Goal: Transaction & Acquisition: Obtain resource

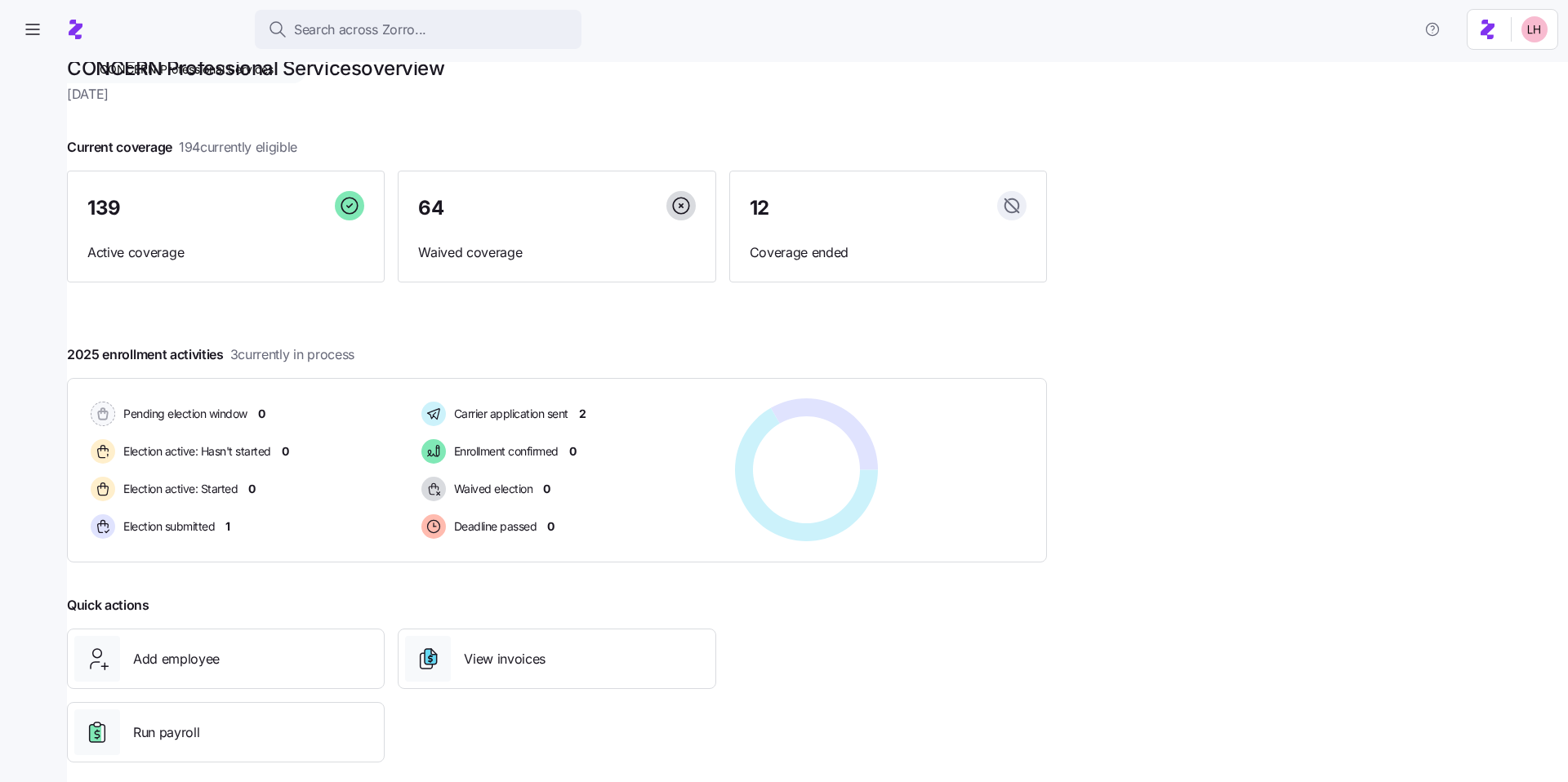
scroll to position [7, 0]
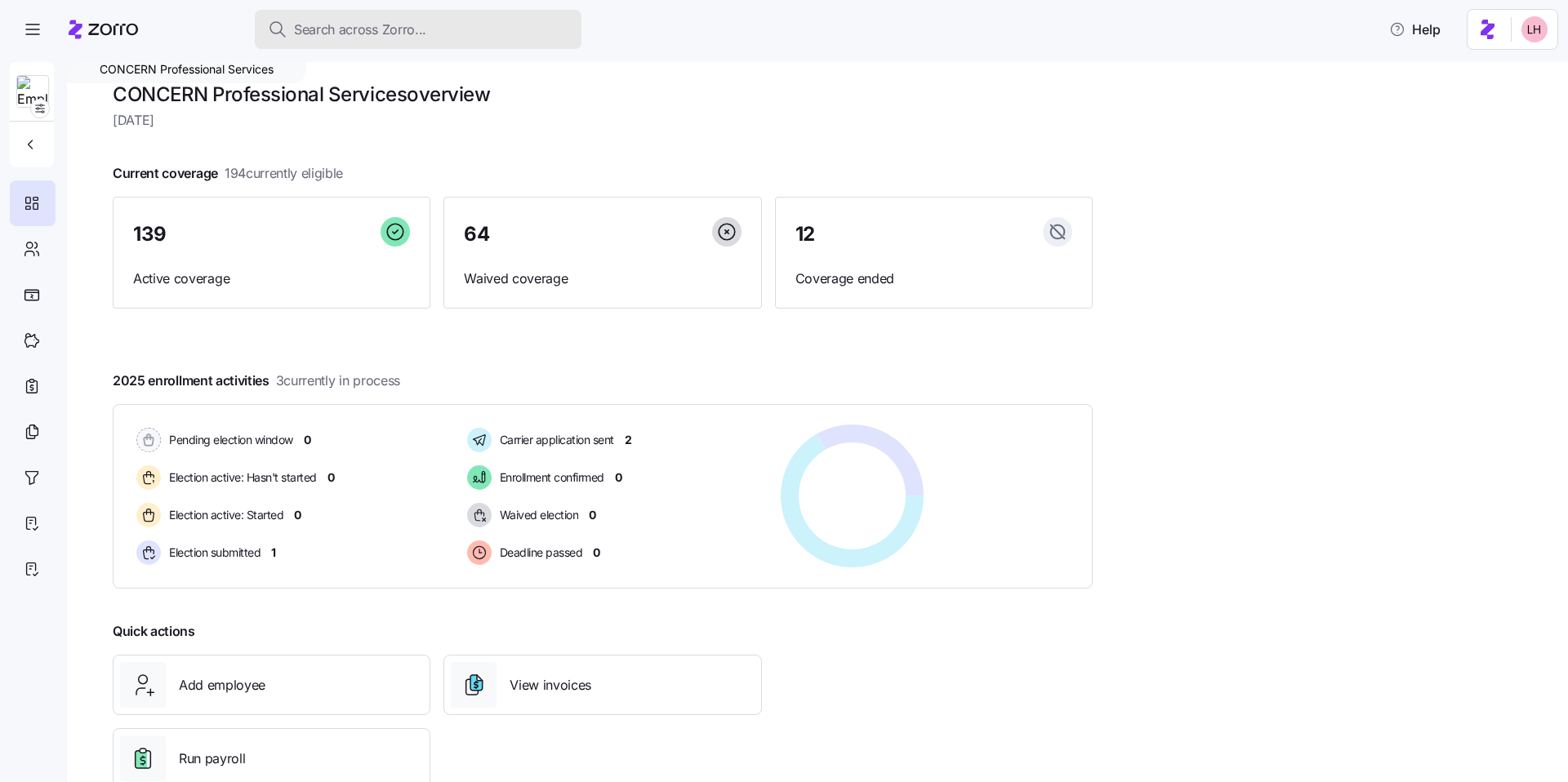
click at [365, 23] on span "Search across Zorro..." at bounding box center [359, 29] width 133 height 20
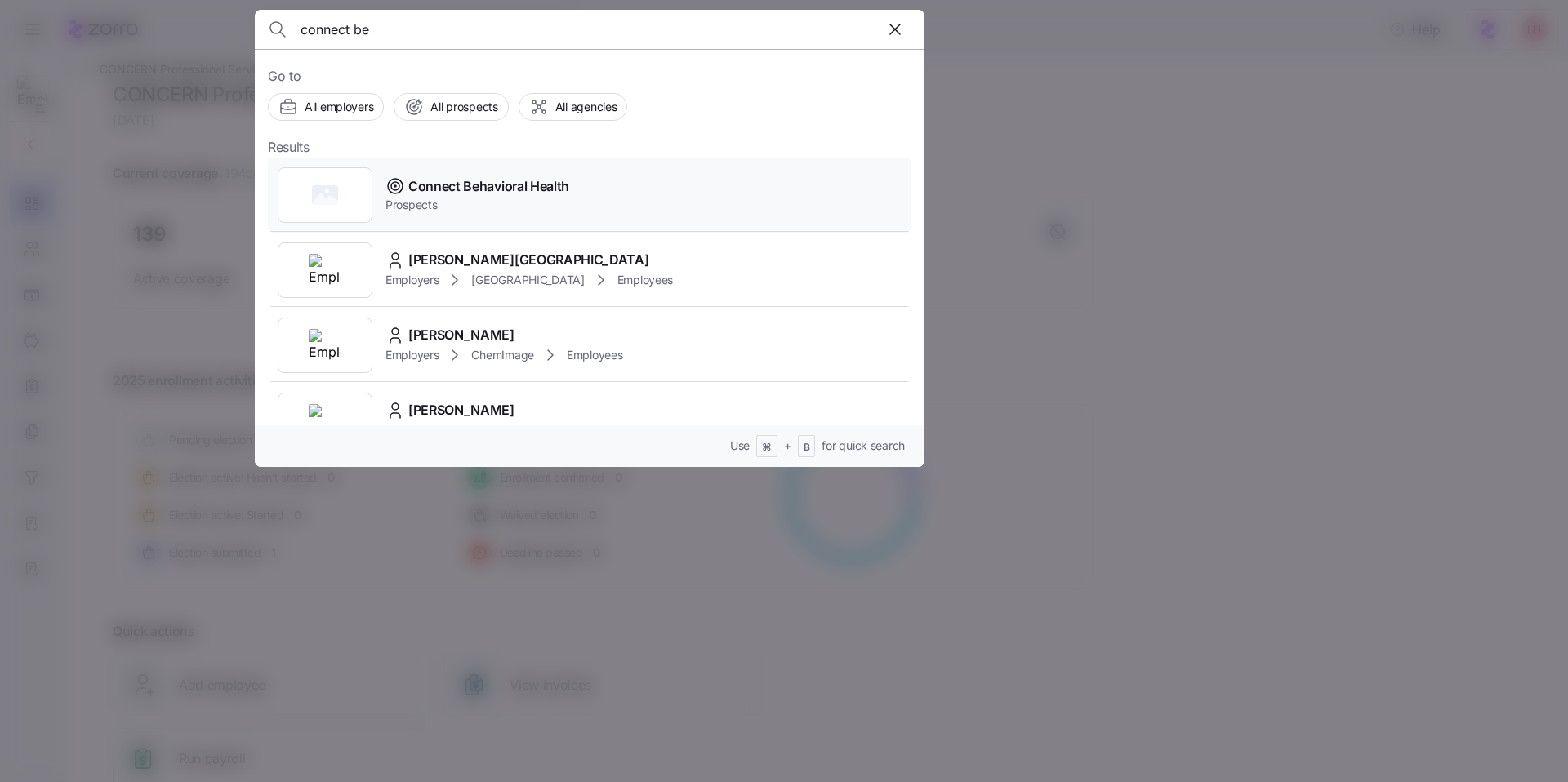
type input "connect be"
click at [554, 183] on div "Connect Behavioral Health Prospects" at bounding box center [589, 195] width 643 height 75
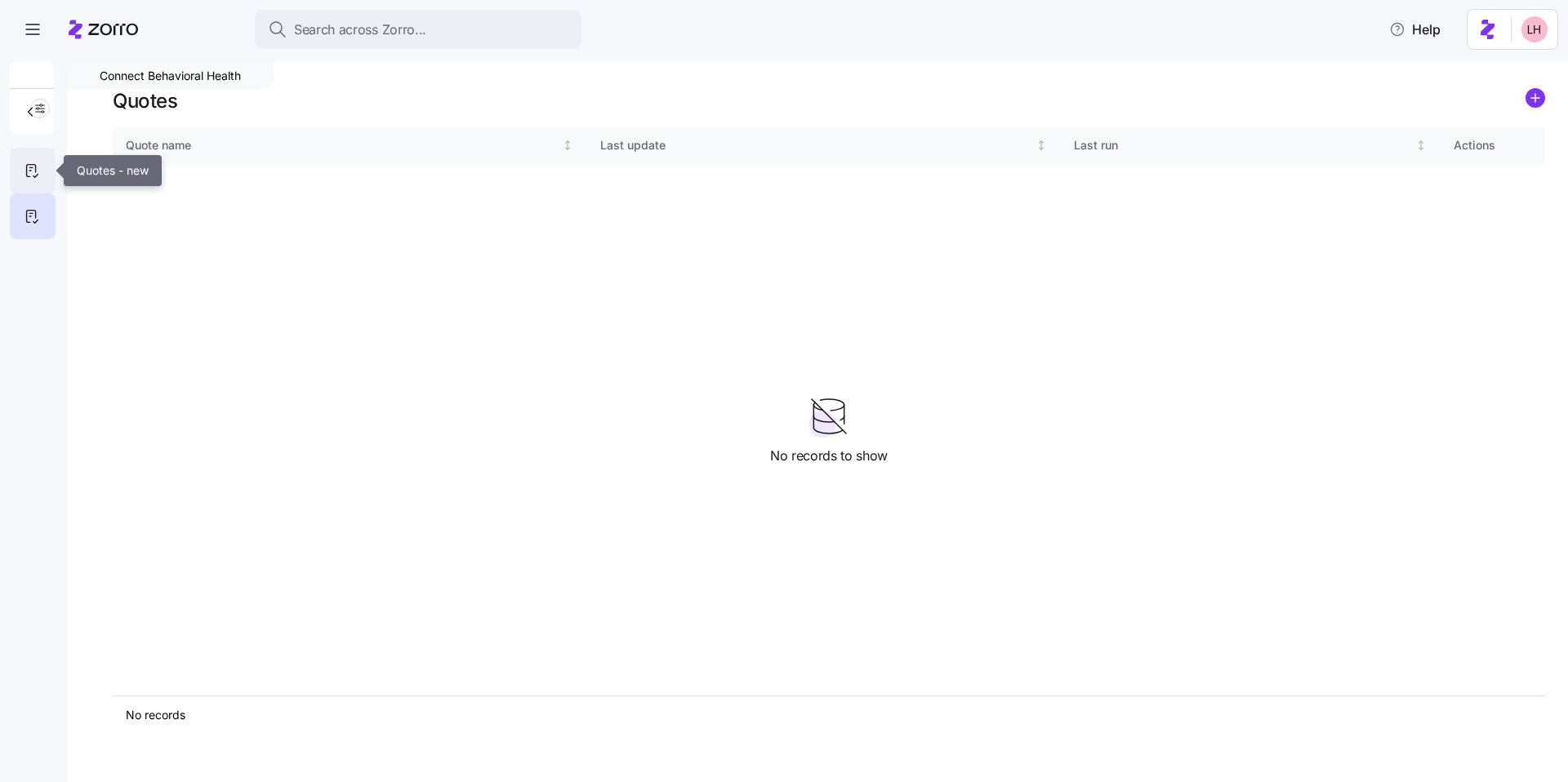
click at [23, 164] on icon at bounding box center [32, 170] width 18 height 19
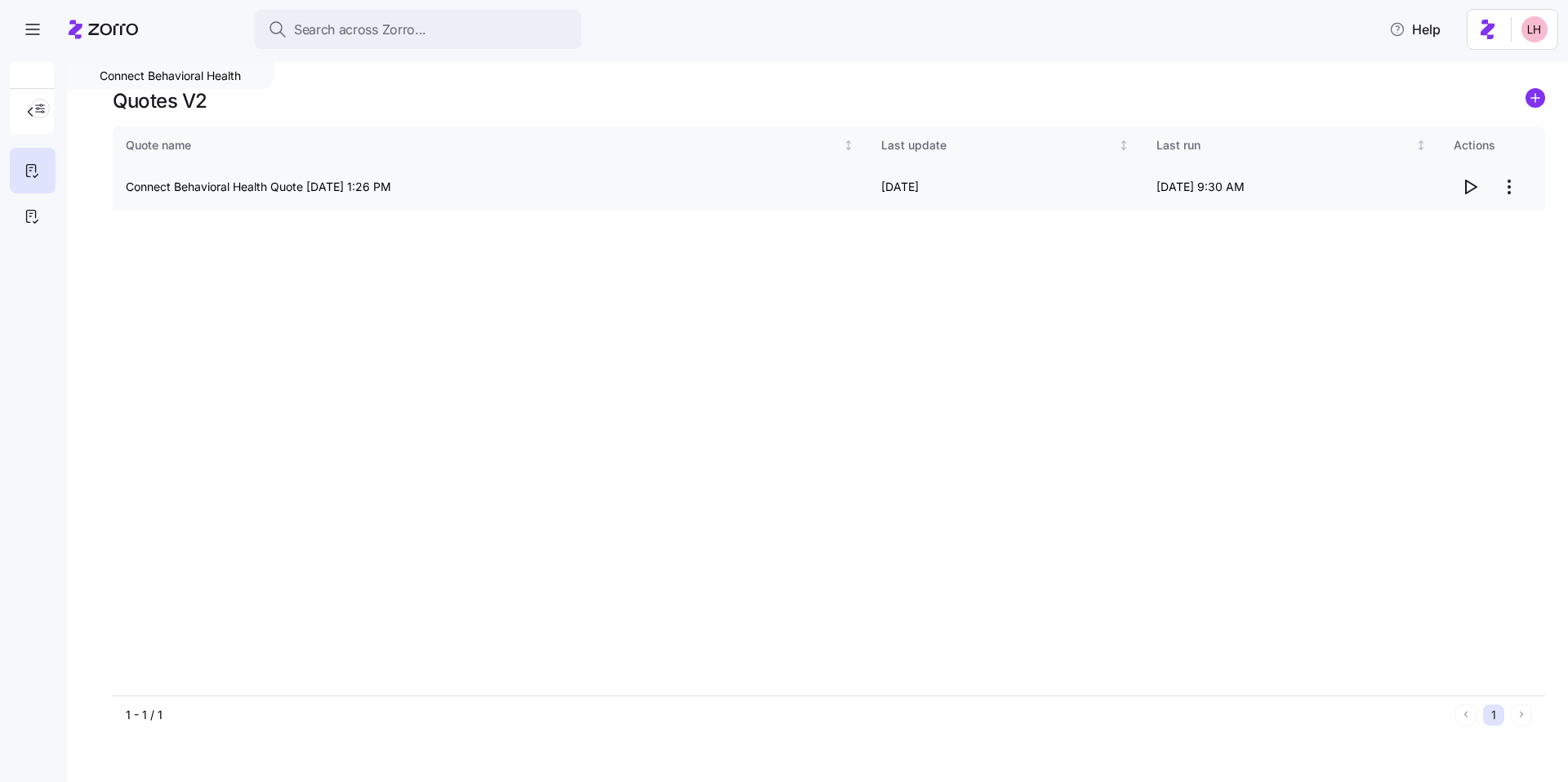
click at [554, 185] on icon "button" at bounding box center [1470, 186] width 19 height 19
click at [340, 34] on span "Search across Zorro..." at bounding box center [359, 29] width 133 height 20
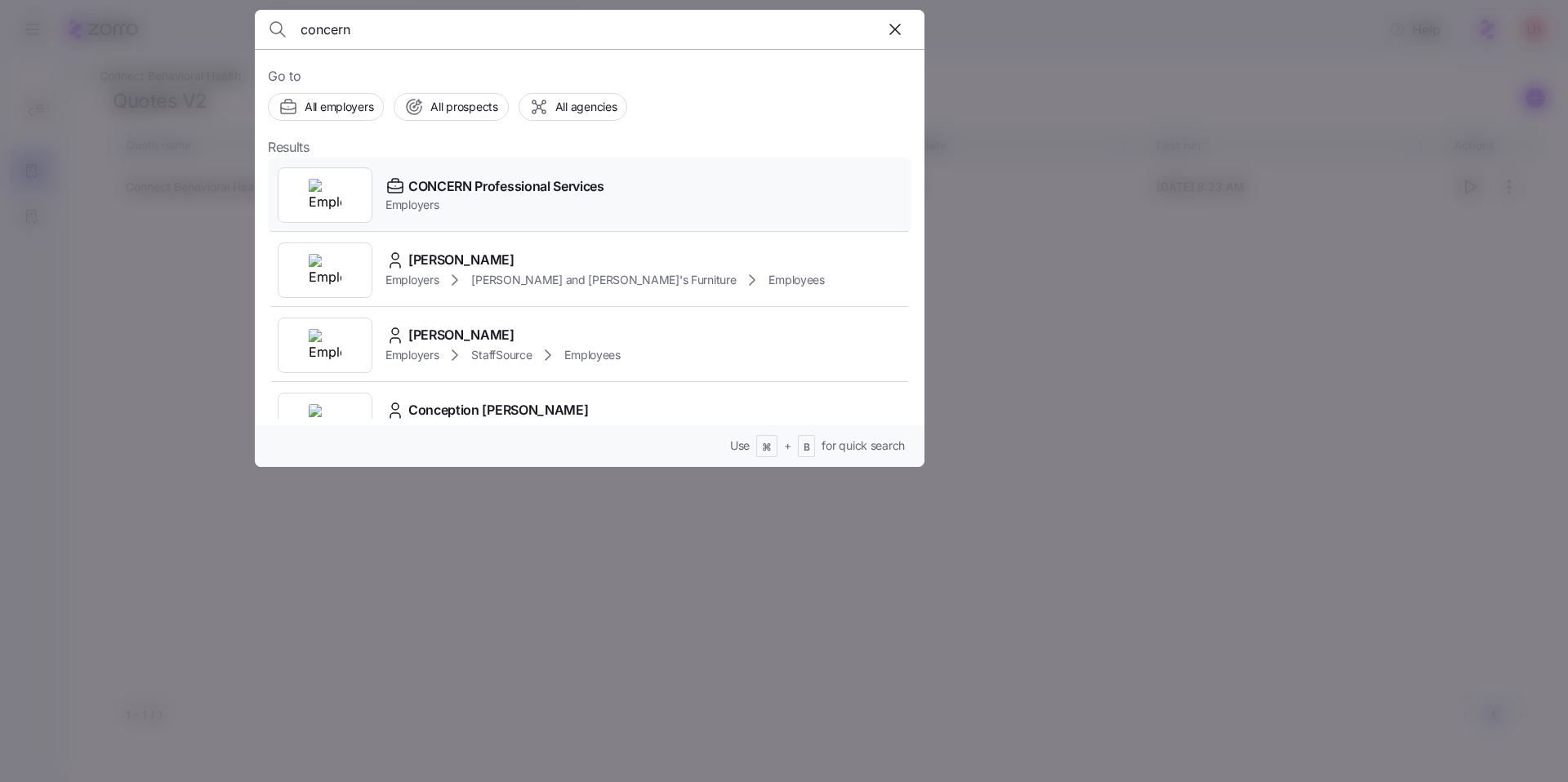
type input "concern"
click at [503, 198] on span "Employers" at bounding box center [495, 205] width 219 height 17
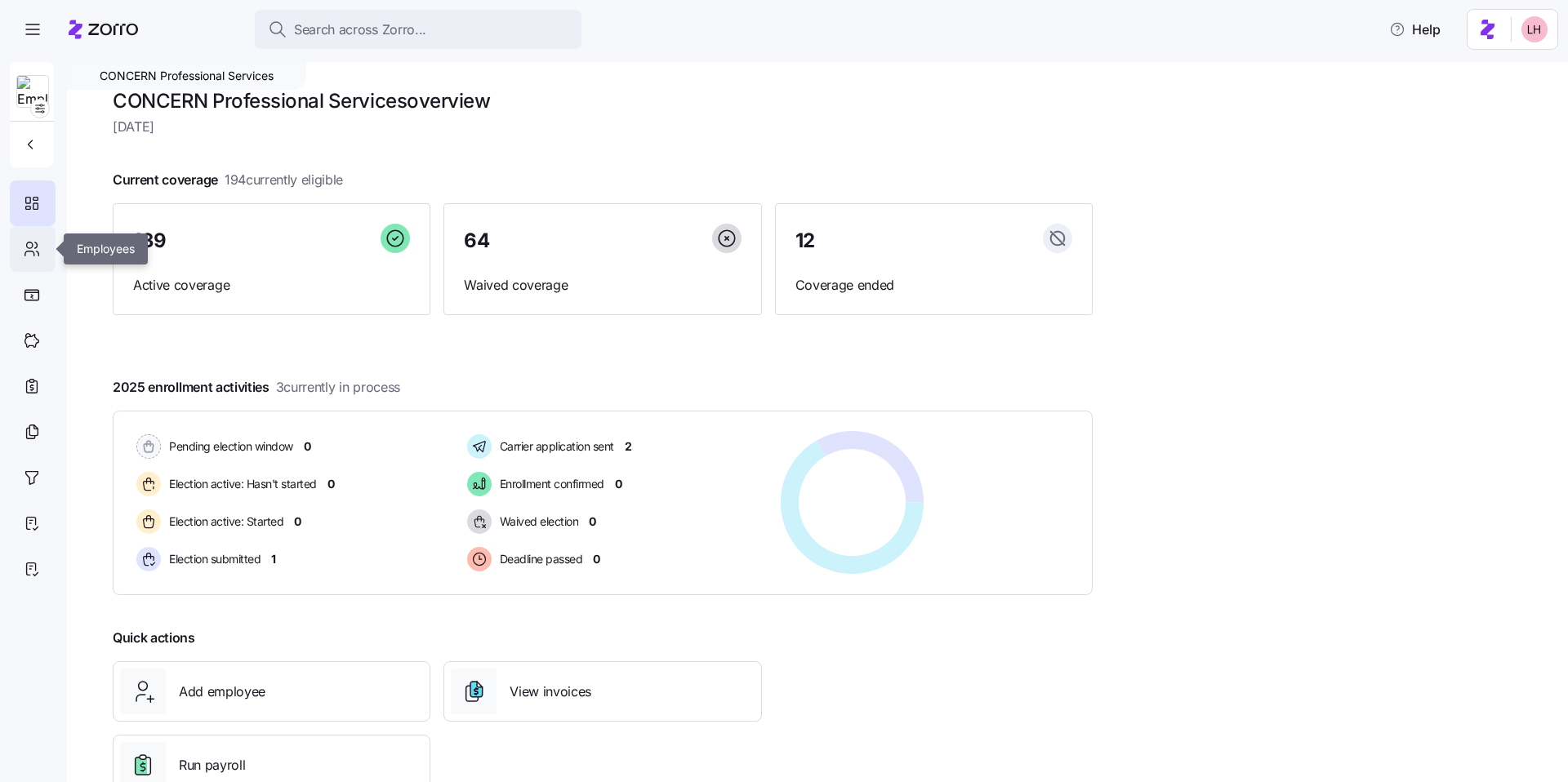
click at [28, 253] on icon at bounding box center [32, 248] width 18 height 19
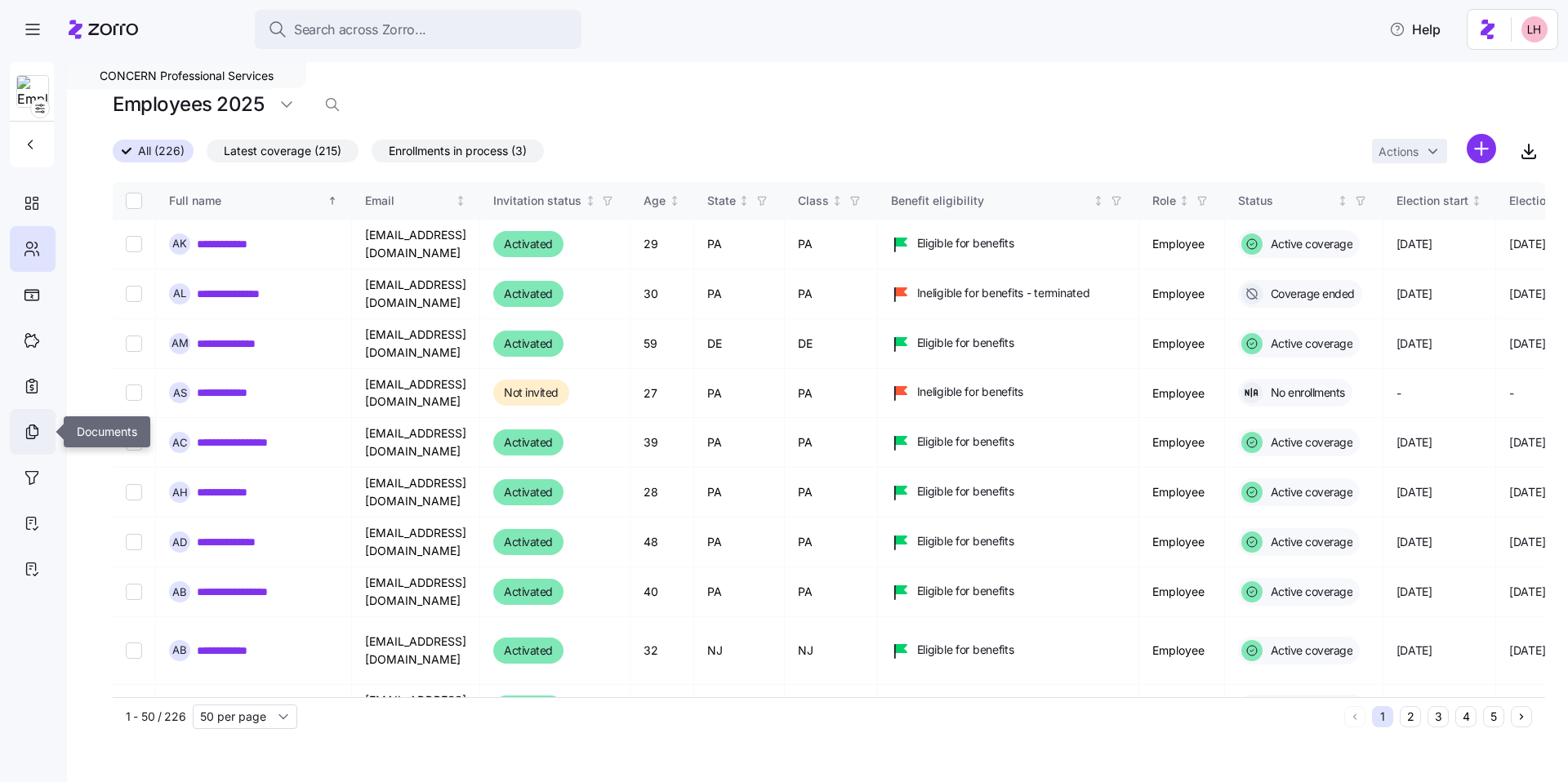
click at [34, 439] on icon at bounding box center [32, 431] width 18 height 19
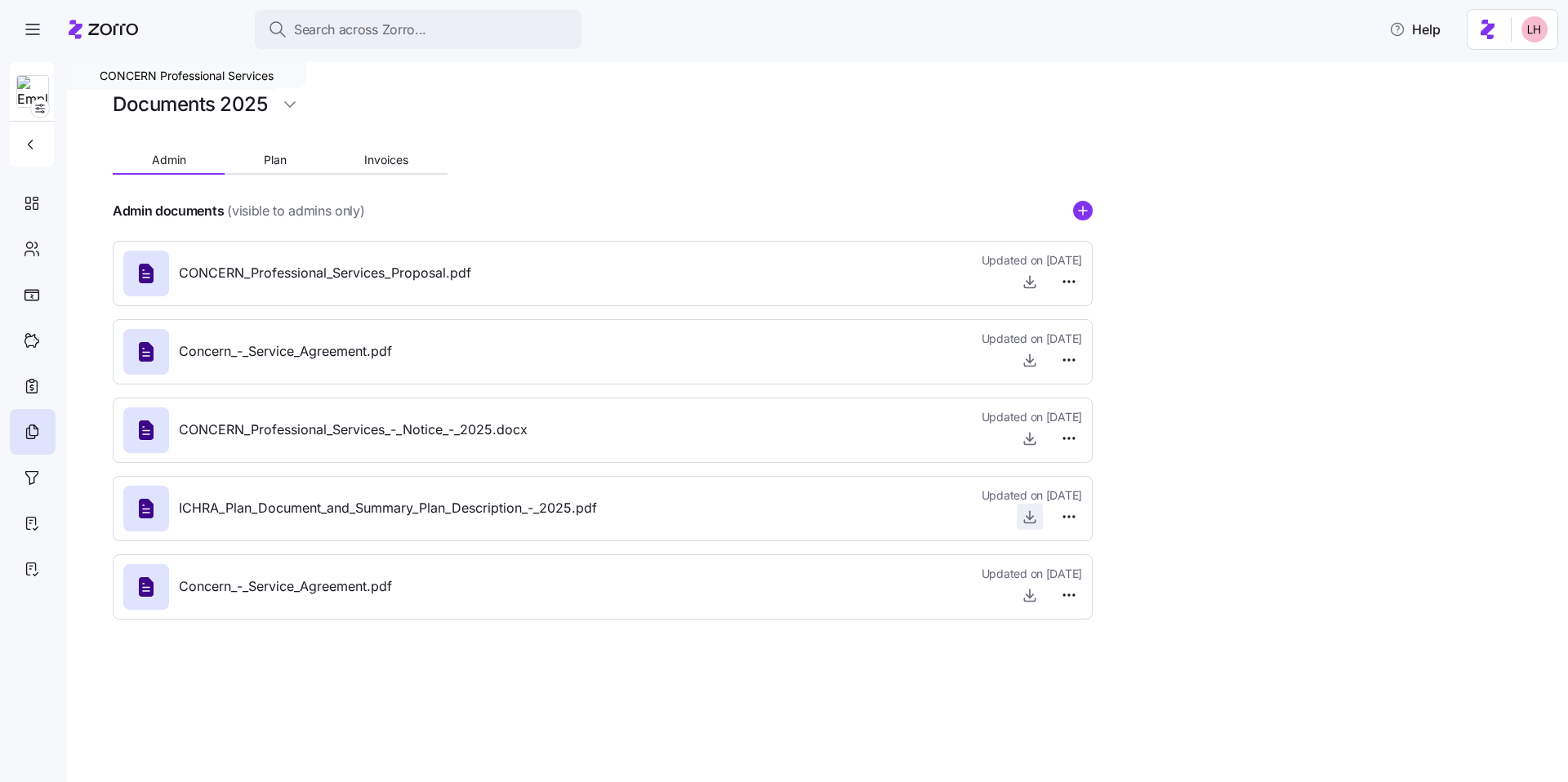
click at [554, 517] on icon "button" at bounding box center [1030, 517] width 17 height 17
click at [554, 435] on icon "button" at bounding box center [1030, 439] width 17 height 17
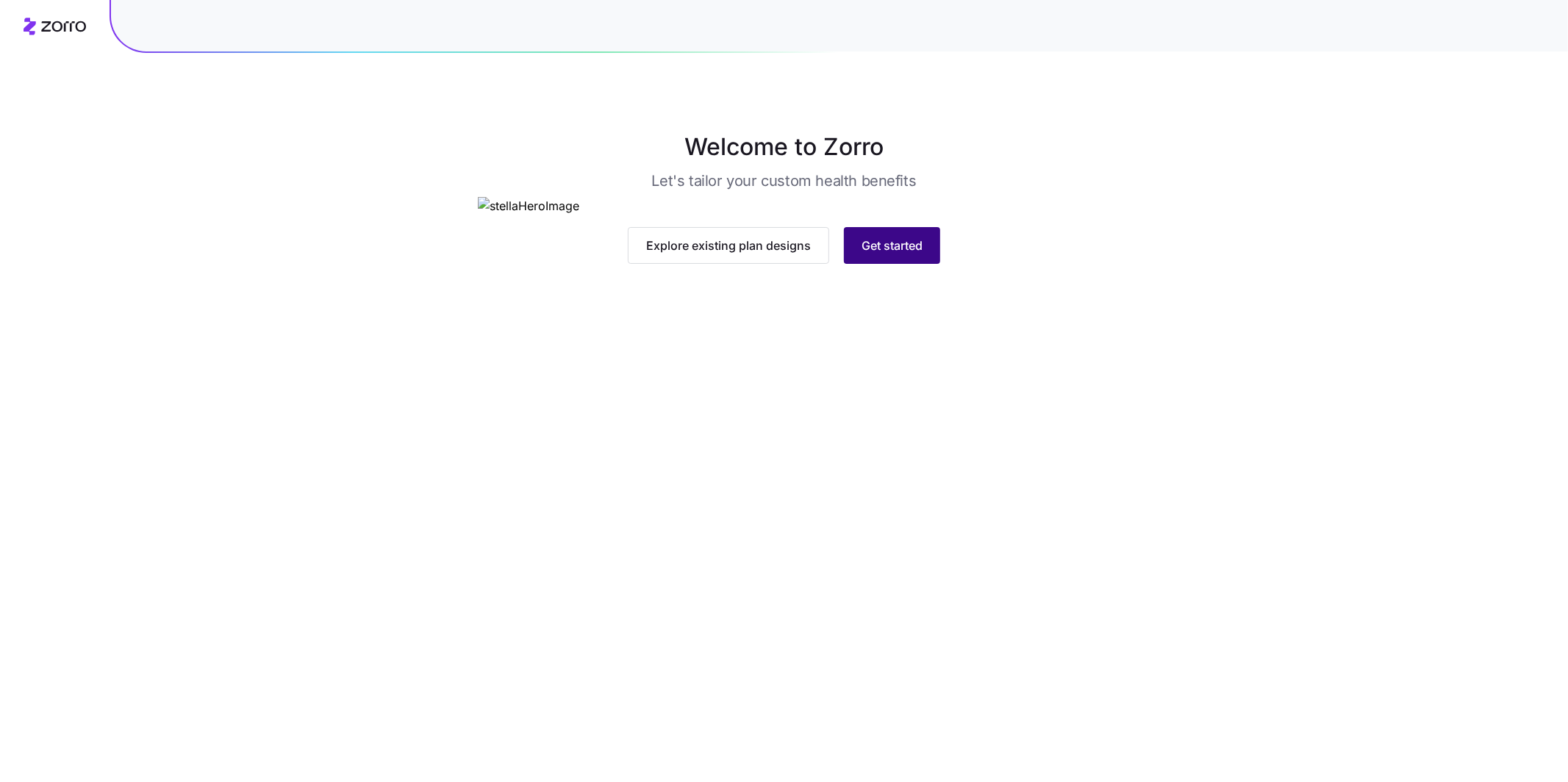
click at [890, 263] on button "Get started" at bounding box center [892, 245] width 96 height 37
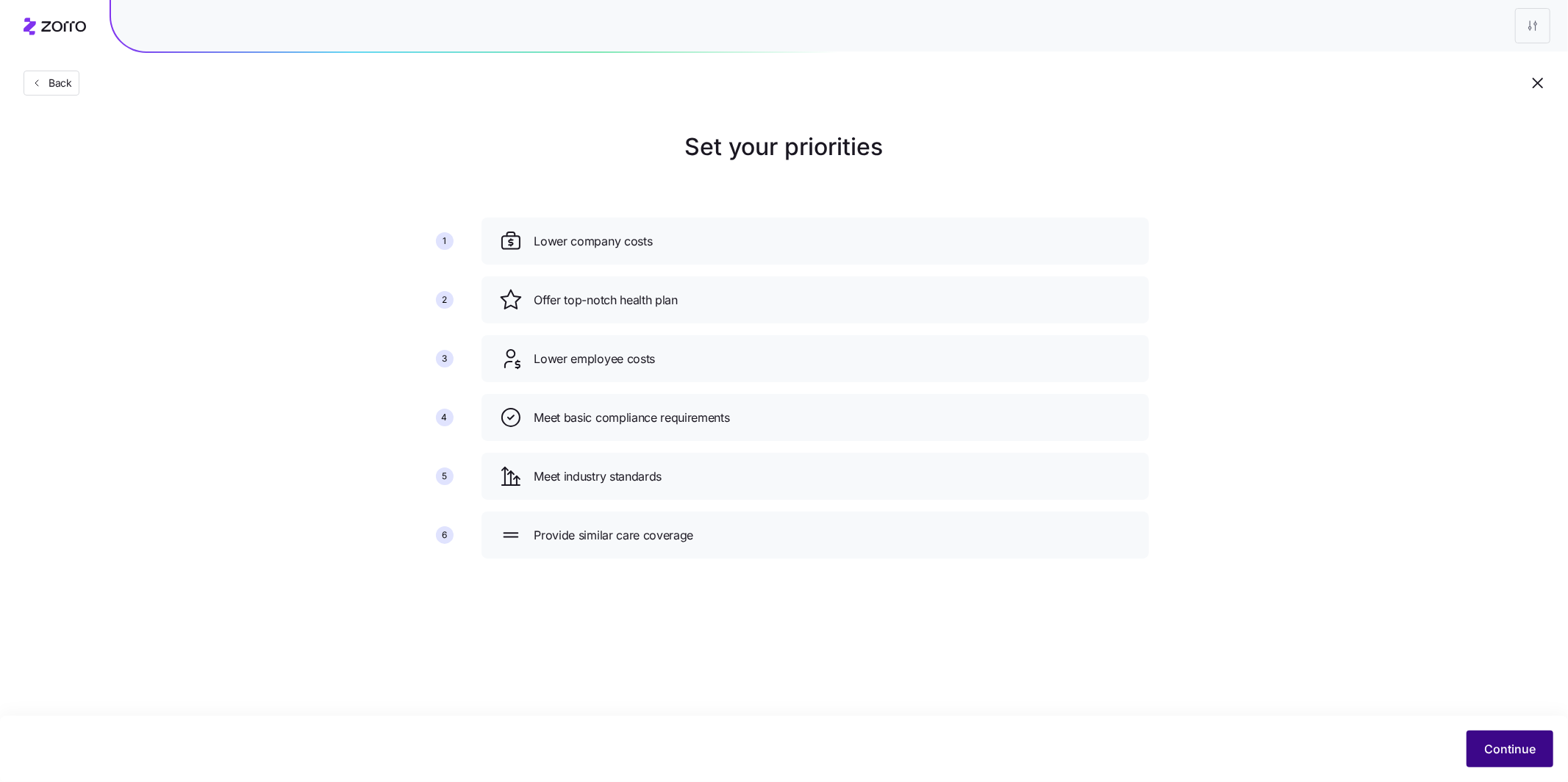
click at [1530, 736] on button "Continue" at bounding box center [1510, 748] width 87 height 37
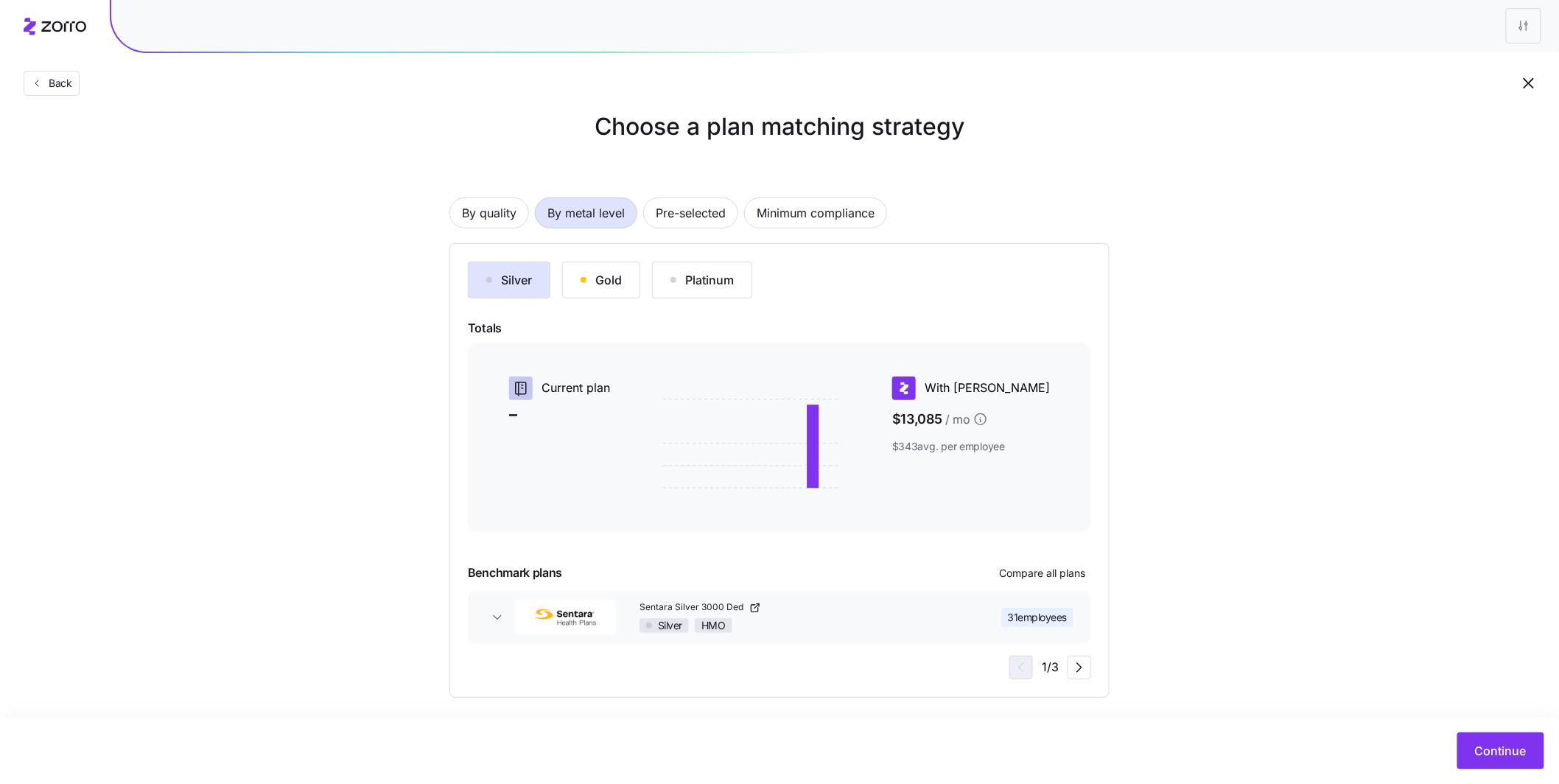
scroll to position [28, 0]
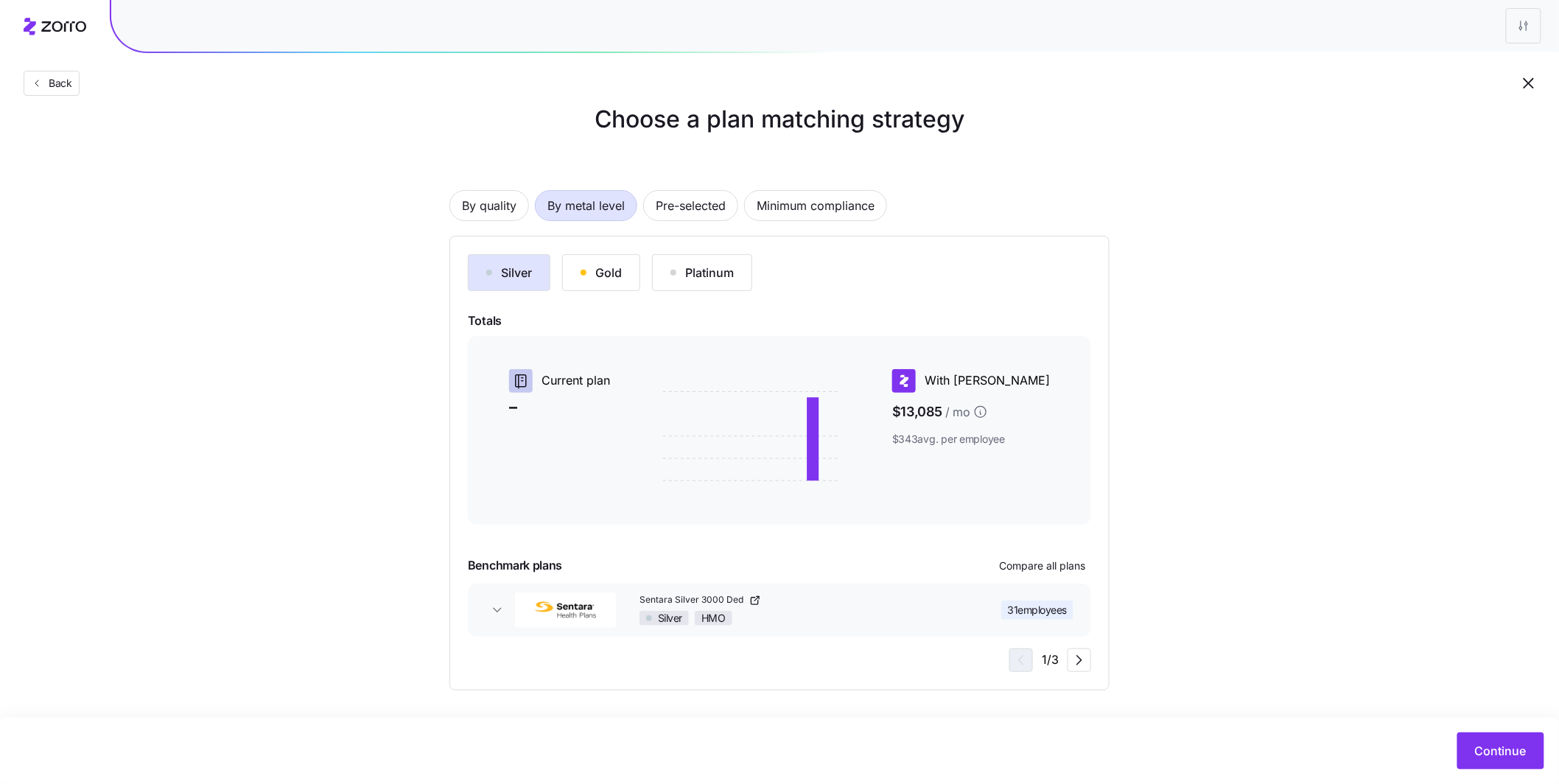
click at [503, 618] on button "Sentara Silver 3000 Ded Silver HMO 31 employees" at bounding box center [780, 609] width 623 height 53
click at [1049, 570] on span "Compare all plans" at bounding box center [1042, 566] width 87 height 15
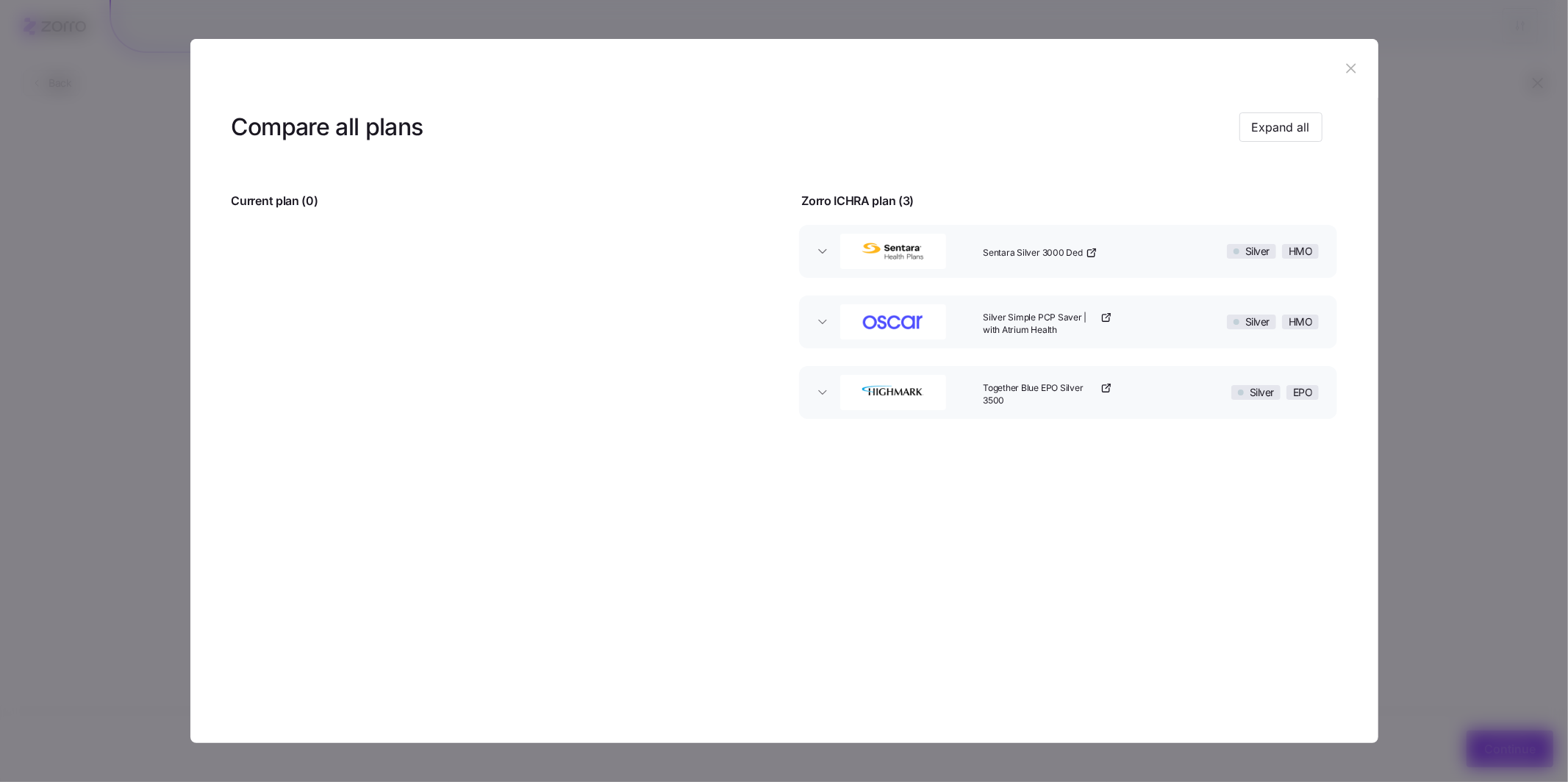
click at [1354, 68] on icon "button" at bounding box center [1352, 68] width 17 height 17
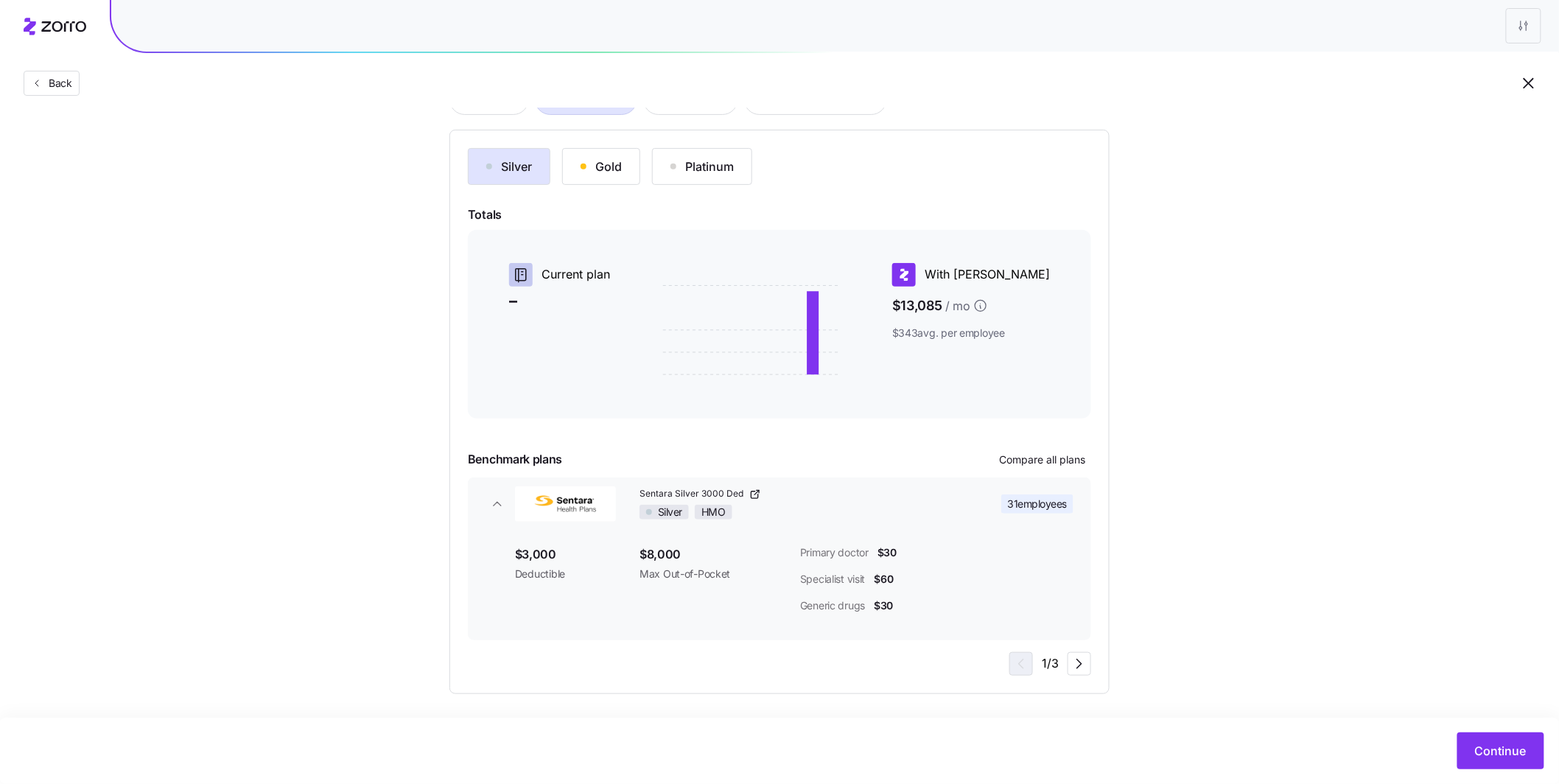
scroll to position [137, 0]
click at [1495, 754] on span "Continue" at bounding box center [1500, 750] width 52 height 17
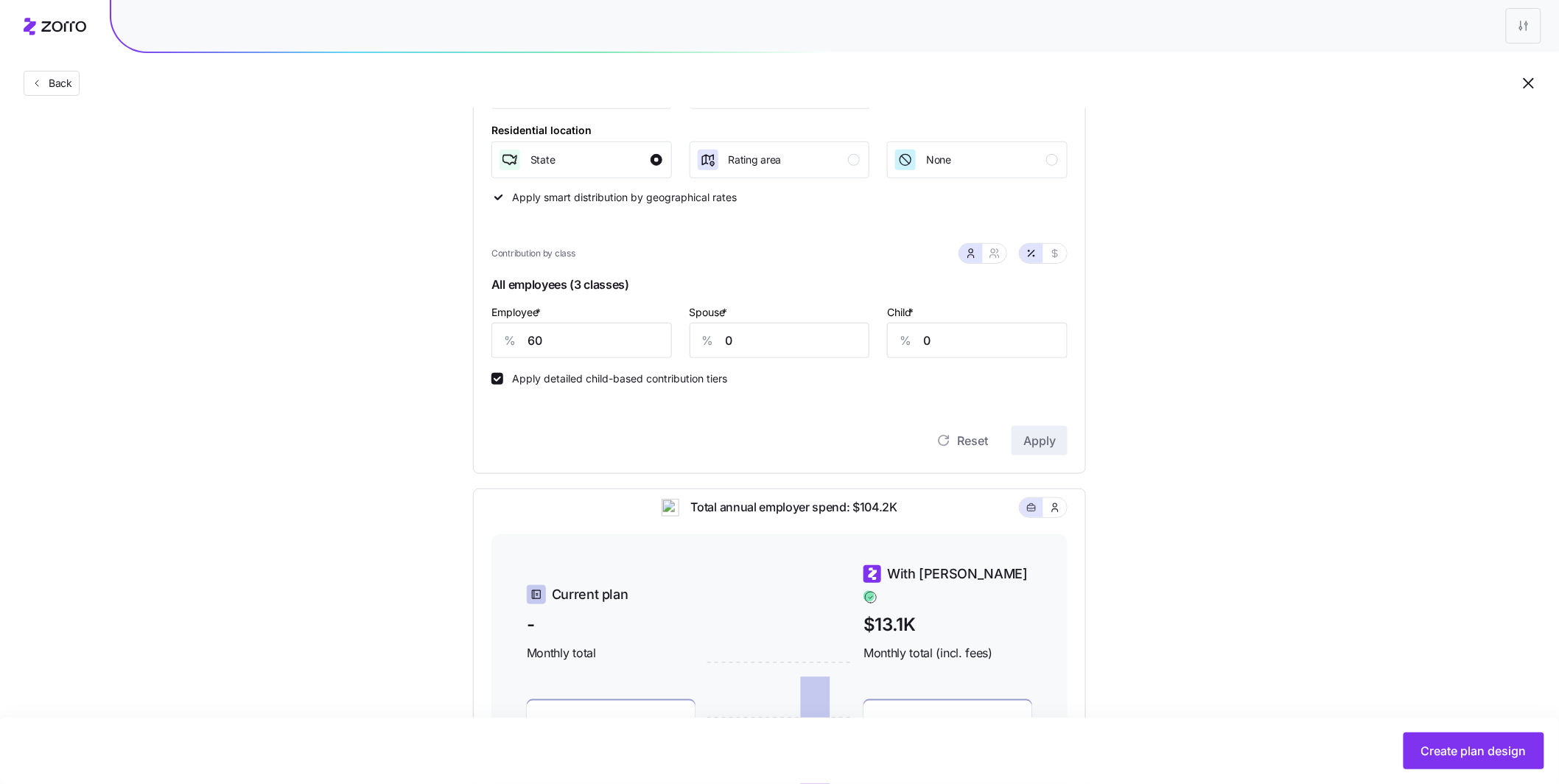
scroll to position [514, 0]
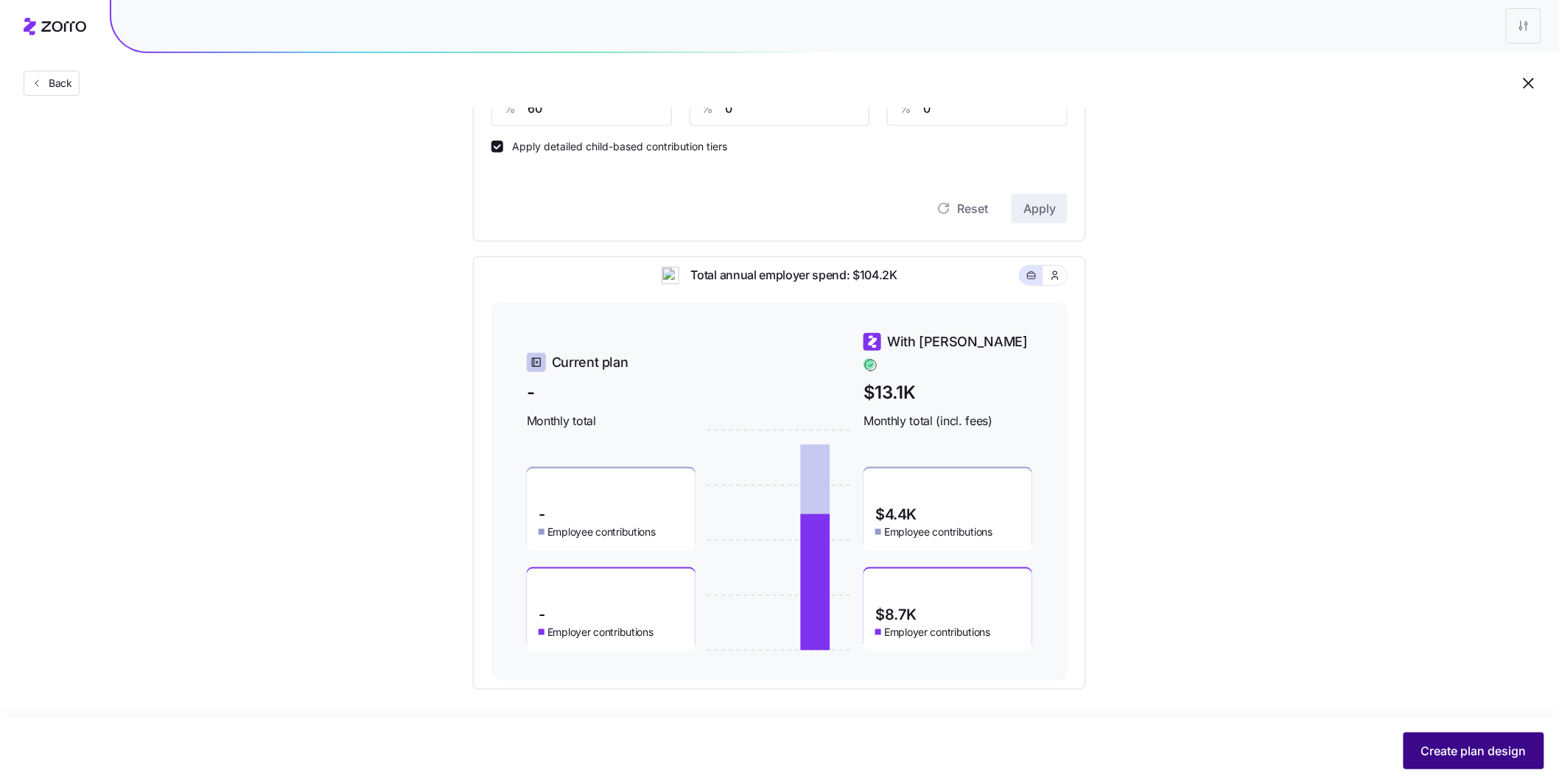
click at [1525, 742] on span "Create plan design" at bounding box center [1474, 750] width 105 height 17
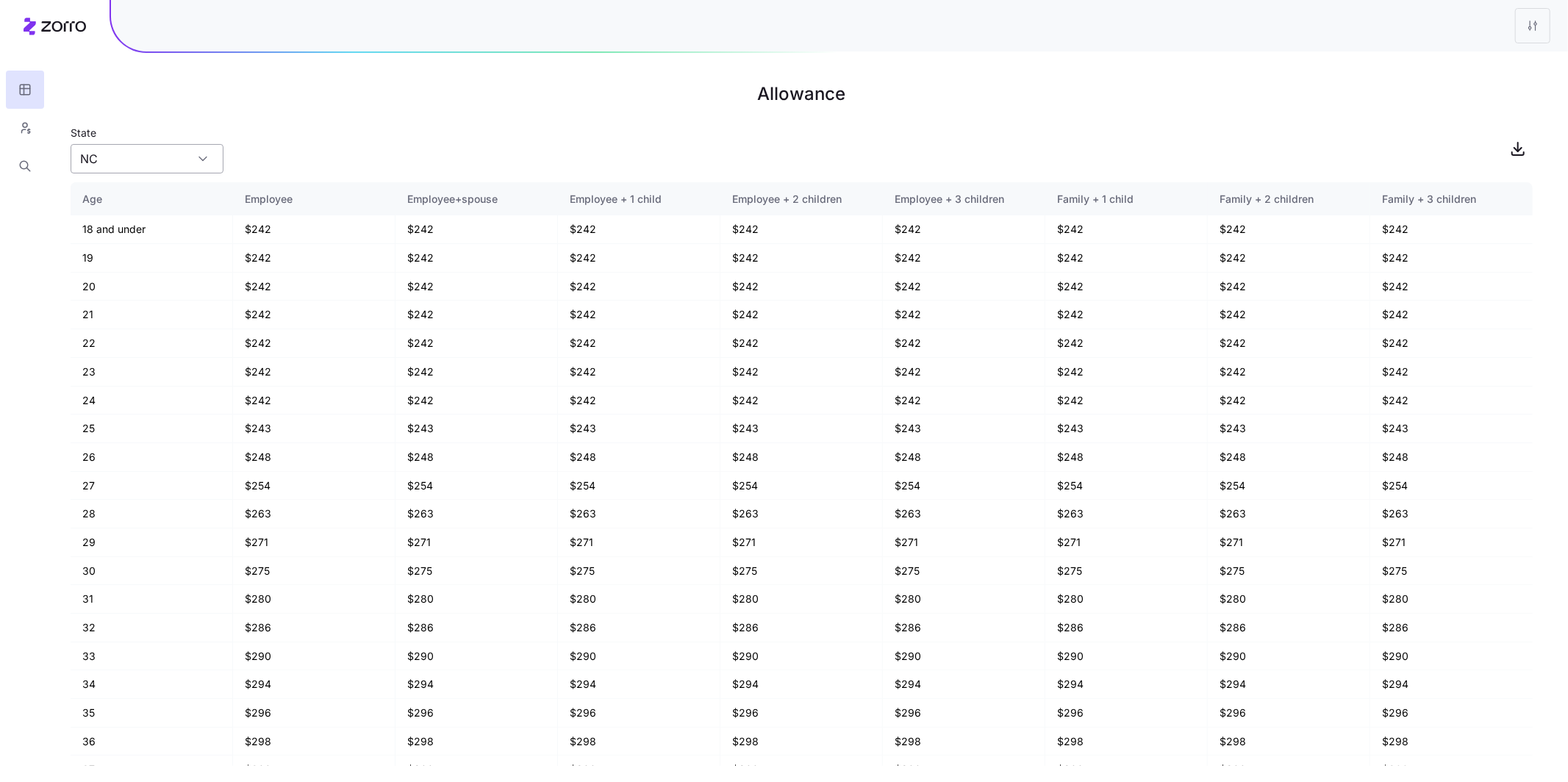
click at [192, 158] on input "NC" at bounding box center [147, 158] width 153 height 29
click at [1537, 36] on html "Allowance State NC Age Employee Employee+spouse Employee + 1 child Employee + 2…" at bounding box center [784, 391] width 1568 height 782
click at [1500, 58] on div "Edit plan design" at bounding box center [1473, 64] width 146 height 23
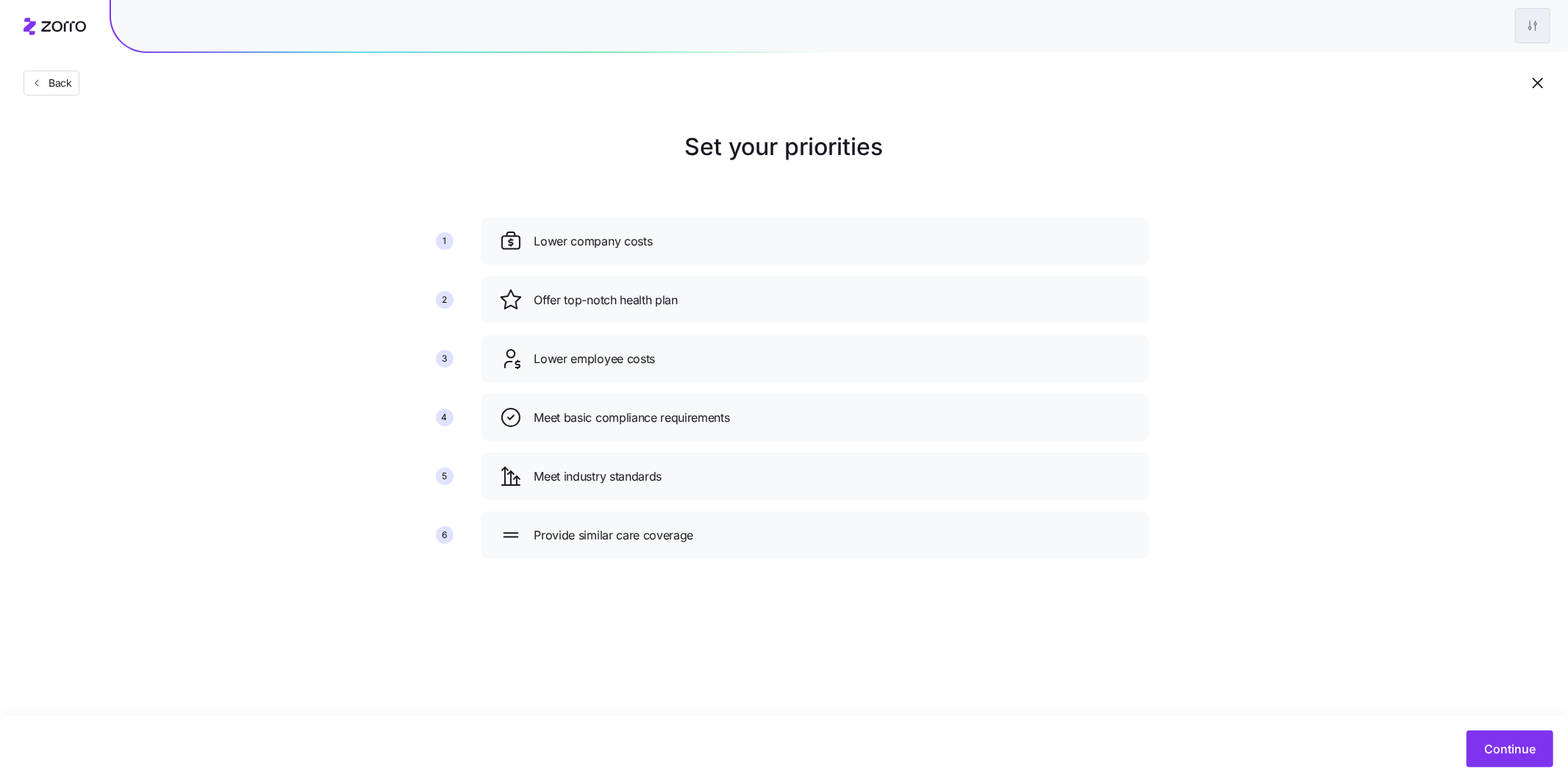
click at [1532, 25] on html "Back Set your priorities 1 2 3 4 5 6 Lower company costs Offer top-notch health…" at bounding box center [784, 391] width 1568 height 782
click at [1468, 65] on div "Edit plan design" at bounding box center [1444, 65] width 77 height 17
click at [1511, 747] on span "Continue" at bounding box center [1510, 748] width 52 height 17
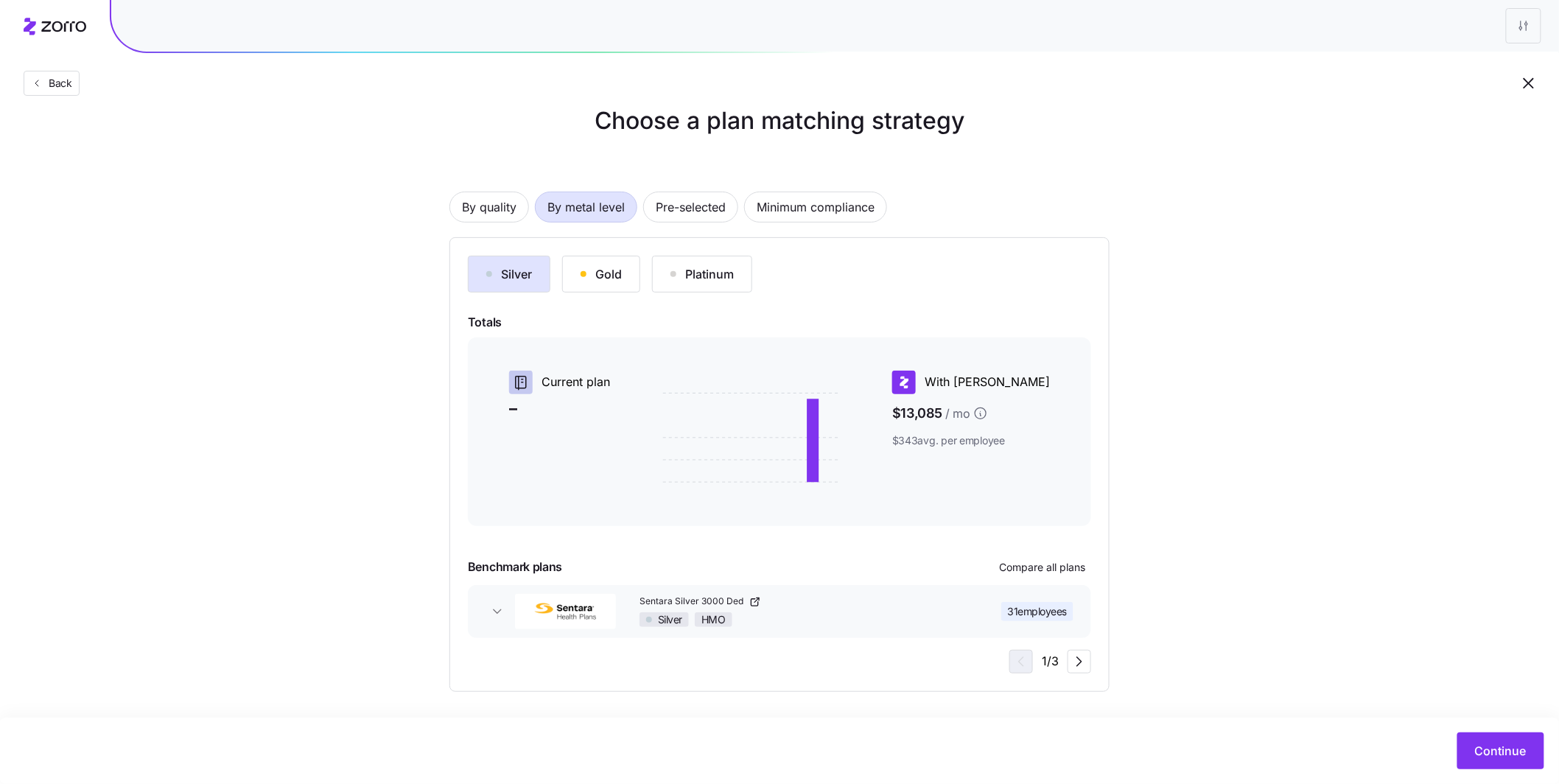
scroll to position [28, 0]
click at [615, 273] on div "Gold" at bounding box center [600, 272] width 41 height 17
click at [690, 273] on div "Platinum" at bounding box center [702, 272] width 63 height 17
click at [534, 275] on button "Silver" at bounding box center [509, 272] width 83 height 37
click at [1496, 749] on span "Continue" at bounding box center [1500, 750] width 52 height 17
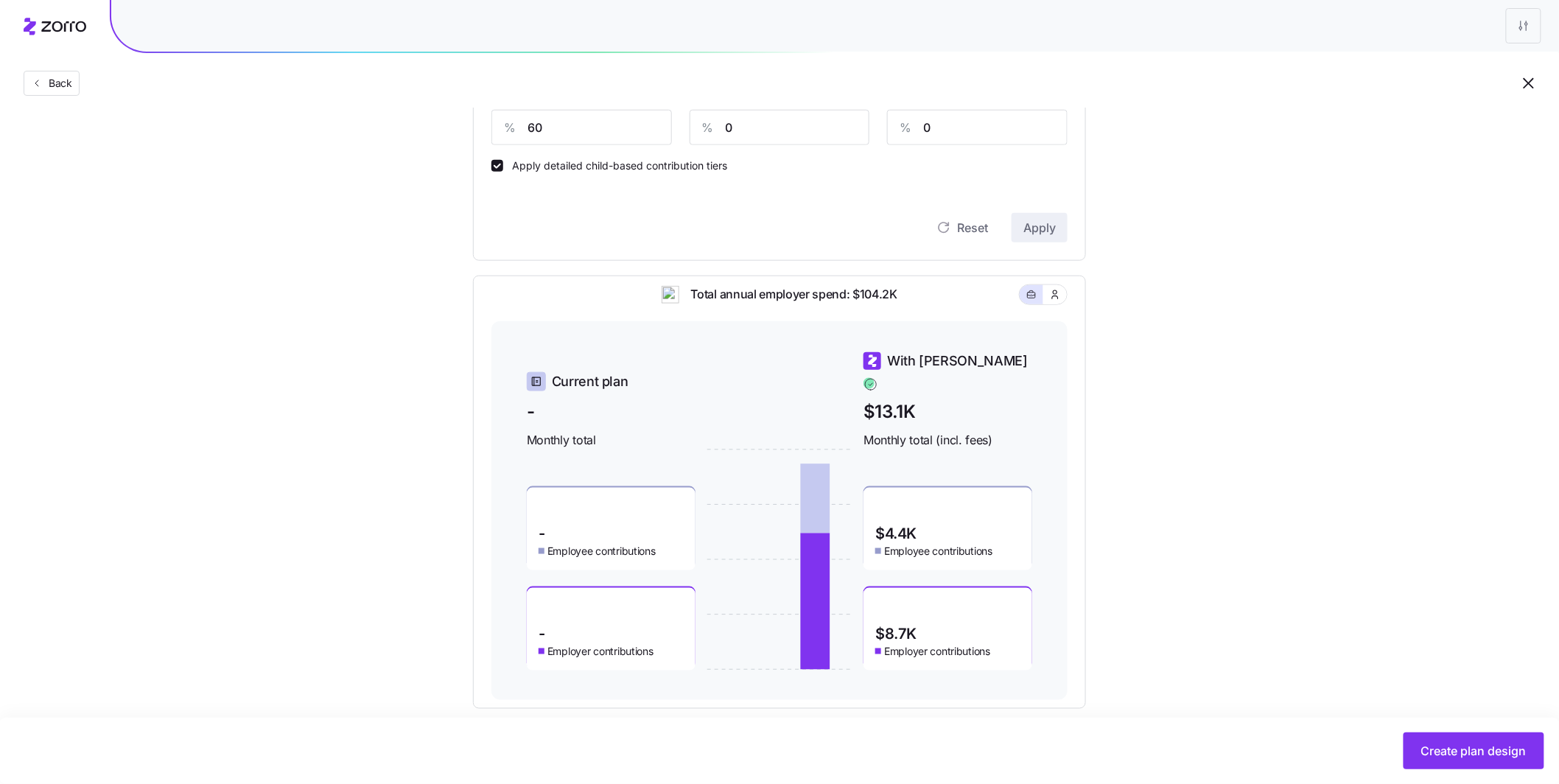
scroll to position [488, 0]
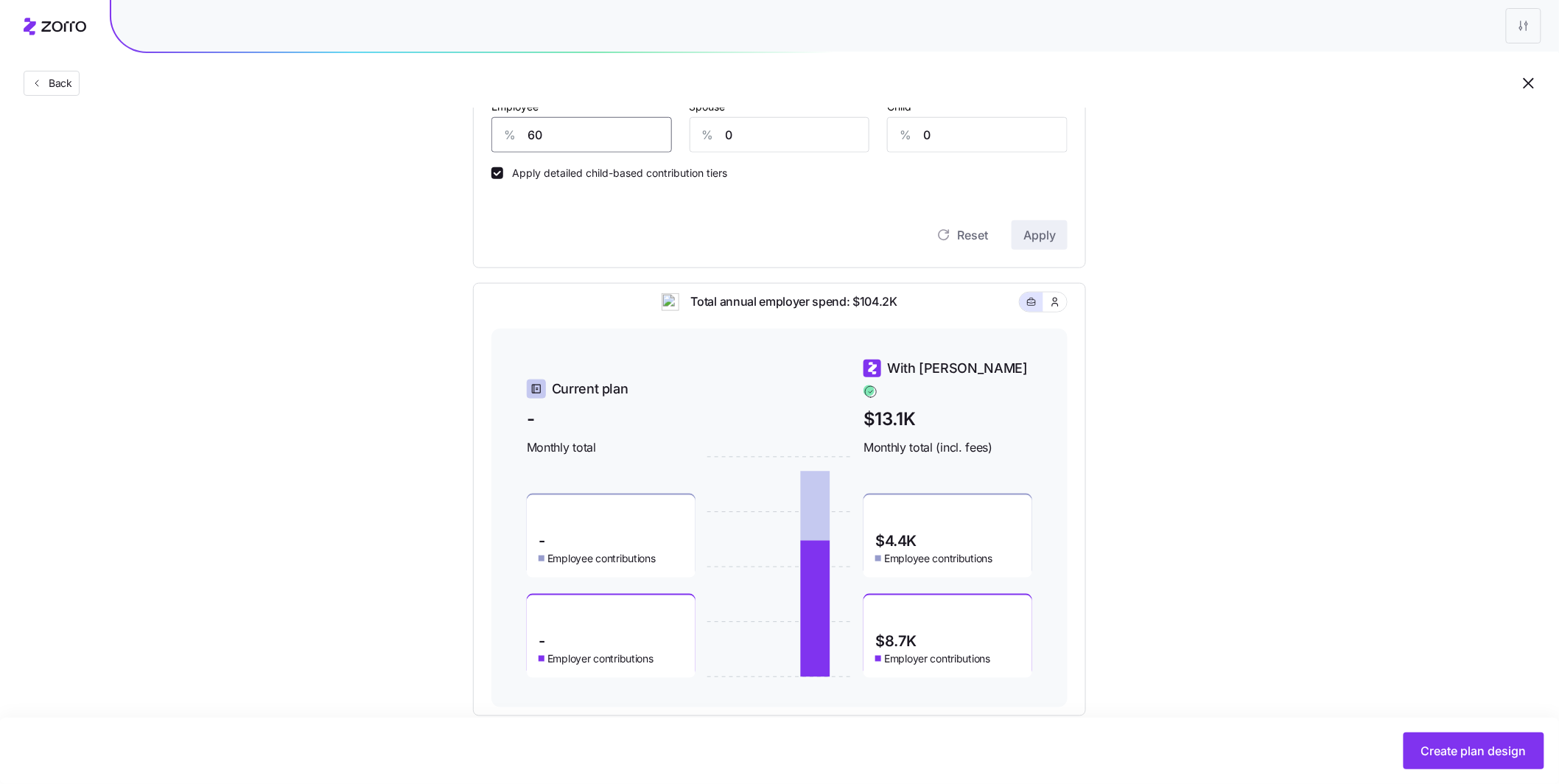
click at [514, 132] on div "% 60" at bounding box center [582, 135] width 181 height 35
type input "70"
click at [1034, 246] on button "Apply" at bounding box center [1039, 235] width 56 height 29
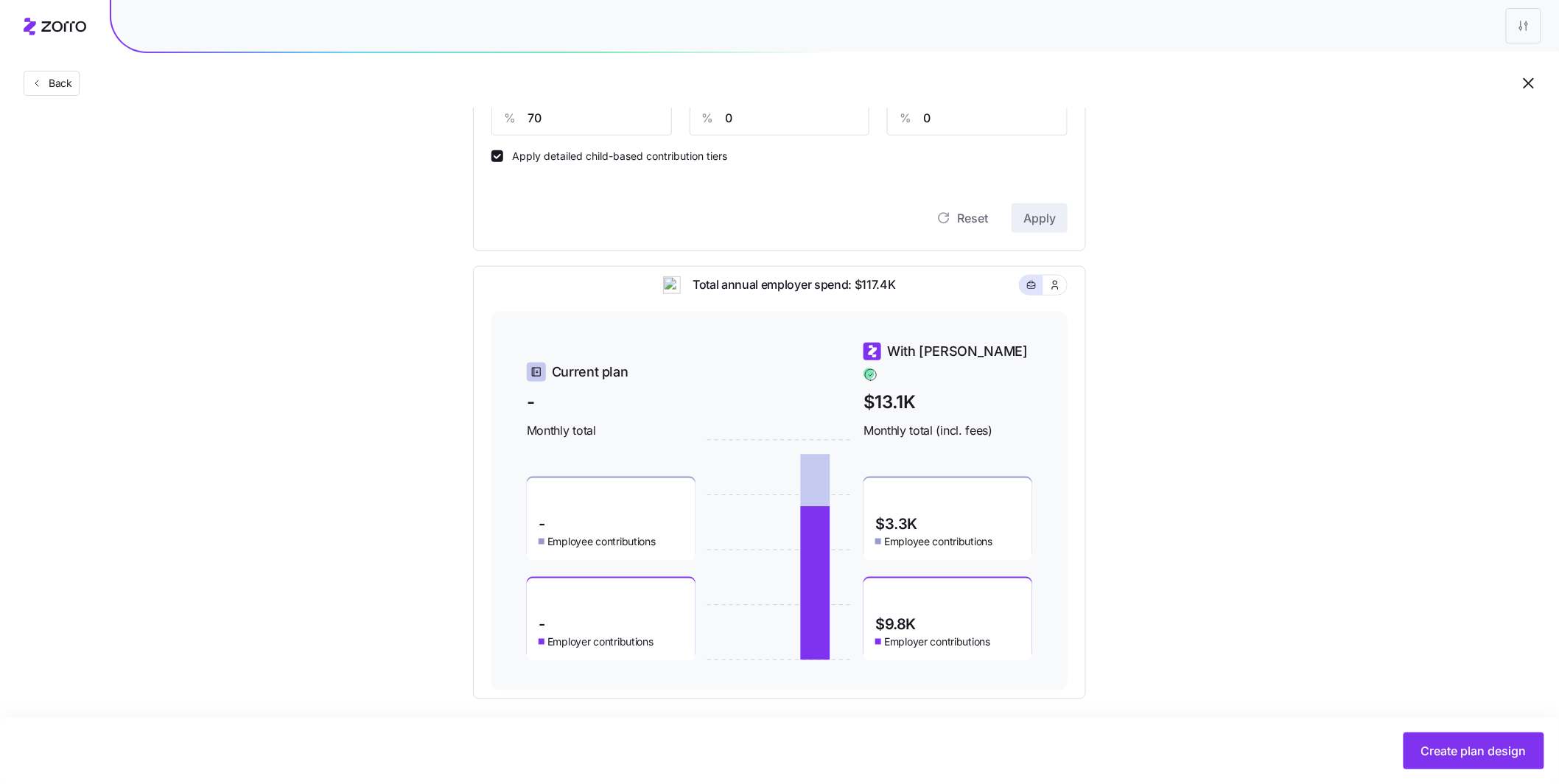
scroll to position [514, 0]
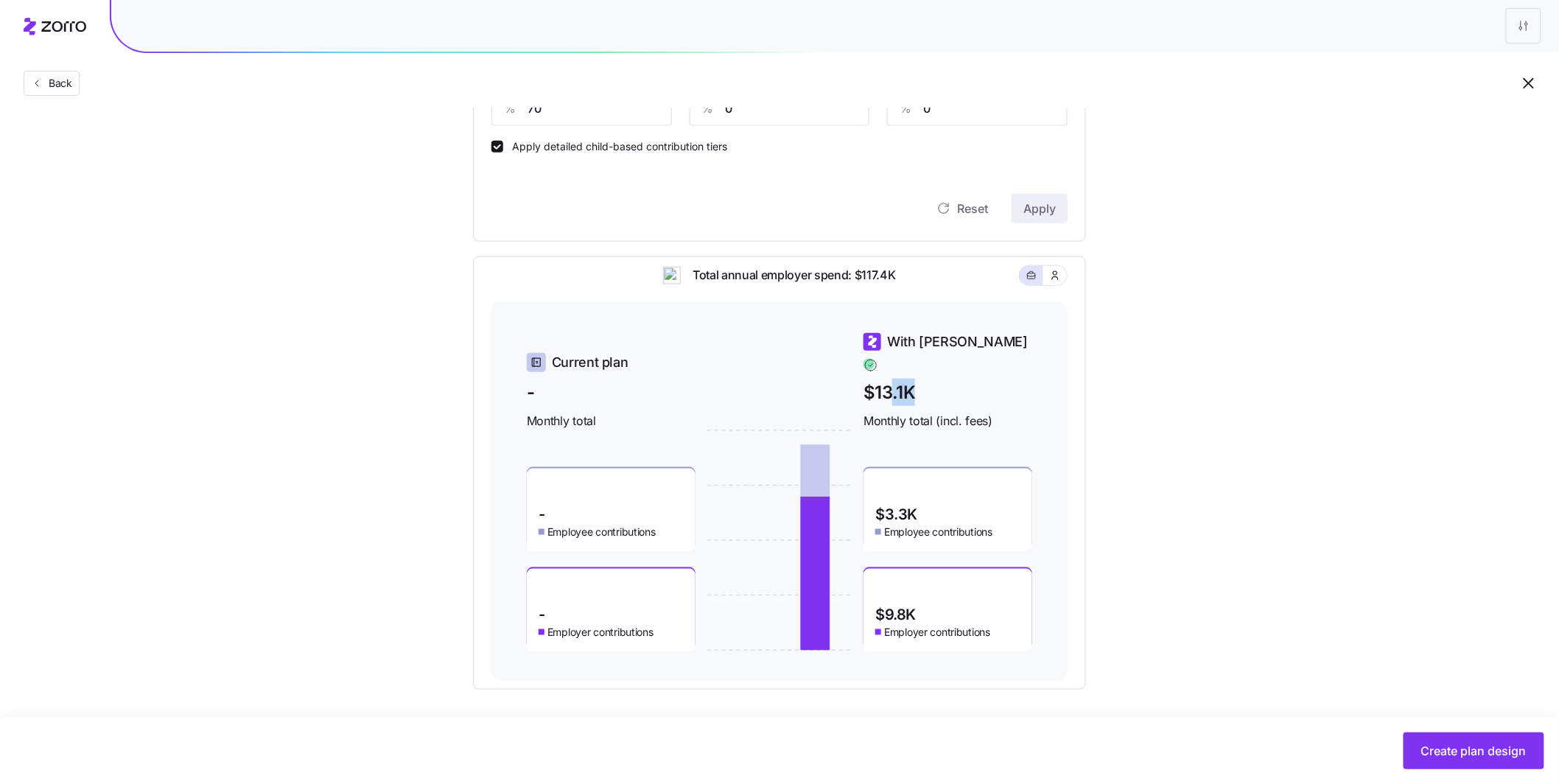
drag, startPoint x: 925, startPoint y: 387, endPoint x: 890, endPoint y: 383, distance: 35.2
click at [890, 383] on span "$13.1K" at bounding box center [947, 392] width 169 height 27
click at [1058, 285] on button "button" at bounding box center [1054, 275] width 23 height 19
click at [1444, 737] on button "Create plan design" at bounding box center [1473, 750] width 141 height 37
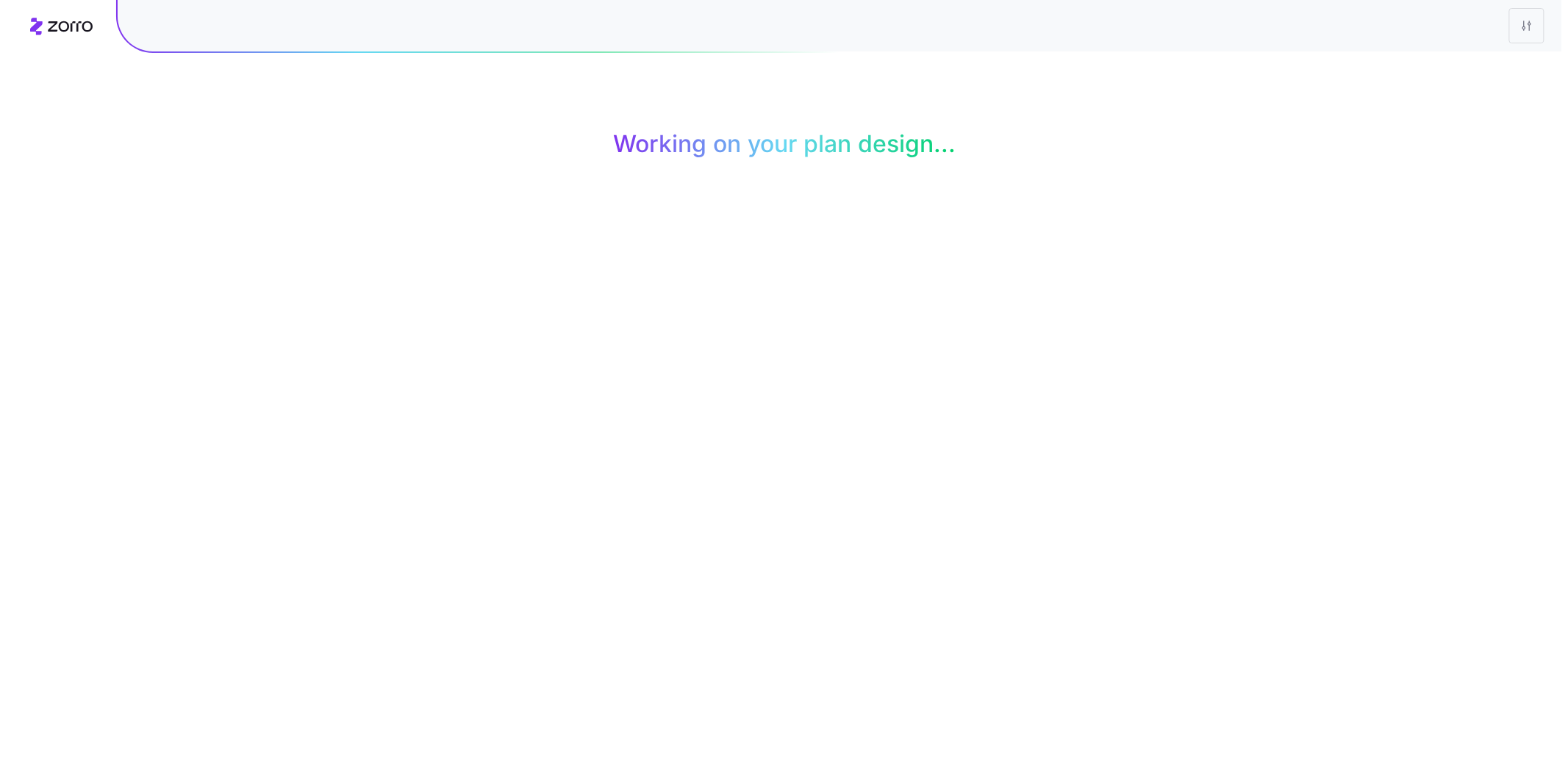
scroll to position [0, 0]
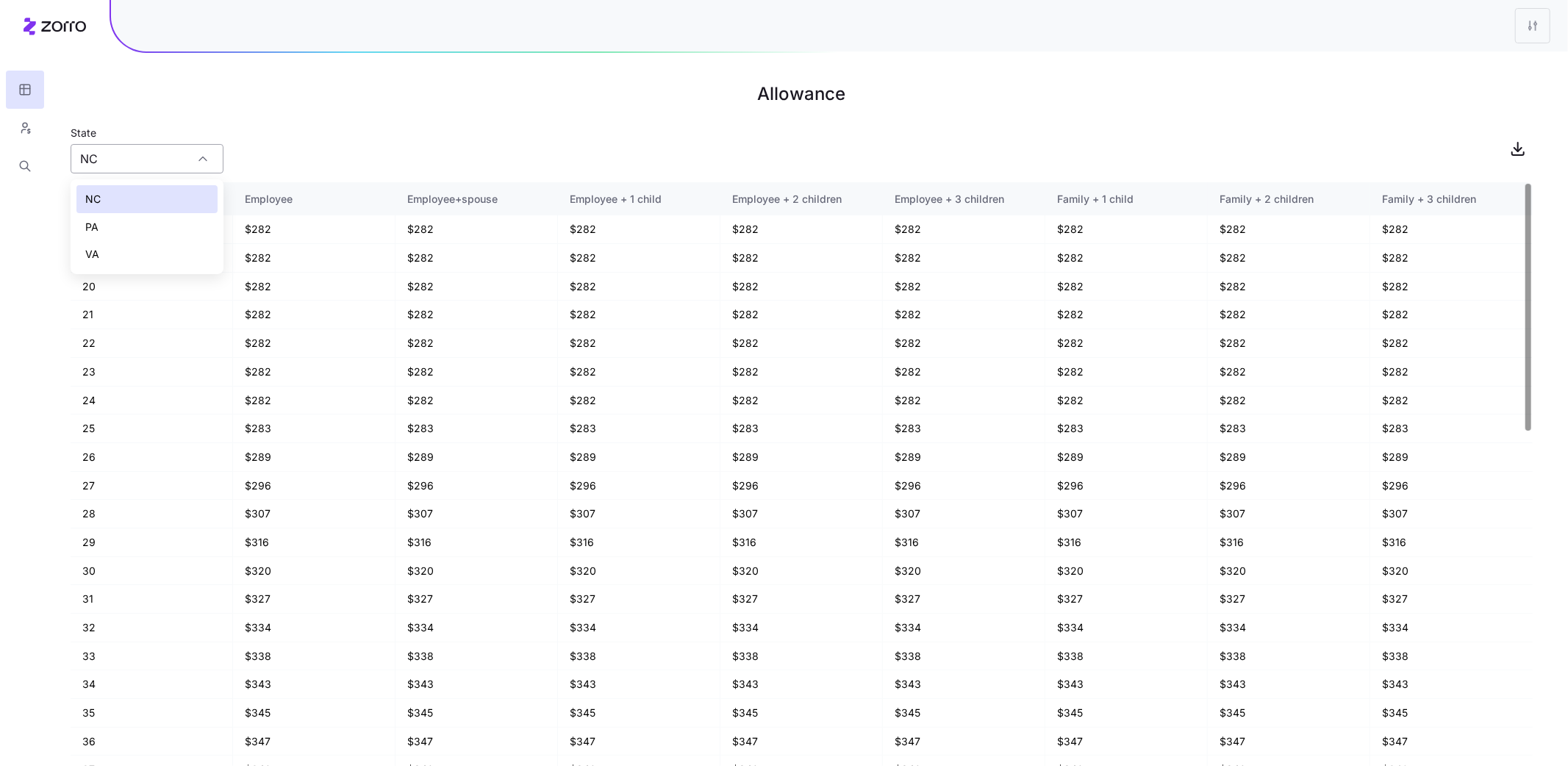
click at [213, 164] on input "NC" at bounding box center [147, 158] width 153 height 29
click at [372, 136] on div "State NC" at bounding box center [801, 148] width 1462 height 50
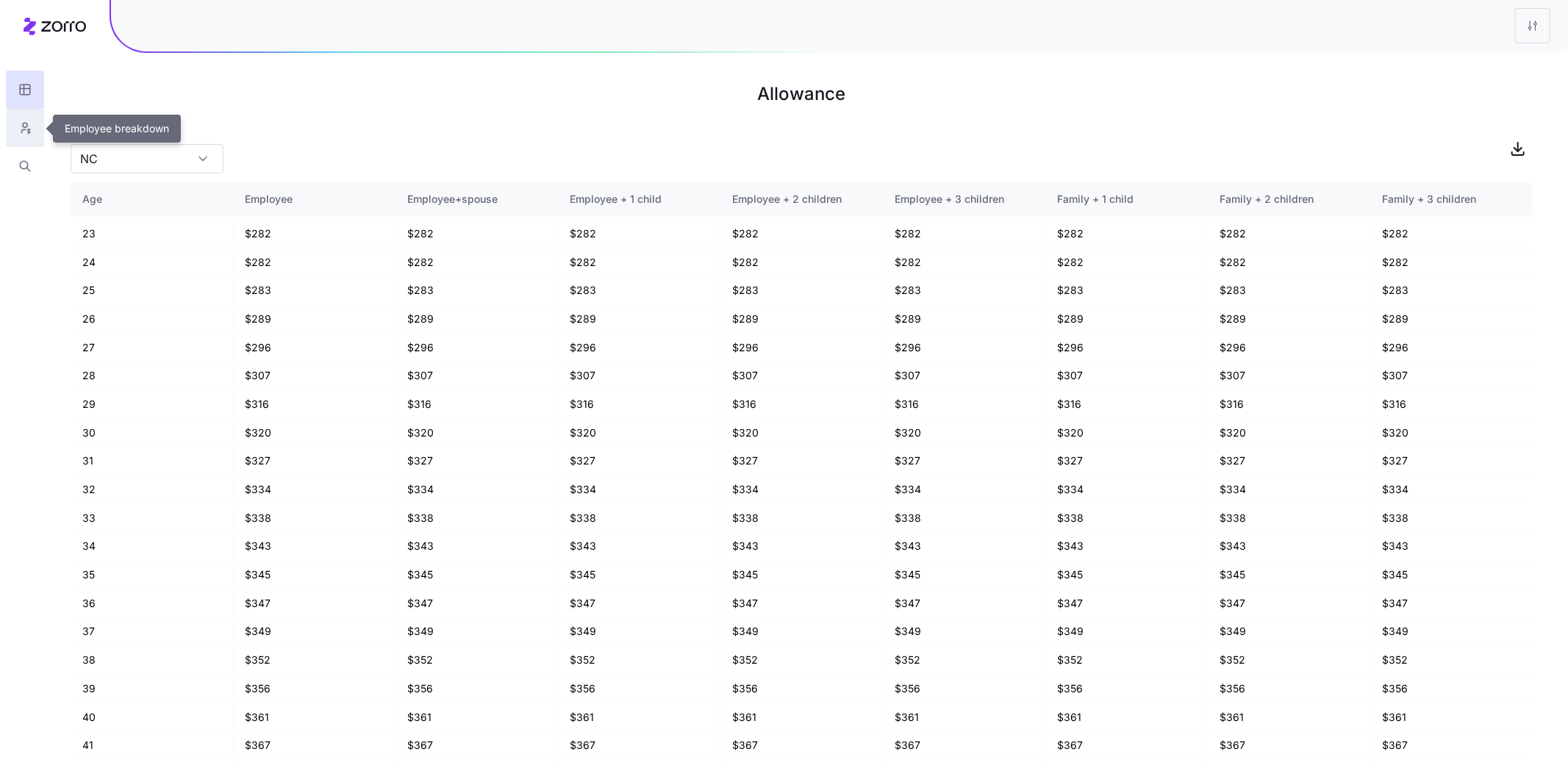
click at [18, 124] on icon "button" at bounding box center [25, 128] width 14 height 15
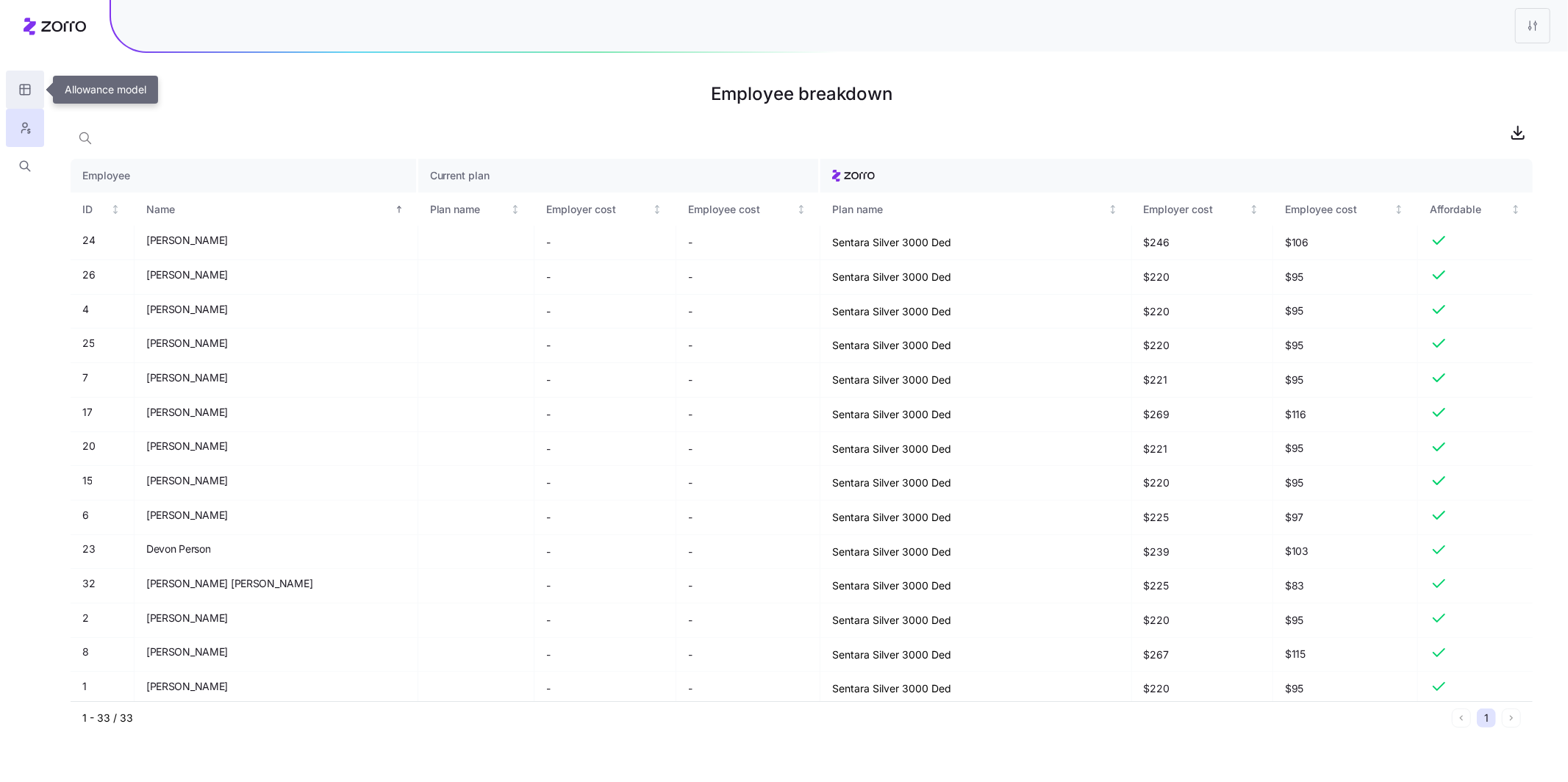
click at [14, 86] on button "button" at bounding box center [25, 89] width 38 height 38
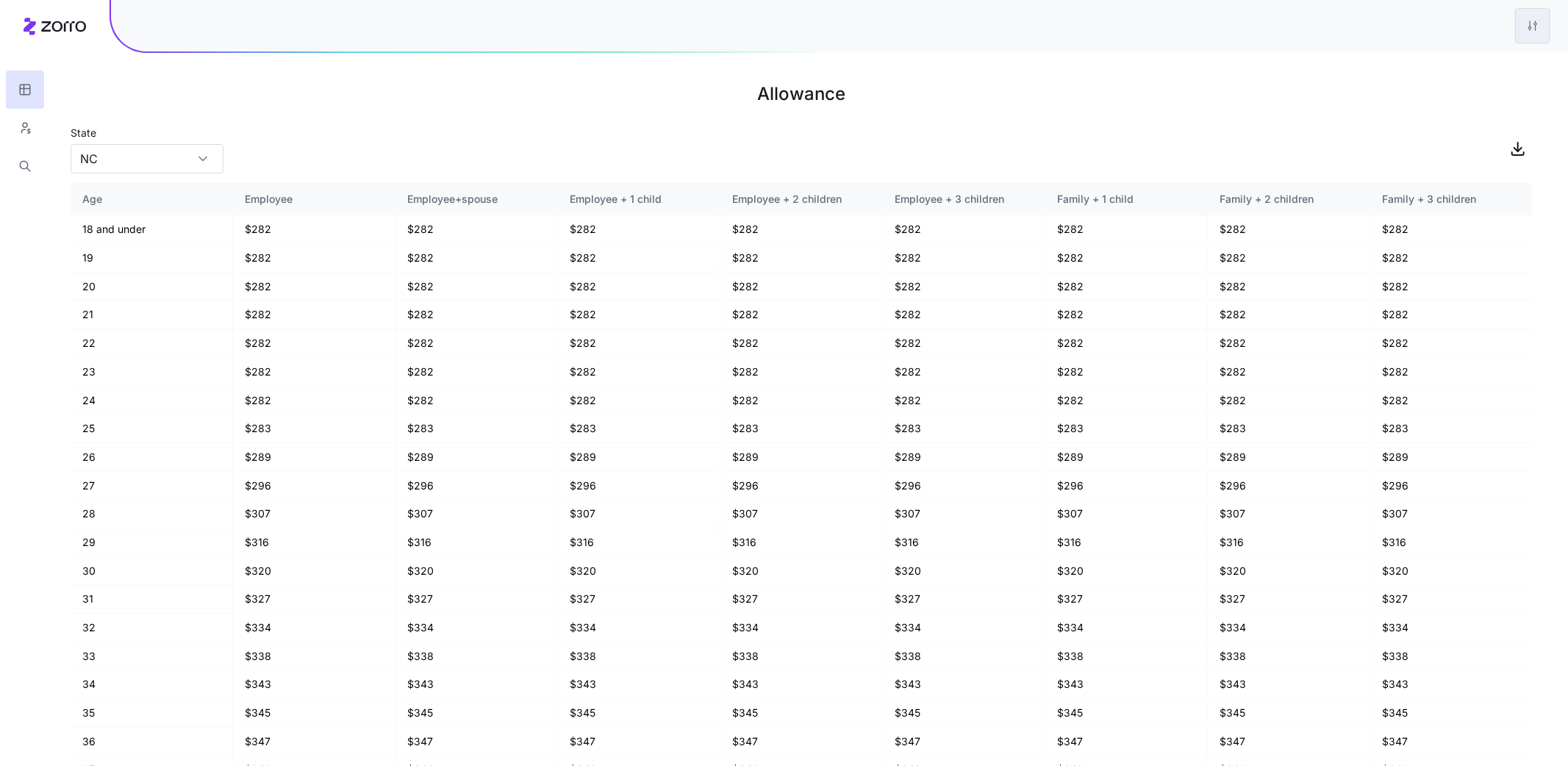
click at [1537, 25] on html "Allowance State NC Age Employee Employee+spouse Employee + 1 child Employee + 2…" at bounding box center [784, 391] width 1568 height 782
click at [1445, 68] on div "Edit plan design" at bounding box center [1444, 65] width 77 height 17
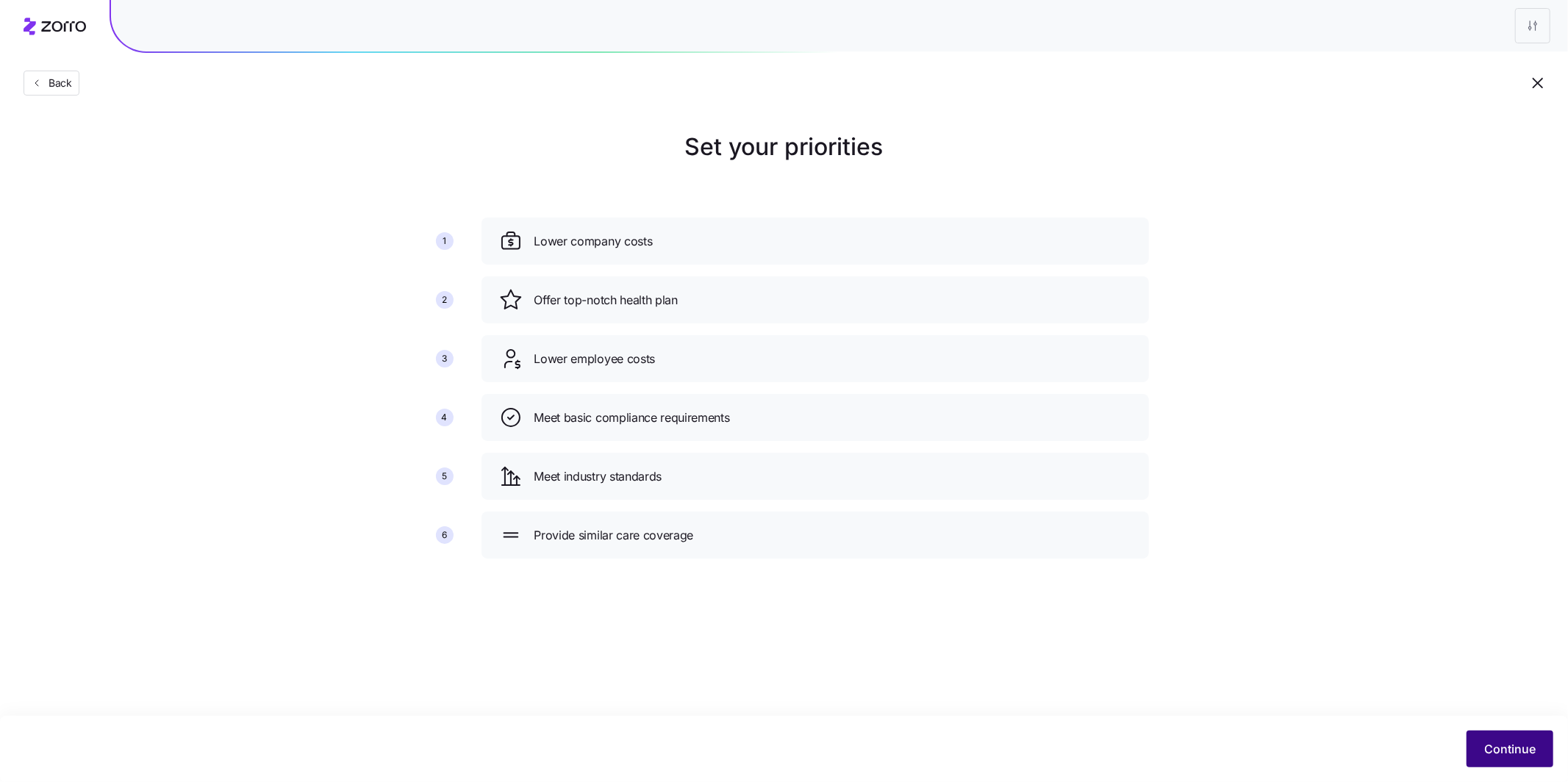
click at [1521, 744] on span "Continue" at bounding box center [1510, 748] width 52 height 17
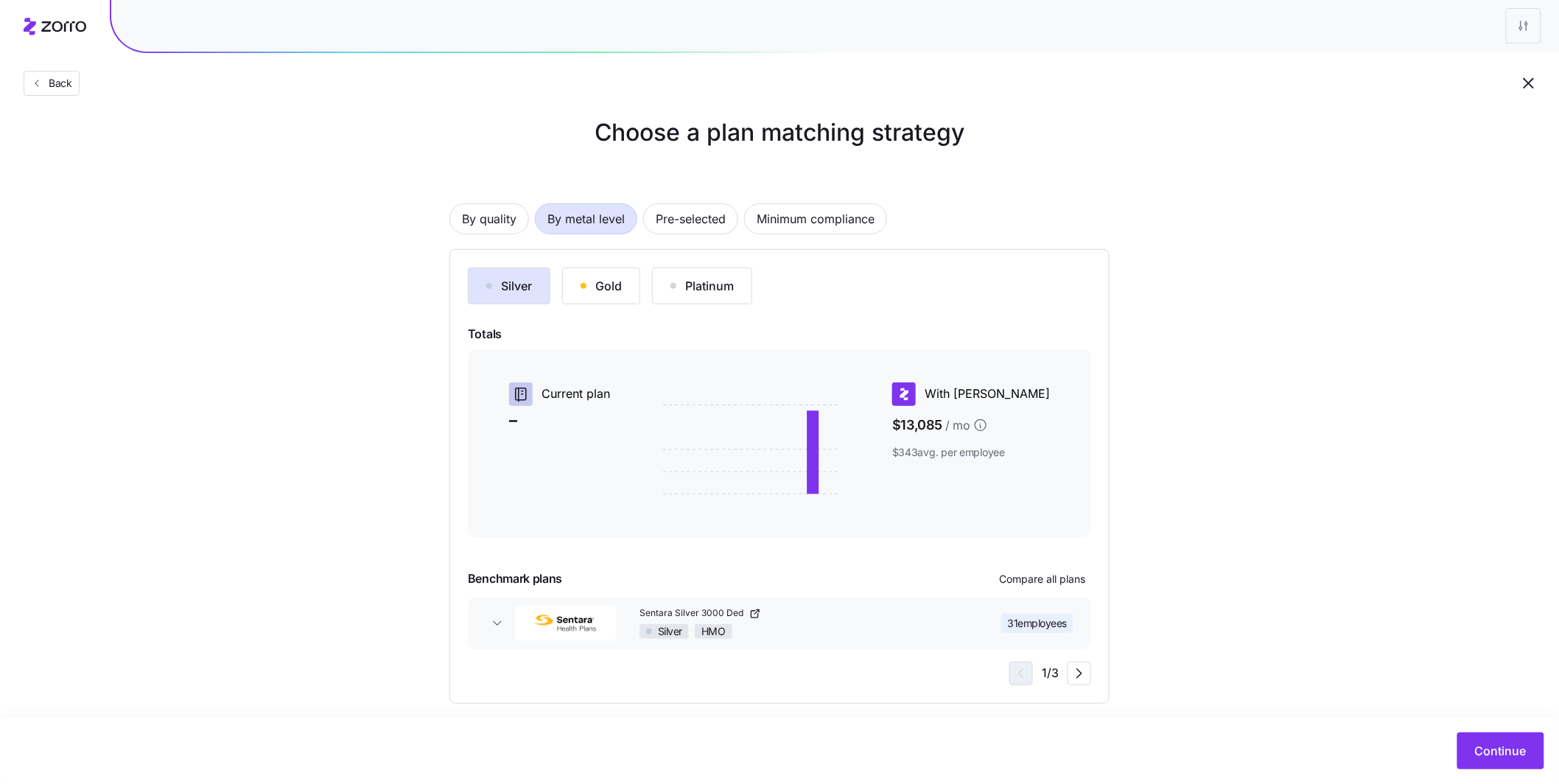
scroll to position [28, 0]
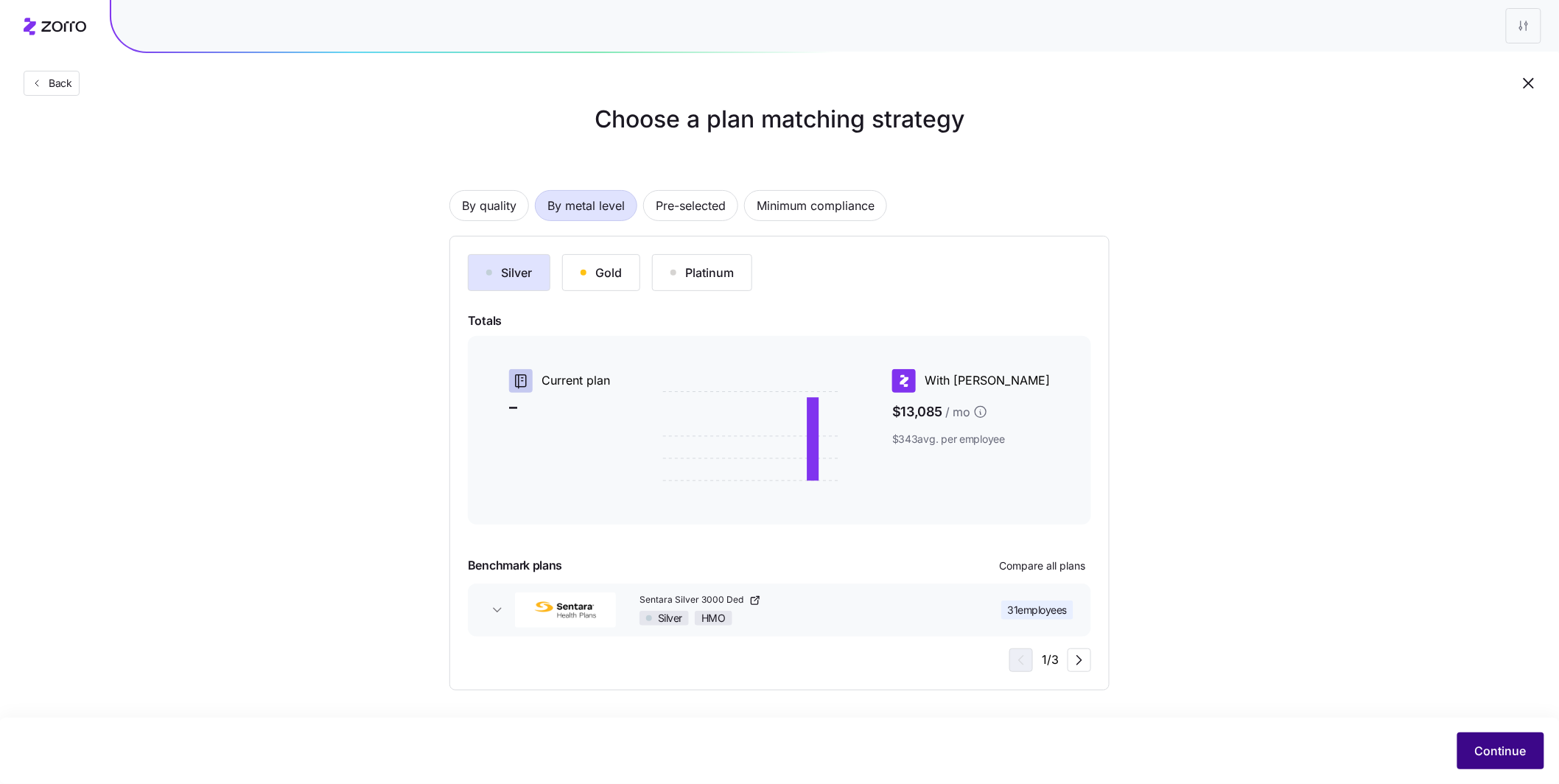
click at [1482, 749] on span "Continue" at bounding box center [1500, 750] width 52 height 17
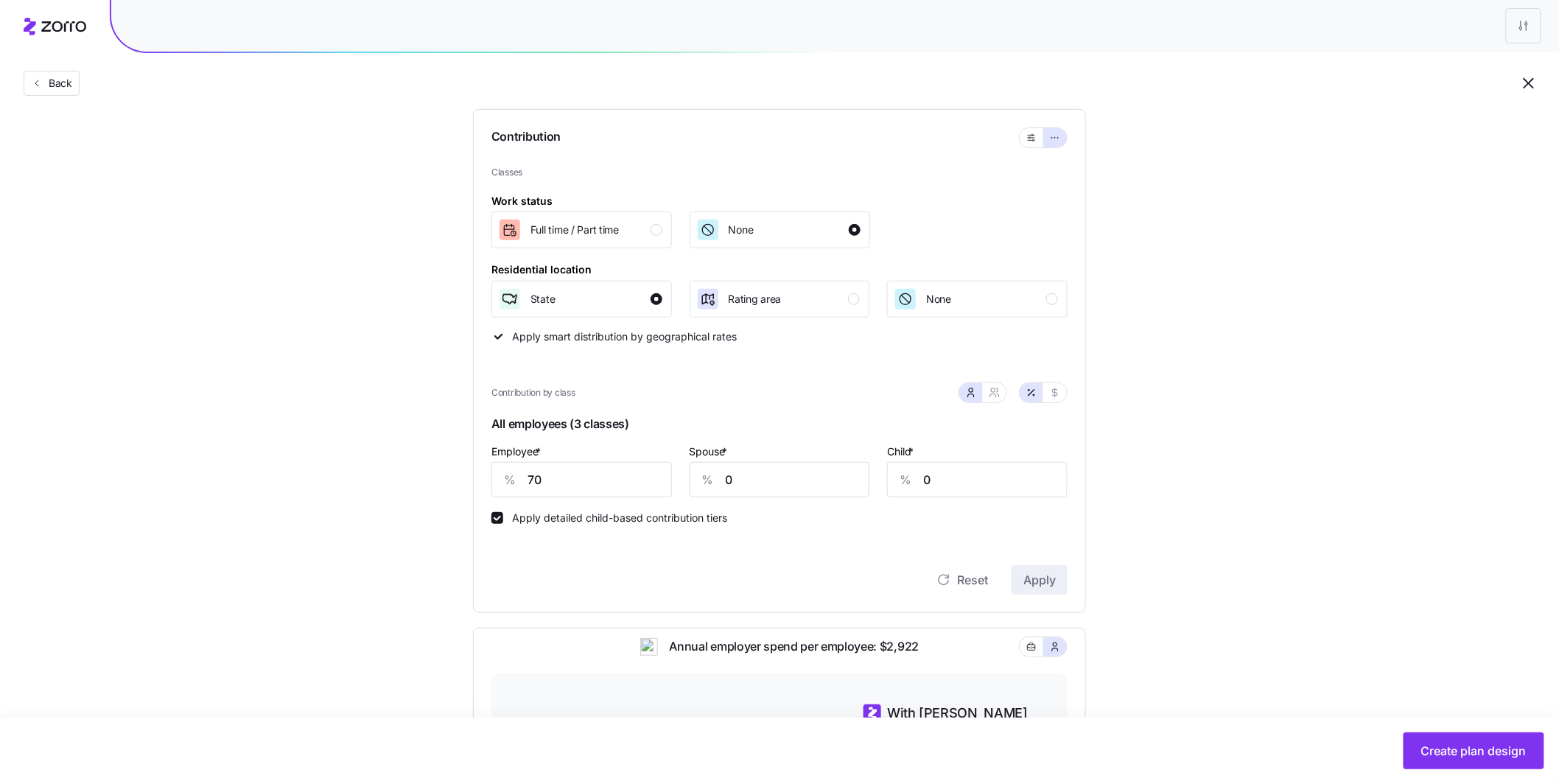
scroll to position [323, 0]
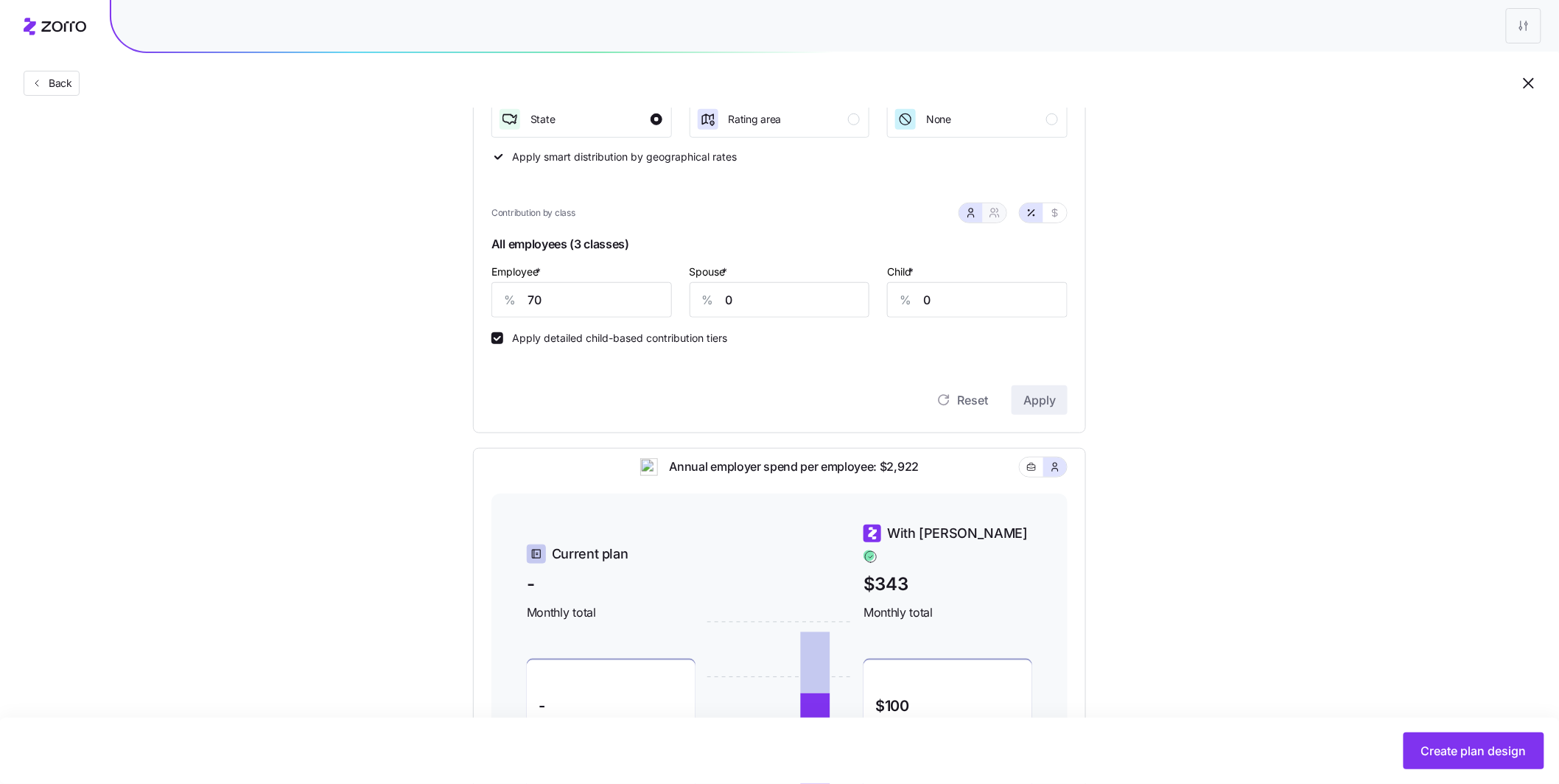
click at [1003, 214] on button "button" at bounding box center [994, 212] width 23 height 19
type input "35"
type input "34"
drag, startPoint x: 719, startPoint y: 305, endPoint x: 662, endPoint y: 300, distance: 57.2
click at [662, 300] on div "% 35" at bounding box center [706, 299] width 131 height 35
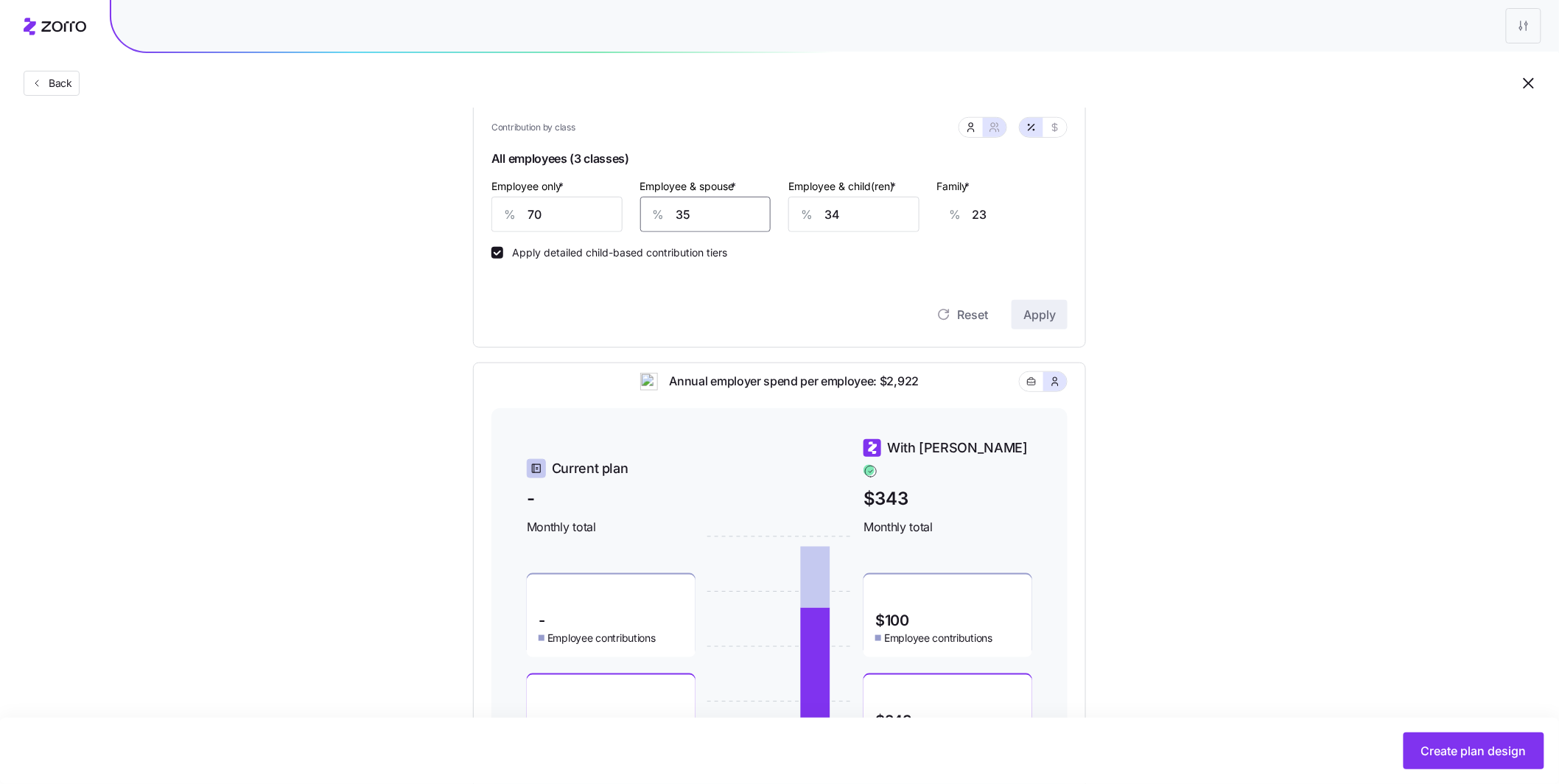
scroll to position [514, 0]
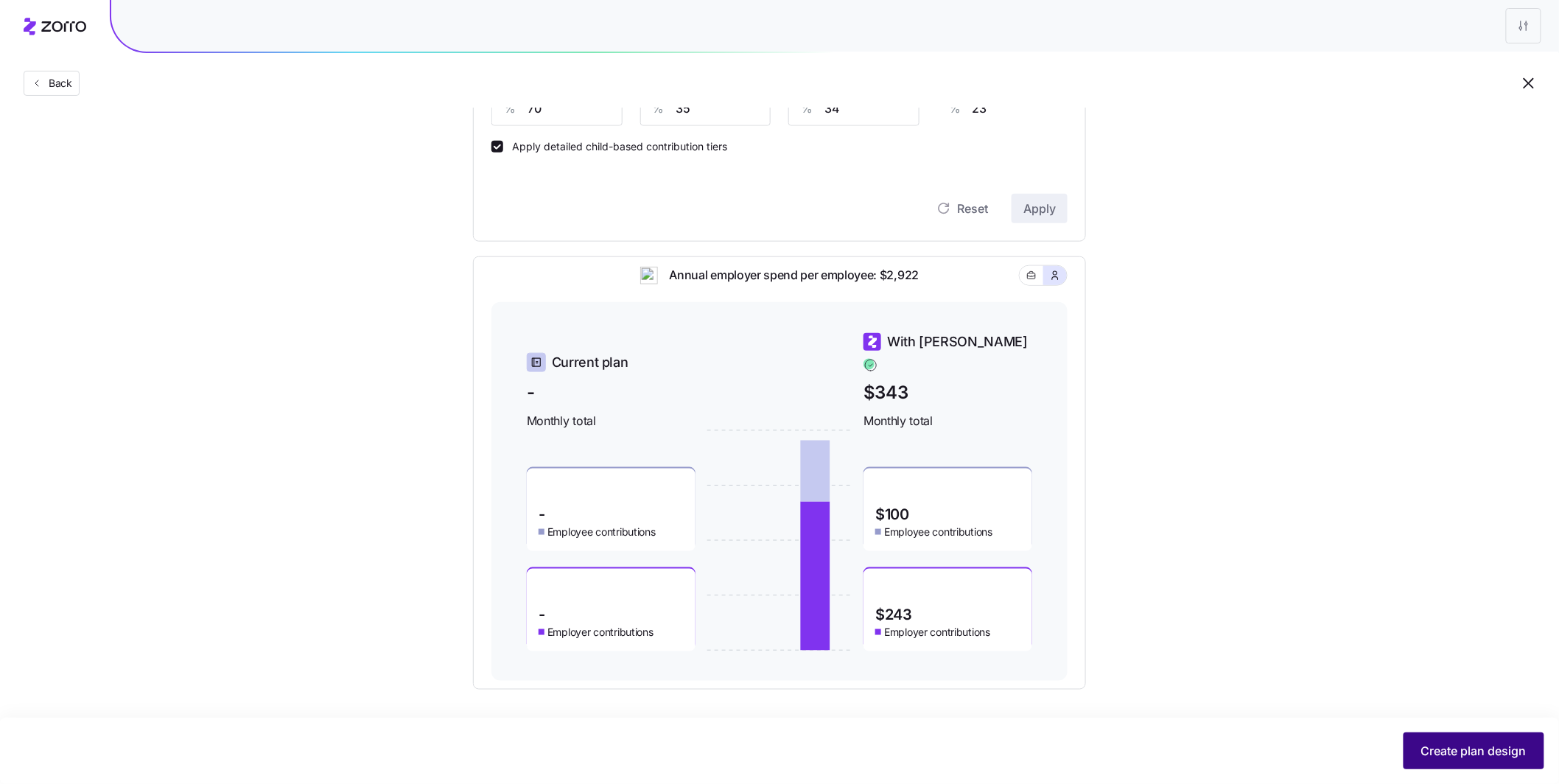
click at [1499, 745] on span "Create plan design" at bounding box center [1474, 750] width 105 height 17
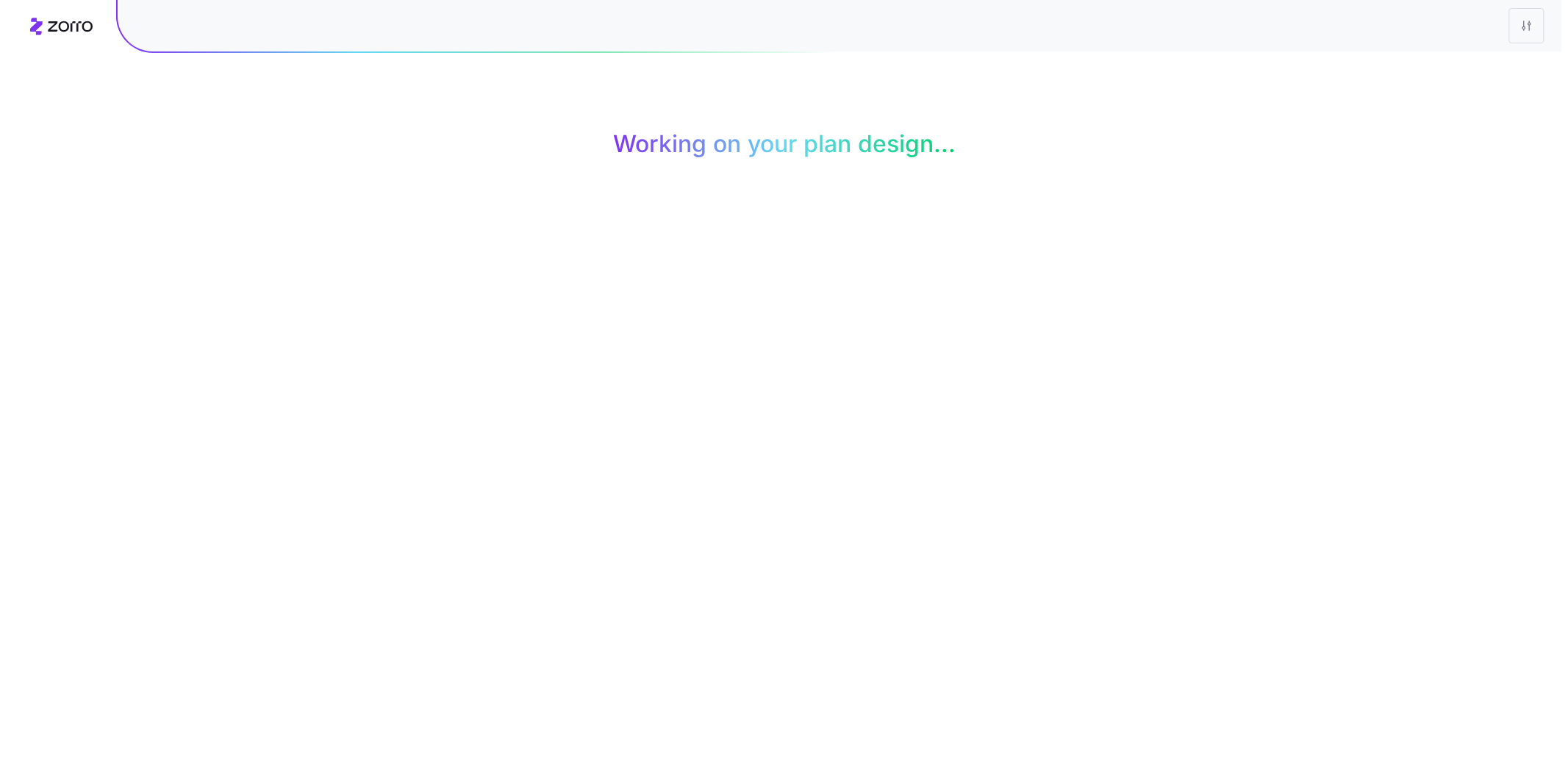
scroll to position [0, 0]
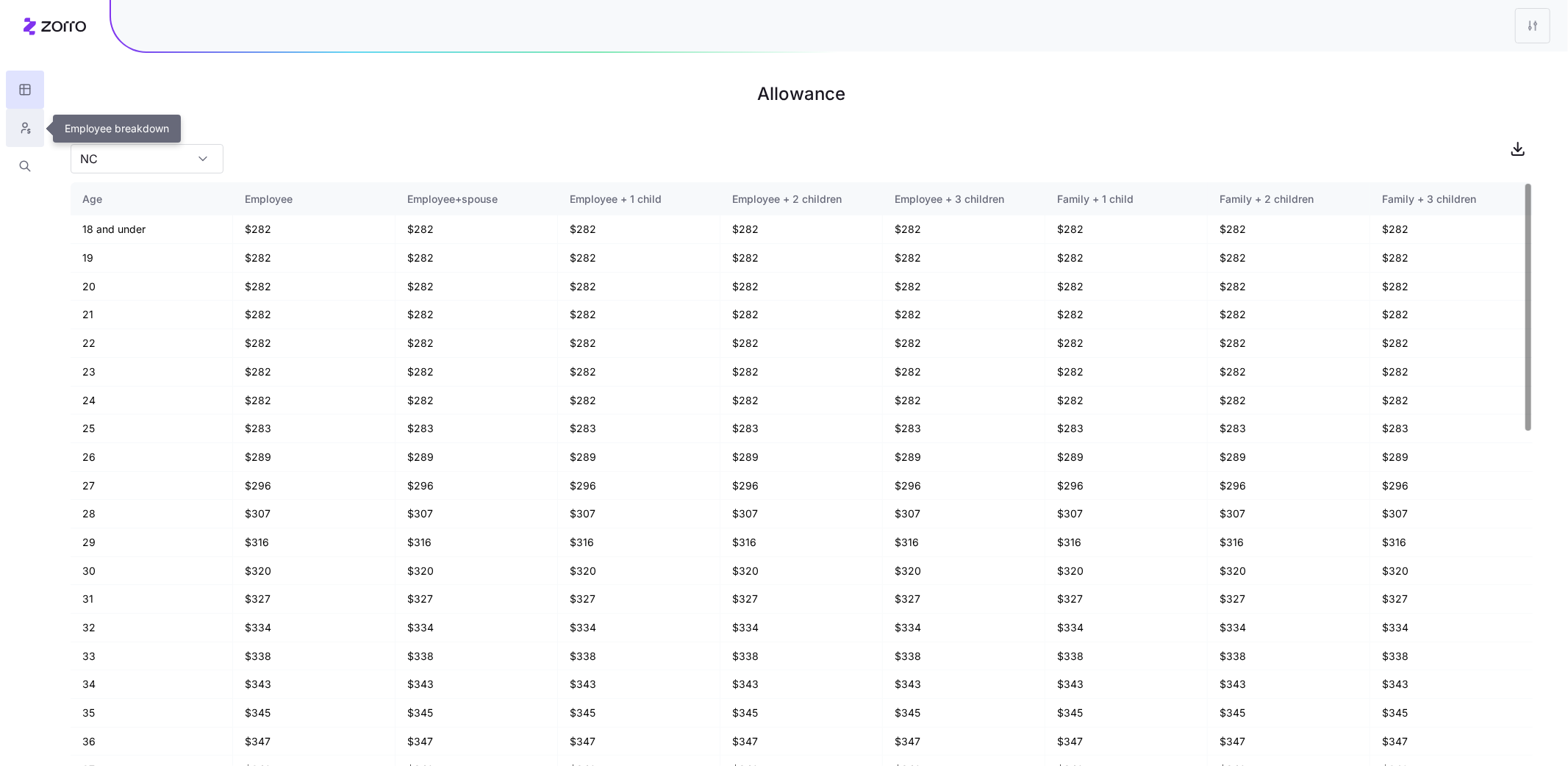
click at [27, 128] on icon "button" at bounding box center [25, 128] width 14 height 15
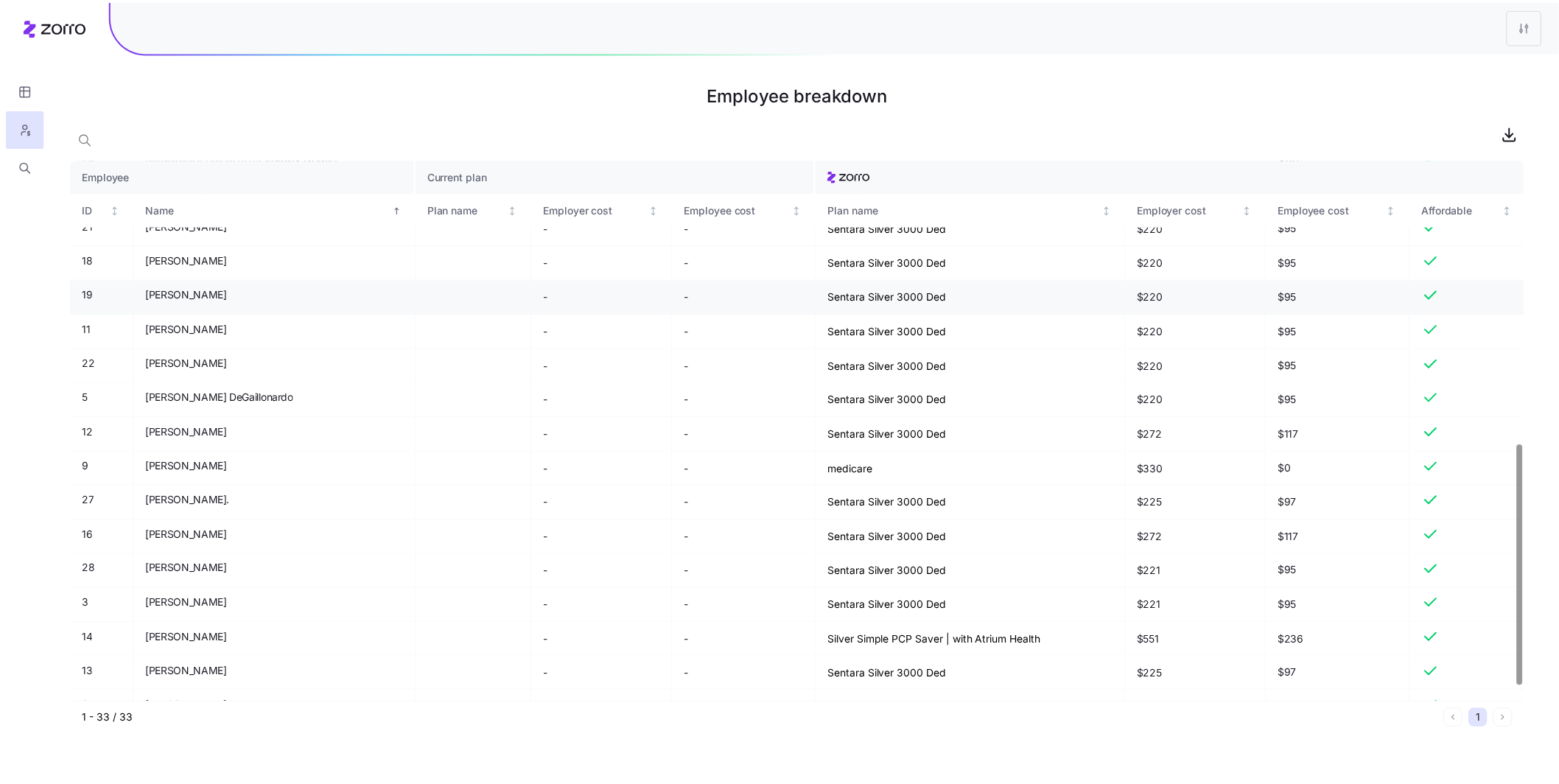
scroll to position [638, 0]
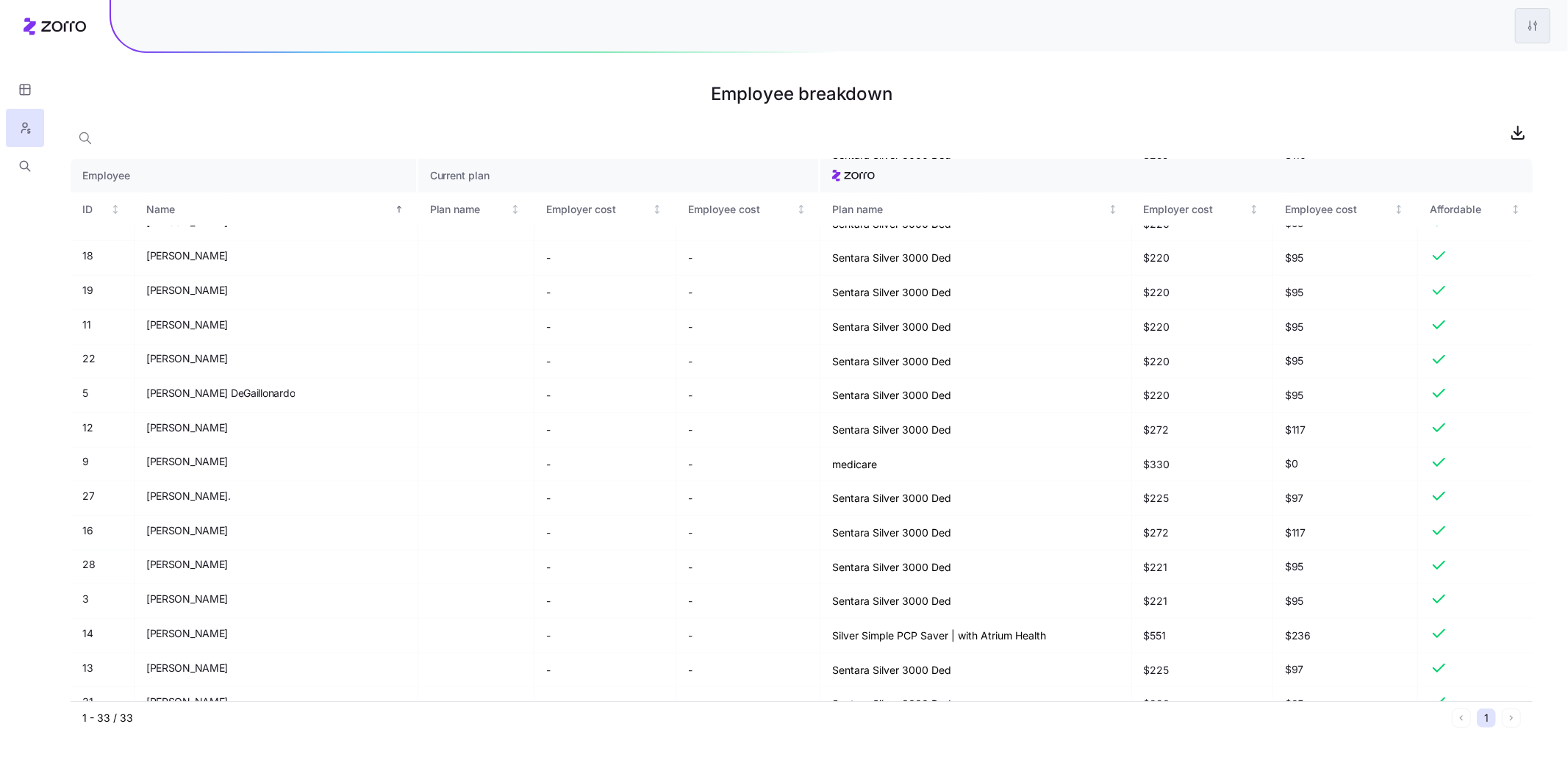
click at [1527, 32] on html "Employee breakdown Employee Current plan ID Name Plan name Employer cost Employ…" at bounding box center [784, 391] width 1568 height 782
click at [1475, 62] on div "Edit plan design" at bounding box center [1444, 65] width 77 height 17
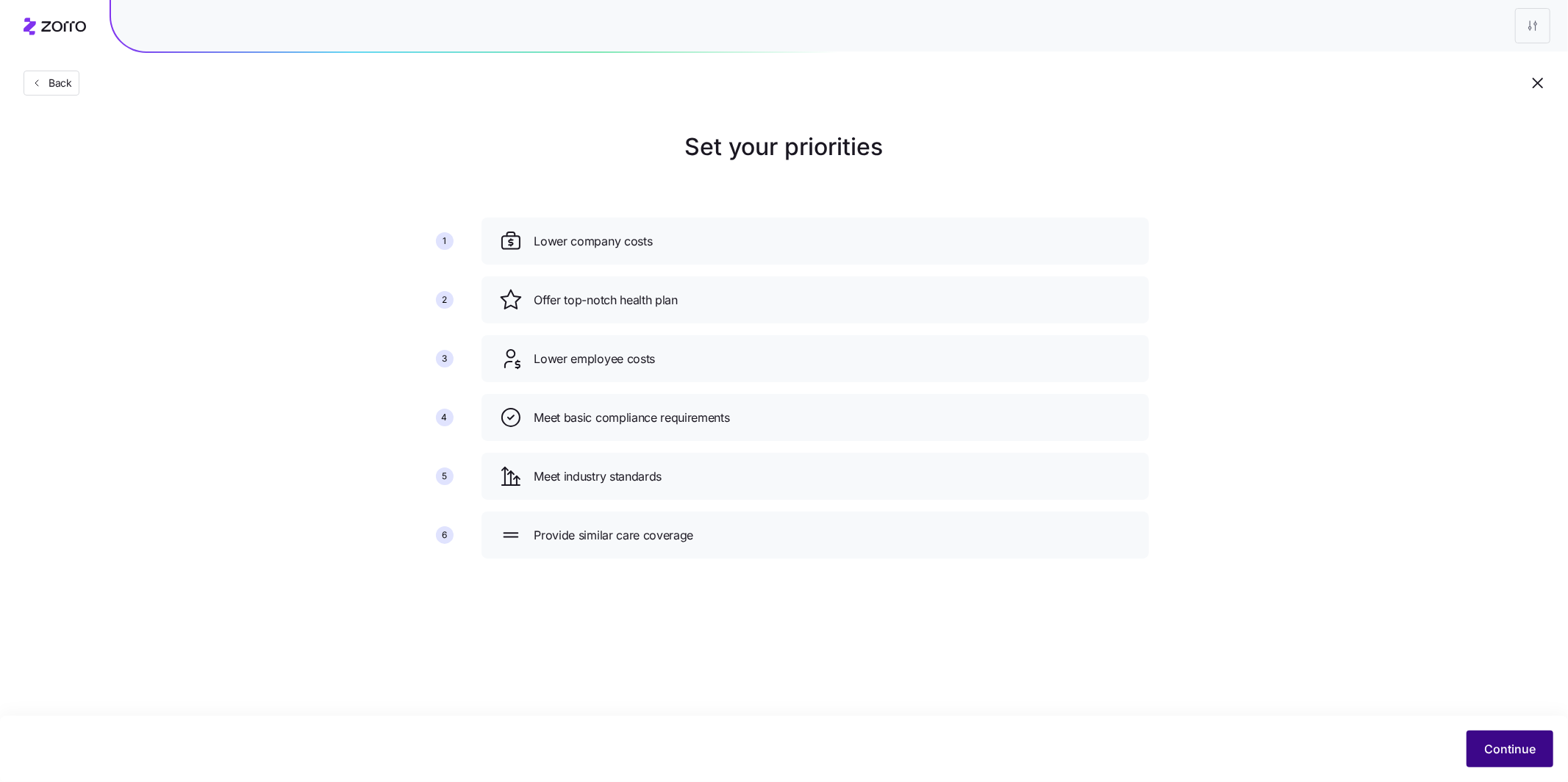
click at [1519, 758] on button "Continue" at bounding box center [1510, 748] width 87 height 37
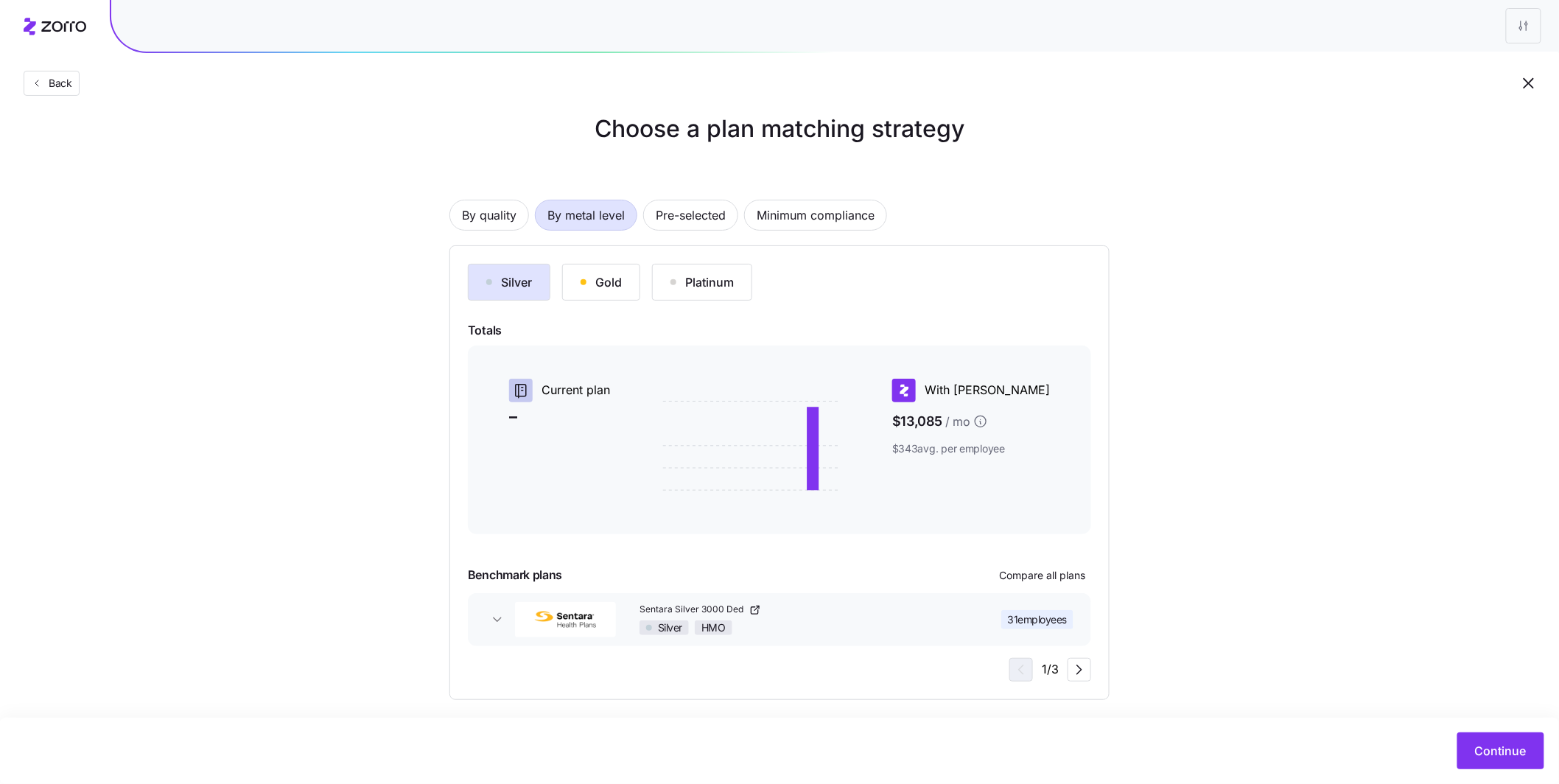
scroll to position [28, 0]
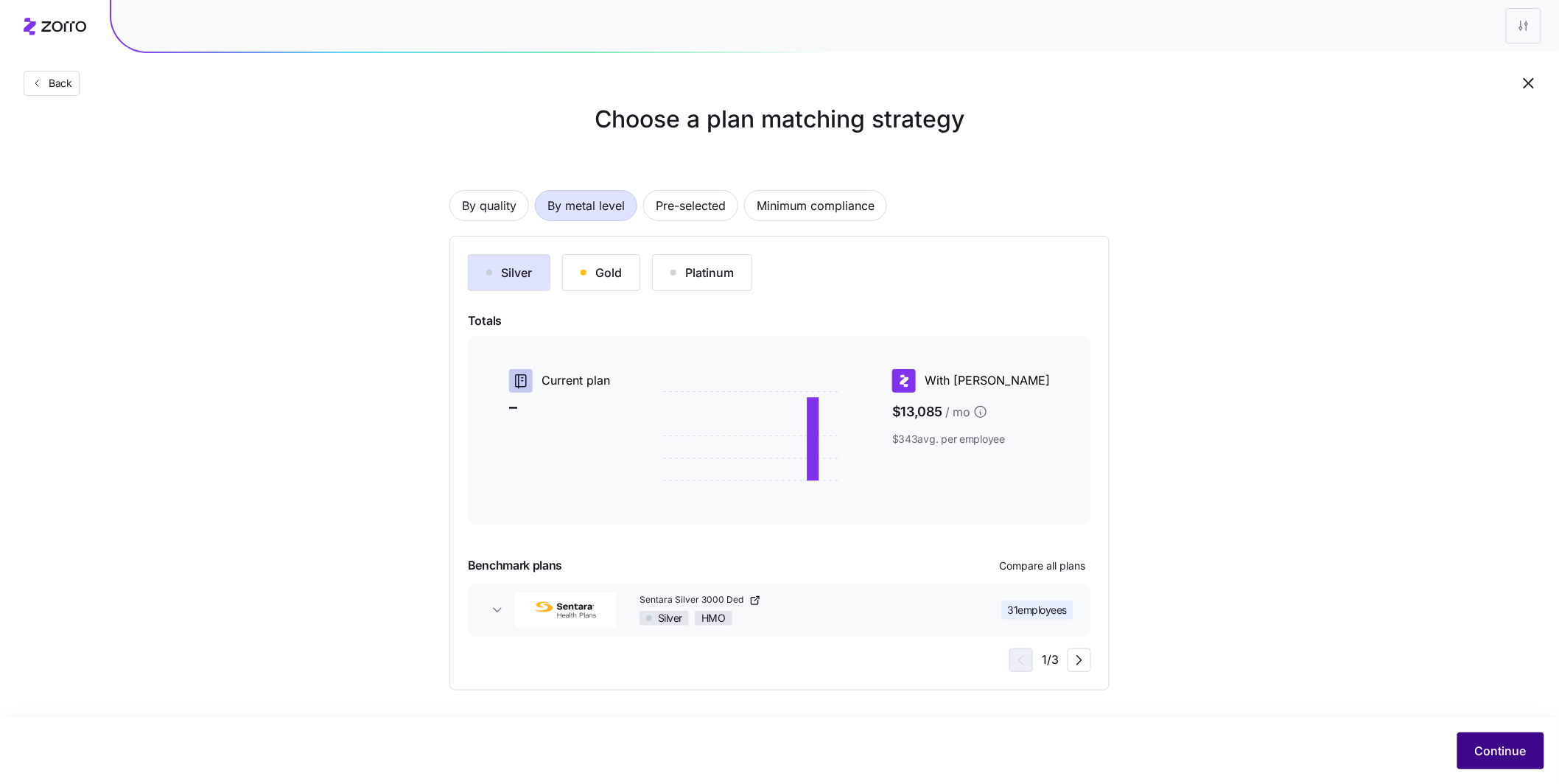
click at [1515, 742] on span "Continue" at bounding box center [1500, 750] width 52 height 17
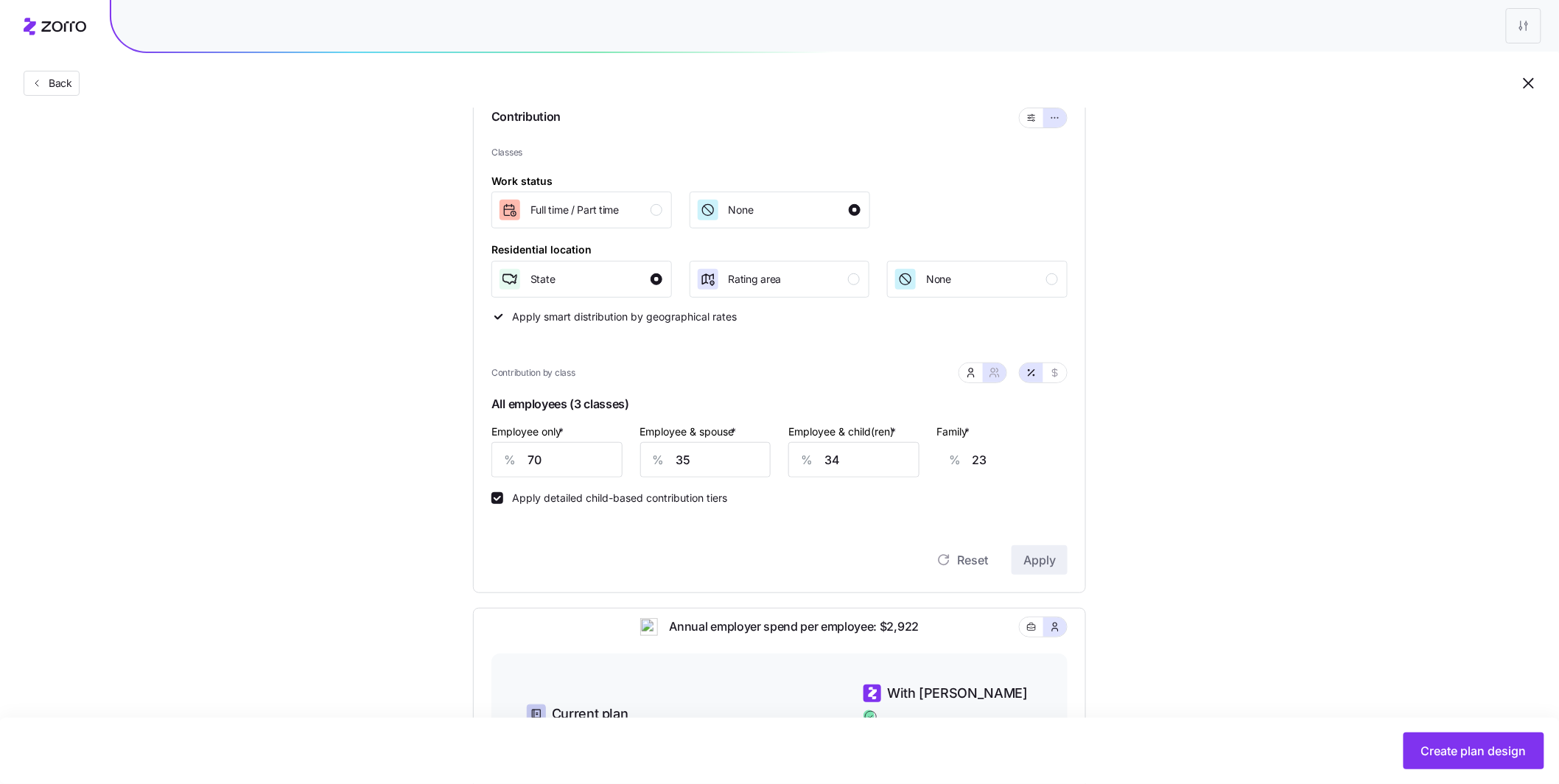
scroll to position [180, 0]
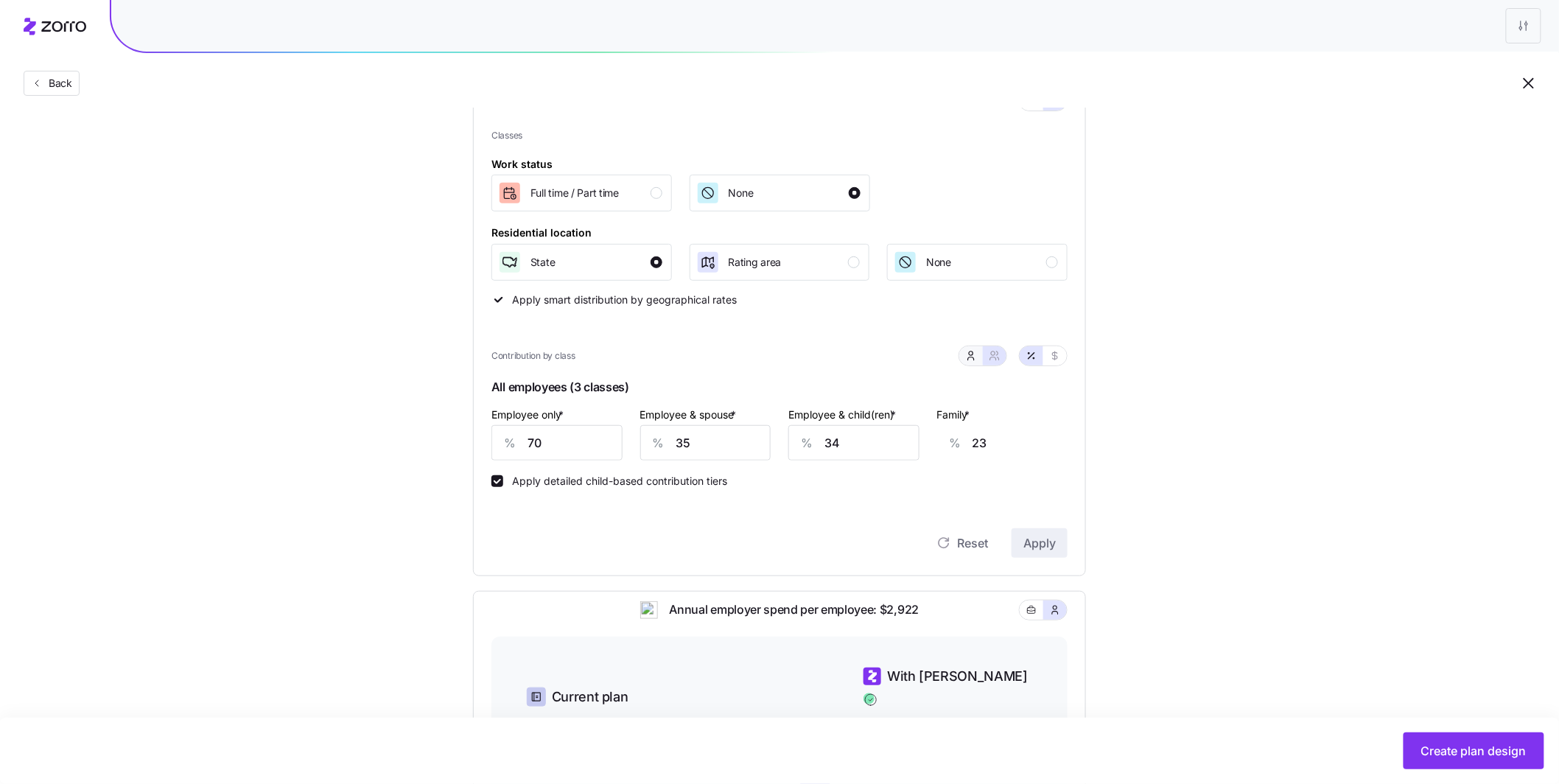
click at [965, 358] on icon "button" at bounding box center [971, 356] width 12 height 12
type input "0"
drag, startPoint x: 514, startPoint y: 445, endPoint x: 494, endPoint y: 444, distance: 20.0
click at [494, 444] on div "% 70" at bounding box center [582, 442] width 181 height 35
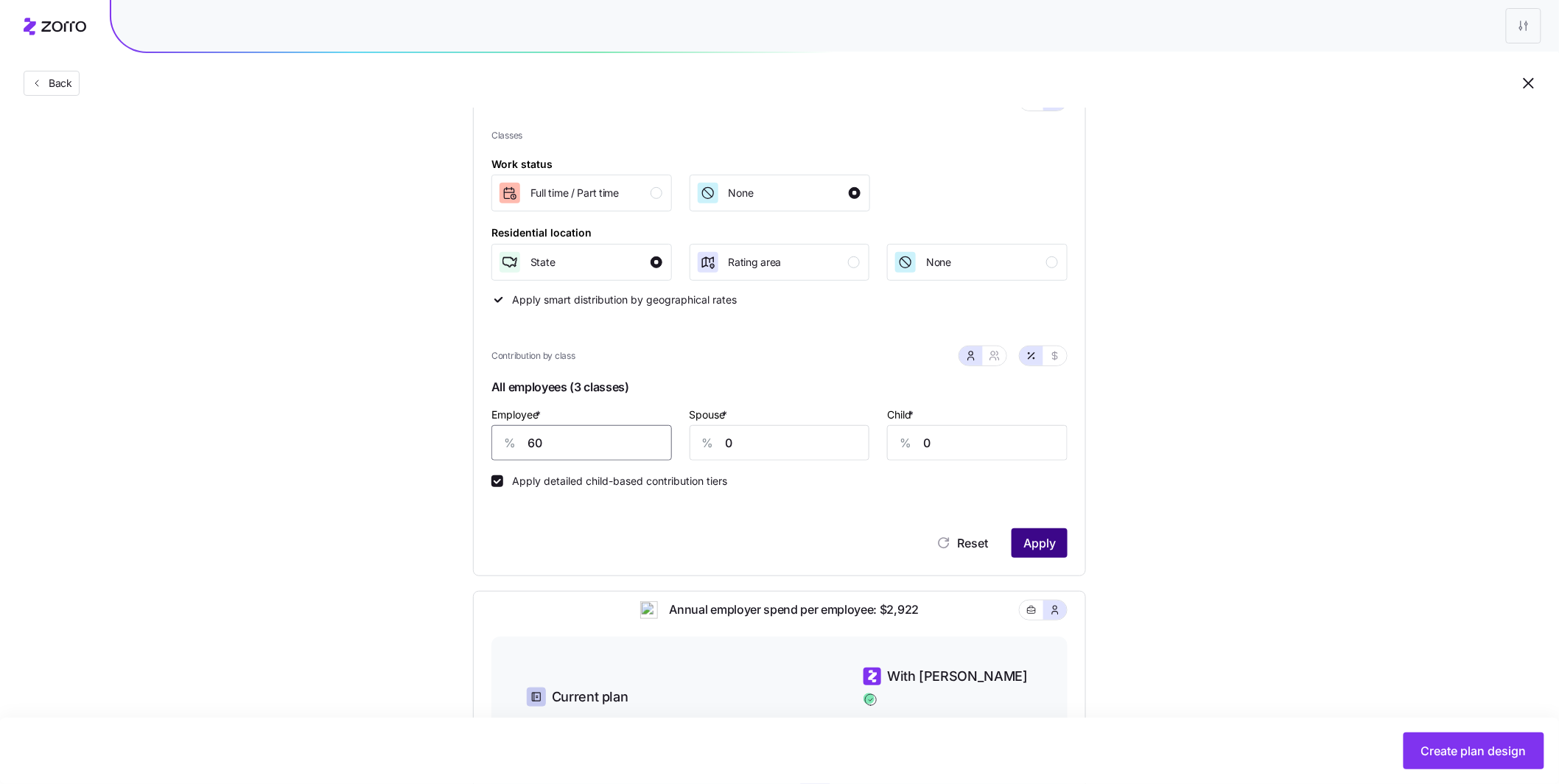
type input "60"
click at [1034, 541] on span "Apply" at bounding box center [1039, 542] width 32 height 17
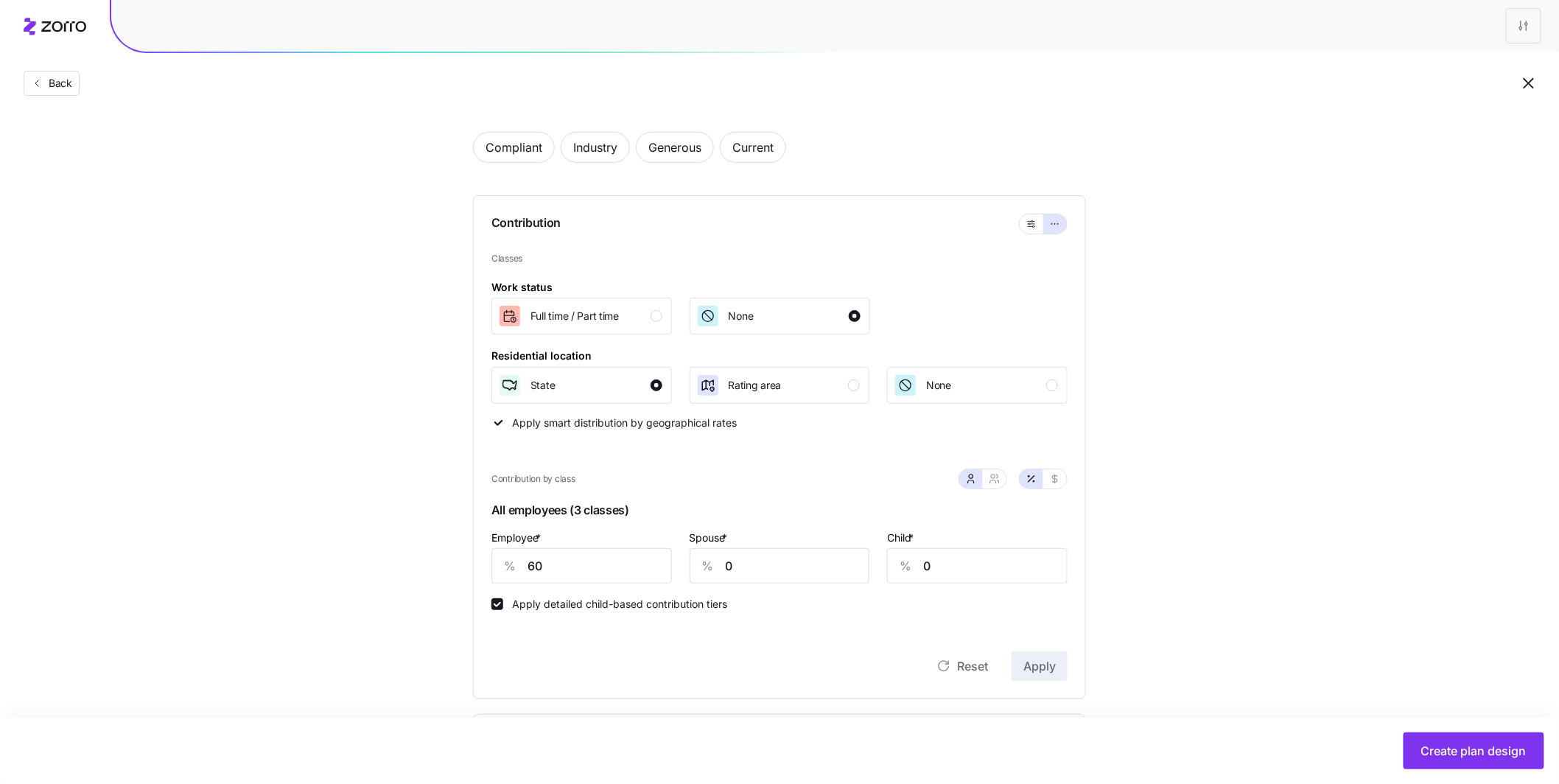
scroll to position [514, 0]
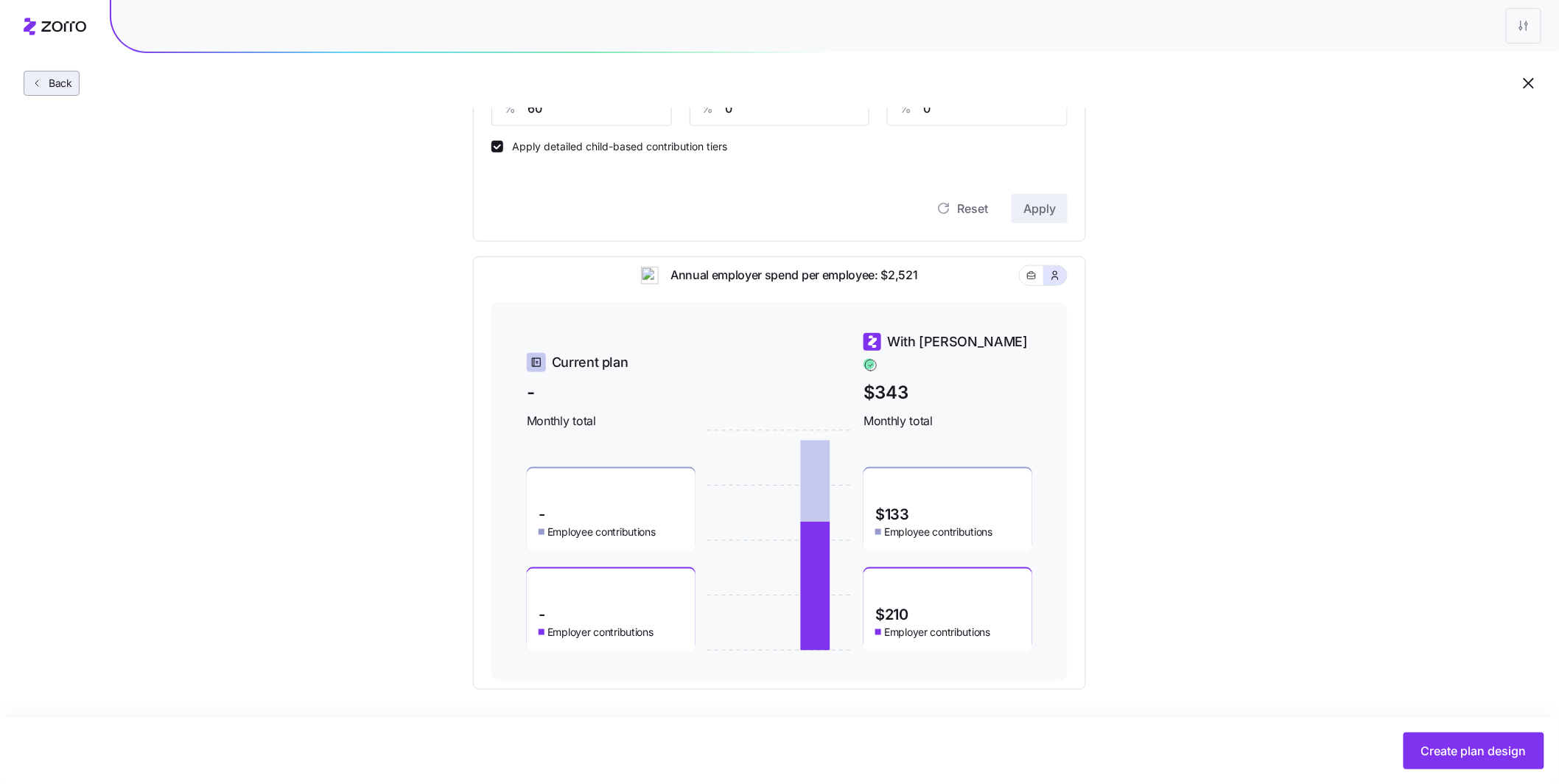
click at [57, 94] on button "Back" at bounding box center [51, 83] width 56 height 25
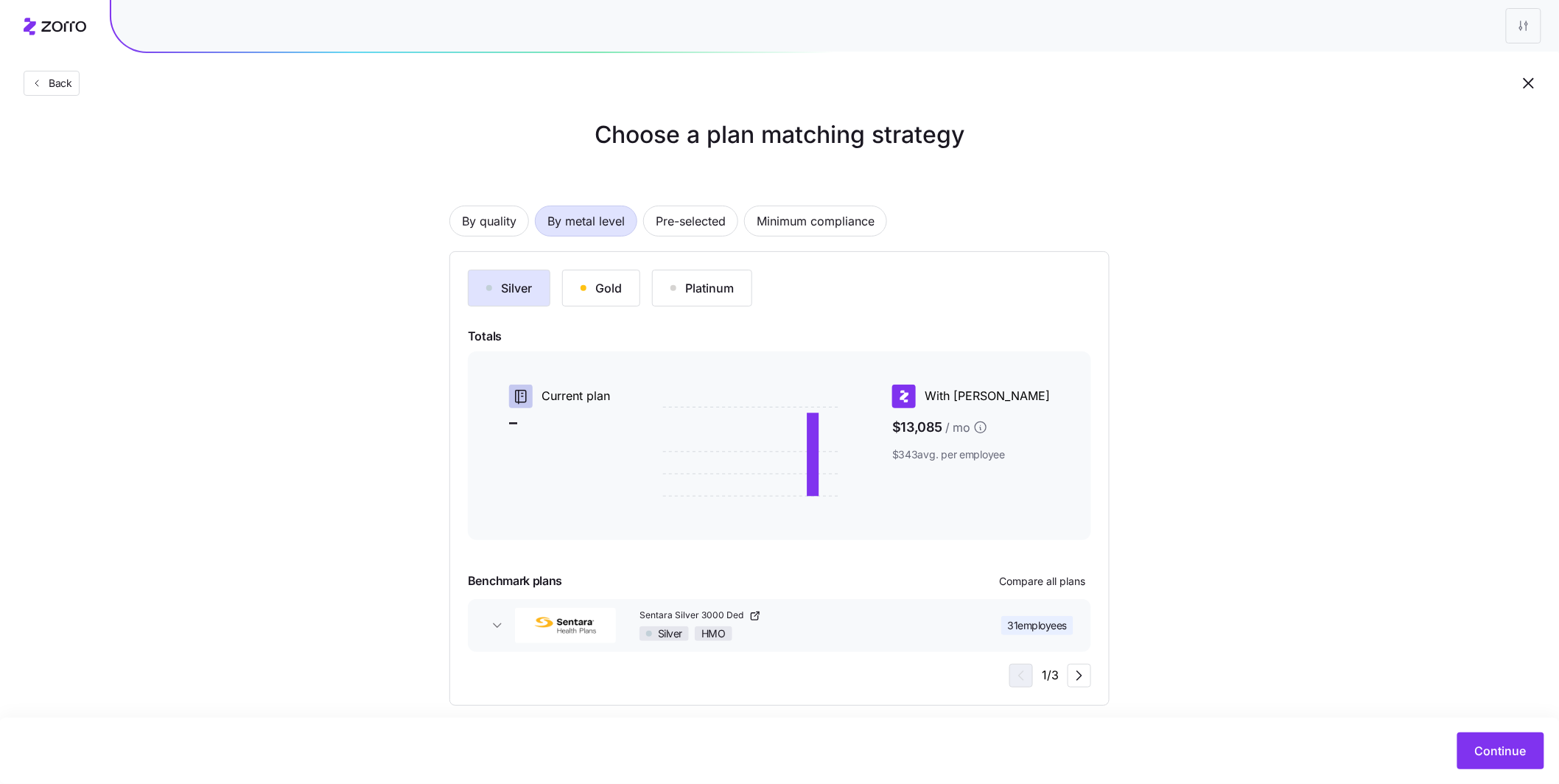
scroll to position [15, 0]
click at [609, 299] on button "Gold" at bounding box center [601, 285] width 78 height 37
click at [695, 293] on div "Platinum" at bounding box center [702, 285] width 63 height 17
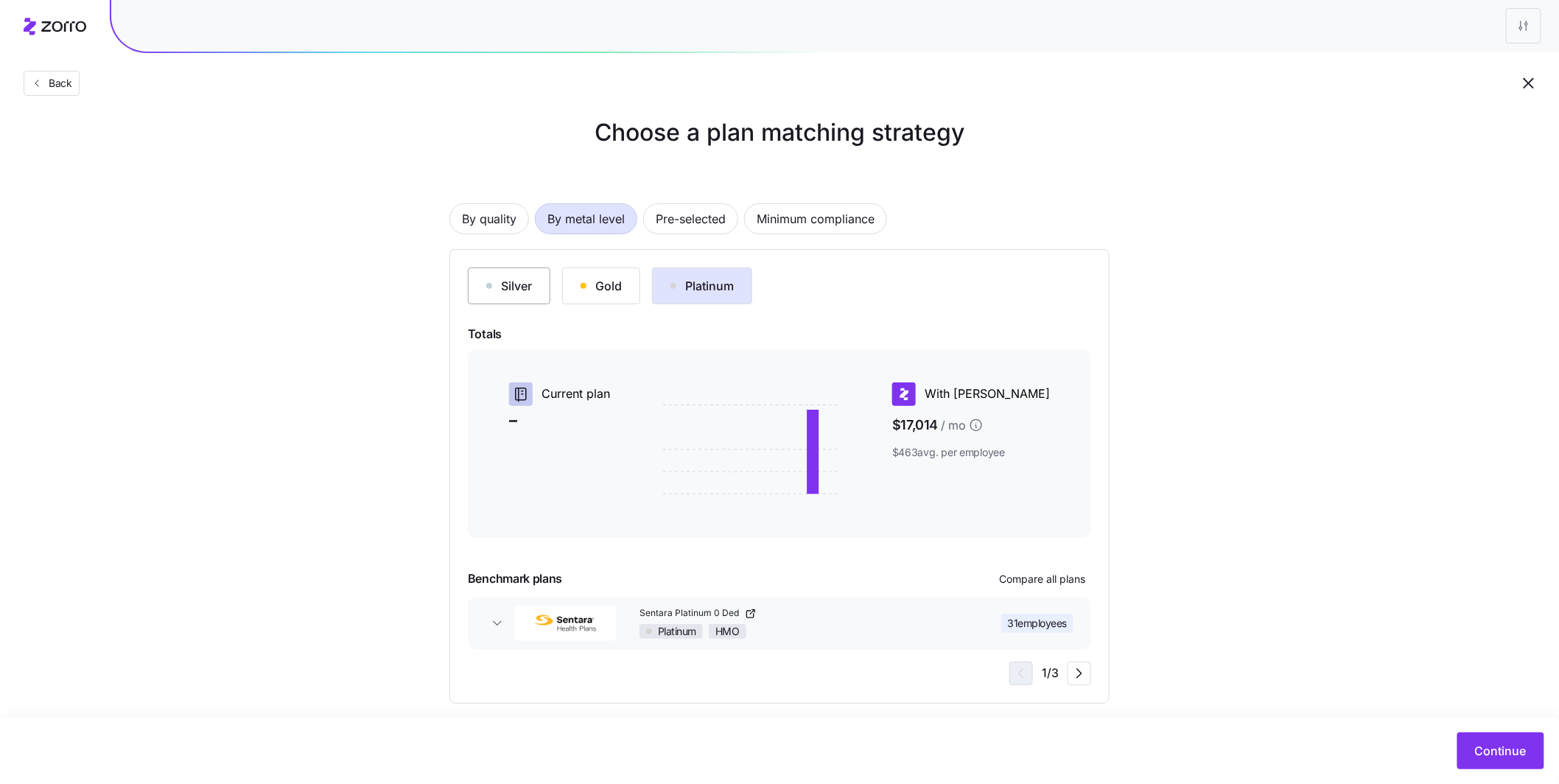
click at [511, 287] on div "Silver" at bounding box center [509, 285] width 46 height 17
click at [590, 293] on div "Gold" at bounding box center [600, 285] width 41 height 17
click at [715, 293] on div "Platinum" at bounding box center [702, 285] width 63 height 17
click at [606, 290] on div "Gold" at bounding box center [600, 285] width 41 height 17
click at [539, 292] on button "Silver" at bounding box center [509, 285] width 83 height 37
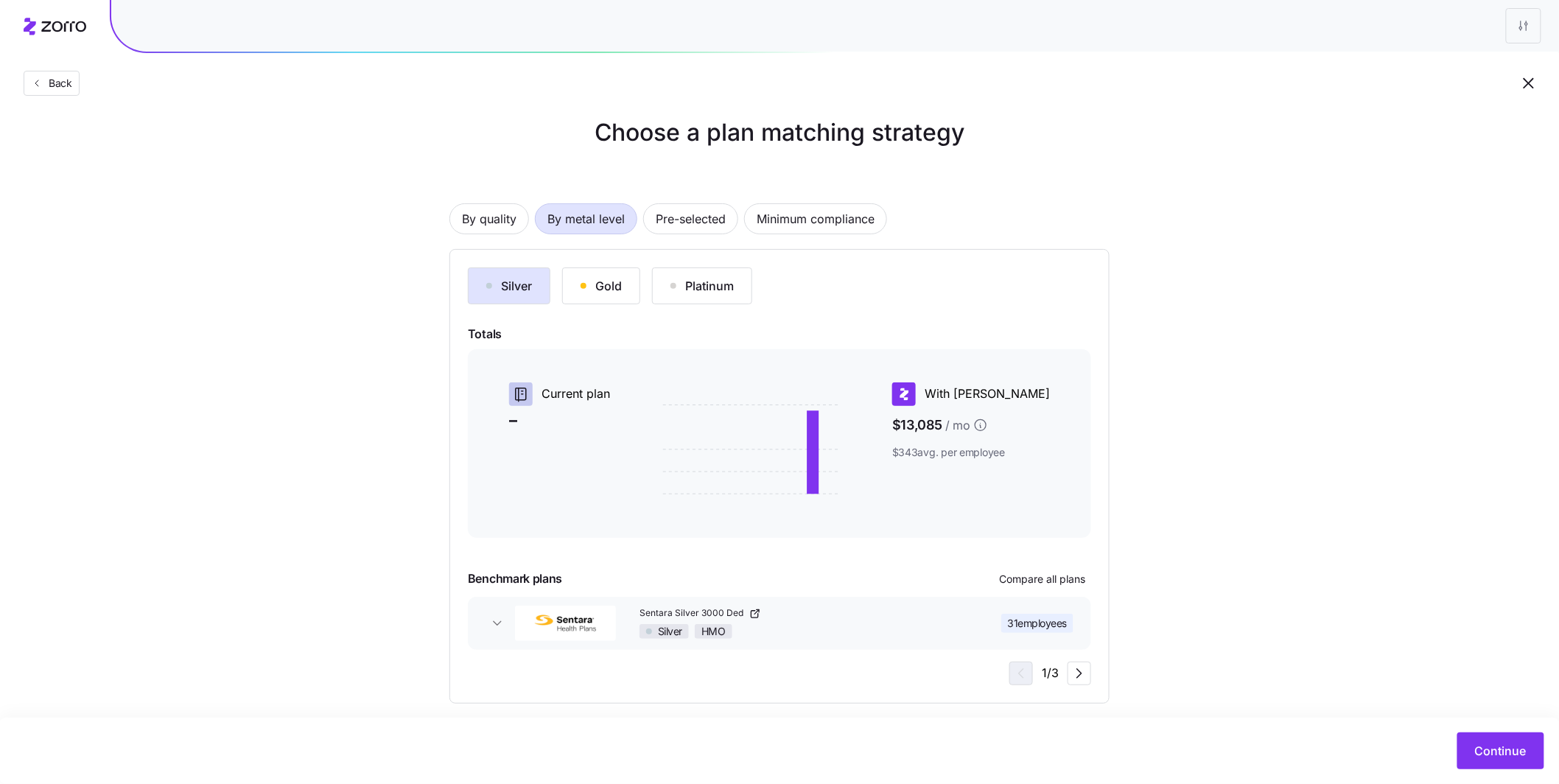
scroll to position [28, 0]
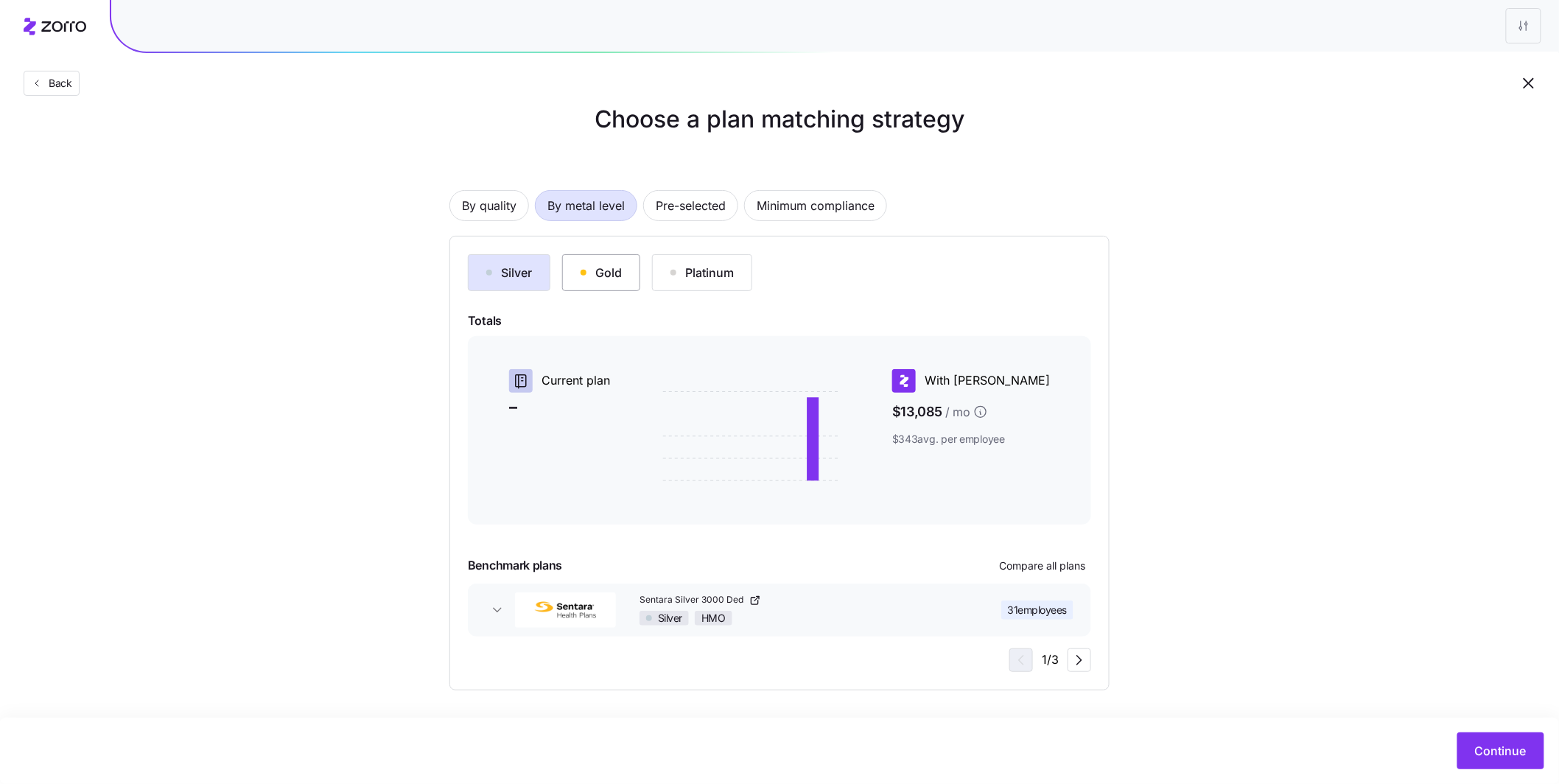
click at [613, 279] on div "Gold" at bounding box center [600, 272] width 41 height 17
click at [693, 277] on div "Platinum" at bounding box center [702, 272] width 63 height 17
click at [785, 199] on span "Minimum compliance" at bounding box center [815, 205] width 118 height 29
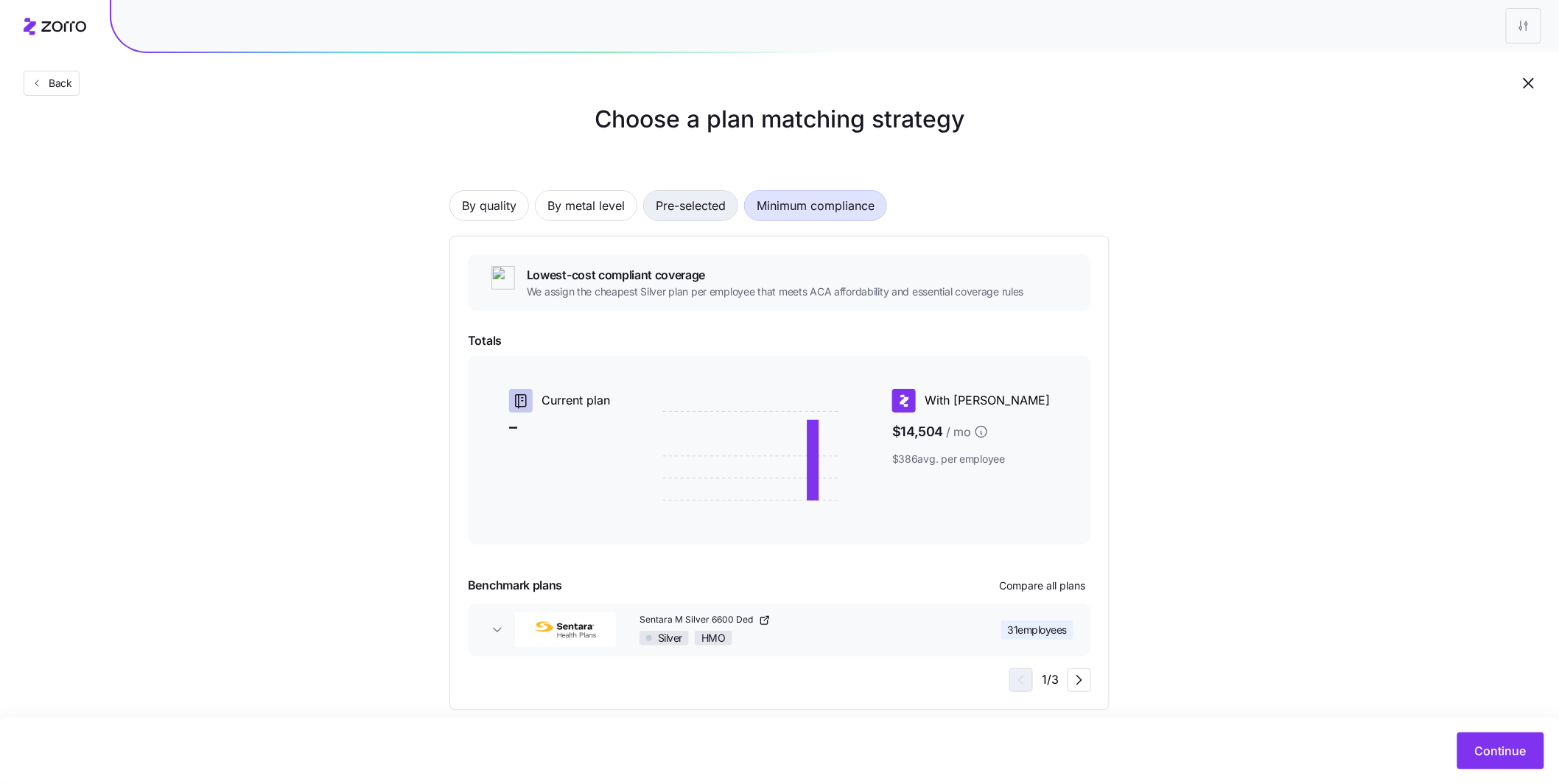
click at [683, 209] on span "Pre-selected" at bounding box center [690, 205] width 70 height 29
click at [512, 208] on span "By quality" at bounding box center [489, 205] width 54 height 29
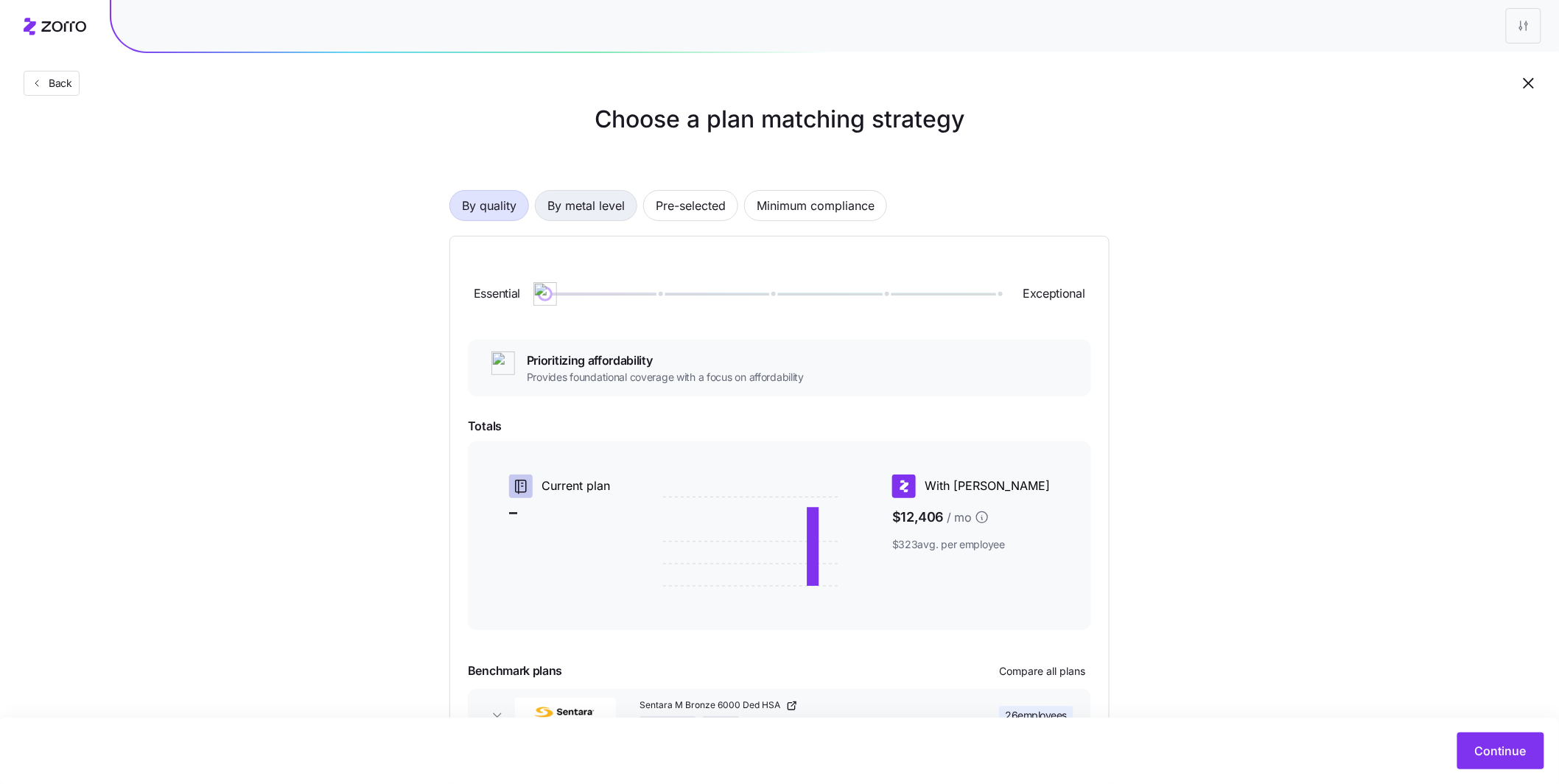
click at [609, 211] on span "By metal level" at bounding box center [585, 205] width 77 height 29
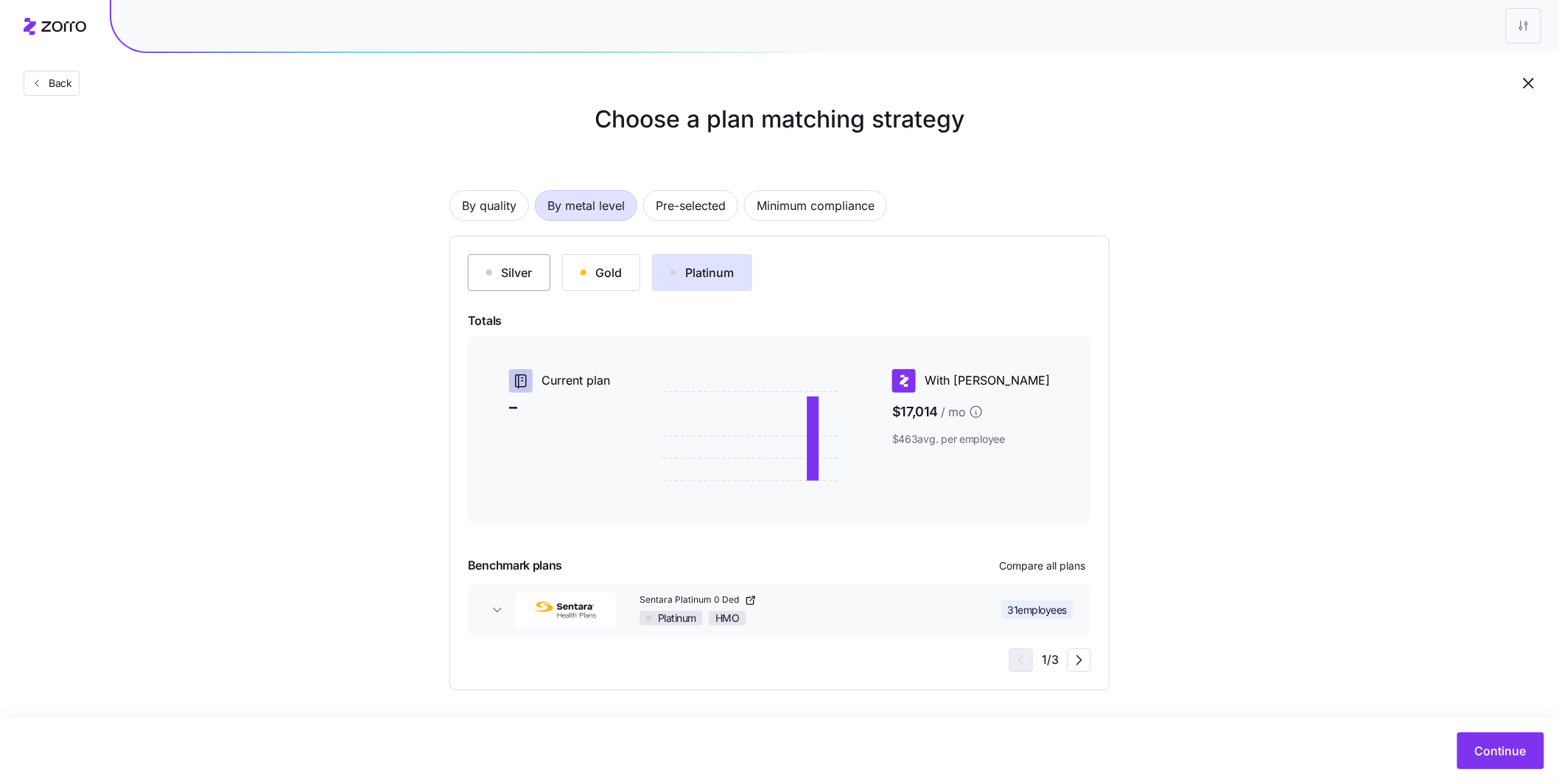
click at [506, 274] on div "Silver" at bounding box center [509, 272] width 46 height 17
click at [1500, 748] on span "Continue" at bounding box center [1500, 750] width 52 height 17
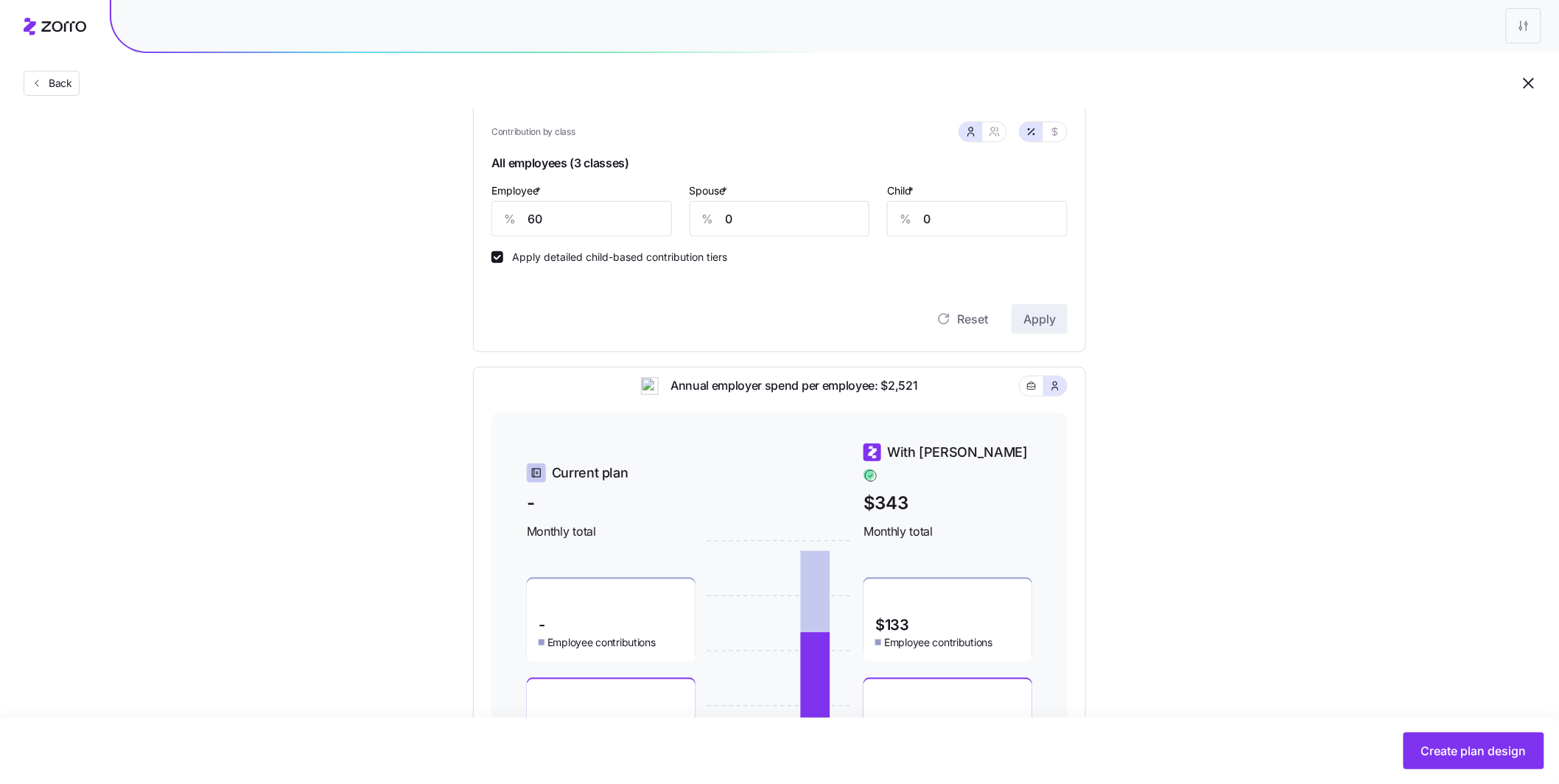
scroll to position [417, 0]
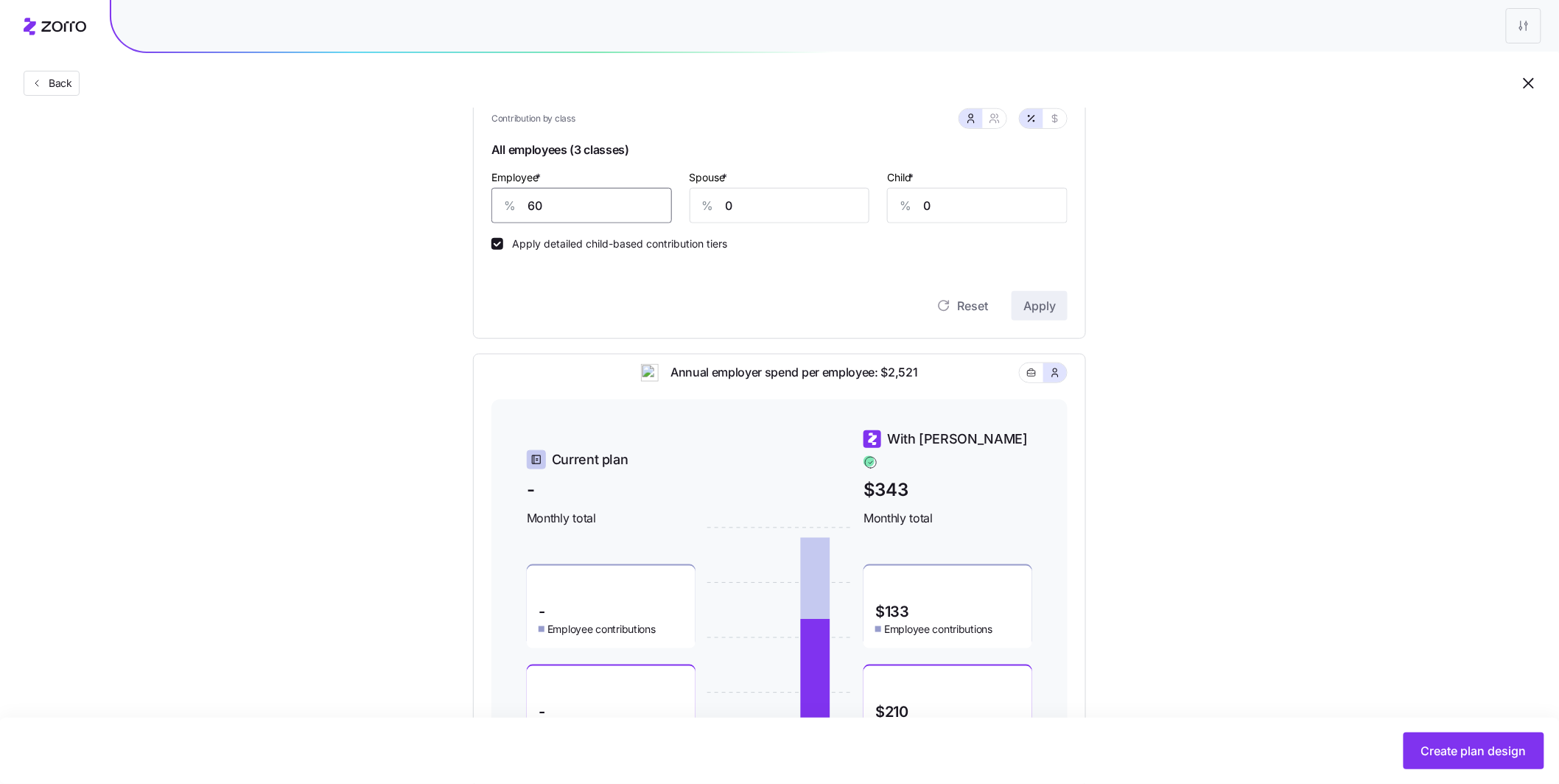
drag, startPoint x: 541, startPoint y: 211, endPoint x: 514, endPoint y: 206, distance: 27.5
click at [514, 206] on div "% 60" at bounding box center [582, 205] width 181 height 35
click at [1037, 311] on span "Apply" at bounding box center [1039, 305] width 32 height 17
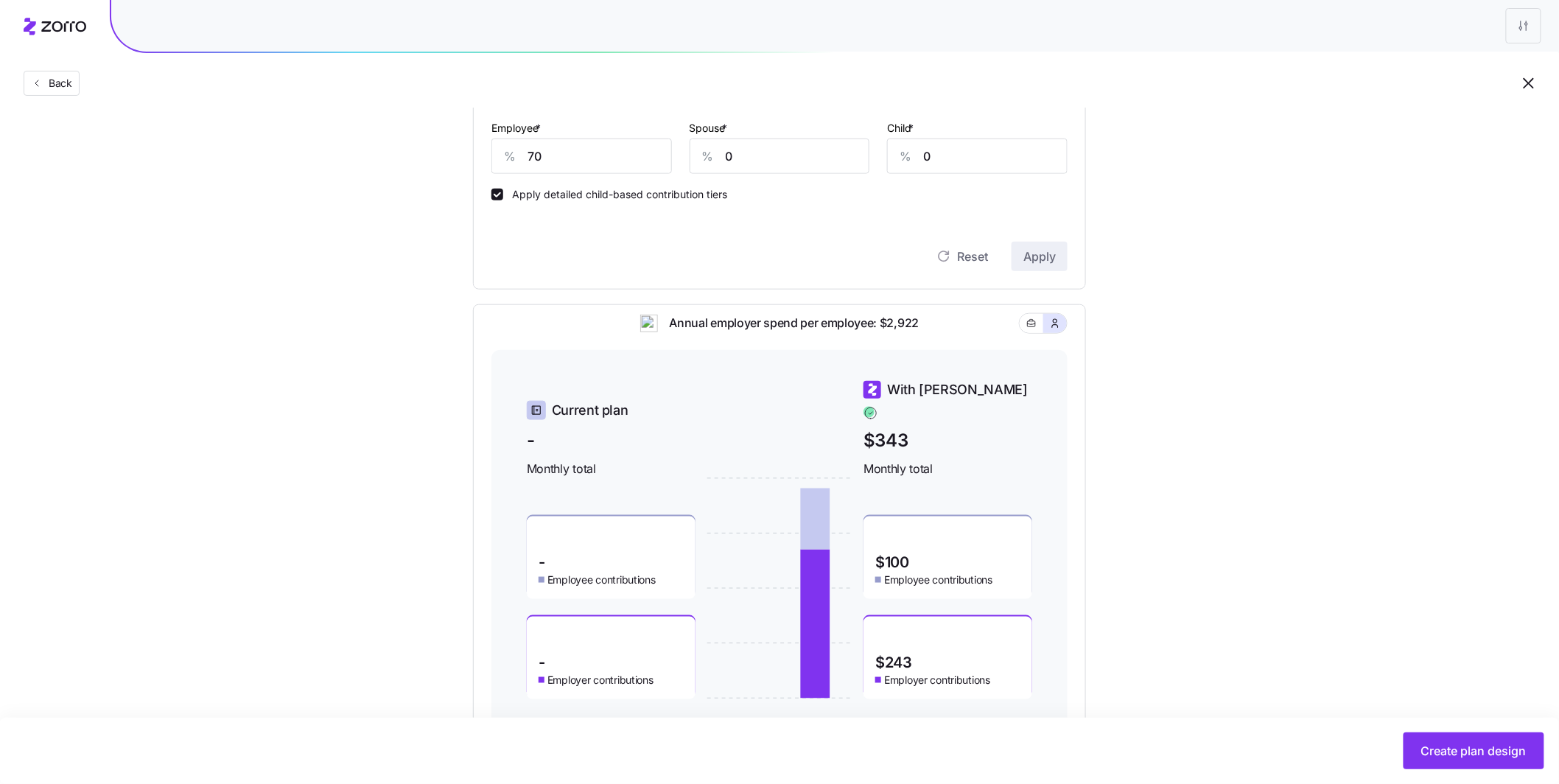
scroll to position [466, 0]
drag, startPoint x: 546, startPoint y: 163, endPoint x: 493, endPoint y: 162, distance: 53.0
click at [493, 162] on div "% 70" at bounding box center [582, 156] width 181 height 35
type input "60"
click at [1034, 255] on span "Apply" at bounding box center [1039, 257] width 32 height 17
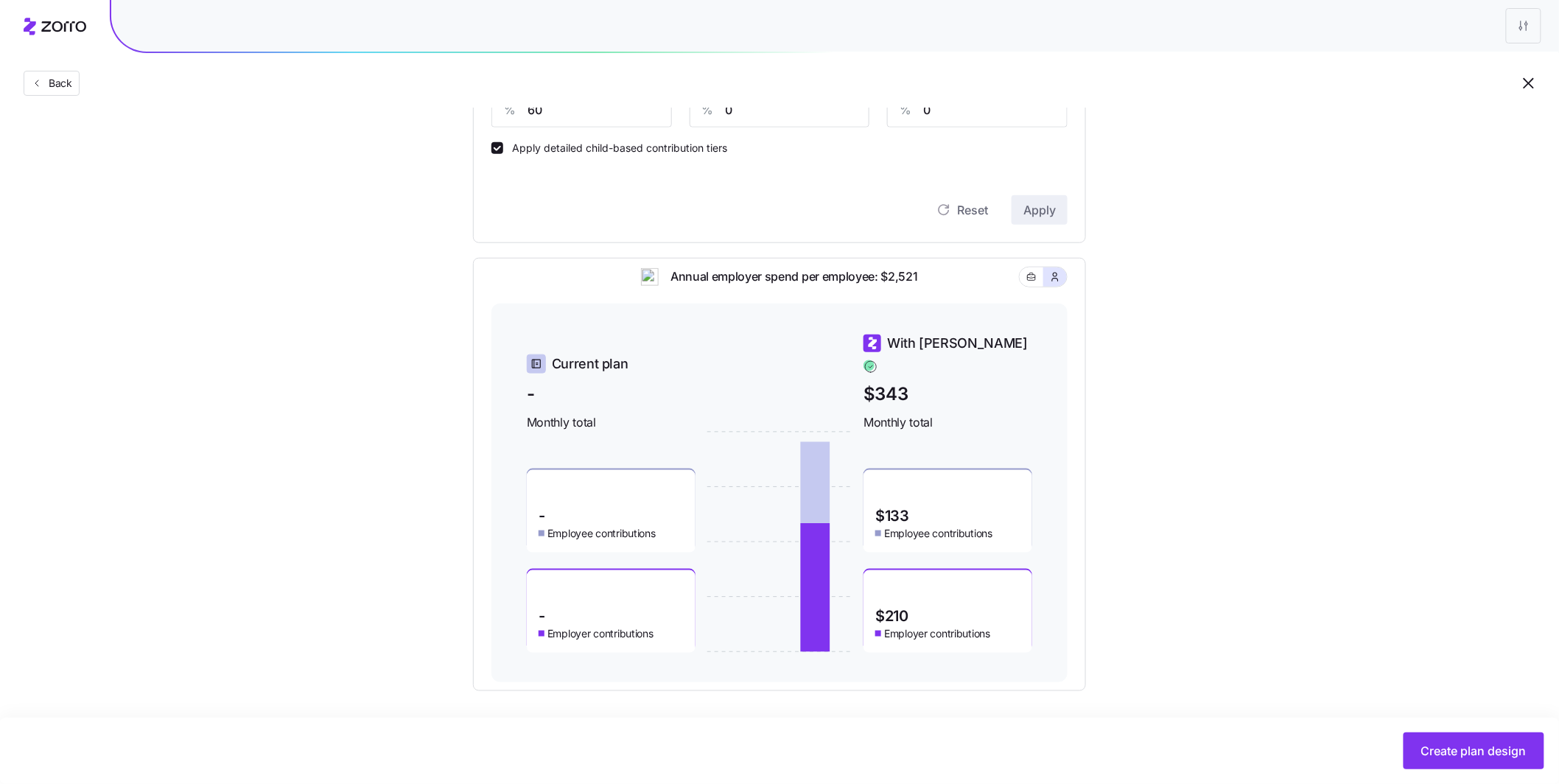
scroll to position [514, 0]
click at [1470, 741] on button "Create plan design" at bounding box center [1473, 750] width 141 height 37
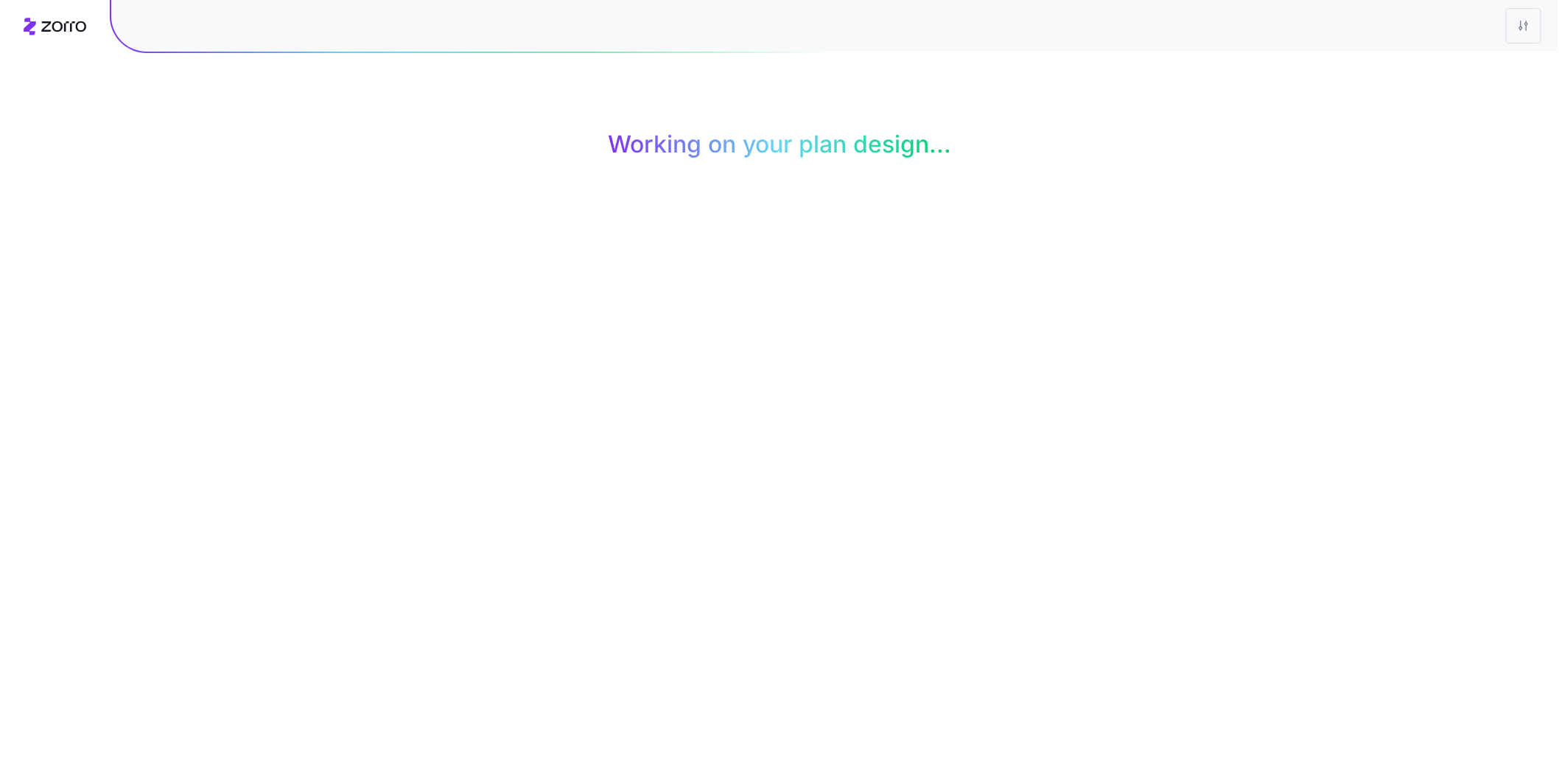
scroll to position [0, 0]
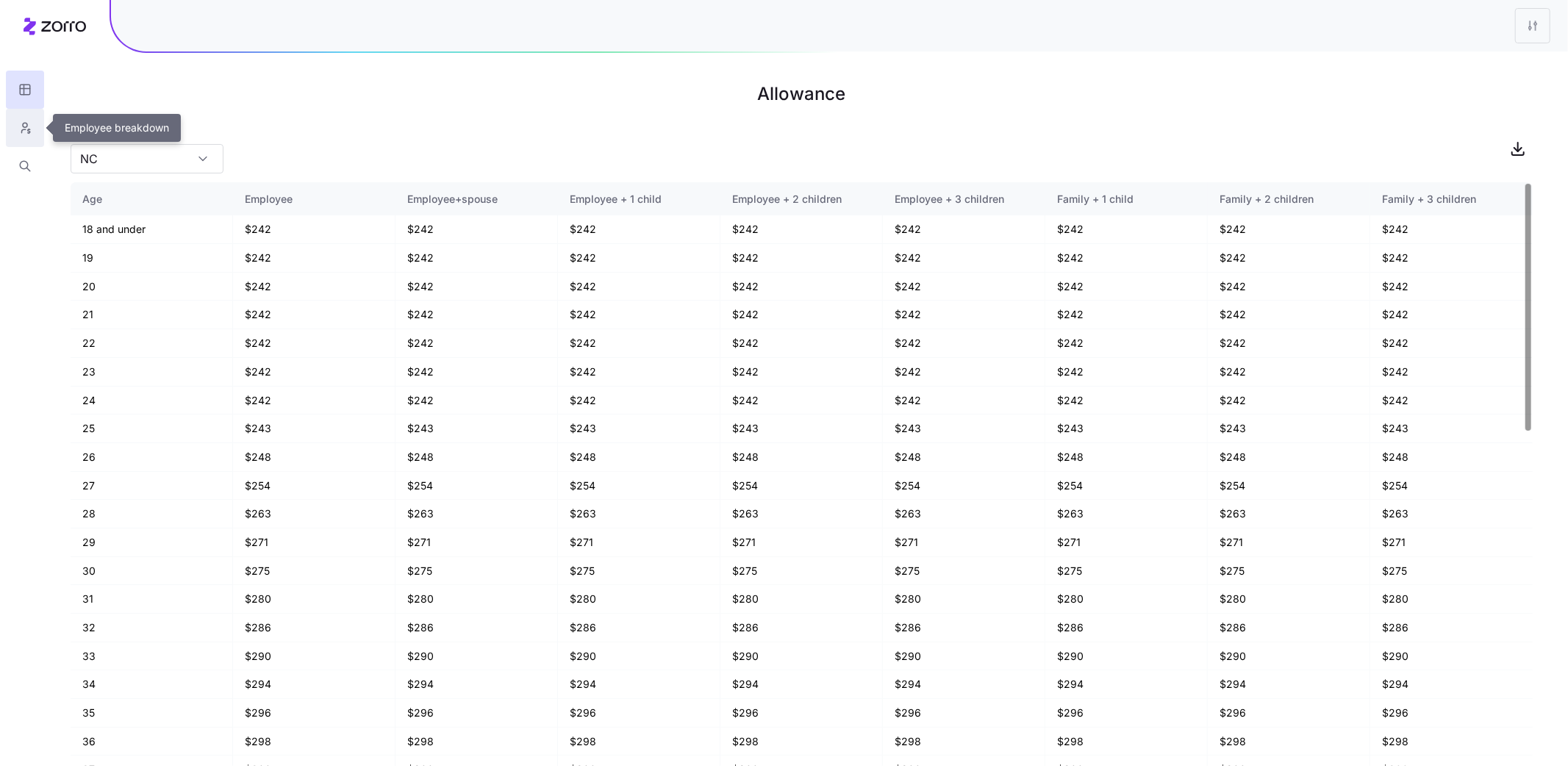
click at [29, 131] on icon "button" at bounding box center [25, 128] width 14 height 15
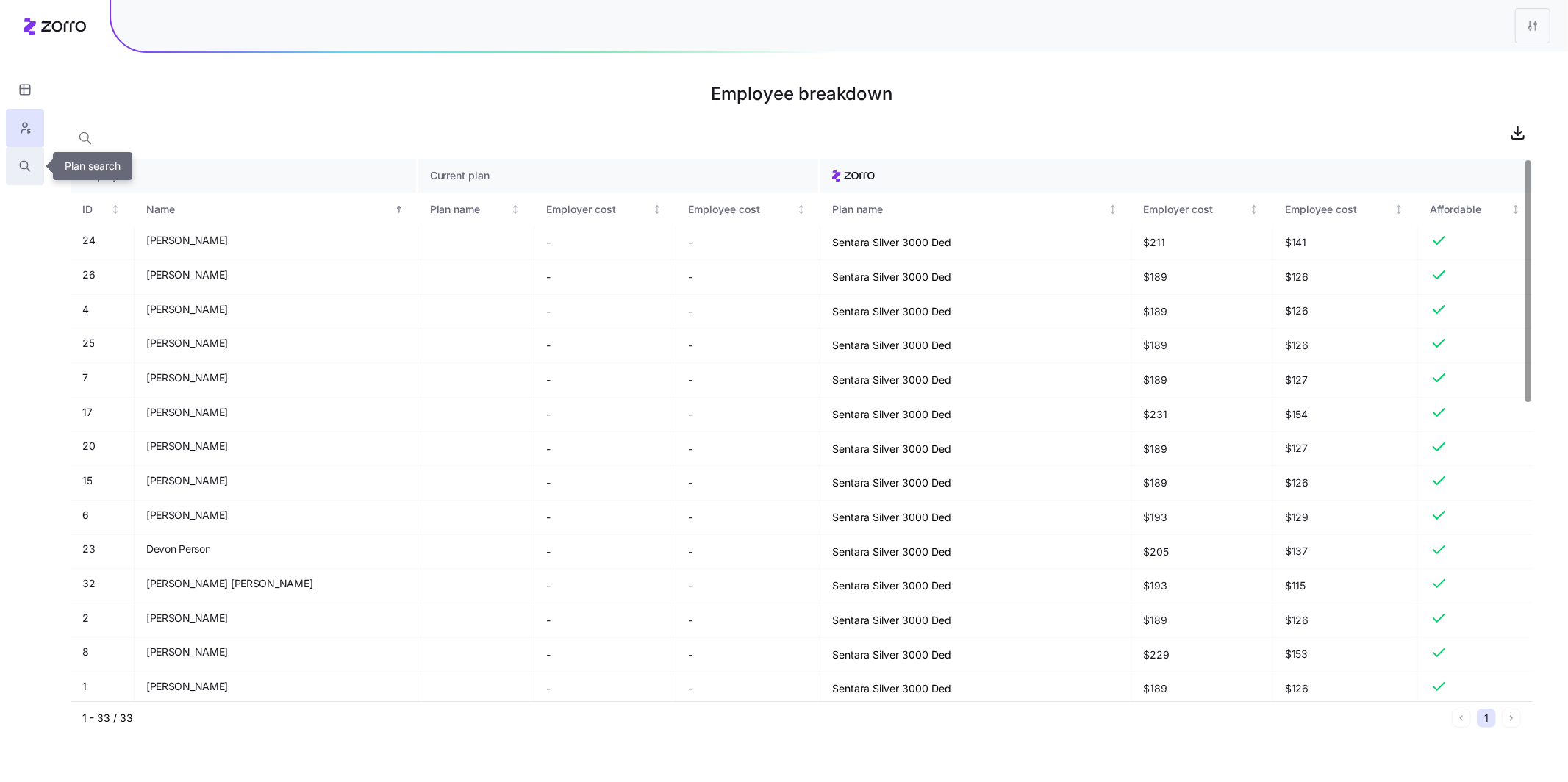
click at [35, 169] on button "button" at bounding box center [25, 166] width 38 height 38
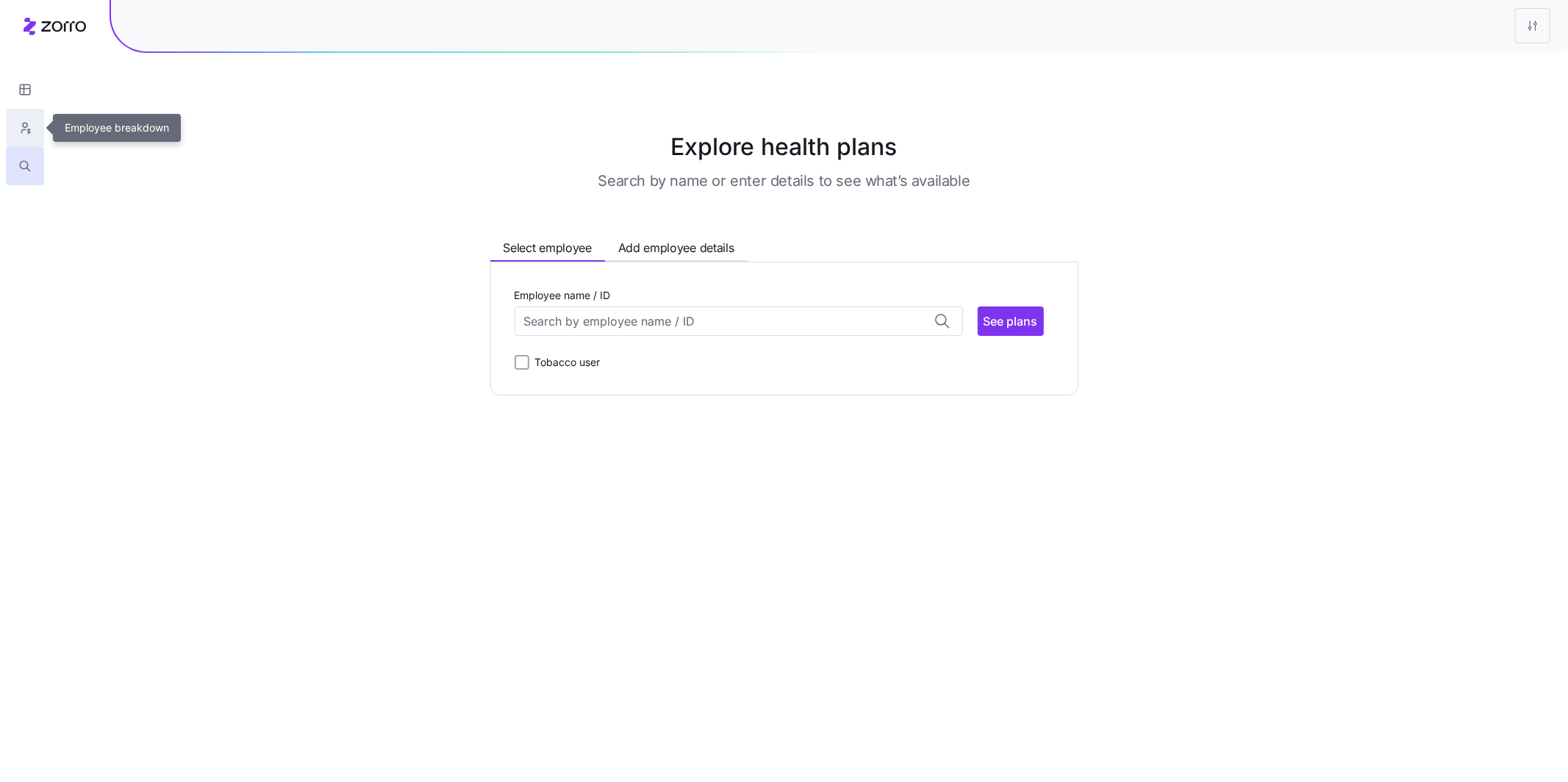
click at [34, 125] on button "button" at bounding box center [25, 128] width 38 height 38
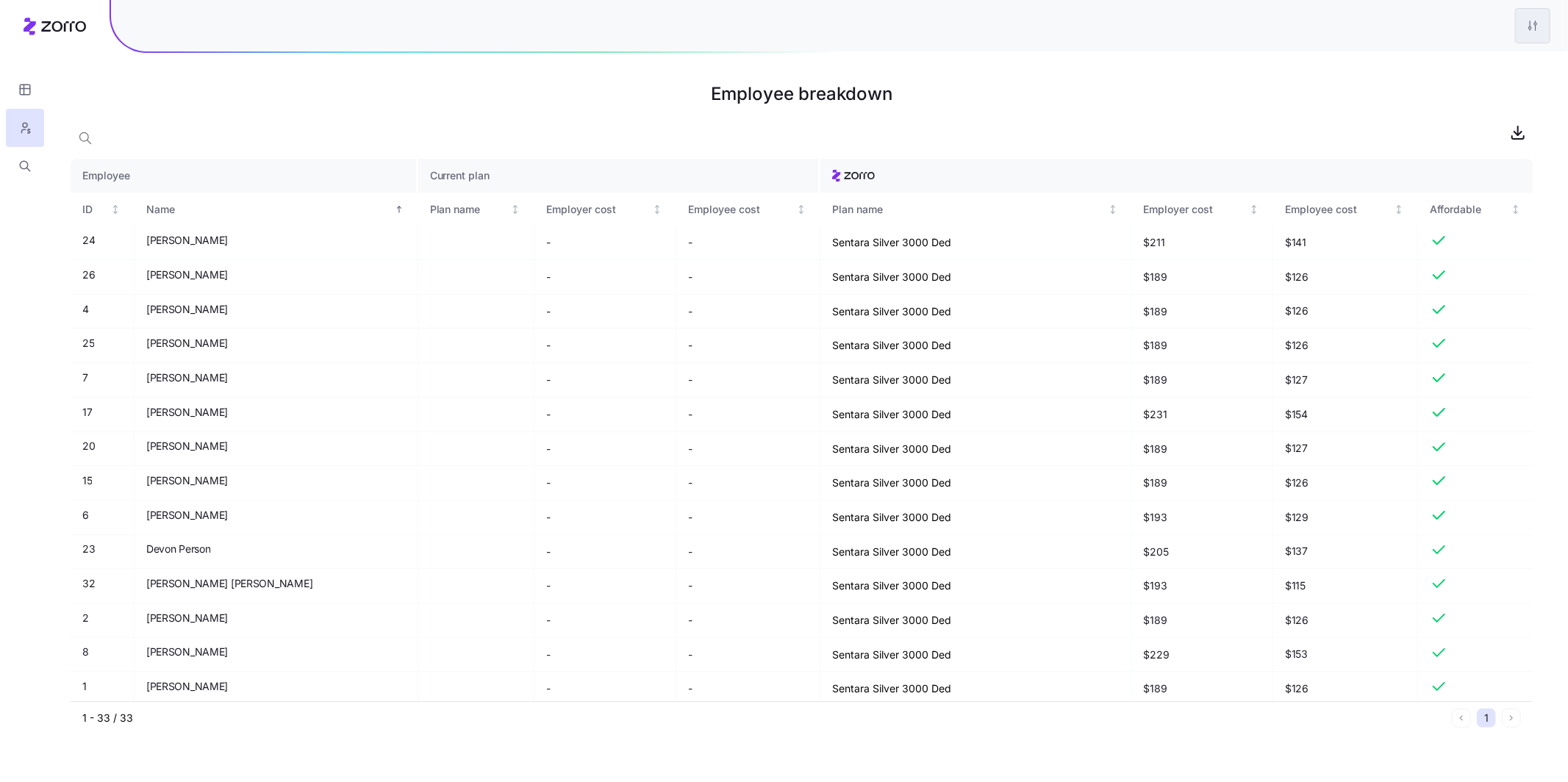
click at [1532, 26] on html "Employee breakdown Employee Current plan ID Name Plan name Employer cost Employ…" at bounding box center [784, 391] width 1568 height 782
click at [1465, 65] on div "Edit plan design" at bounding box center [1444, 65] width 77 height 17
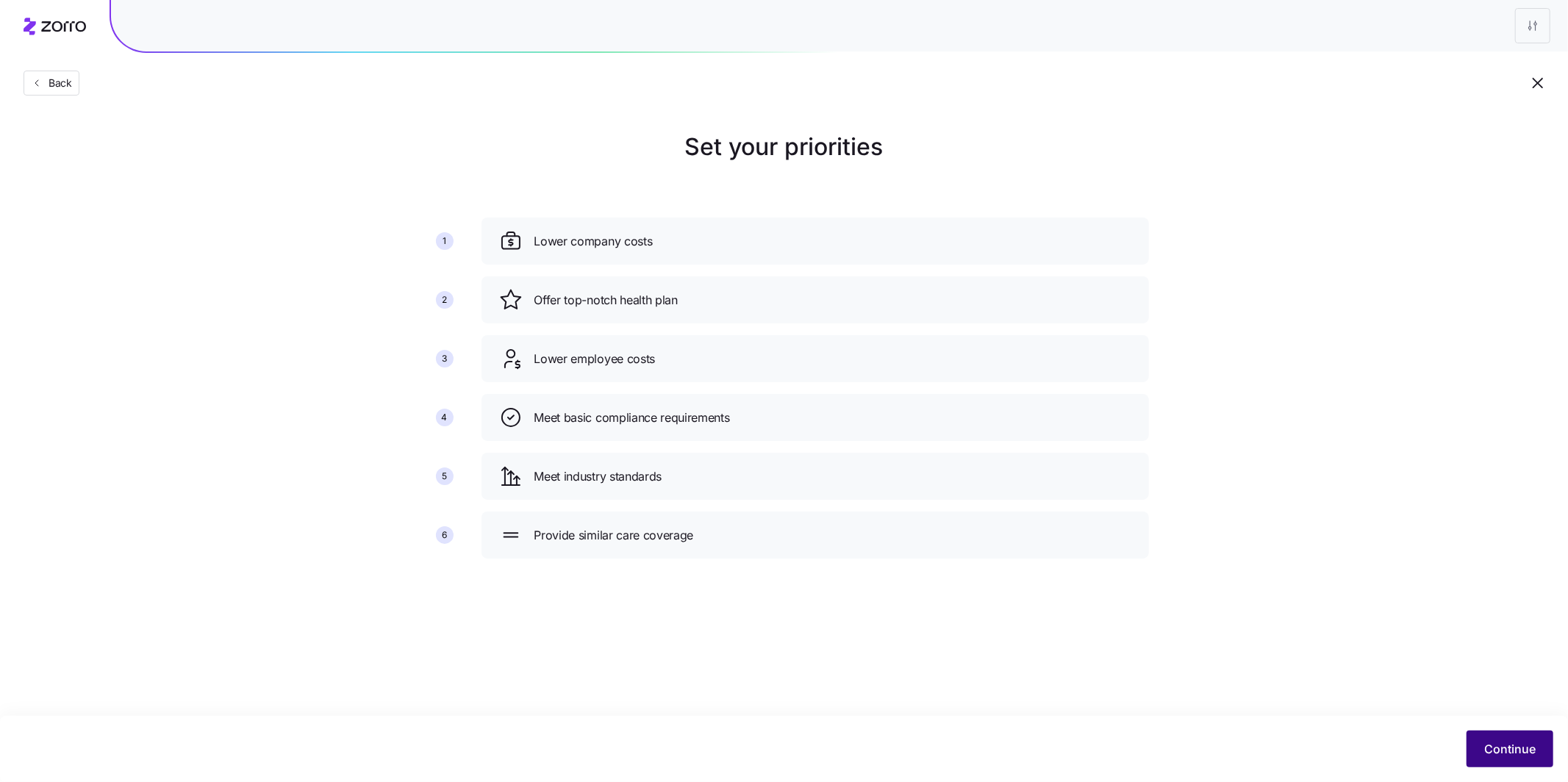
click at [1527, 742] on span "Continue" at bounding box center [1510, 748] width 52 height 17
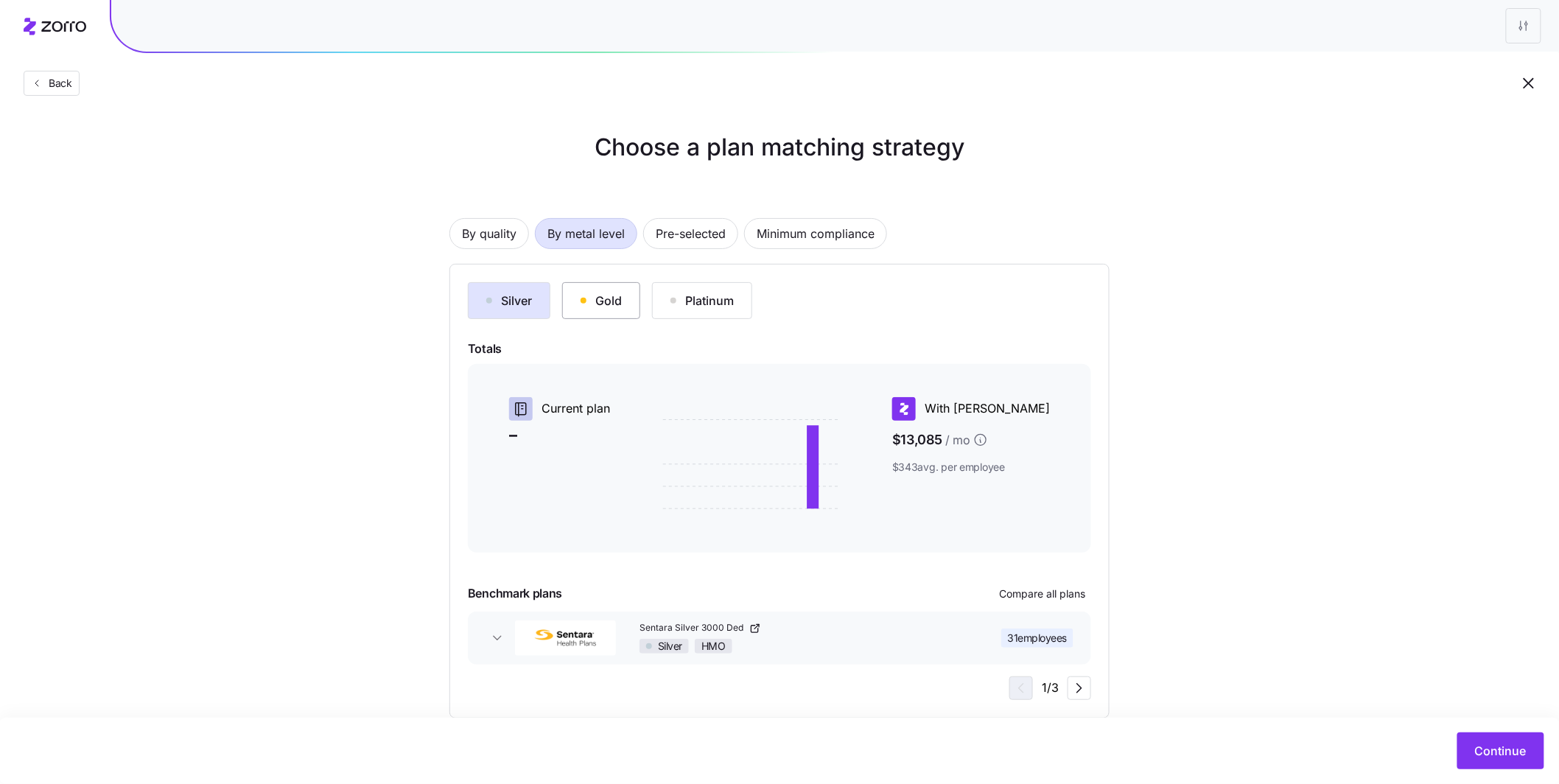
click at [594, 310] on button "Gold" at bounding box center [601, 300] width 78 height 37
click at [520, 296] on div "Silver" at bounding box center [509, 300] width 46 height 17
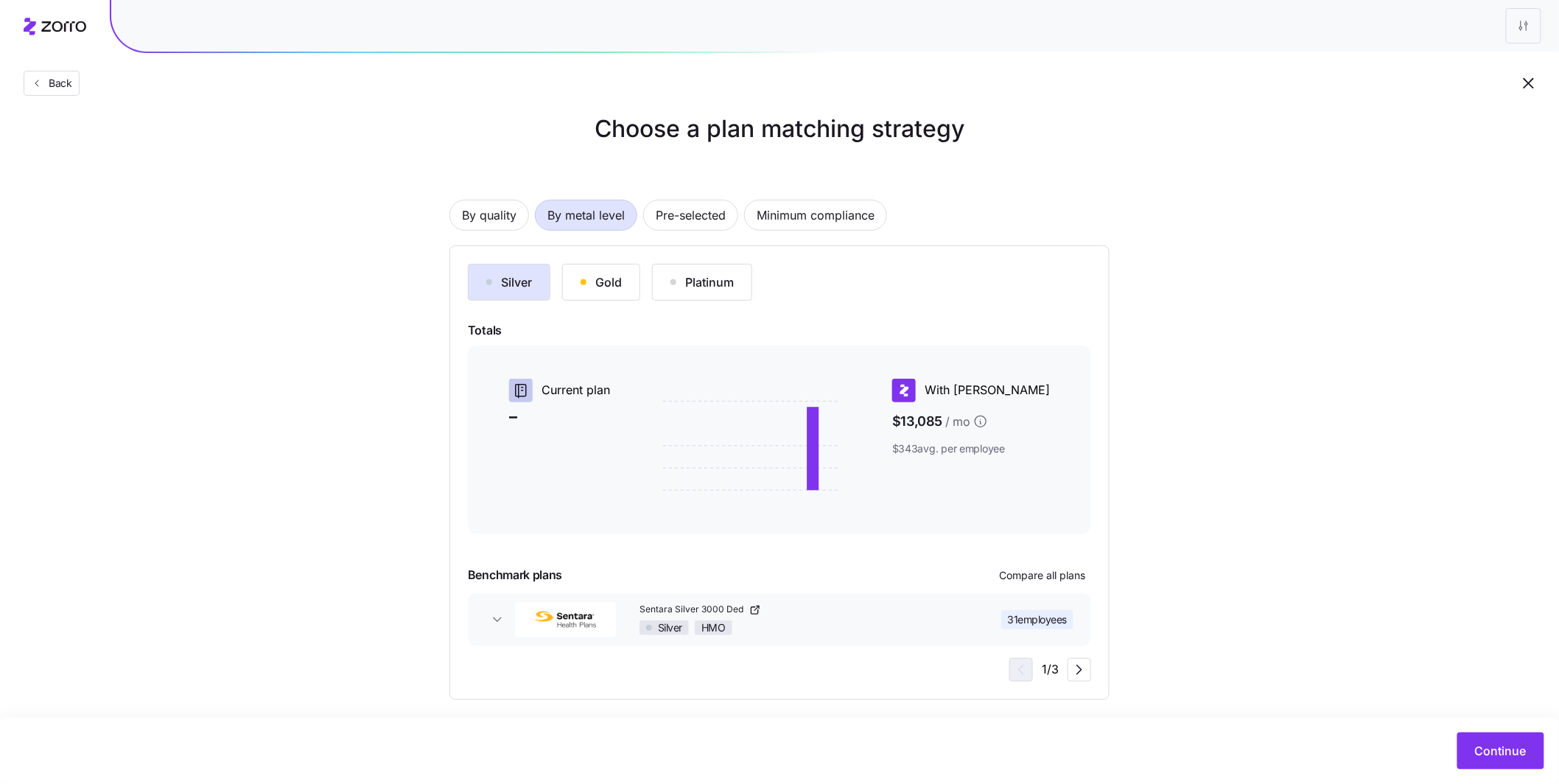
scroll to position [28, 0]
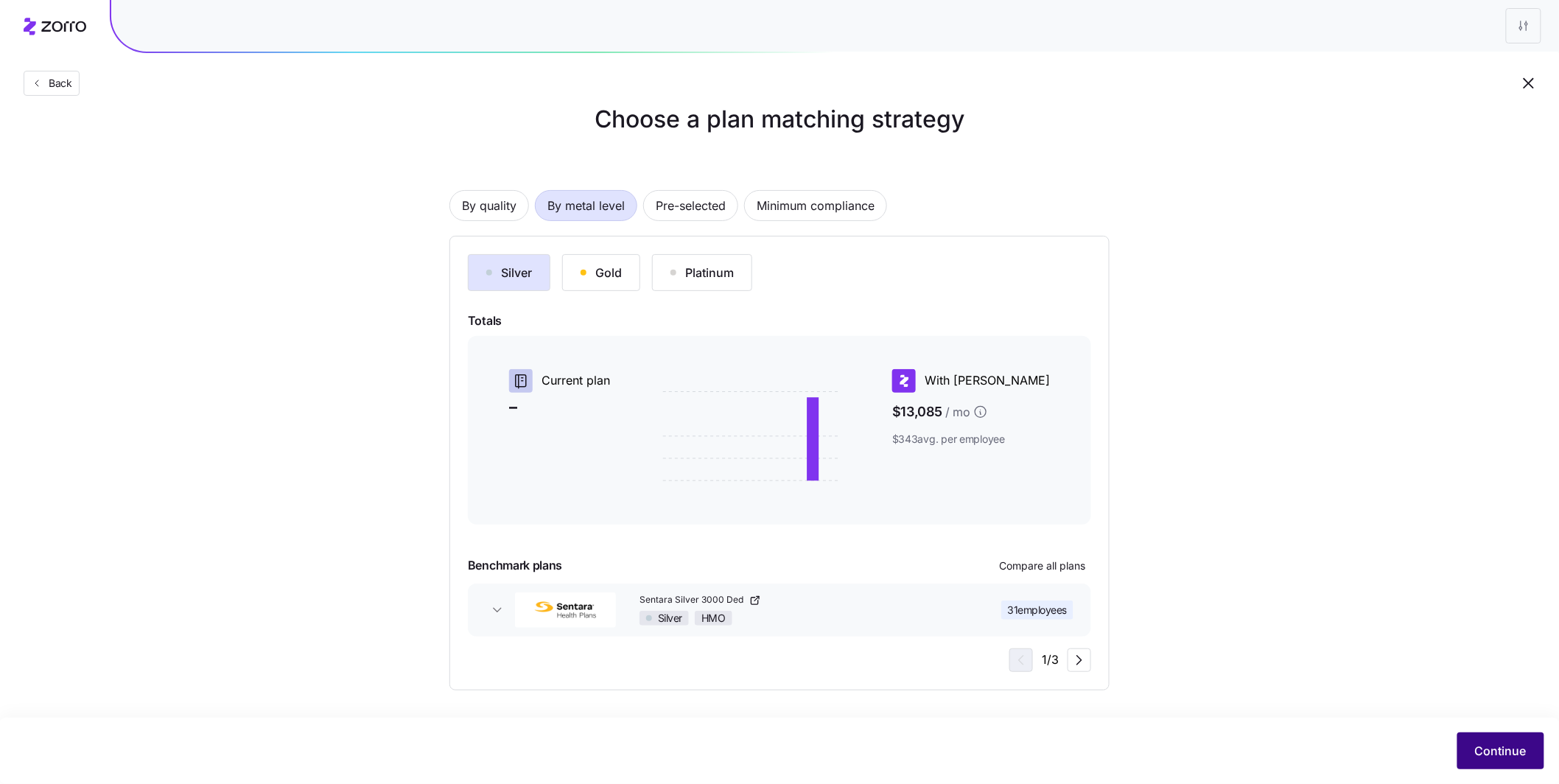
click at [1504, 745] on span "Continue" at bounding box center [1500, 750] width 52 height 17
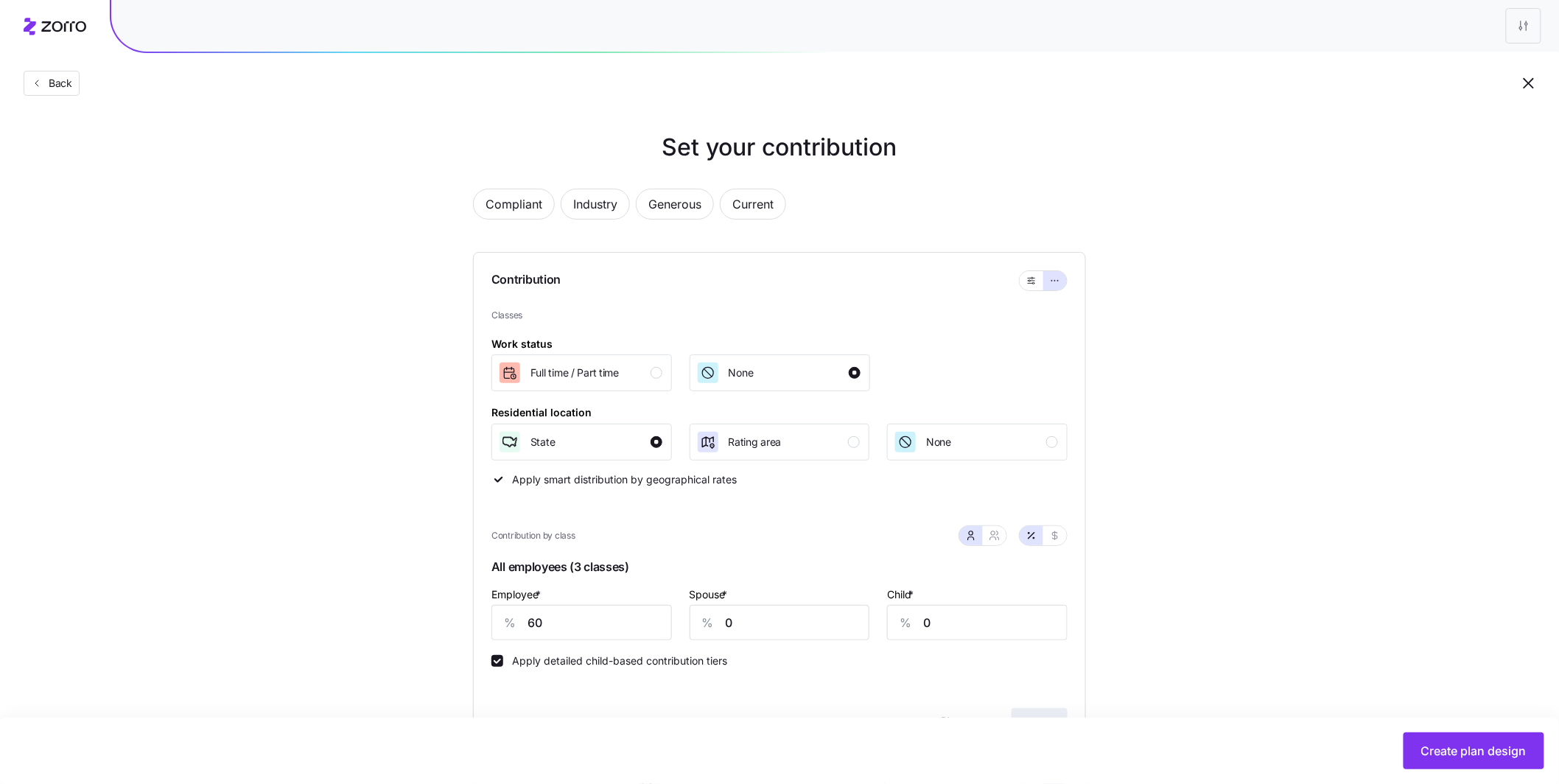
scroll to position [514, 0]
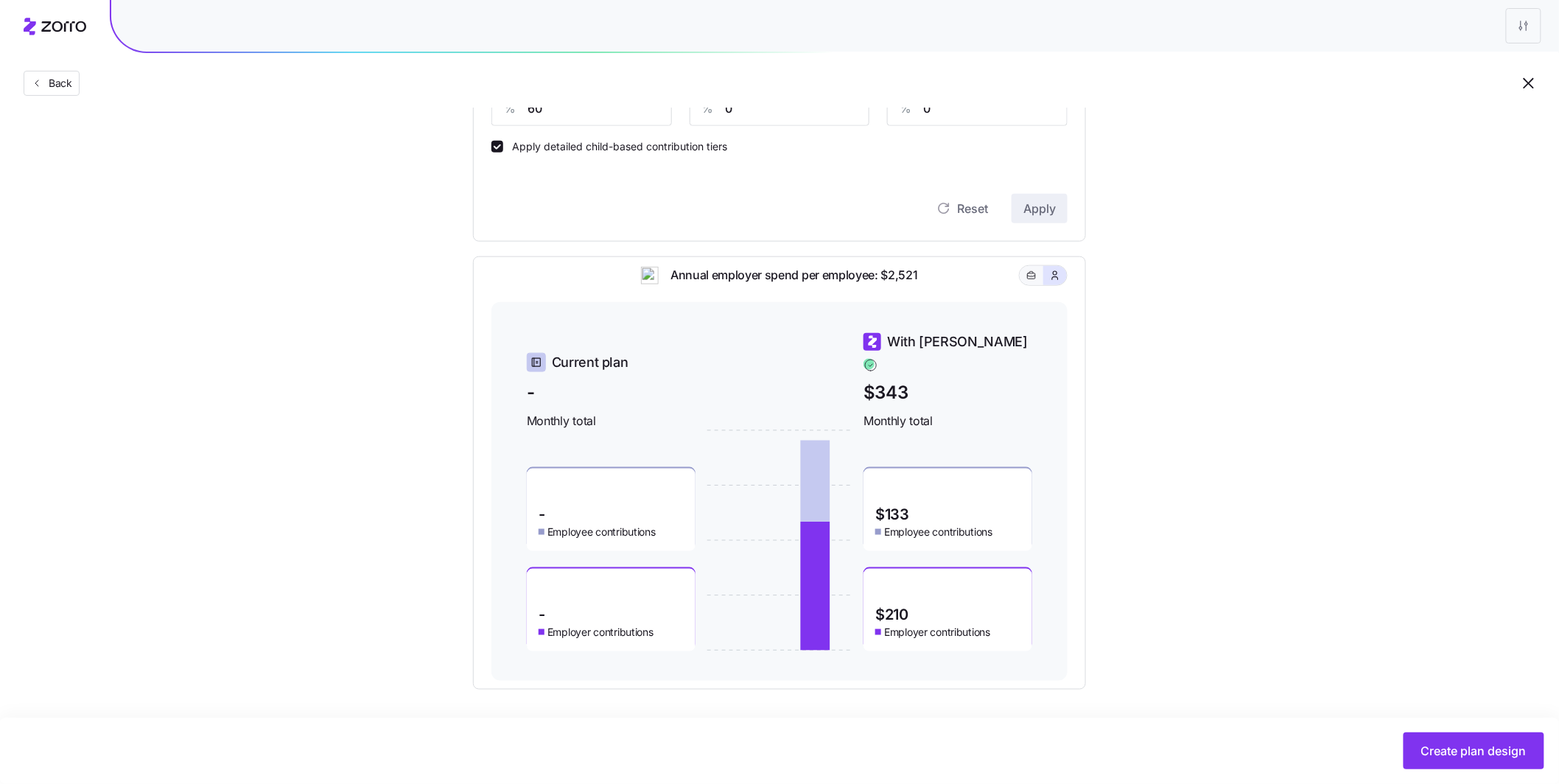
click at [1035, 284] on icon "button" at bounding box center [1032, 275] width 11 height 17
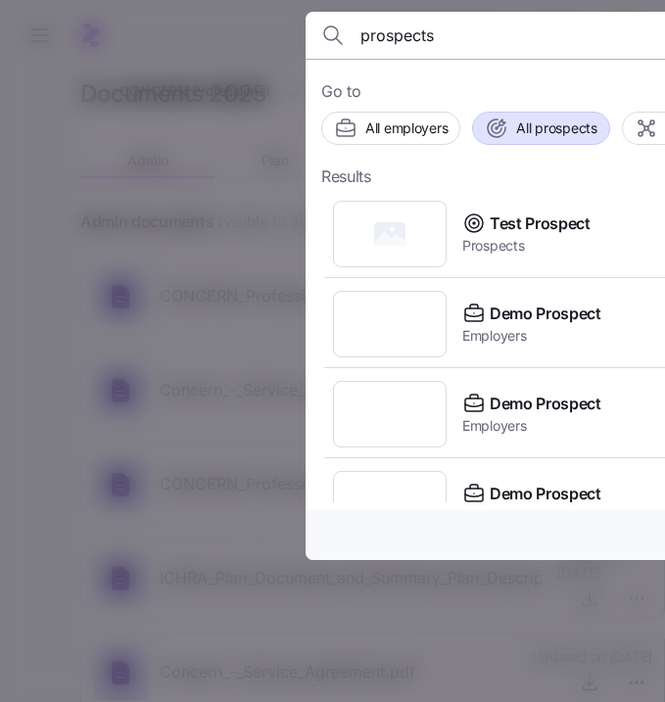
type input "prospects"
click at [578, 124] on span "All prospects" at bounding box center [556, 128] width 80 height 20
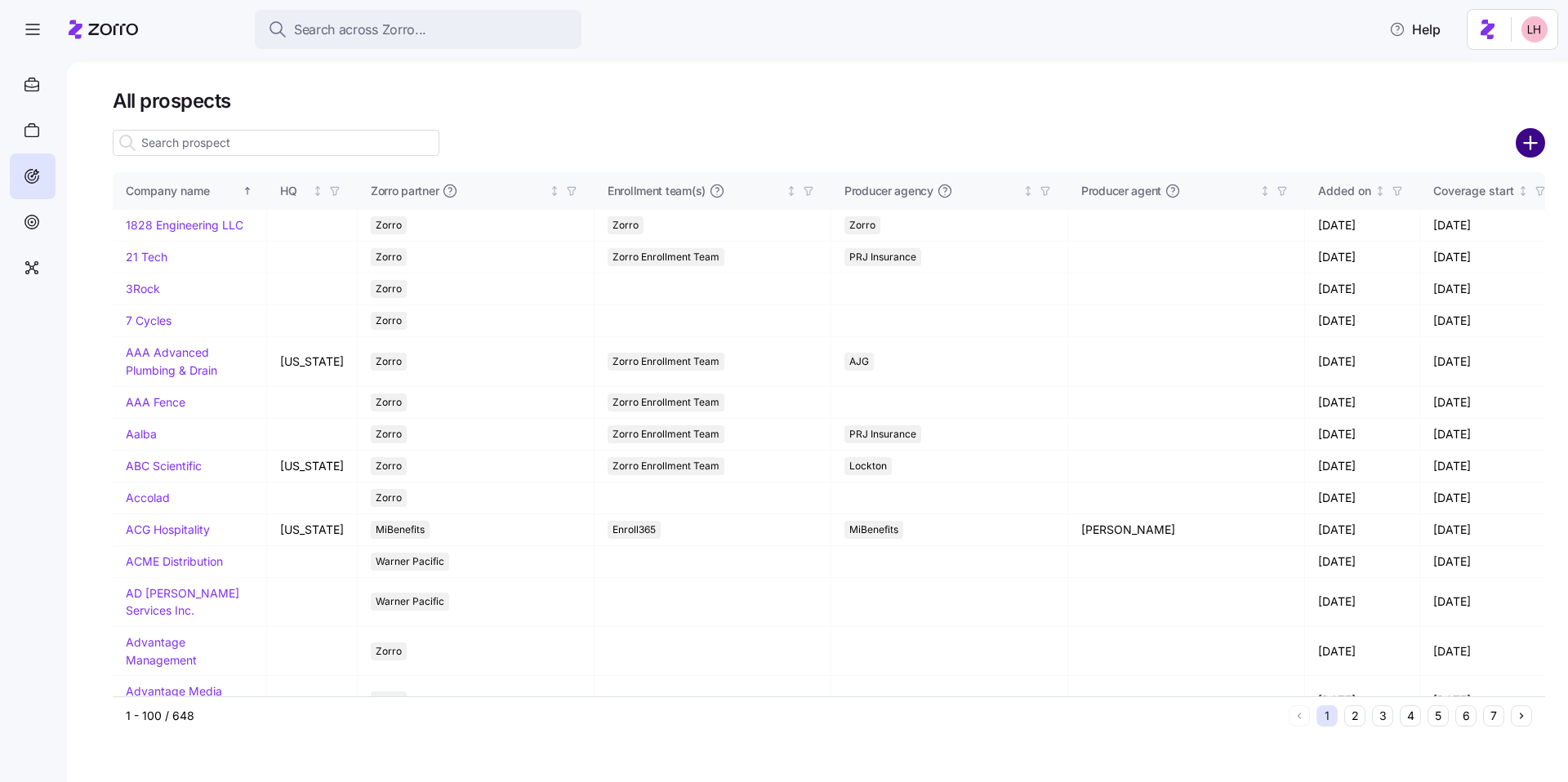
click at [554, 140] on circle "add icon" at bounding box center [1530, 143] width 27 height 27
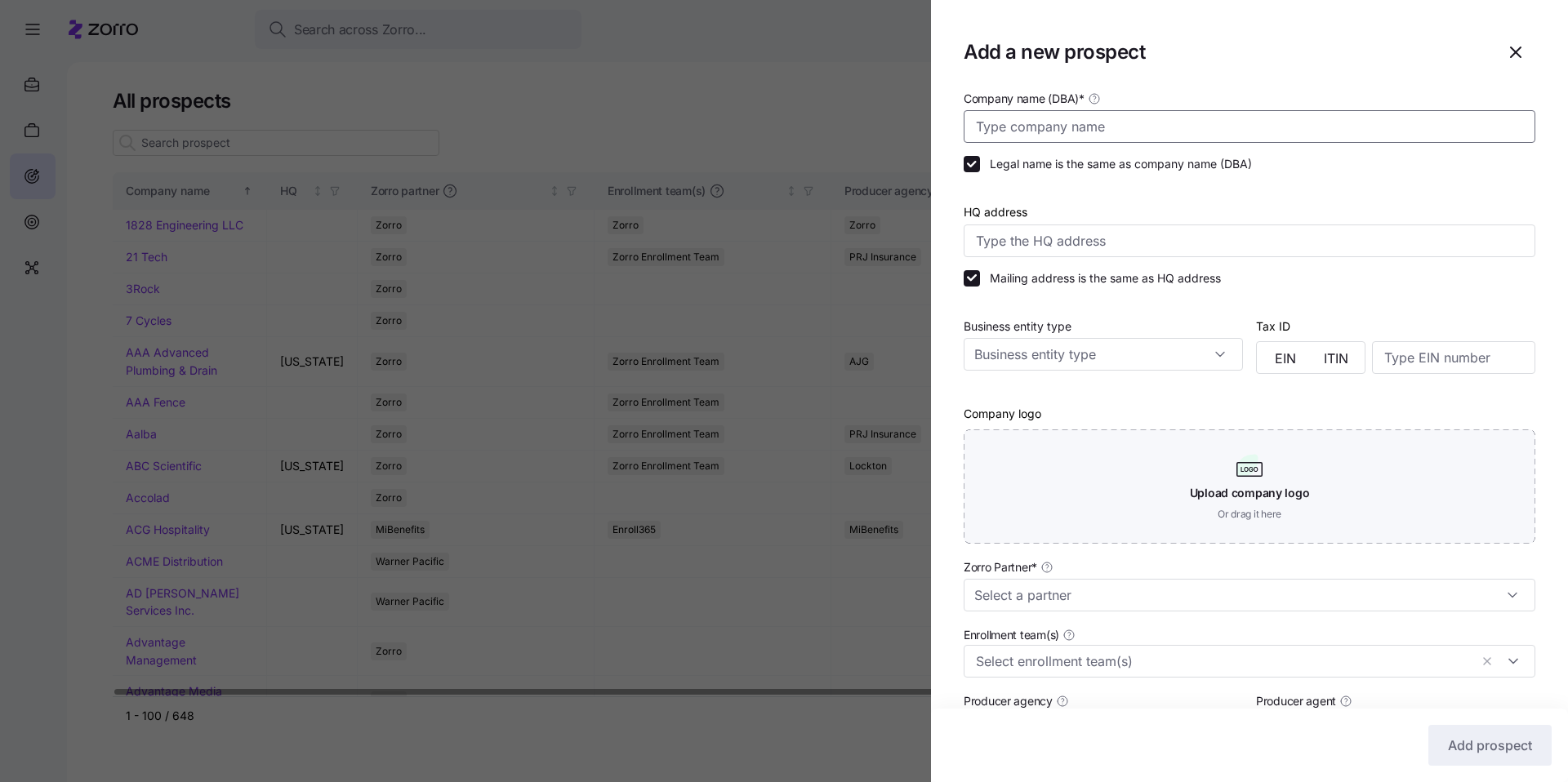
click at [554, 113] on input "Company name (DBA) *" at bounding box center [1249, 126] width 571 height 33
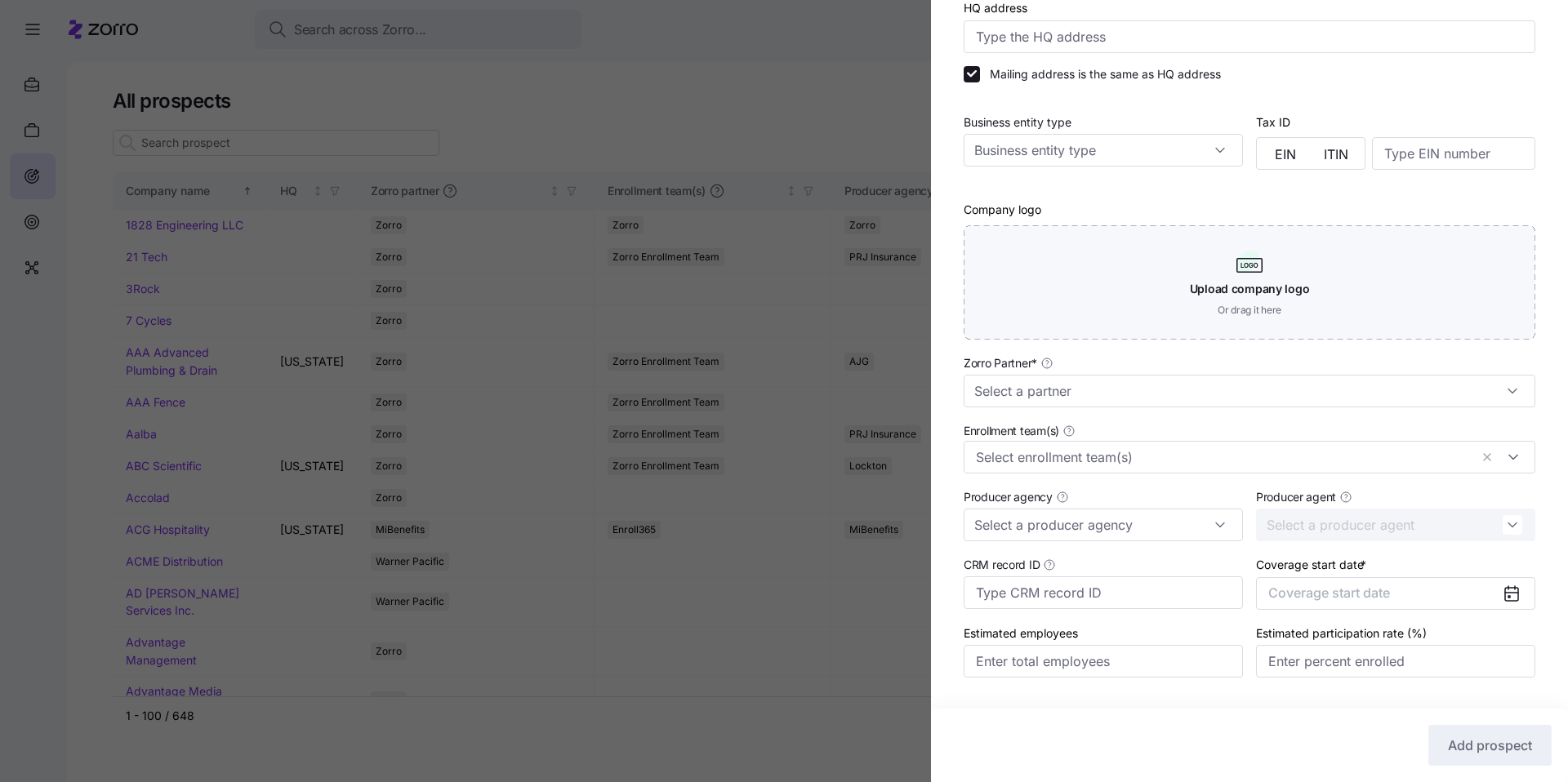
scroll to position [245, 0]
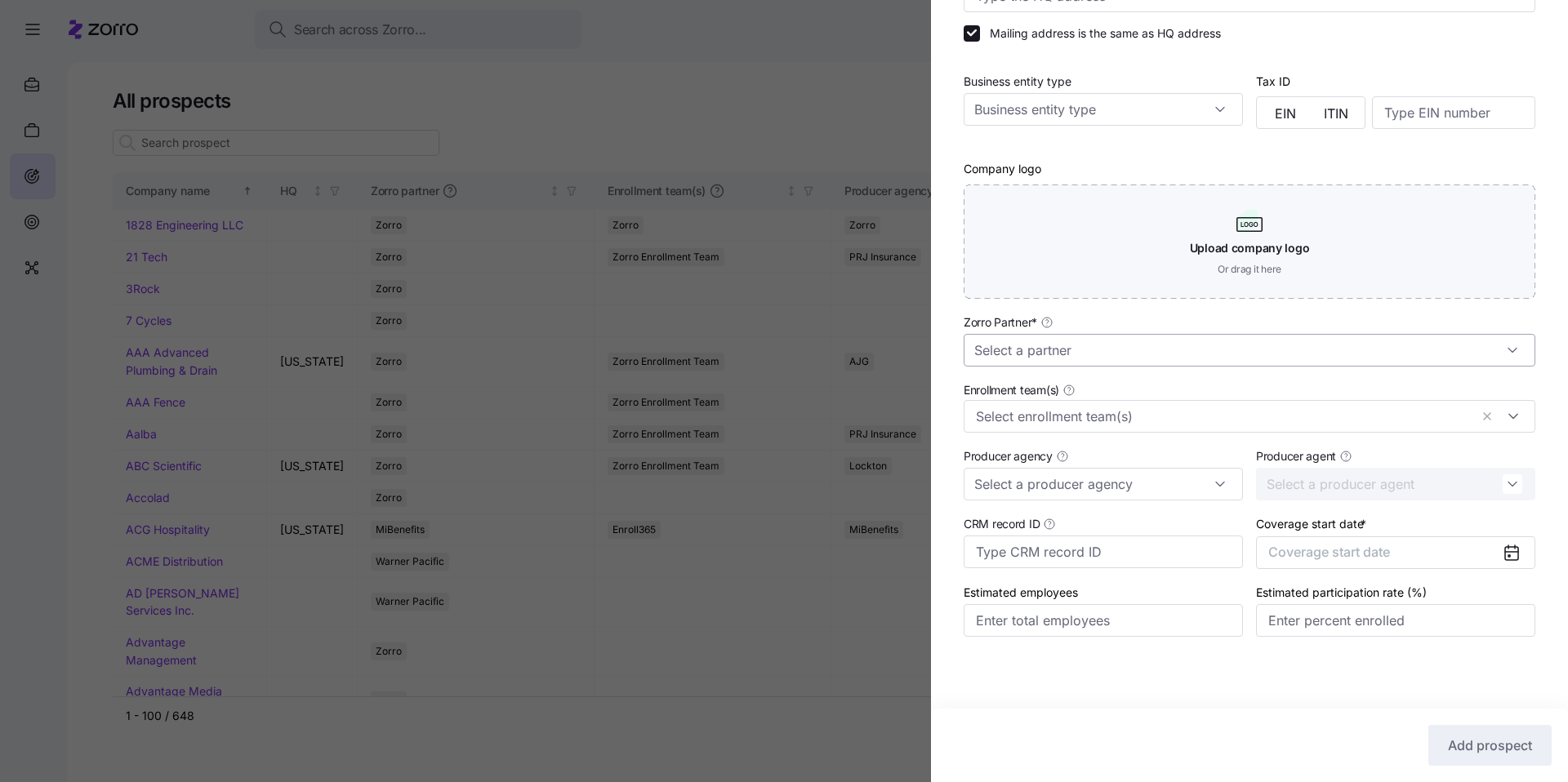
type input "IntelliChoice Staffing"
click at [554, 363] on input "Zorro Partner *" at bounding box center [1249, 349] width 571 height 33
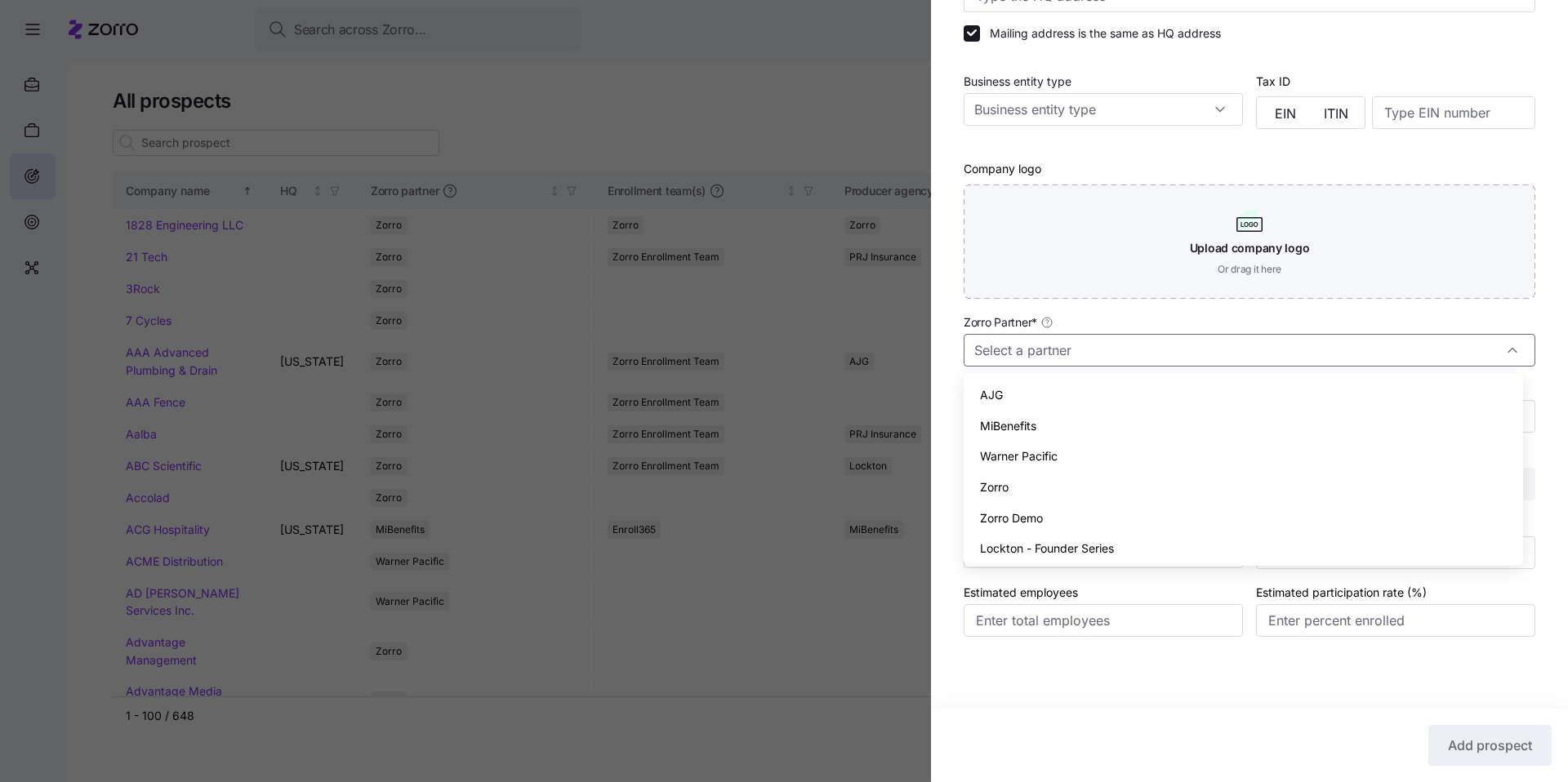
click at [554, 483] on div "Zorro" at bounding box center [1243, 487] width 546 height 31
type input "Zorro"
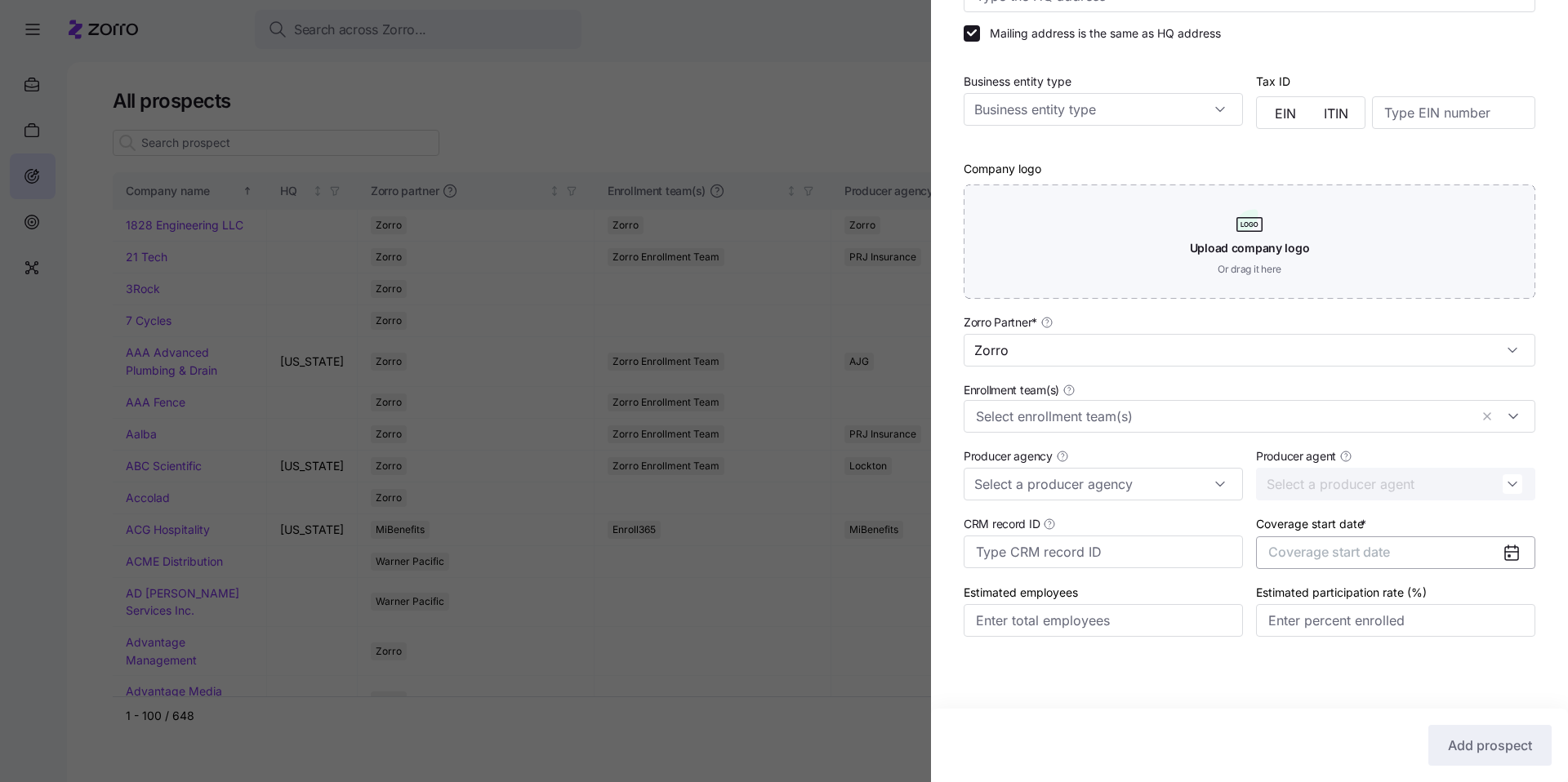
click at [554, 560] on button "Coverage start date" at bounding box center [1395, 552] width 279 height 33
click at [554, 584] on button "button" at bounding box center [1492, 603] width 34 height 34
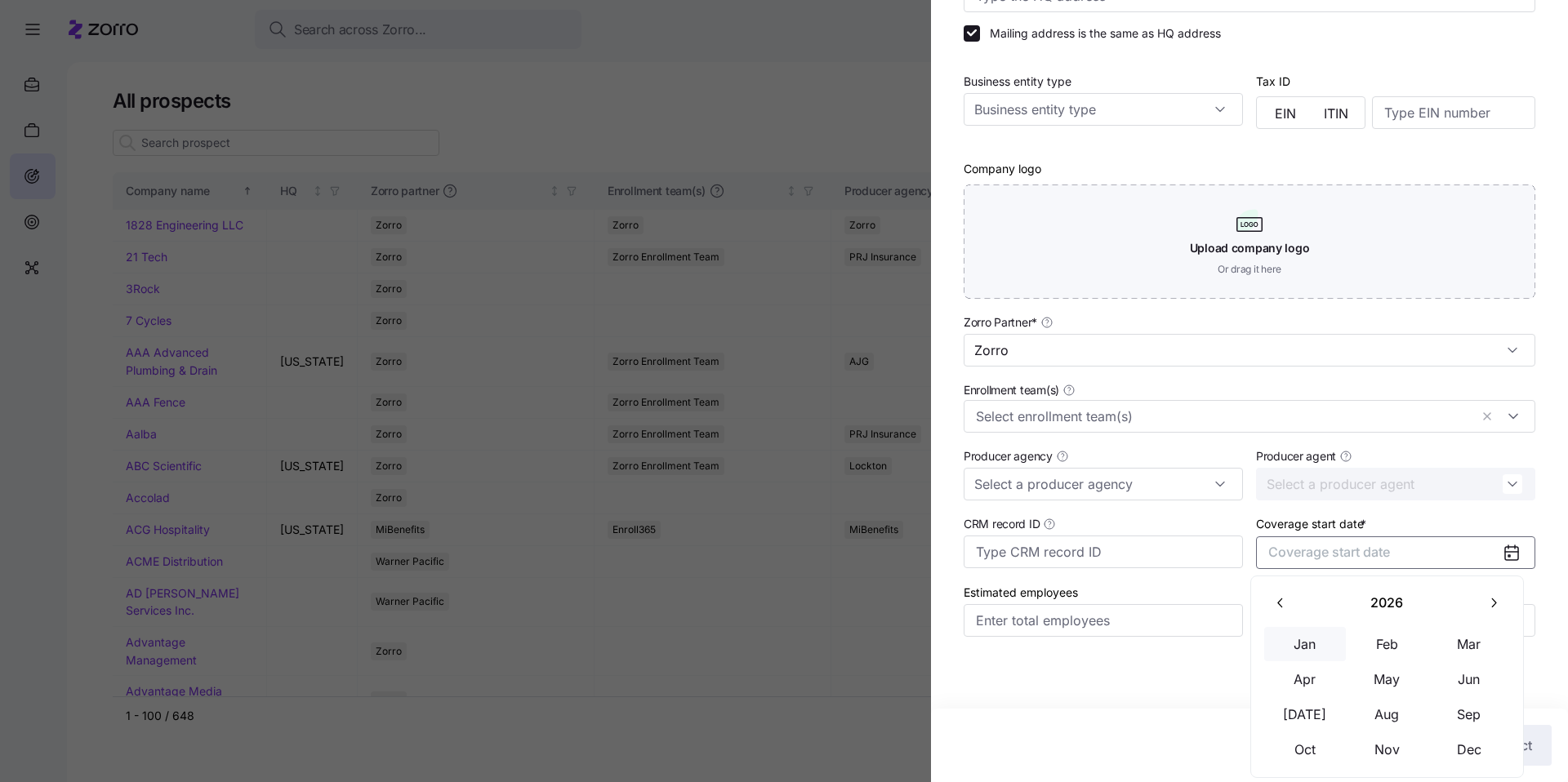
click at [554, 584] on button "Jan" at bounding box center [1305, 644] width 82 height 34
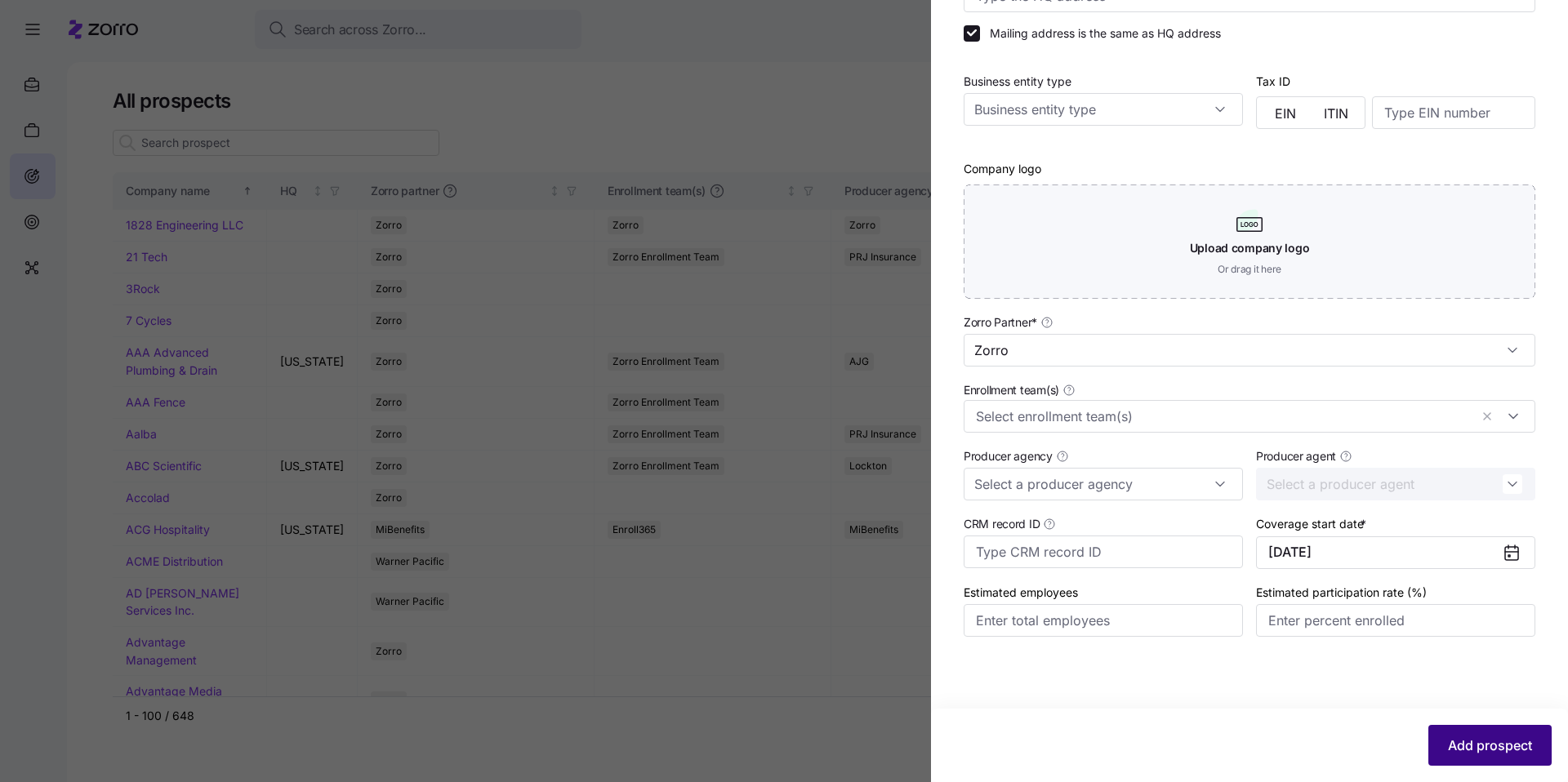
click at [554, 584] on span "Add prospect" at bounding box center [1490, 744] width 84 height 19
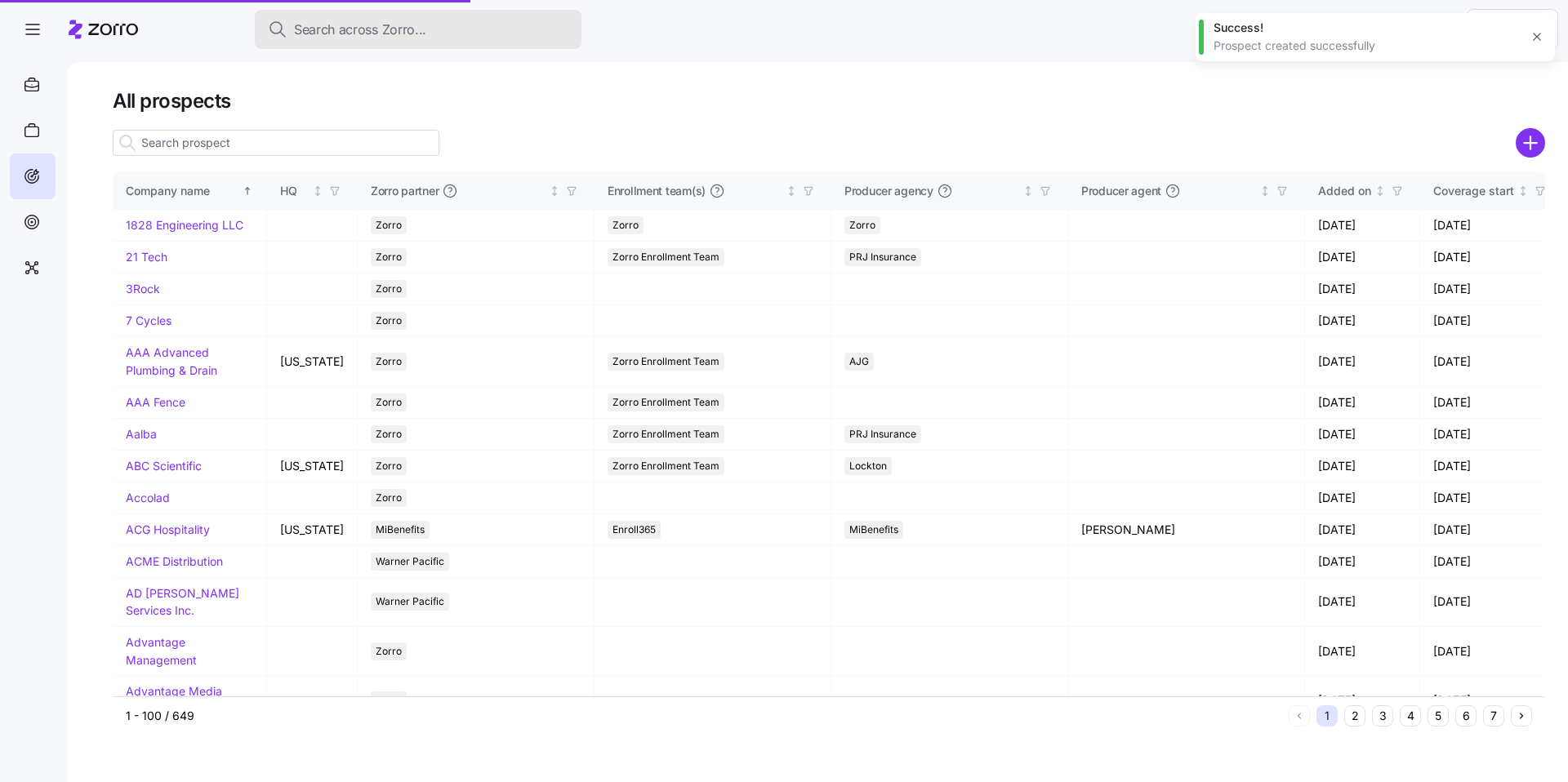
click at [383, 36] on span "Search across Zorro..." at bounding box center [359, 29] width 133 height 20
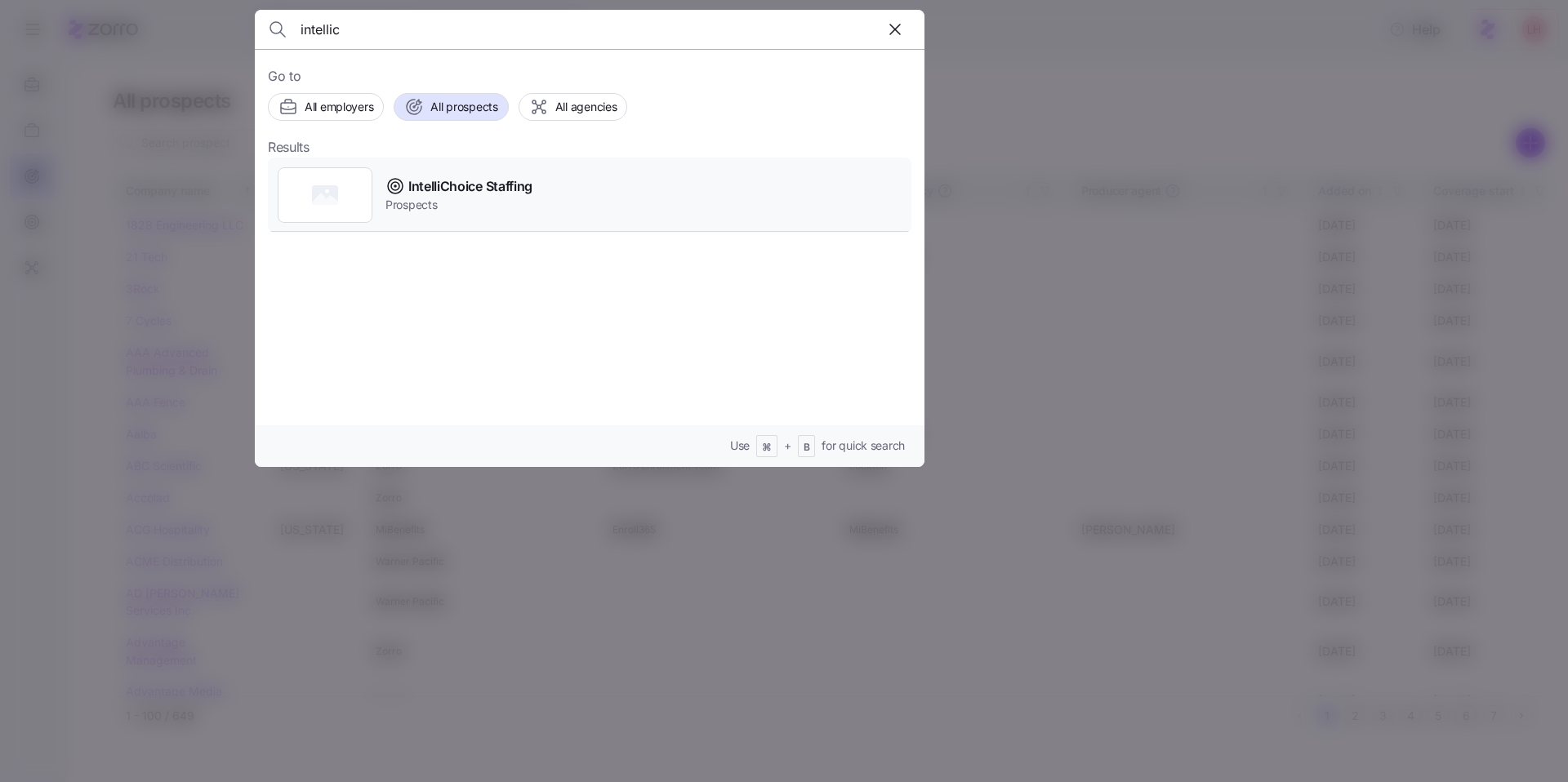
type input "intellic"
click at [460, 183] on span "IntelliChoice Staffing" at bounding box center [470, 186] width 124 height 20
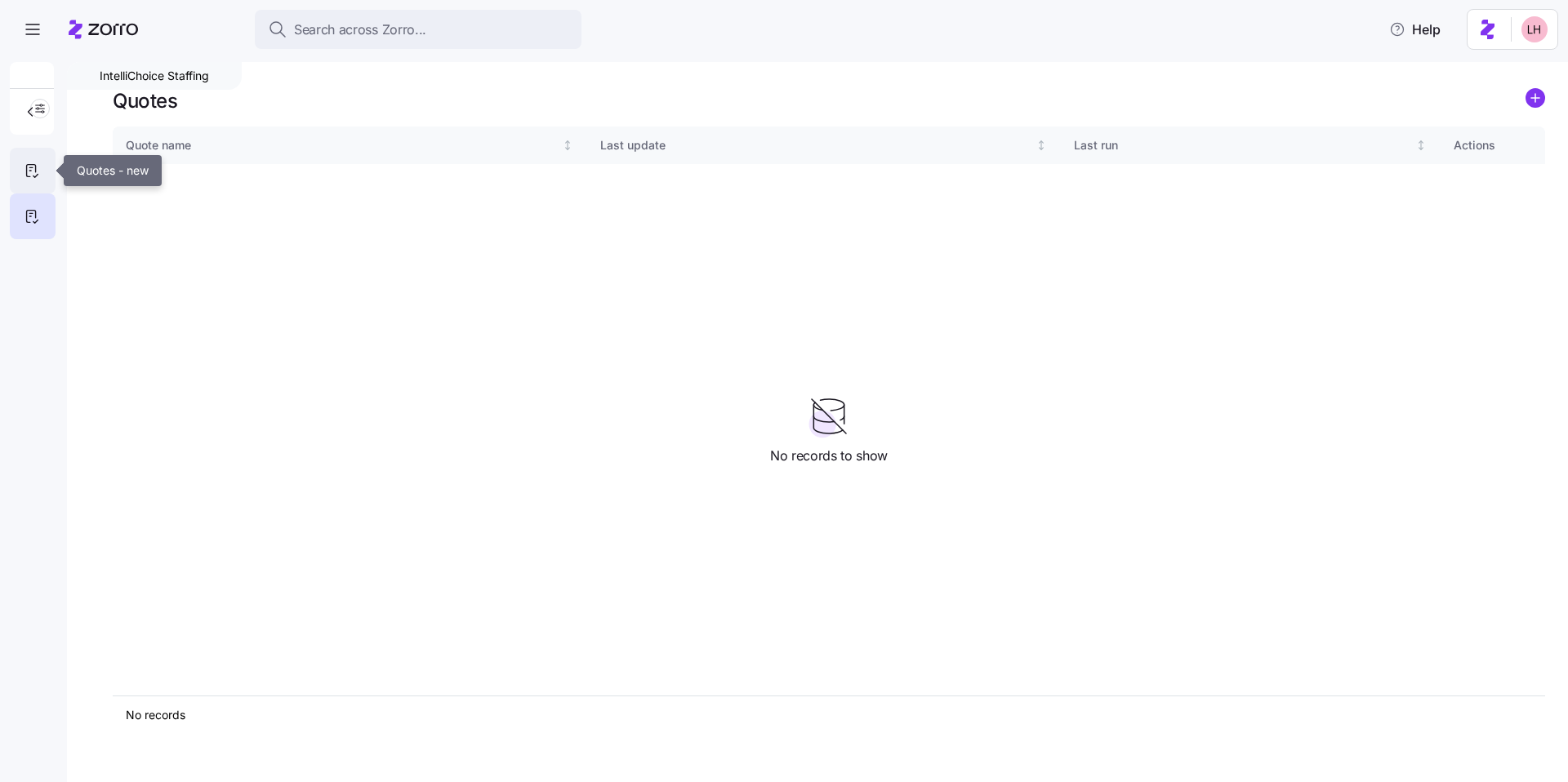
click at [36, 173] on icon at bounding box center [32, 170] width 18 height 19
click at [554, 104] on circle "add icon" at bounding box center [1535, 98] width 18 height 18
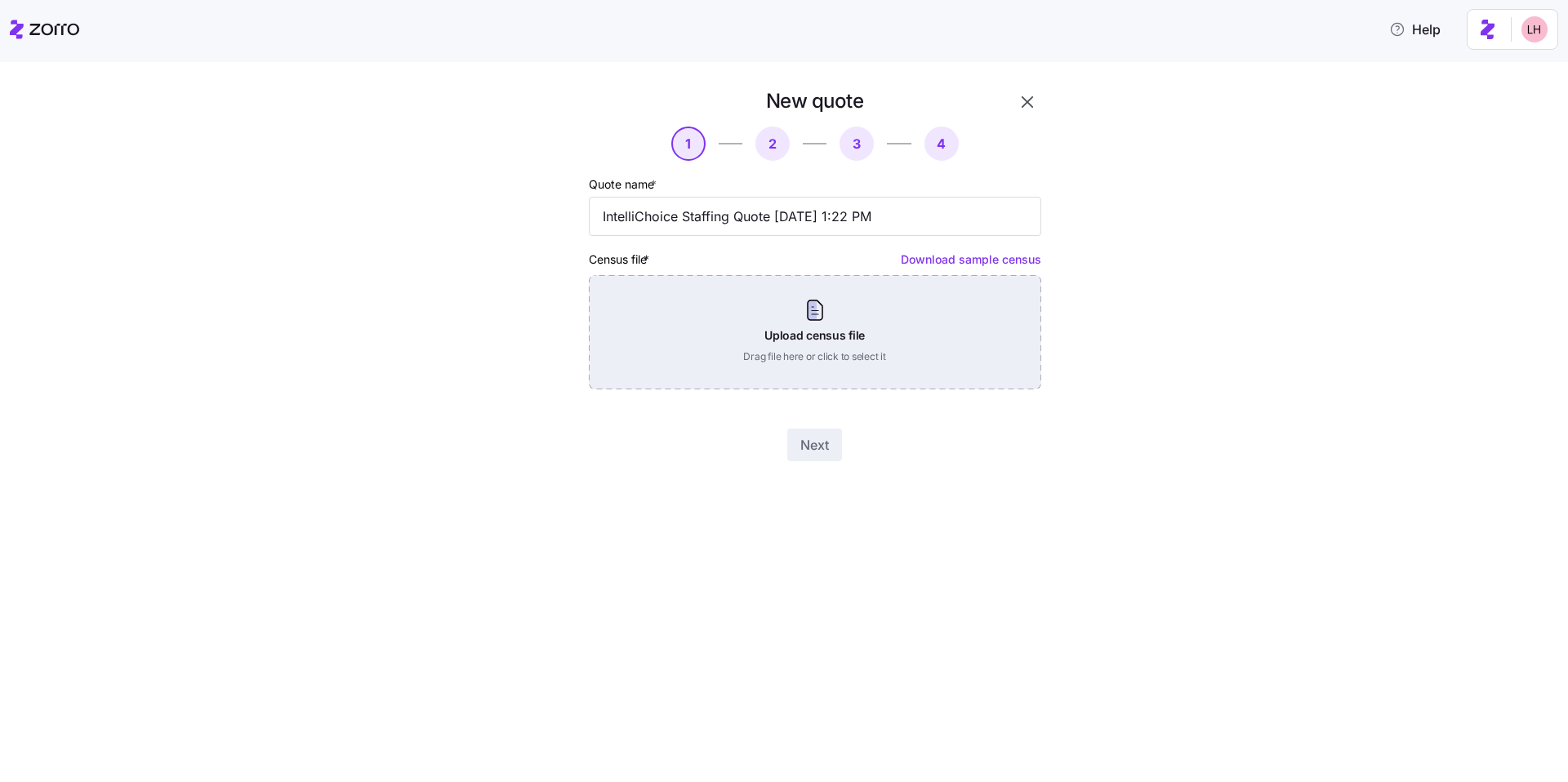
click at [554, 333] on div "Upload census file Drag file here or click to select it" at bounding box center [815, 332] width 452 height 114
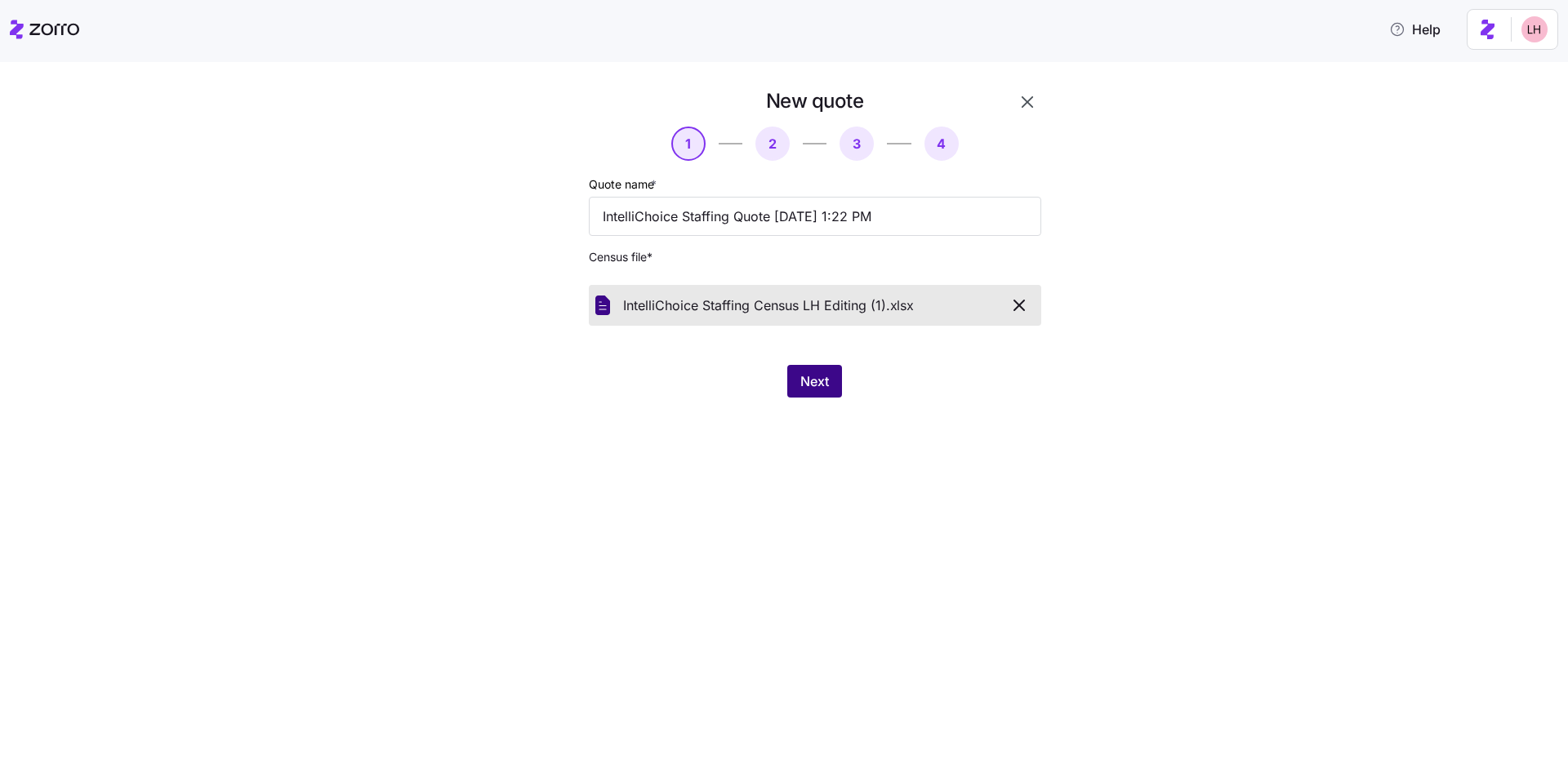
click at [554, 375] on button "Next" at bounding box center [815, 381] width 55 height 33
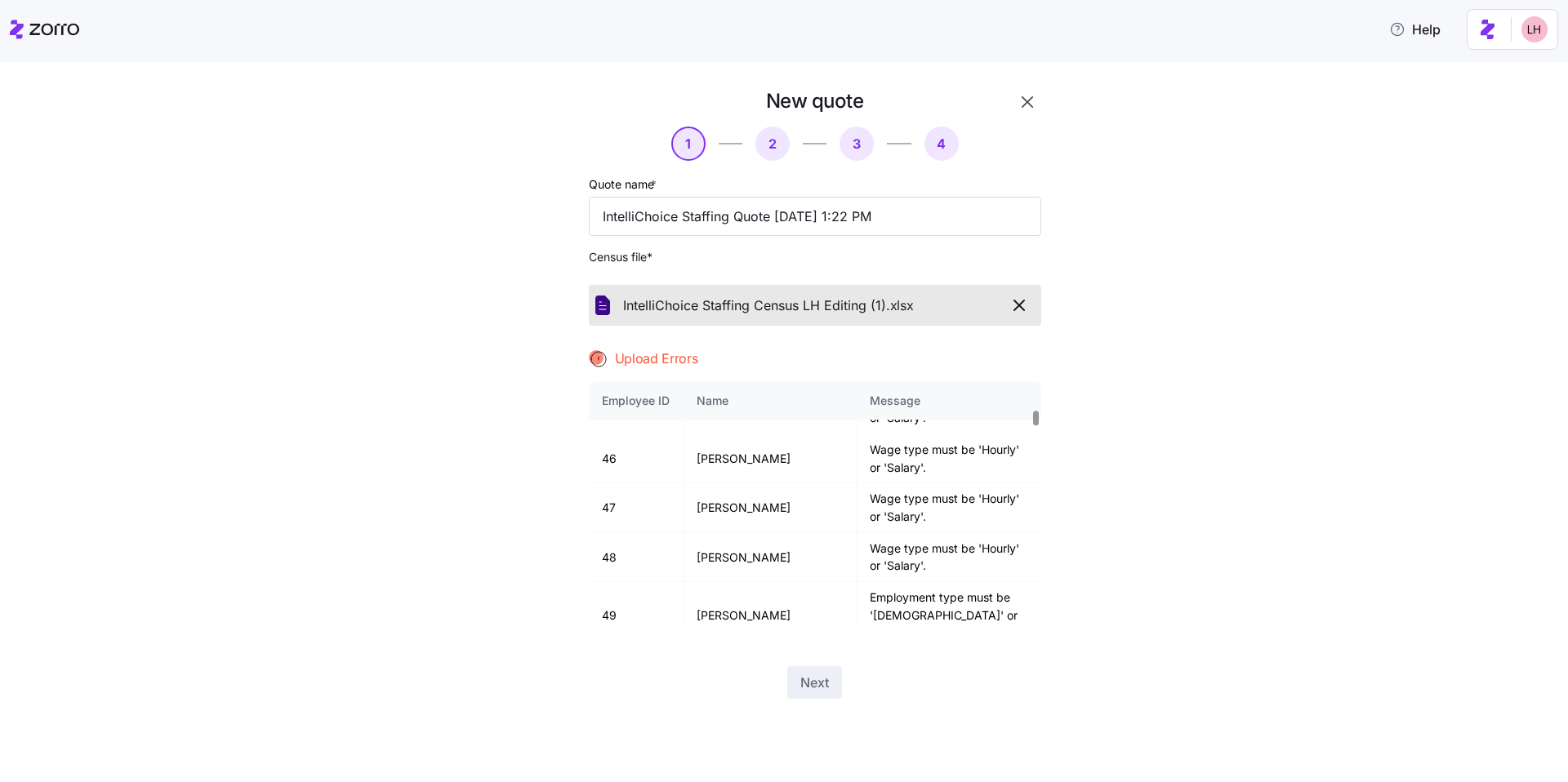
scroll to position [2767, 0]
click at [554, 303] on icon "button" at bounding box center [1018, 304] width 19 height 19
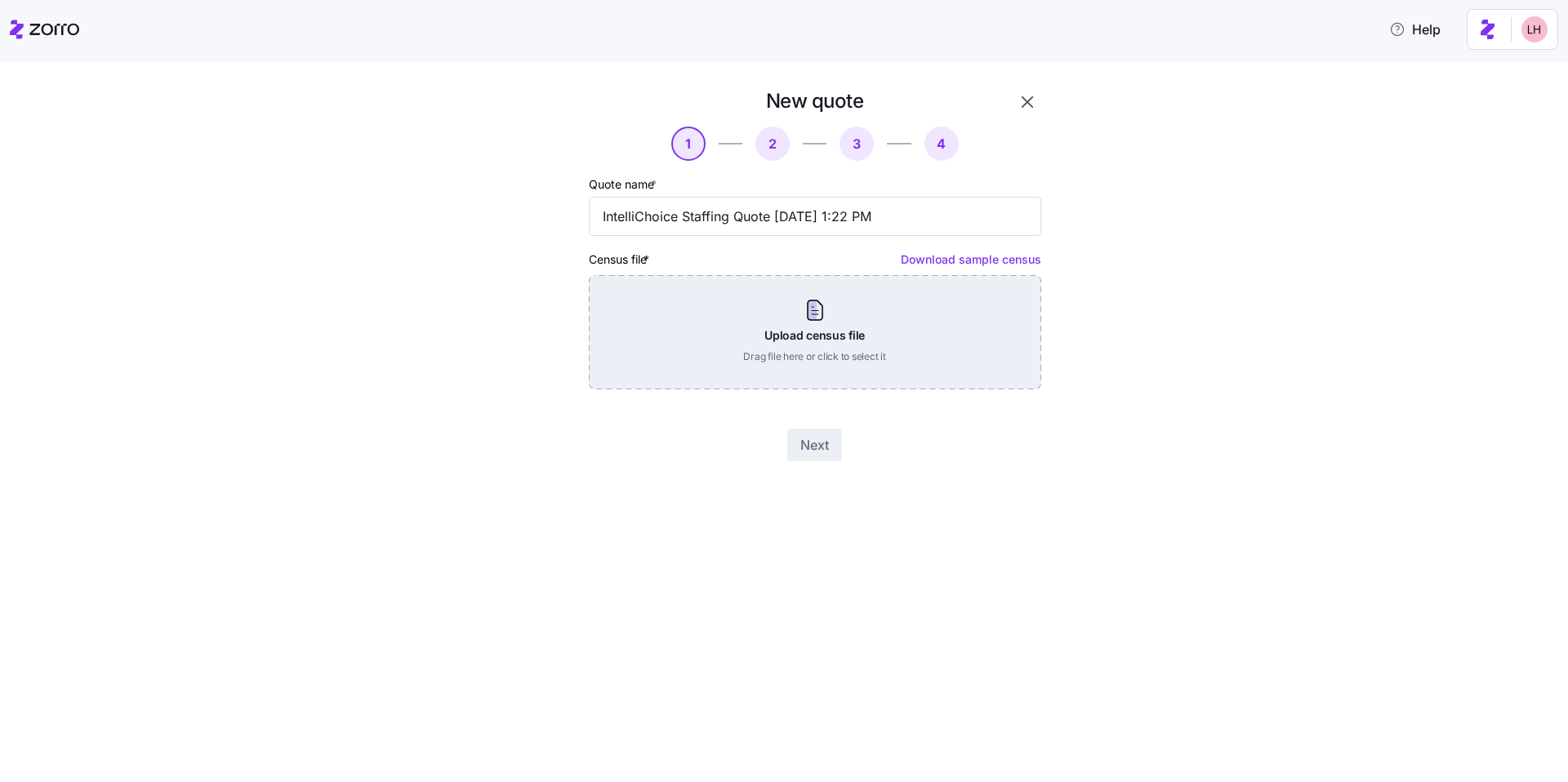
click at [554, 335] on div "Upload census file Drag file here or click to select it" at bounding box center [815, 332] width 452 height 114
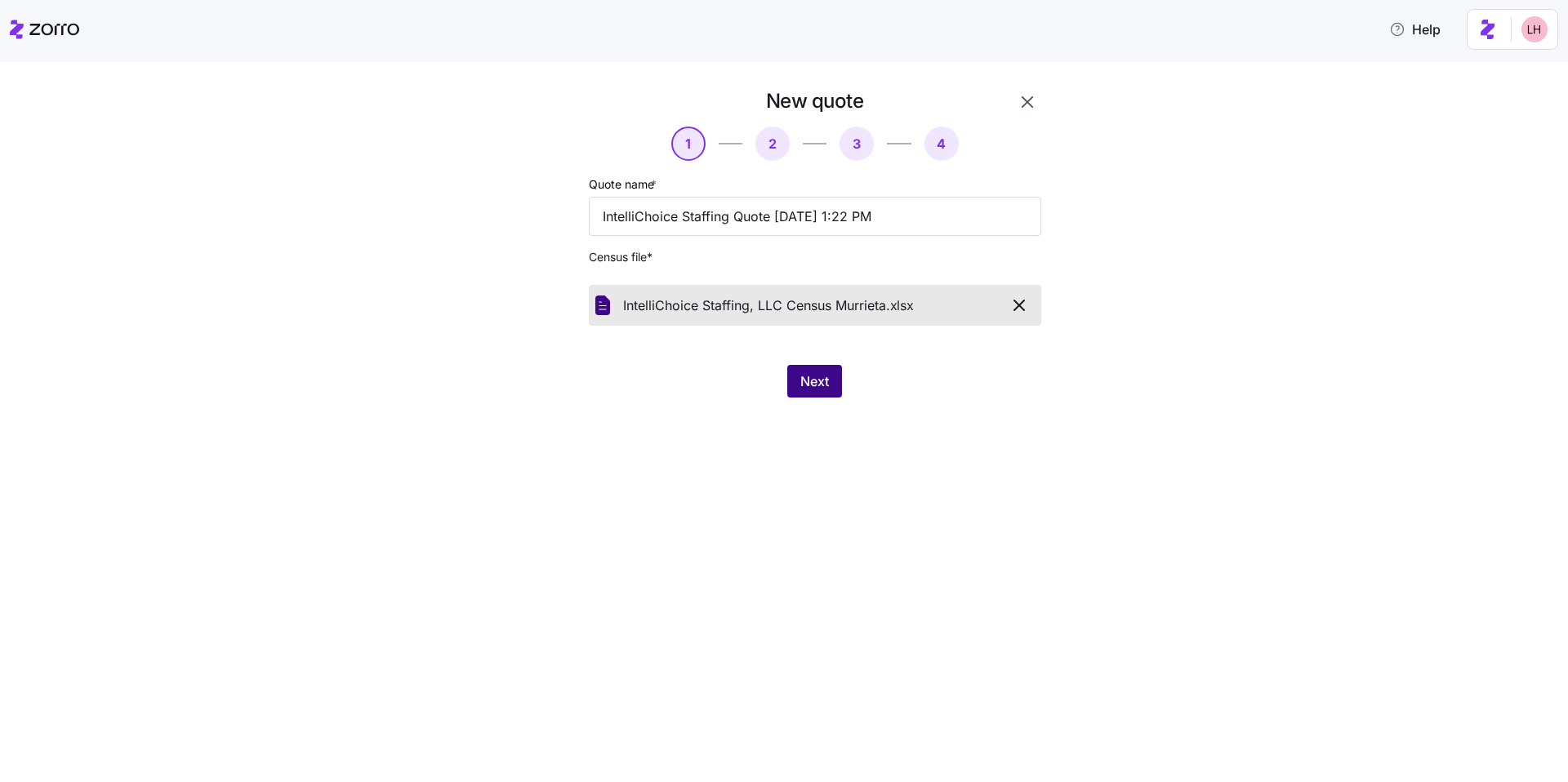
click at [554, 374] on button "Next" at bounding box center [815, 381] width 55 height 33
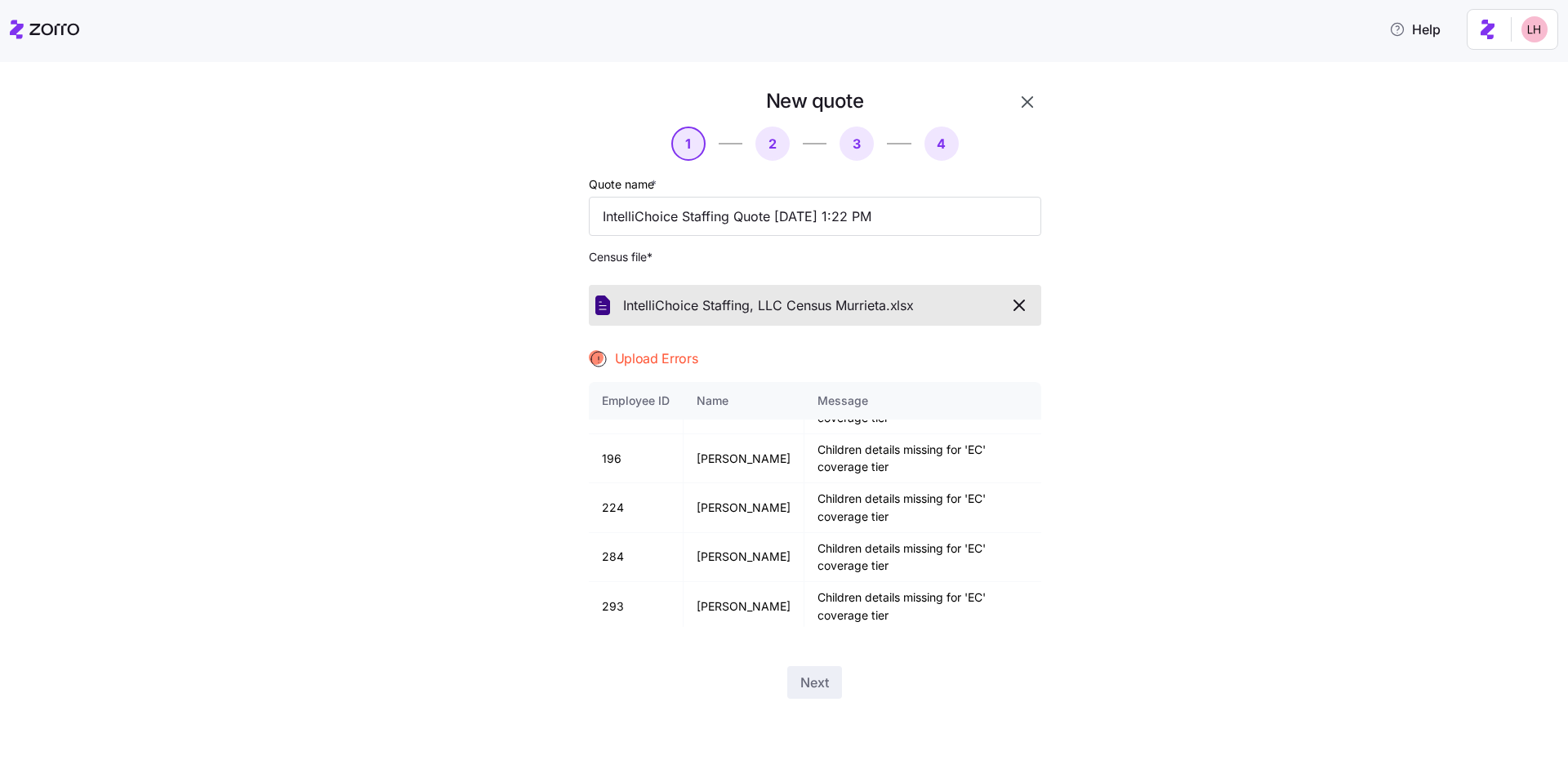
scroll to position [137, 0]
click at [554, 310] on icon "button" at bounding box center [1019, 305] width 10 height 10
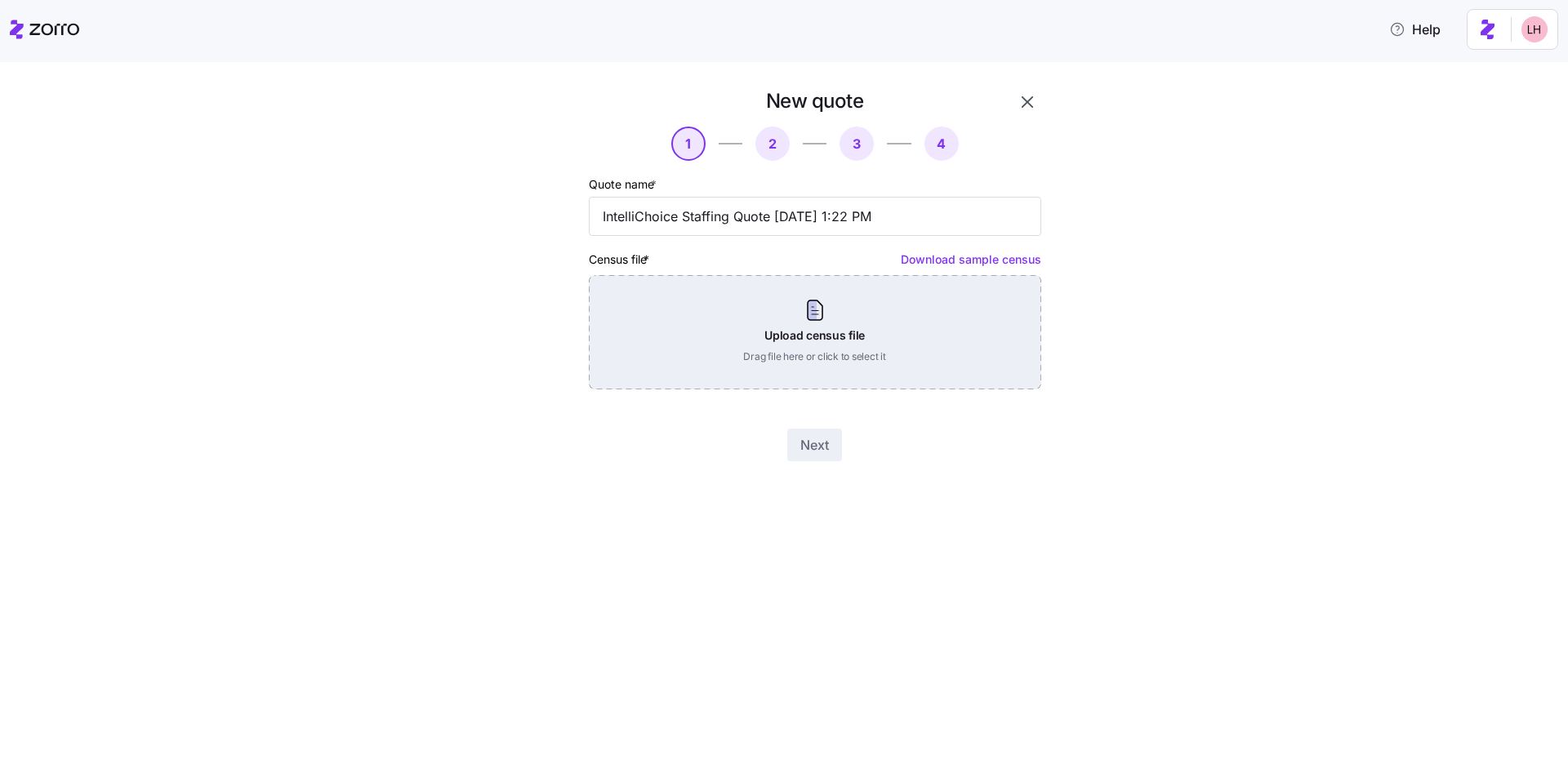
click at [554, 356] on div "Upload census file Drag file here or click to select it" at bounding box center [815, 332] width 452 height 114
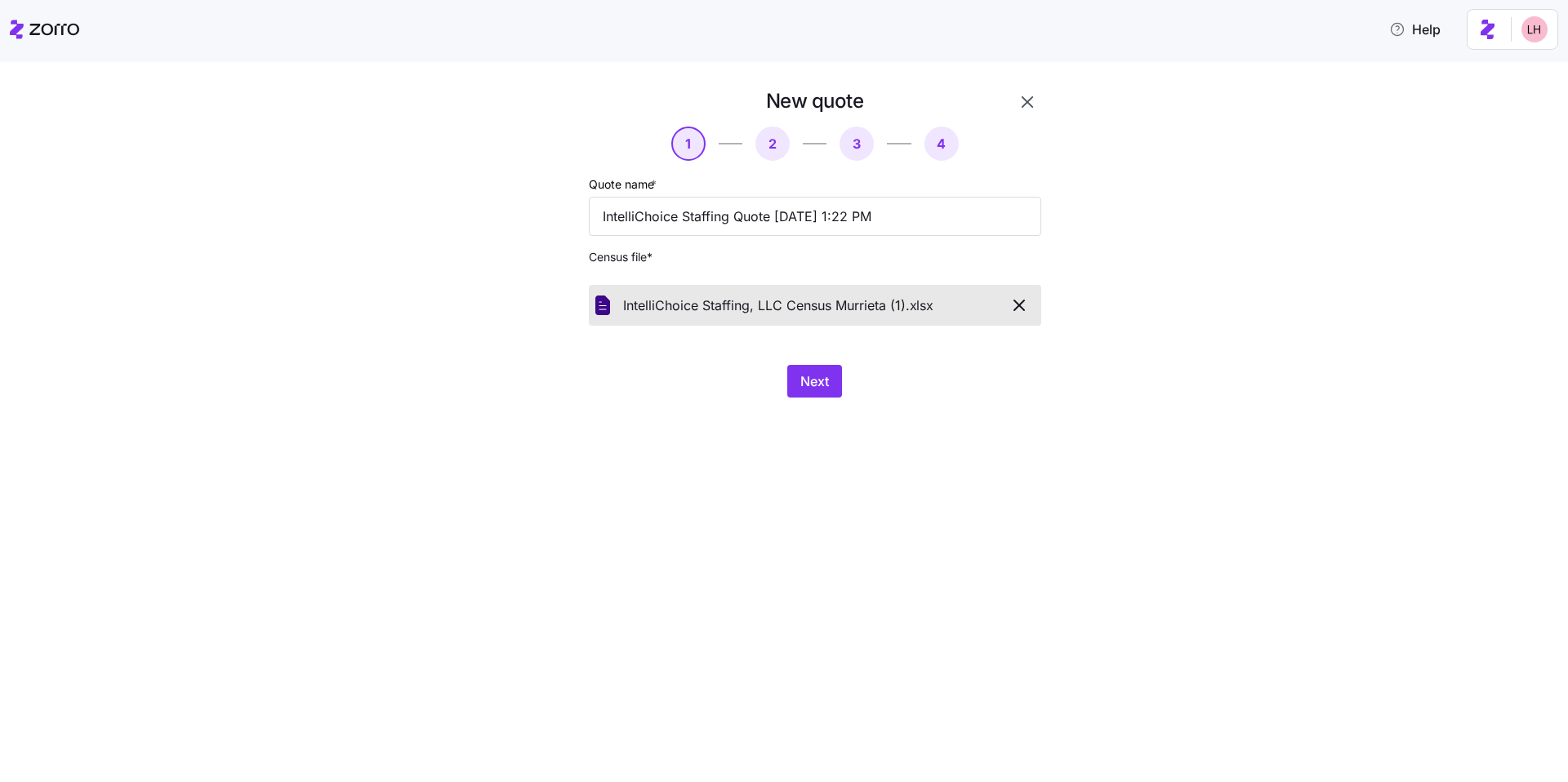
click at [554, 300] on icon "button" at bounding box center [1018, 304] width 19 height 19
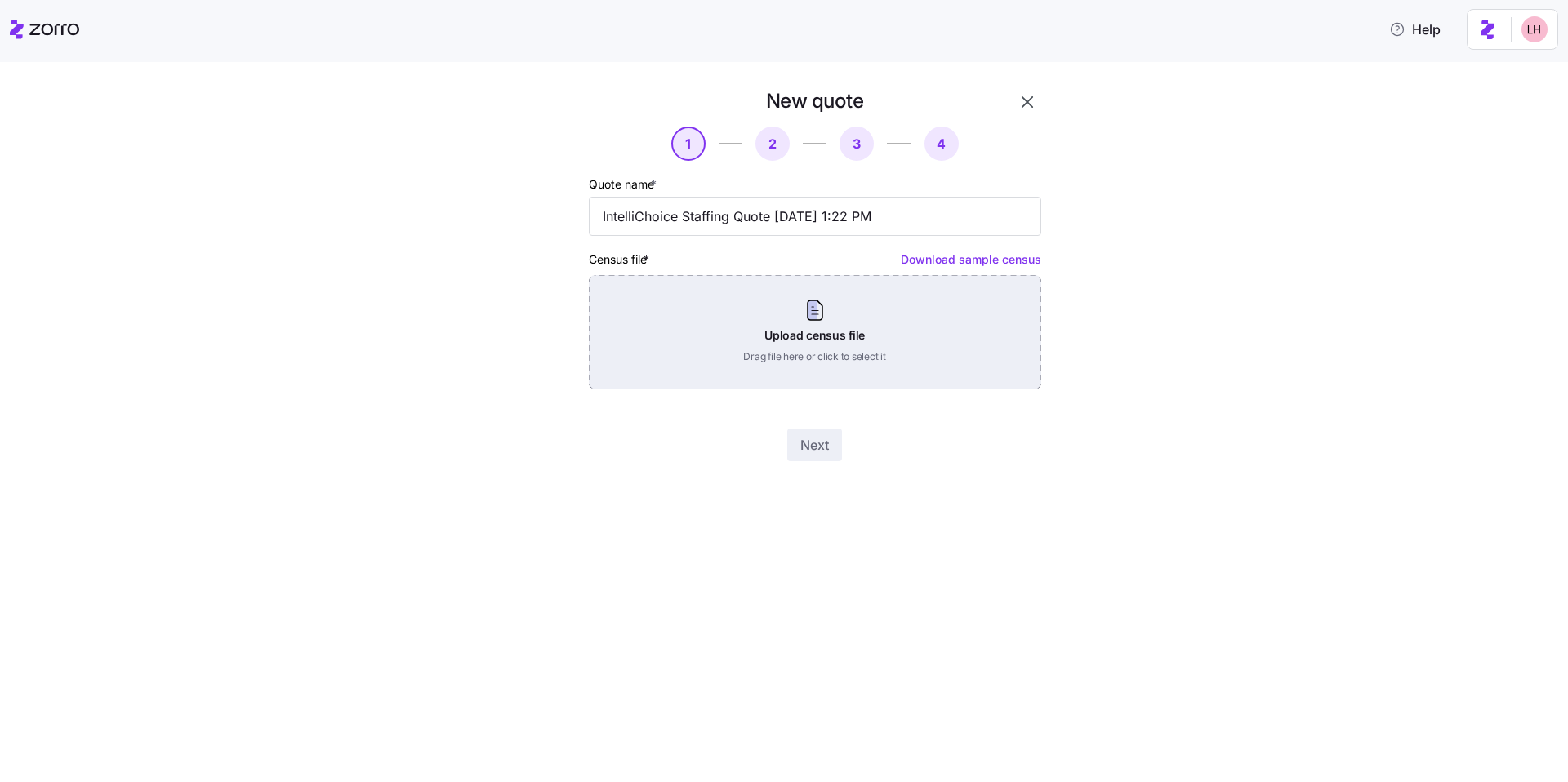
click at [554, 304] on div "Upload census file Drag file here or click to select it" at bounding box center [815, 332] width 452 height 114
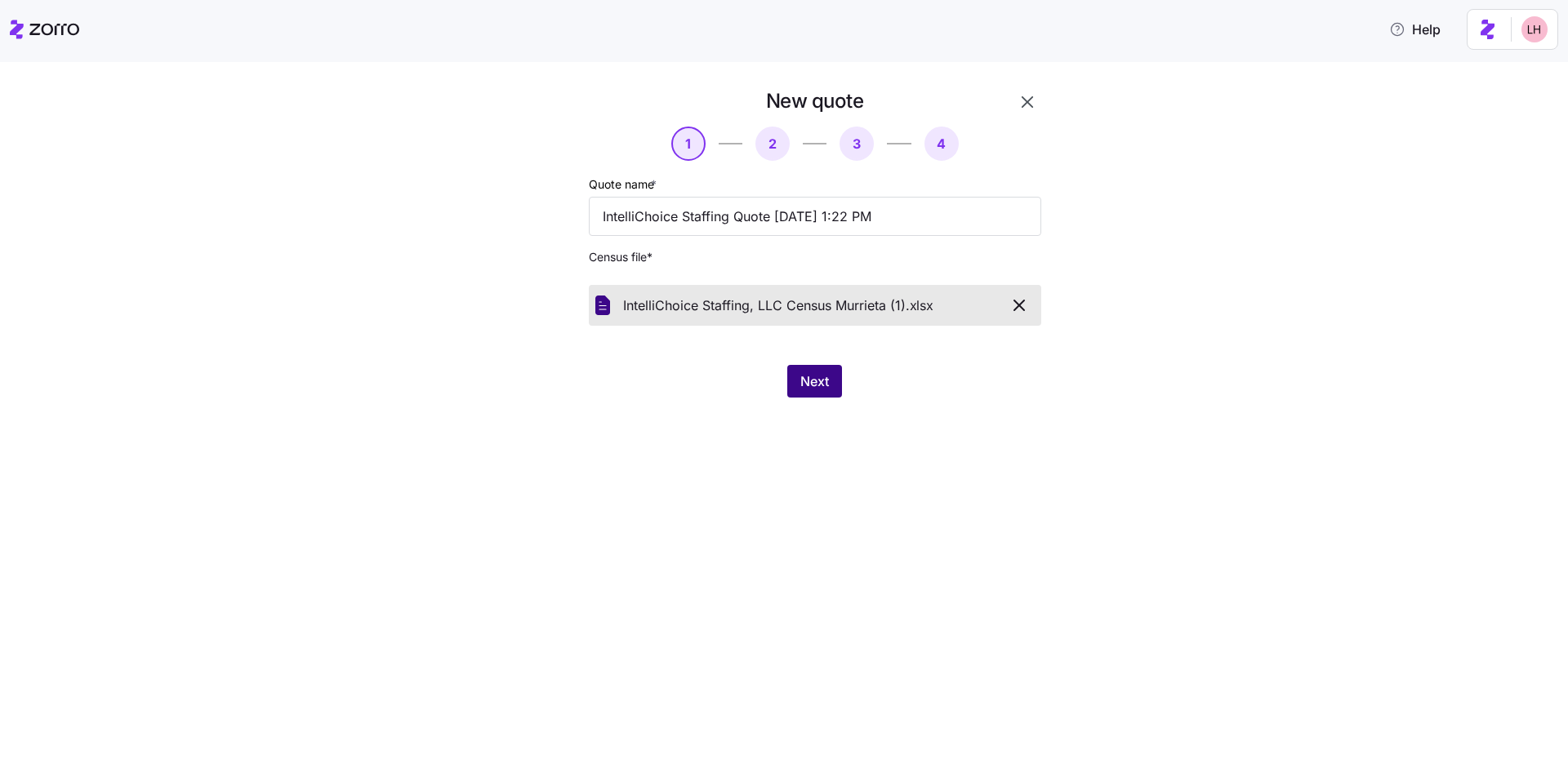
click at [554, 366] on button "Next" at bounding box center [815, 381] width 55 height 33
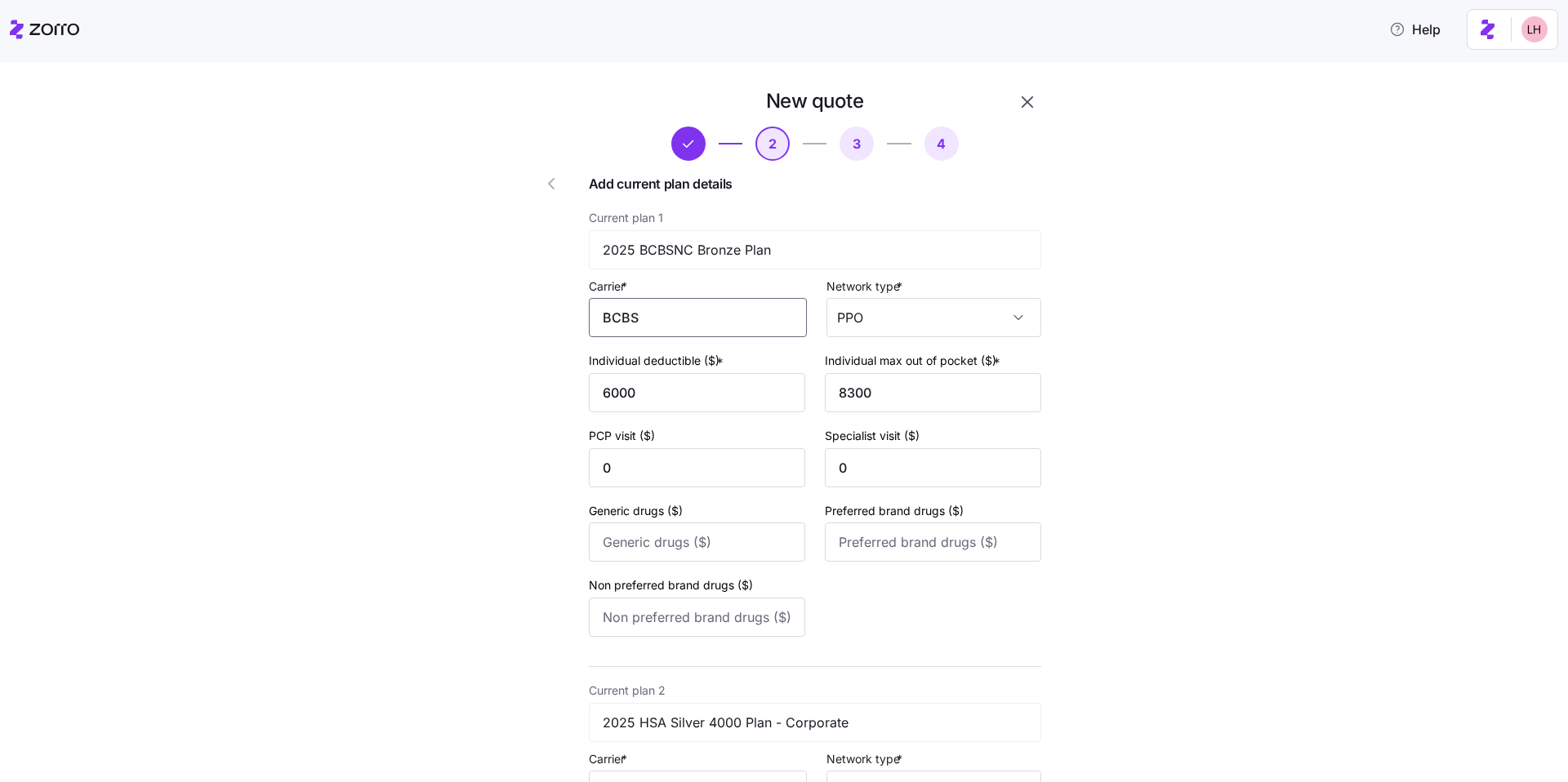
click at [554, 308] on input "BCBS" at bounding box center [697, 317] width 218 height 39
click at [554, 414] on span "BlueCross BlueShield" at bounding box center [671, 423] width 130 height 20
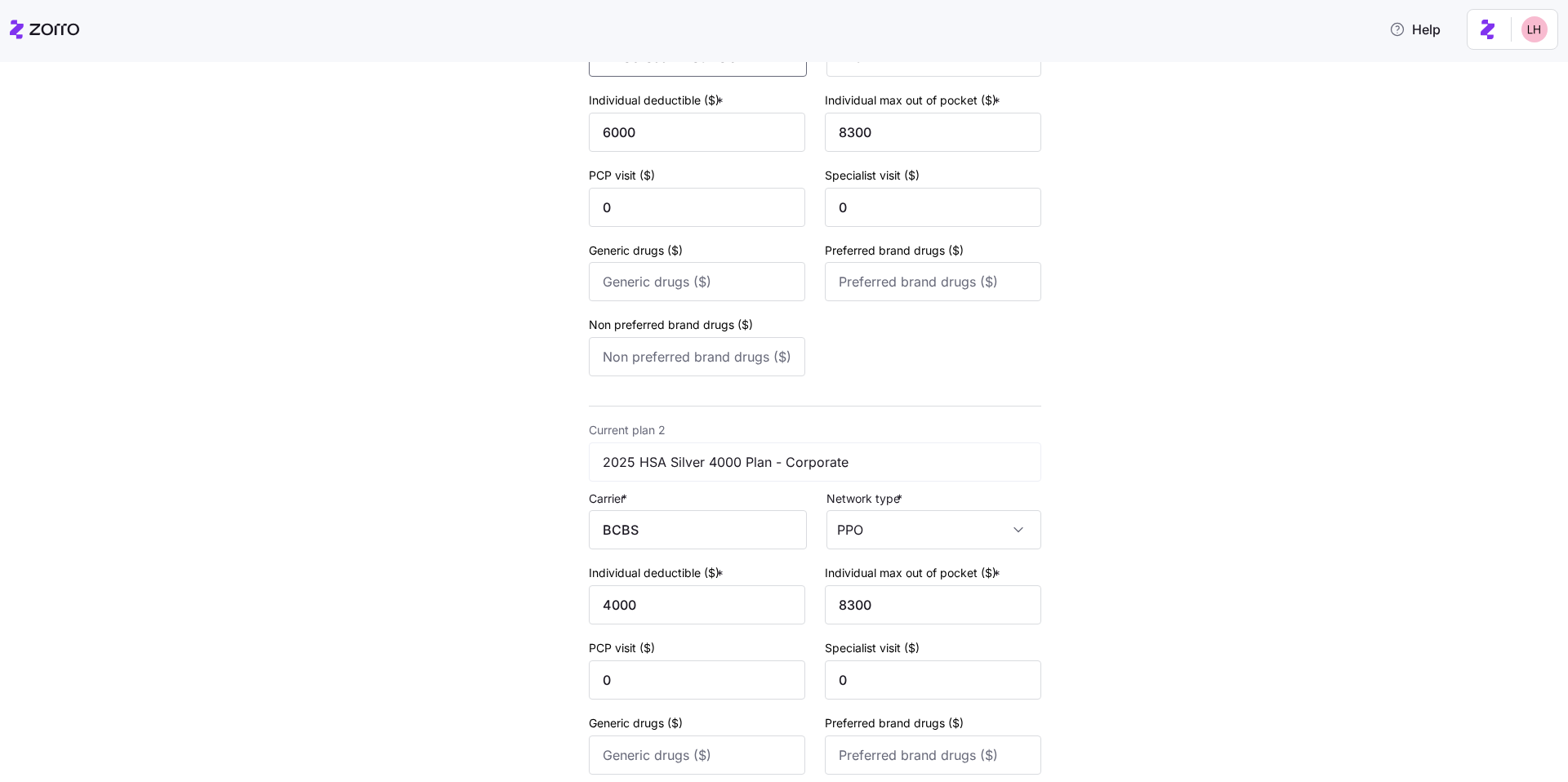
scroll to position [261, 0]
type input "BlueCross BlueShield"
click at [554, 529] on input "BCBS" at bounding box center [697, 529] width 218 height 39
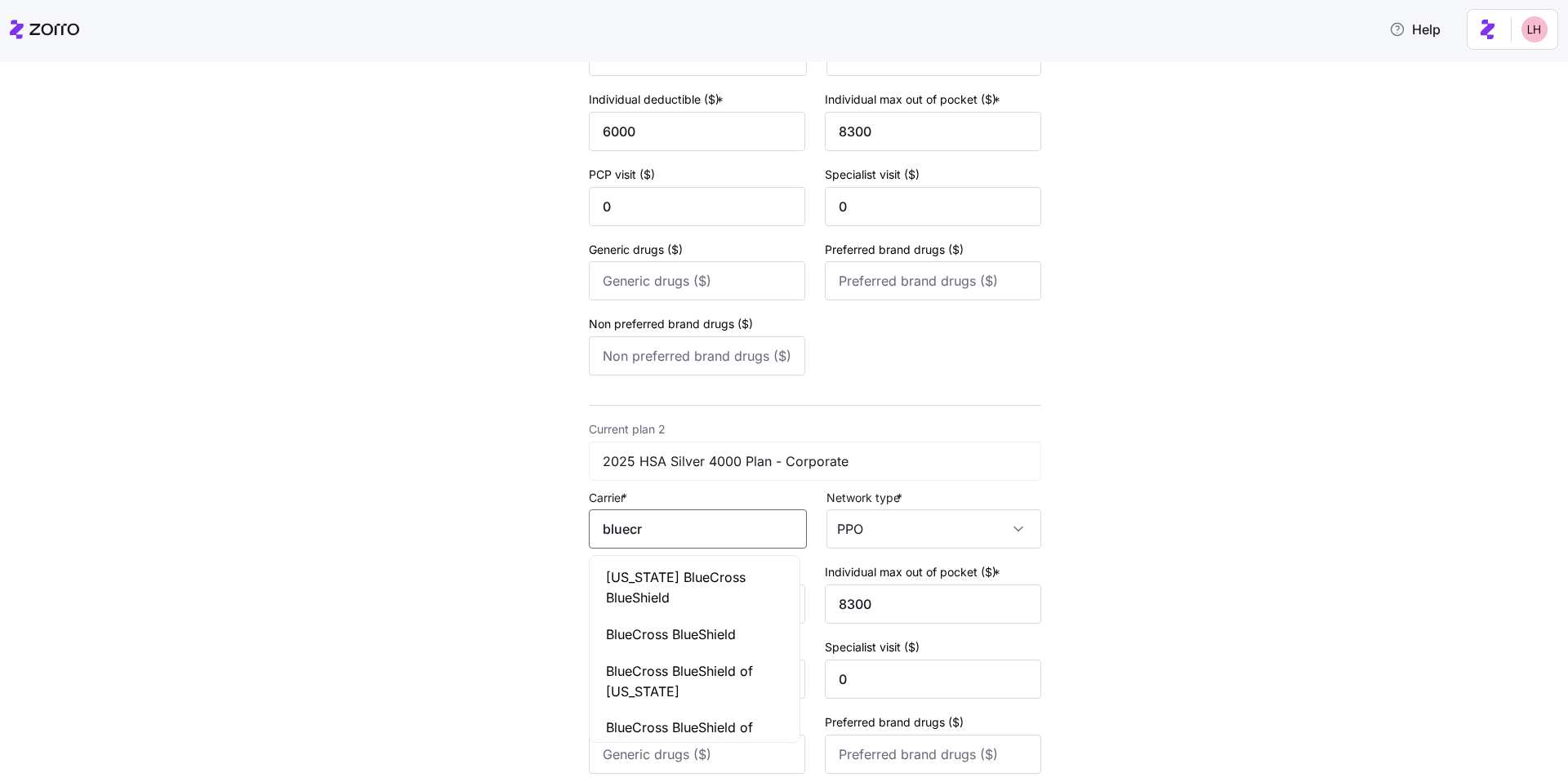
click at [554, 584] on span "BlueCross BlueShield" at bounding box center [671, 634] width 130 height 20
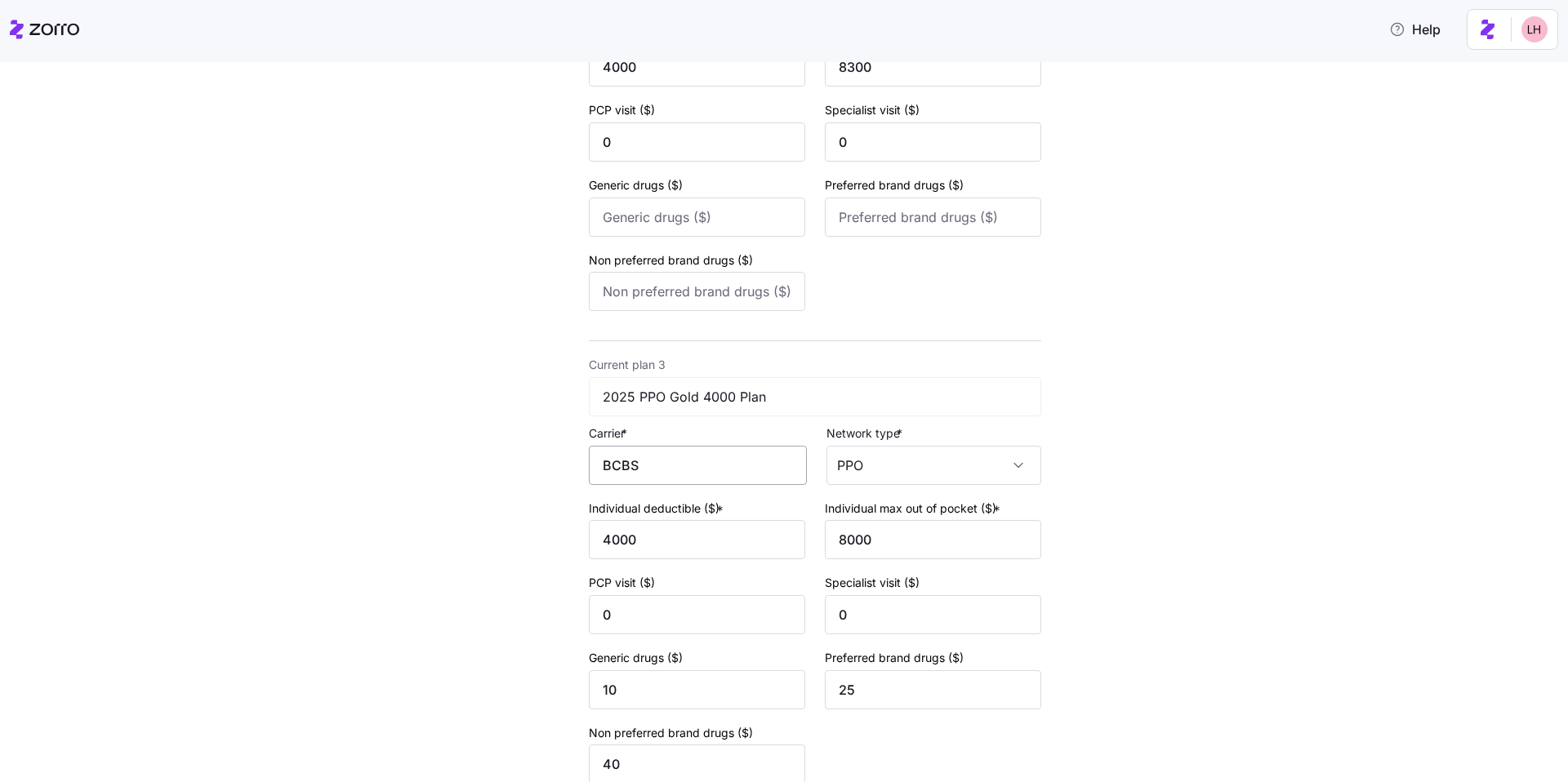
type input "BlueCross BlueShield"
click at [554, 450] on input "BCBS" at bounding box center [697, 465] width 218 height 39
click at [554, 569] on span "BlueCross BlueShield" at bounding box center [671, 570] width 130 height 20
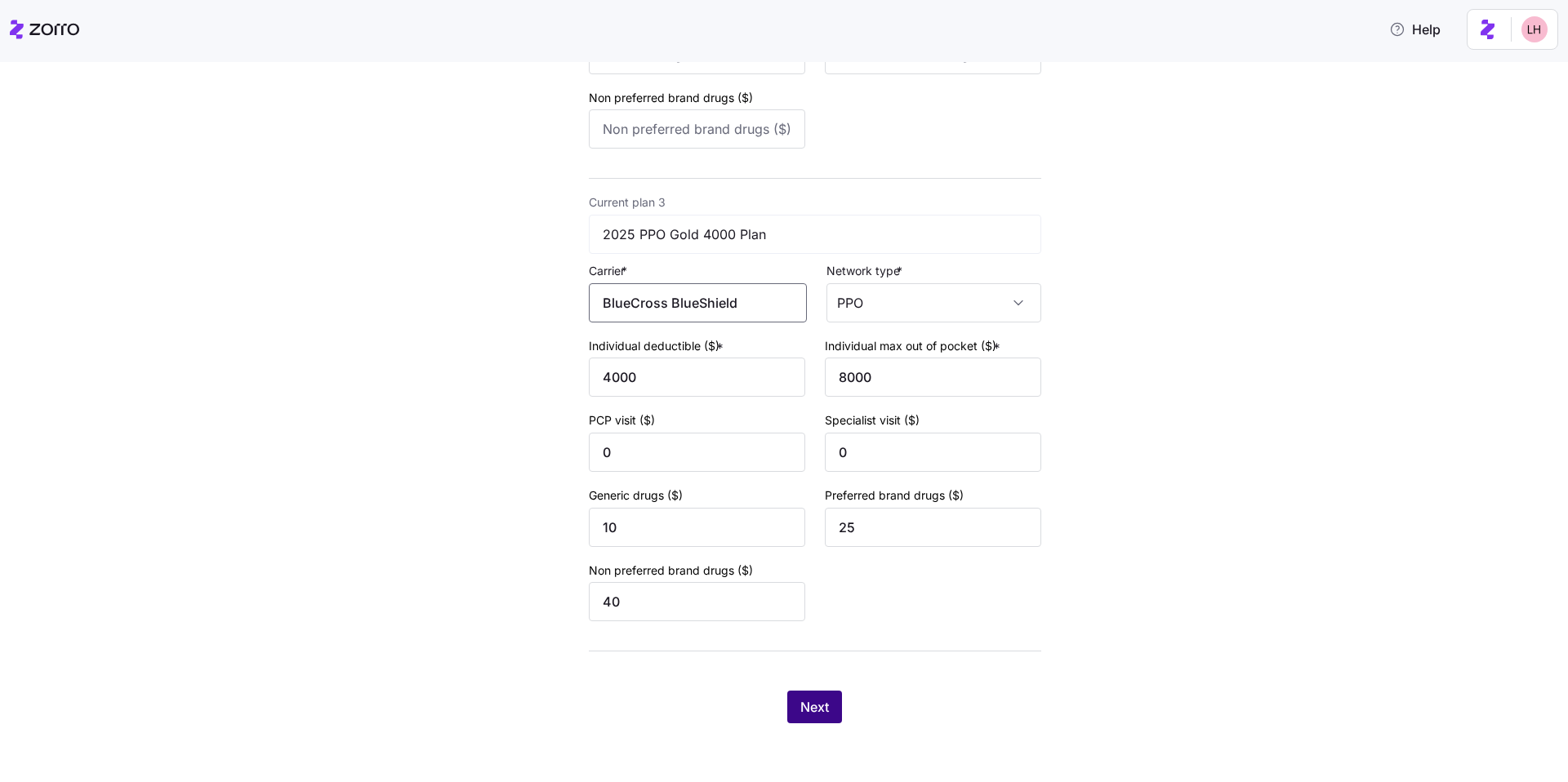
type input "BlueCross BlueShield"
click at [554, 584] on button "Next" at bounding box center [815, 706] width 55 height 33
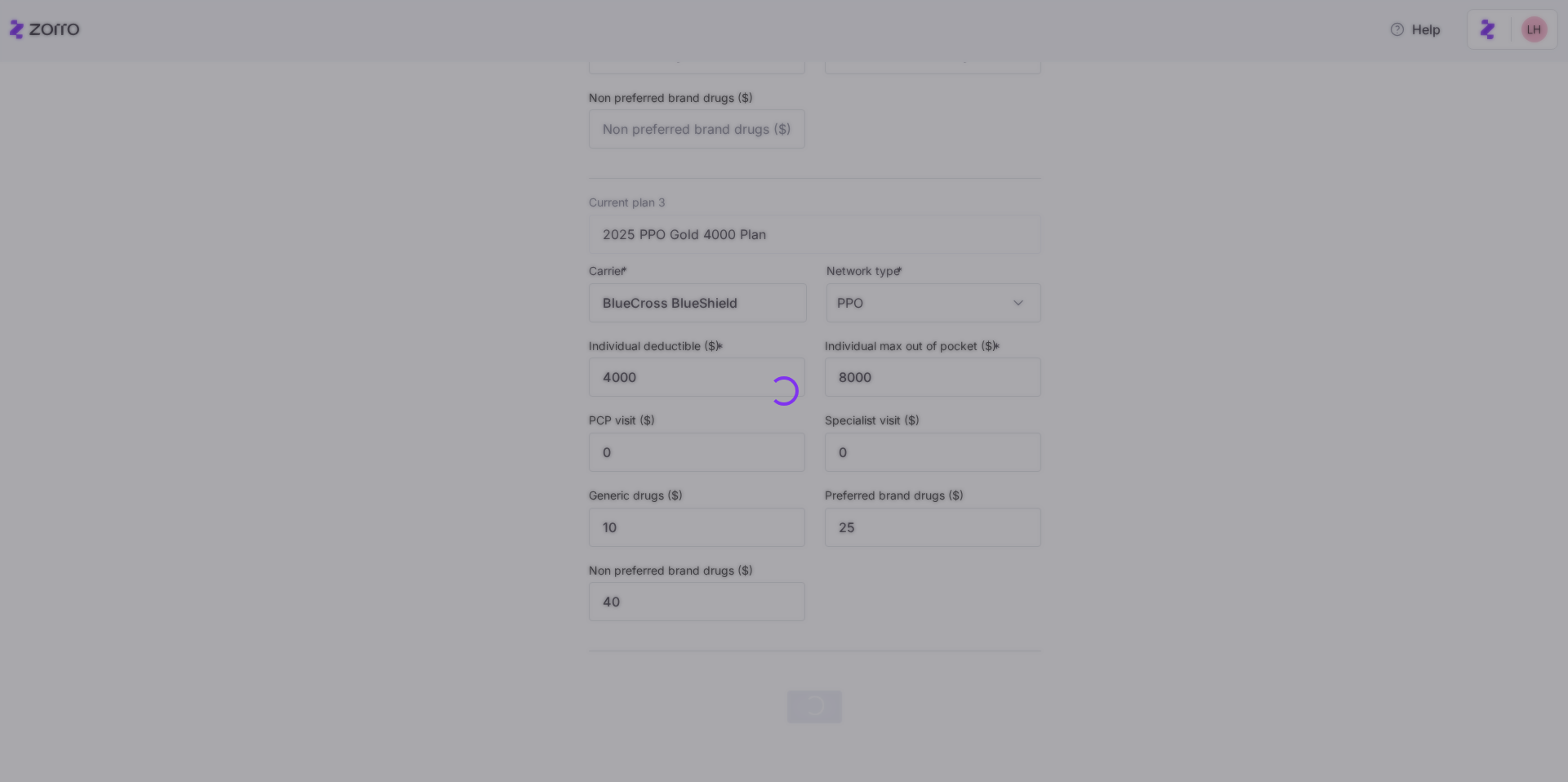
scroll to position [0, 0]
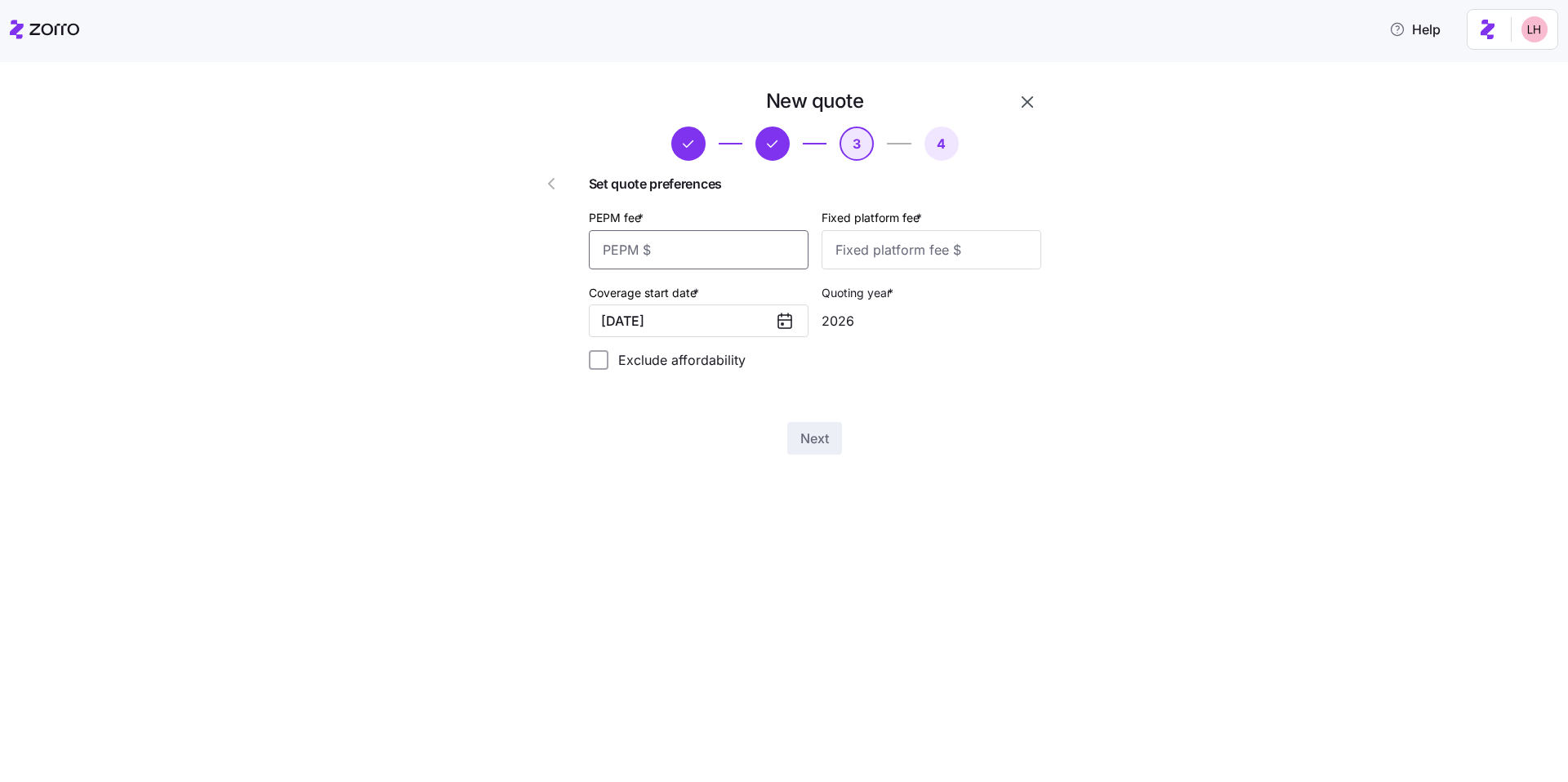
click at [554, 252] on input "PEPM fee *" at bounding box center [698, 249] width 219 height 39
type input "60"
click at [554, 260] on input "Fixed platform fee *" at bounding box center [931, 249] width 219 height 39
type input "100"
click at [554, 462] on div "New quote 3 4 Set quote preferences PEPM fee * 60 Fixed platform fee * 100 Cove…" at bounding box center [795, 281] width 571 height 386
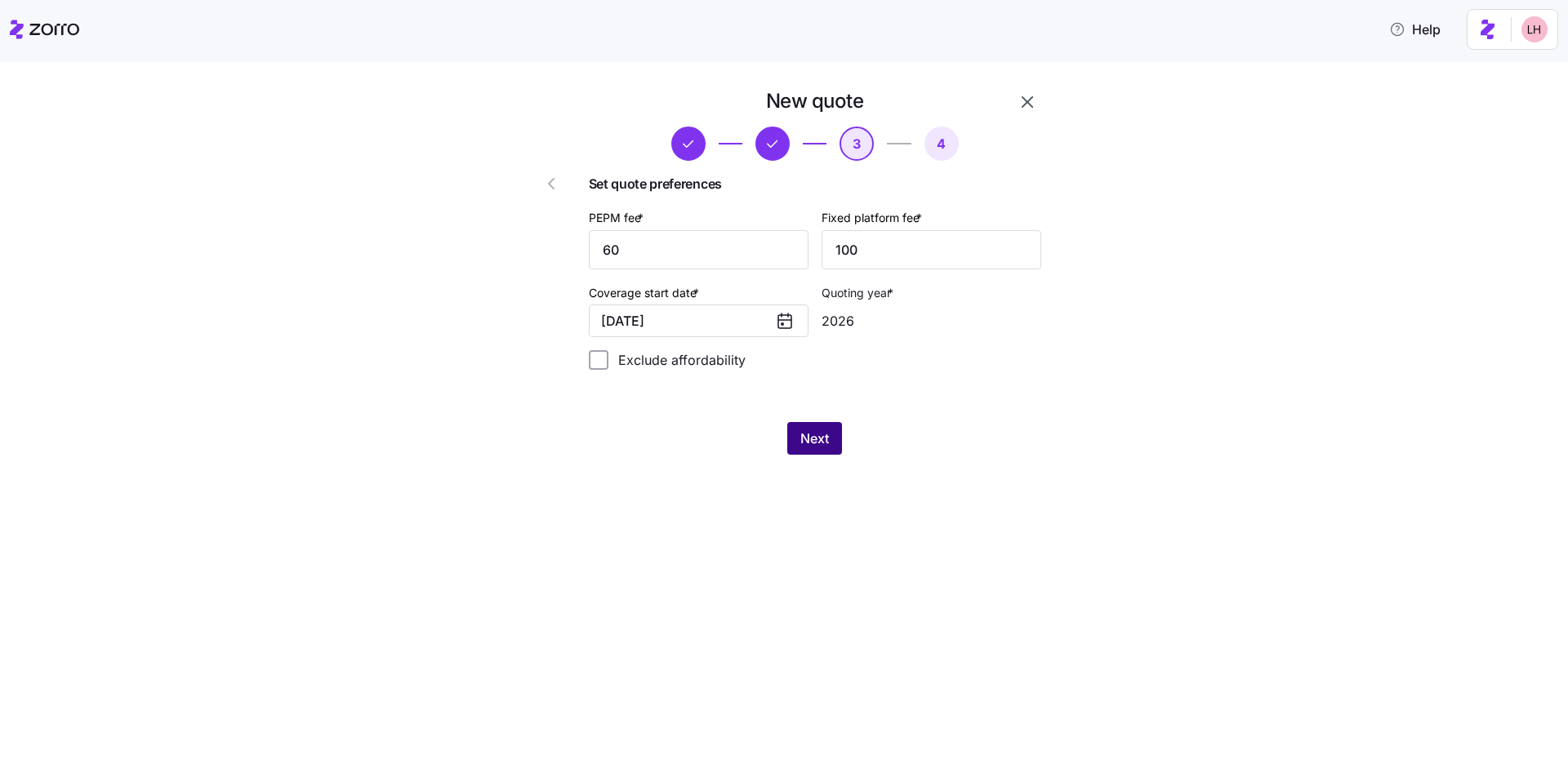
click at [554, 442] on span "Next" at bounding box center [814, 438] width 28 height 19
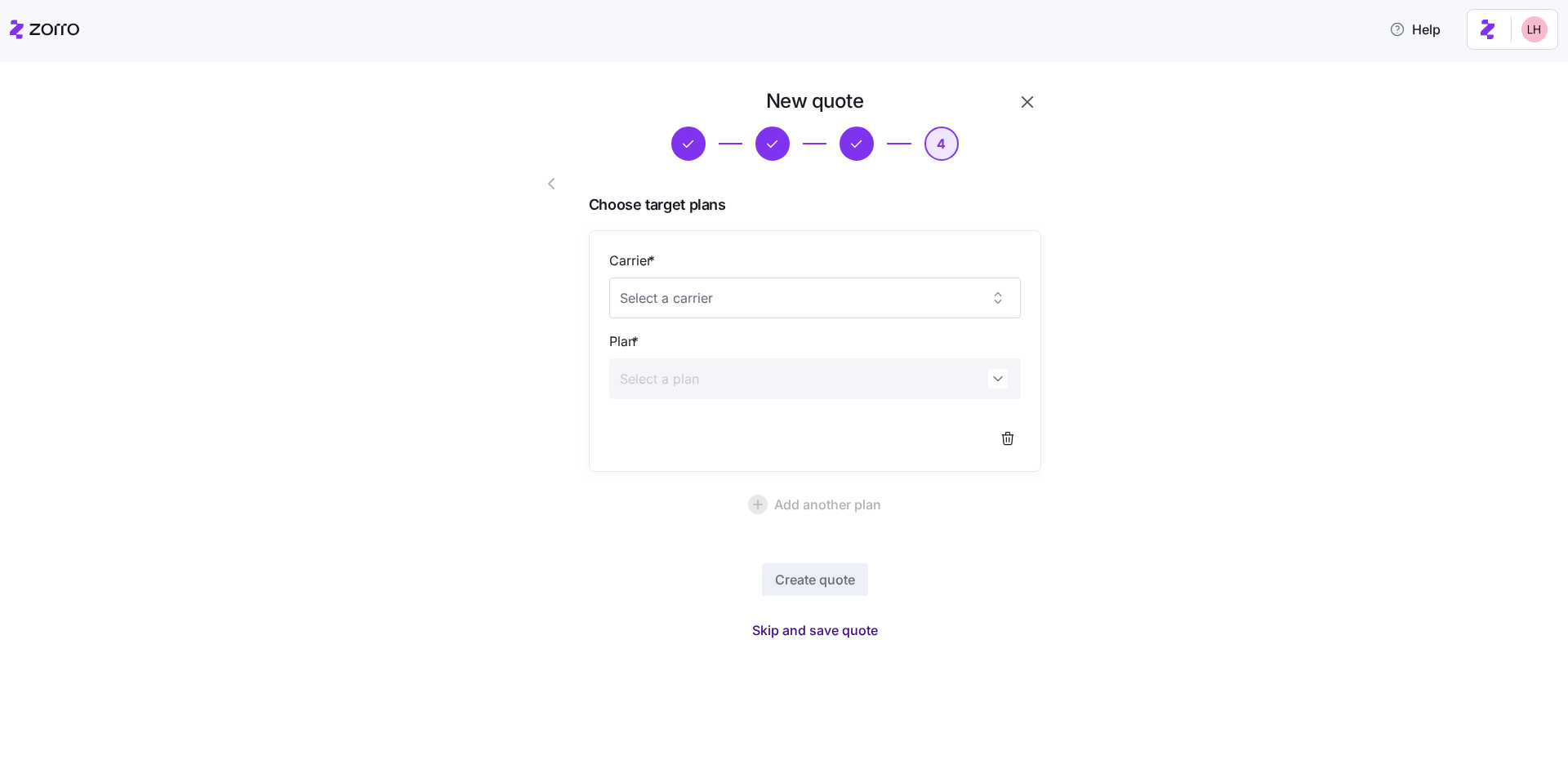
click at [554, 584] on span "Skip and save quote" at bounding box center [815, 629] width 126 height 19
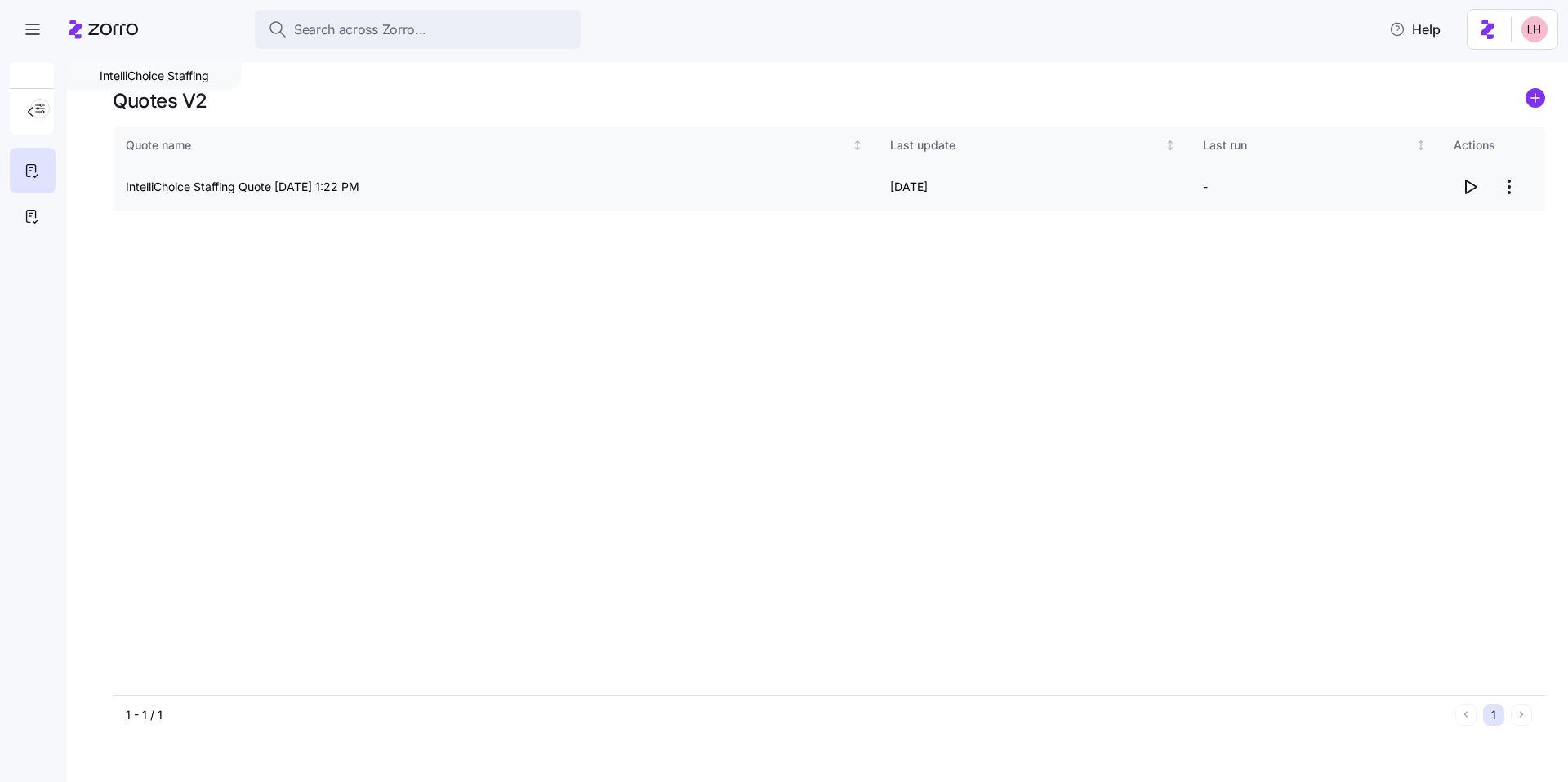
click at [554, 185] on icon "button" at bounding box center [1470, 186] width 19 height 19
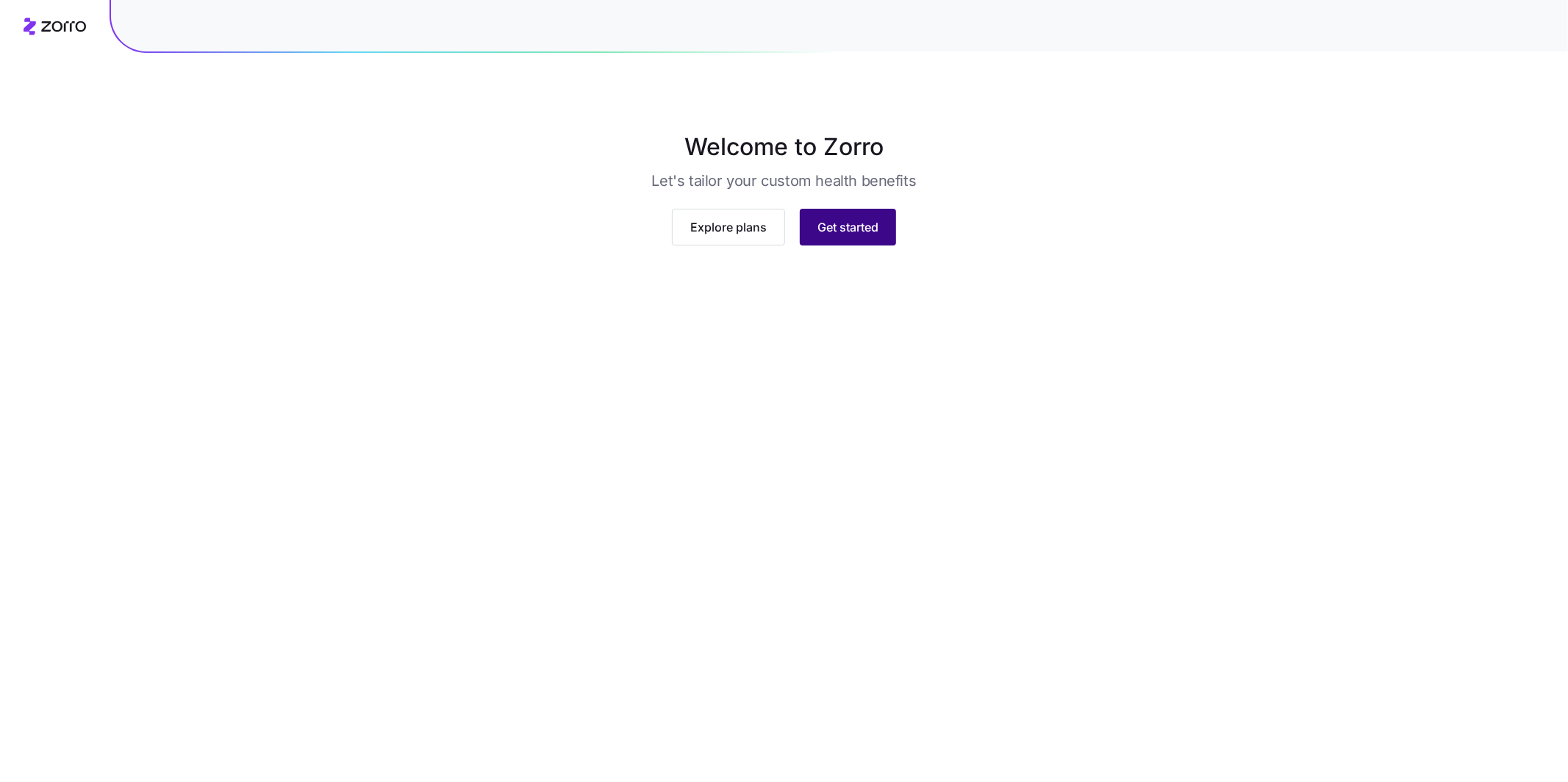
click at [854, 245] on button "Get started" at bounding box center [848, 227] width 96 height 37
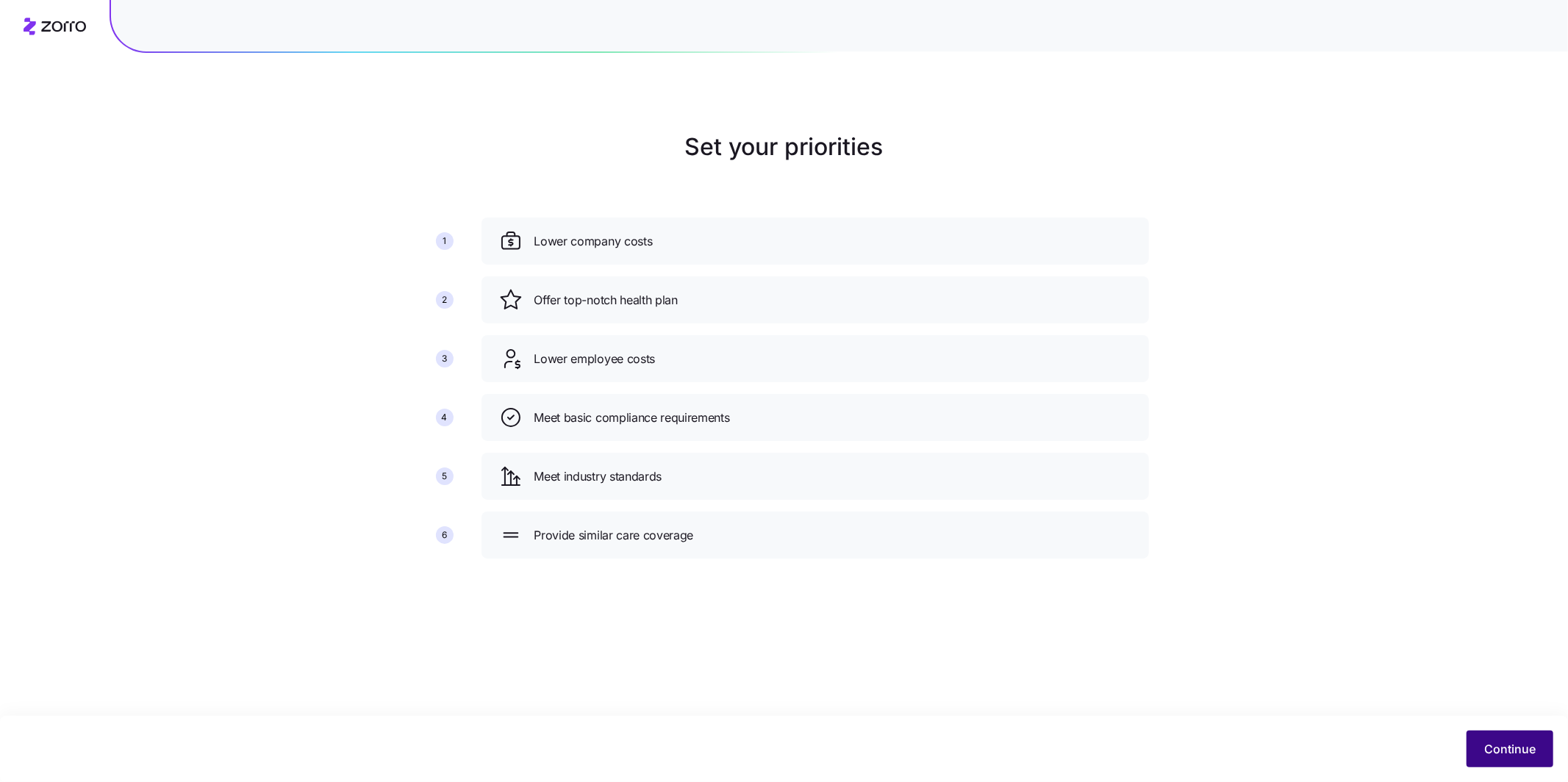
click at [1493, 748] on span "Continue" at bounding box center [1510, 748] width 52 height 17
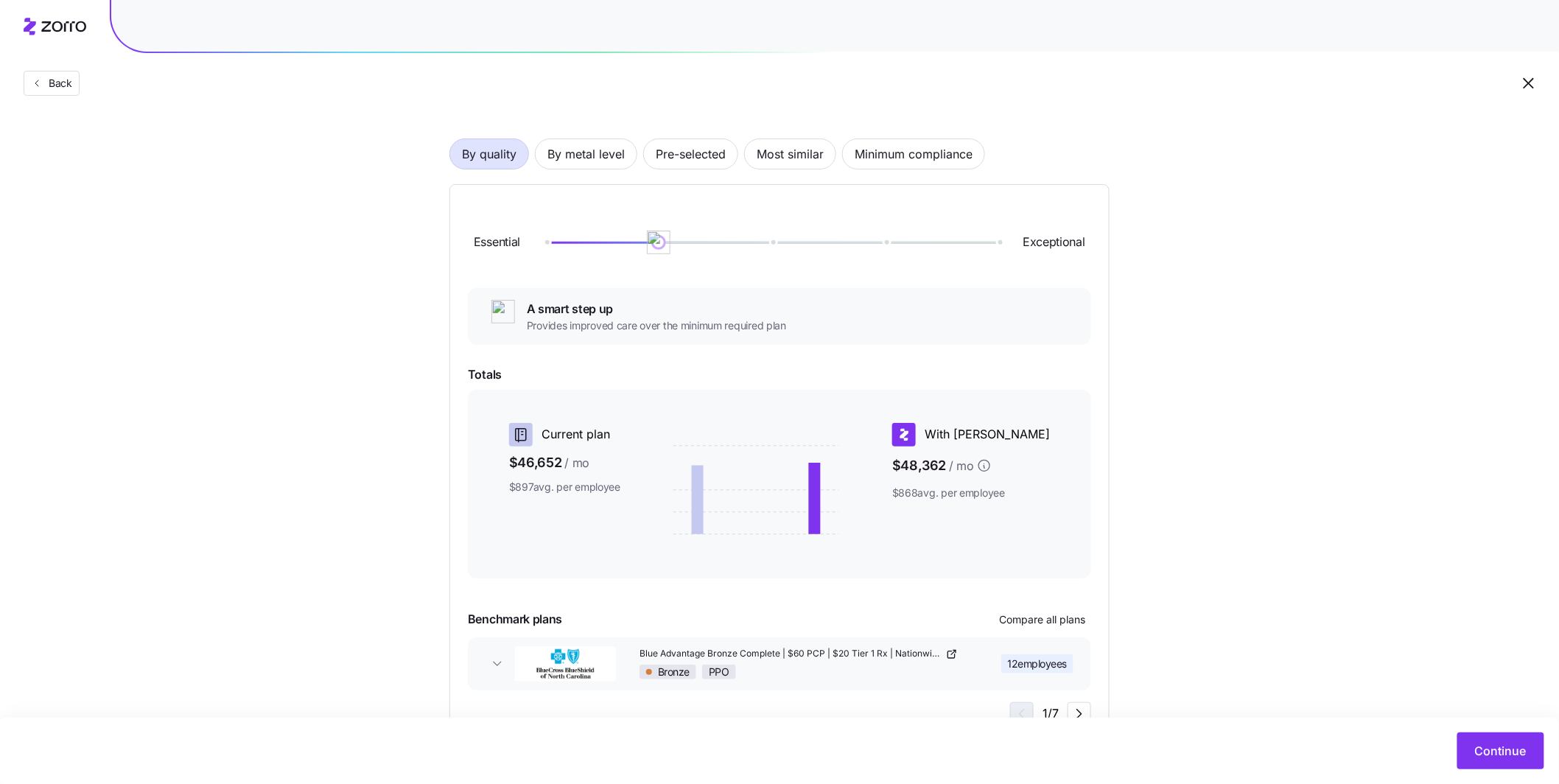
scroll to position [54, 0]
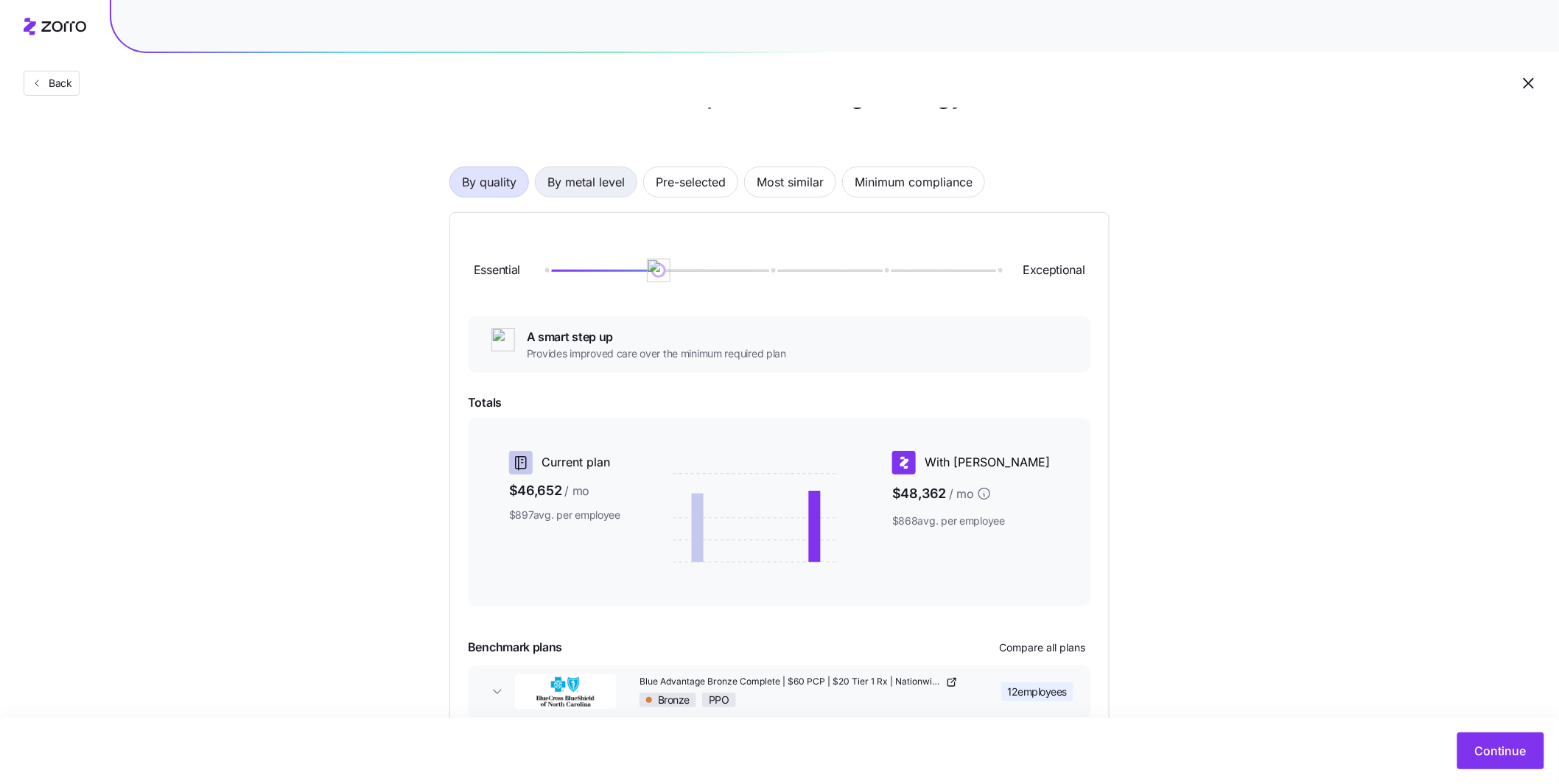
click at [584, 190] on span "By metal level" at bounding box center [585, 181] width 77 height 29
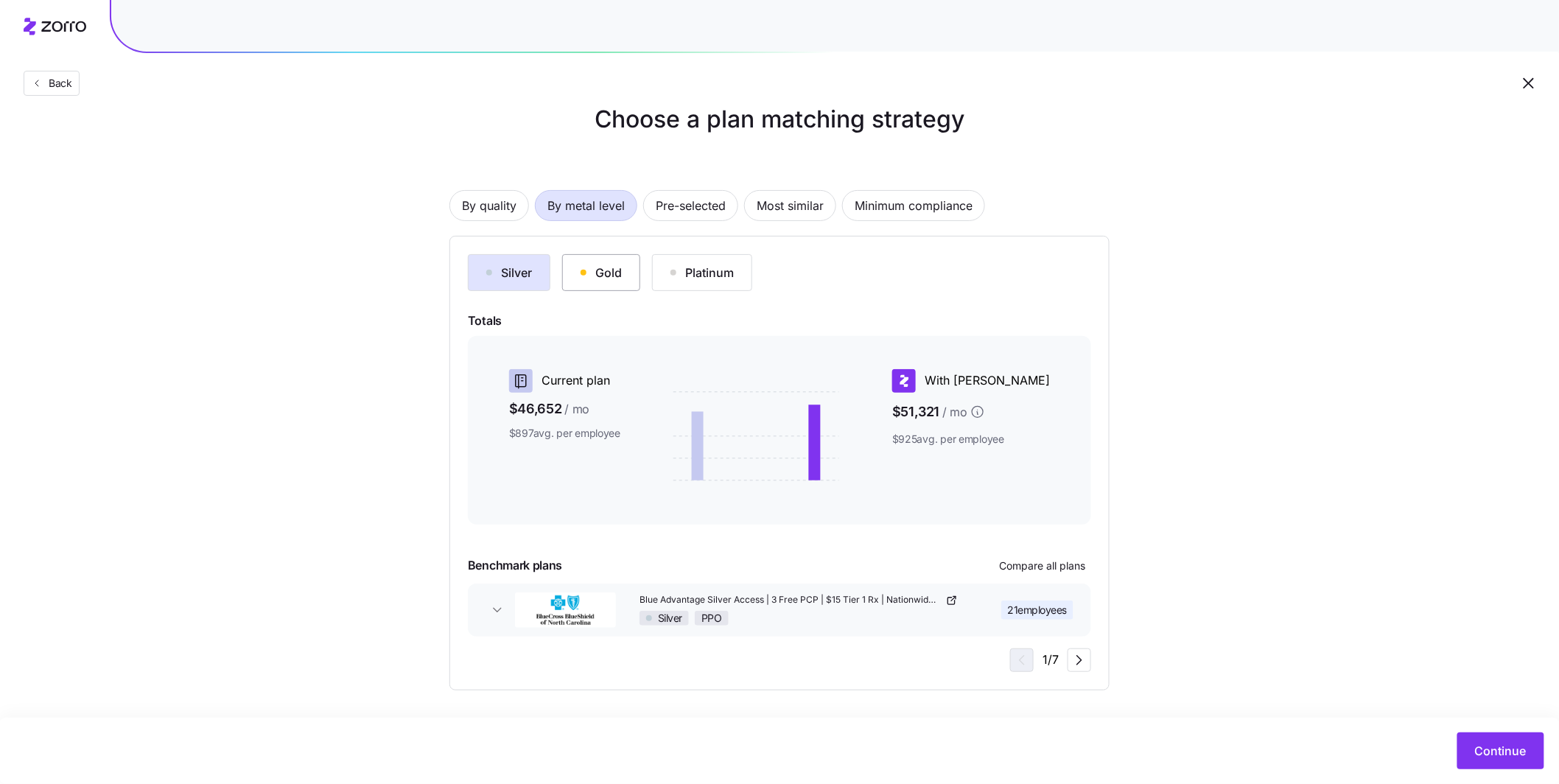
click at [614, 261] on button "Gold" at bounding box center [601, 272] width 78 height 37
click at [723, 264] on div "Platinum" at bounding box center [702, 272] width 63 height 17
click at [582, 261] on button "Gold" at bounding box center [601, 272] width 78 height 37
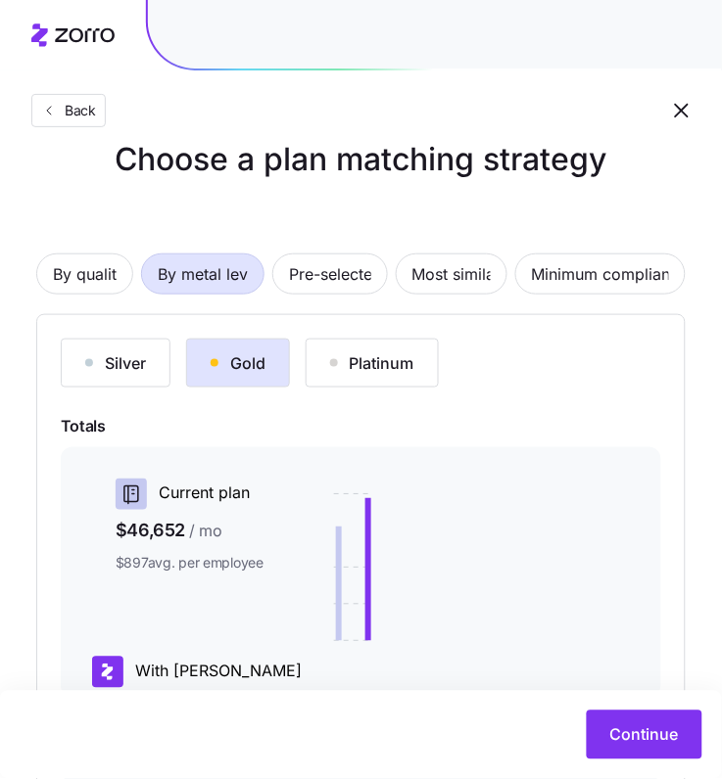
click at [126, 195] on div "By quality By metal level Pre-selected Most similar Minimum compliance Silver G…" at bounding box center [360, 554] width 649 height 727
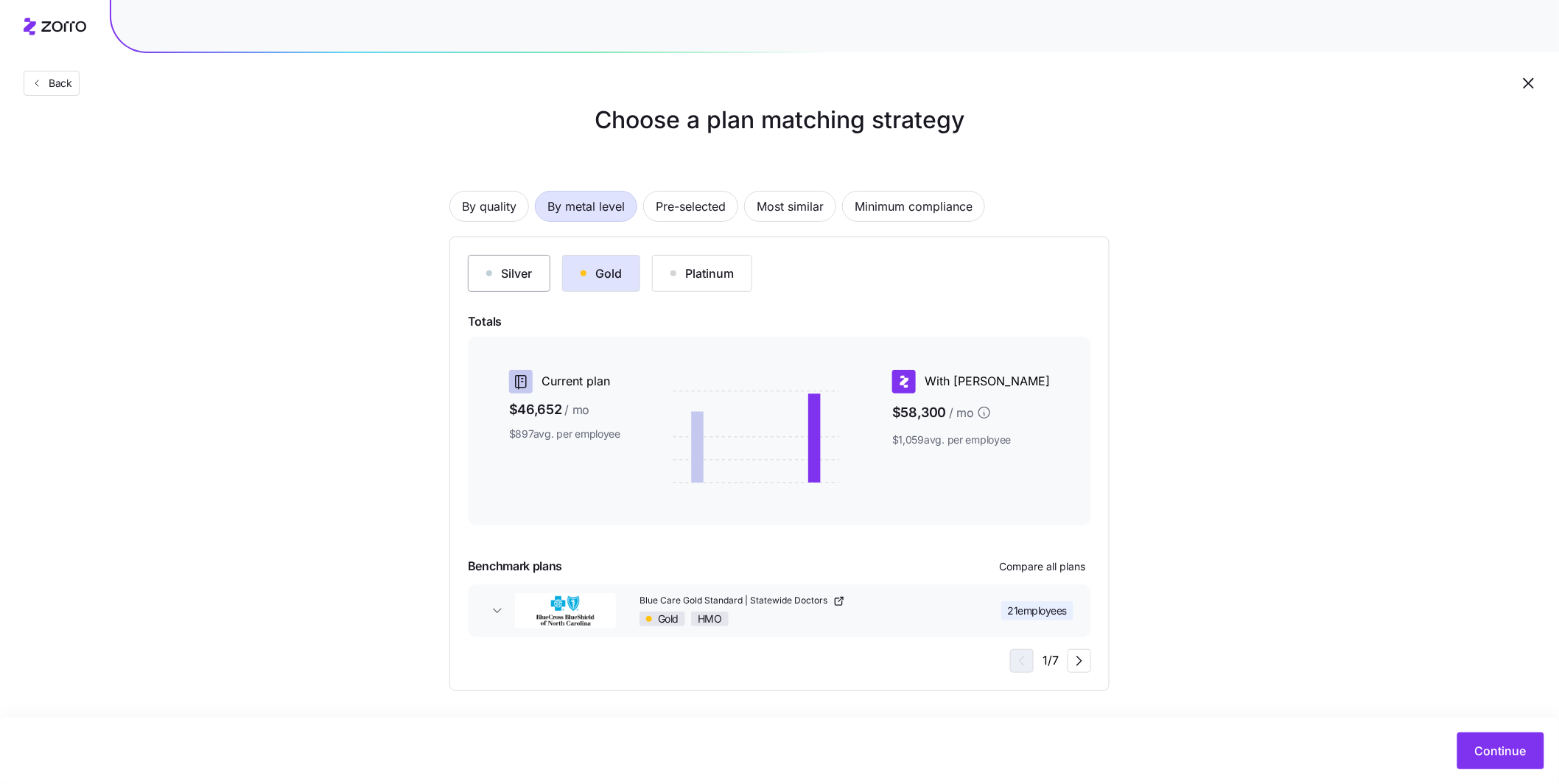
click at [540, 278] on button "Silver" at bounding box center [509, 273] width 83 height 37
click at [588, 269] on div "Gold" at bounding box center [600, 272] width 41 height 17
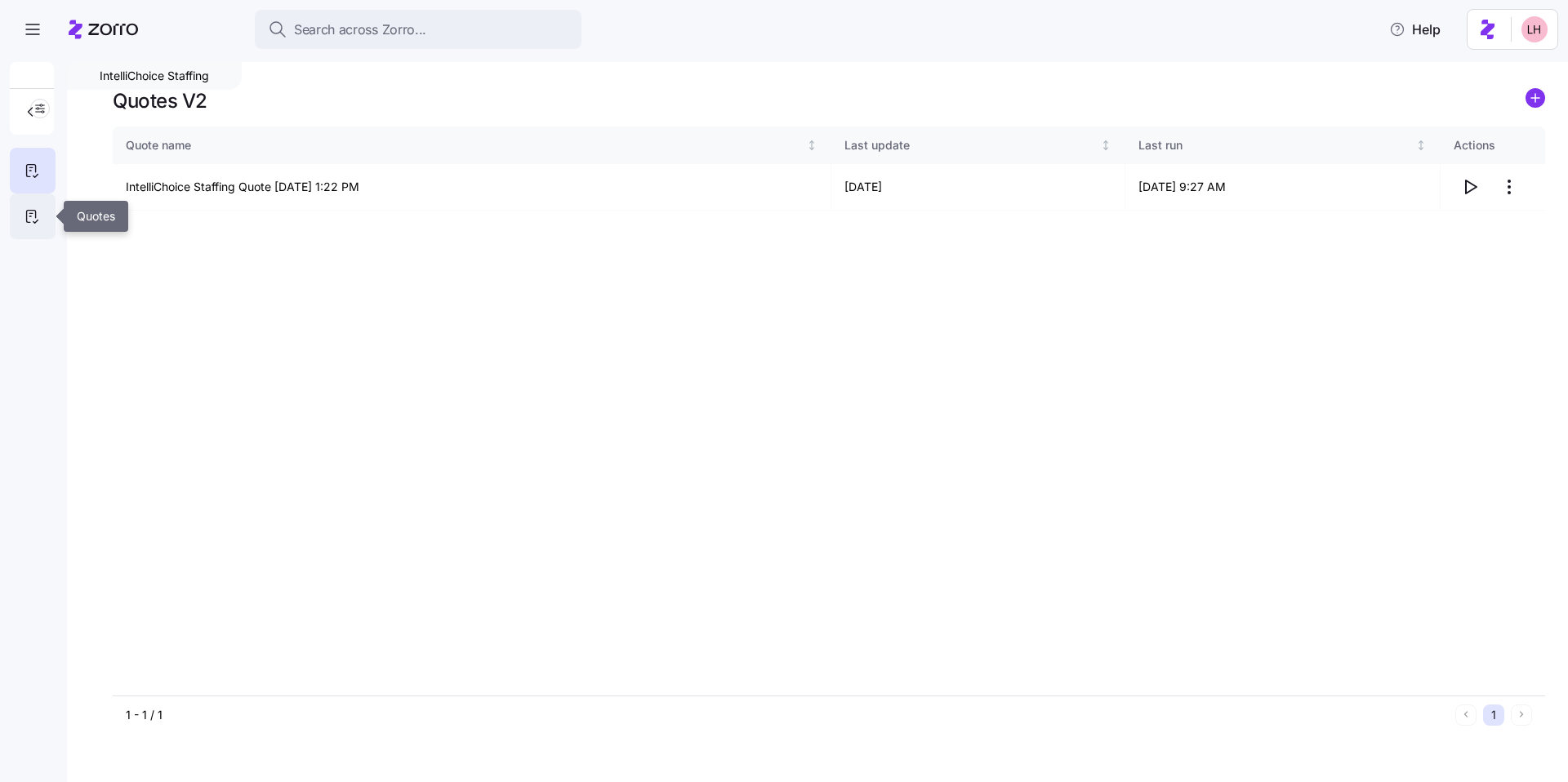
click at [28, 211] on icon at bounding box center [31, 217] width 9 height 13
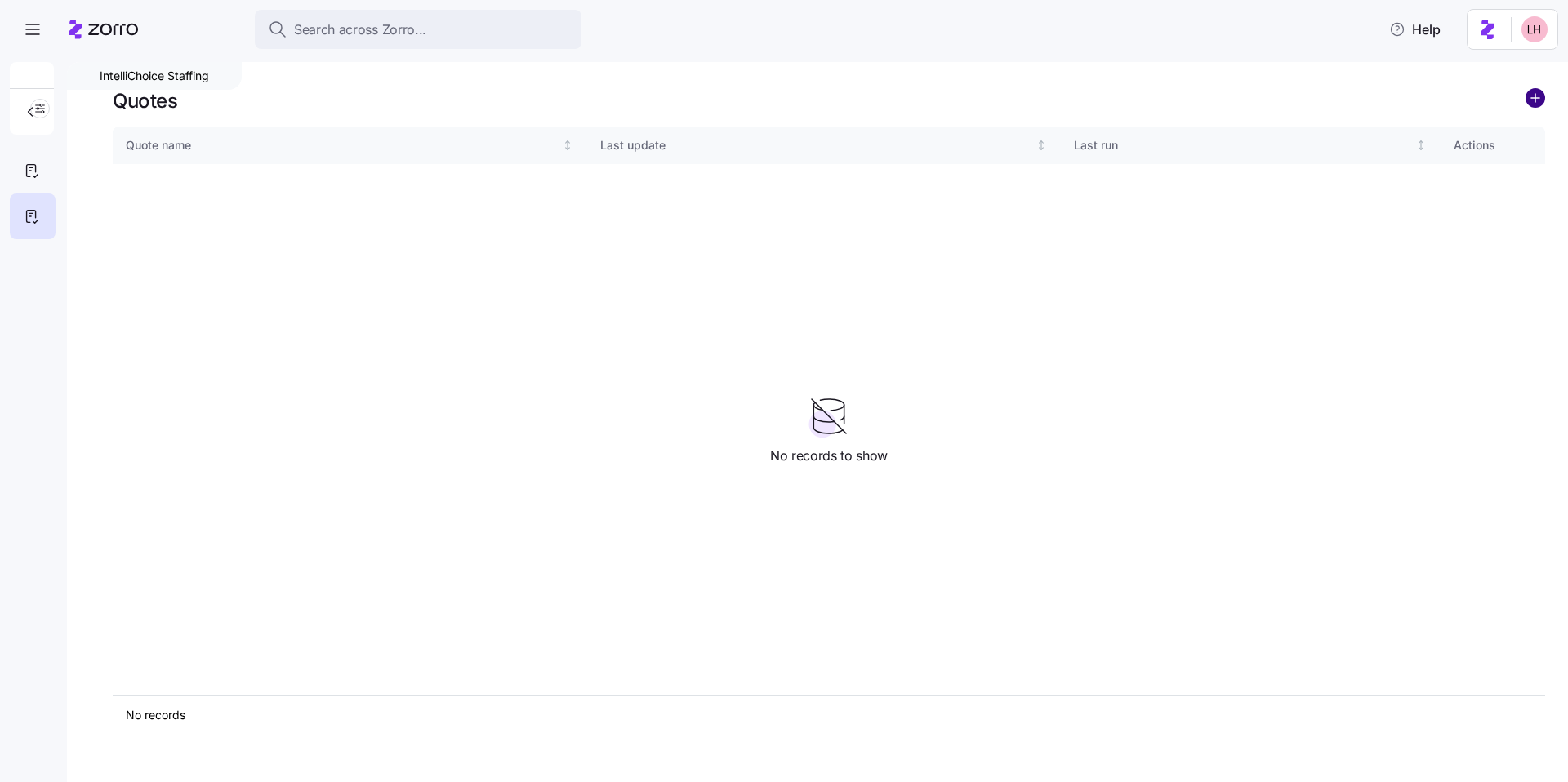
click at [1537, 100] on circle "add icon" at bounding box center [1535, 98] width 18 height 18
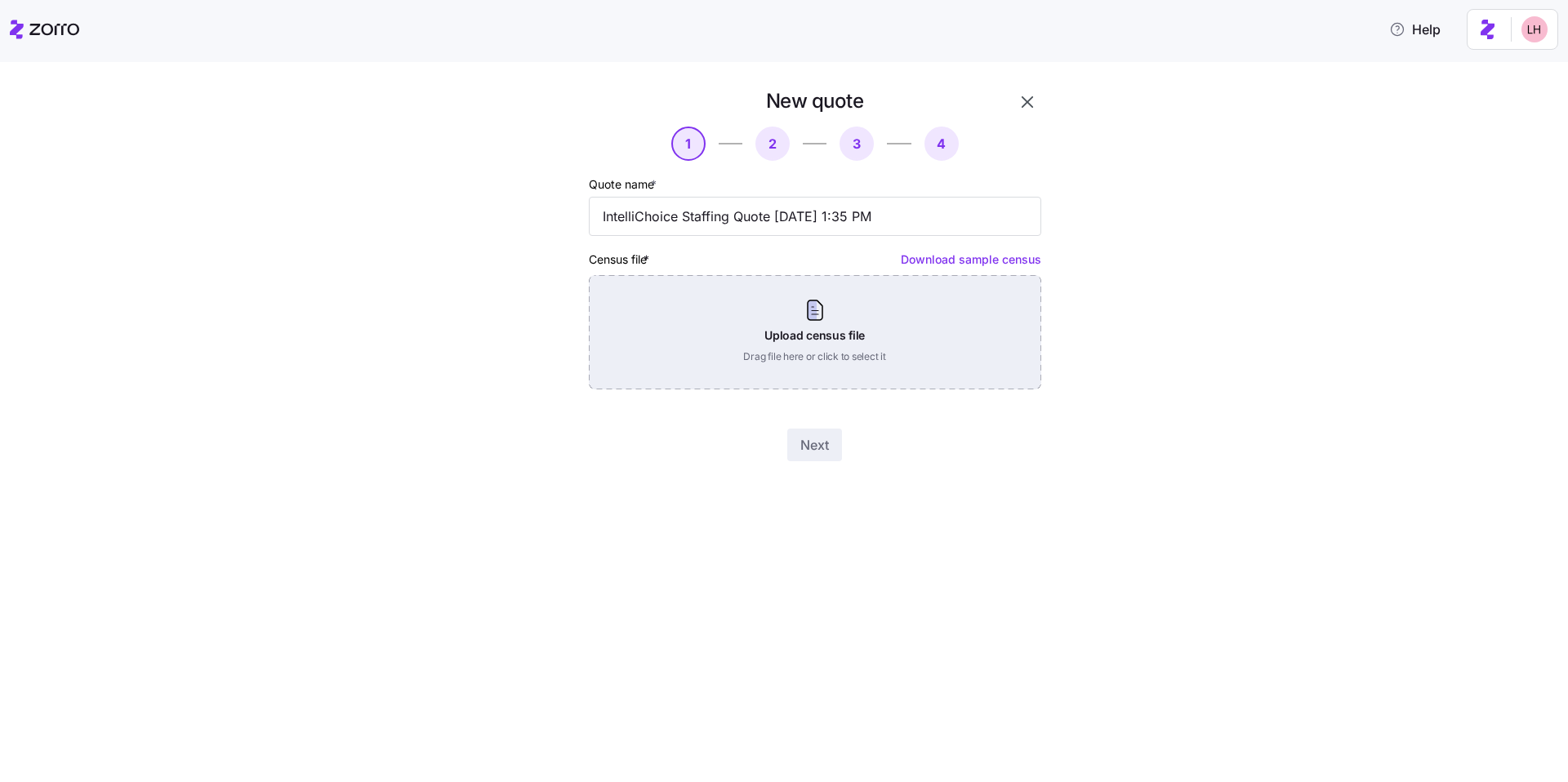
click at [826, 342] on div "Upload census file Drag file here or click to select it" at bounding box center [815, 332] width 452 height 114
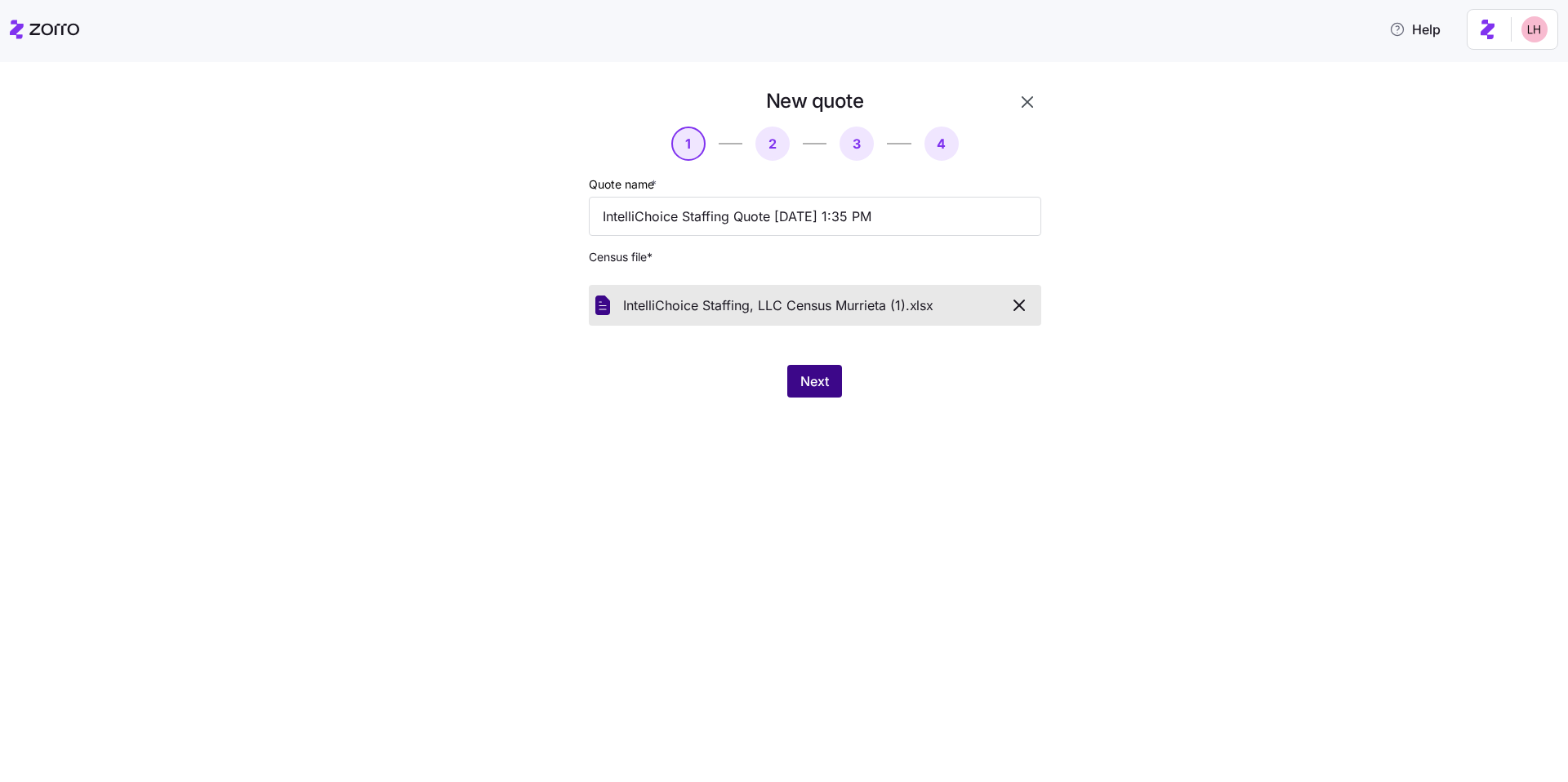
click at [808, 382] on span "Next" at bounding box center [814, 380] width 28 height 19
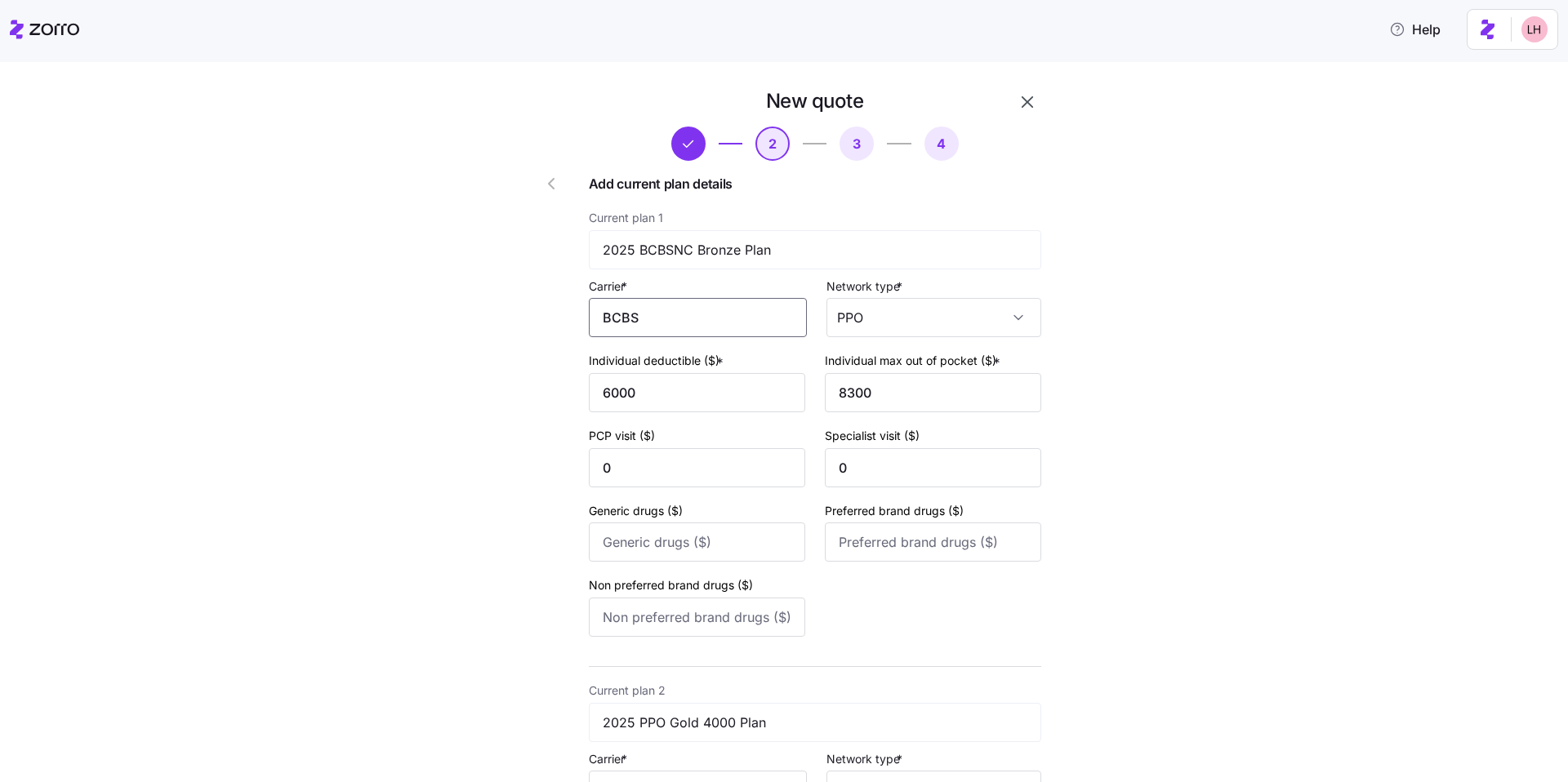
click at [674, 318] on input "BCBS" at bounding box center [697, 317] width 218 height 39
drag, startPoint x: 661, startPoint y: 318, endPoint x: 581, endPoint y: 318, distance: 80.0
click at [624, 438] on div "BlueCross BlueShield" at bounding box center [695, 424] width 204 height 37
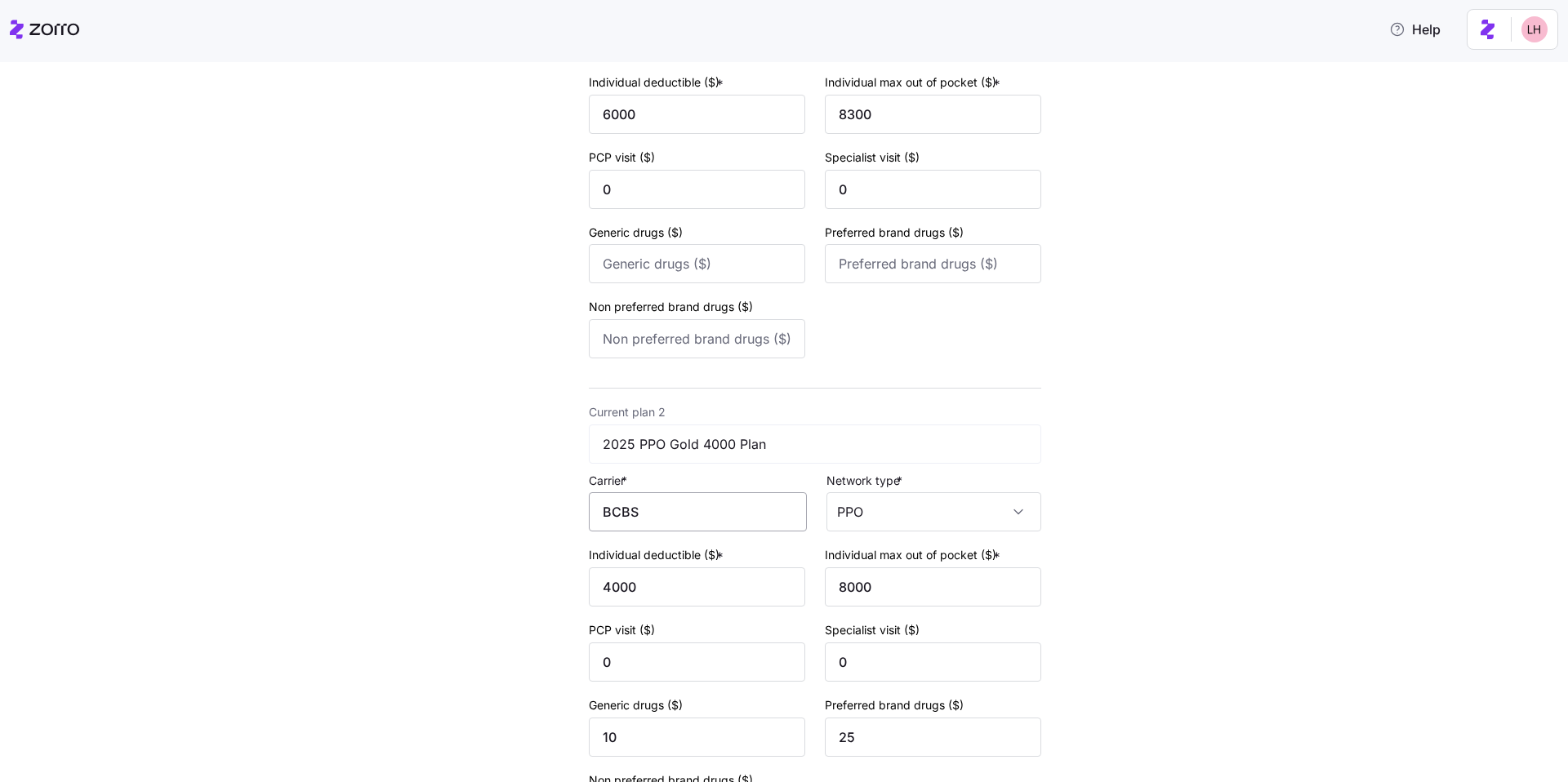
scroll to position [304, 0]
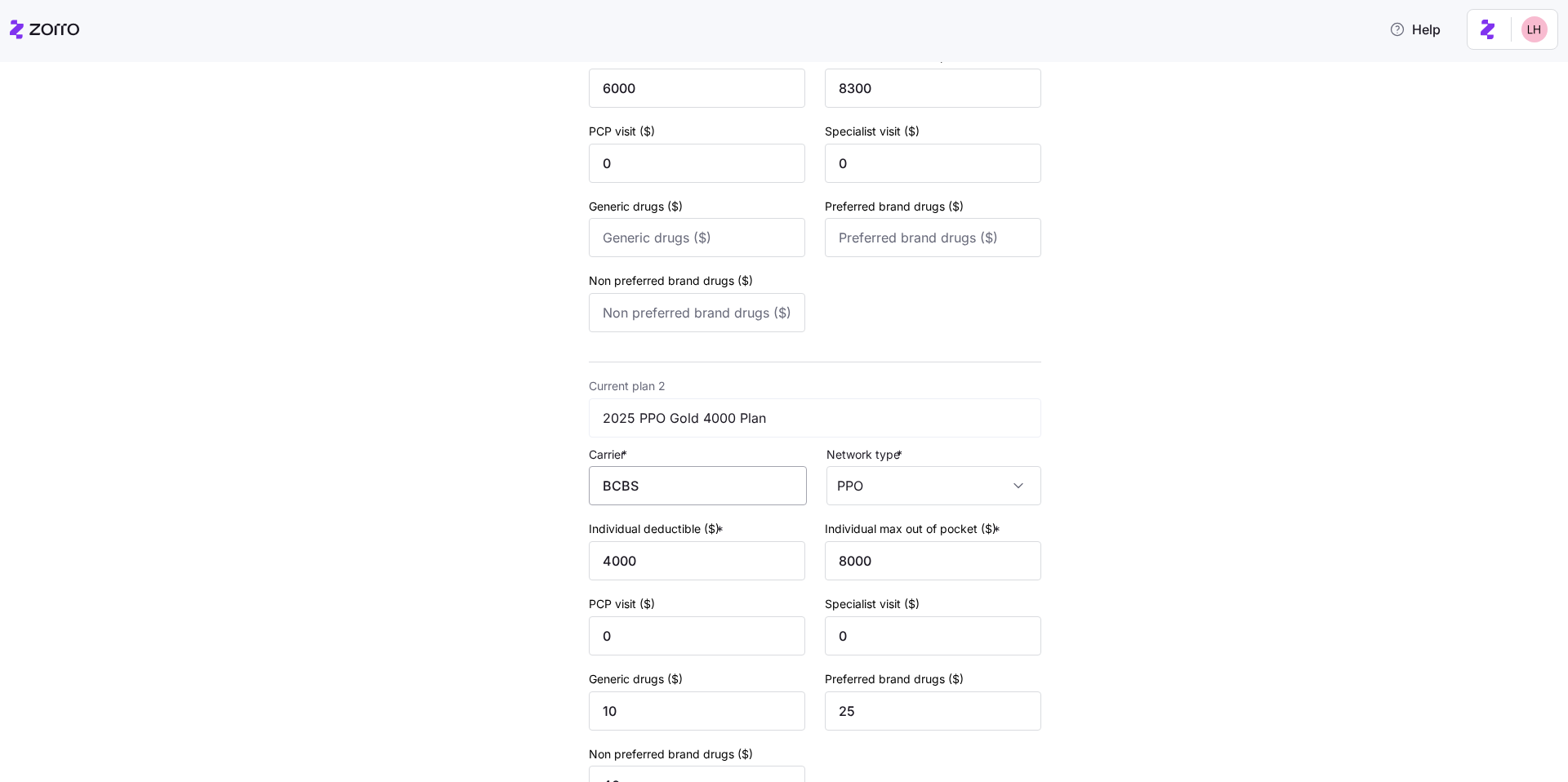
type input "BlueCross BlueShield"
drag, startPoint x: 649, startPoint y: 484, endPoint x: 545, endPoint y: 453, distance: 108.5
click at [542, 453] on div "New quote 2 3 4 Add current plan details Current plan 1 2025 BCBSNC Bronze Plan…" at bounding box center [768, 582] width 559 height 1609
click at [671, 594] on span "BlueCross BlueShield" at bounding box center [671, 591] width 130 height 20
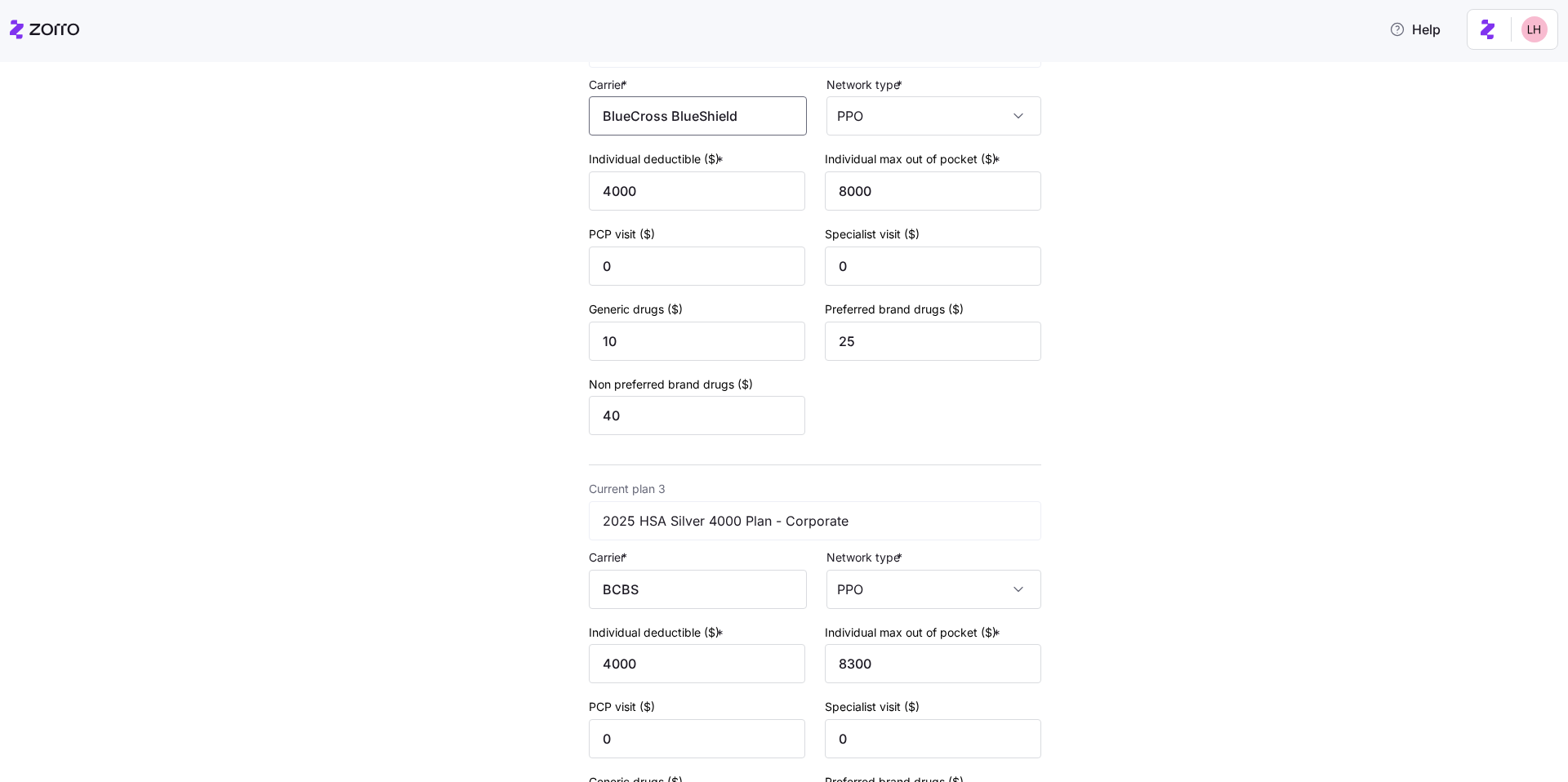
scroll to position [865, 0]
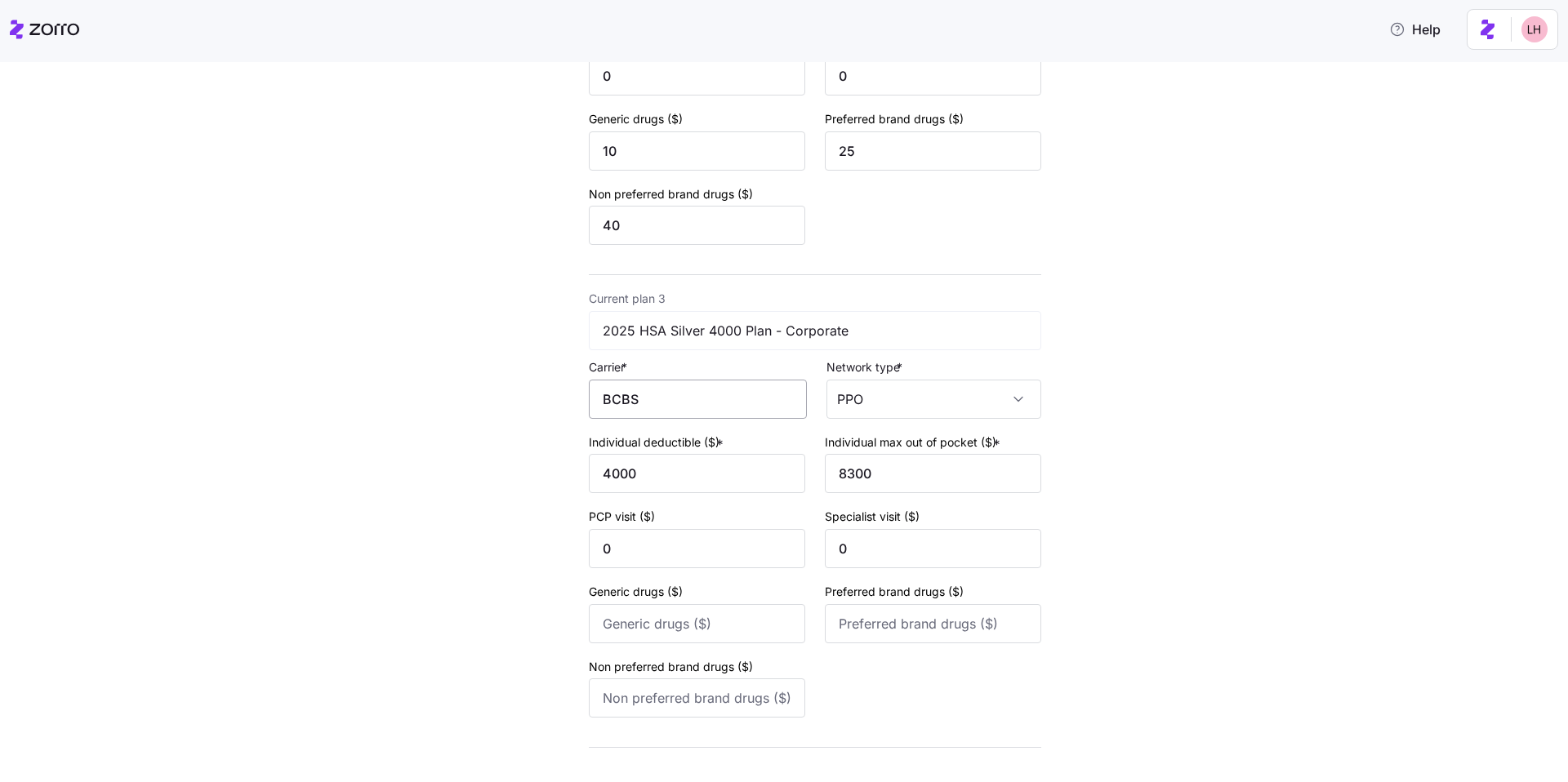
type input "BlueCross BlueShield"
drag, startPoint x: 646, startPoint y: 409, endPoint x: 573, endPoint y: 395, distance: 74.3
click at [573, 395] on div "New quote 2 3 4 Add current plan details Current plan 1 2025 BCBSNC Bronze Plan…" at bounding box center [768, 22] width 559 height 1609
click at [691, 499] on span "BlueCross BlueShield" at bounding box center [671, 504] width 130 height 20
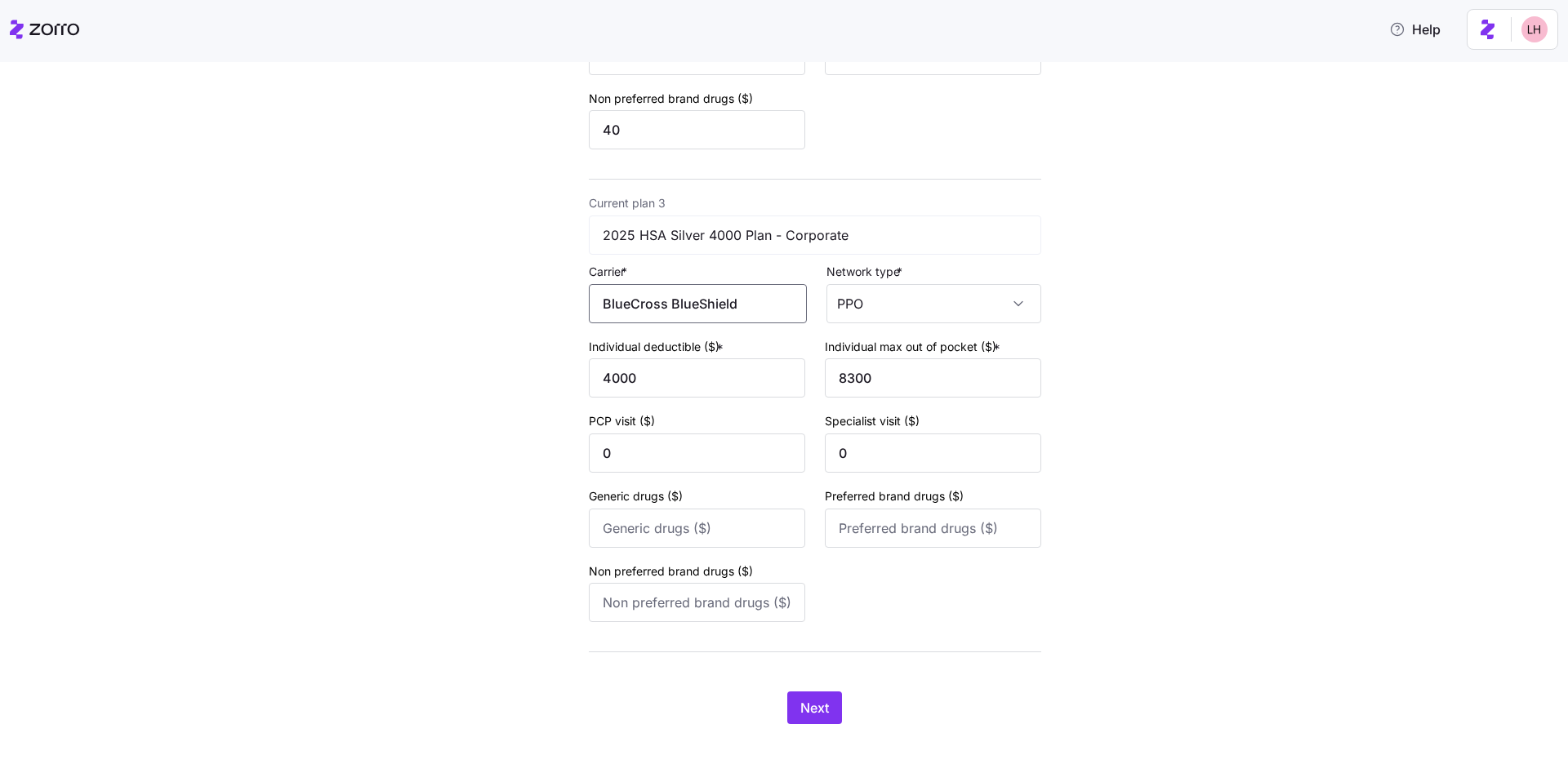
scroll to position [960, 0]
type input "BlueCross BlueShield"
click at [814, 715] on span "Next" at bounding box center [814, 706] width 28 height 19
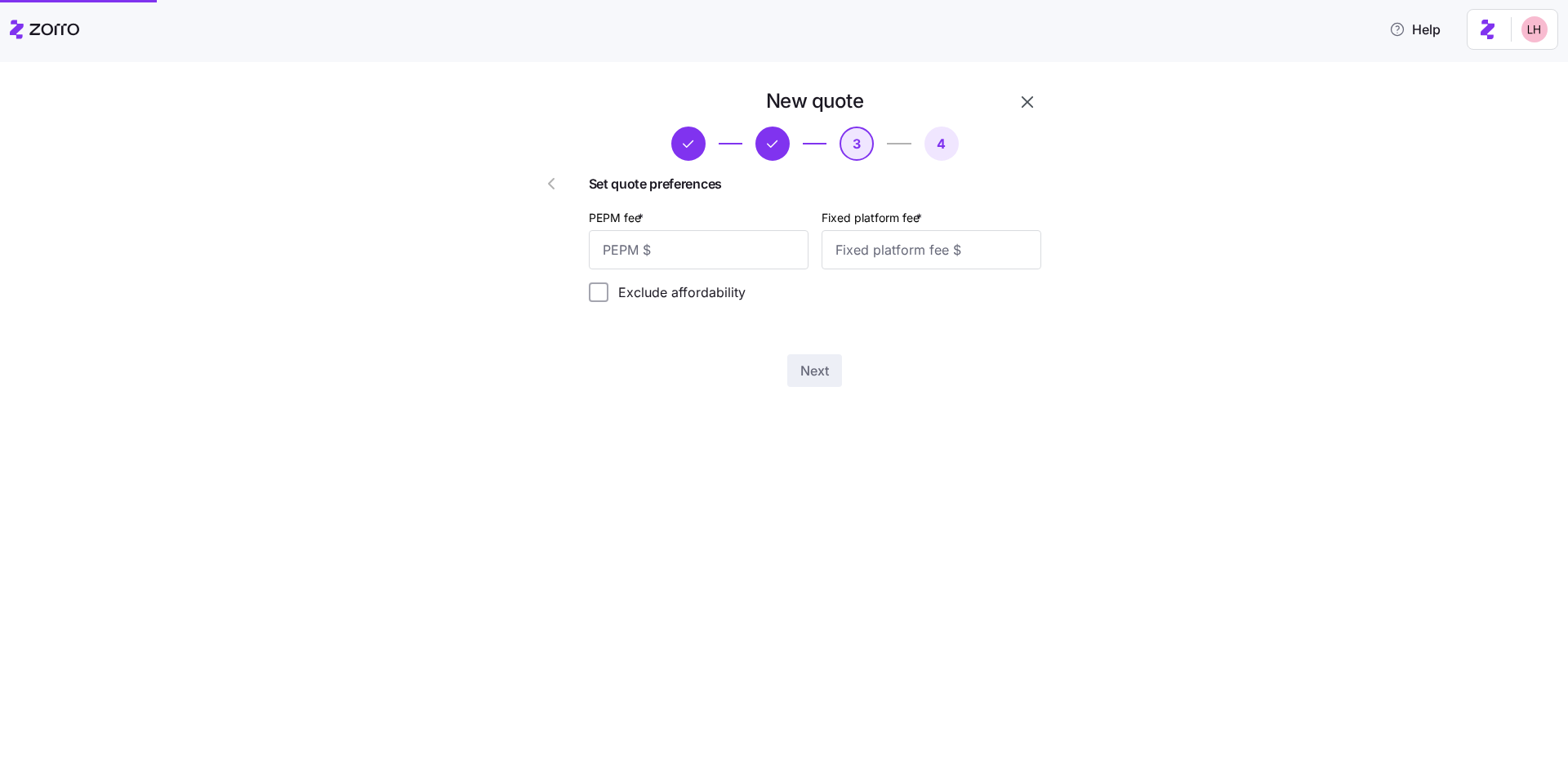
scroll to position [0, 0]
click at [690, 253] on input "PEPM fee *" at bounding box center [698, 249] width 219 height 39
type input "60"
type input "100"
click at [810, 379] on button "Next" at bounding box center [815, 370] width 55 height 33
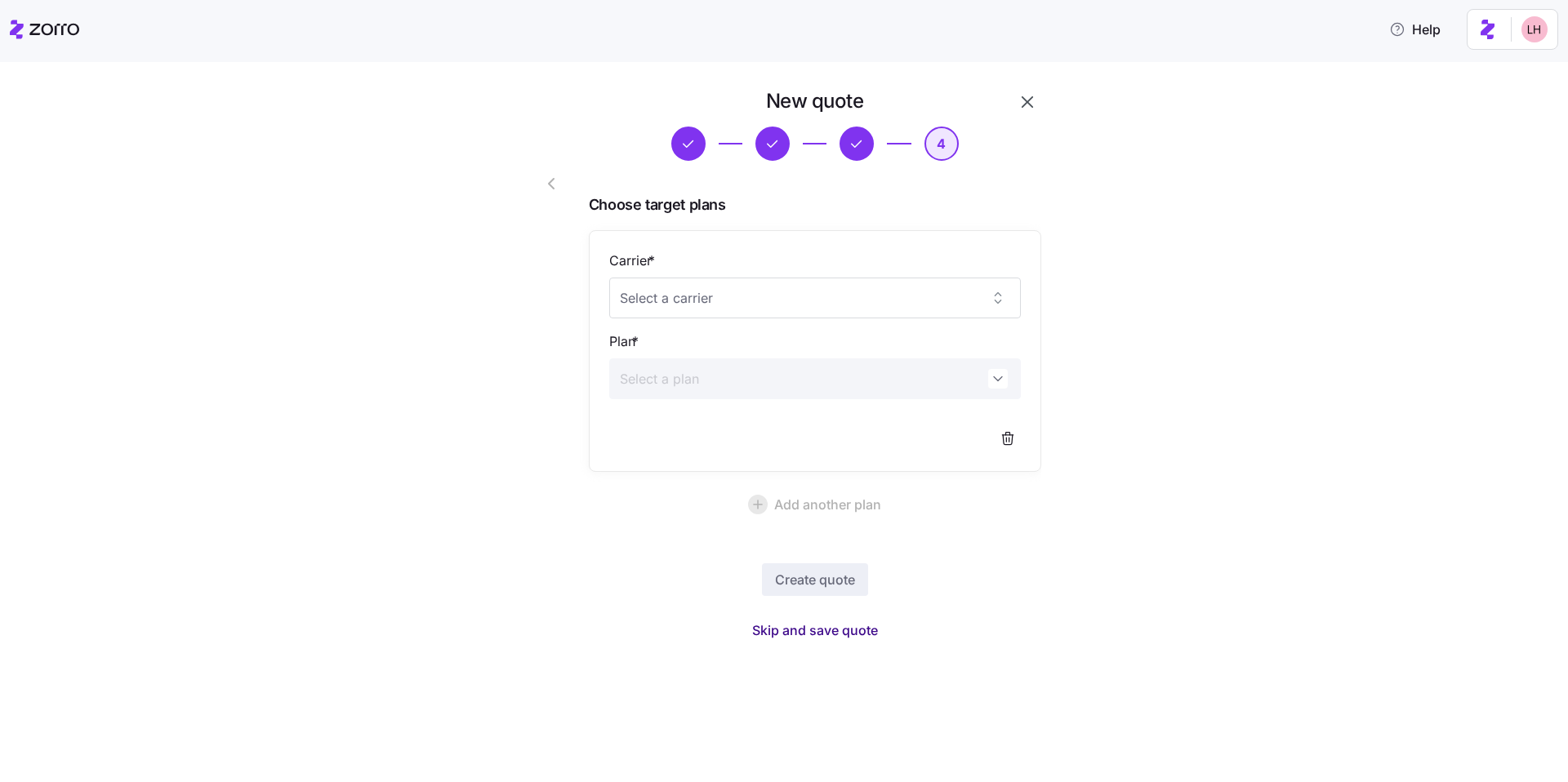
click at [850, 629] on span "Skip and save quote" at bounding box center [815, 629] width 126 height 19
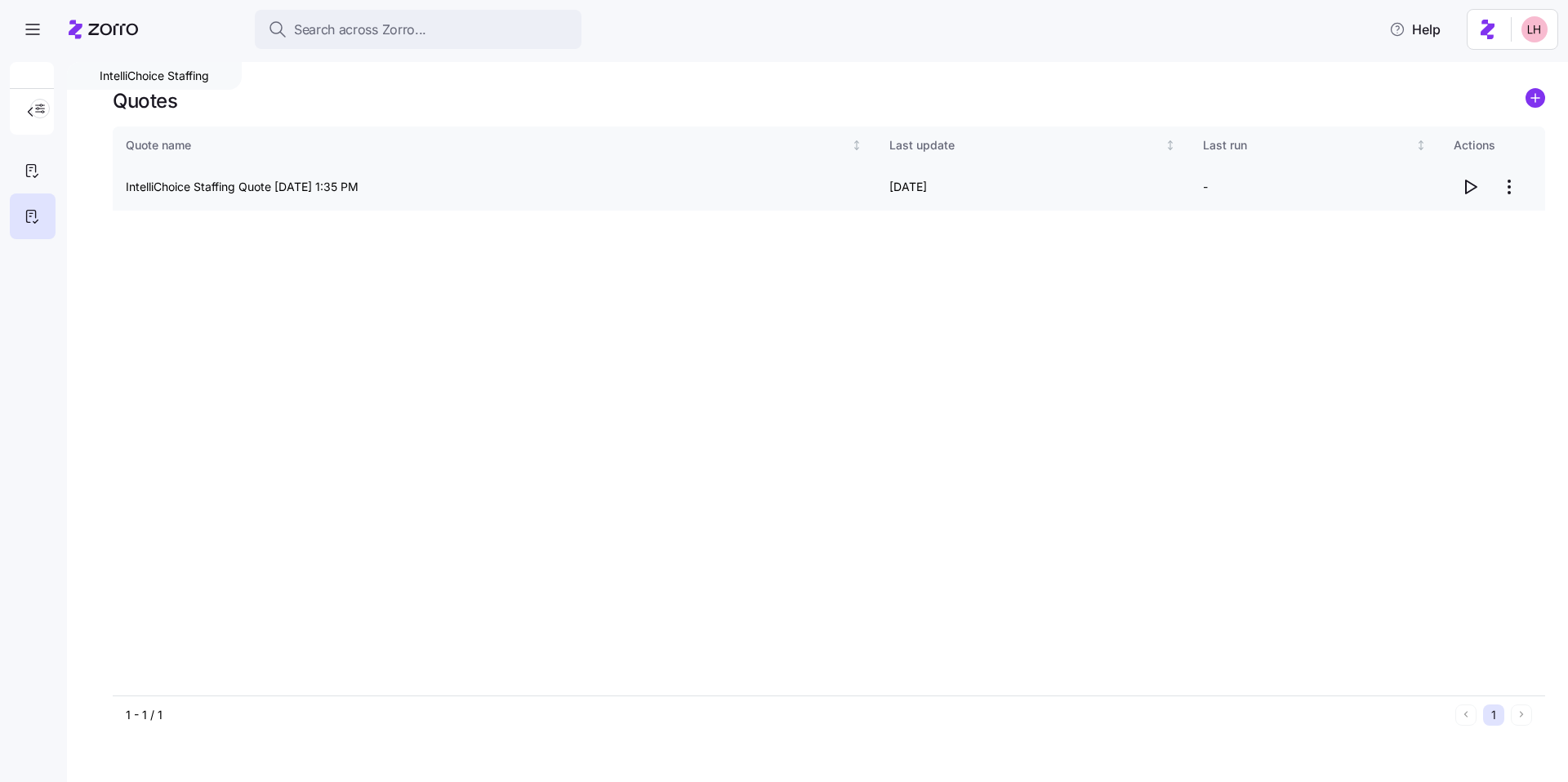
click at [1469, 186] on icon "button" at bounding box center [1470, 186] width 19 height 19
click at [1537, 95] on circle "add icon" at bounding box center [1535, 98] width 18 height 18
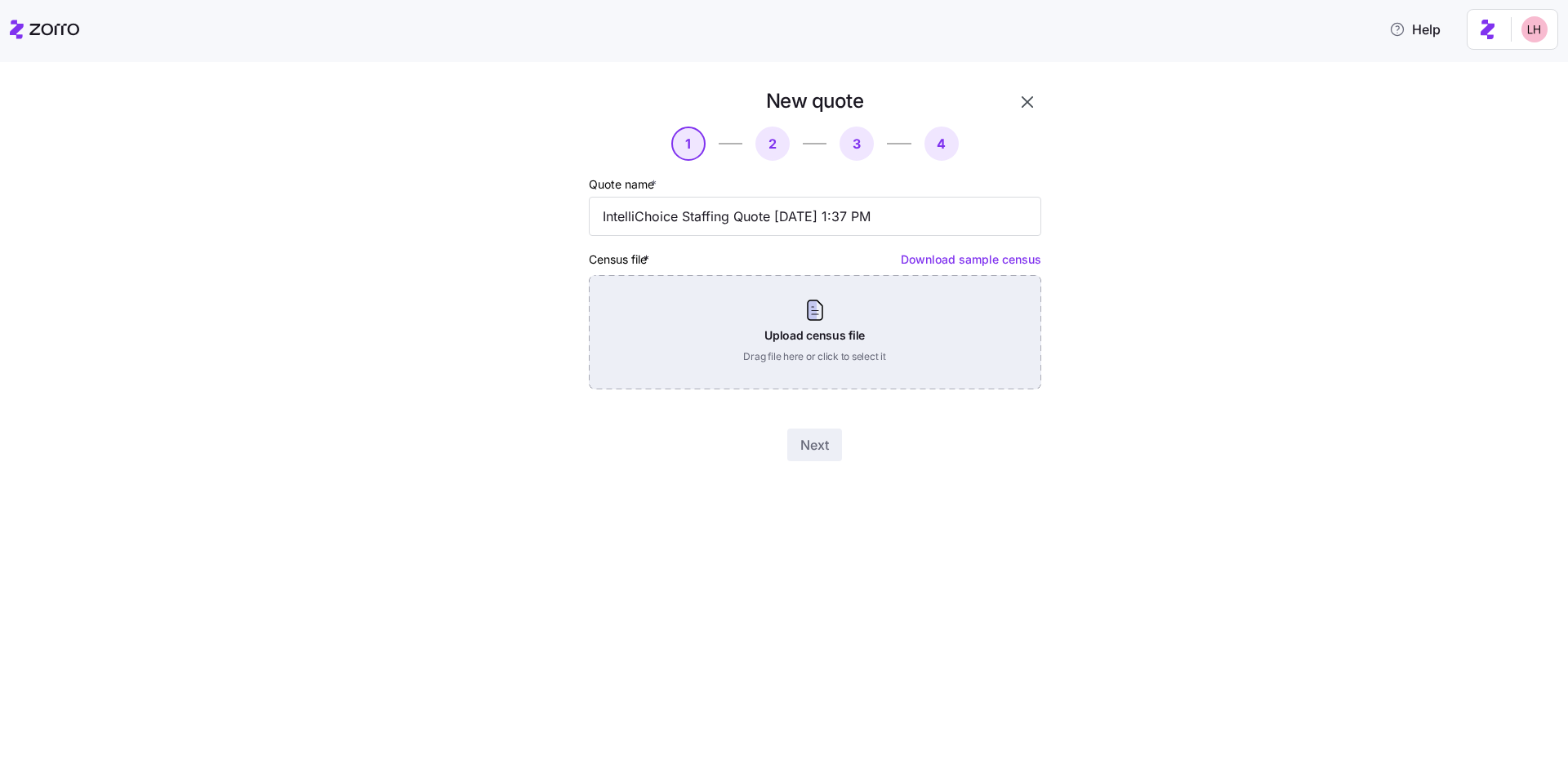
click at [943, 338] on div "Upload census file Drag file here or click to select it" at bounding box center [815, 332] width 452 height 114
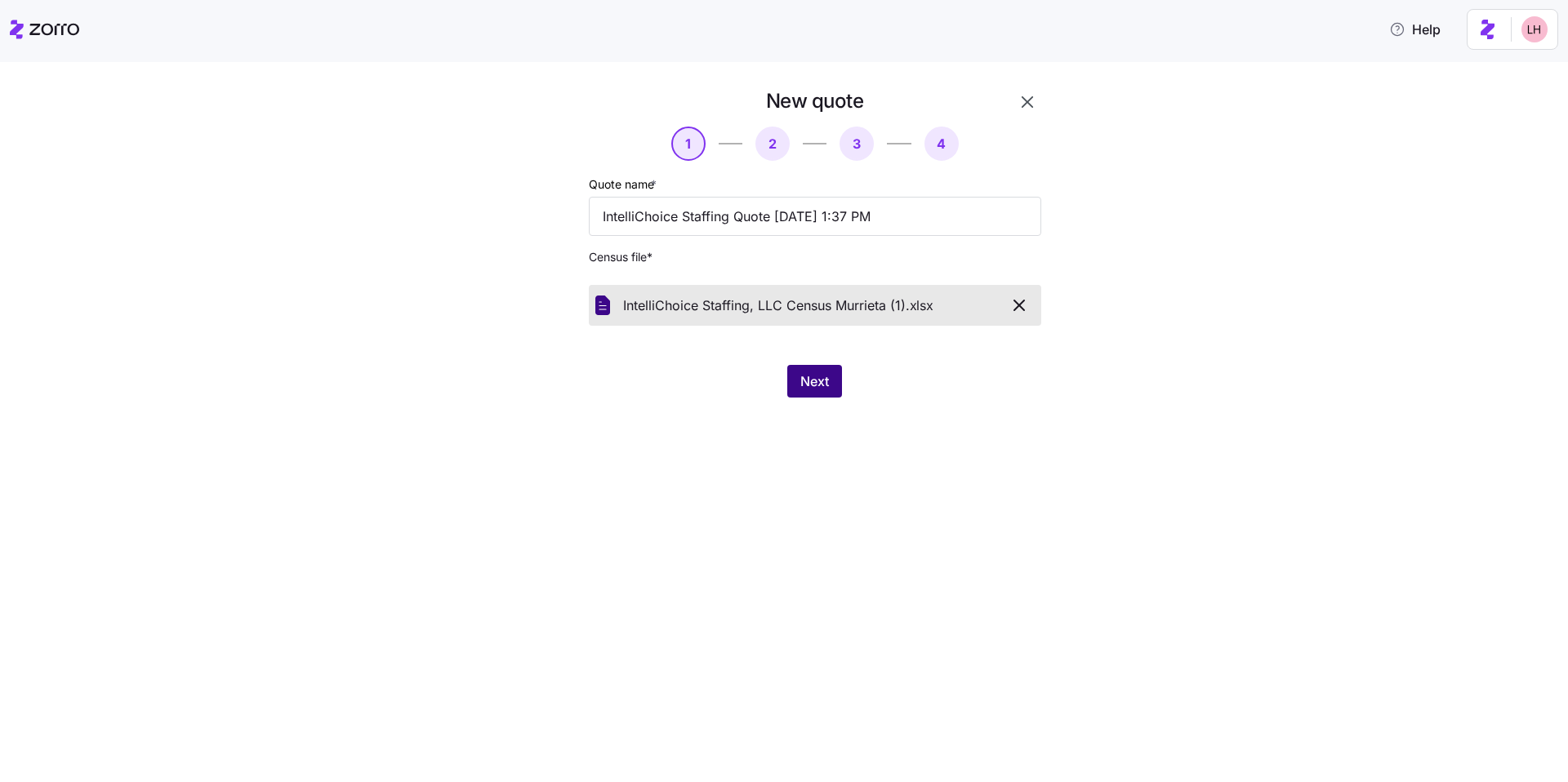
click at [821, 396] on button "Next" at bounding box center [815, 381] width 55 height 33
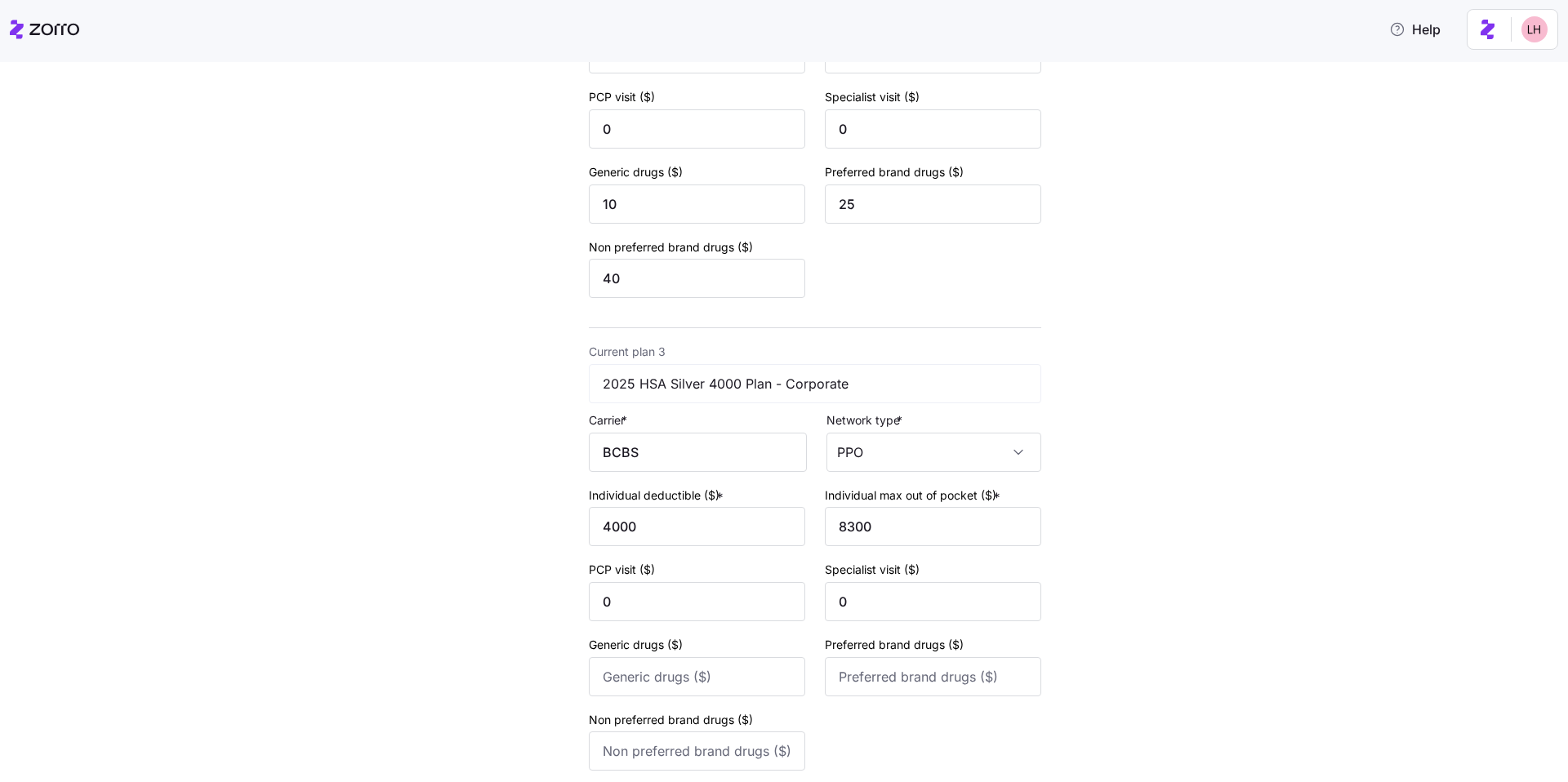
scroll to position [960, 0]
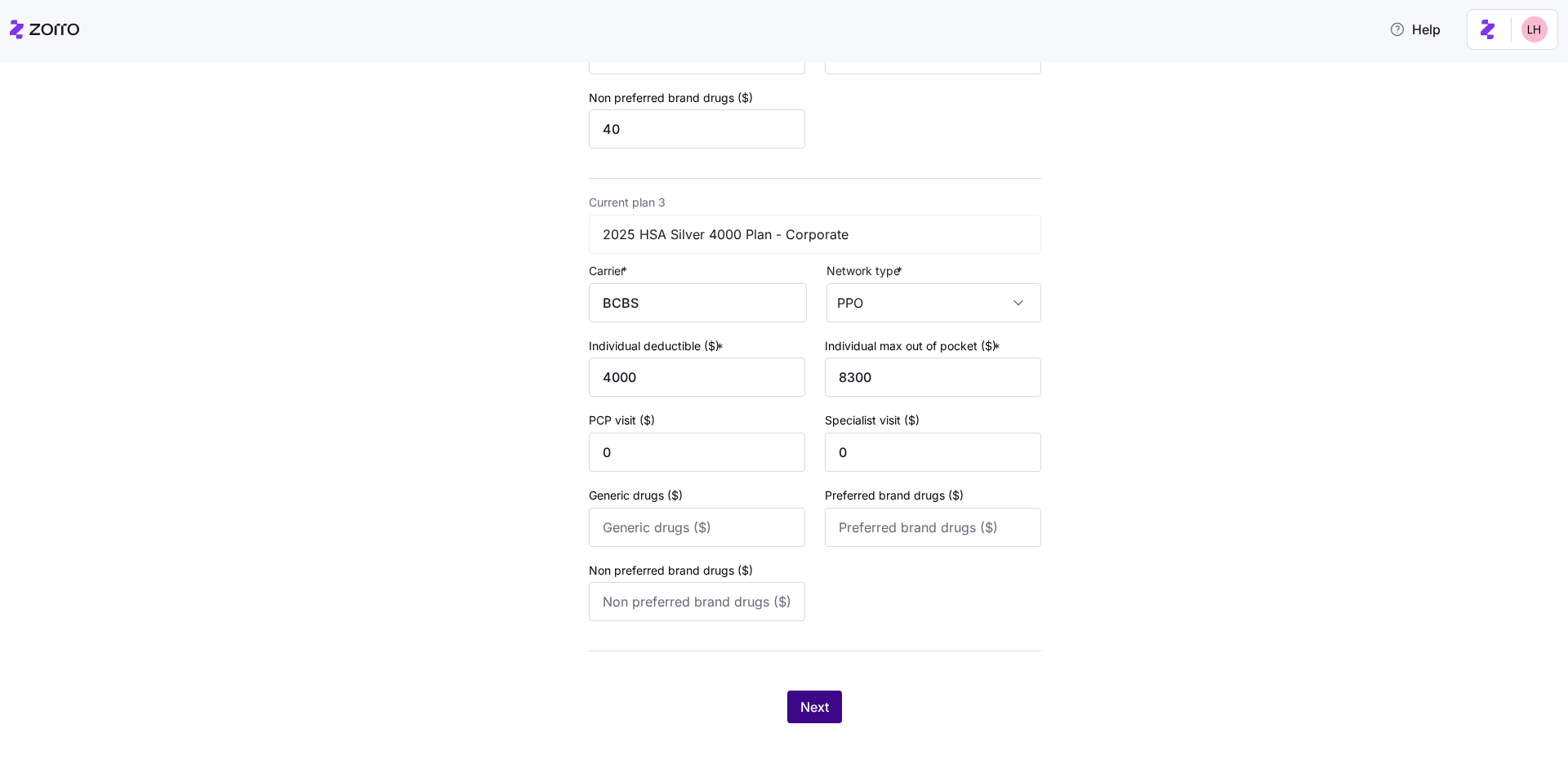
click at [803, 706] on span "Next" at bounding box center [814, 706] width 28 height 19
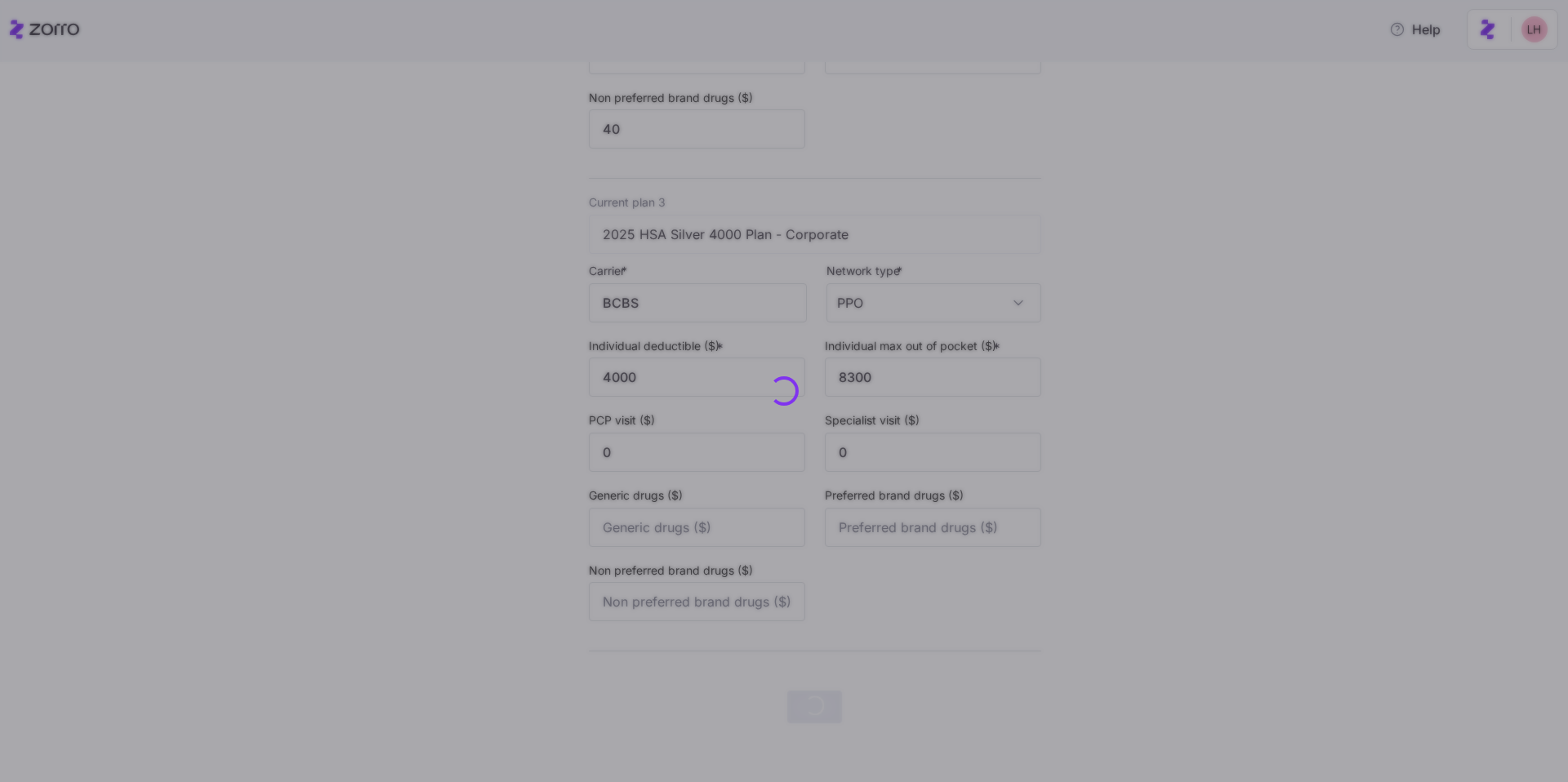
scroll to position [0, 0]
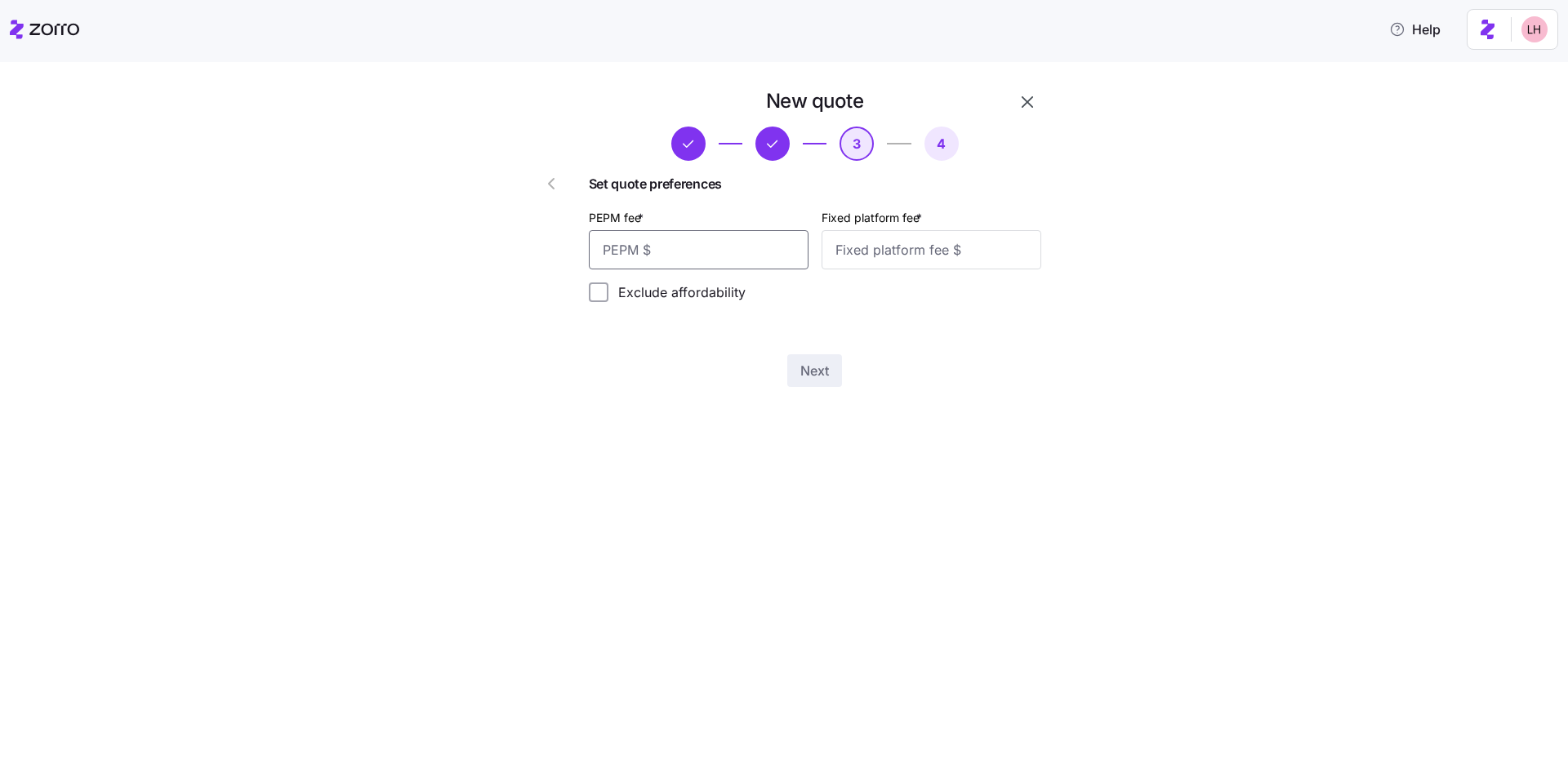
click at [705, 262] on input "PEPM fee *" at bounding box center [698, 249] width 219 height 39
type input "60"
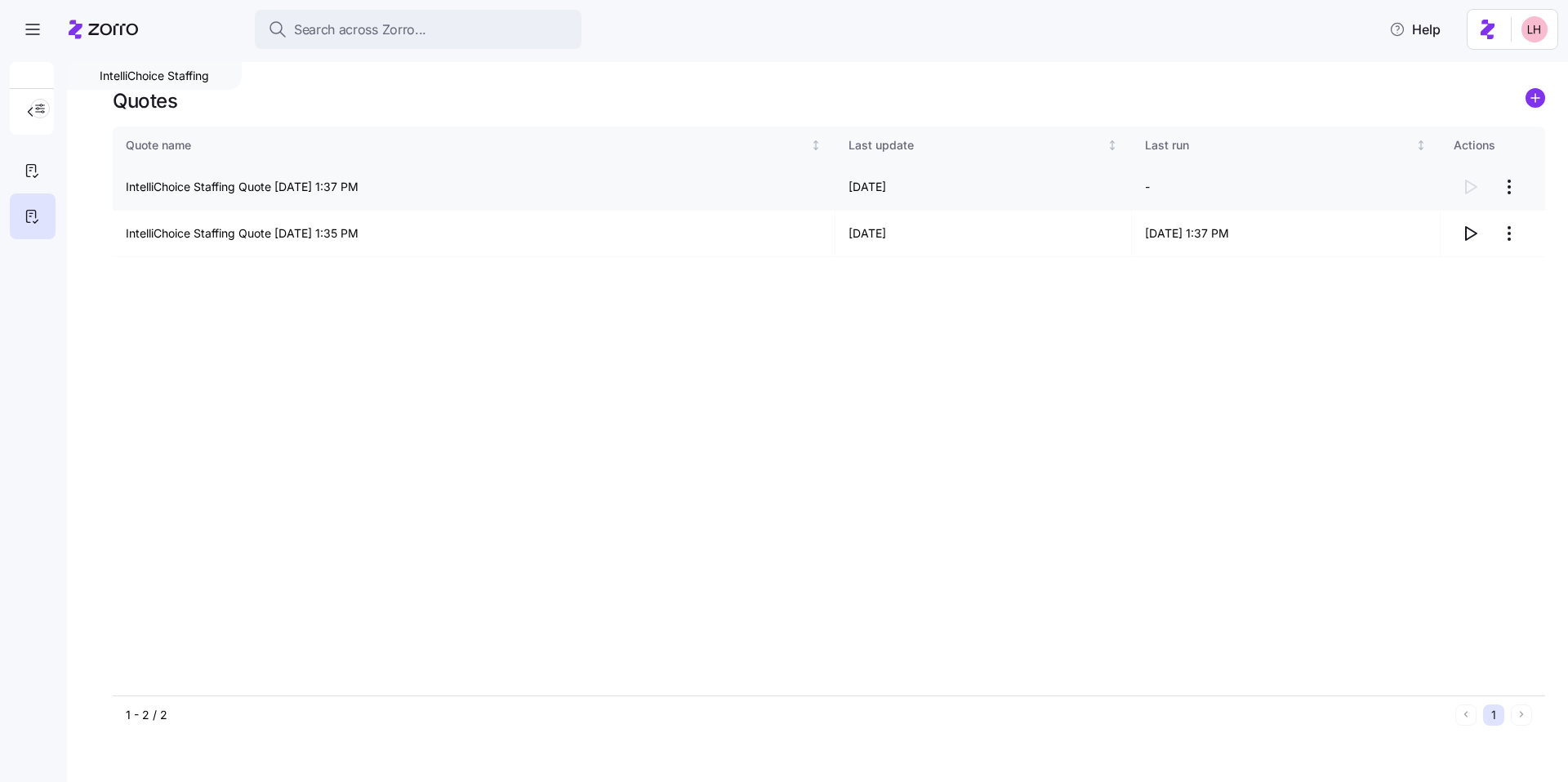
click at [1513, 187] on html "Search across Zorro... Help IntelliChoice Staffing Quotes Quote name Last updat…" at bounding box center [784, 386] width 1568 height 772
click at [1461, 252] on div "Delete quote" at bounding box center [1444, 253] width 150 height 26
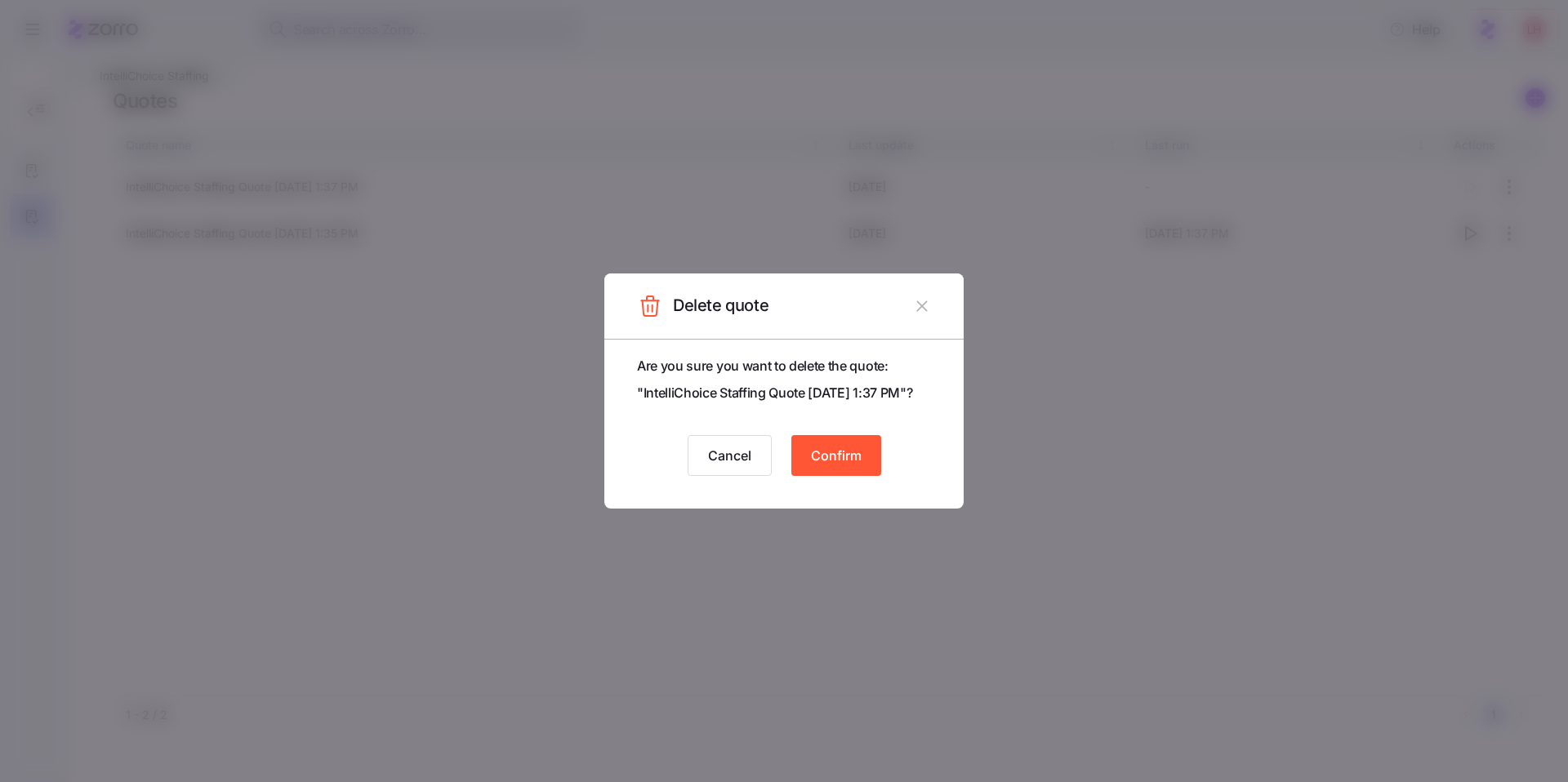
click at [865, 460] on button "Confirm" at bounding box center [837, 455] width 90 height 41
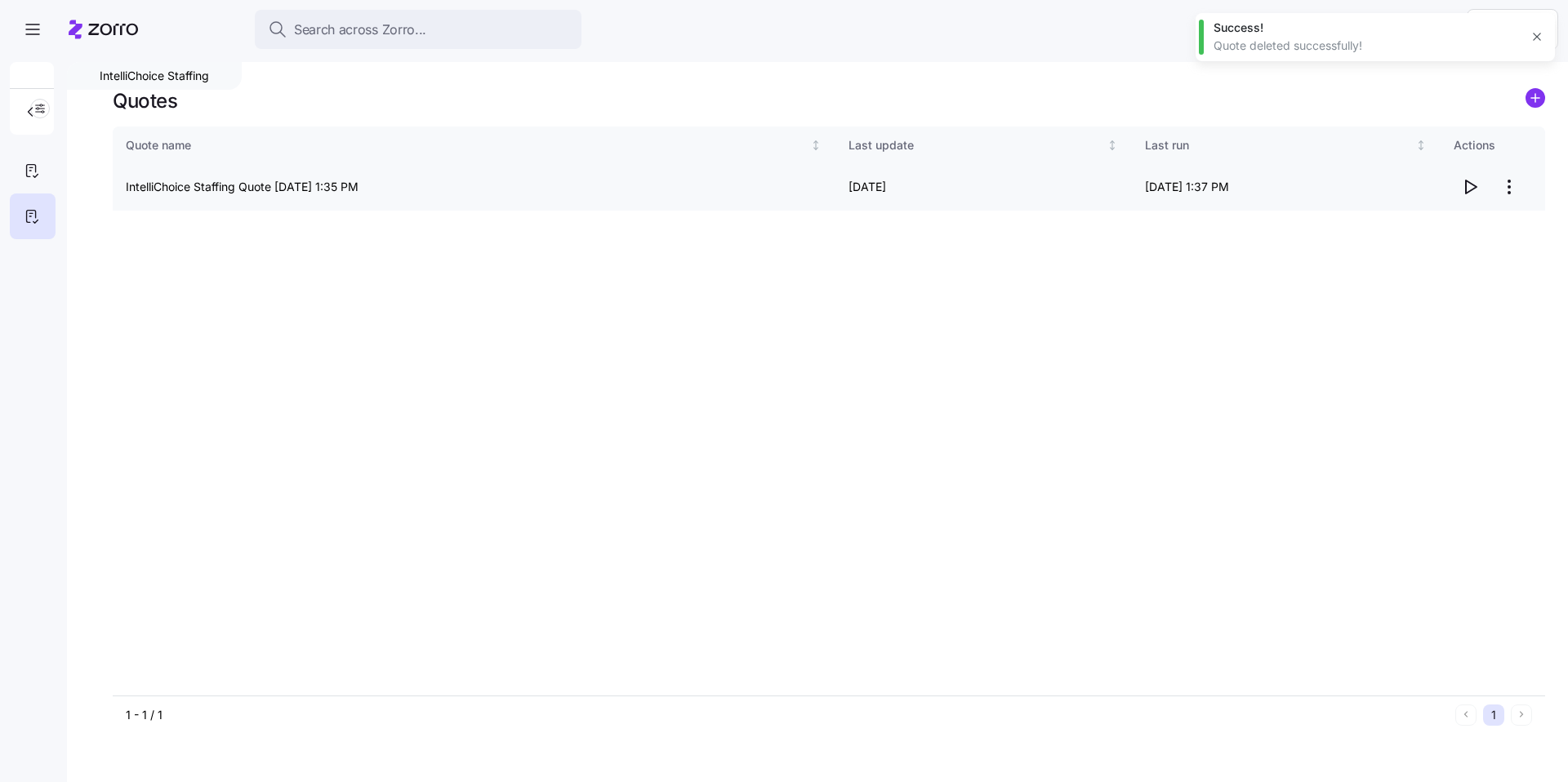
click at [1511, 192] on html "Search across Zorro... Help IntelliChoice Staffing Quotes Quote name Last updat…" at bounding box center [784, 386] width 1568 height 772
click at [1461, 253] on div "Delete quote" at bounding box center [1444, 253] width 150 height 26
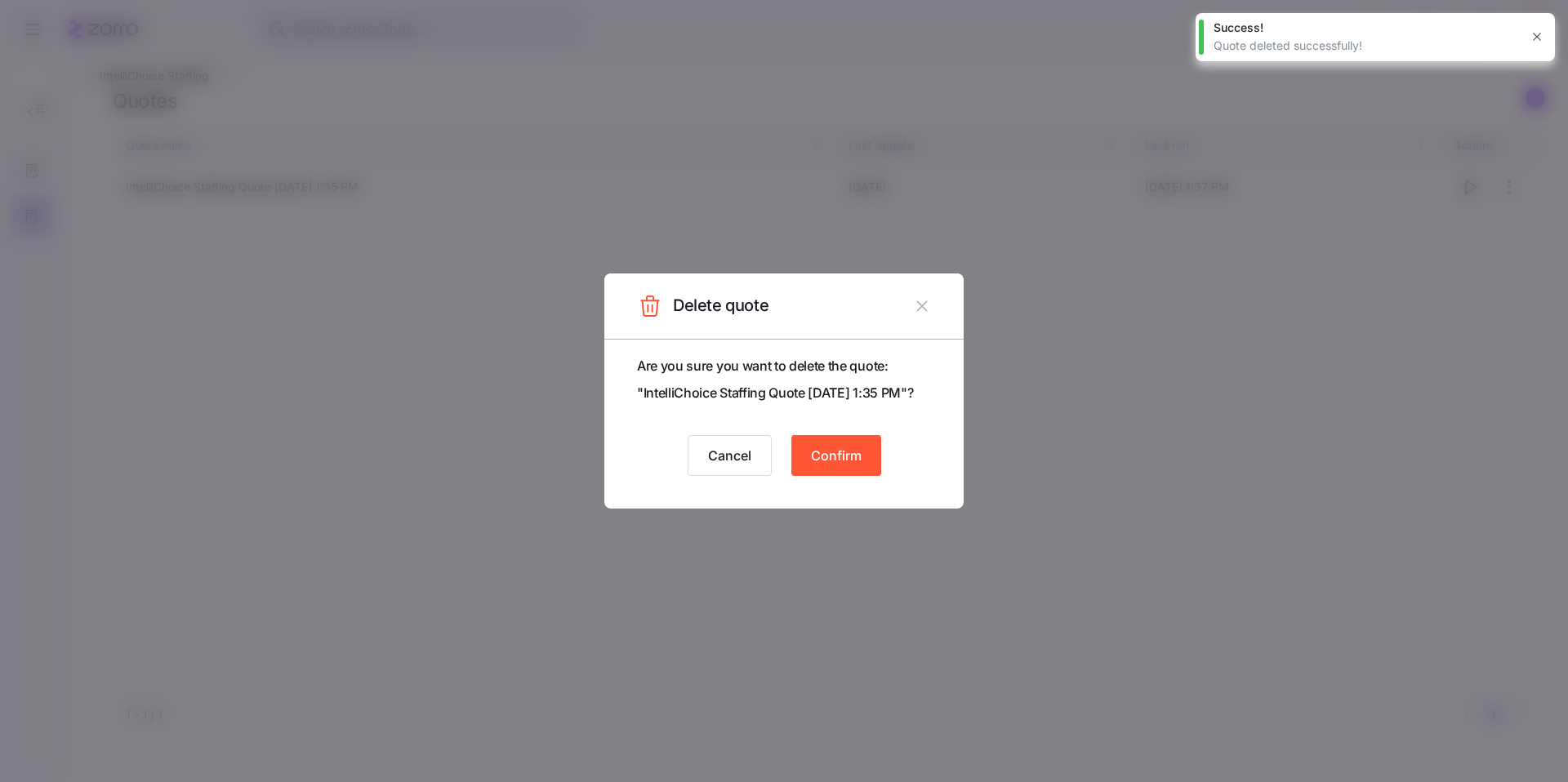
click at [849, 458] on span "Confirm" at bounding box center [836, 455] width 51 height 19
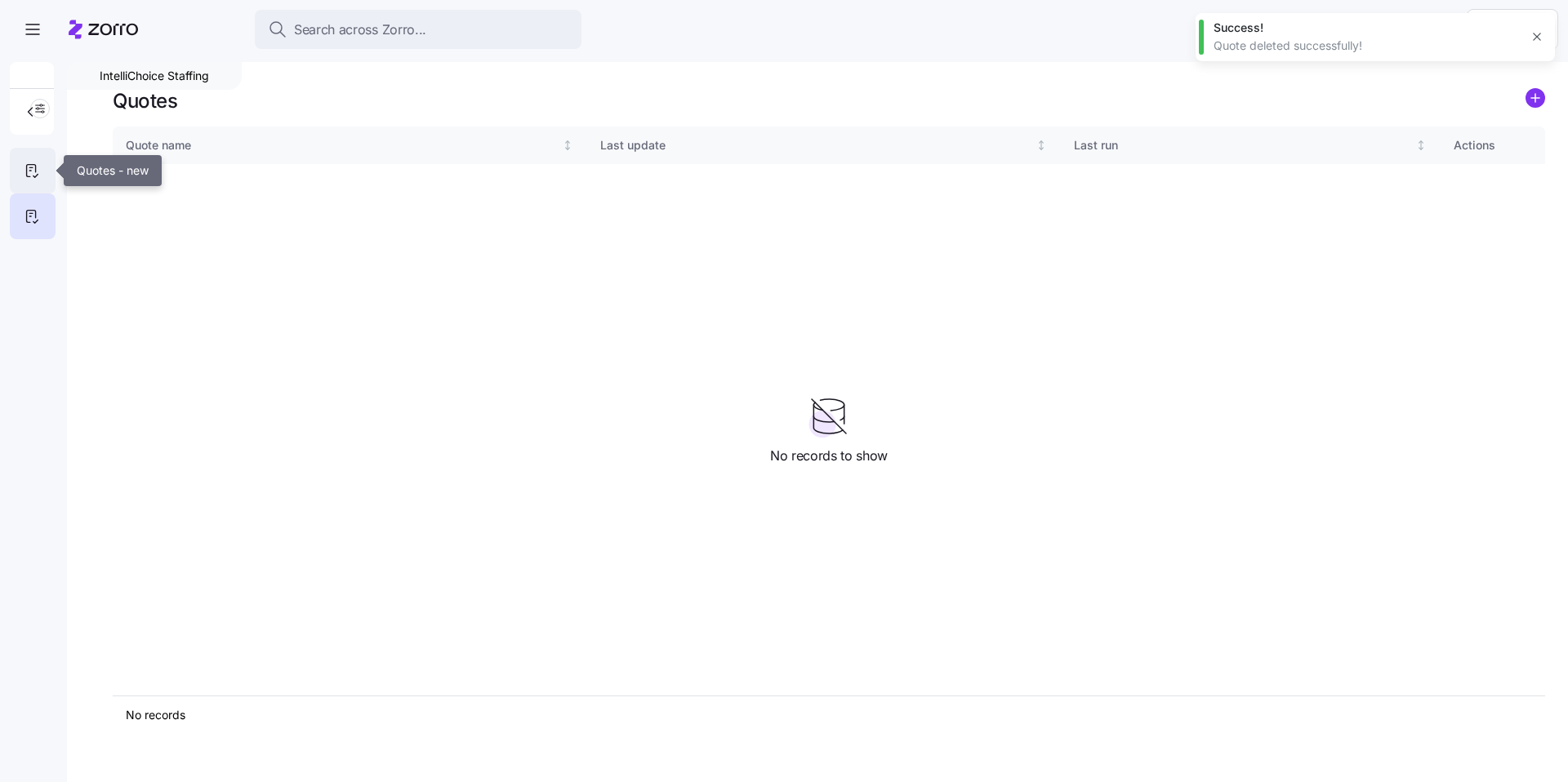
click at [30, 167] on icon at bounding box center [32, 170] width 18 height 19
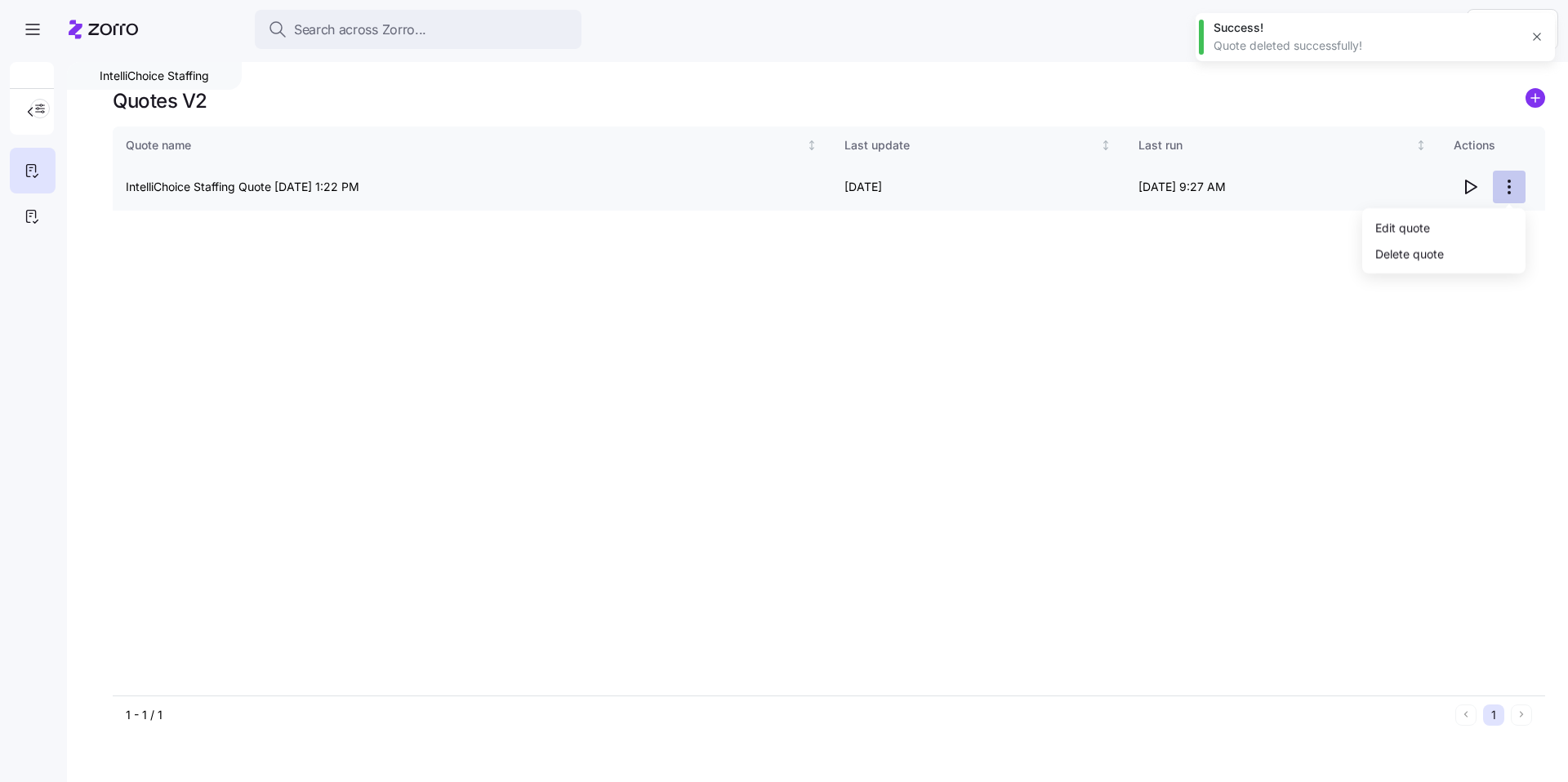
click at [1504, 185] on html "Search across Zorro... Help IntelliChoice Staffing Quotes V2 Quote name Last up…" at bounding box center [784, 386] width 1568 height 772
click at [1450, 251] on div "Delete quote" at bounding box center [1444, 253] width 150 height 26
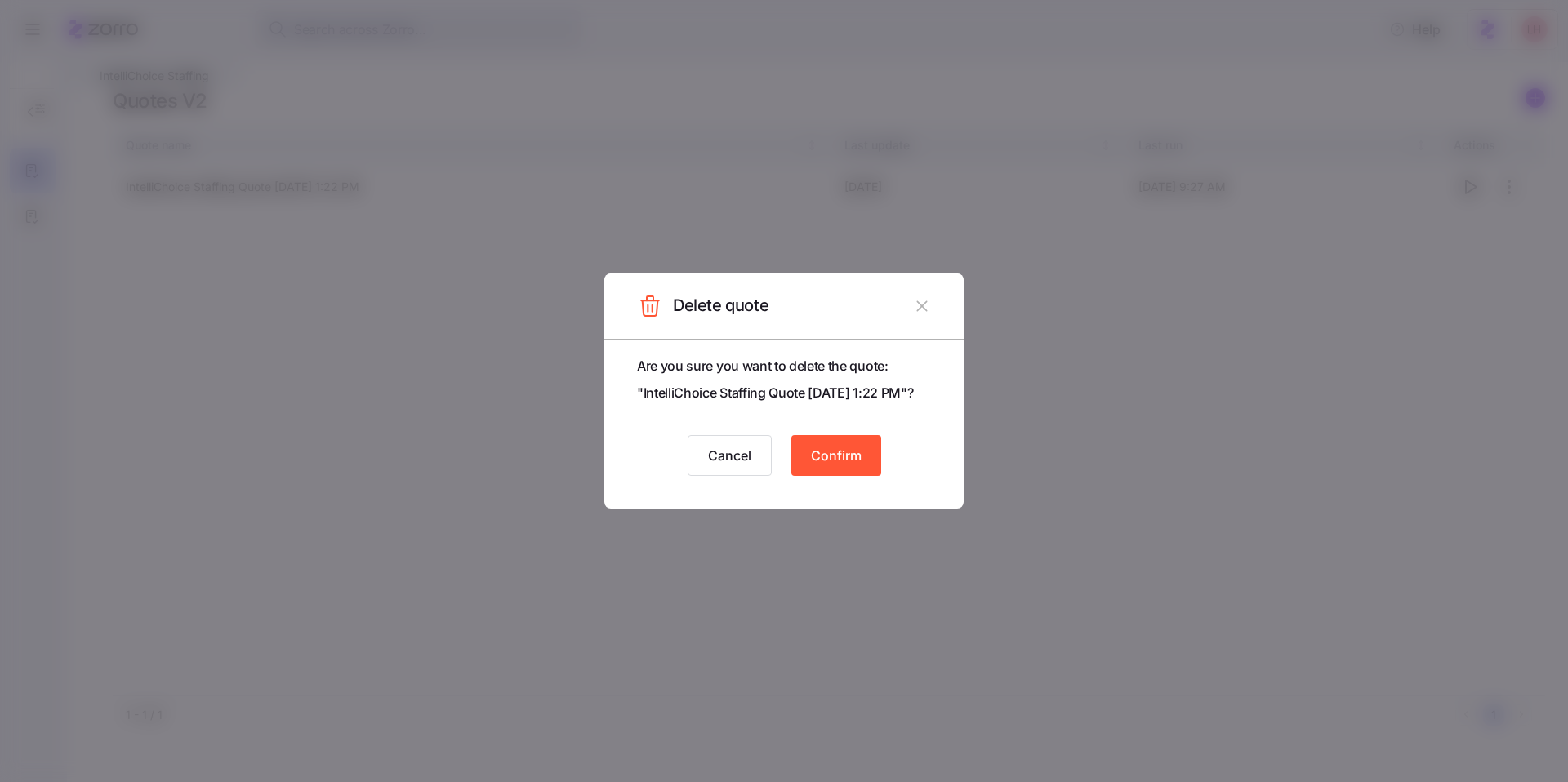
click at [827, 476] on button "Confirm" at bounding box center [837, 455] width 90 height 41
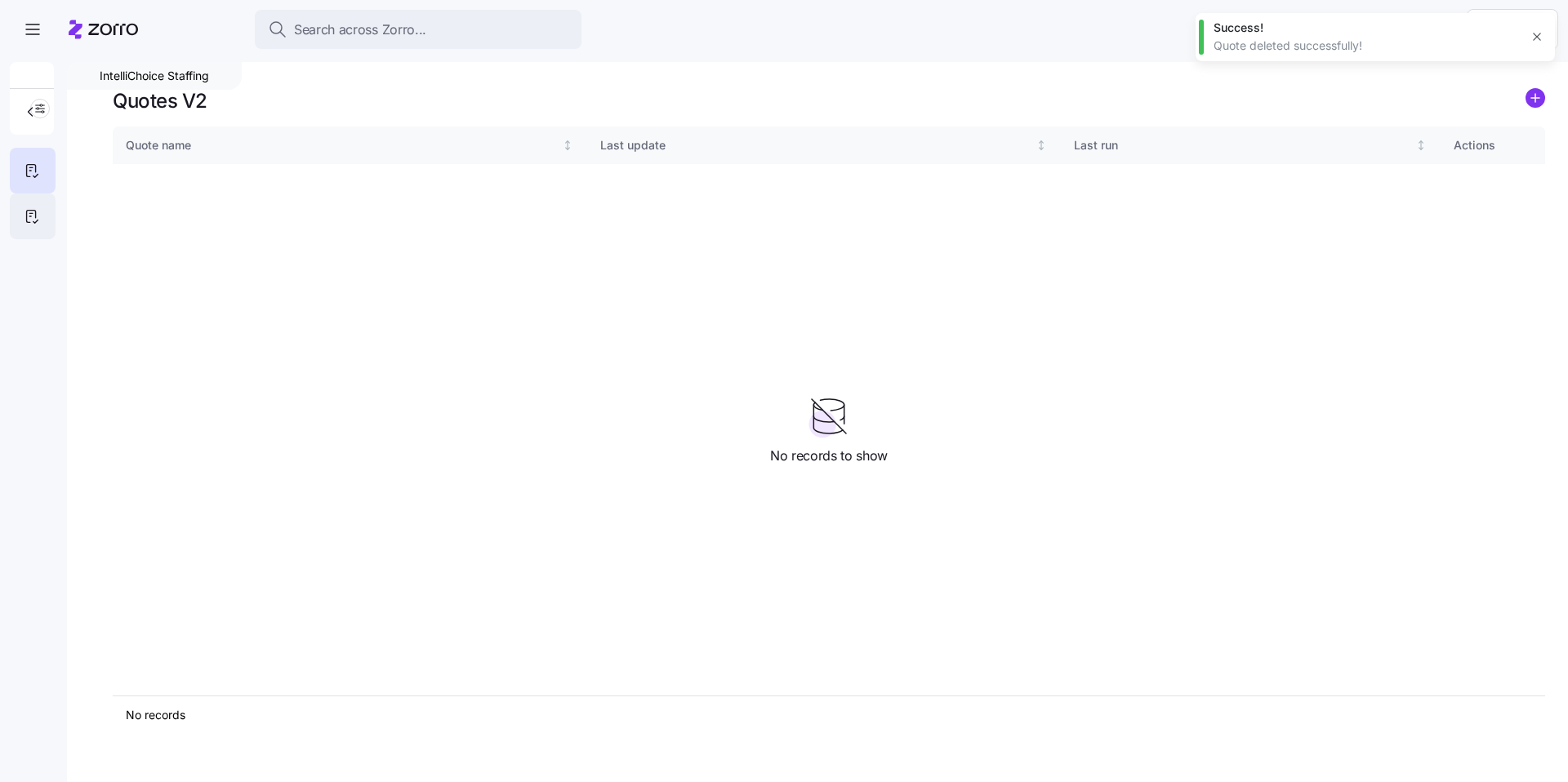
click at [49, 197] on div at bounding box center [33, 216] width 46 height 46
click at [1537, 101] on circle "add icon" at bounding box center [1535, 98] width 18 height 18
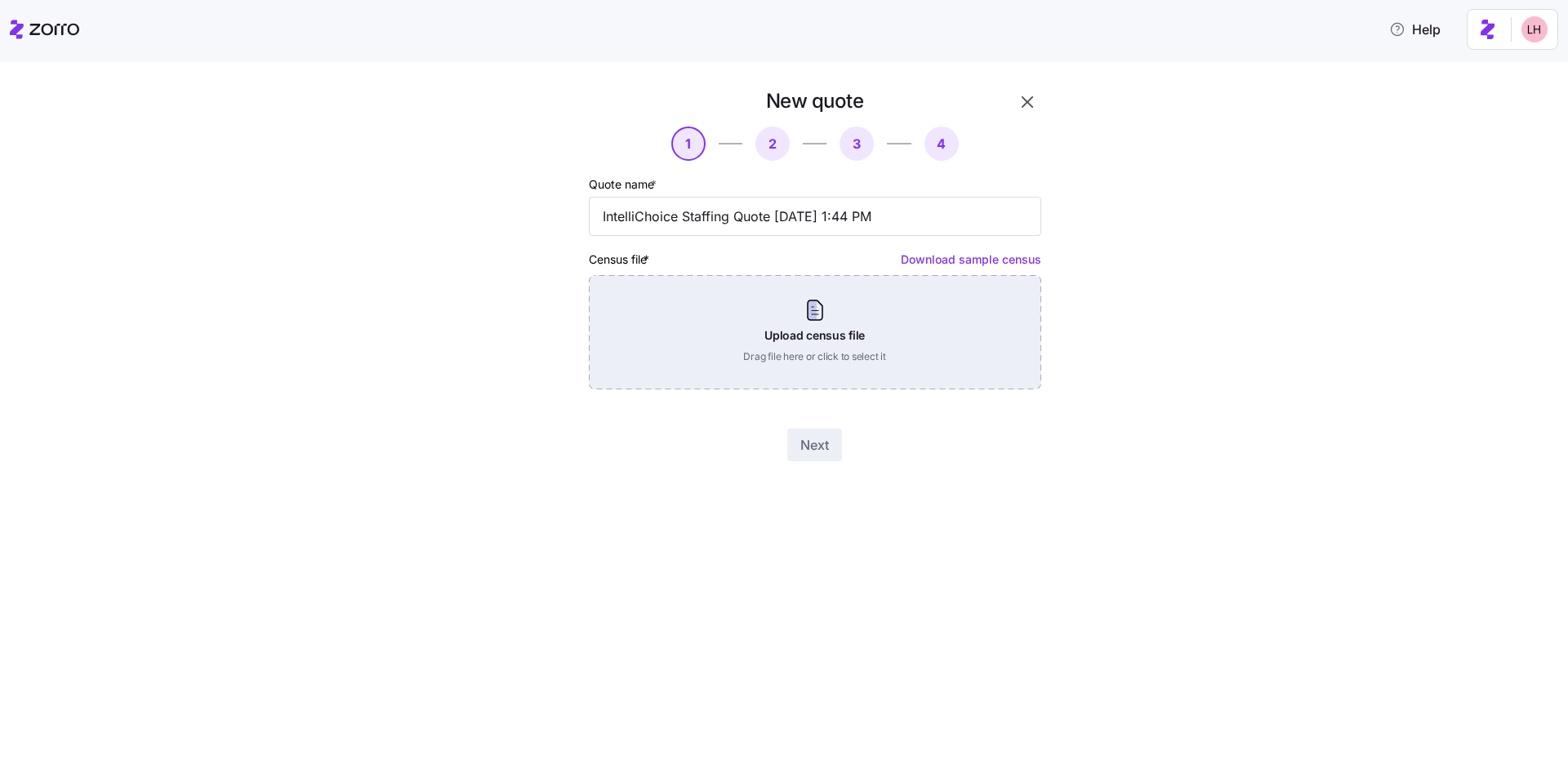
click at [922, 354] on div "Upload census file Drag file here or click to select it" at bounding box center [815, 332] width 452 height 114
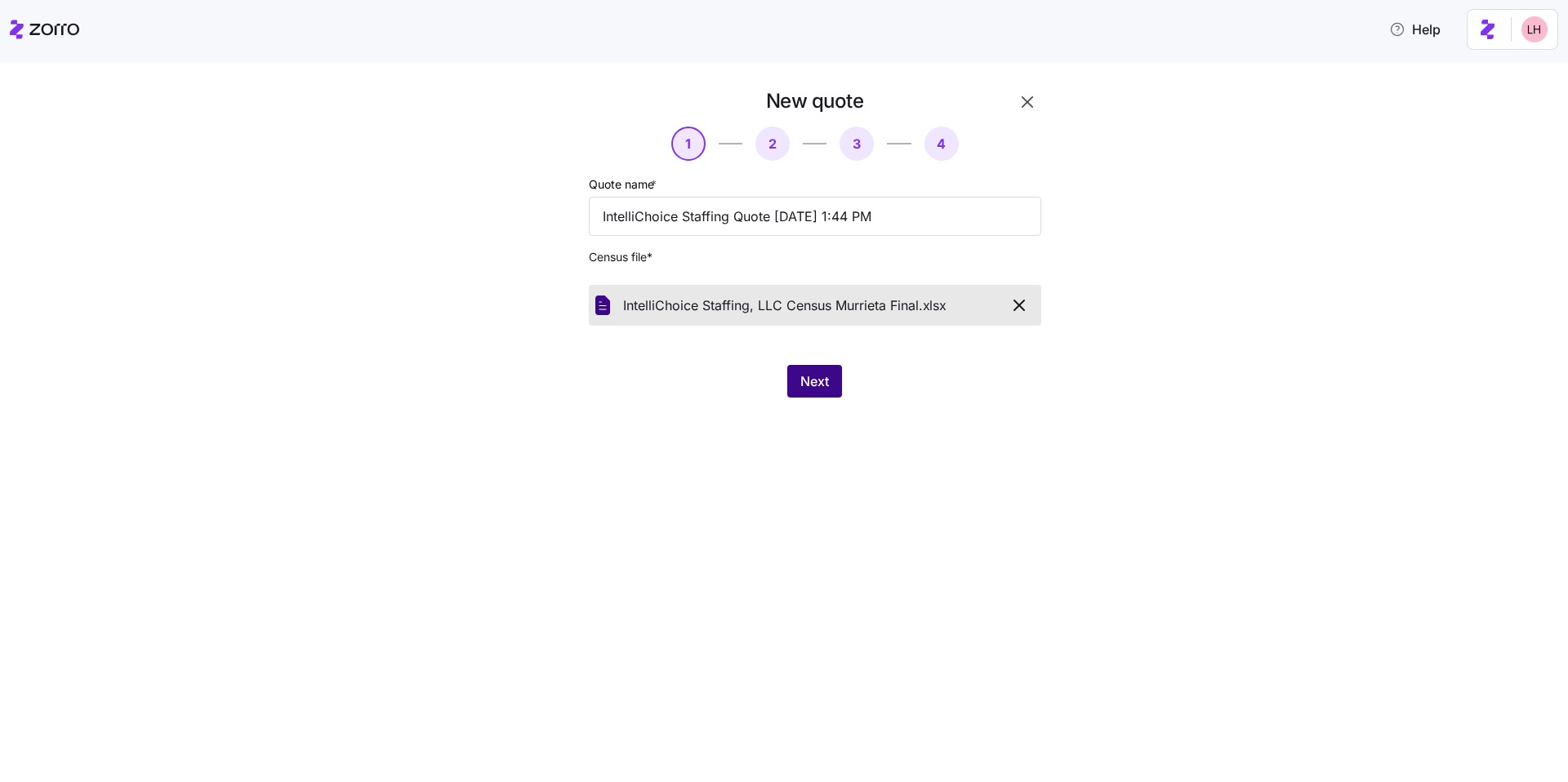
click at [830, 397] on button "Next" at bounding box center [815, 381] width 55 height 33
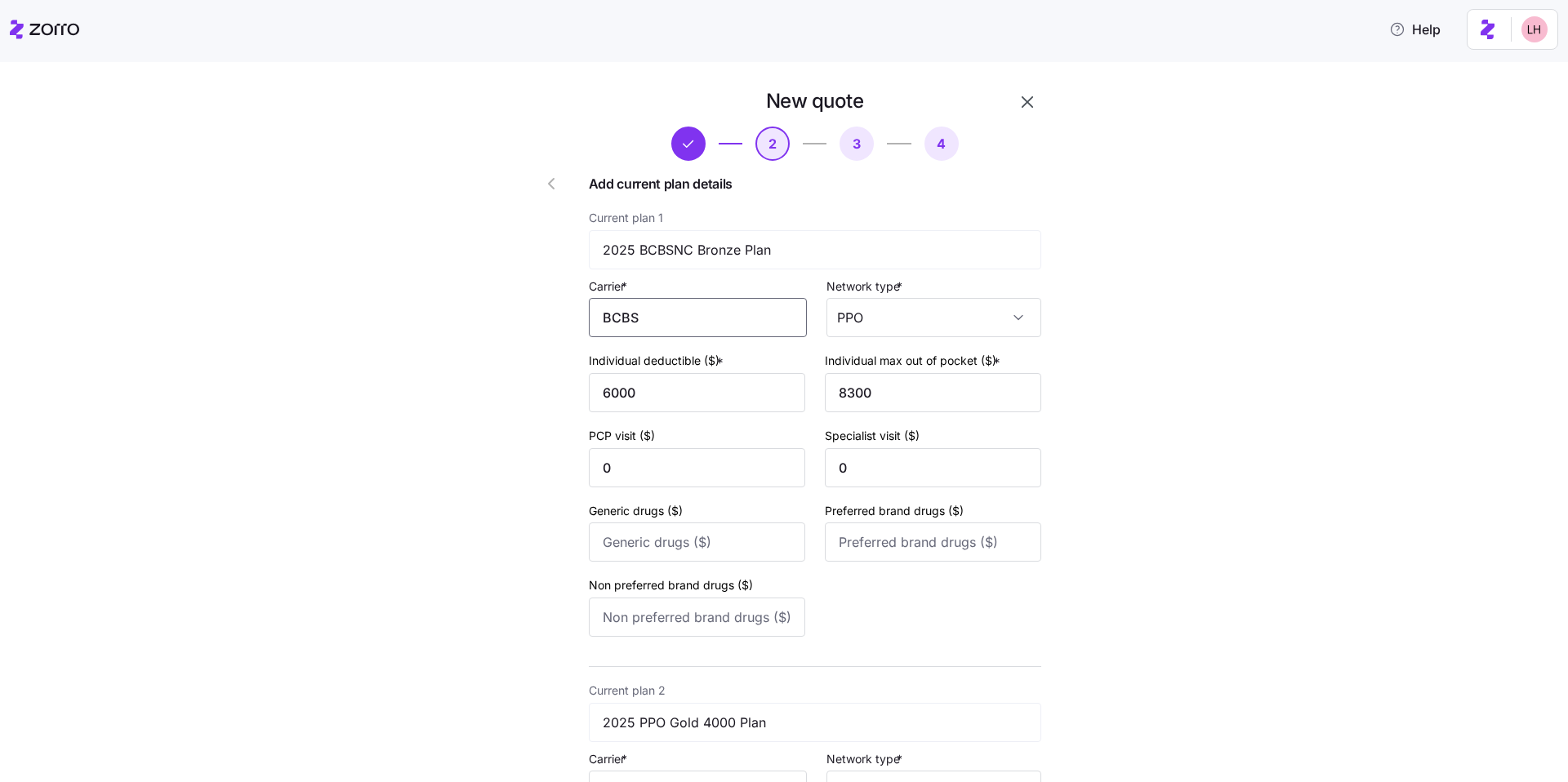
click at [701, 325] on input "BCBS" at bounding box center [697, 317] width 218 height 39
drag, startPoint x: 701, startPoint y: 325, endPoint x: 560, endPoint y: 308, distance: 142.0
click at [693, 406] on div "BlueCross BlueShield" at bounding box center [695, 424] width 204 height 37
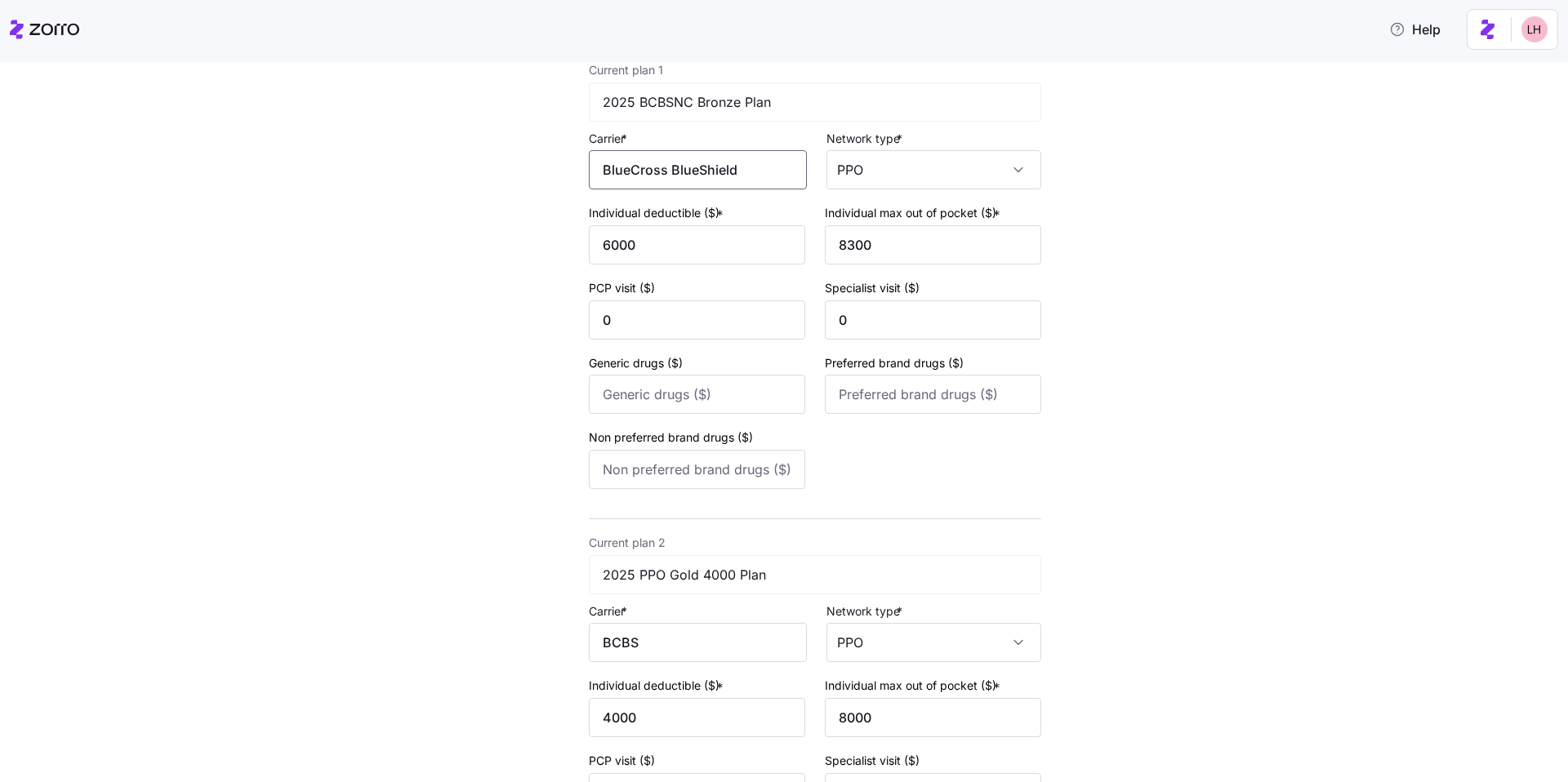
scroll to position [158, 0]
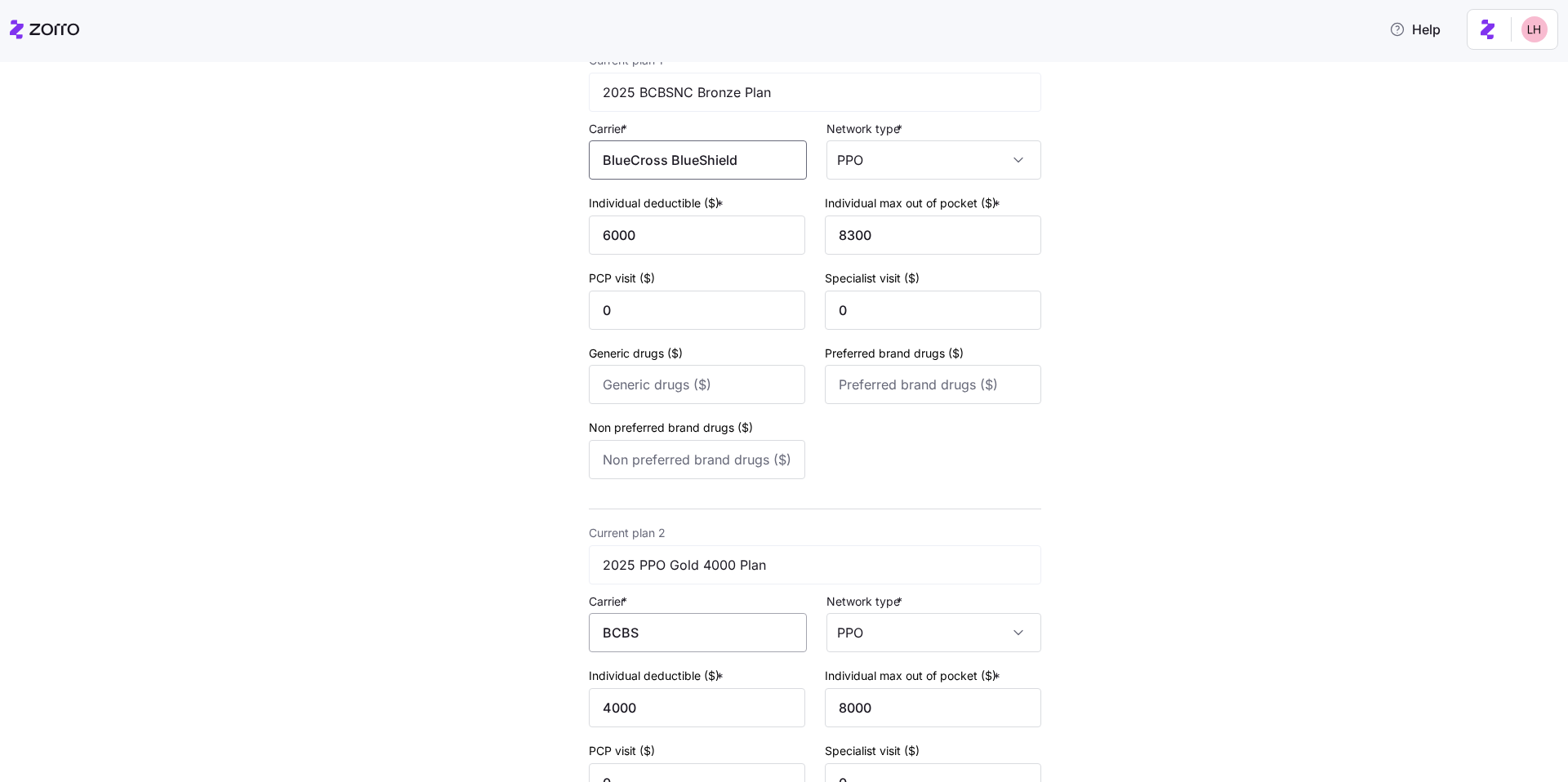
type input "BlueCross BlueShield"
click at [683, 627] on input "BCBS" at bounding box center [697, 632] width 218 height 39
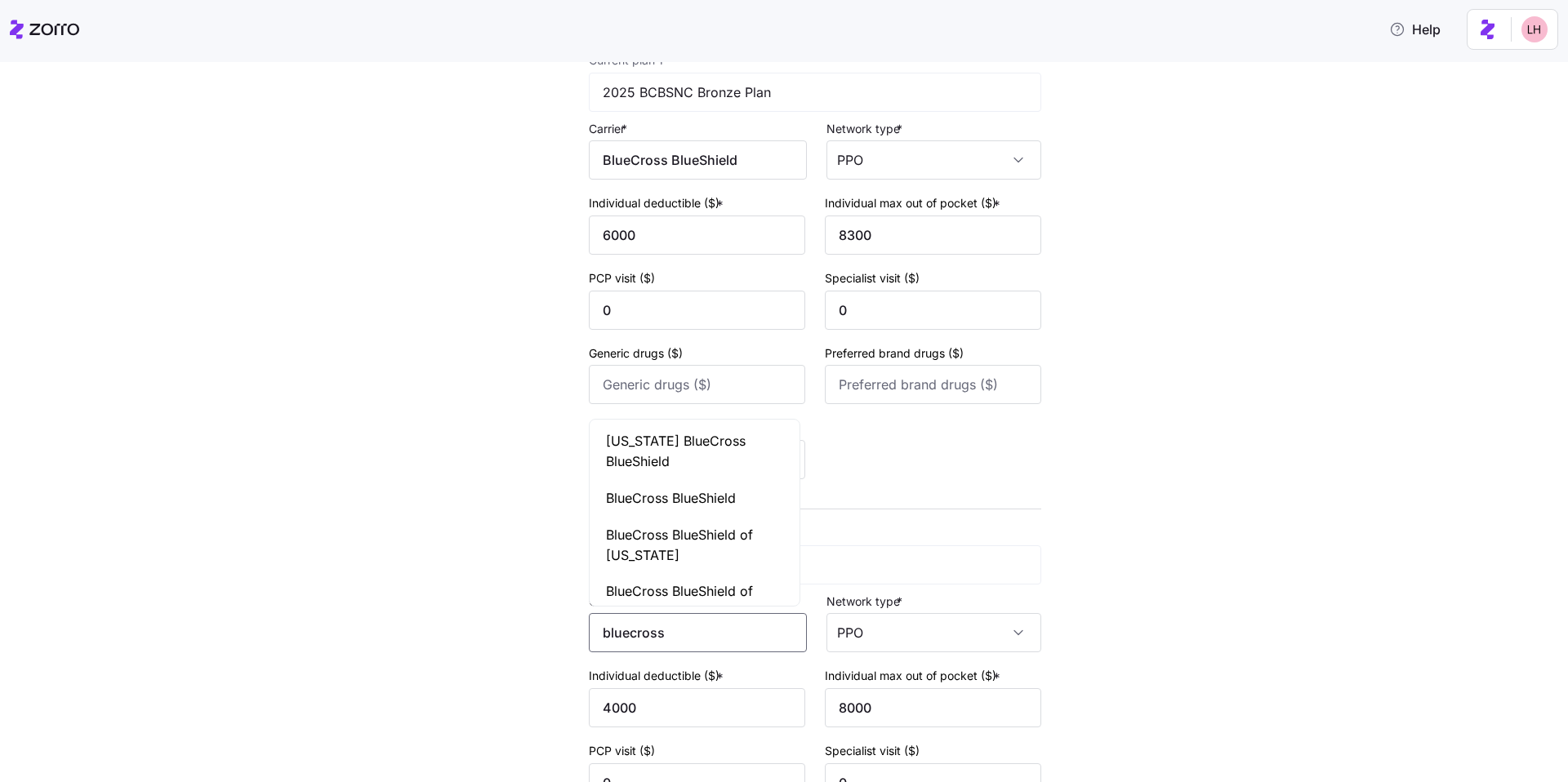
click at [670, 499] on span "BlueCross BlueShield" at bounding box center [671, 498] width 130 height 20
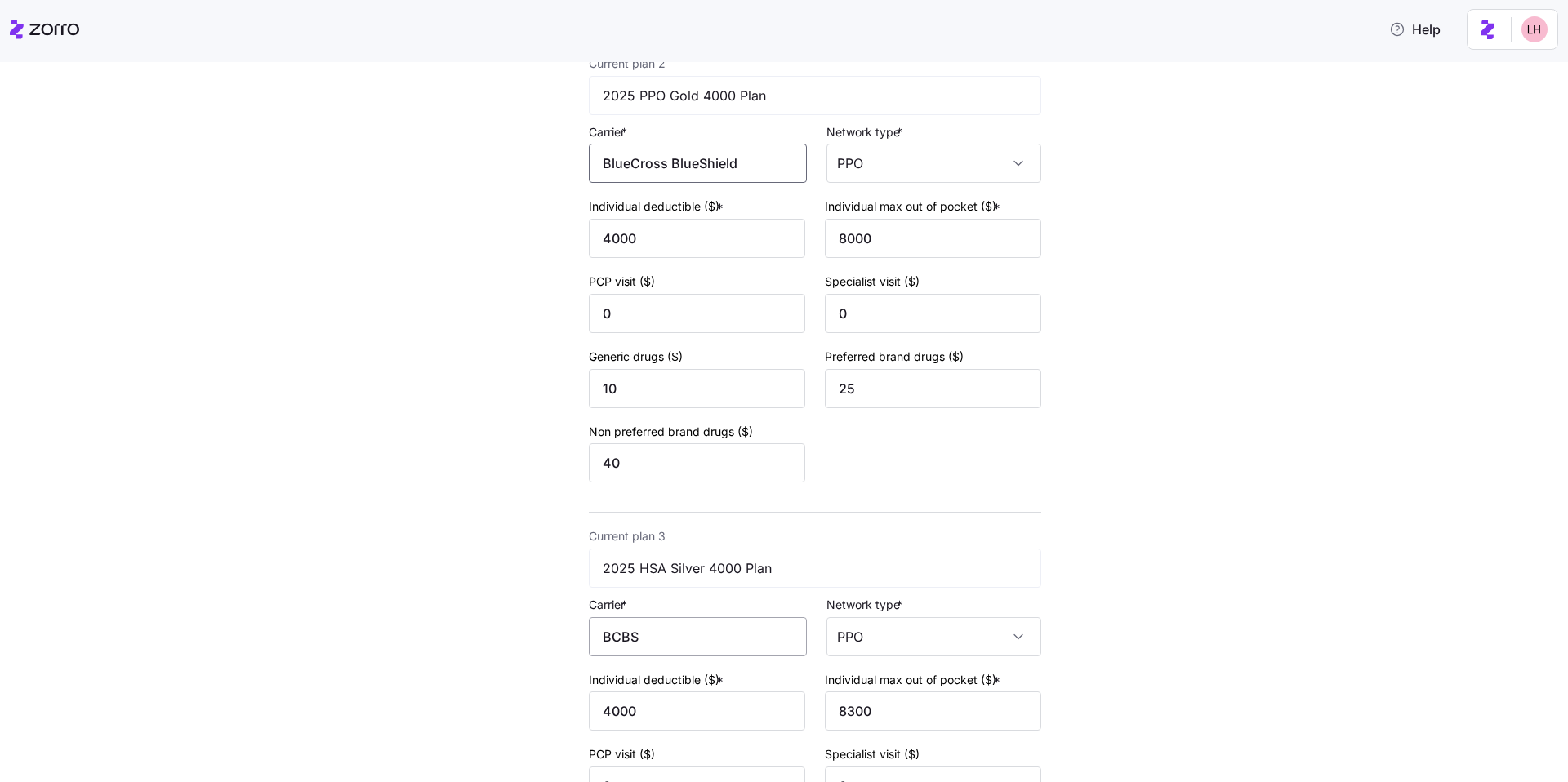
scroll to position [630, 0]
type input "BlueCross BlueShield"
drag, startPoint x: 676, startPoint y: 644, endPoint x: 560, endPoint y: 618, distance: 118.9
click at [596, 629] on input "BCBS" at bounding box center [697, 633] width 218 height 39
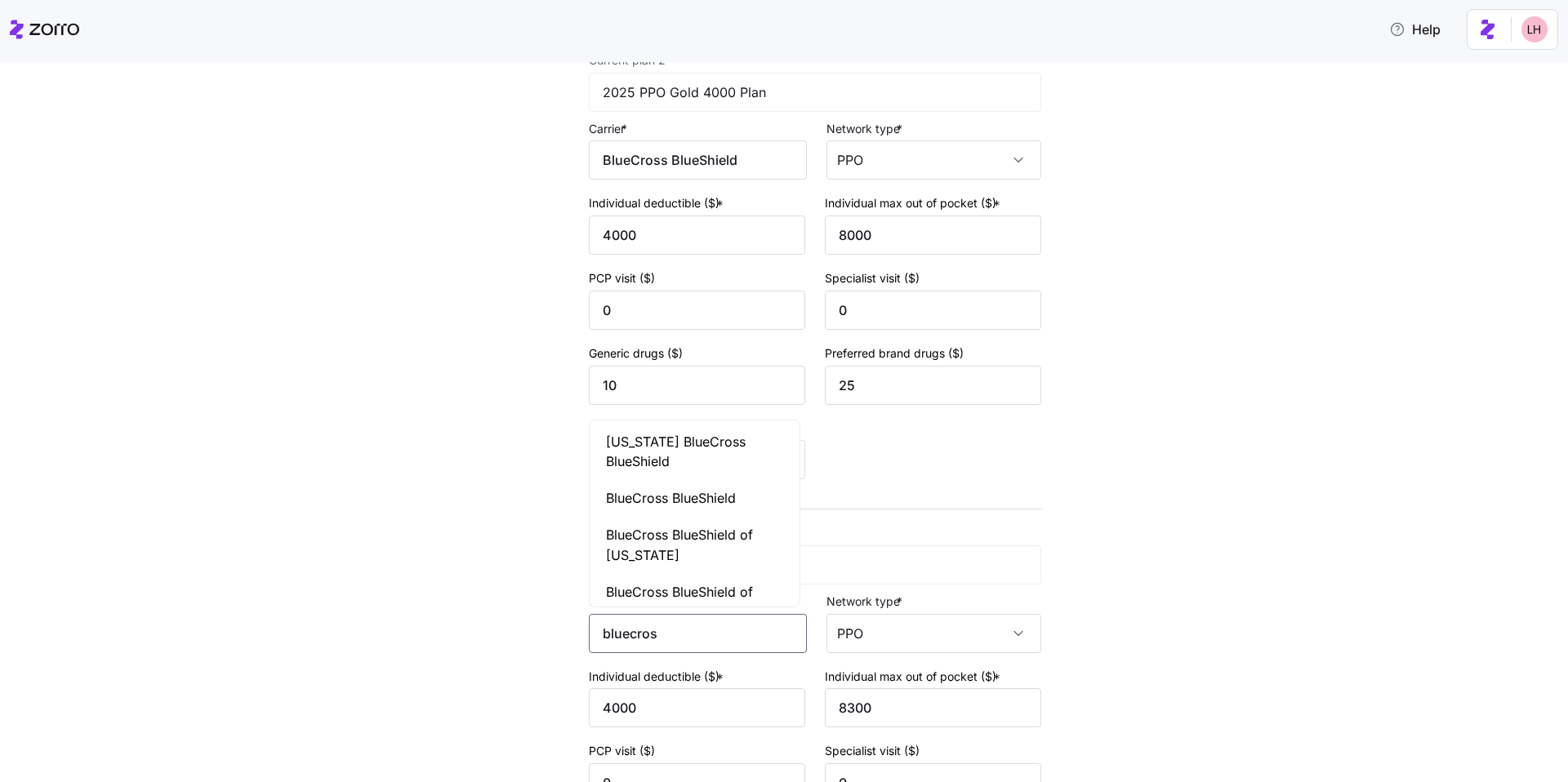
click at [671, 506] on span "BlueCross BlueShield" at bounding box center [671, 498] width 130 height 20
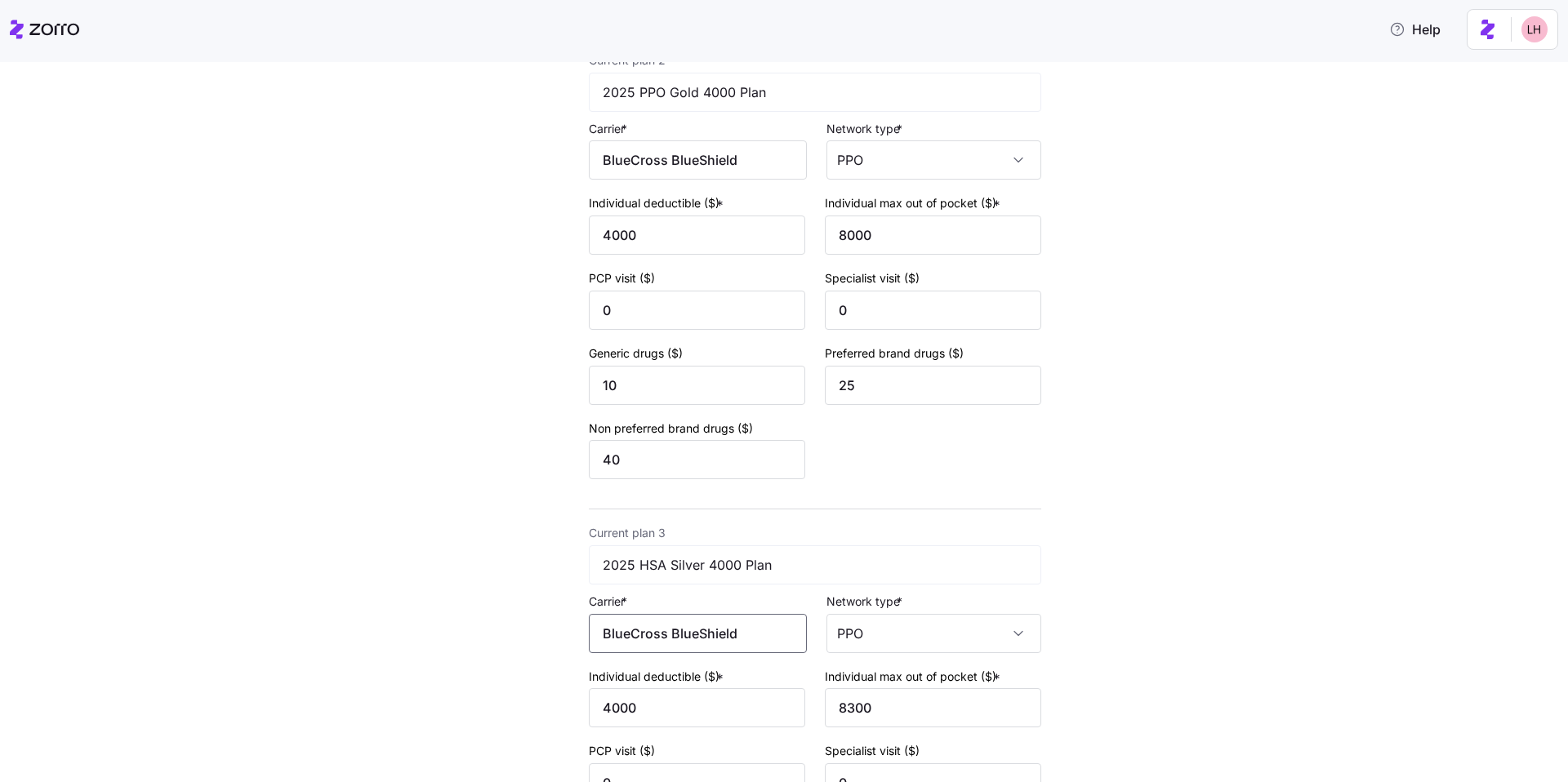
scroll to position [960, 0]
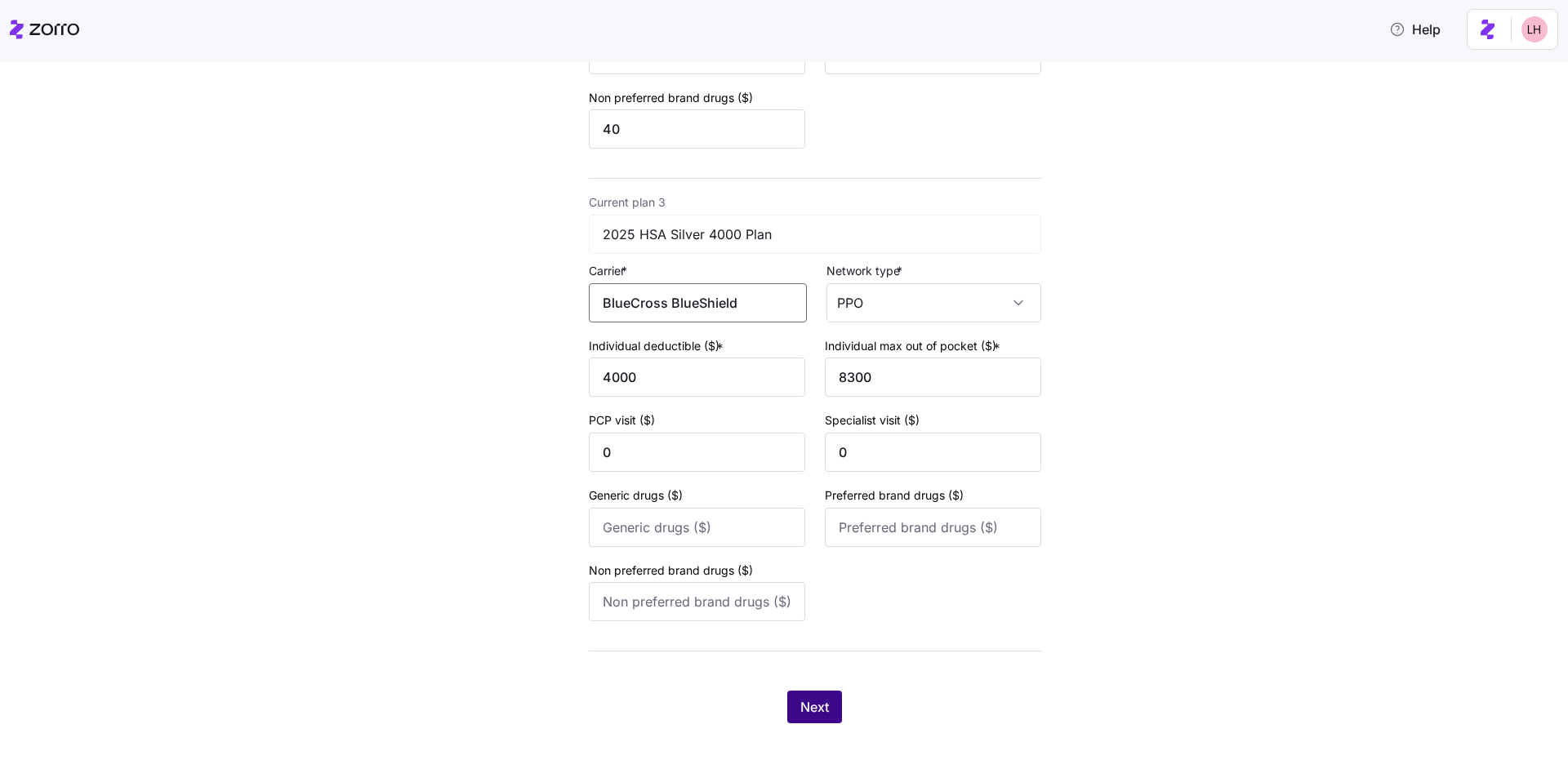
type input "BlueCross BlueShield"
click at [812, 706] on span "Next" at bounding box center [814, 706] width 28 height 19
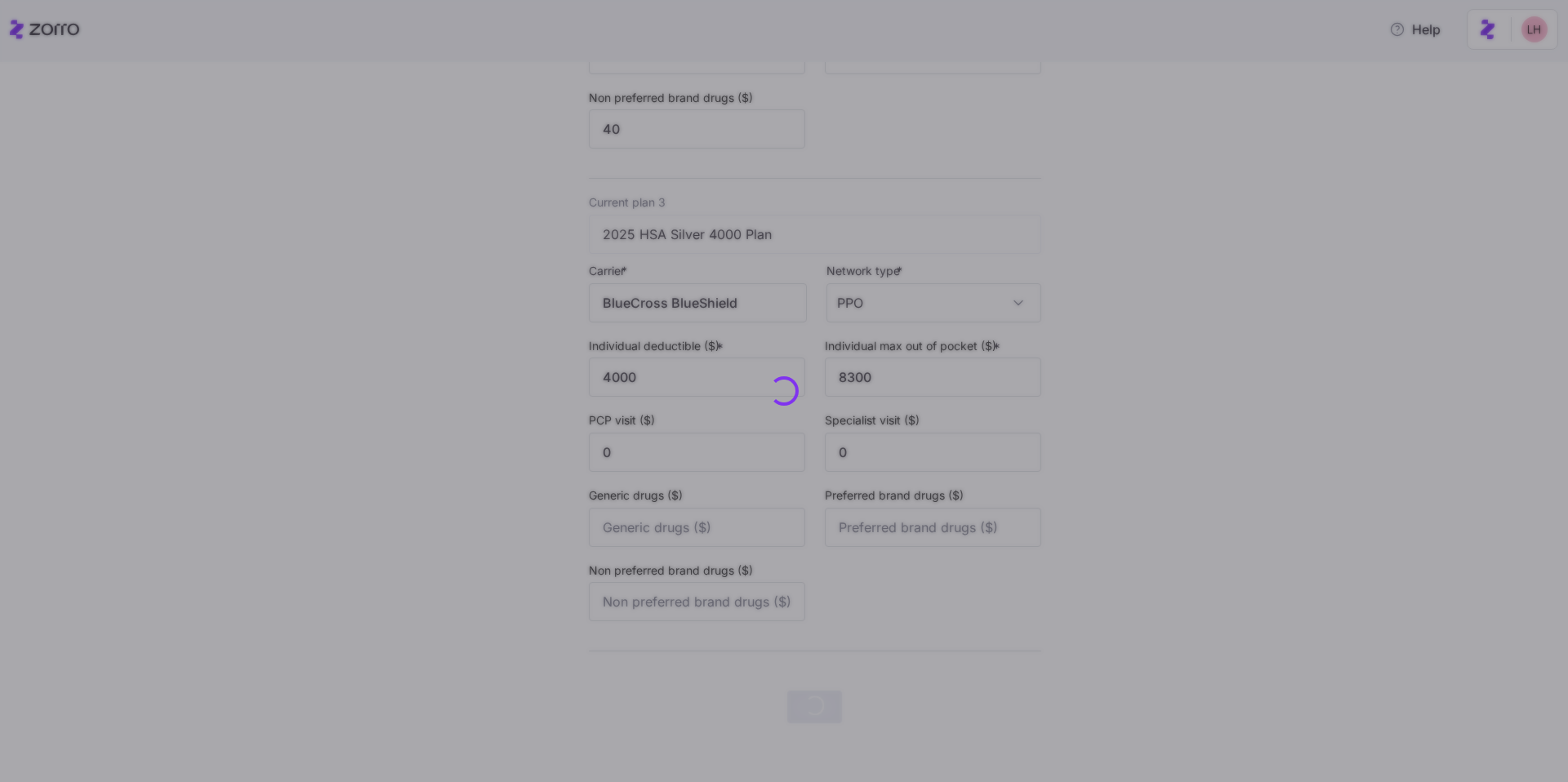
scroll to position [0, 0]
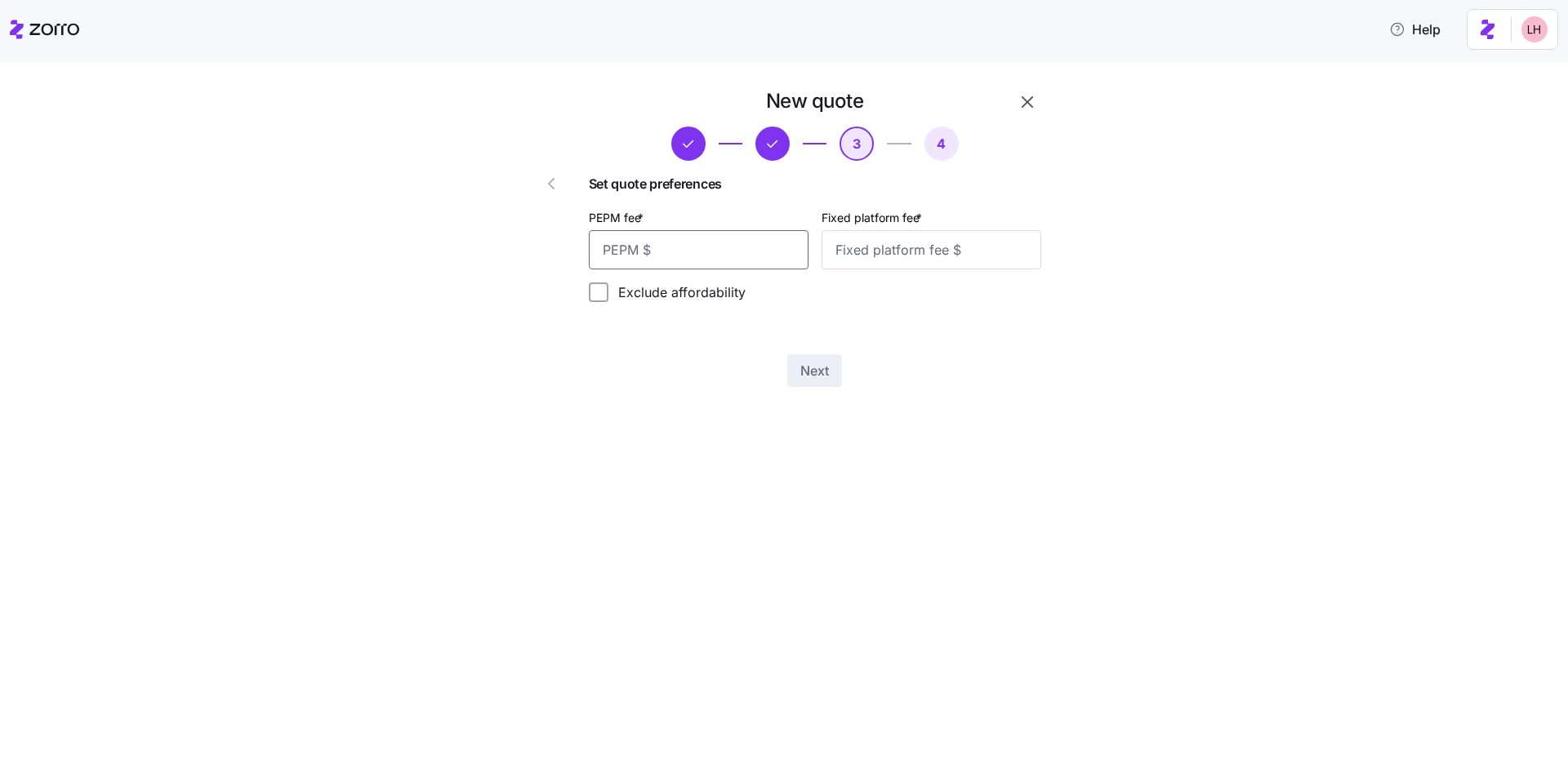
click at [748, 263] on input "PEPM fee *" at bounding box center [698, 249] width 219 height 39
type input "60"
click at [901, 261] on input "Fixed platform fee *" at bounding box center [931, 249] width 219 height 39
type input "100"
click at [809, 369] on span "Next" at bounding box center [814, 370] width 28 height 19
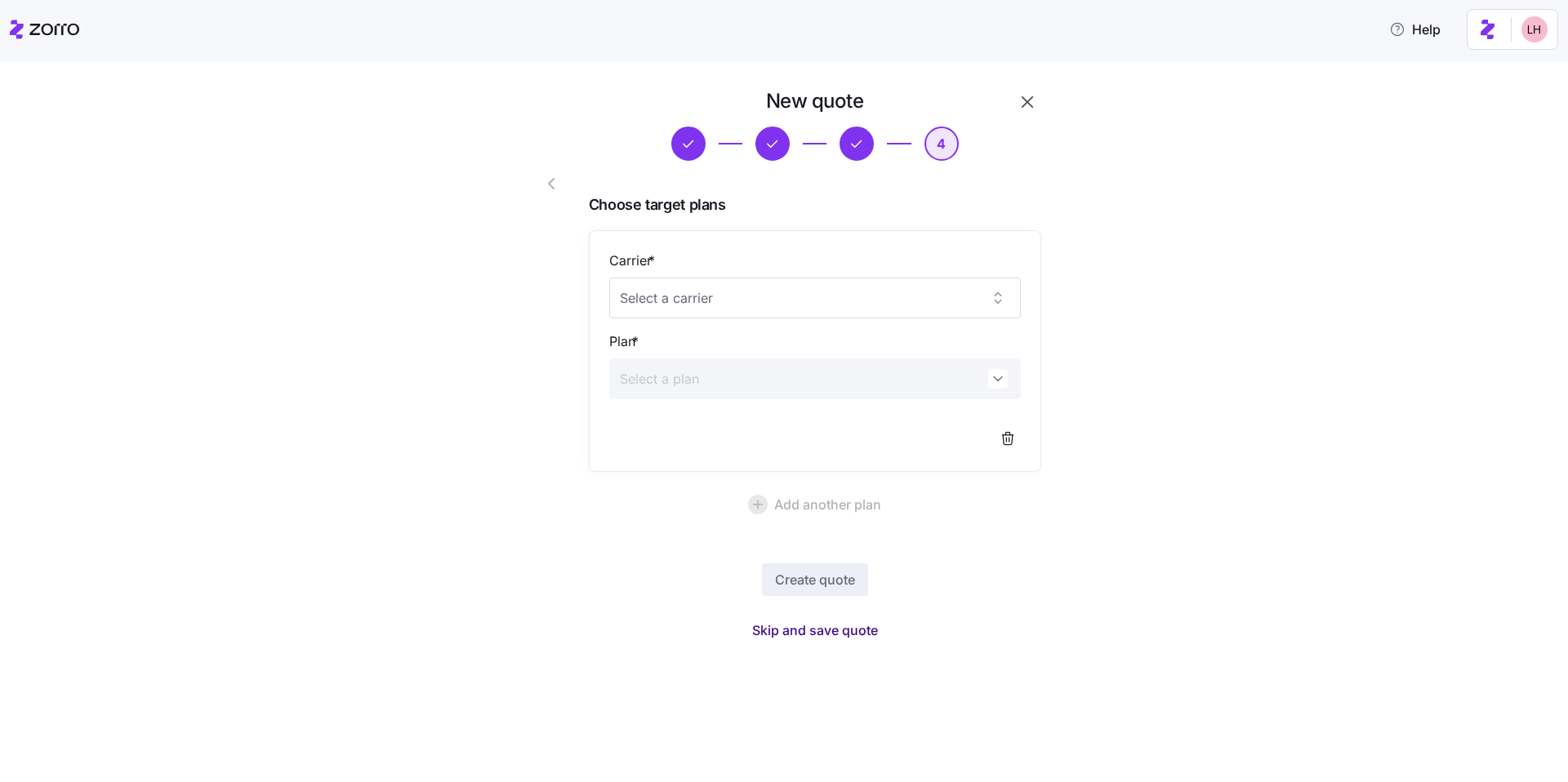
click at [862, 634] on span "Skip and save quote" at bounding box center [815, 629] width 126 height 19
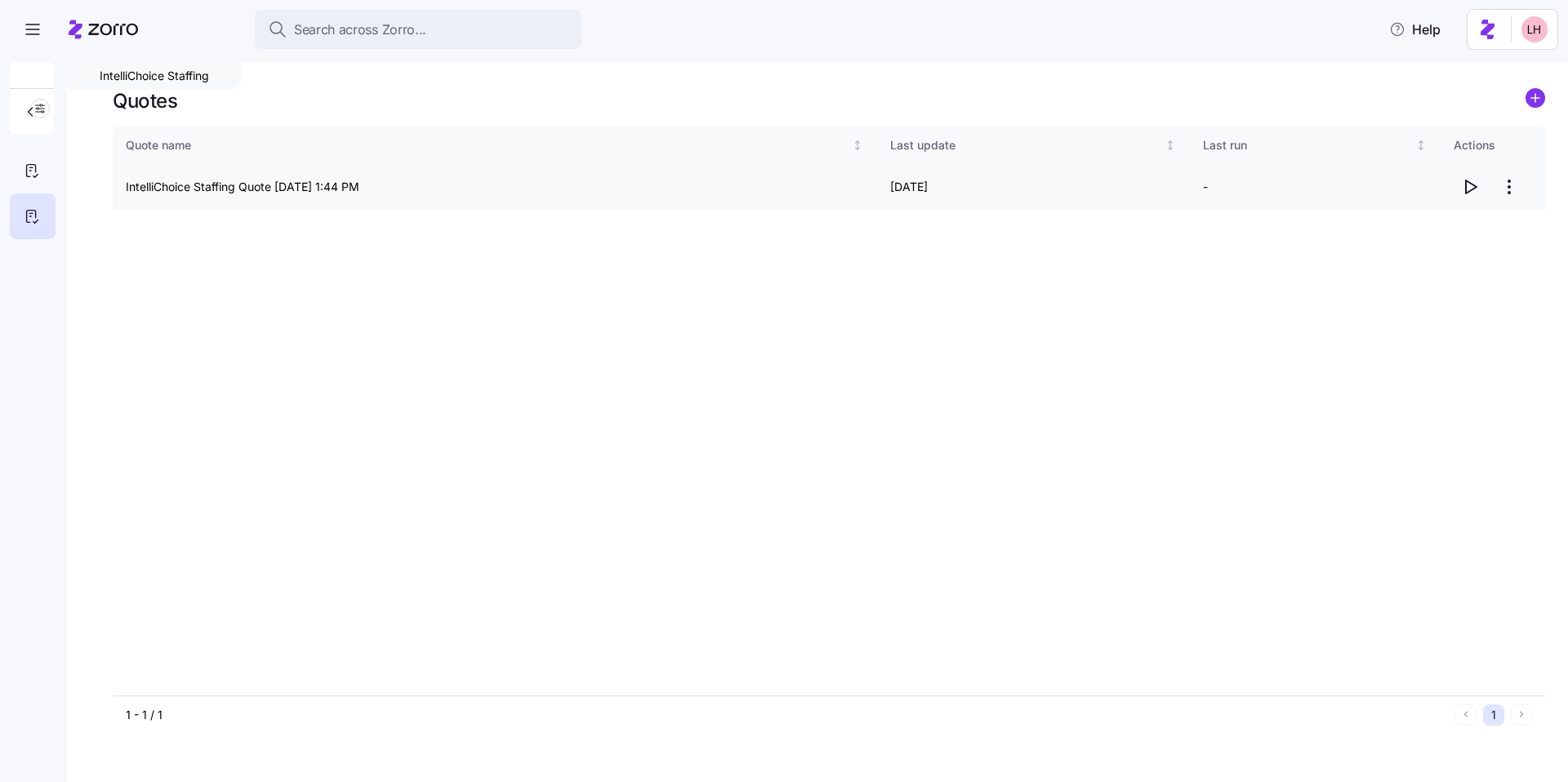
click at [1470, 186] on icon "button" at bounding box center [1470, 186] width 19 height 19
click at [1510, 193] on html "Search across Zorro... Help IntelliChoice Staffing Quotes Quote name Last updat…" at bounding box center [784, 386] width 1568 height 772
click at [1457, 248] on div "Delete quote" at bounding box center [1444, 253] width 150 height 26
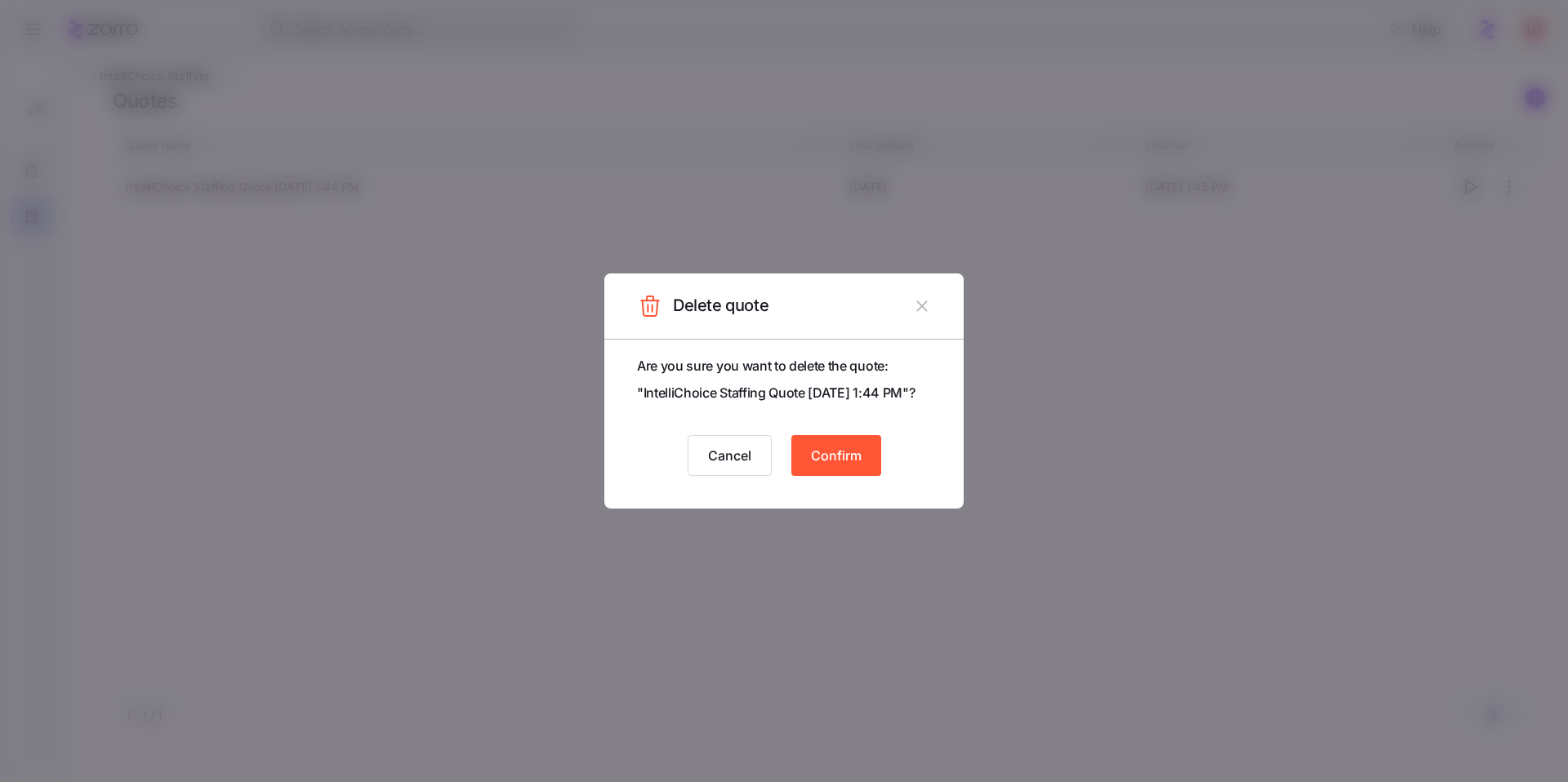
click at [837, 476] on button "Confirm" at bounding box center [837, 455] width 90 height 41
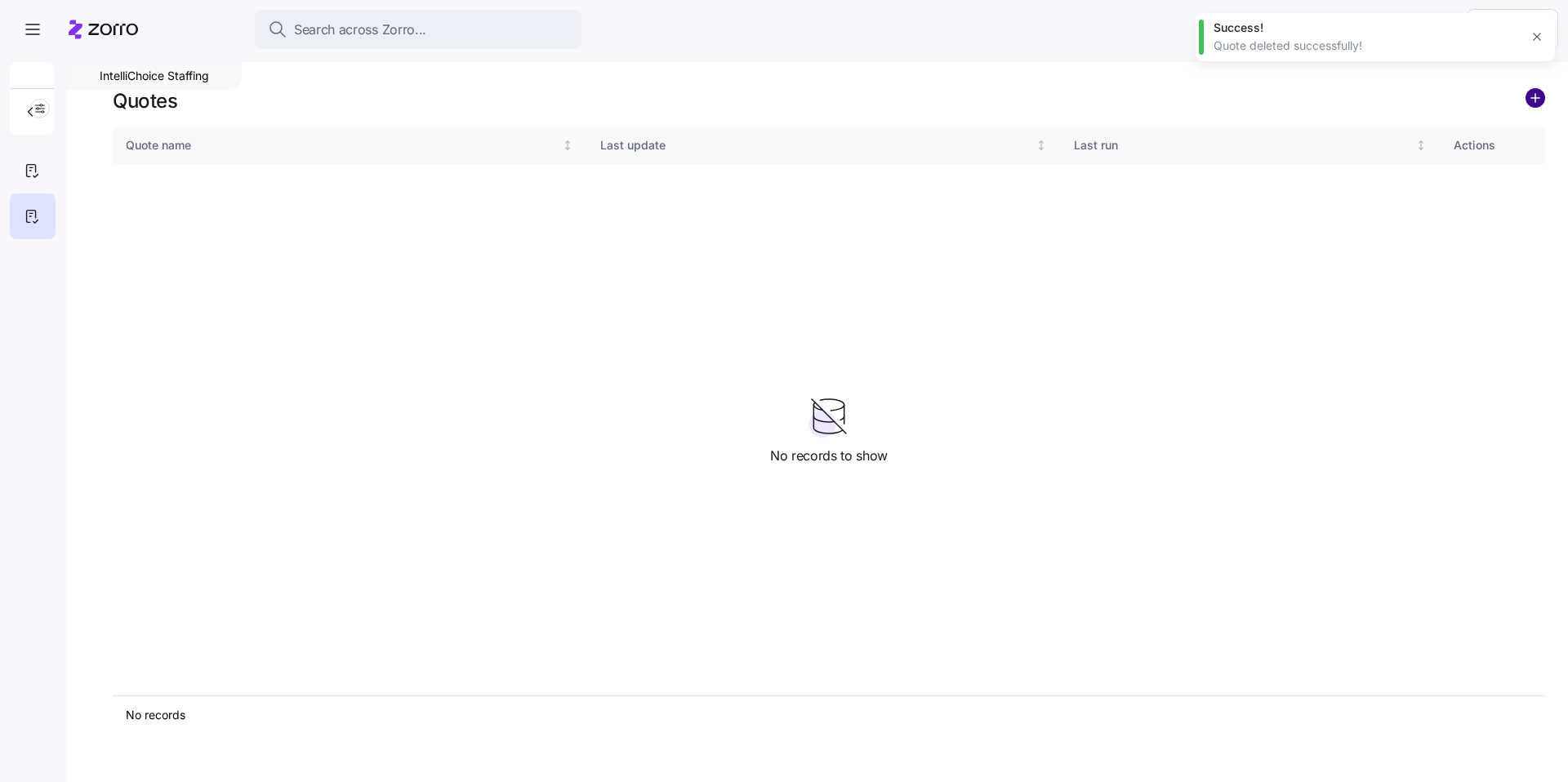
click at [1539, 97] on circle "add icon" at bounding box center [1535, 98] width 18 height 18
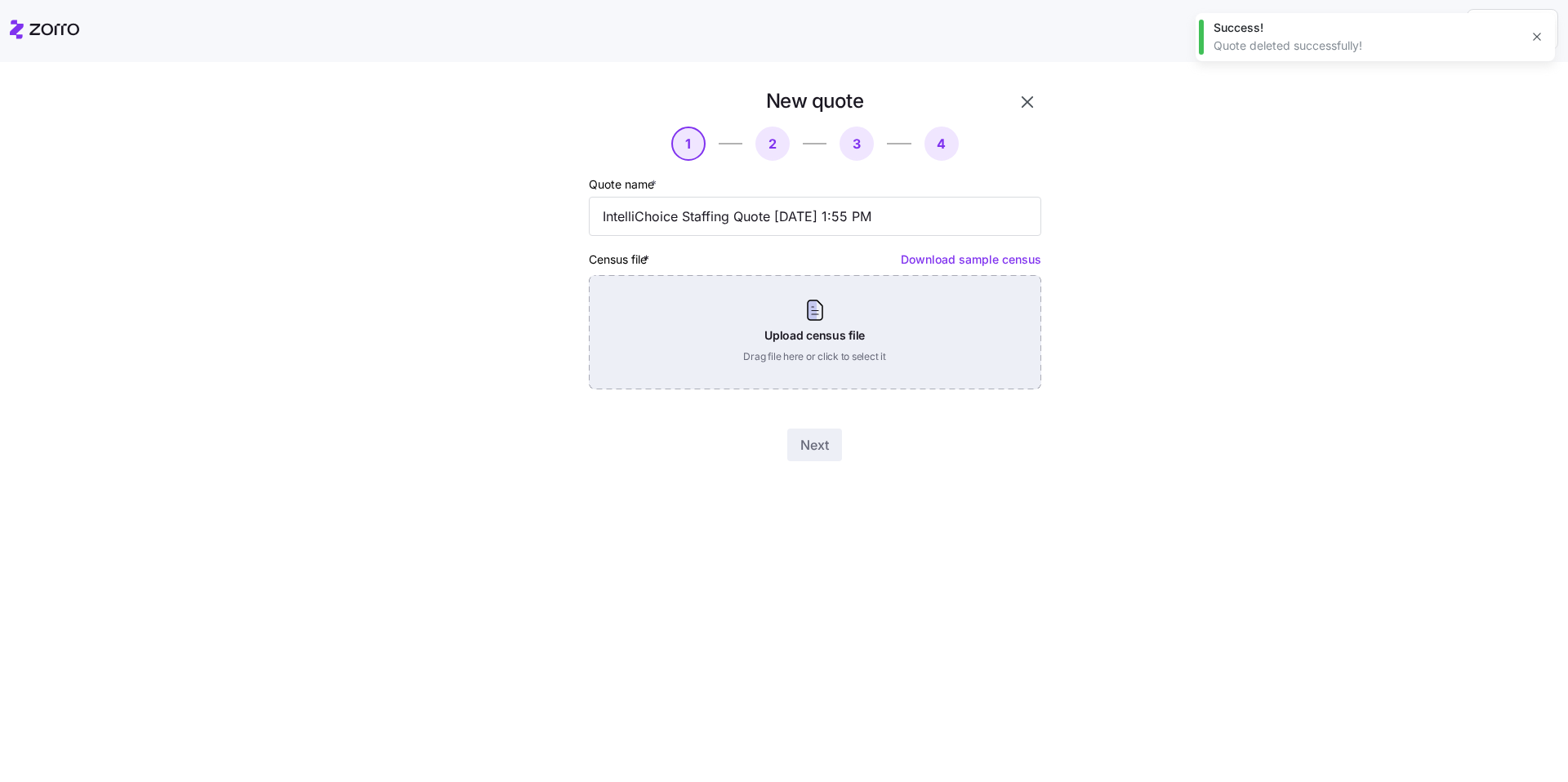
click at [953, 377] on div "Upload census file Drag file here or click to select it" at bounding box center [815, 332] width 452 height 114
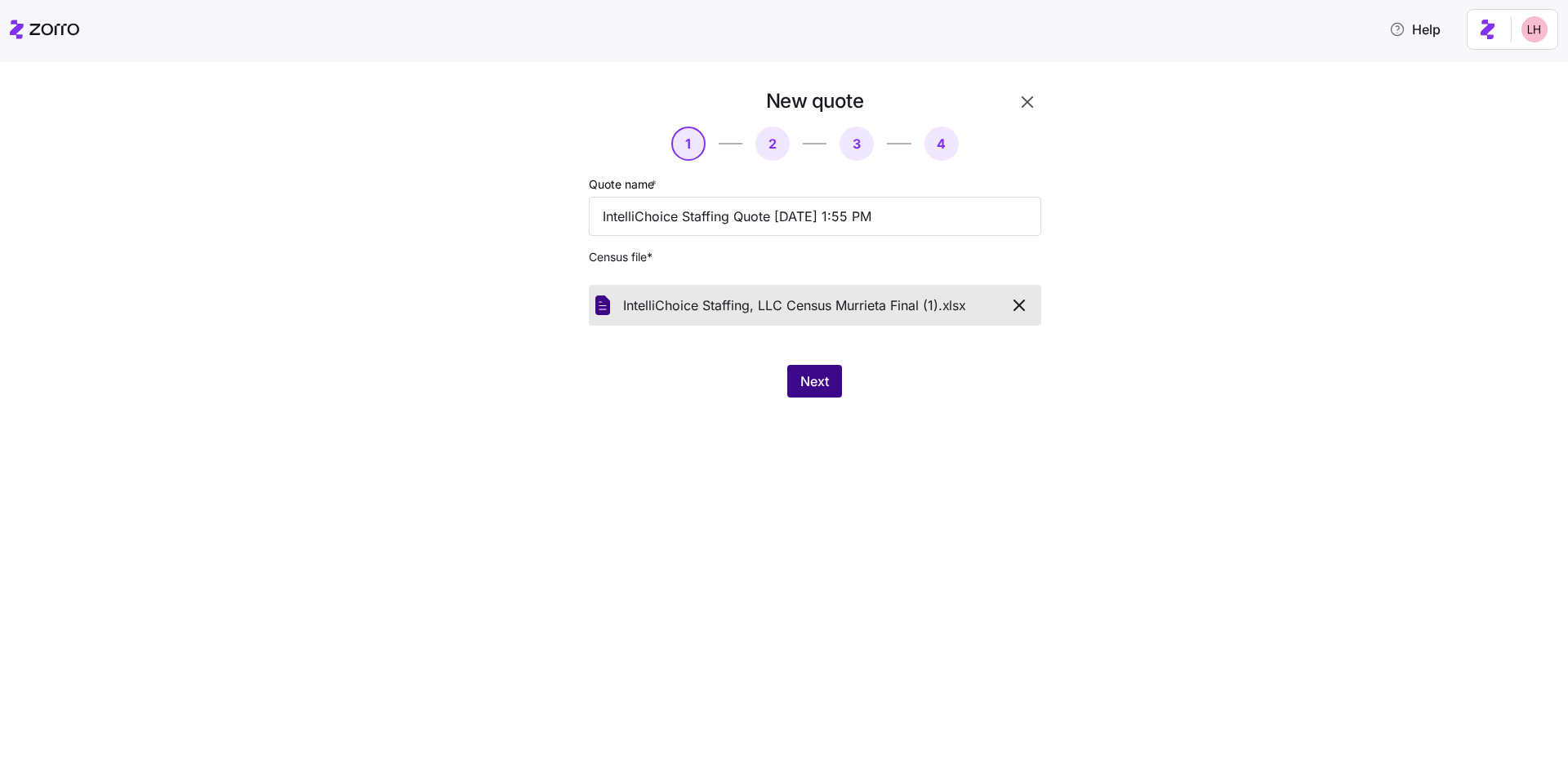
click at [822, 389] on span "Next" at bounding box center [814, 380] width 28 height 19
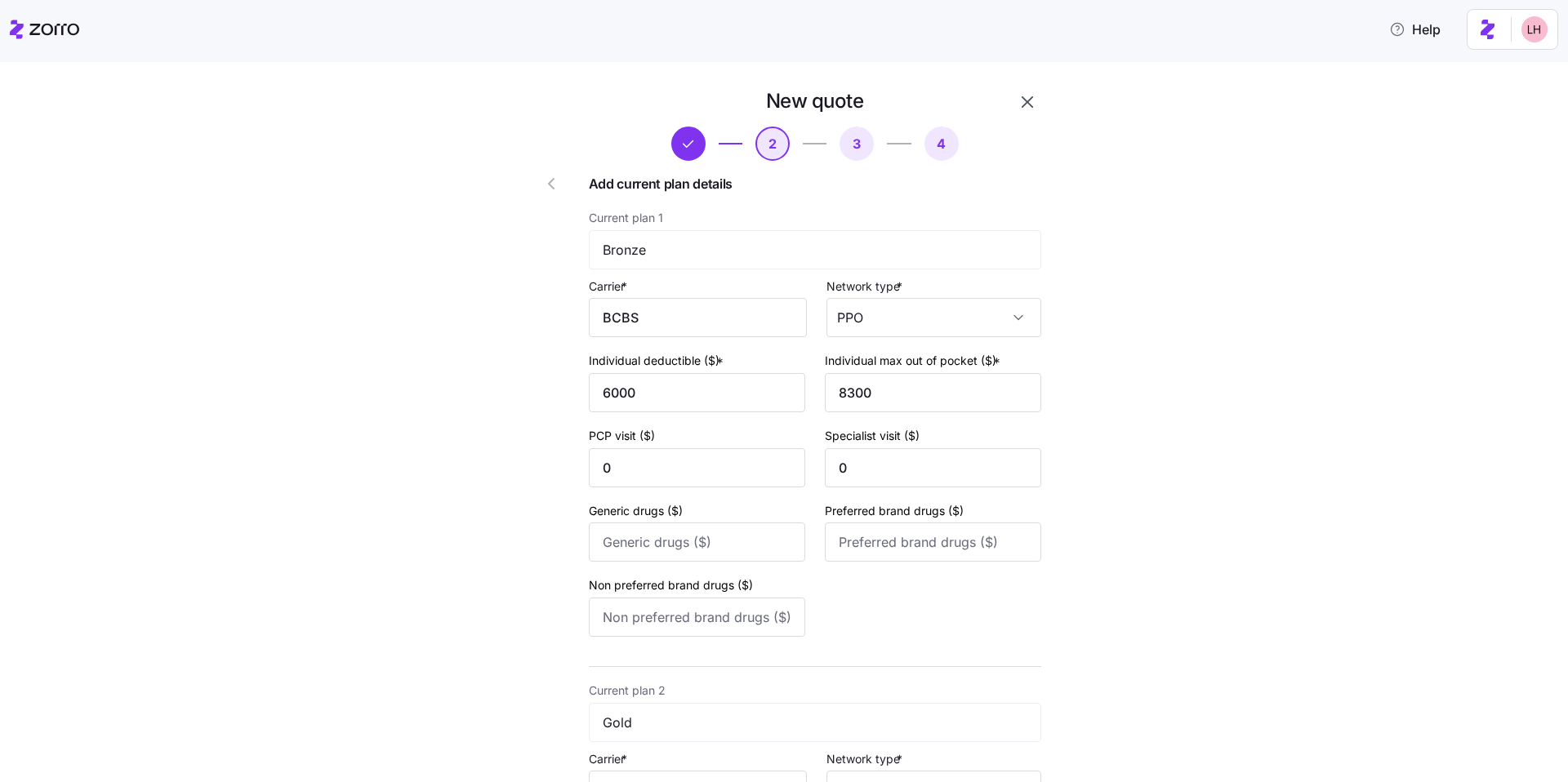
scroll to position [960, 0]
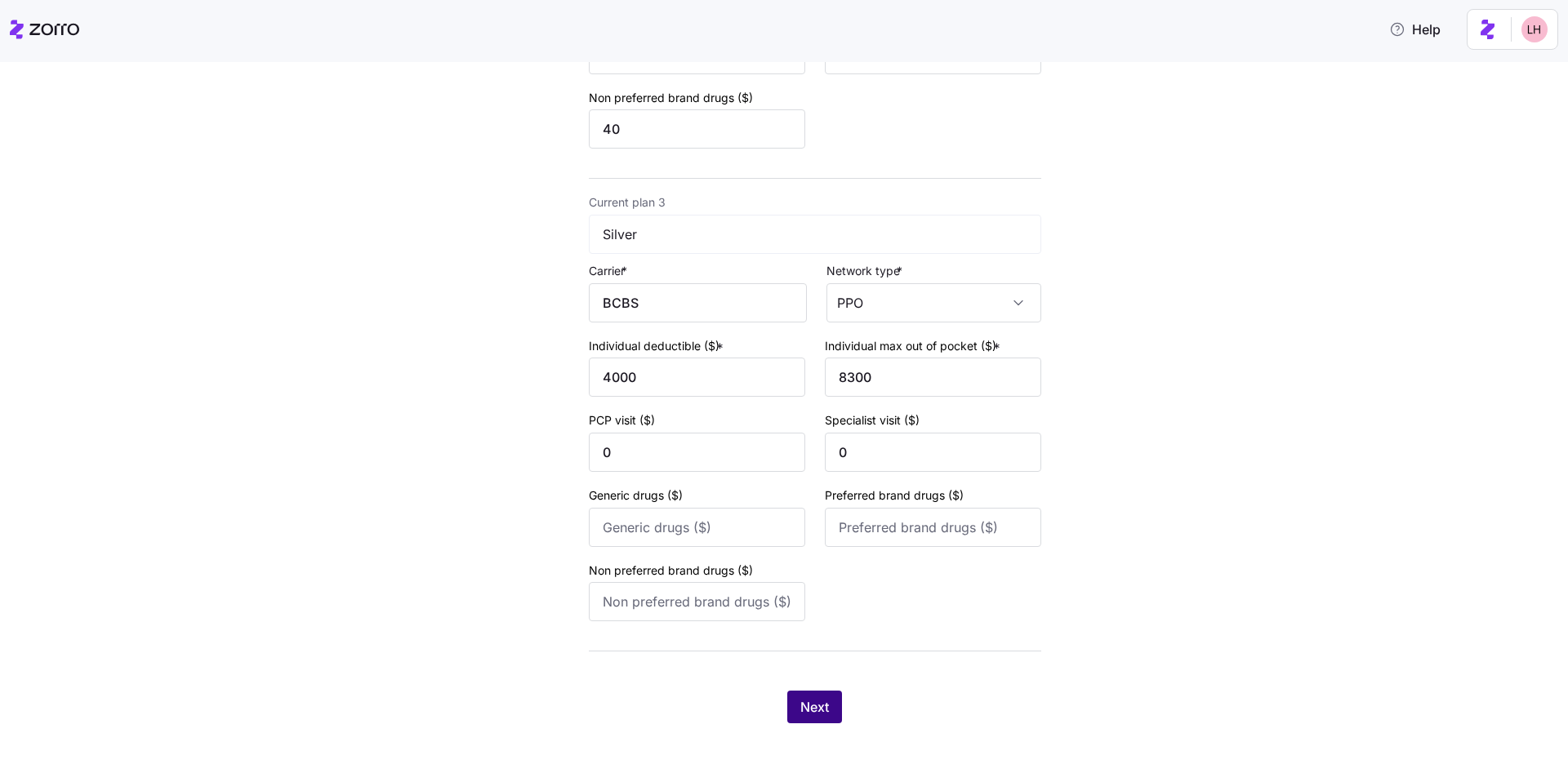
click at [815, 717] on button "Next" at bounding box center [815, 706] width 55 height 33
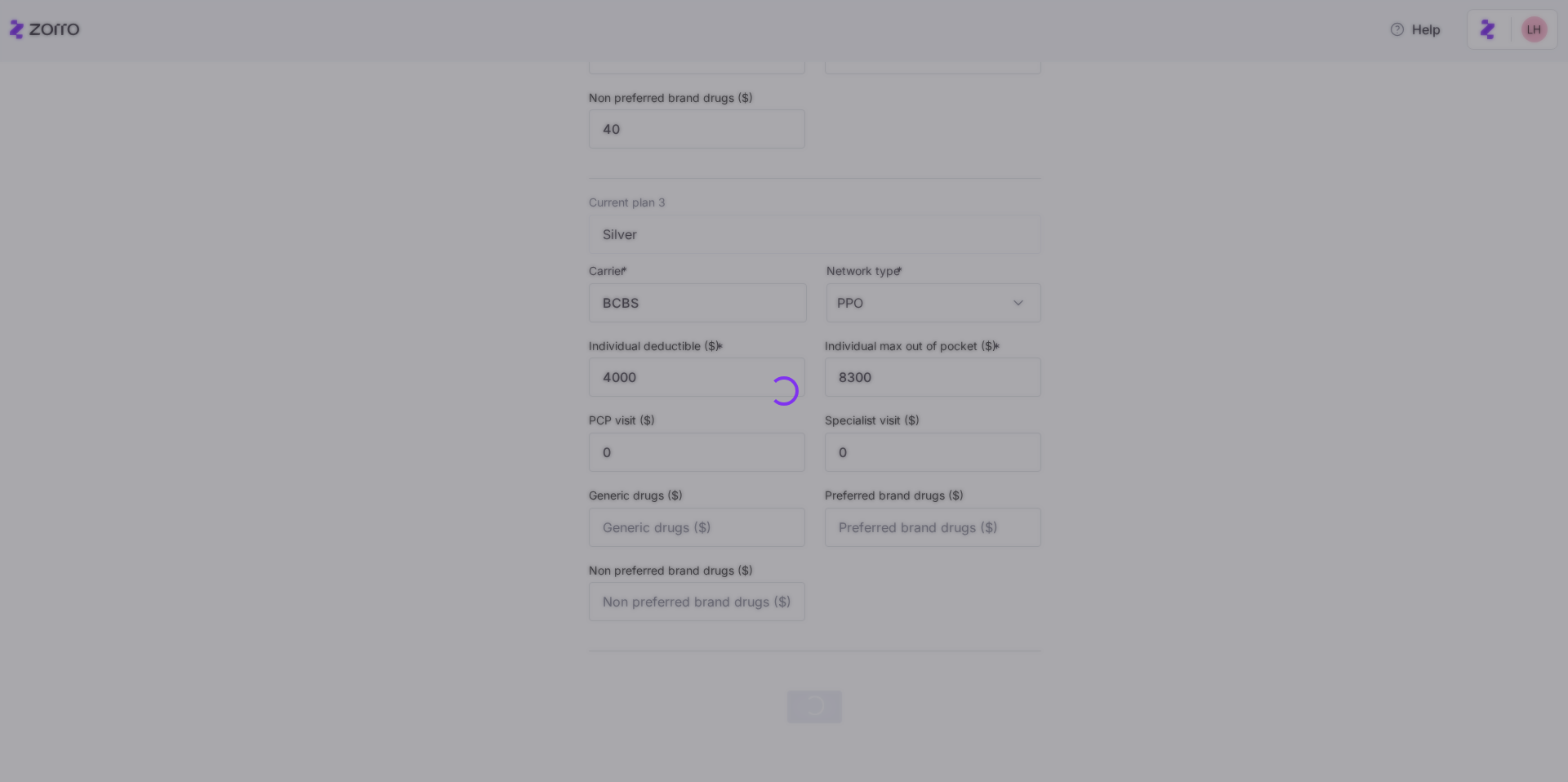
scroll to position [0, 0]
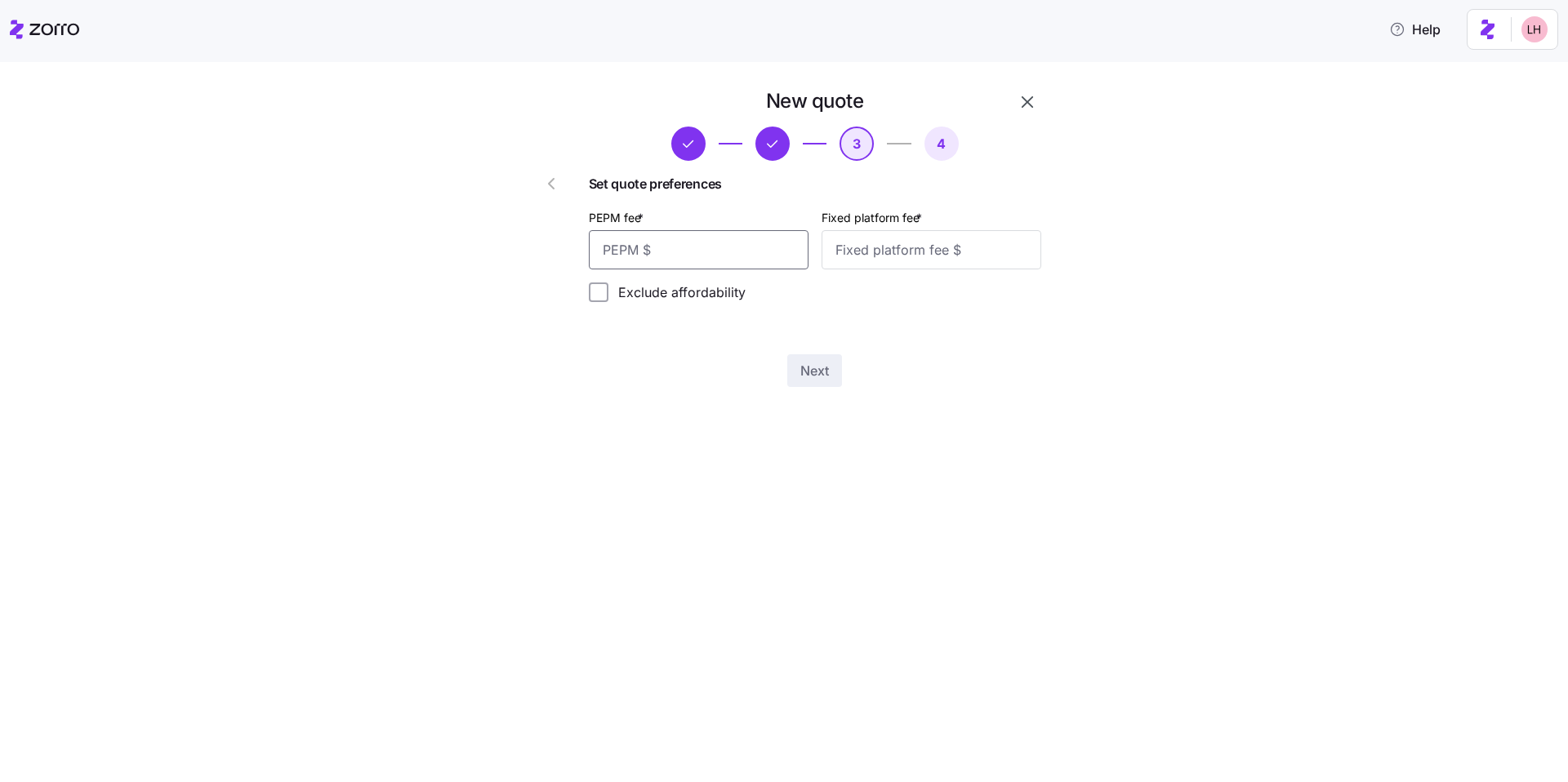
click at [761, 253] on input "PEPM fee *" at bounding box center [698, 249] width 219 height 39
type input "60"
click at [882, 253] on input "Fixed platform fee *" at bounding box center [931, 249] width 219 height 39
type input "100"
click at [803, 366] on span "Next" at bounding box center [814, 370] width 28 height 19
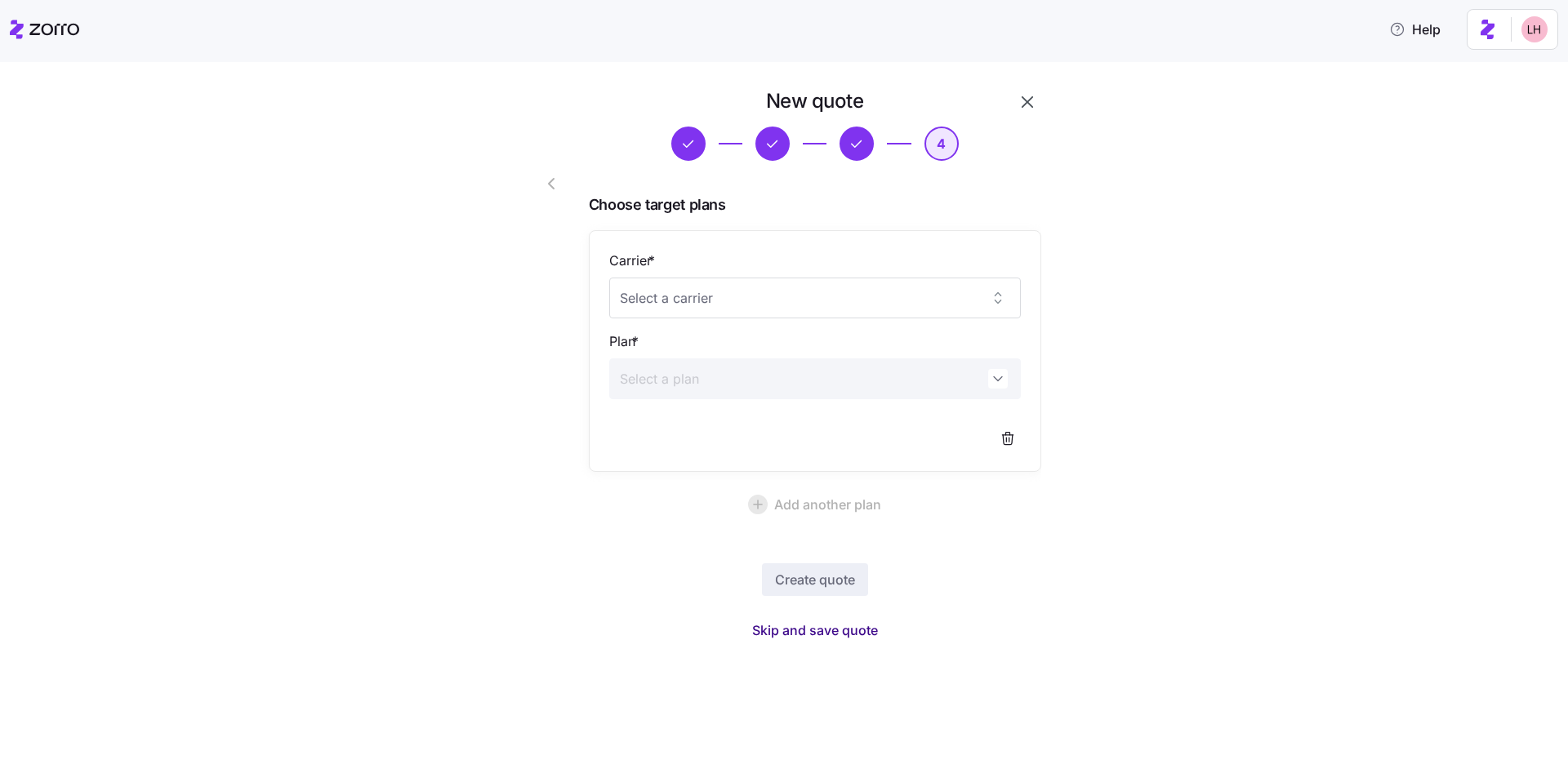
click at [838, 641] on button "Skip and save quote" at bounding box center [815, 629] width 152 height 29
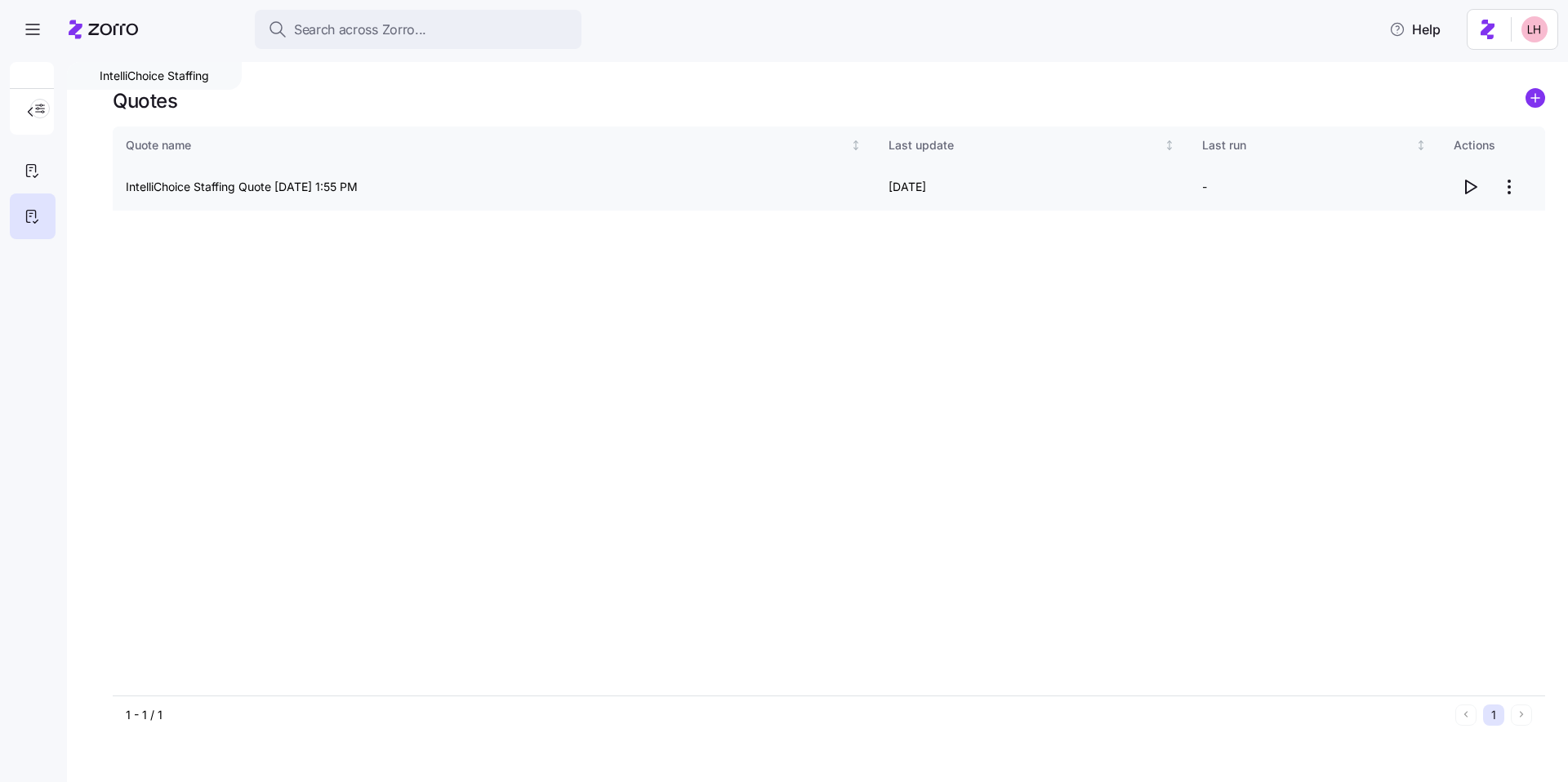
click at [1475, 189] on icon "button" at bounding box center [1470, 186] width 19 height 19
click at [1506, 186] on html "Search across Zorro... Help IntelliChoice Staffing Quotes Quote name Last updat…" at bounding box center [784, 386] width 1568 height 772
click at [1462, 256] on div "Delete quote" at bounding box center [1444, 253] width 150 height 26
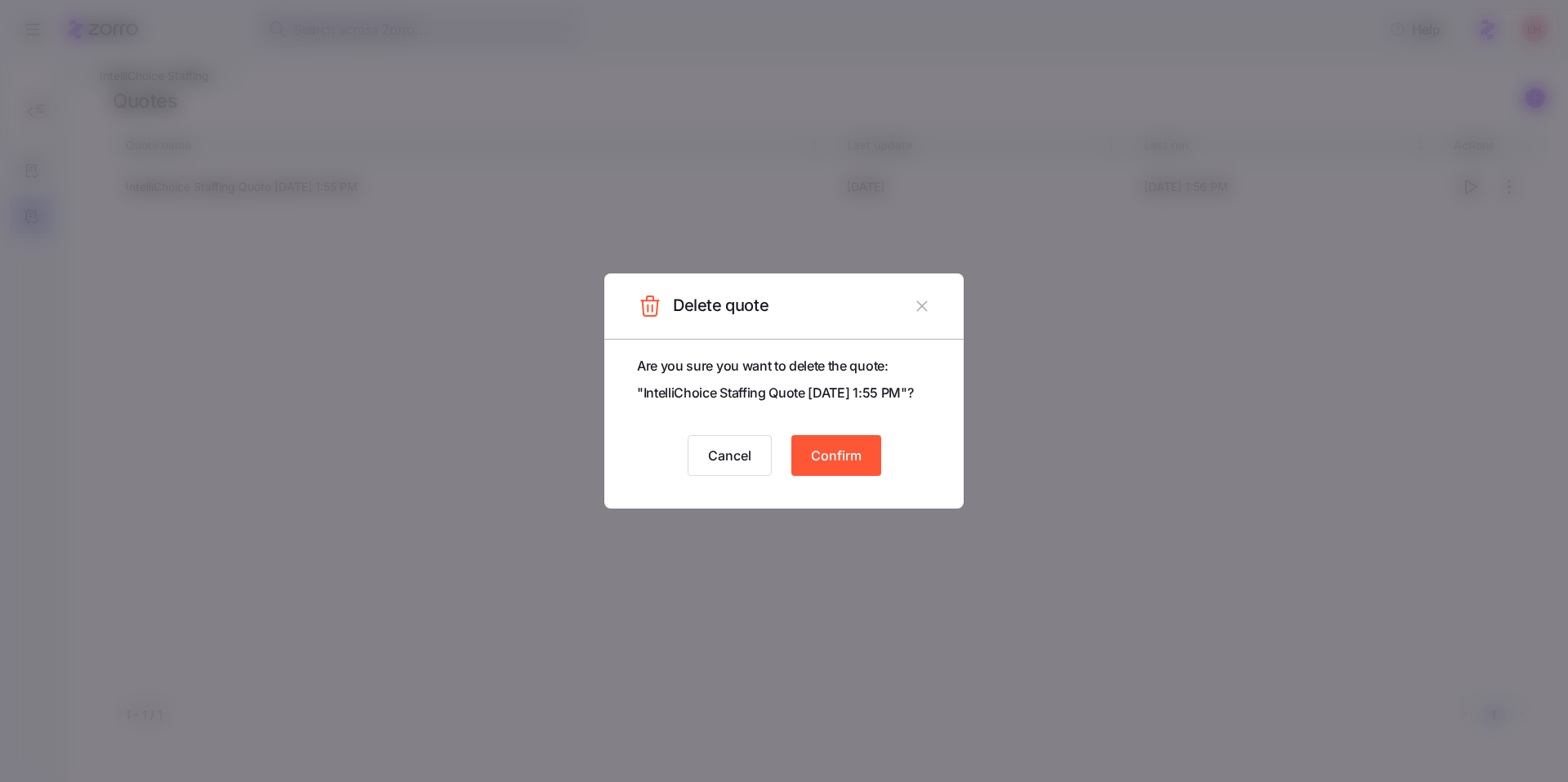
click at [845, 476] on button "Confirm" at bounding box center [837, 455] width 90 height 41
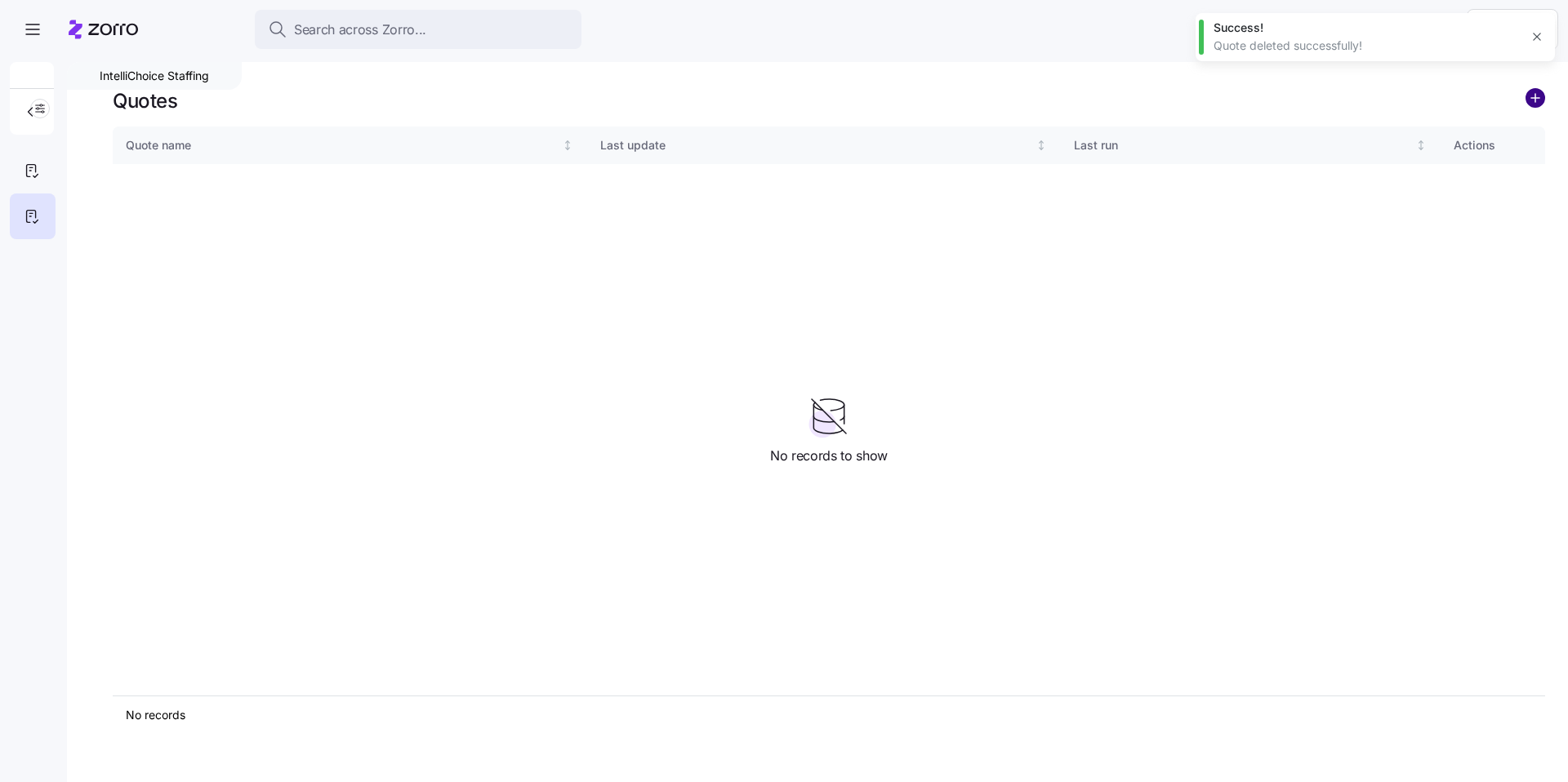
click at [1530, 99] on circle "add icon" at bounding box center [1535, 98] width 18 height 18
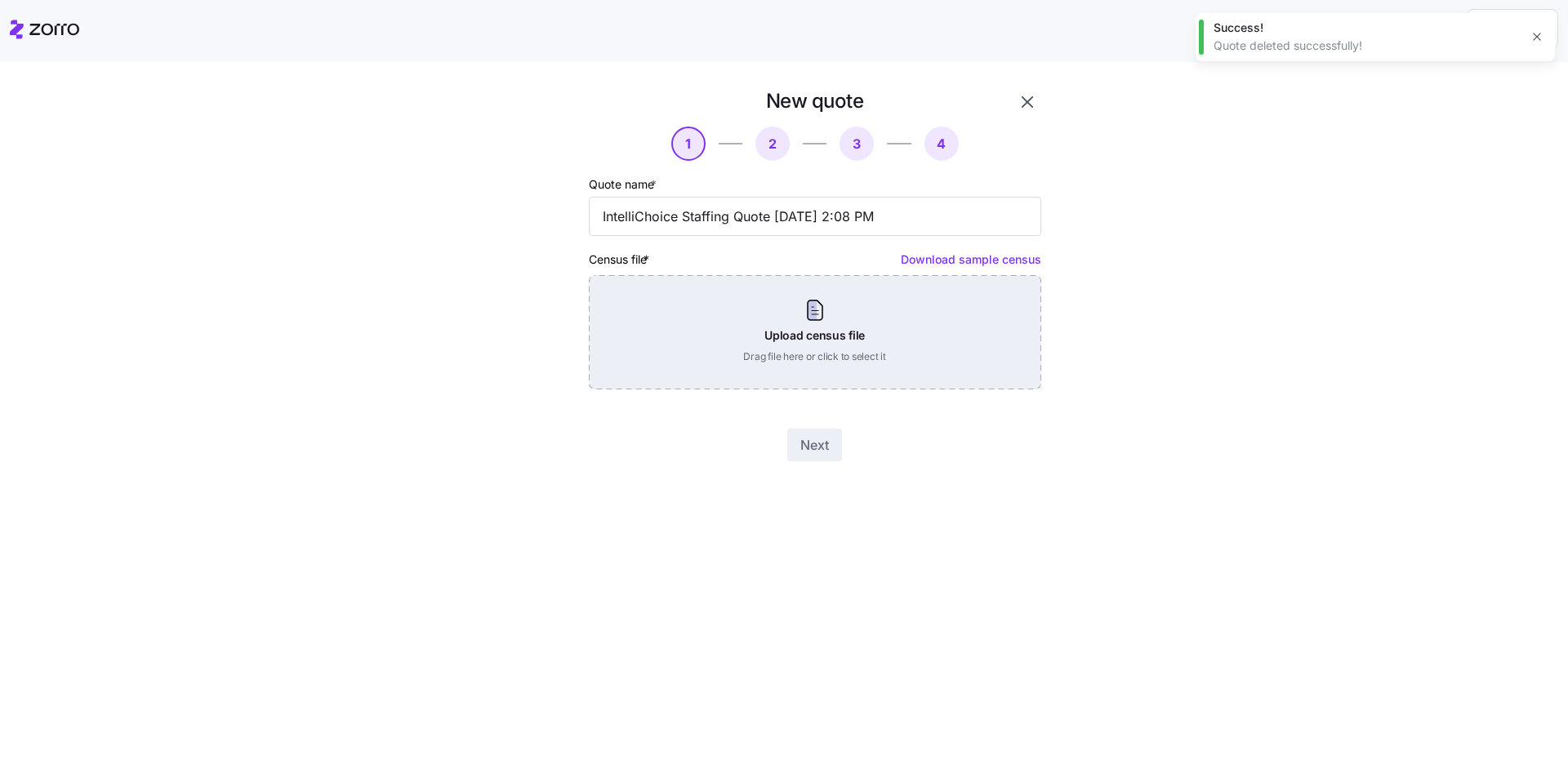
click at [988, 332] on div "Upload census file Drag file here or click to select it" at bounding box center [815, 332] width 452 height 114
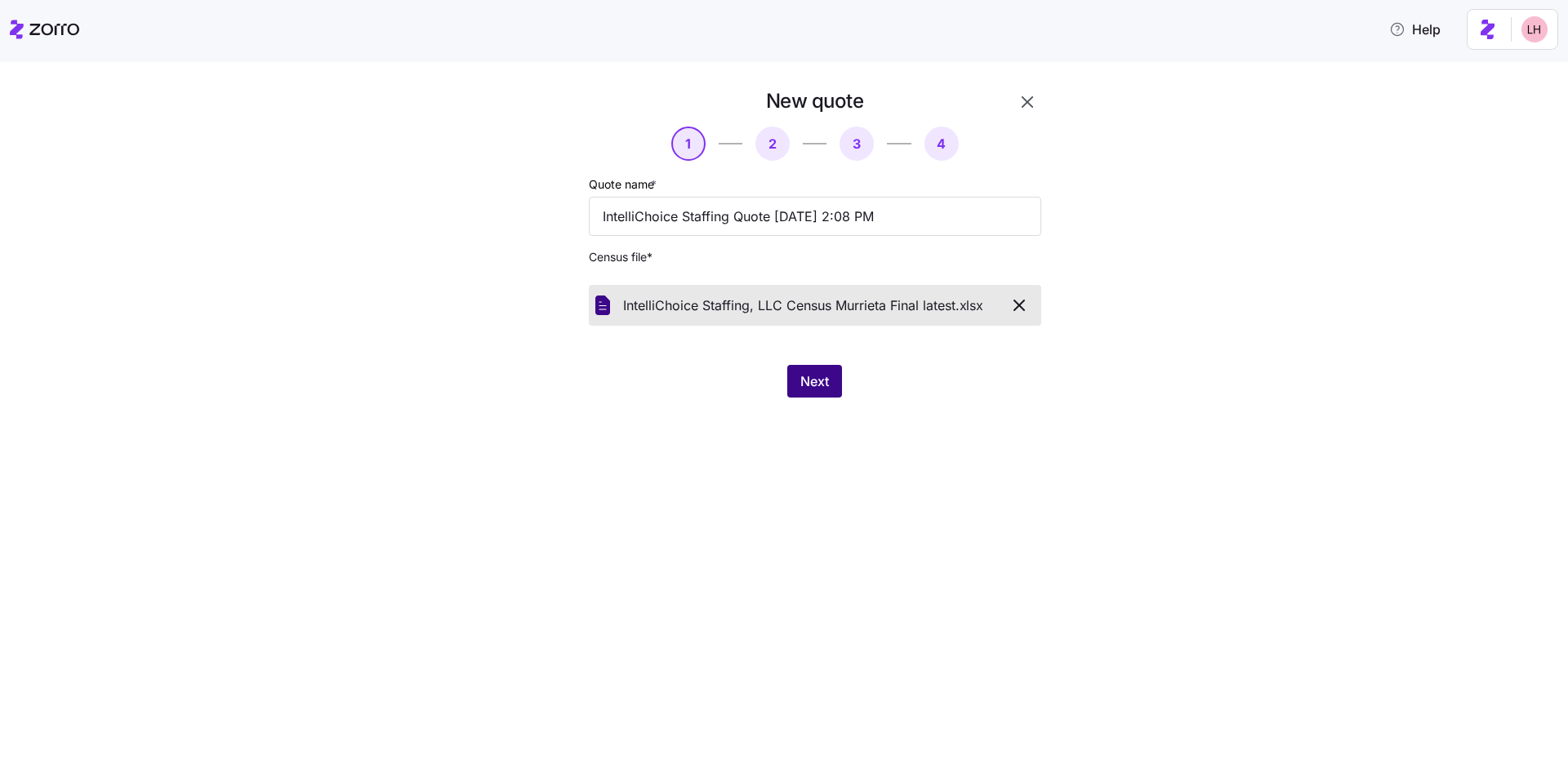
click at [823, 367] on button "Next" at bounding box center [815, 381] width 55 height 33
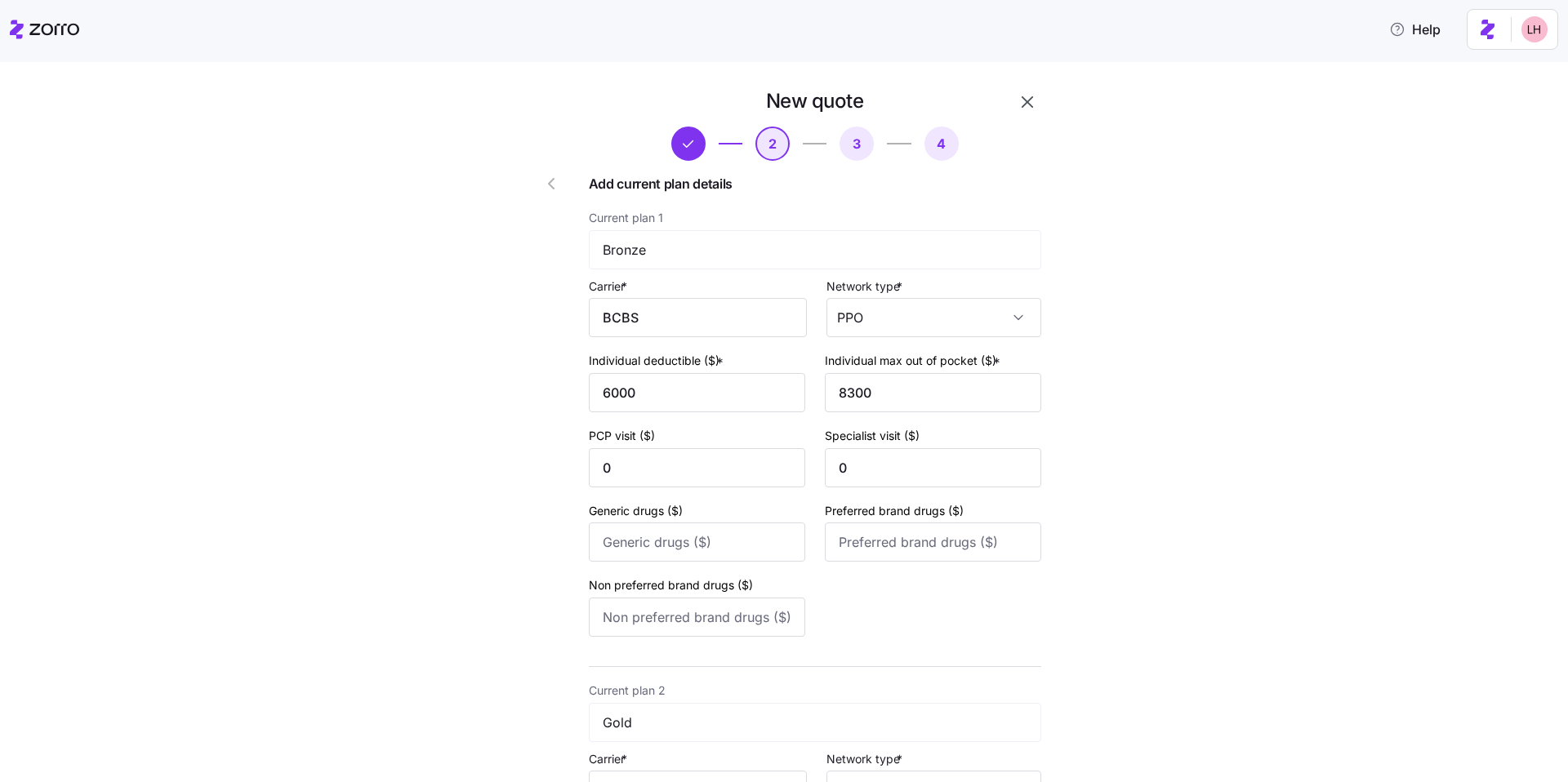
scroll to position [960, 0]
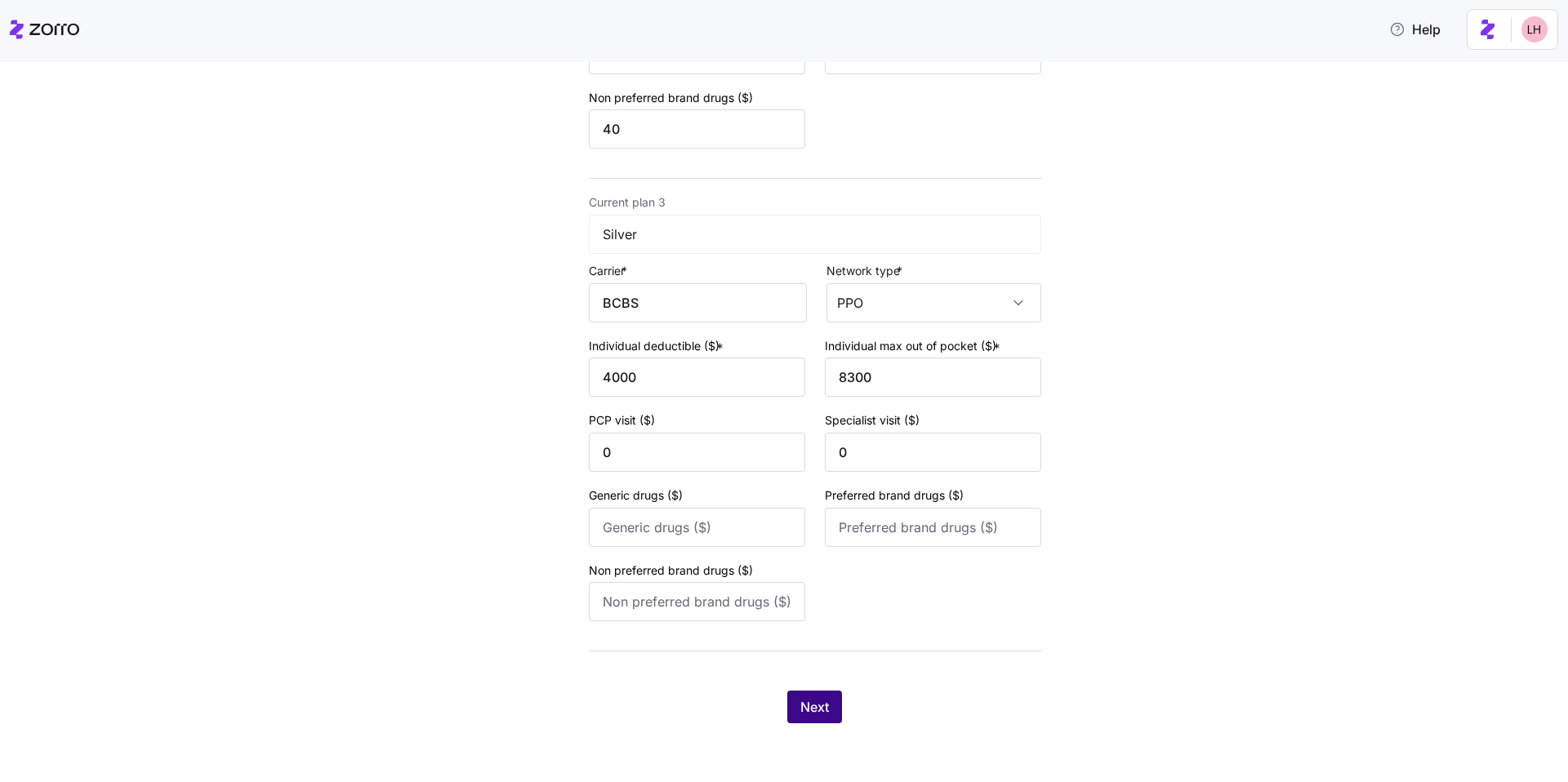
click at [830, 694] on button "Next" at bounding box center [815, 706] width 55 height 33
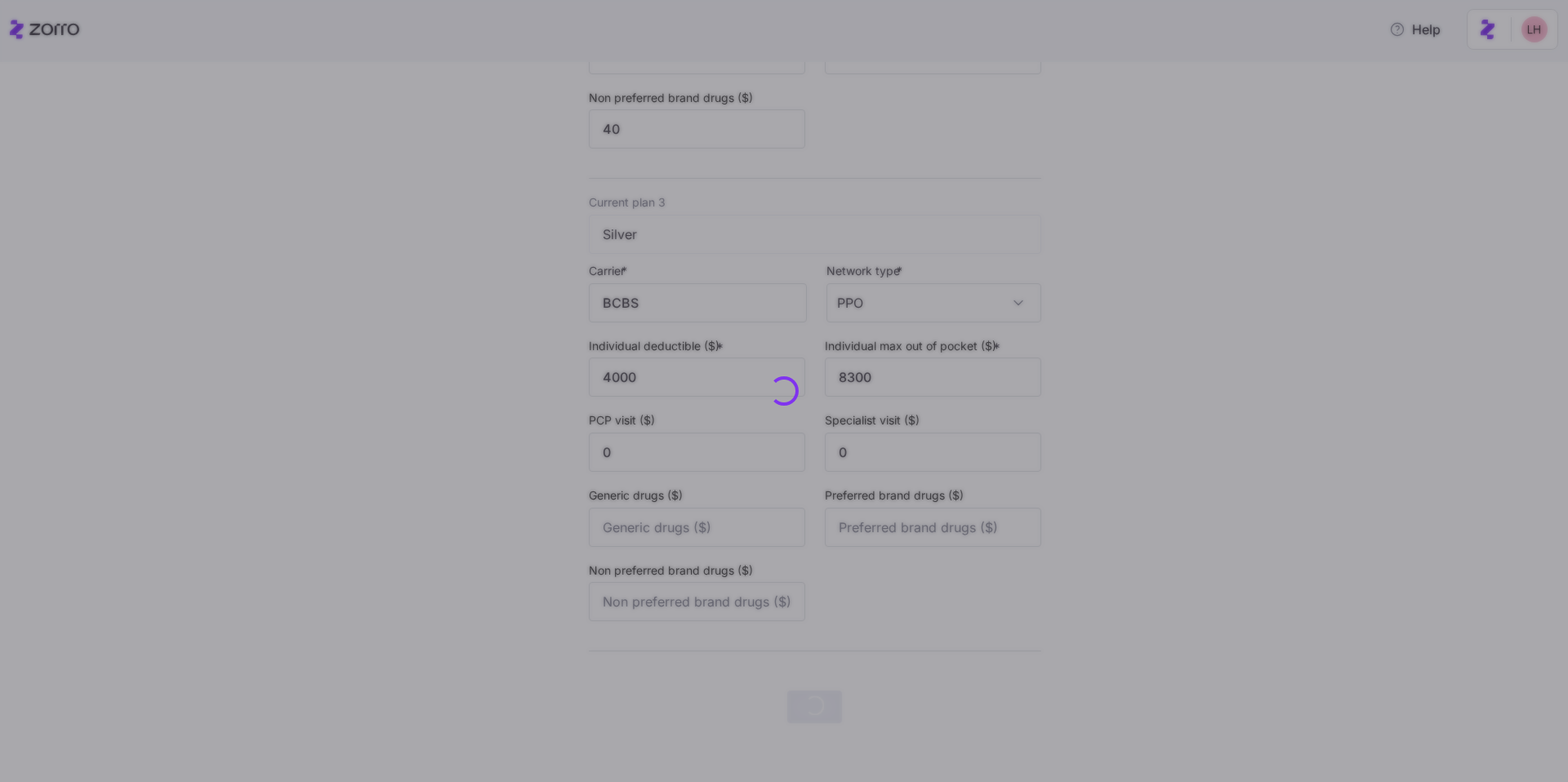
scroll to position [0, 0]
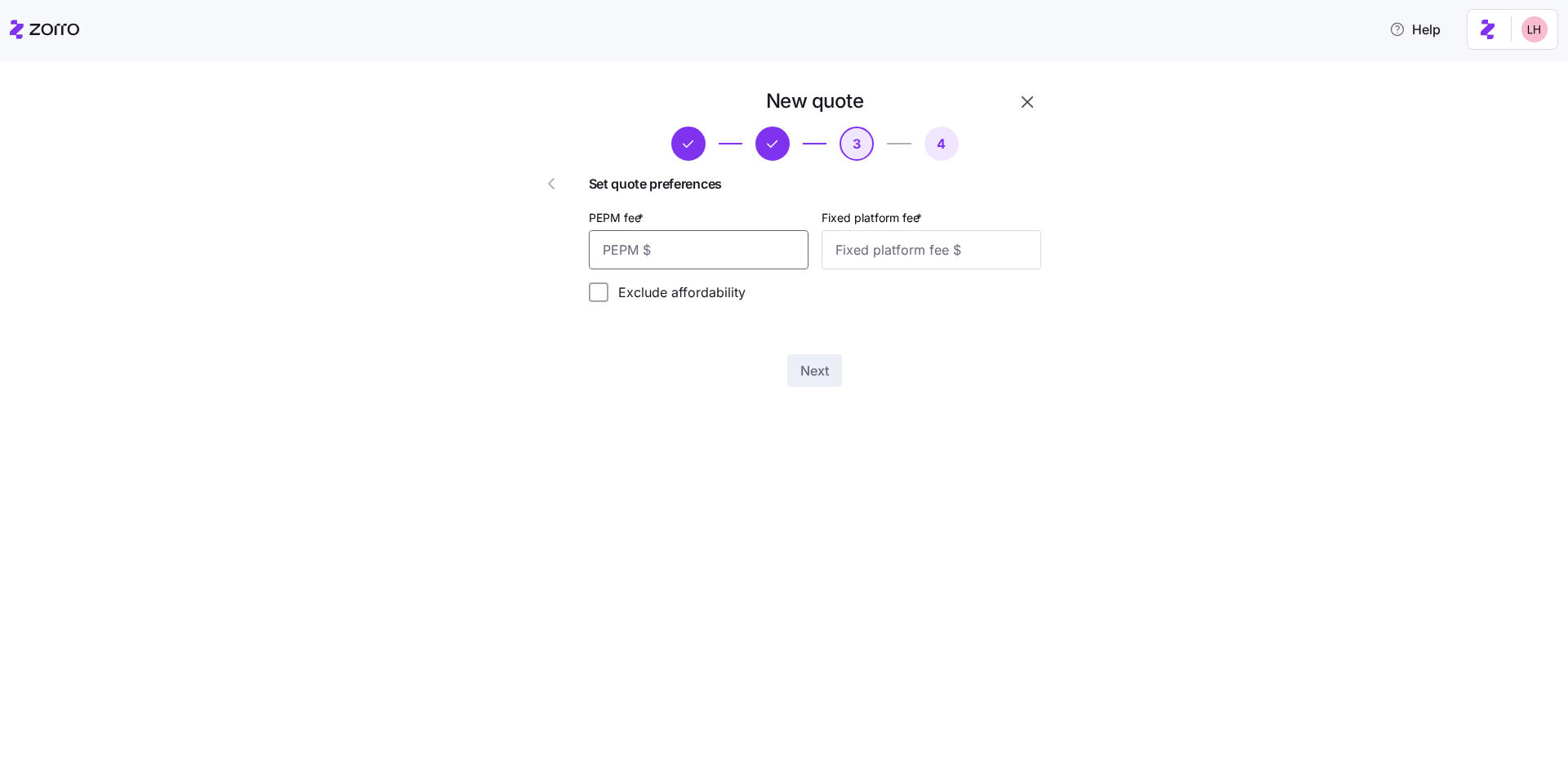
click at [748, 255] on input "PEPM fee *" at bounding box center [698, 249] width 219 height 39
type input "60"
click at [878, 256] on input "Fixed platform fee *" at bounding box center [931, 249] width 219 height 39
type input "100"
click at [800, 374] on span "Next" at bounding box center [814, 370] width 28 height 19
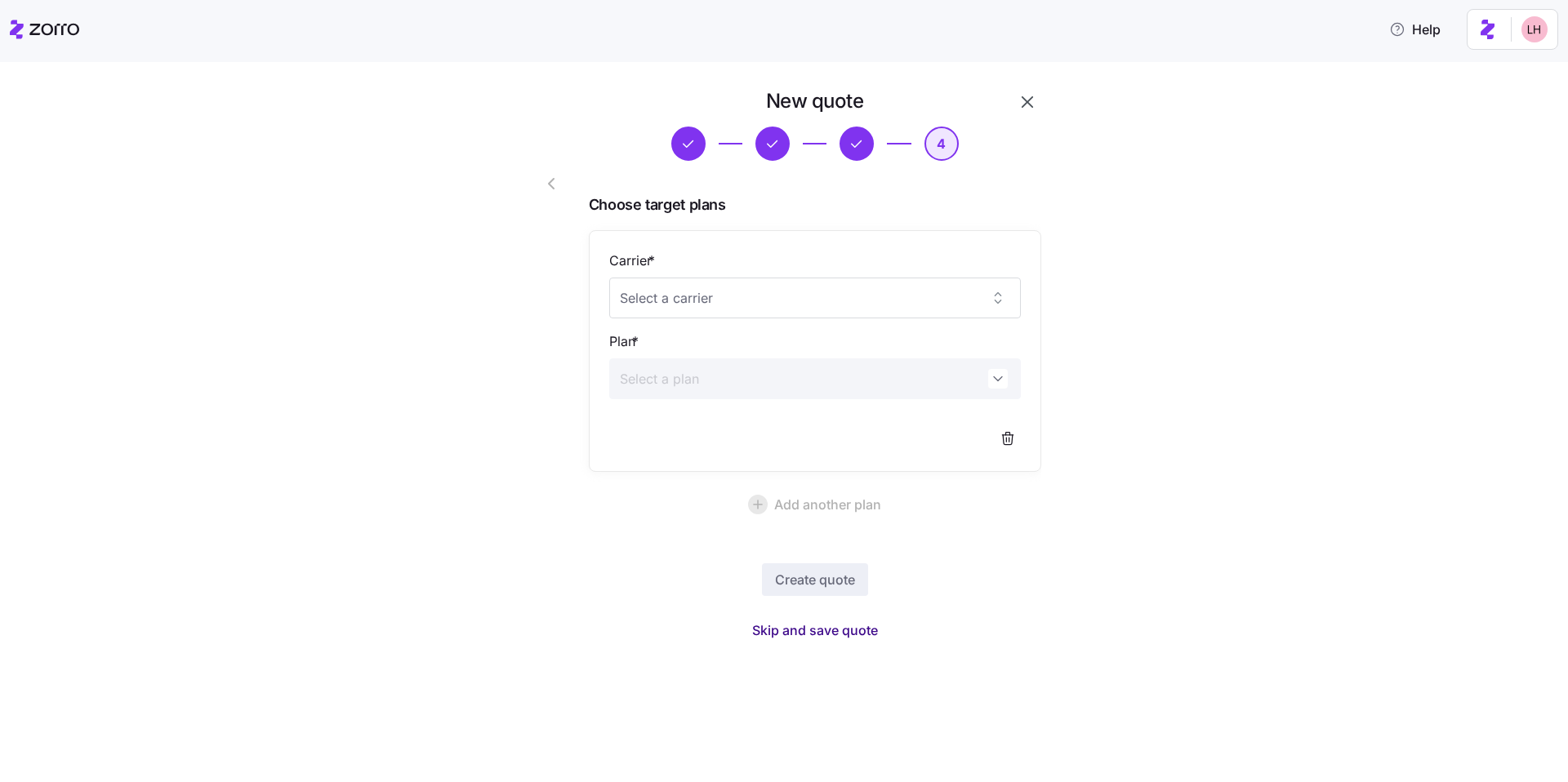
click at [852, 629] on span "Skip and save quote" at bounding box center [815, 629] width 126 height 19
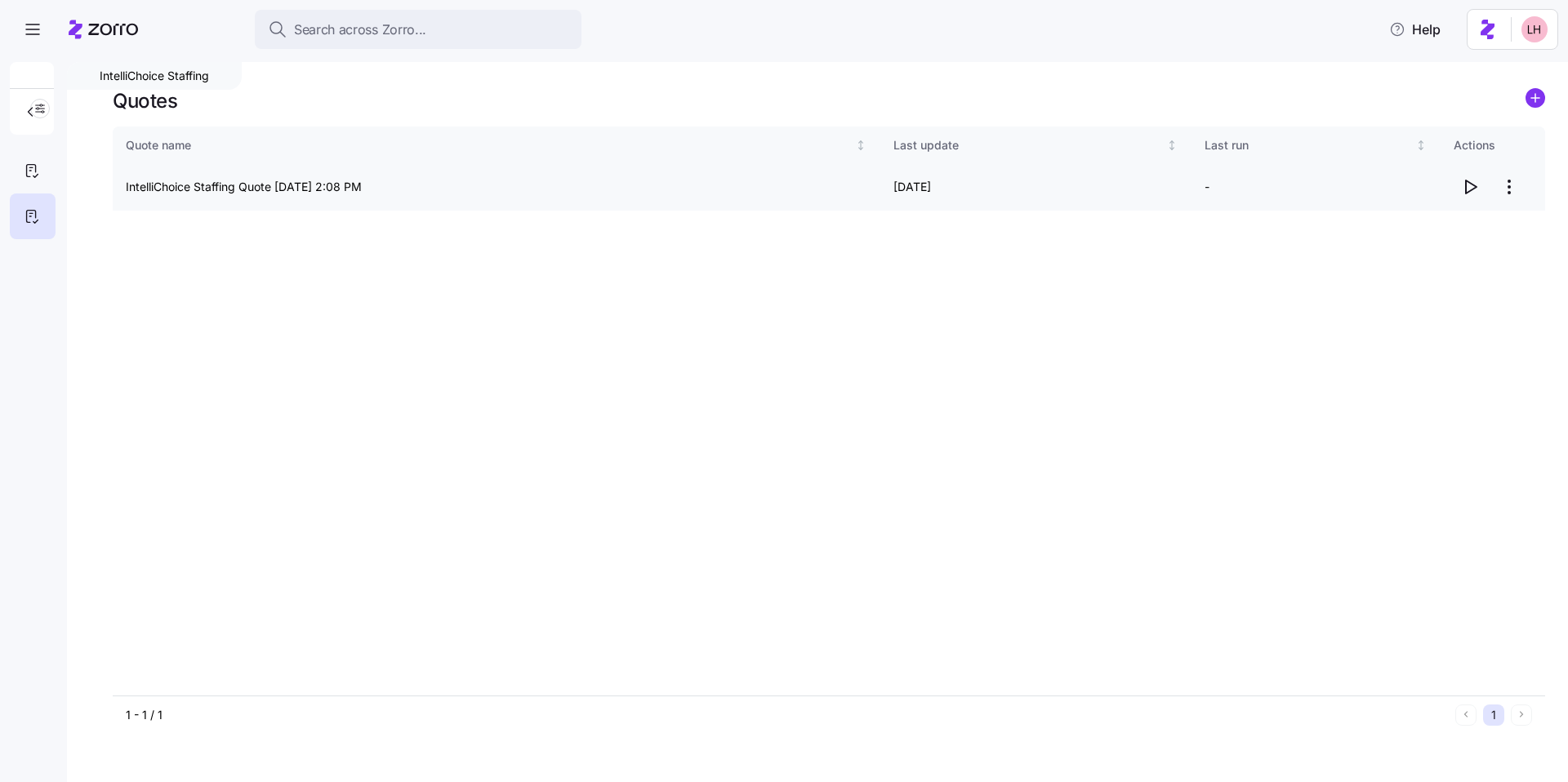
click at [1471, 186] on icon "button" at bounding box center [1470, 186] width 19 height 19
click at [47, 163] on div at bounding box center [33, 170] width 46 height 46
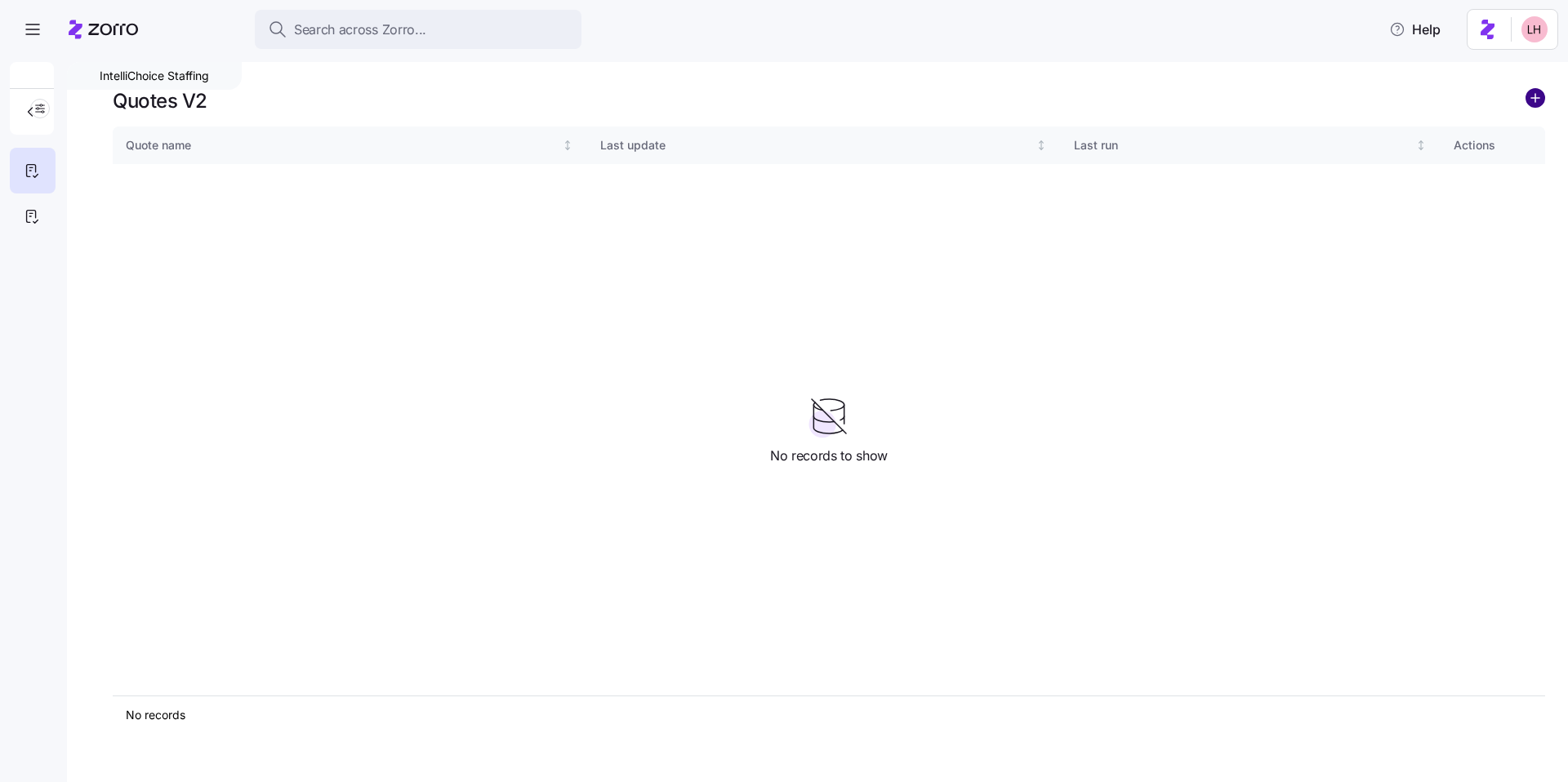
click at [1532, 103] on circle "add icon" at bounding box center [1535, 98] width 18 height 18
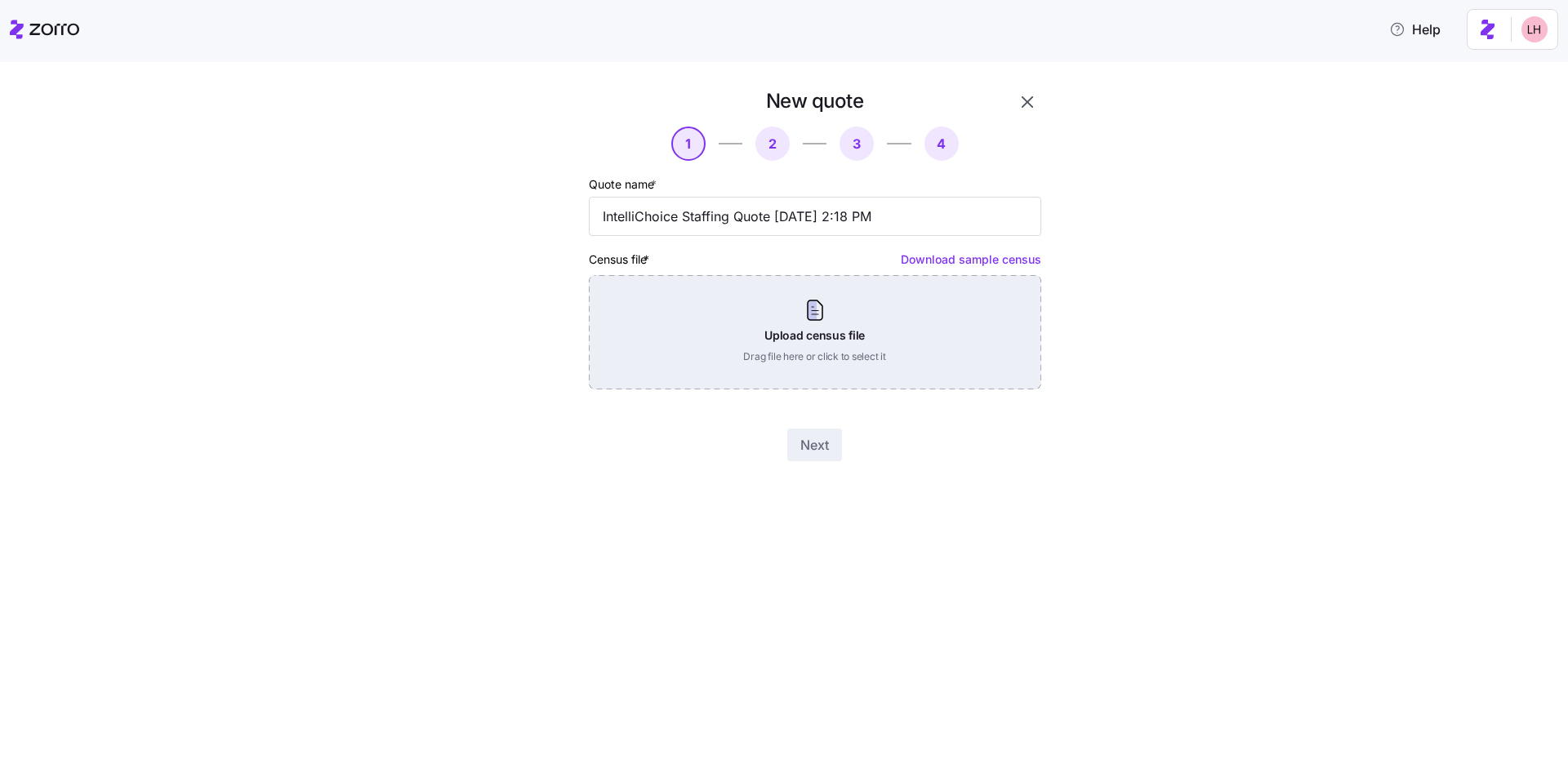
click at [830, 357] on div "Upload census file Drag file here or click to select it" at bounding box center [815, 332] width 452 height 114
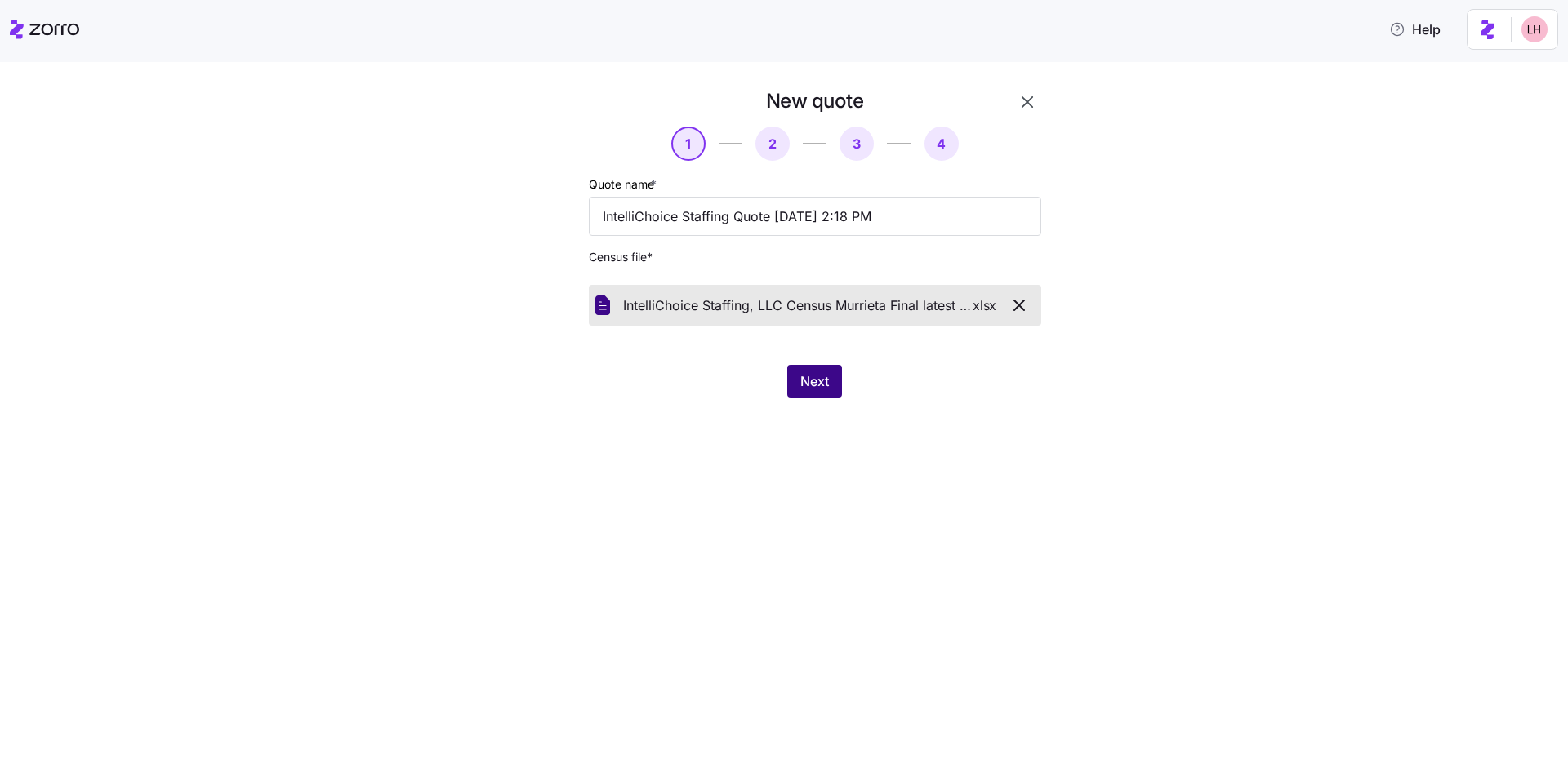
click at [837, 373] on button "Next" at bounding box center [815, 381] width 55 height 33
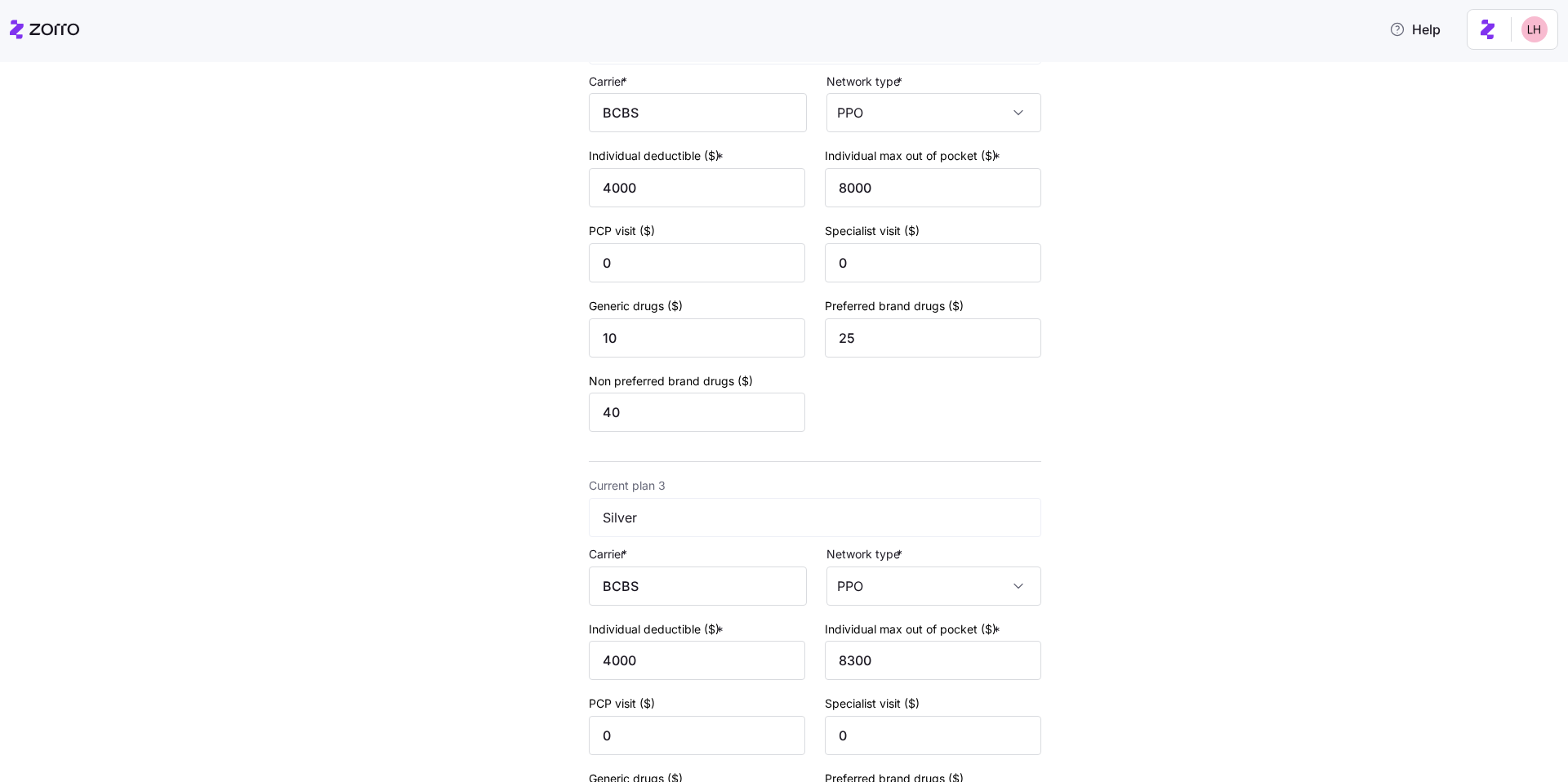
scroll to position [960, 0]
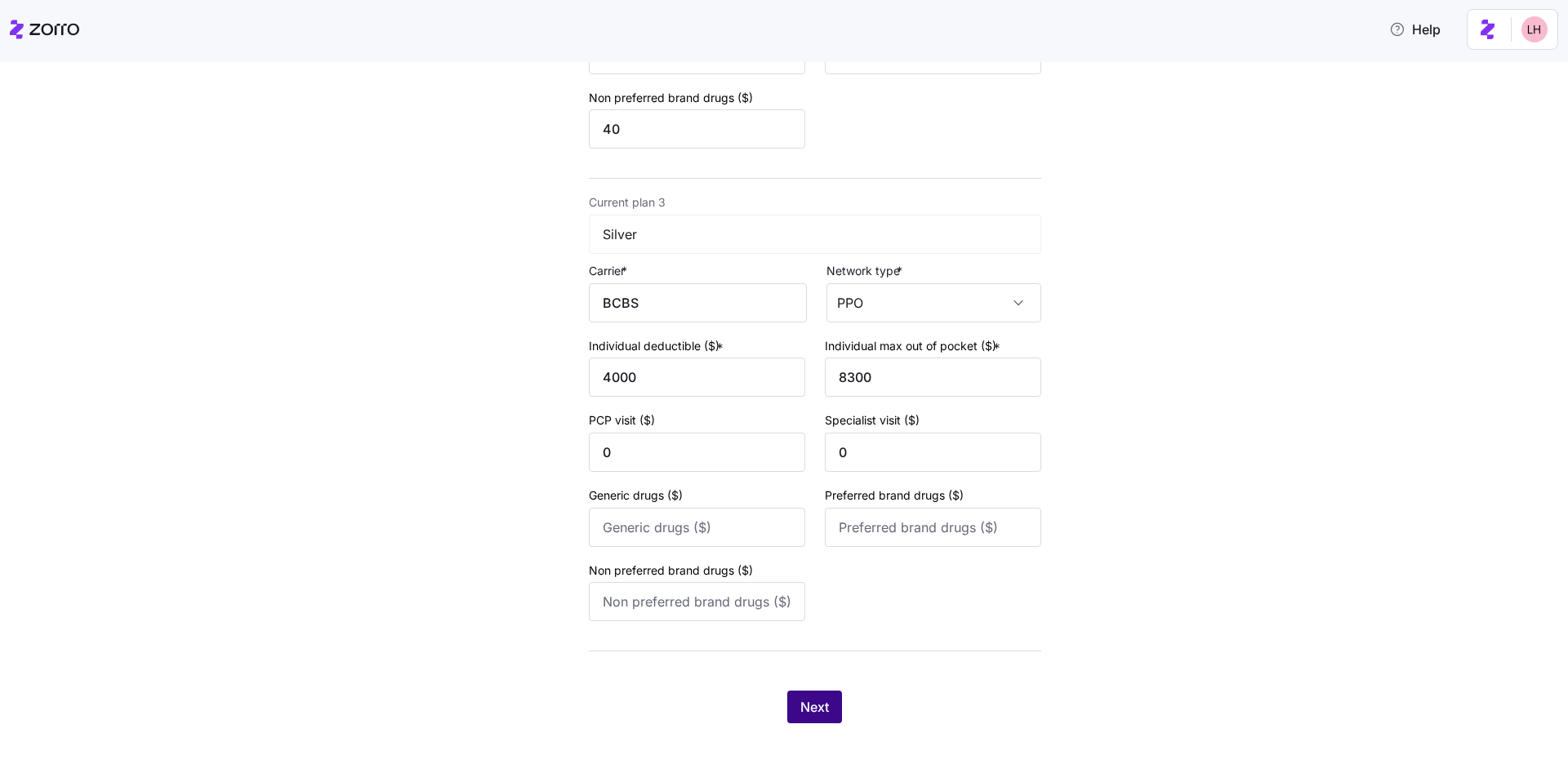
click at [818, 699] on span "Next" at bounding box center [814, 706] width 28 height 19
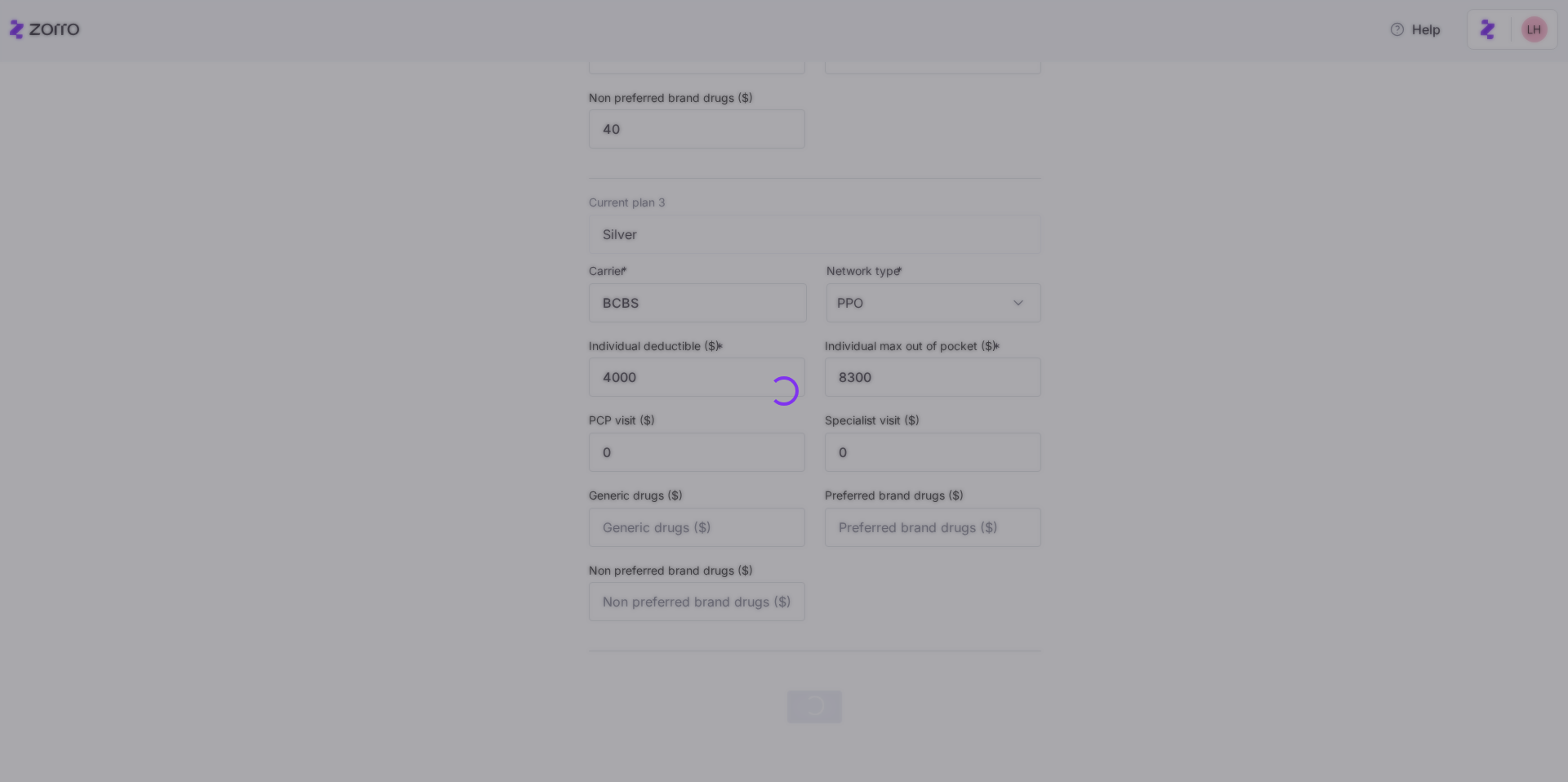
scroll to position [0, 0]
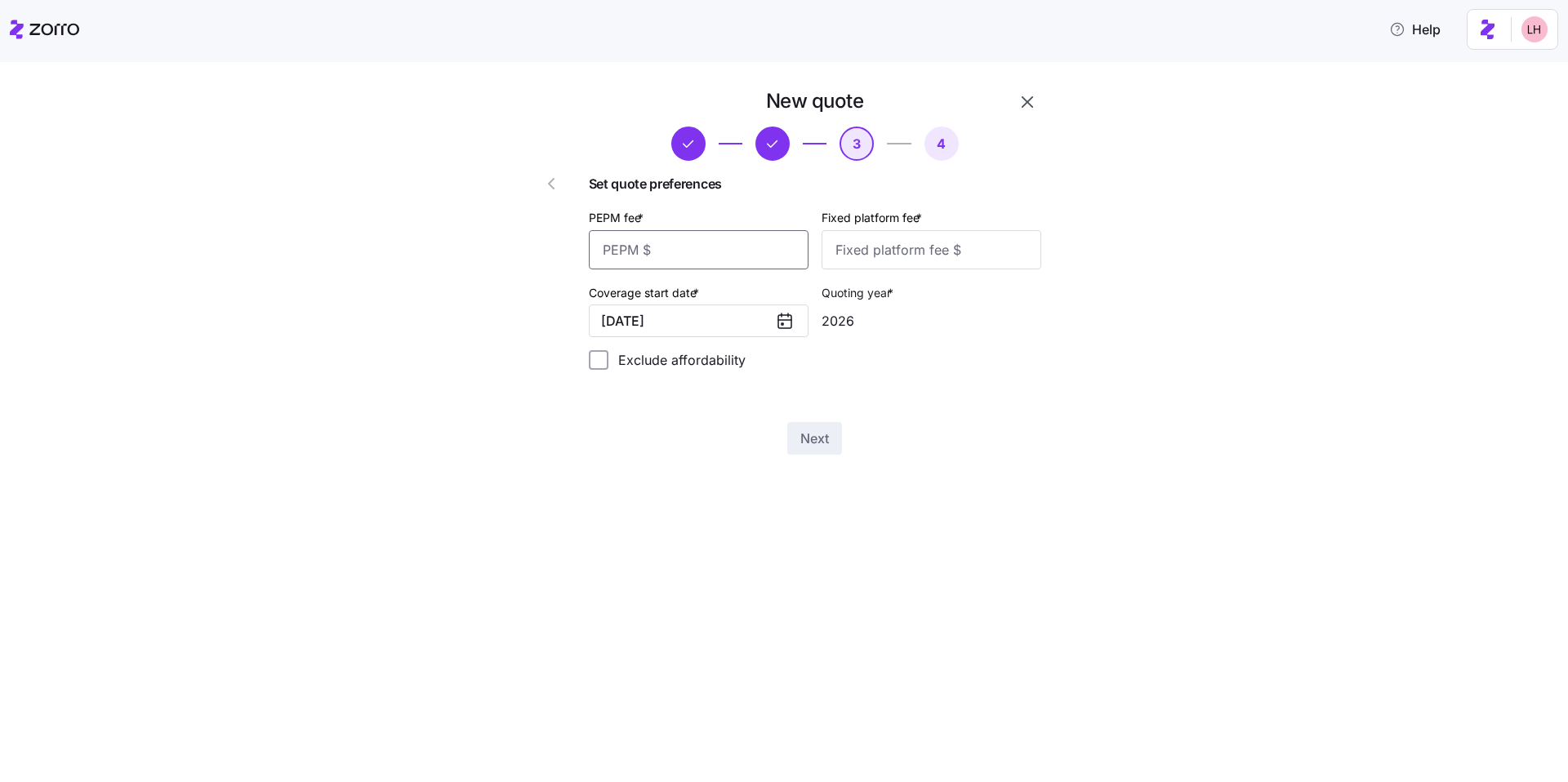
click at [724, 262] on input "PEPM fee *" at bounding box center [698, 249] width 219 height 39
type input "60"
type input "100"
click at [831, 428] on button "Next" at bounding box center [815, 438] width 55 height 33
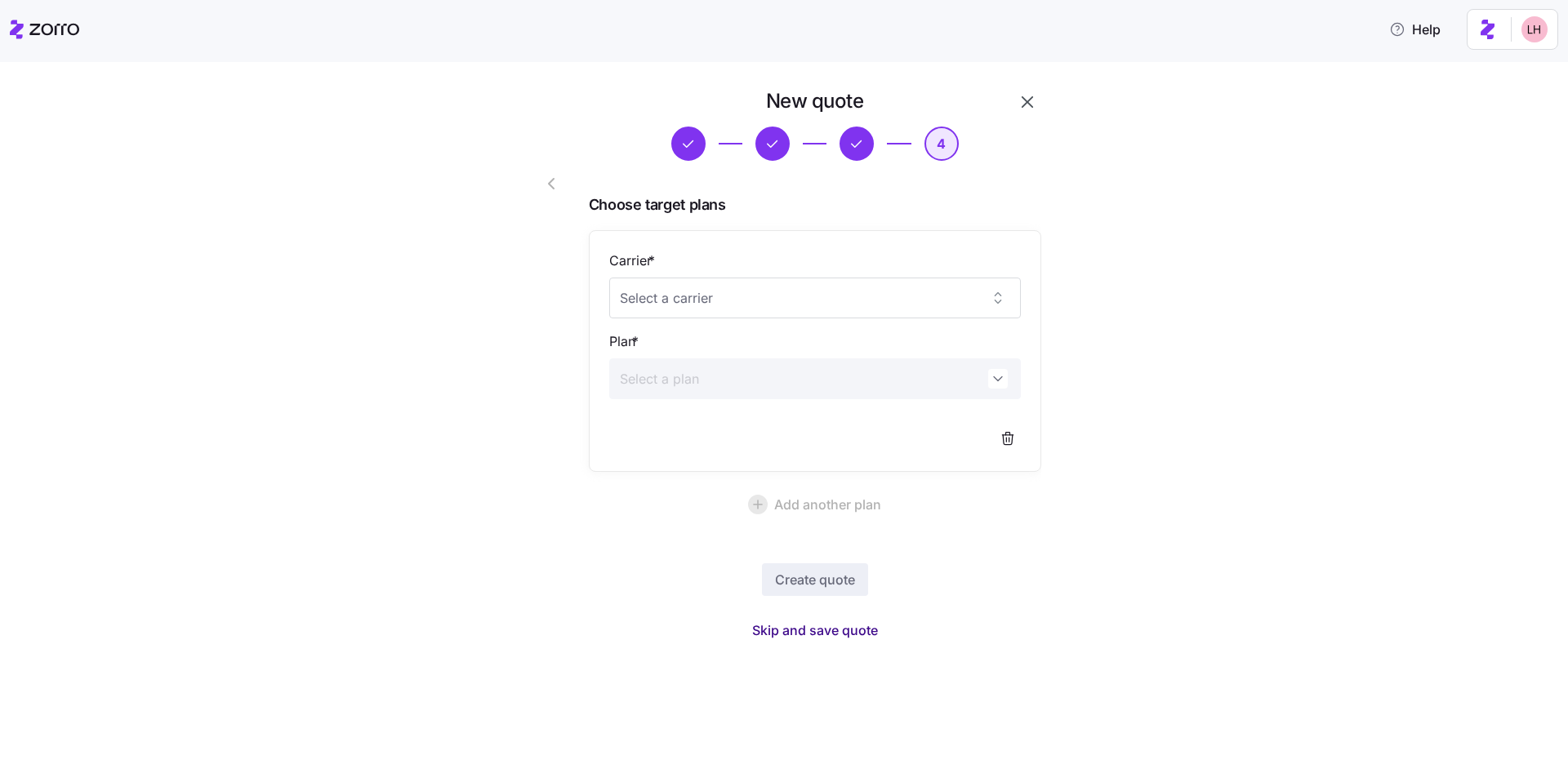
click at [859, 636] on span "Skip and save quote" at bounding box center [815, 629] width 126 height 19
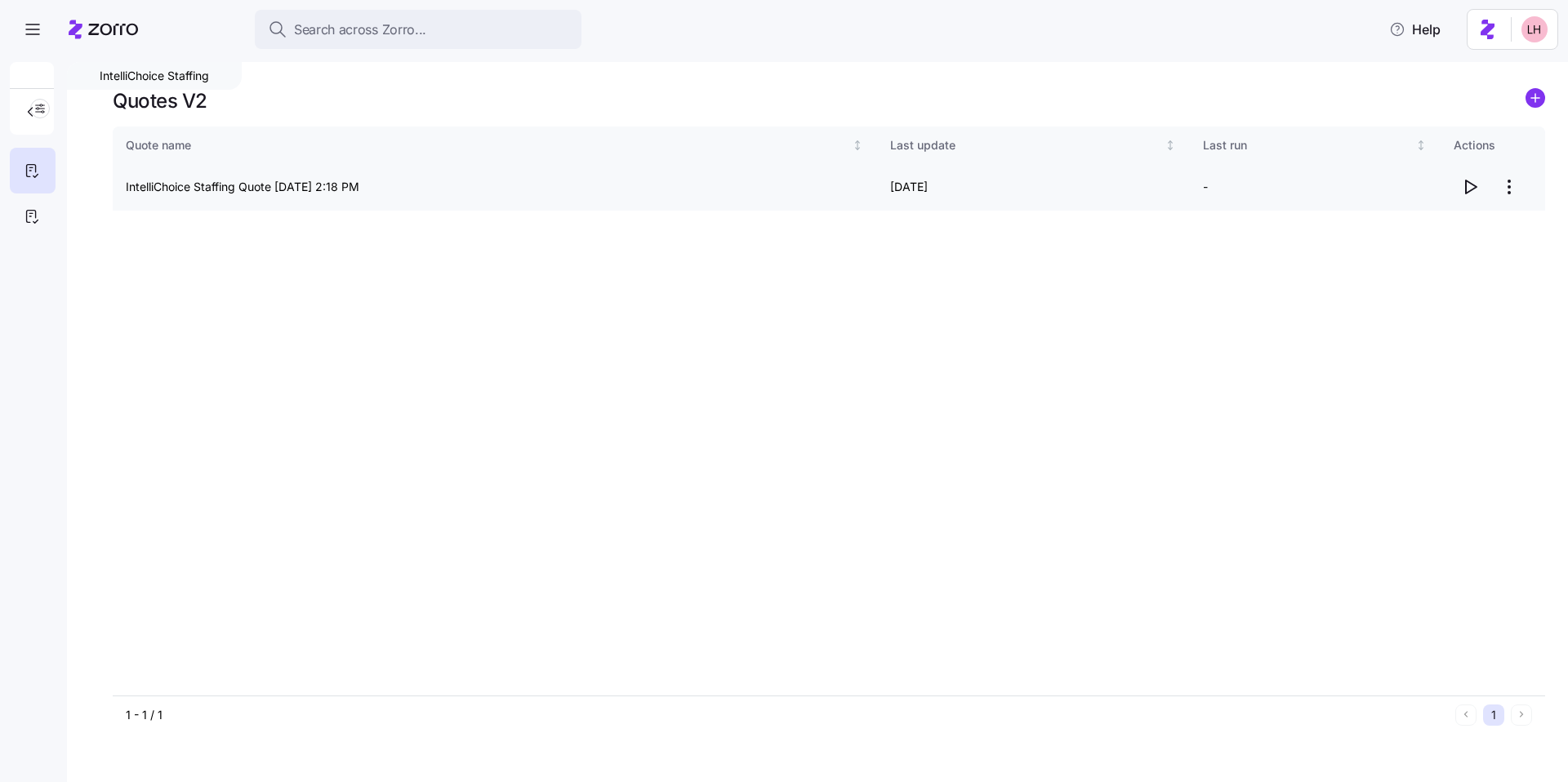
click at [1480, 191] on span "button" at bounding box center [1470, 187] width 31 height 31
click at [1330, 360] on div "Quote name Last update Last run Actions IntelliChoice Staffing Quote 09/12/2025…" at bounding box center [828, 411] width 1432 height 569
click at [1541, 99] on circle "add icon" at bounding box center [1535, 98] width 18 height 18
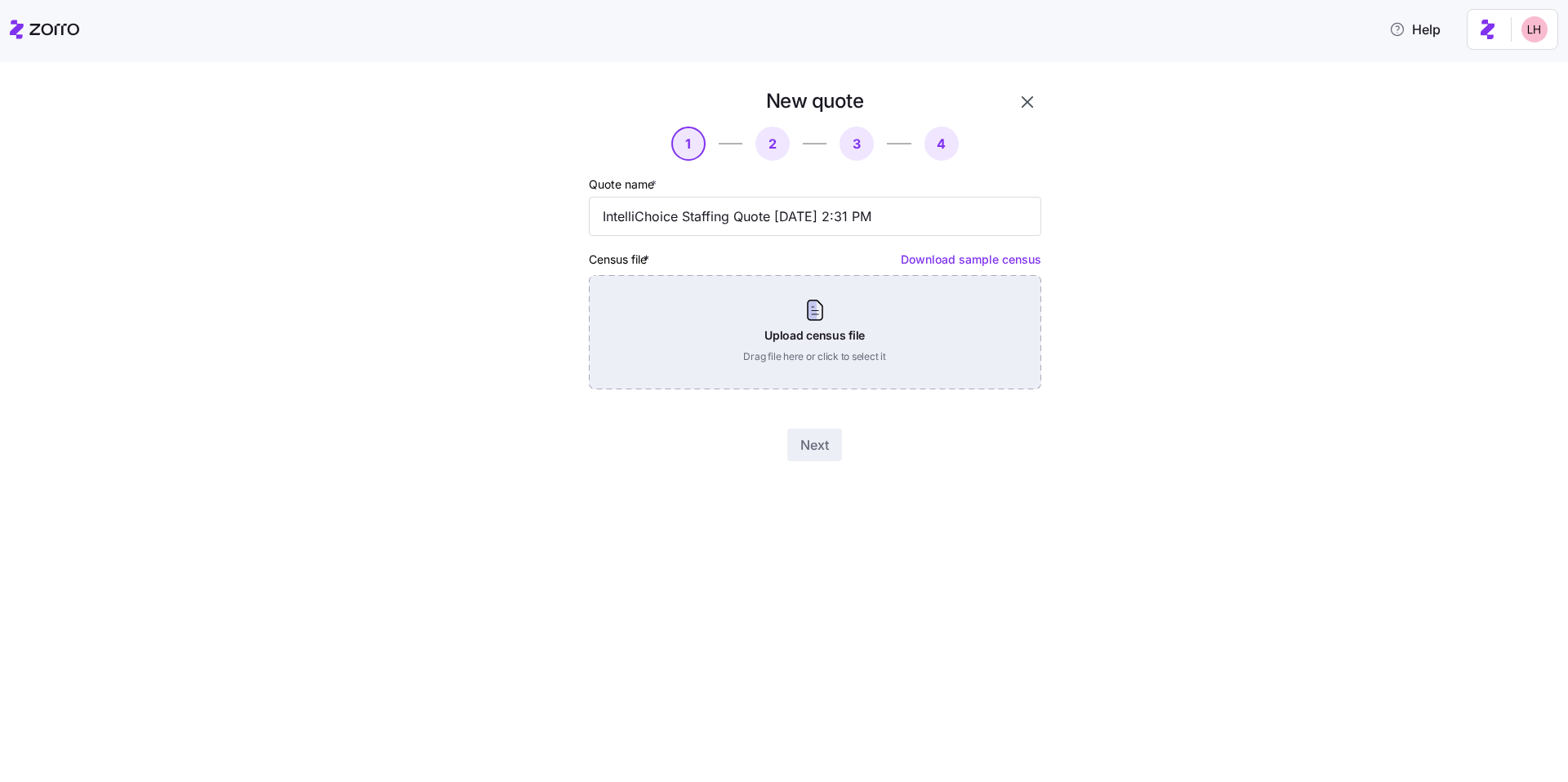
click at [932, 328] on div "Upload census file Drag file here or click to select it" at bounding box center [815, 332] width 452 height 114
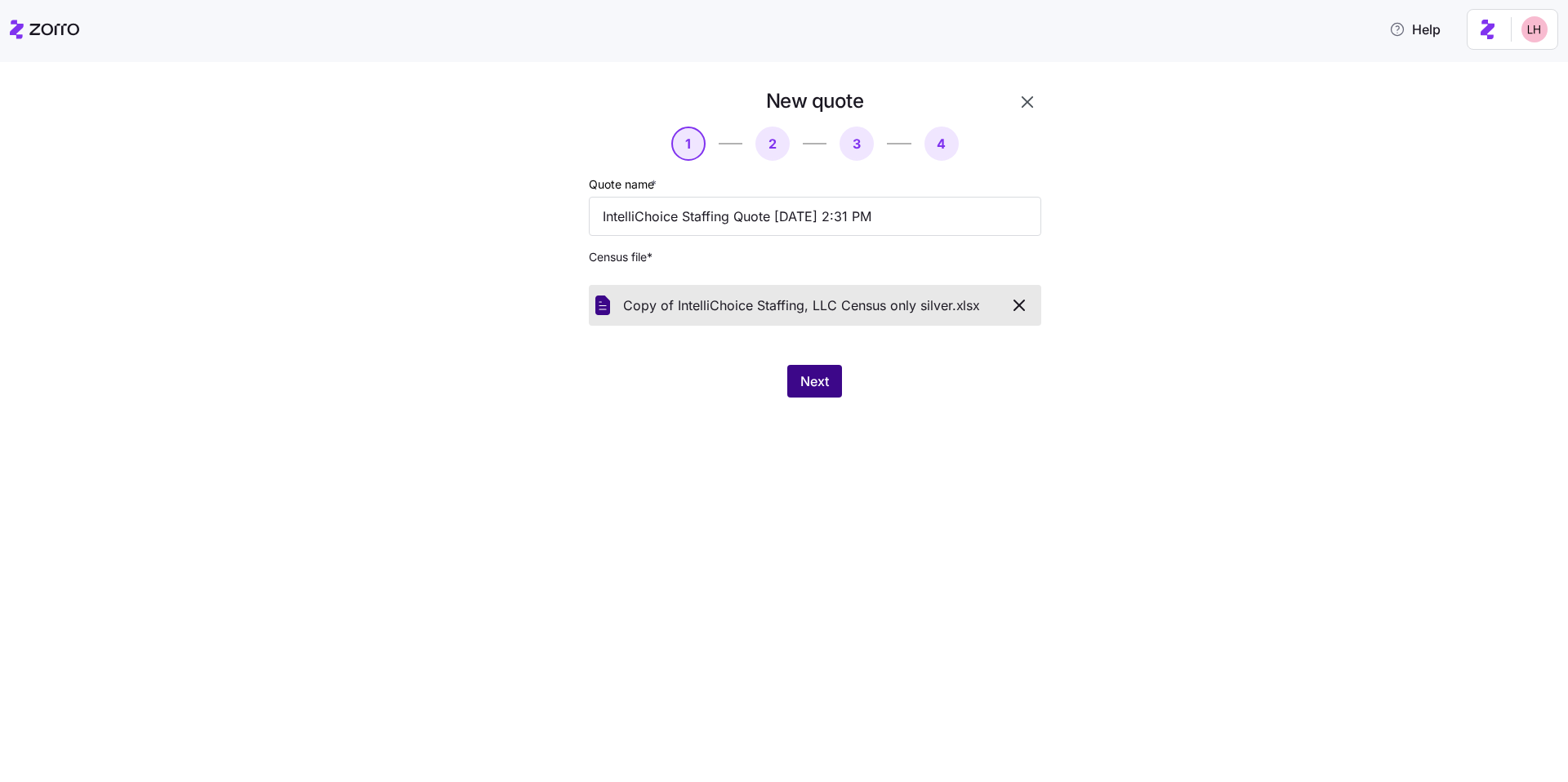
click at [807, 371] on span "Next" at bounding box center [814, 380] width 28 height 19
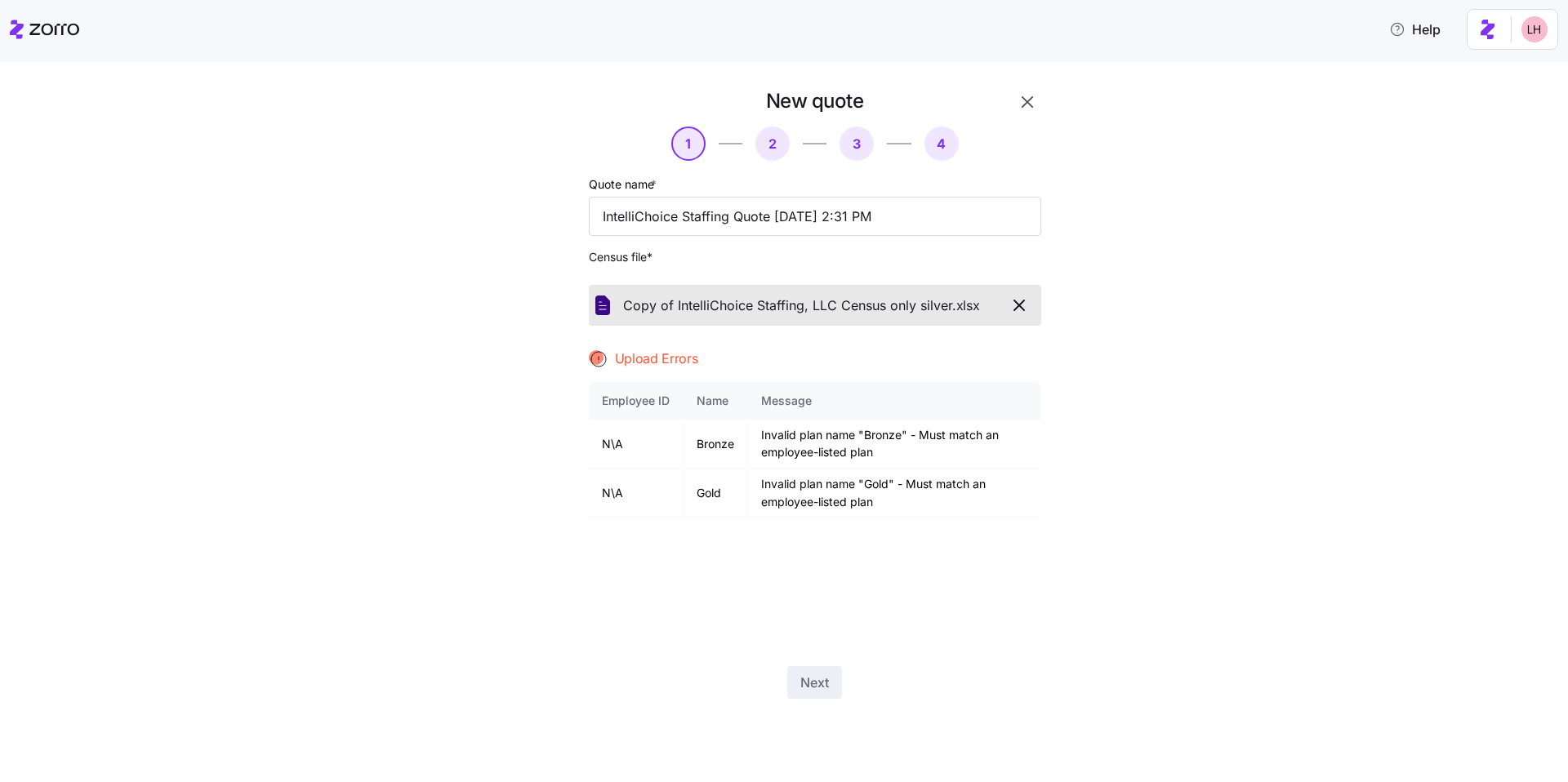
click at [1021, 312] on icon "button" at bounding box center [1018, 304] width 19 height 19
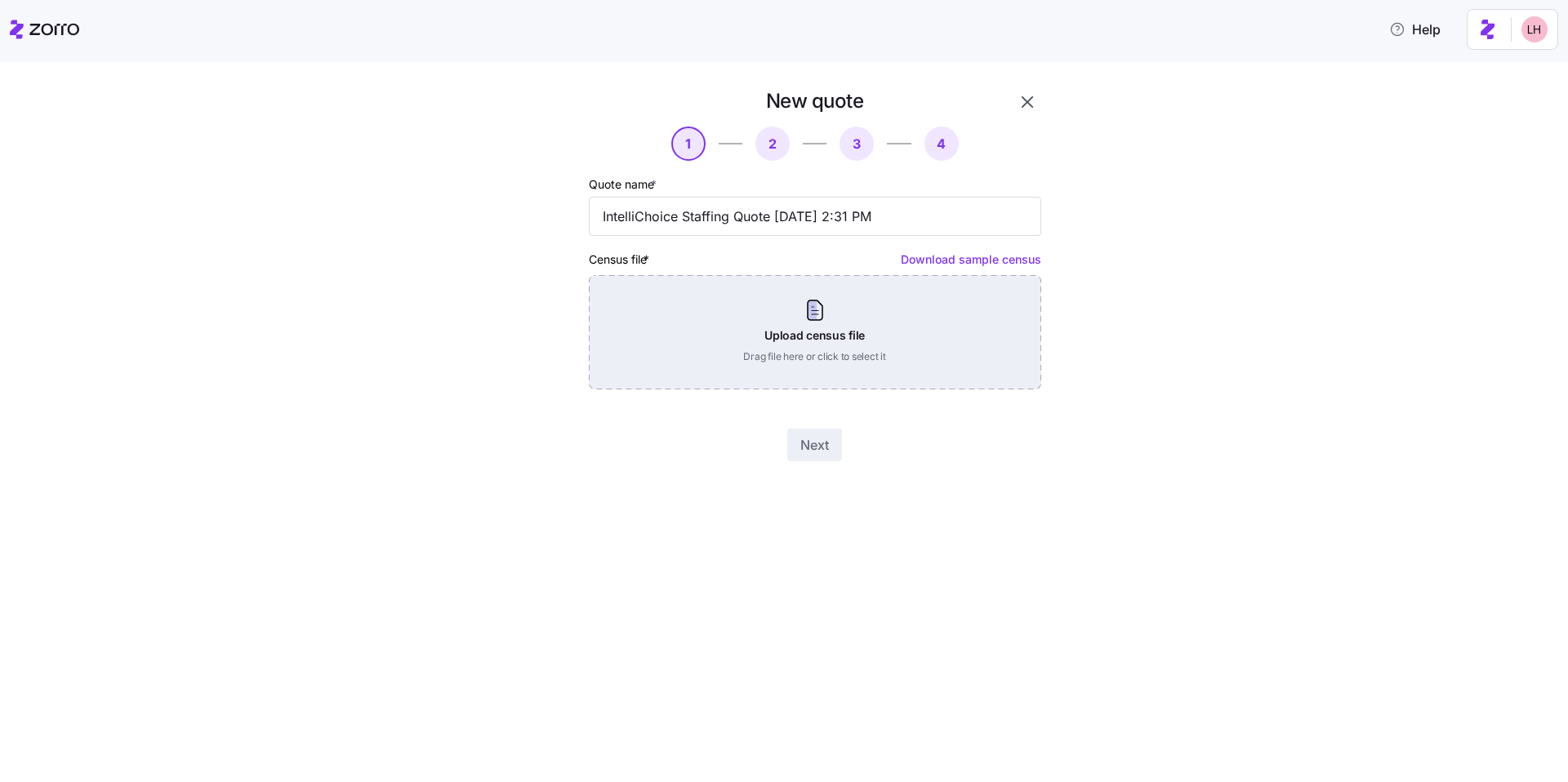
click at [898, 336] on div "Upload census file Drag file here or click to select it" at bounding box center [815, 332] width 452 height 114
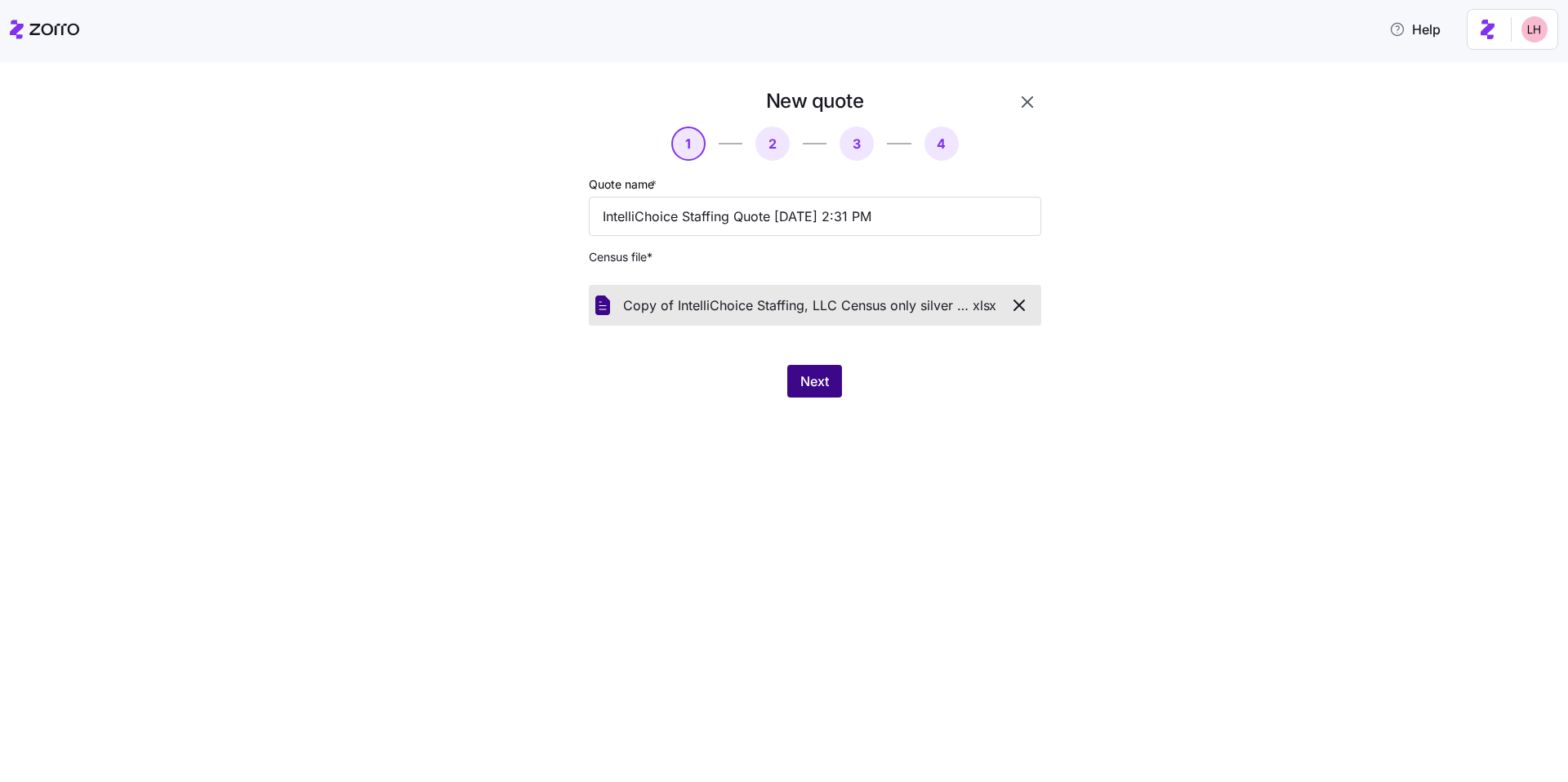
click at [831, 383] on button "Next" at bounding box center [815, 381] width 55 height 33
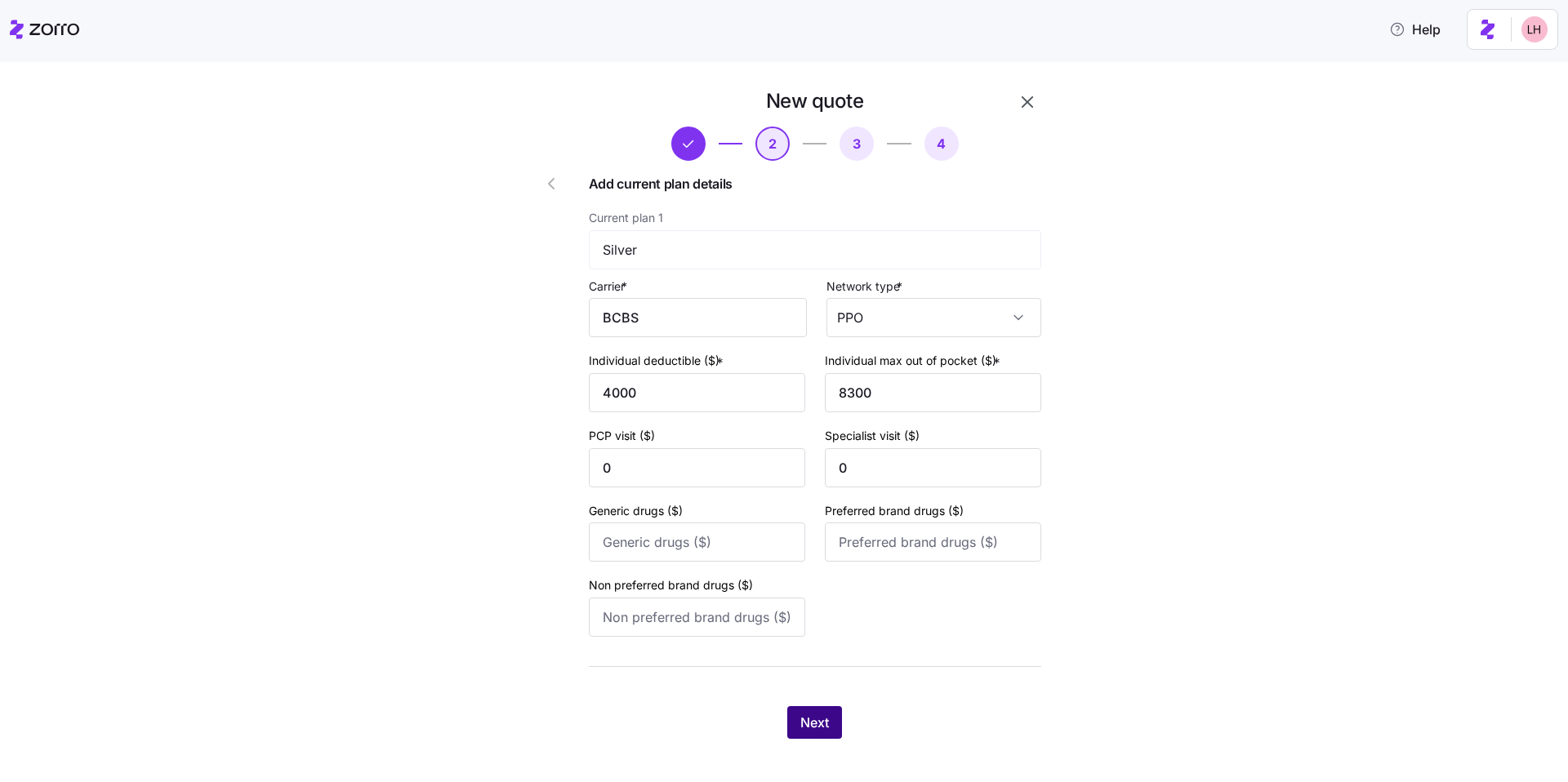
click at [817, 720] on span "Next" at bounding box center [814, 722] width 28 height 19
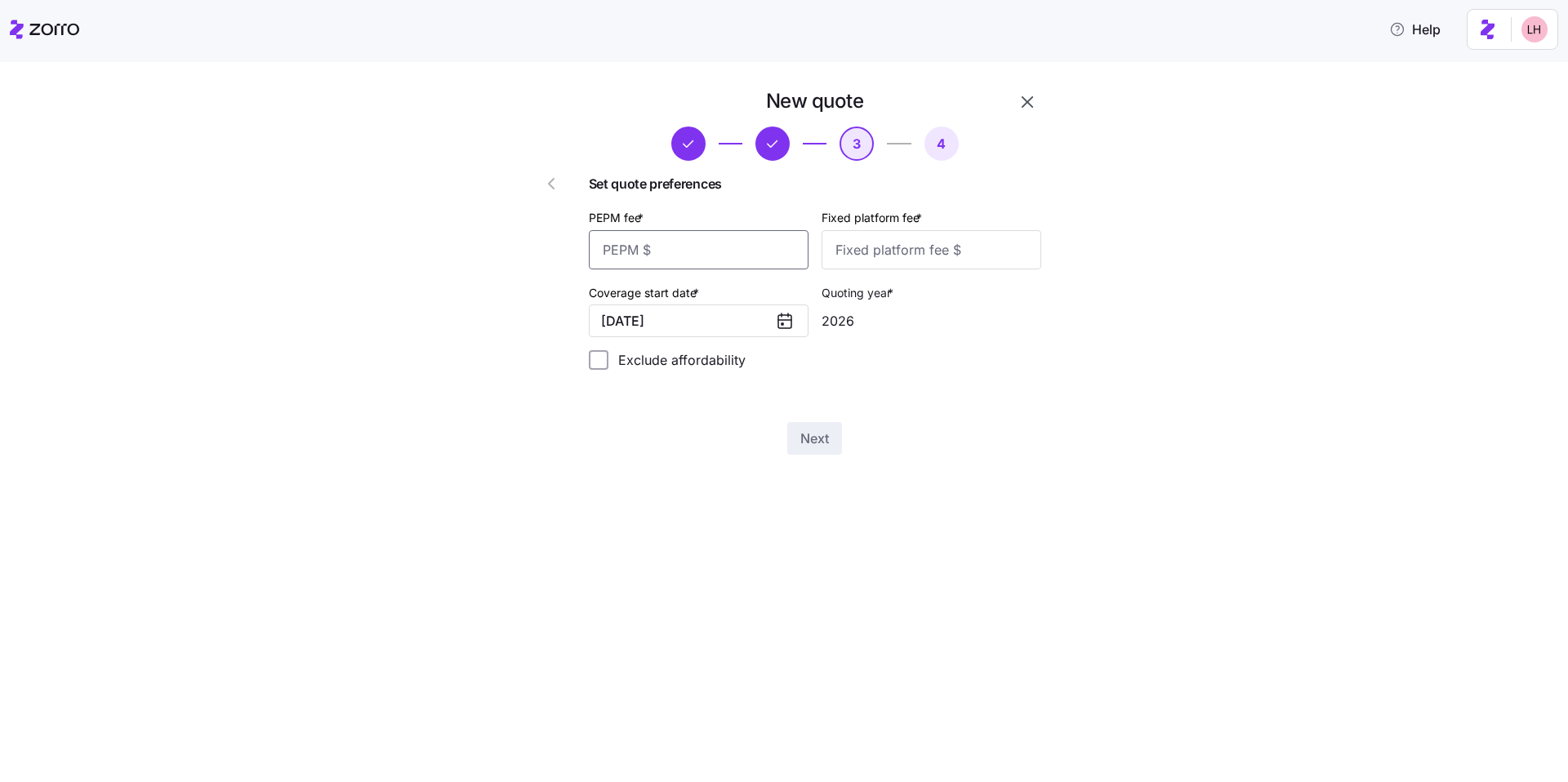
click at [696, 249] on input "PEPM fee *" at bounding box center [698, 249] width 219 height 39
type input "60"
click at [875, 256] on input "Fixed platform fee *" at bounding box center [931, 249] width 219 height 39
type input "100"
click at [726, 325] on button "01/01/2026" at bounding box center [698, 320] width 219 height 33
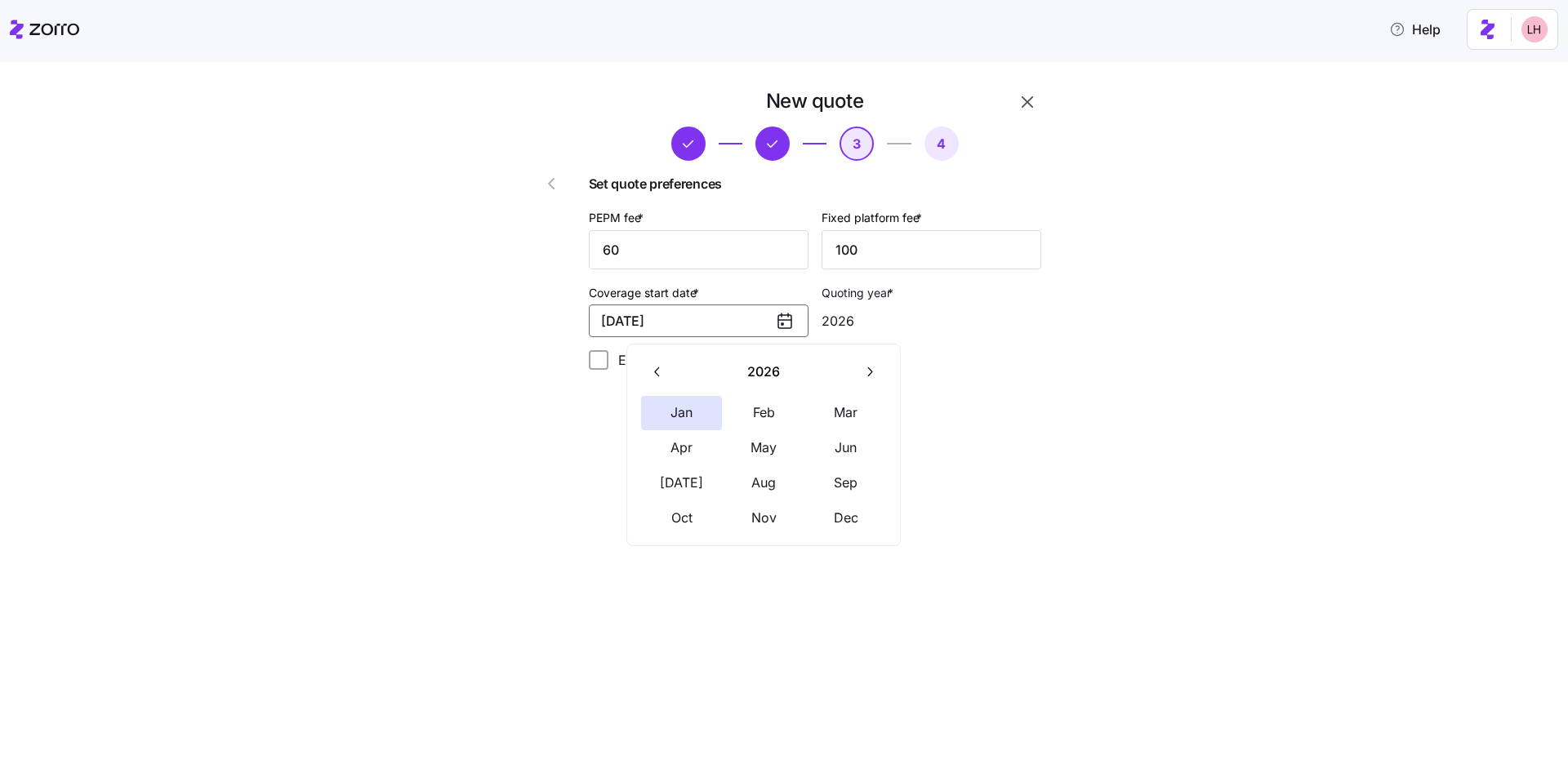
click at [490, 345] on div "New quote 3 4 Set quote preferences PEPM fee * 60 Fixed platform fee * 100 Cove…" at bounding box center [796, 281] width 1500 height 386
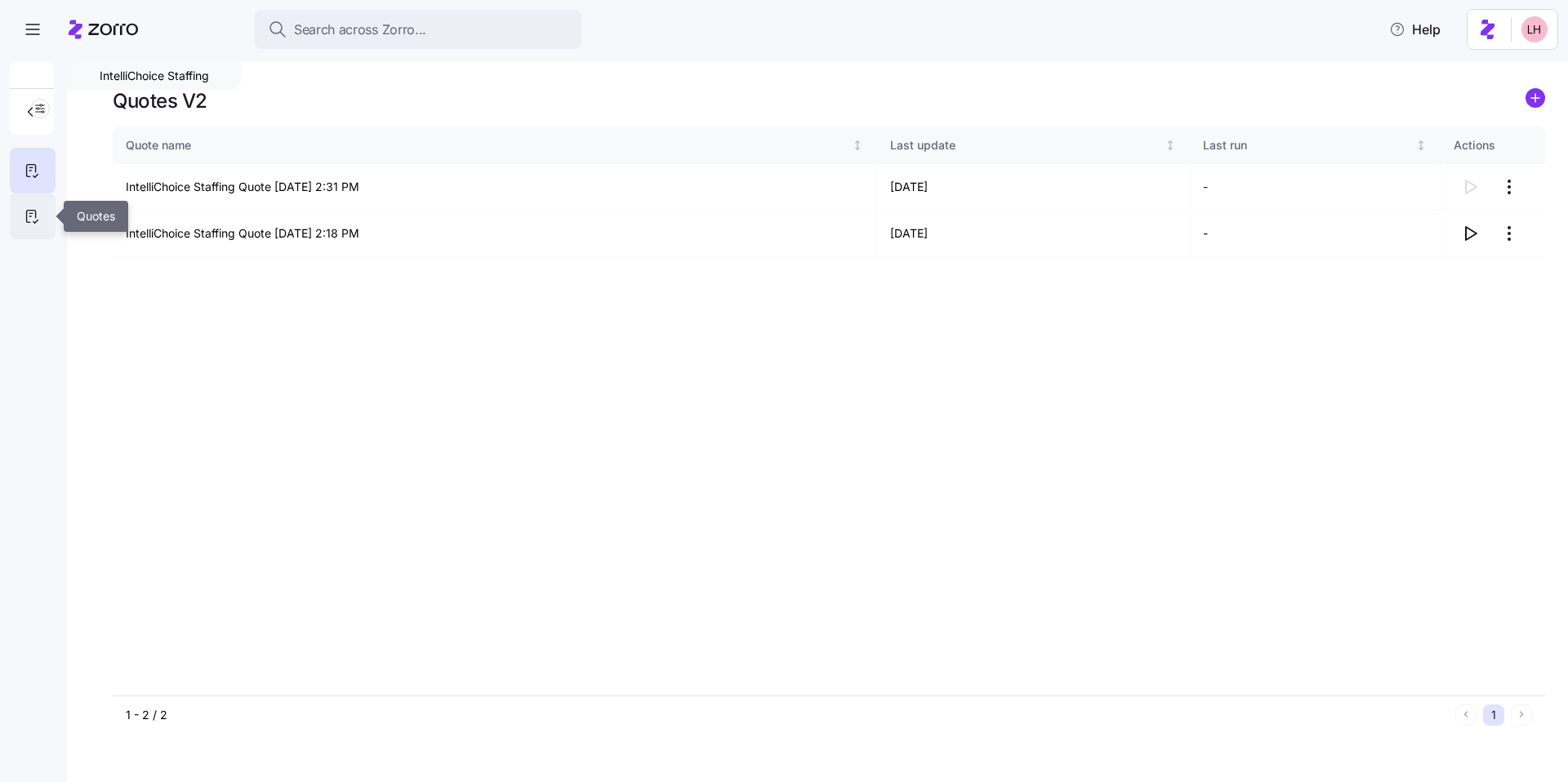
click at [24, 223] on icon at bounding box center [32, 216] width 18 height 19
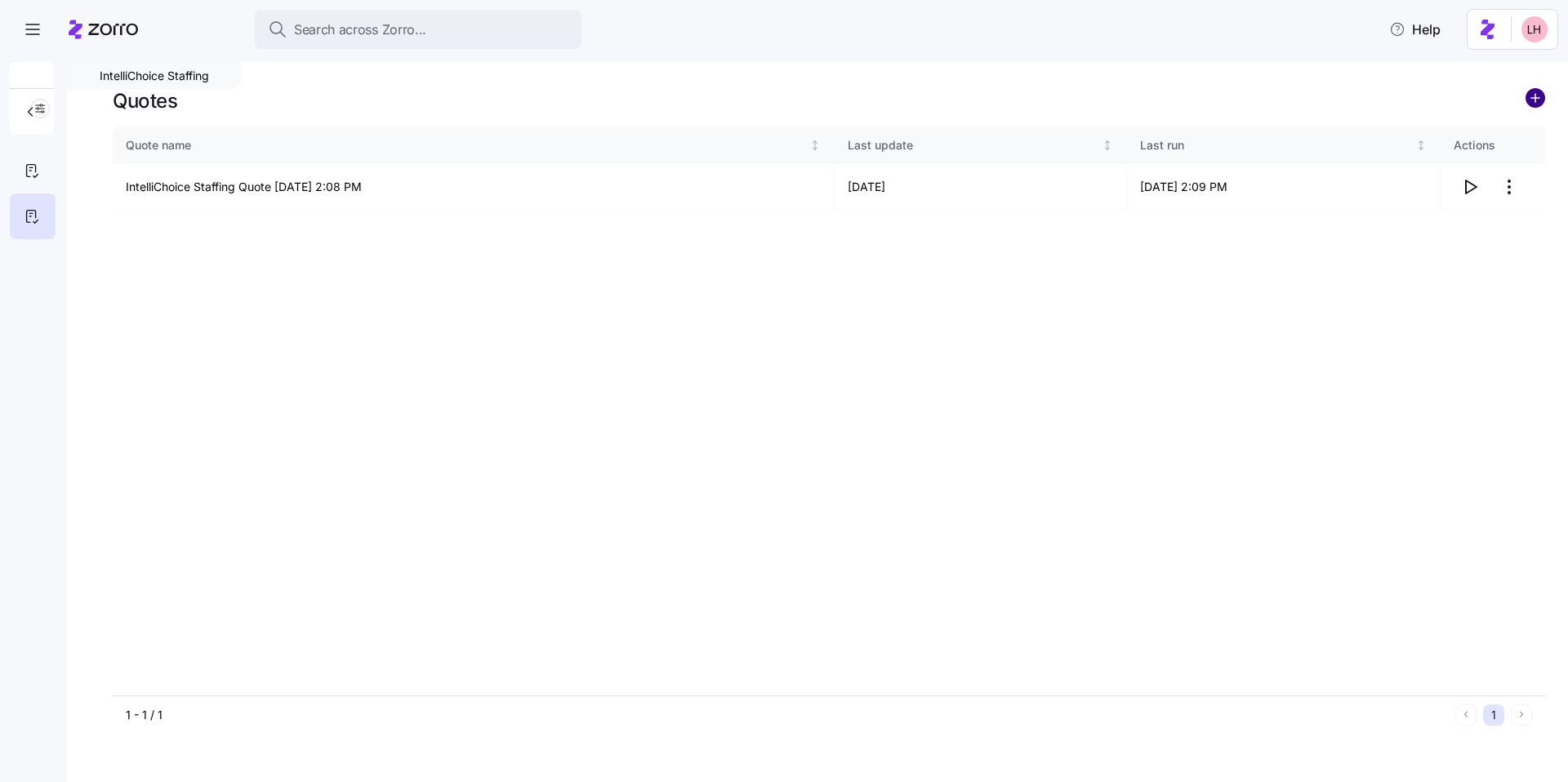
click at [1540, 100] on circle "add icon" at bounding box center [1535, 98] width 18 height 18
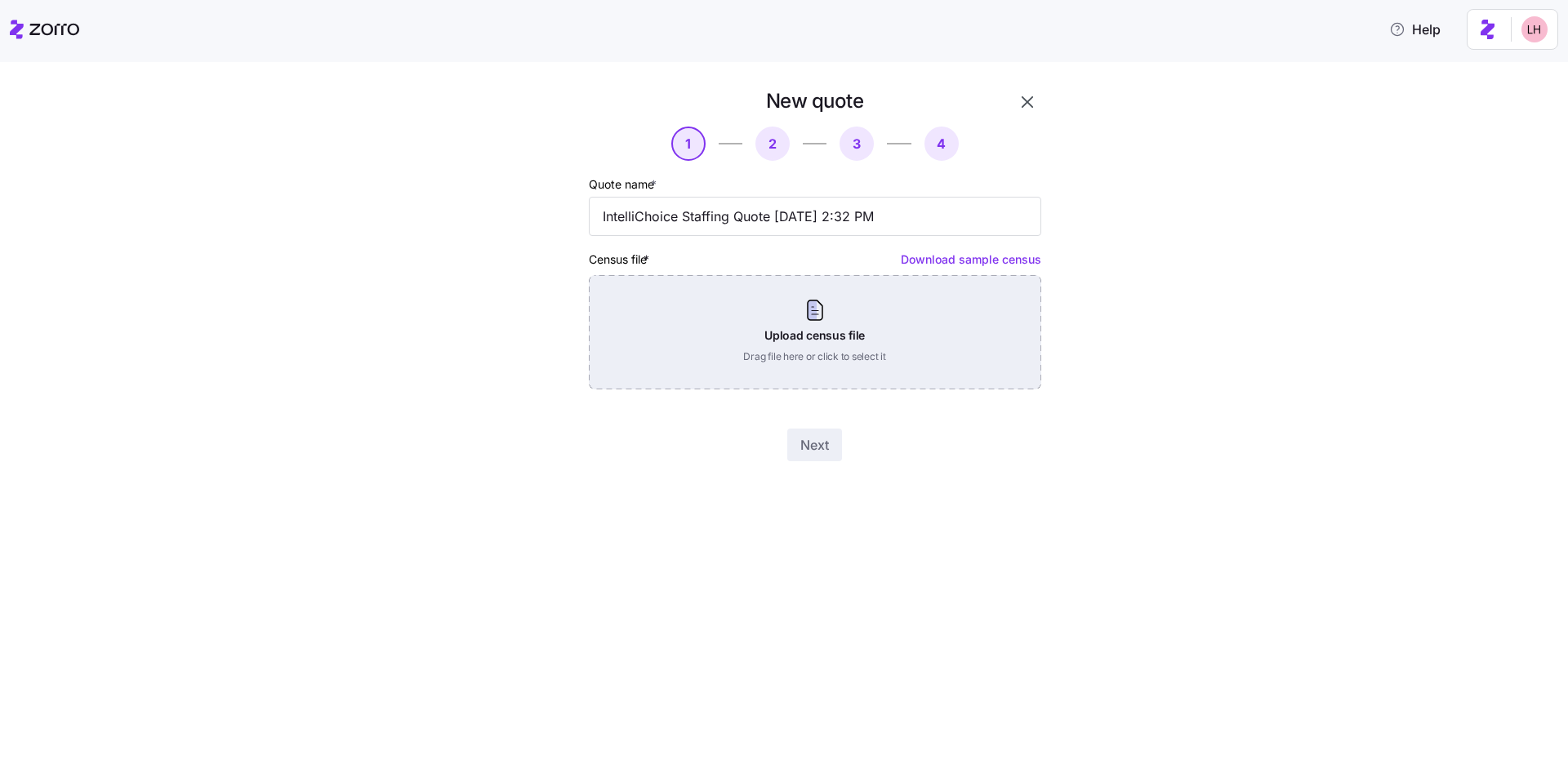
click at [969, 363] on div "Upload census file Drag file here or click to select it" at bounding box center [815, 332] width 452 height 114
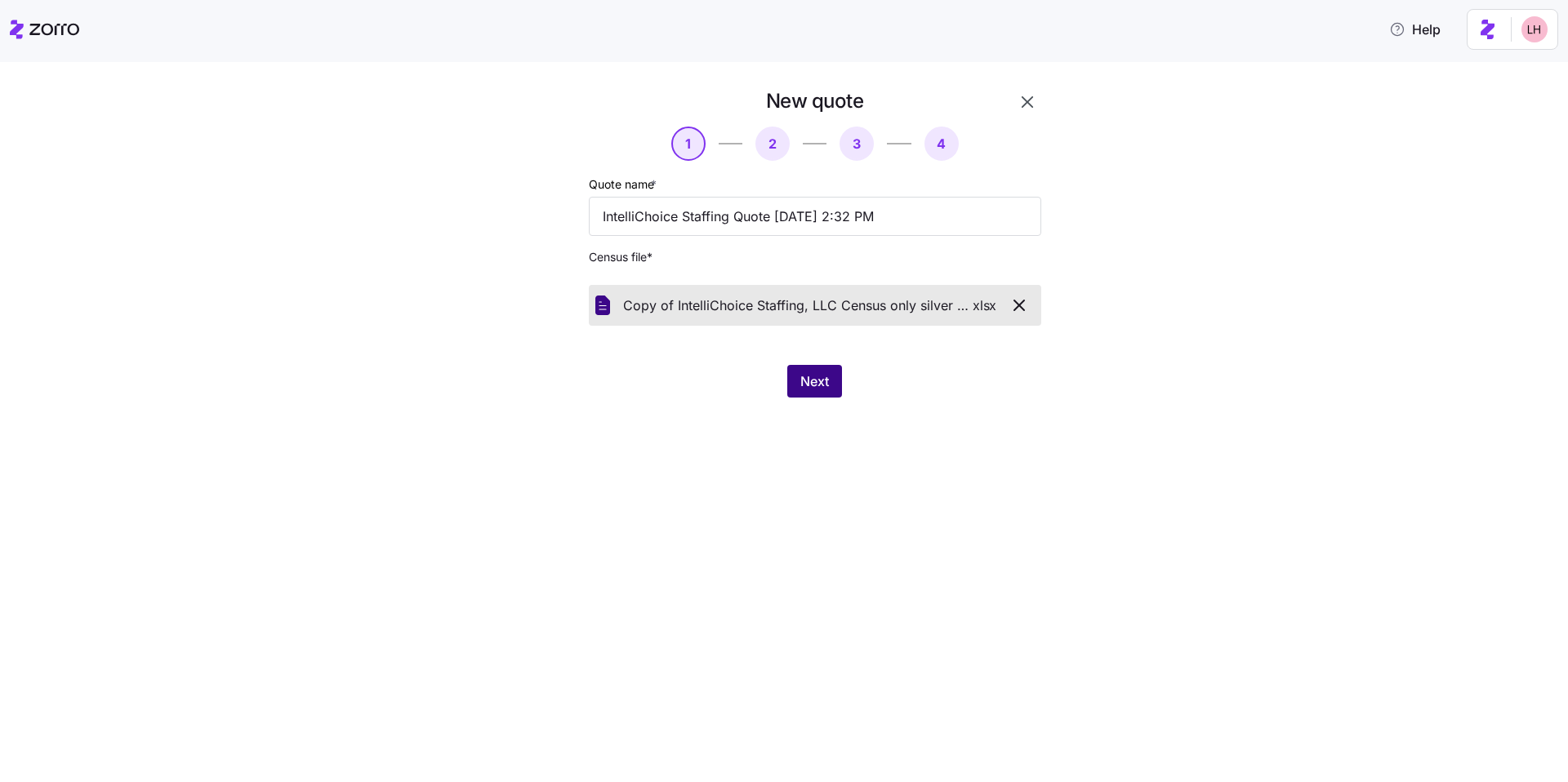
click at [834, 382] on button "Next" at bounding box center [815, 381] width 55 height 33
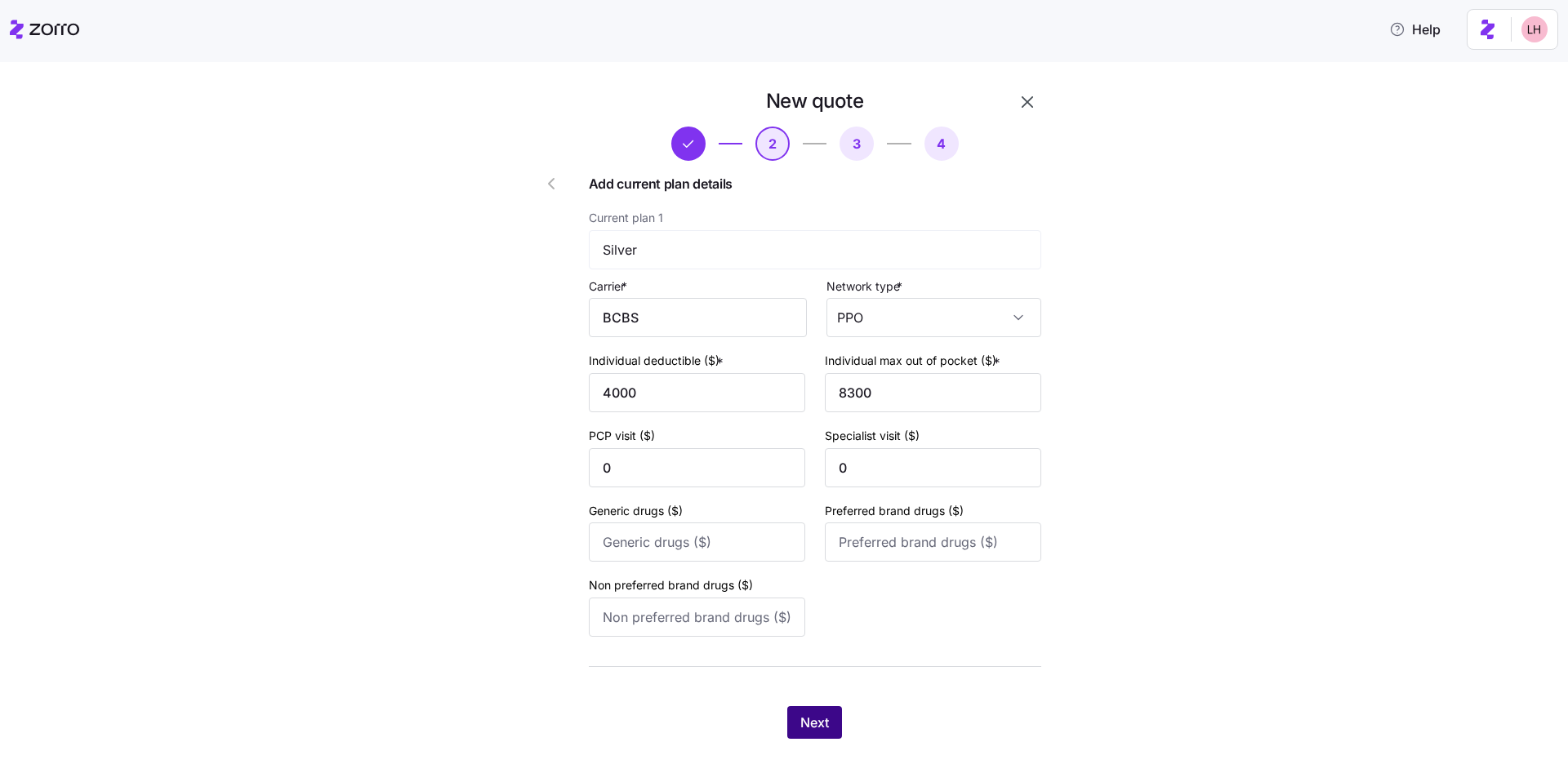
click at [800, 720] on span "Next" at bounding box center [814, 722] width 28 height 19
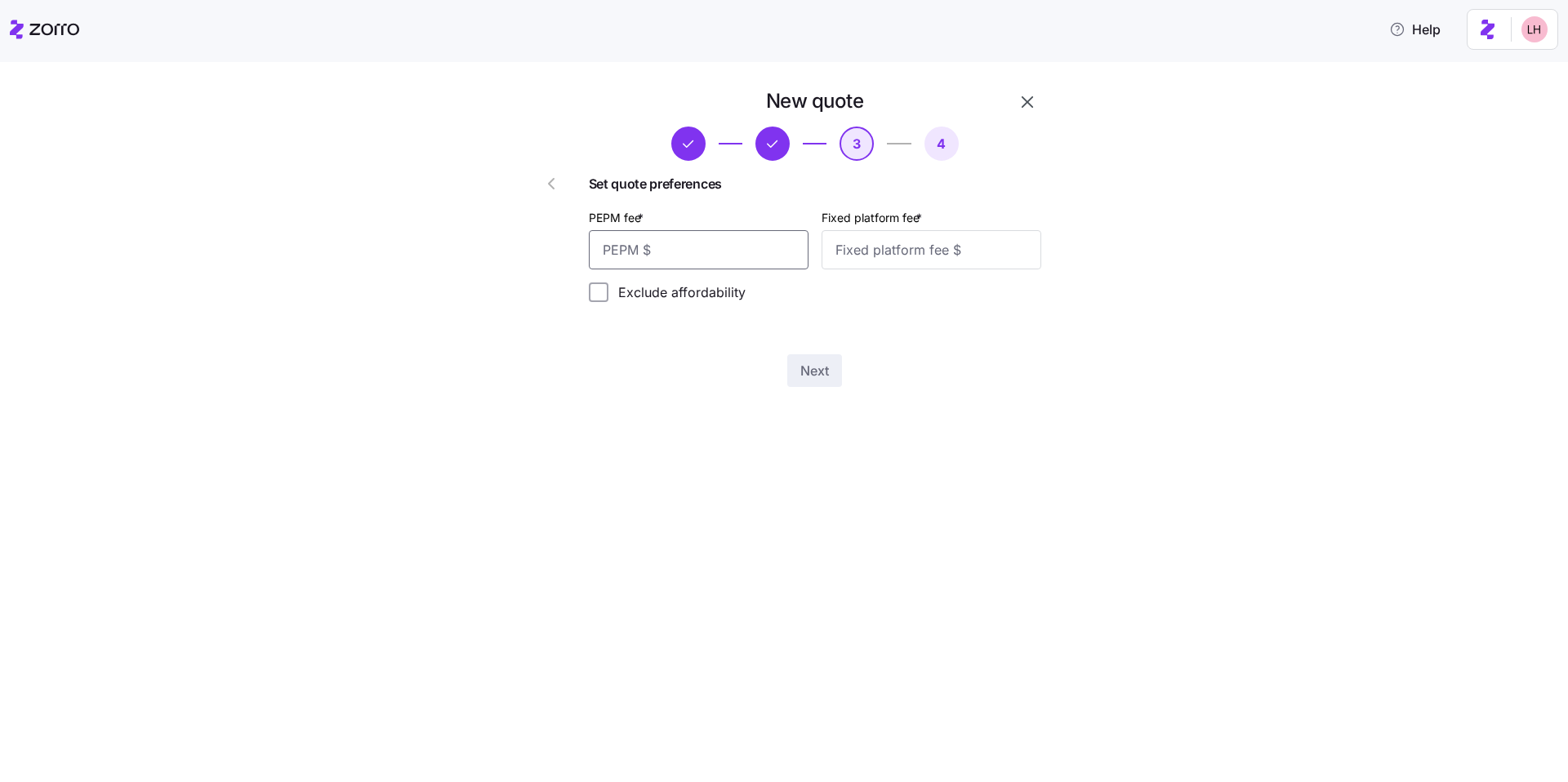
click at [712, 260] on input "PEPM fee *" at bounding box center [698, 249] width 219 height 39
type input "60"
type input "100"
click at [821, 388] on div "New quote 3 4 Set quote preferences PEPM fee * 60 Fixed platform fee * 100 Excl…" at bounding box center [795, 248] width 571 height 318
click at [825, 372] on span "Next" at bounding box center [814, 370] width 28 height 19
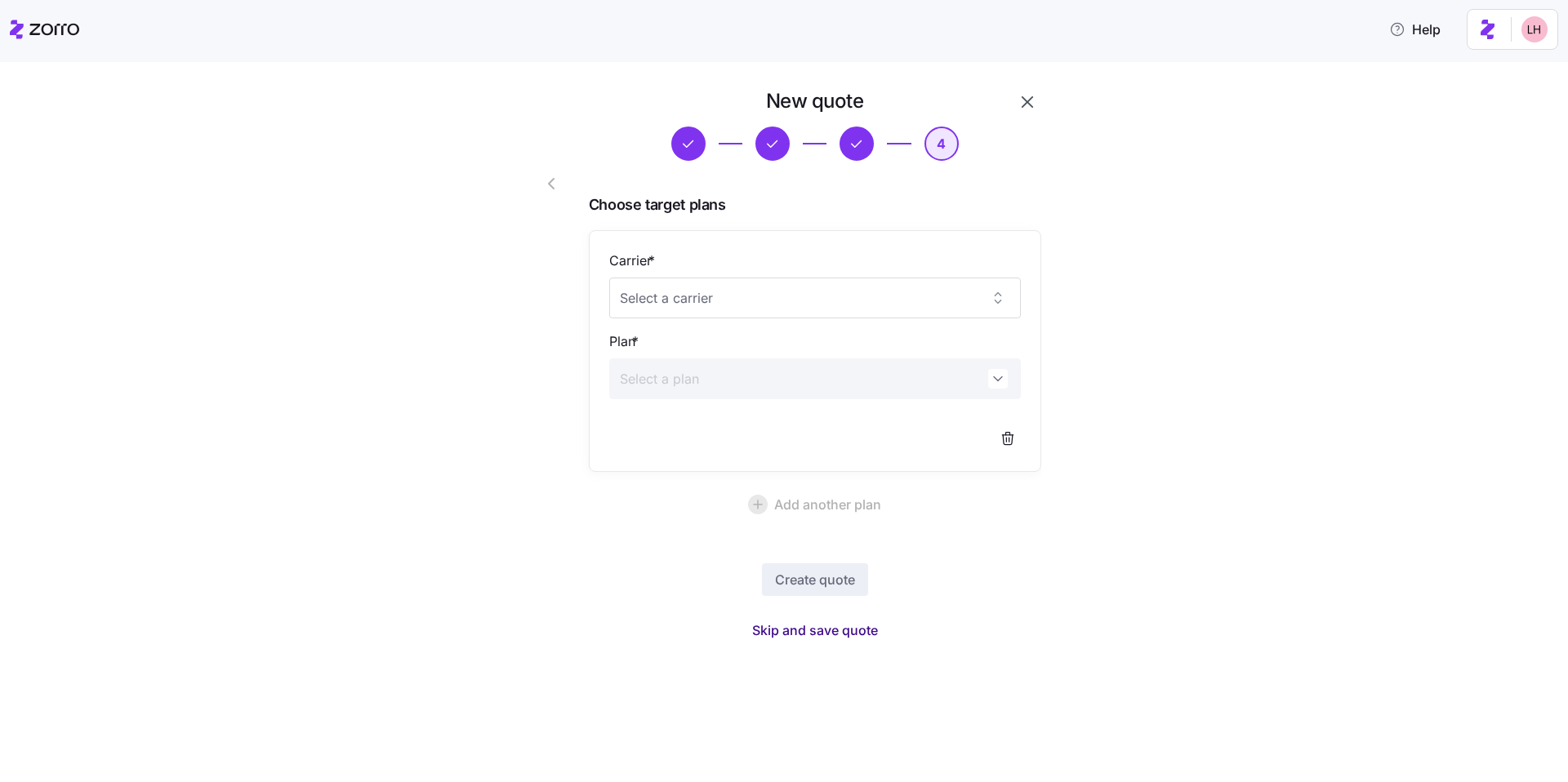
click at [867, 641] on button "Skip and save quote" at bounding box center [815, 629] width 152 height 29
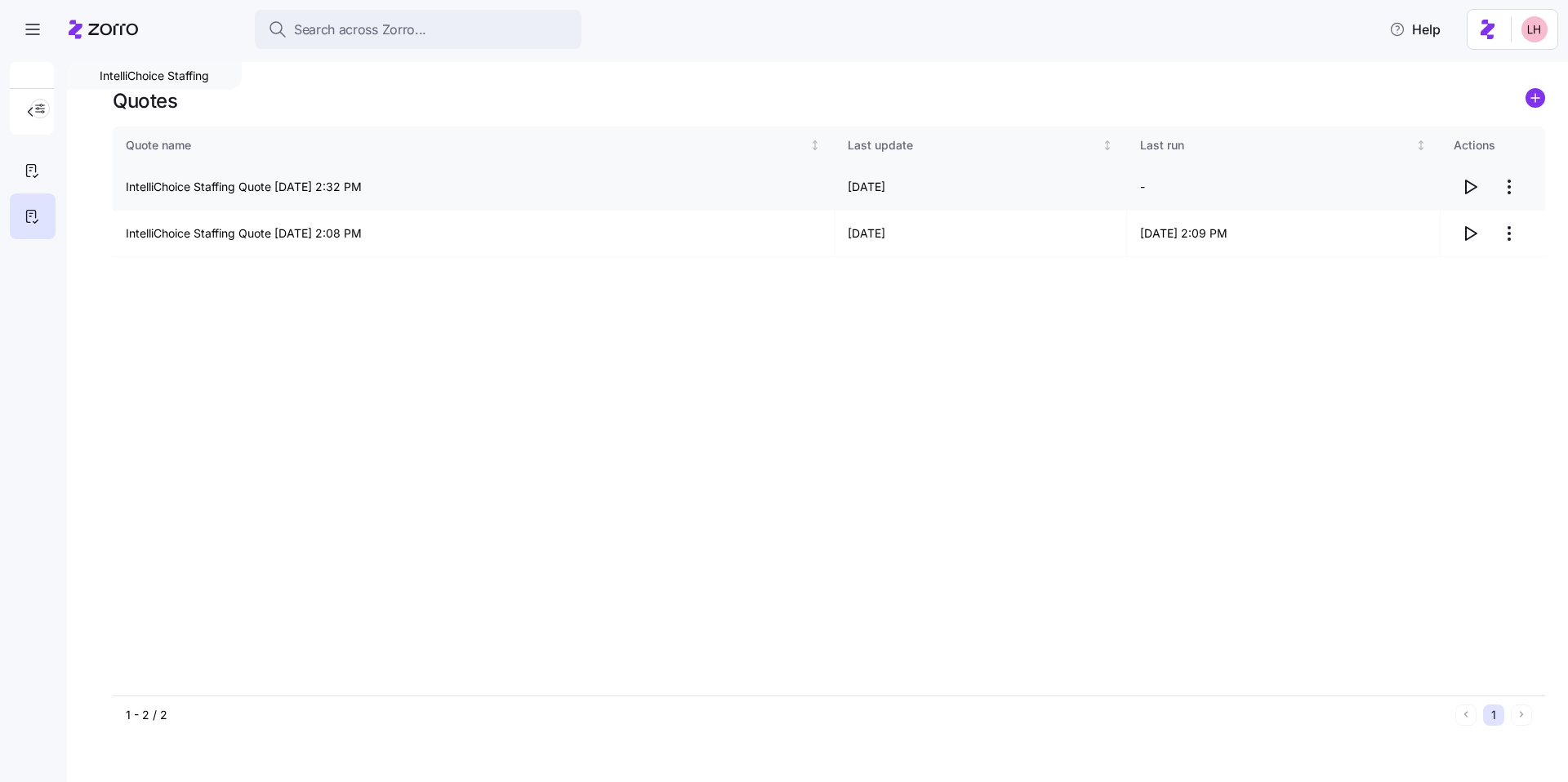
click at [1466, 188] on icon "button" at bounding box center [1470, 186] width 19 height 19
click at [1534, 100] on circle "add icon" at bounding box center [1535, 98] width 18 height 18
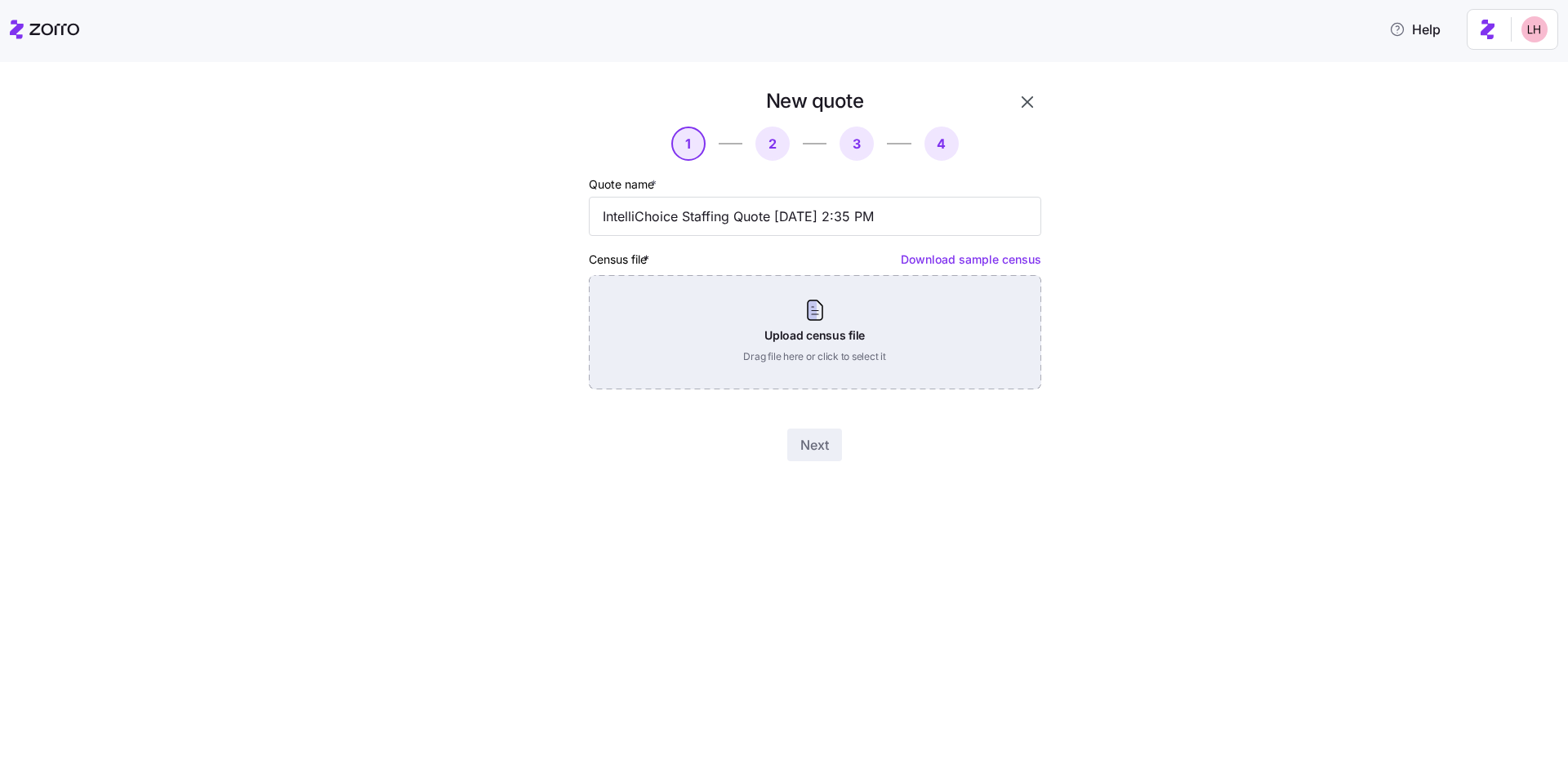
click at [949, 355] on div "Upload census file Drag file here or click to select it" at bounding box center [815, 332] width 452 height 114
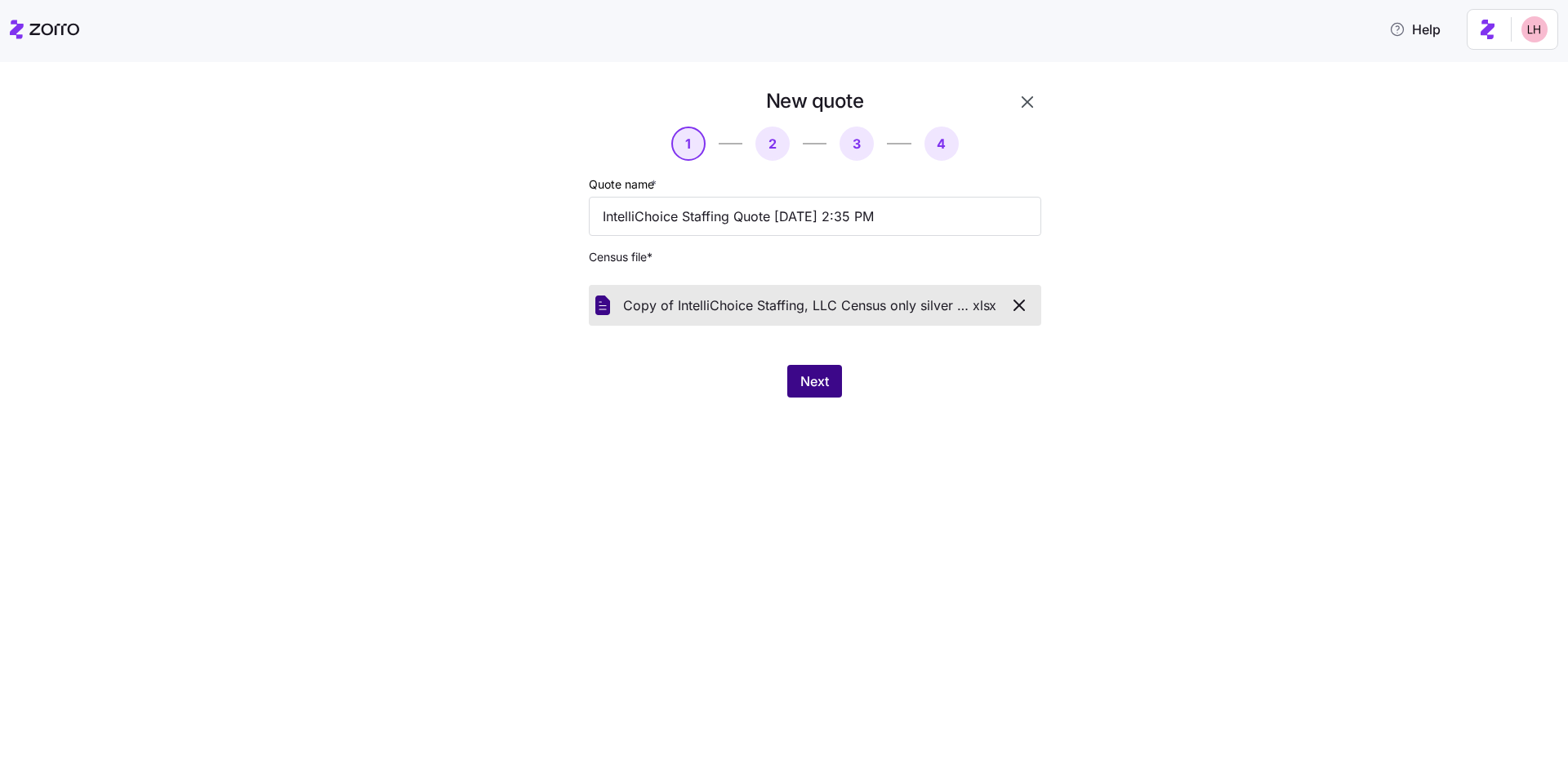
click at [821, 386] on span "Next" at bounding box center [814, 380] width 28 height 19
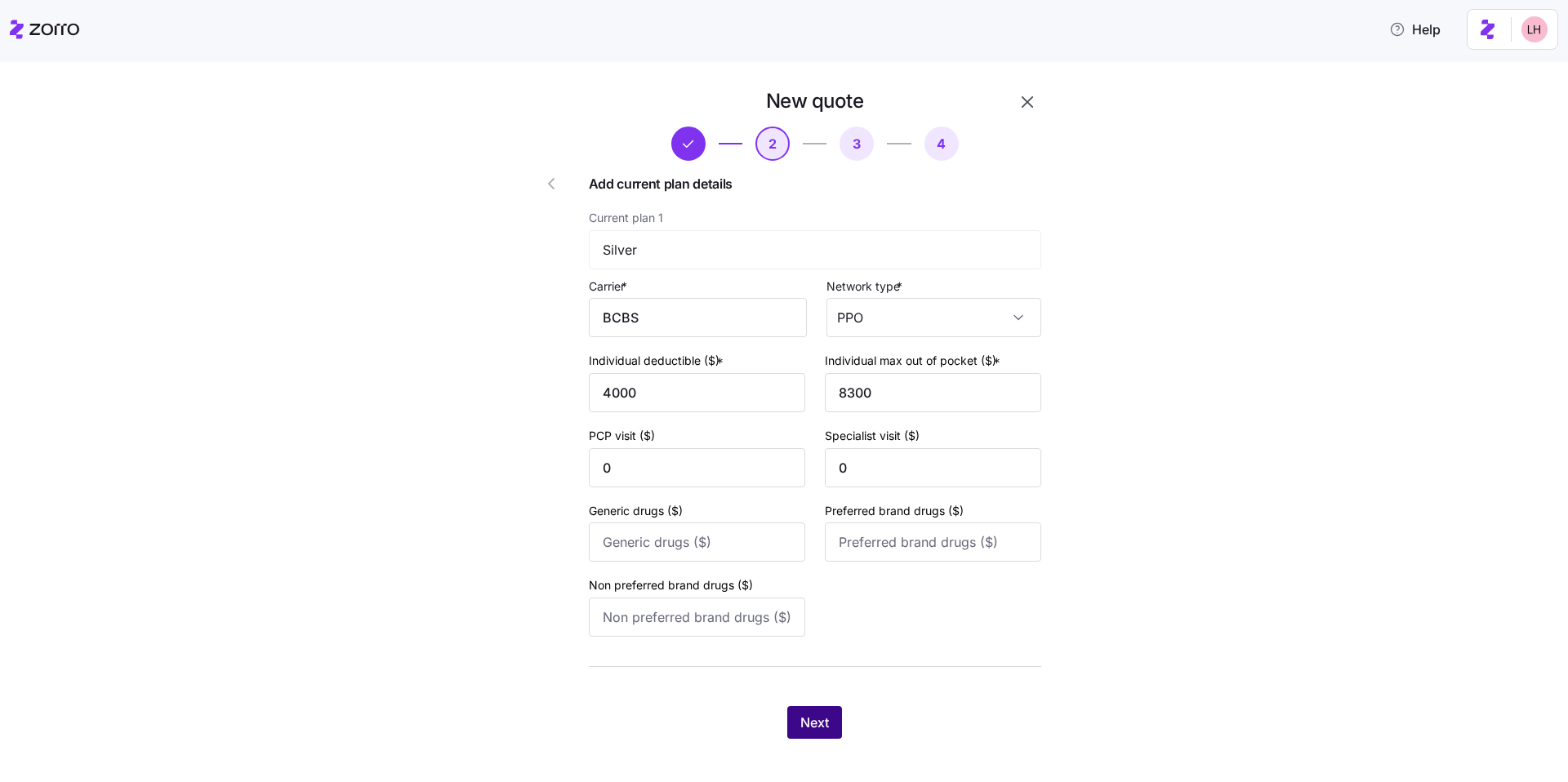
click at [806, 710] on button "Next" at bounding box center [815, 722] width 55 height 33
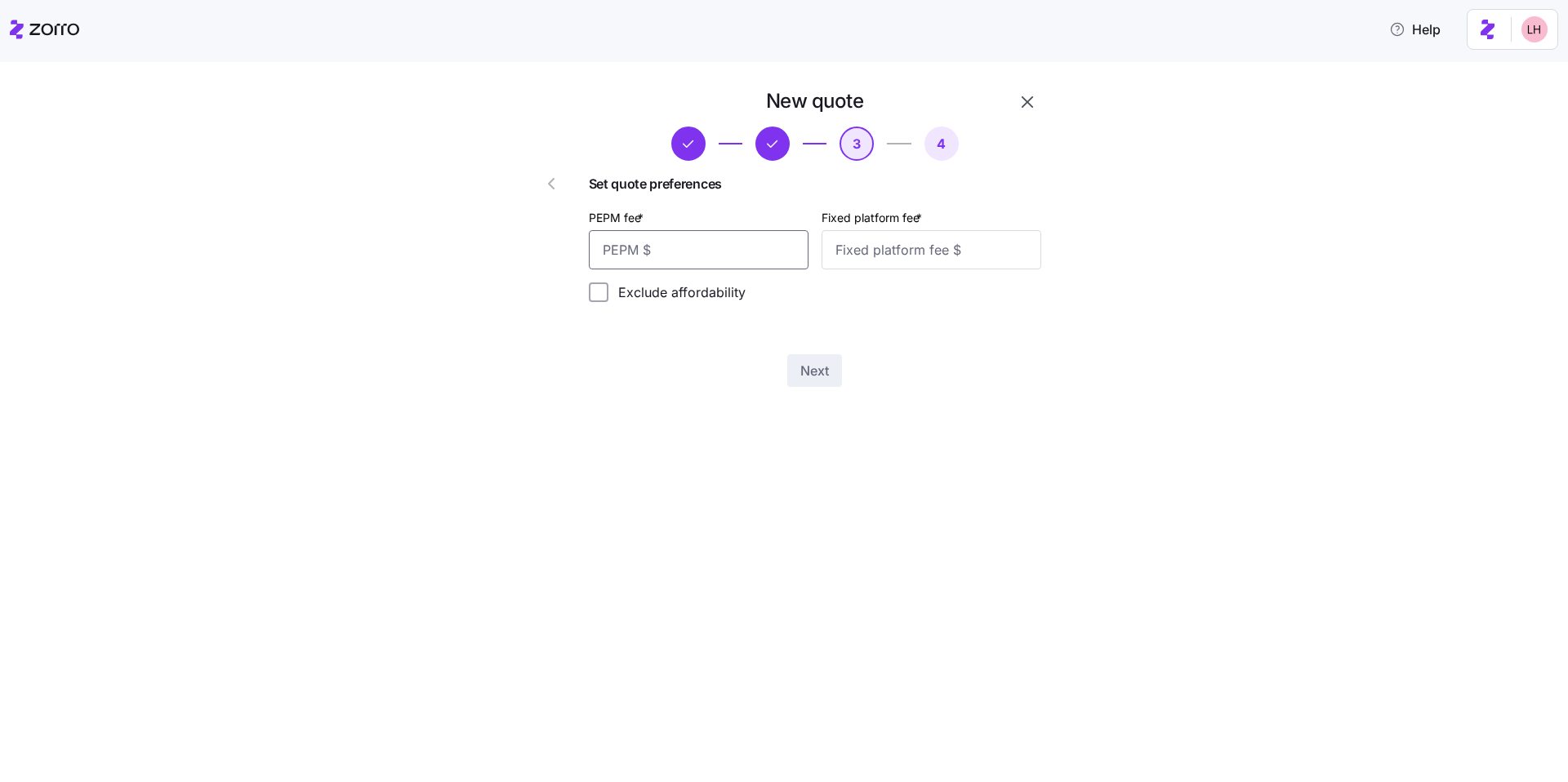
click at [696, 258] on input "PEPM fee *" at bounding box center [698, 249] width 219 height 39
type input "60"
click at [877, 256] on input "Fixed platform fee *" at bounding box center [931, 249] width 219 height 39
type input "100"
click at [837, 384] on button "Next" at bounding box center [815, 370] width 55 height 33
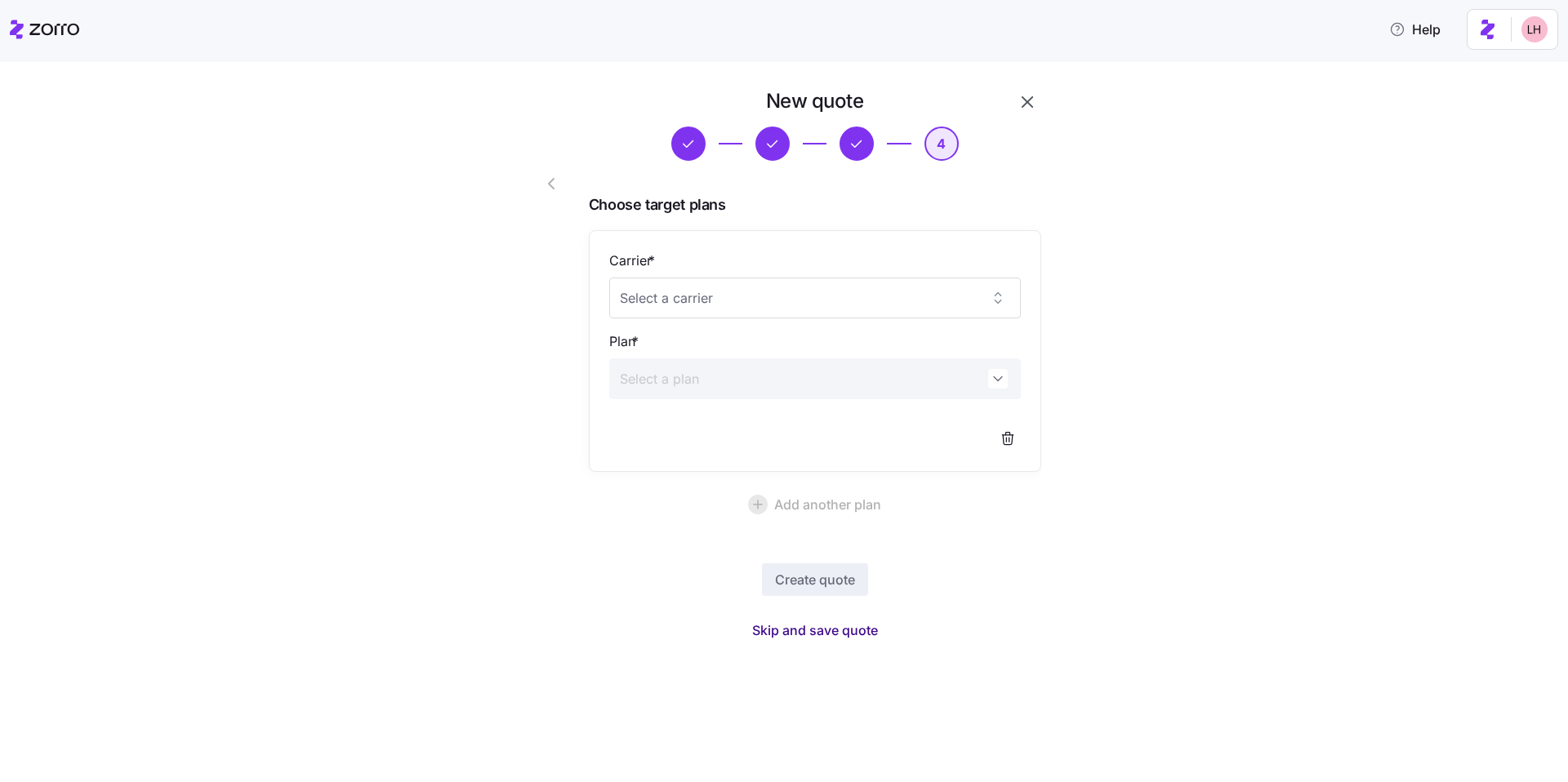
click at [848, 642] on button "Skip and save quote" at bounding box center [815, 629] width 152 height 29
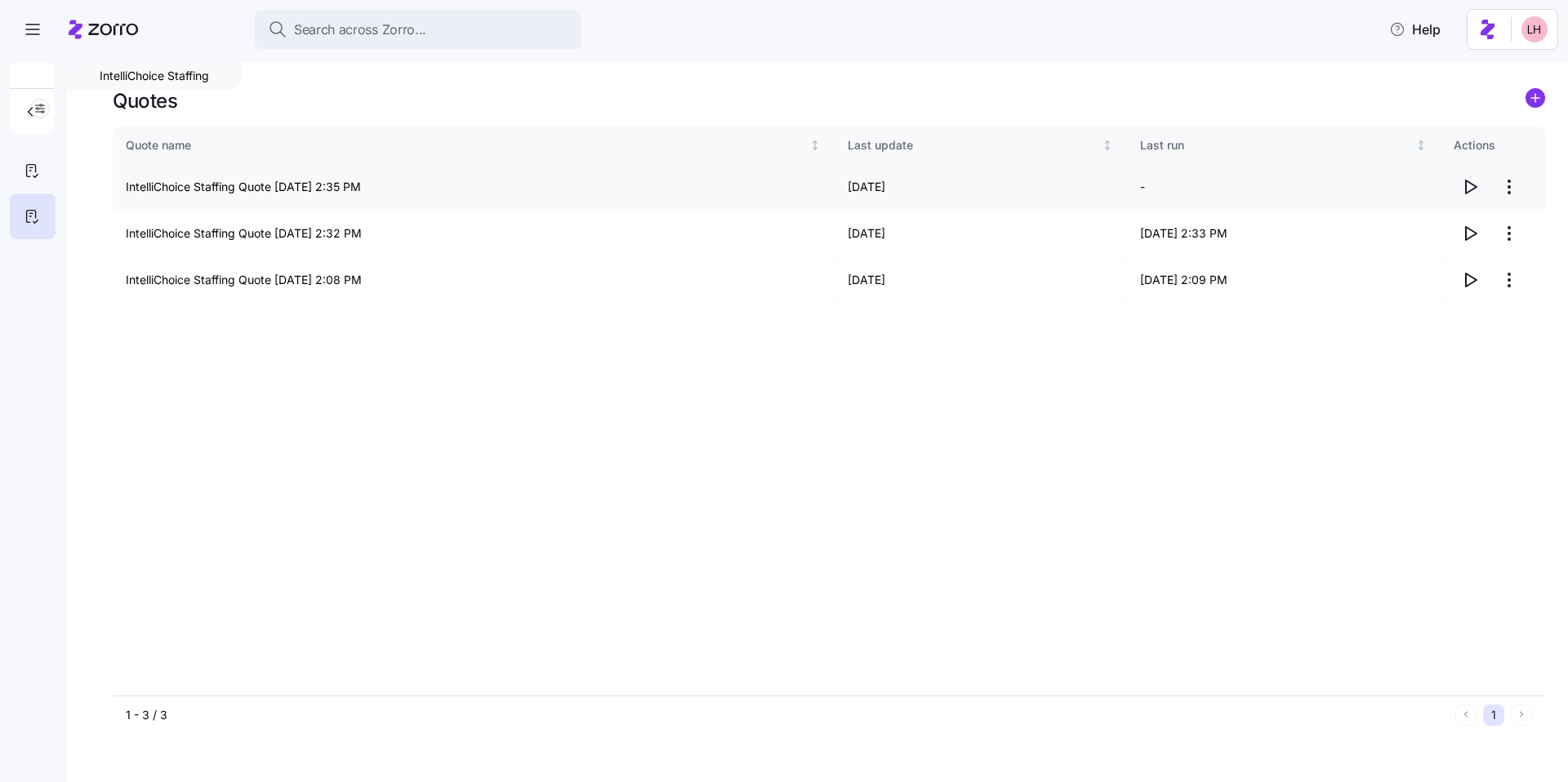
click at [1474, 187] on icon "button" at bounding box center [1470, 186] width 19 height 19
click at [1536, 98] on icon "add icon" at bounding box center [1535, 98] width 8 height 0
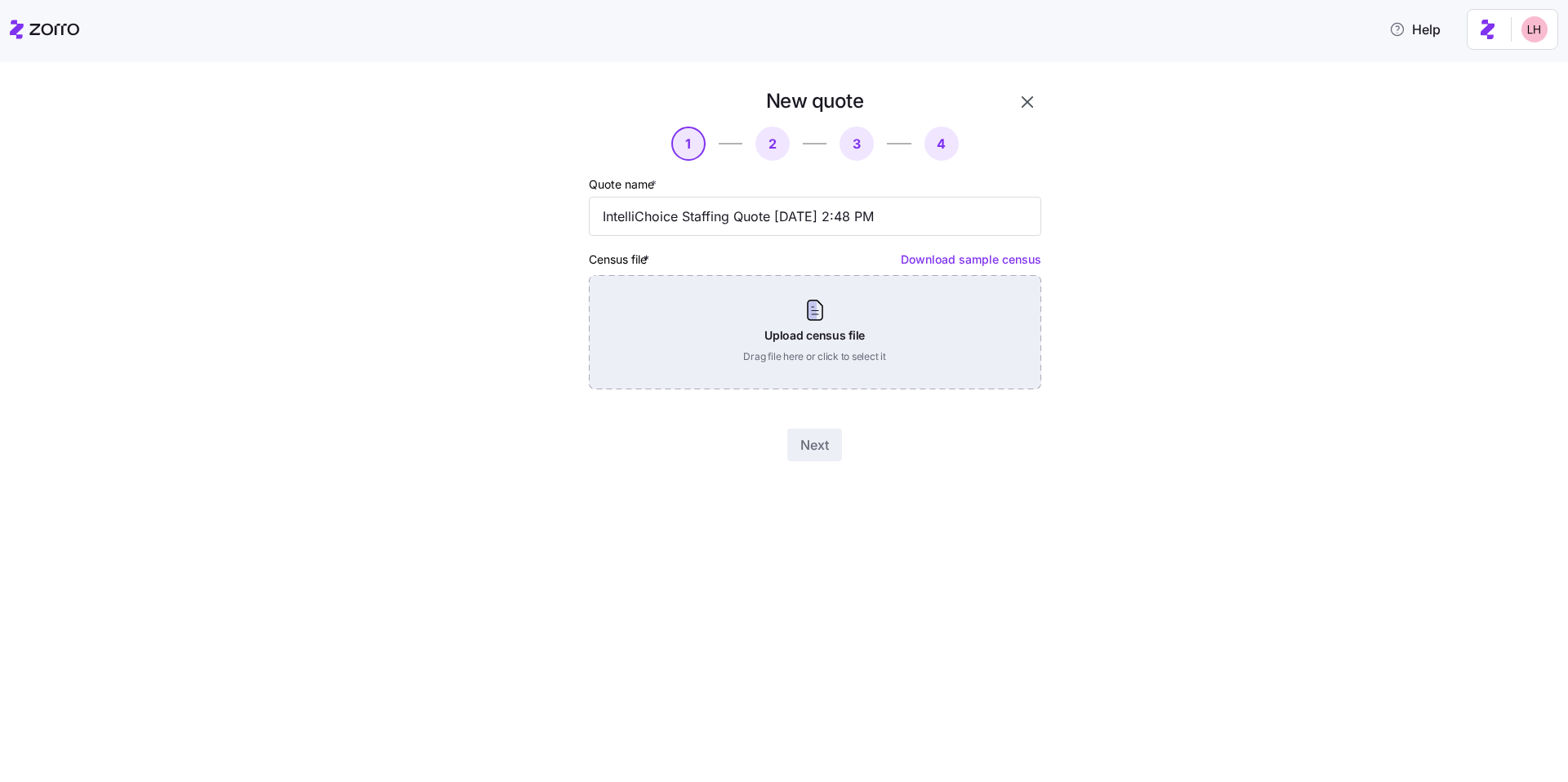
click at [961, 303] on div "Upload census file Drag file here or click to select it" at bounding box center [815, 332] width 452 height 114
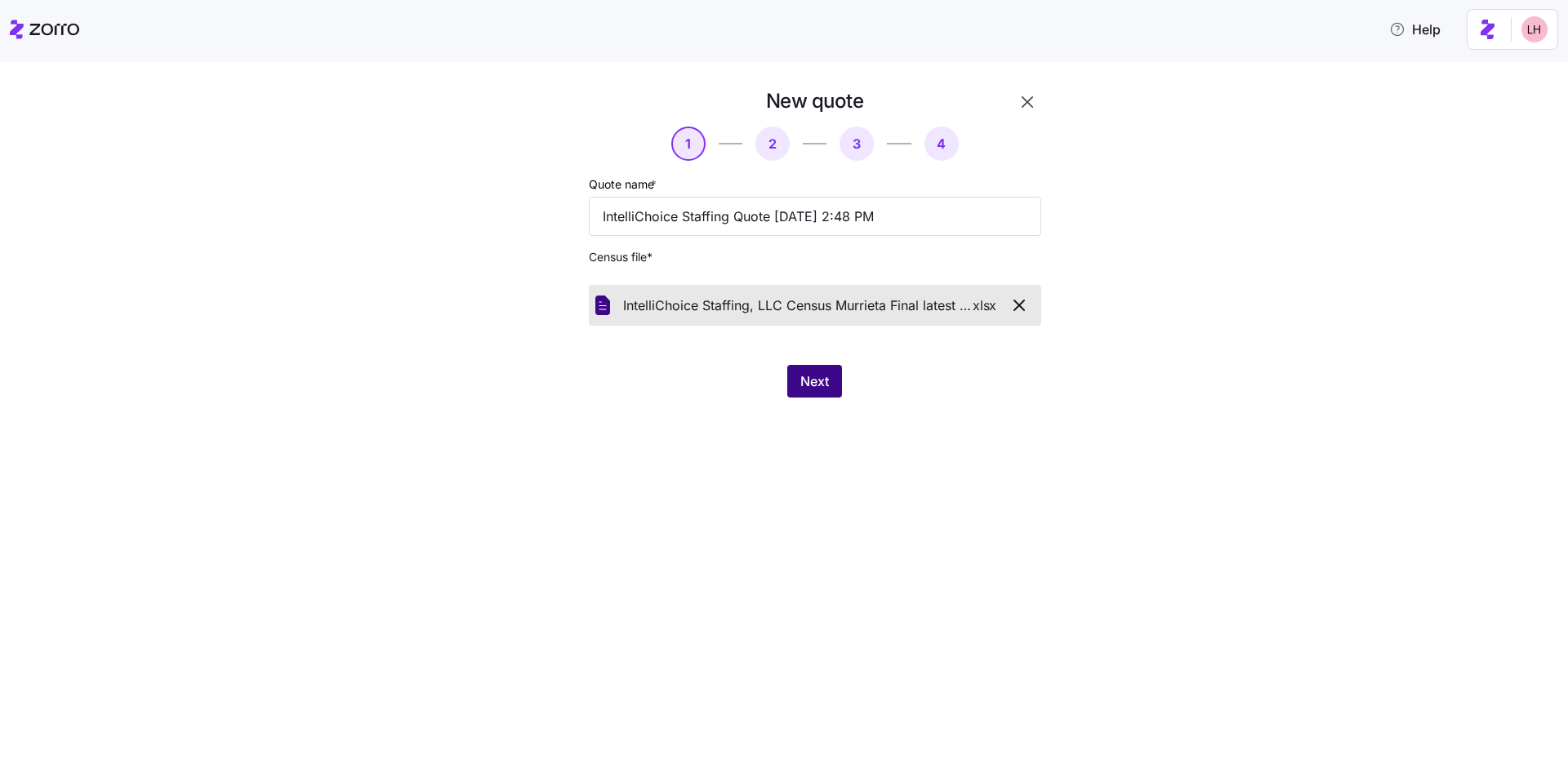
click at [819, 374] on span "Next" at bounding box center [814, 380] width 28 height 19
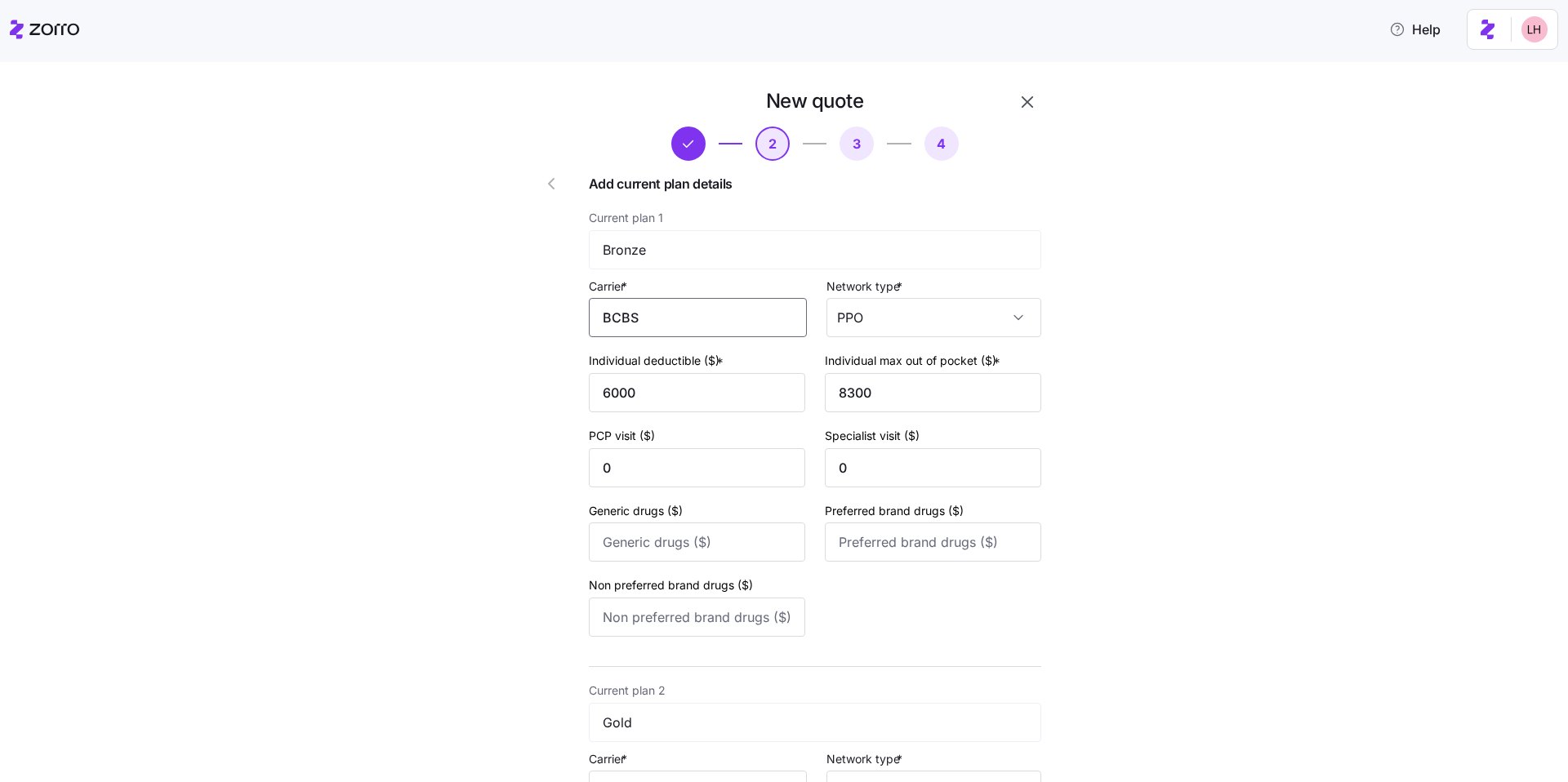
click at [730, 331] on input "BCBS" at bounding box center [697, 317] width 218 height 39
drag, startPoint x: 661, startPoint y: 323, endPoint x: 532, endPoint y: 311, distance: 129.6
click at [643, 431] on span "BlueCross BlueShield" at bounding box center [671, 423] width 130 height 20
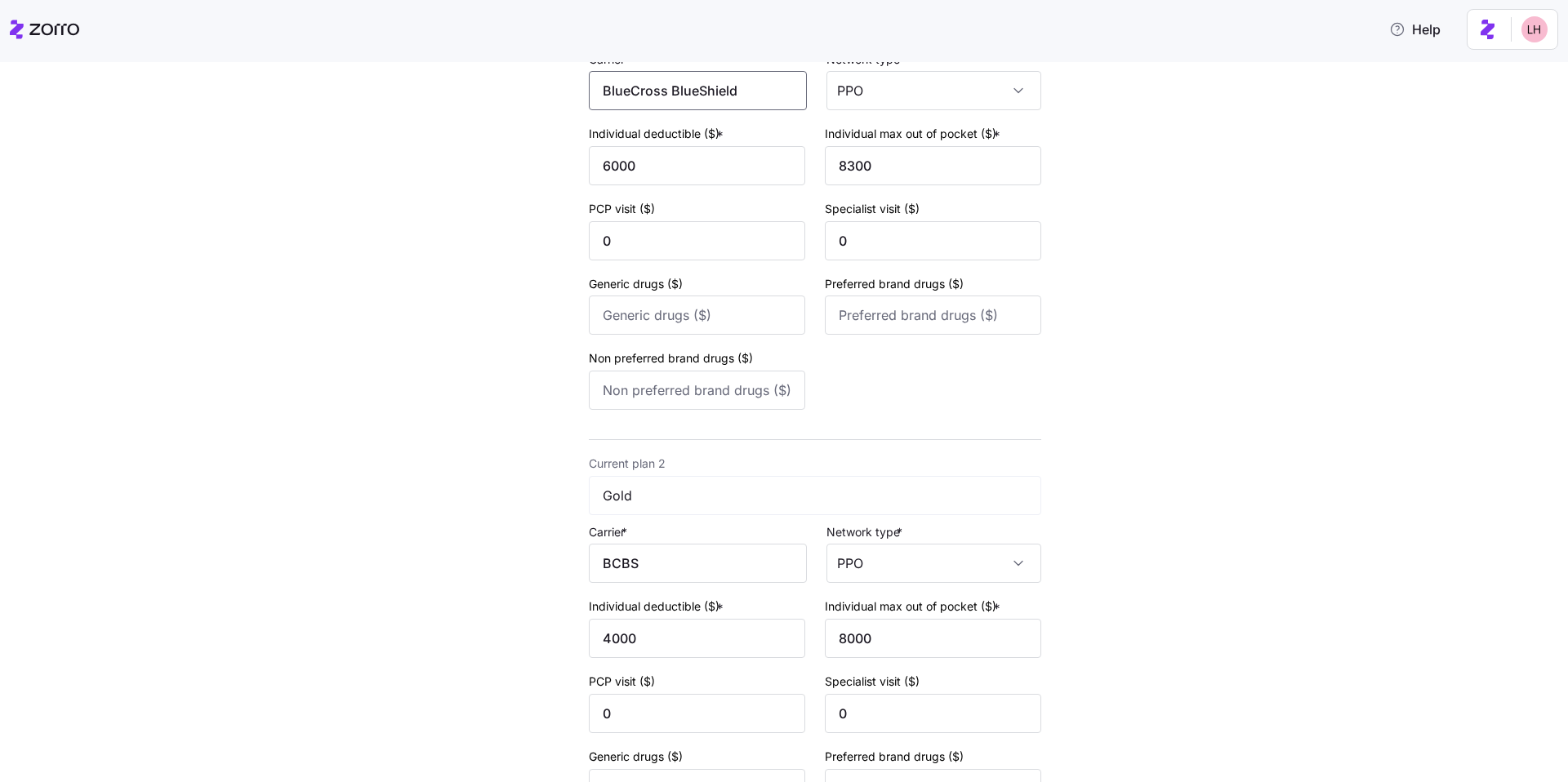
scroll to position [354, 0]
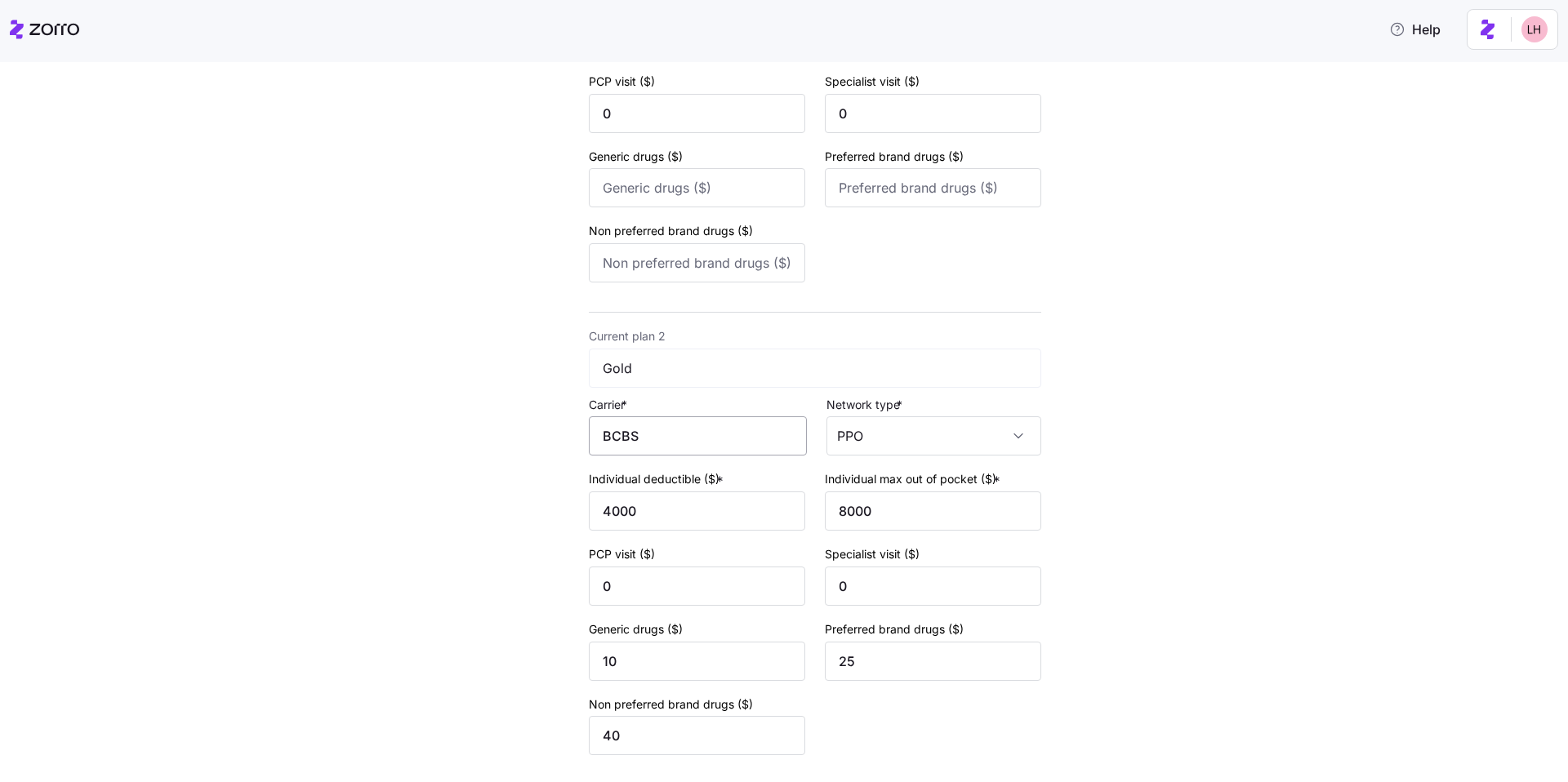
type input "BlueCross BlueShield"
drag, startPoint x: 670, startPoint y: 439, endPoint x: 565, endPoint y: 429, distance: 105.5
click at [564, 429] on div "New quote 2 3 4 Add current plan details Current plan 1 Bronze Carrier * BlueCr…" at bounding box center [768, 532] width 559 height 1609
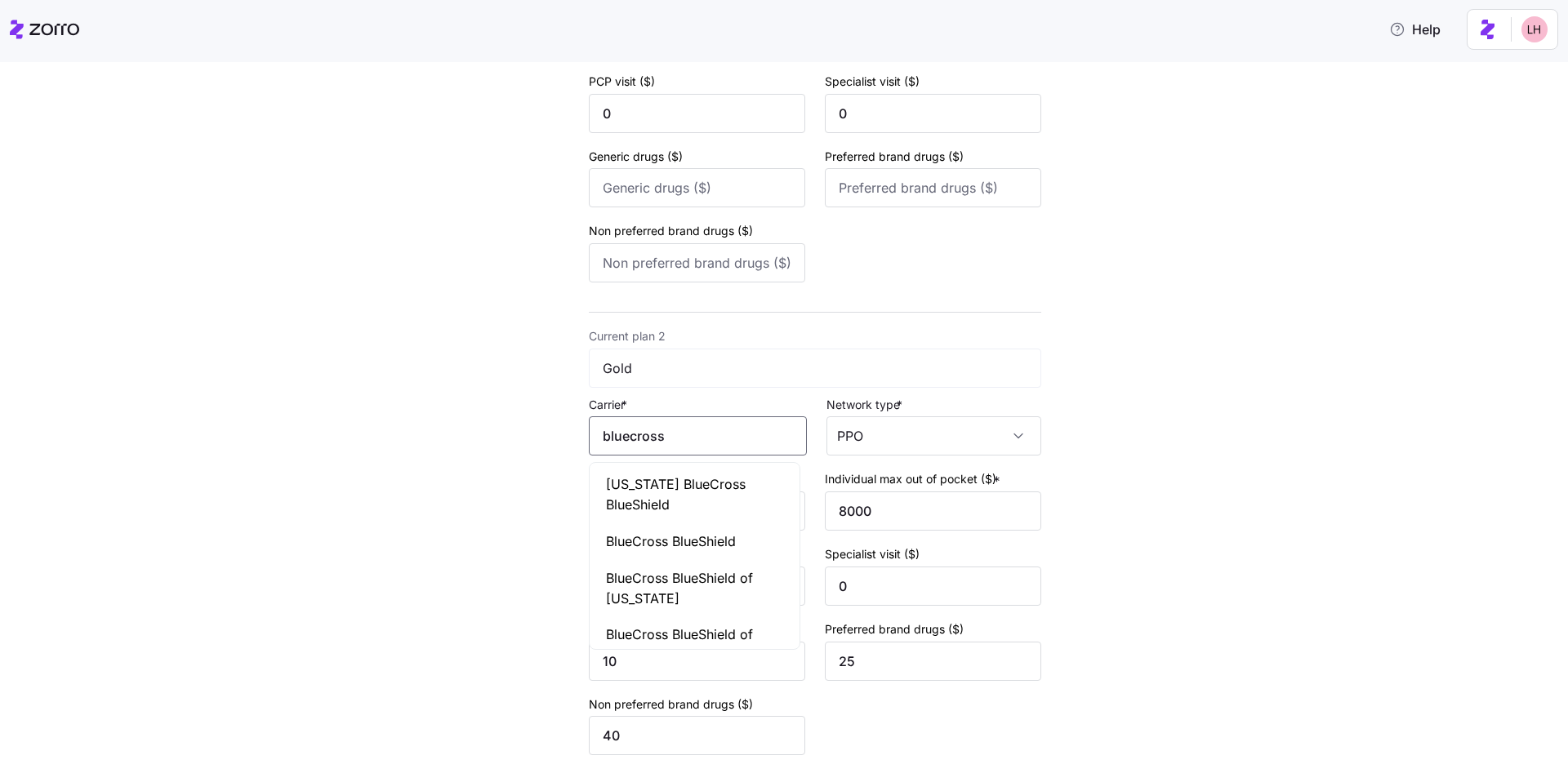
click at [646, 527] on div "BlueCross BlueShield" at bounding box center [695, 542] width 204 height 37
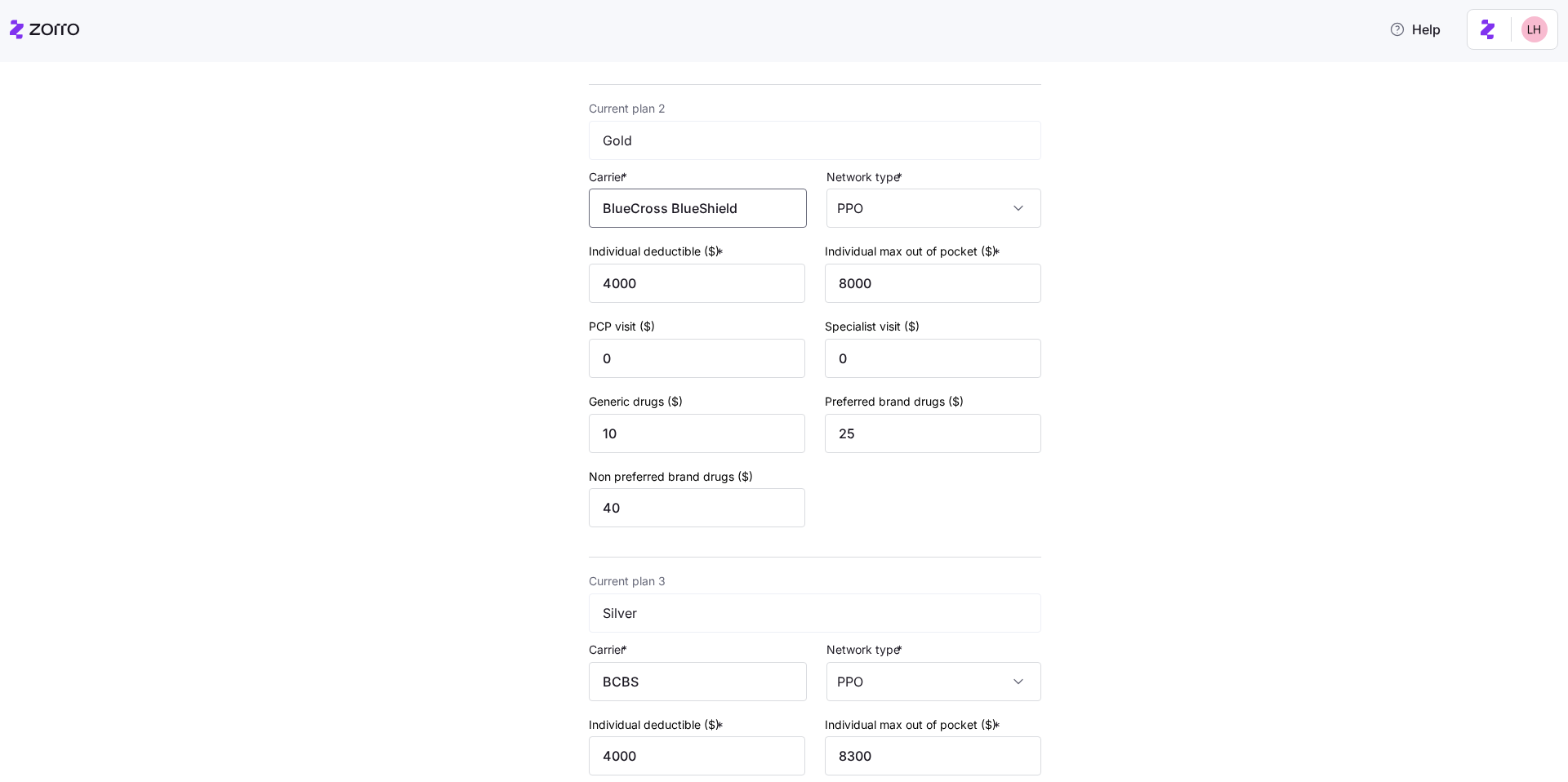
scroll to position [844, 0]
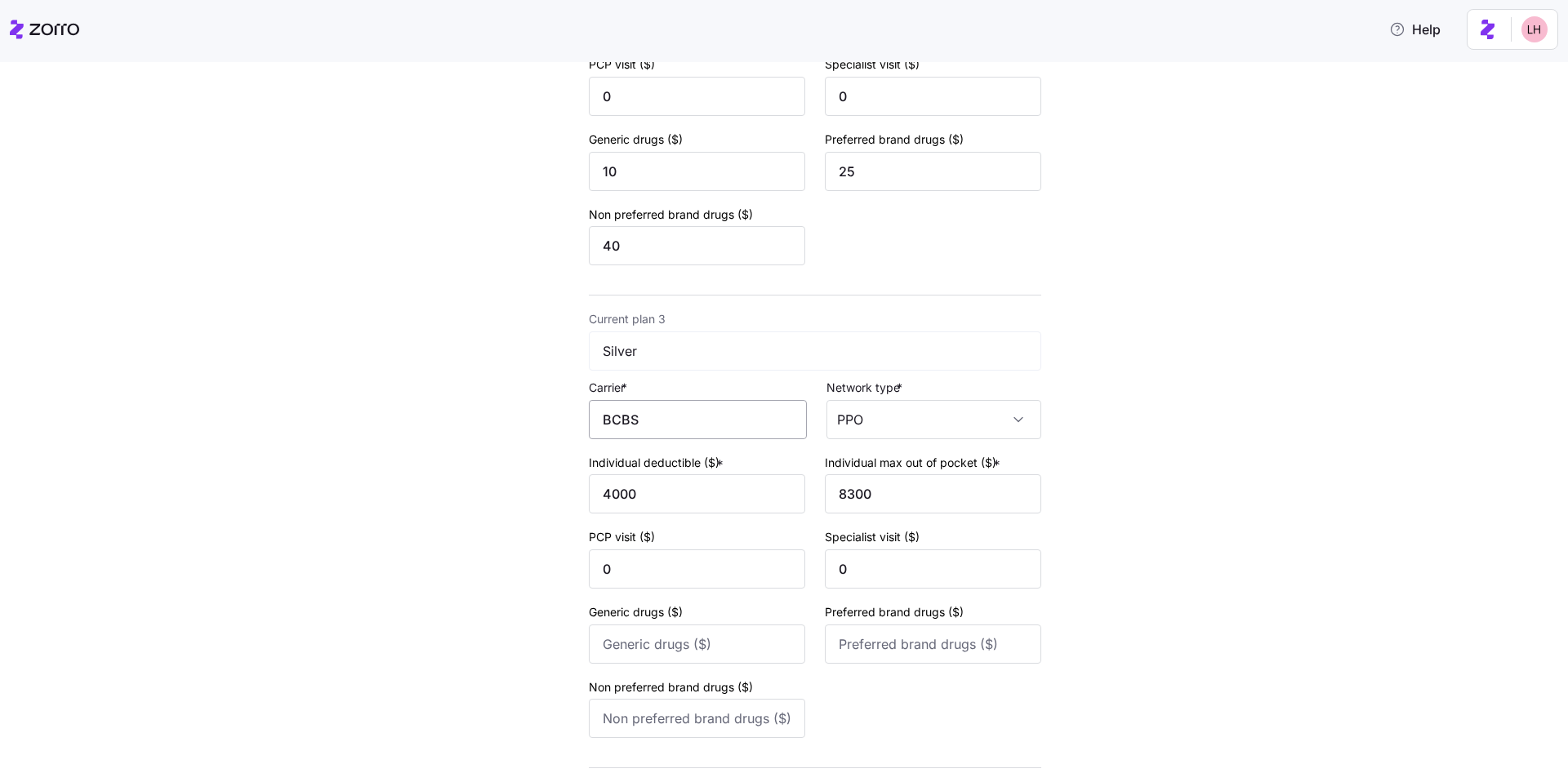
type input "BlueCross BlueShield"
drag, startPoint x: 650, startPoint y: 430, endPoint x: 532, endPoint y: 402, distance: 121.3
click at [549, 410] on div "New quote 2 3 4 Add current plan details Current plan 1 Bronze Carrier * BlueCr…" at bounding box center [768, 43] width 559 height 1609
click at [621, 508] on div "BlueCross BlueShield" at bounding box center [695, 524] width 204 height 37
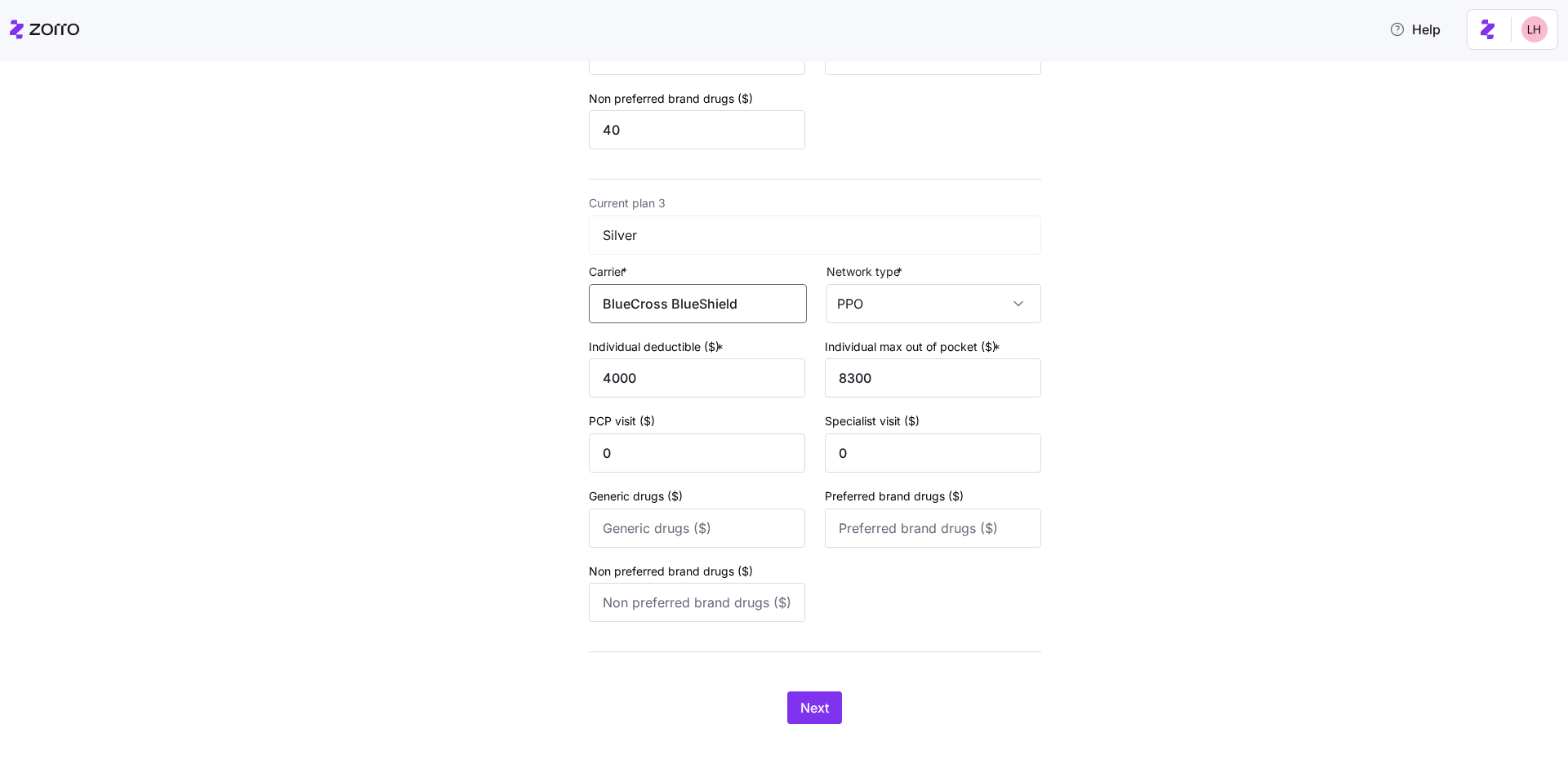
scroll to position [960, 0]
type input "BlueCross BlueShield"
click at [822, 714] on span "Next" at bounding box center [814, 706] width 28 height 19
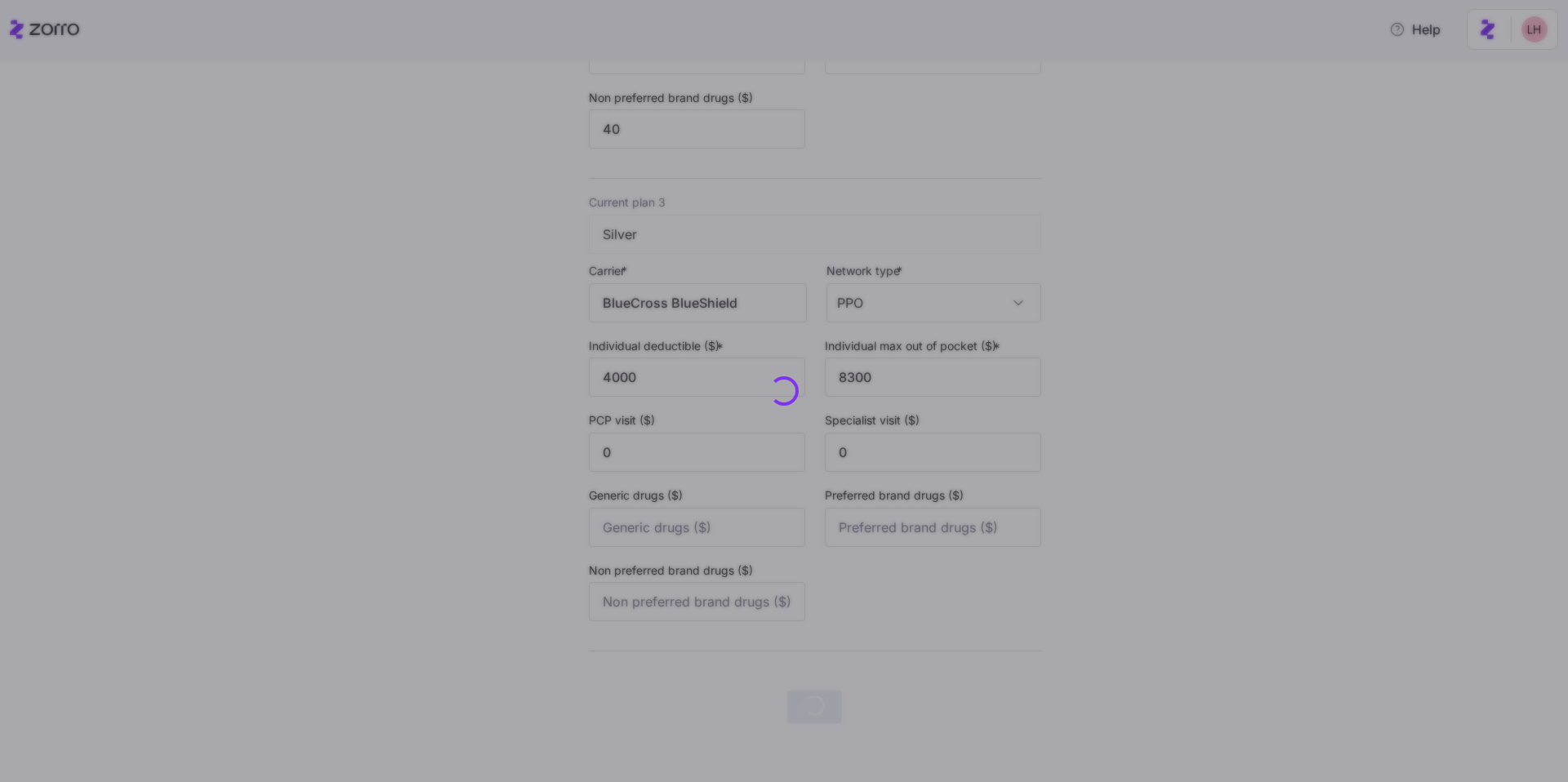
scroll to position [0, 0]
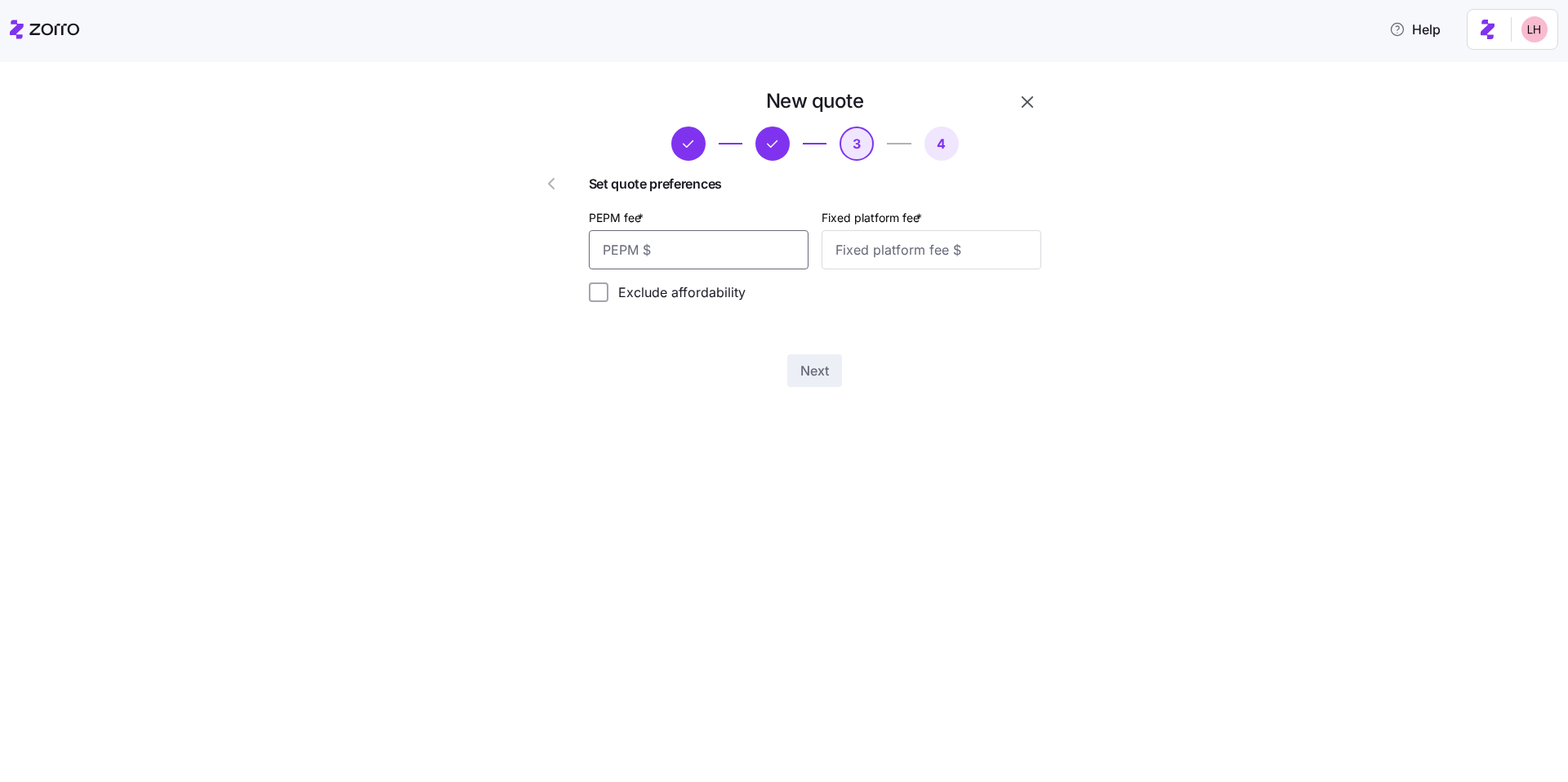
click at [722, 262] on input "PEPM fee *" at bounding box center [698, 249] width 219 height 39
type input "60"
type input "100"
click at [809, 391] on div "New quote 3 4 Set quote preferences PEPM fee * 60 Fixed platform fee * 100 Excl…" at bounding box center [795, 248] width 571 height 318
click at [815, 376] on span "Next" at bounding box center [814, 370] width 28 height 19
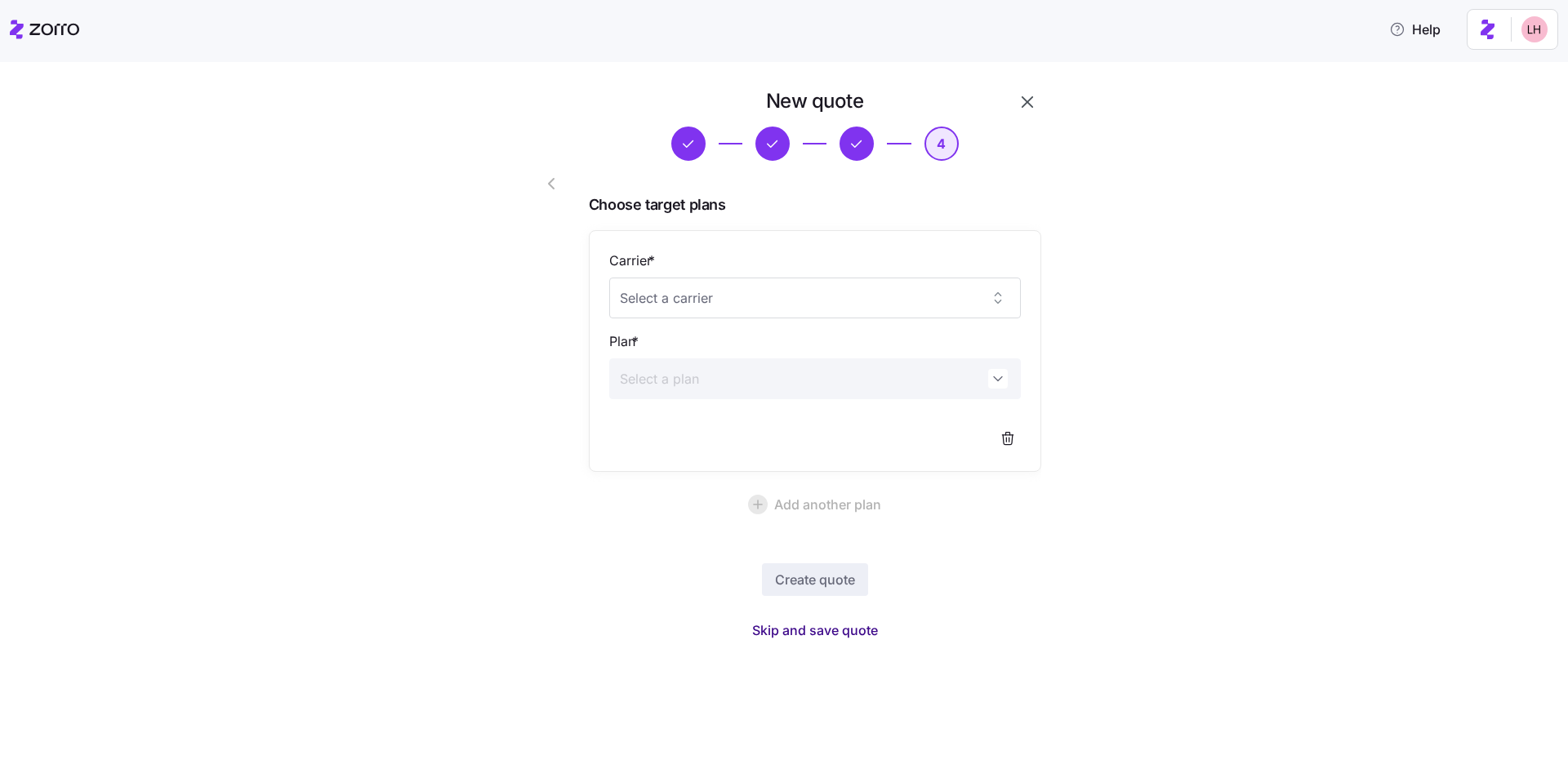
click at [847, 625] on span "Skip and save quote" at bounding box center [815, 629] width 126 height 19
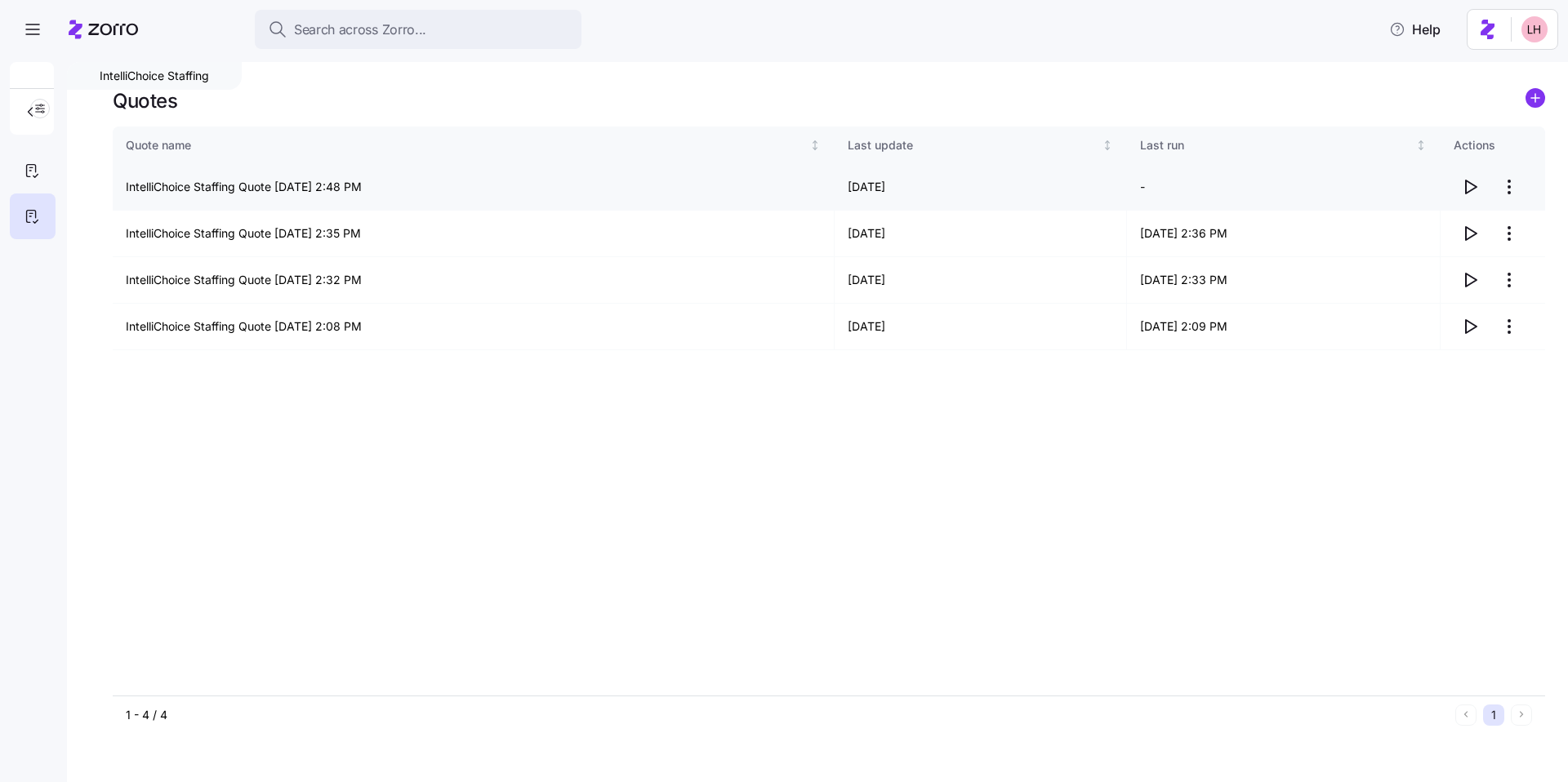
click at [1468, 186] on icon "button" at bounding box center [1470, 186] width 19 height 19
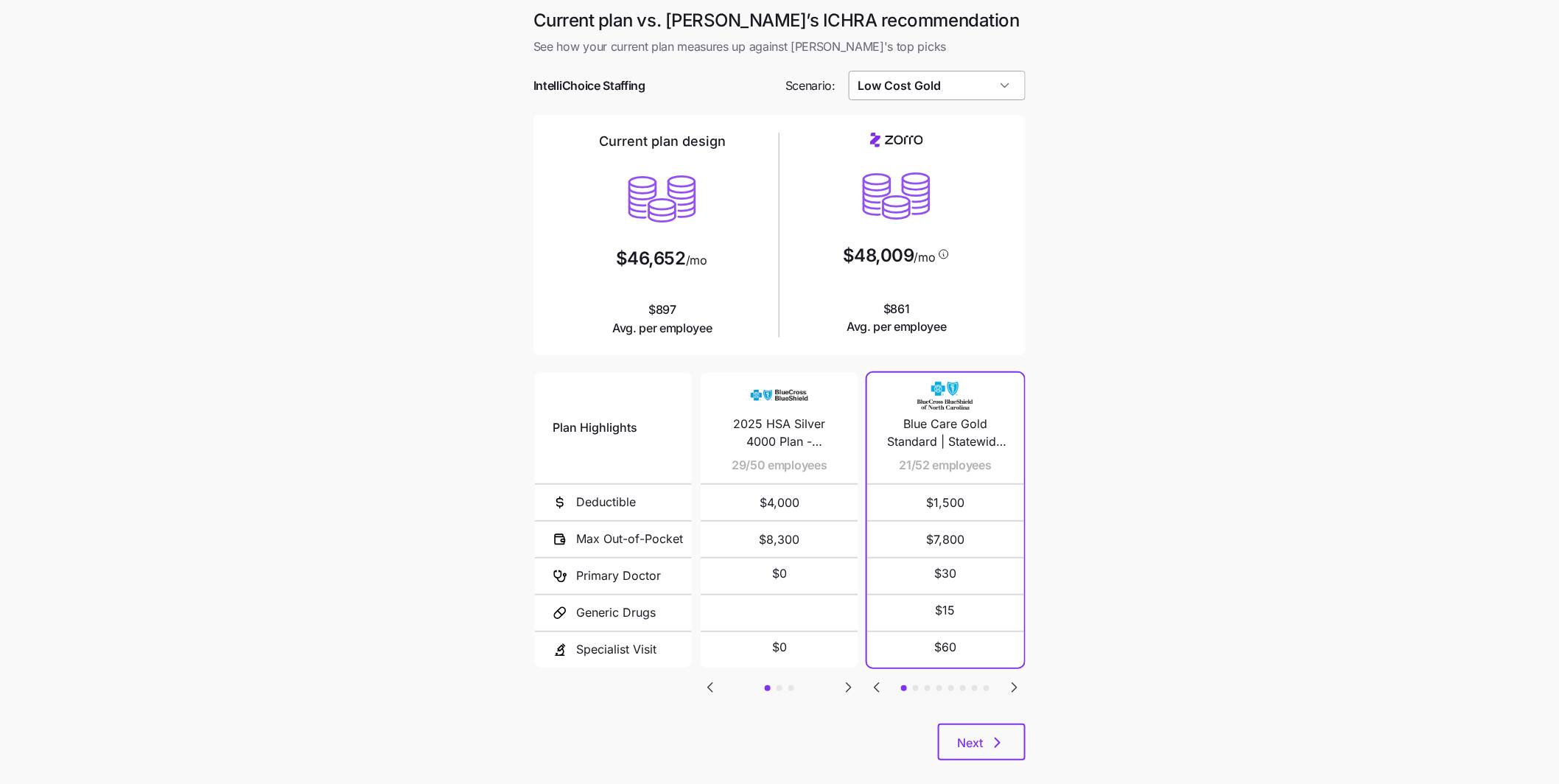
click at [926, 89] on input "Low Cost Gold" at bounding box center [938, 85] width 178 height 29
click at [924, 197] on div "Similar Care" at bounding box center [938, 208] width 166 height 28
type input "Similar Care"
click at [843, 691] on icon "Go to next slide" at bounding box center [848, 687] width 17 height 17
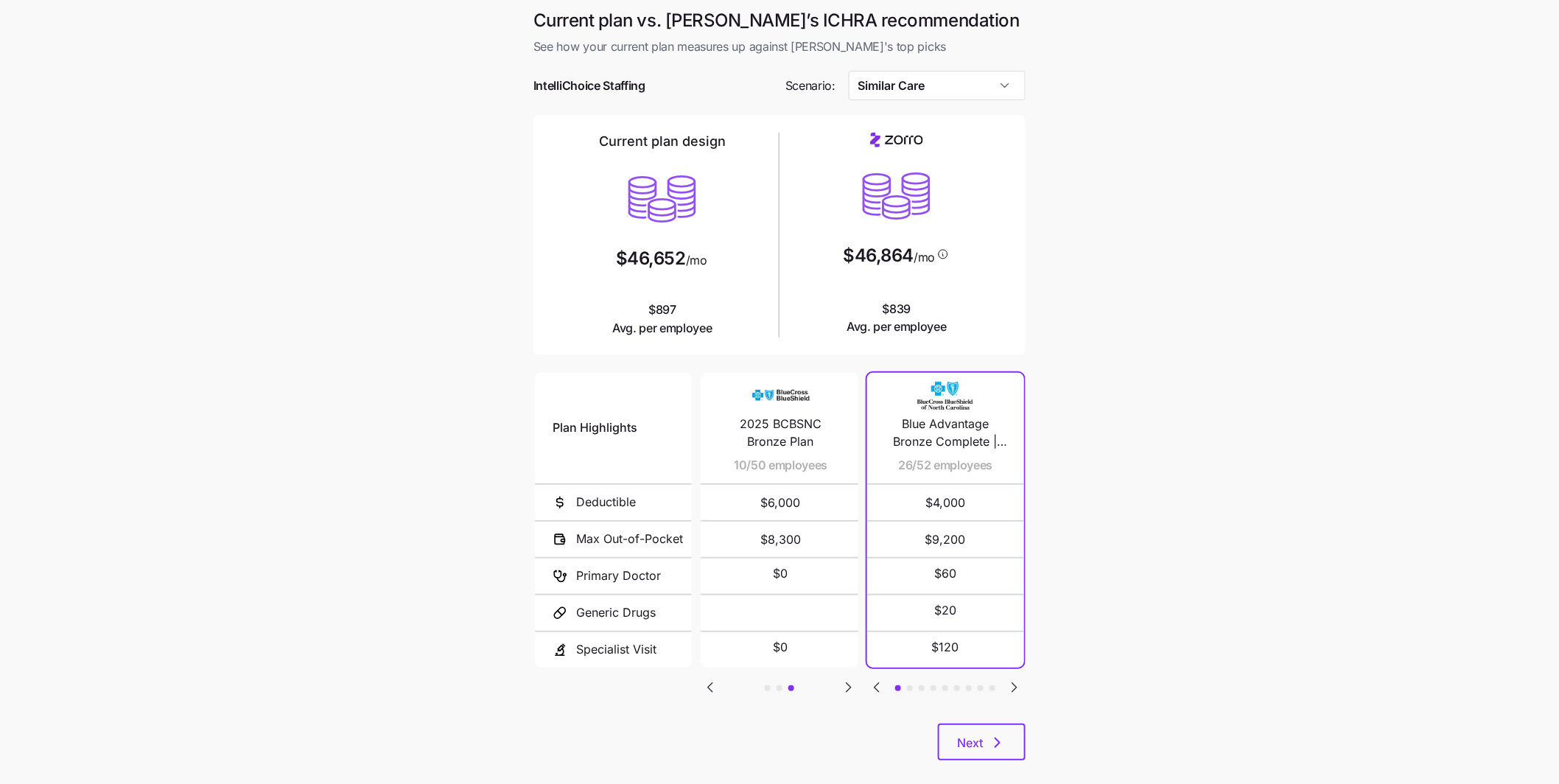
click at [1019, 688] on icon "Go to next slide" at bounding box center [1014, 687] width 17 height 17
click at [873, 686] on icon "Go to previous slide" at bounding box center [876, 687] width 17 height 17
click at [876, 688] on icon "Go to previous slide" at bounding box center [877, 688] width 5 height 9
click at [1004, 755] on button "Next" at bounding box center [981, 741] width 88 height 37
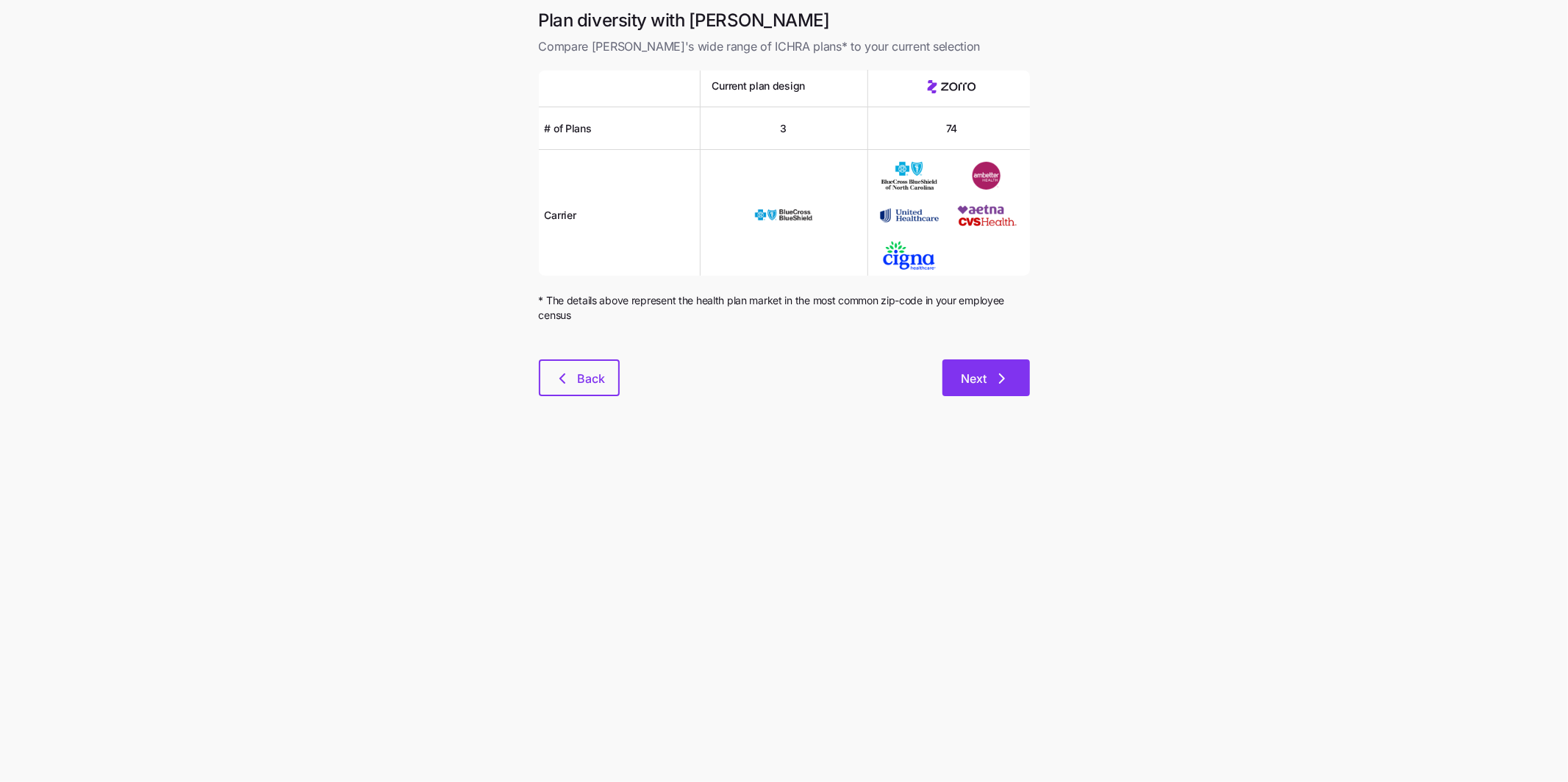
click at [1003, 389] on button "Next" at bounding box center [986, 377] width 88 height 37
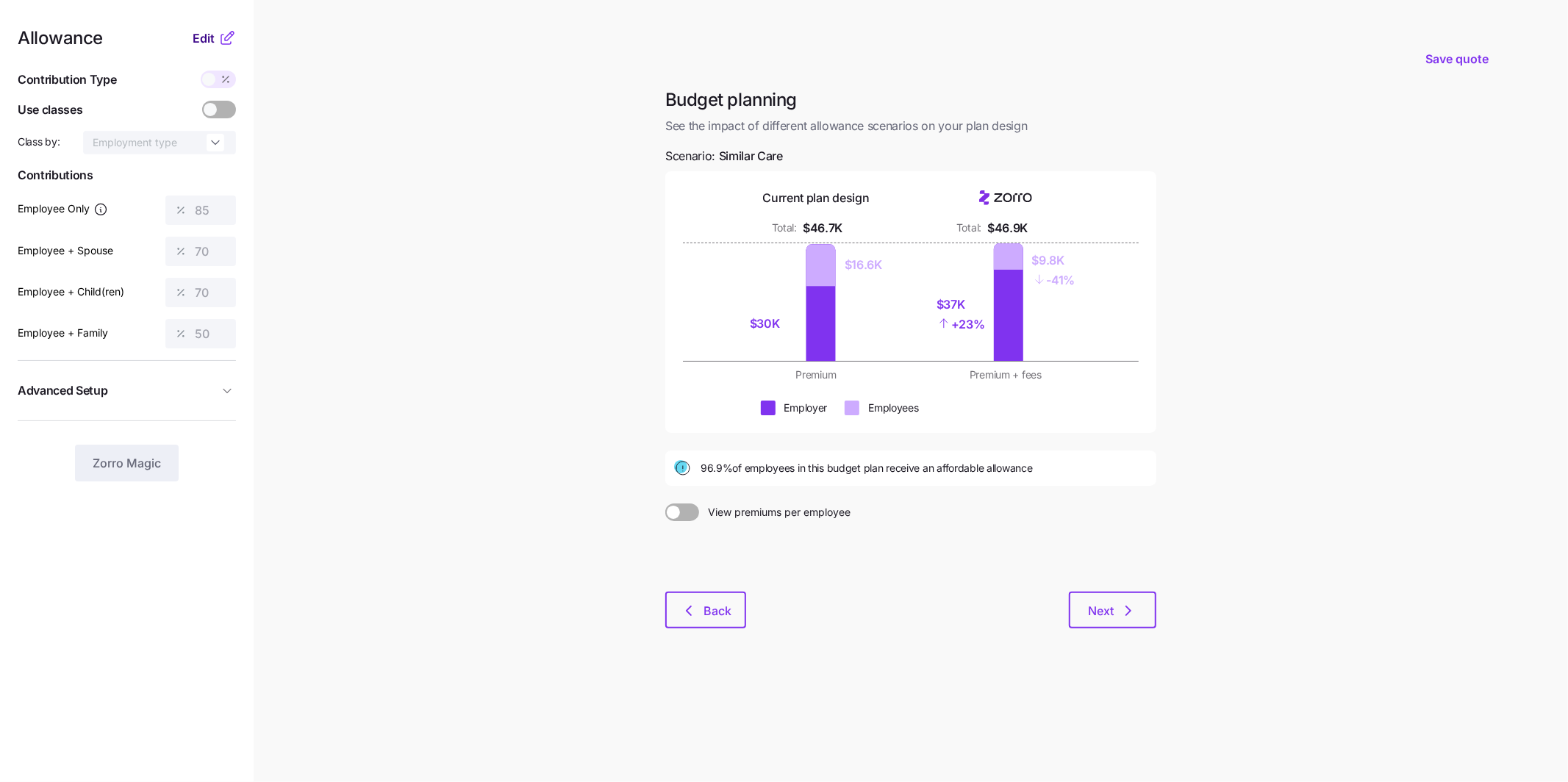
click at [201, 32] on span "Edit" at bounding box center [204, 38] width 22 height 17
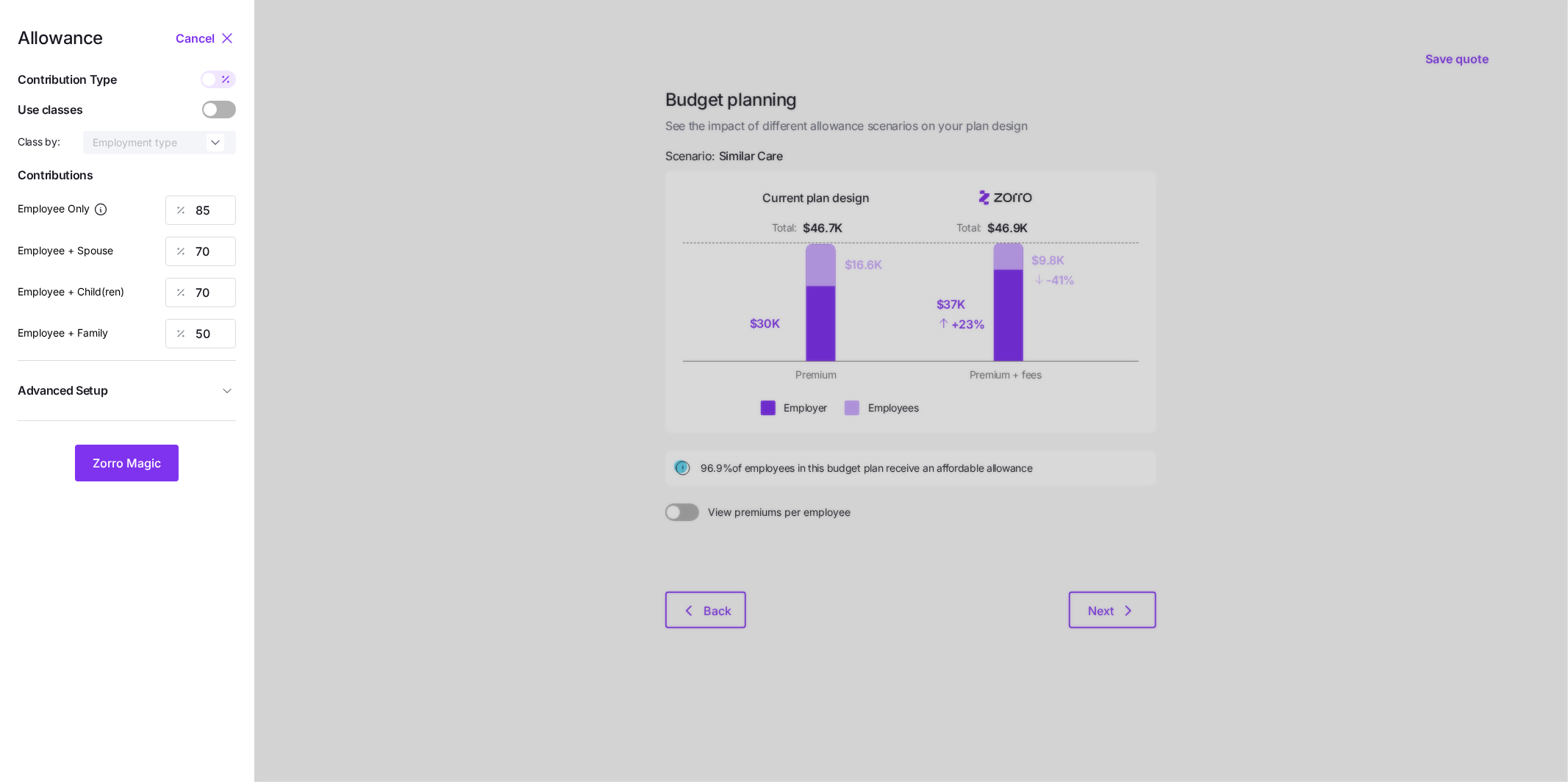
click at [333, 238] on div at bounding box center [912, 391] width 1314 height 782
drag, startPoint x: 208, startPoint y: 218, endPoint x: 167, endPoint y: 211, distance: 41.6
click at [173, 213] on div "85" at bounding box center [201, 209] width 71 height 29
type input "70"
click at [353, 348] on div at bounding box center [912, 391] width 1314 height 782
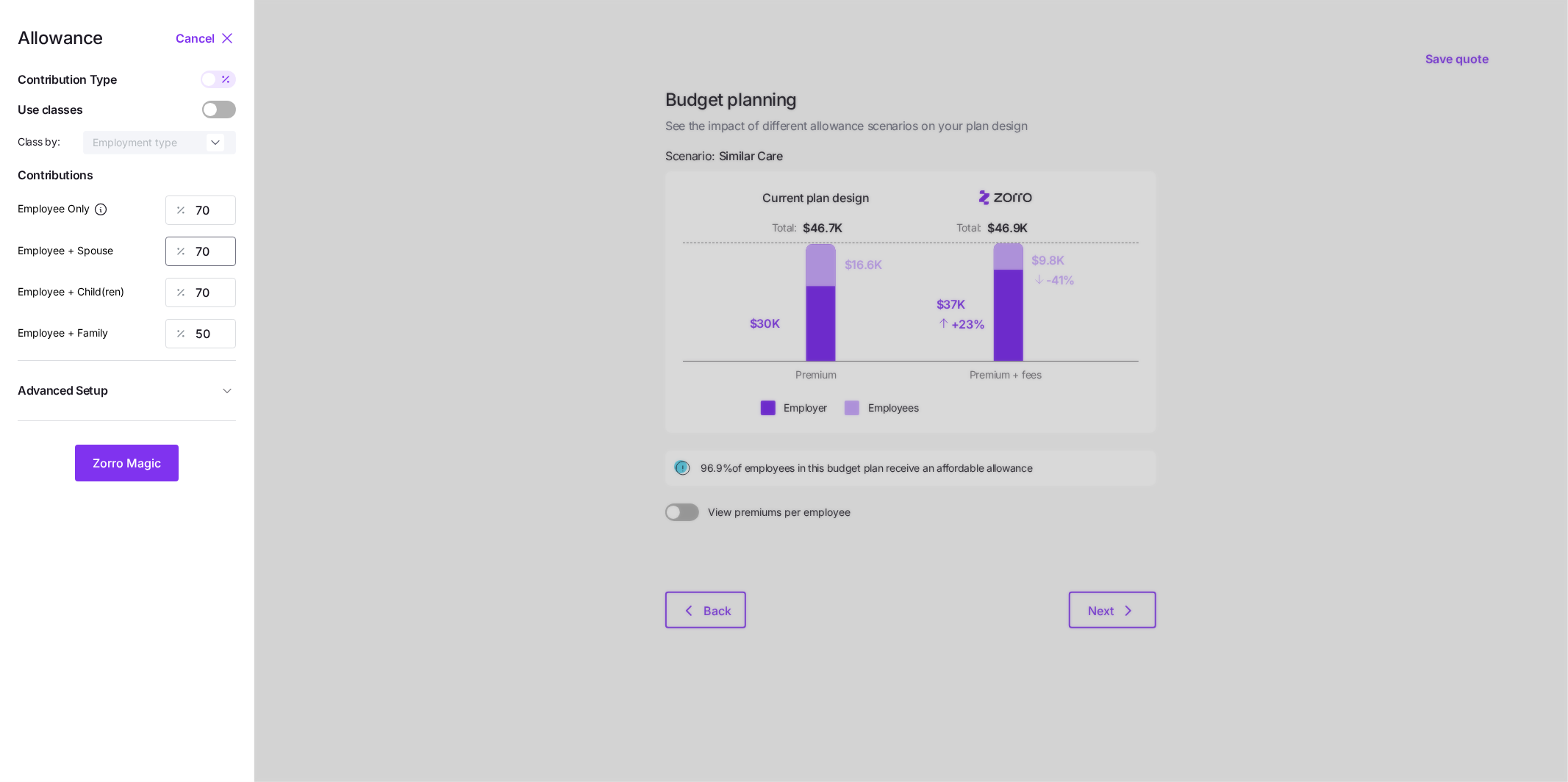
drag, startPoint x: 198, startPoint y: 248, endPoint x: 149, endPoint y: 236, distance: 50.4
click at [158, 238] on div "Employee + Spouse 70" at bounding box center [126, 251] width 219 height 29
type input "60"
click at [179, 299] on div "70" at bounding box center [201, 292] width 71 height 29
drag, startPoint x: 217, startPoint y: 294, endPoint x: 155, endPoint y: 285, distance: 62.6
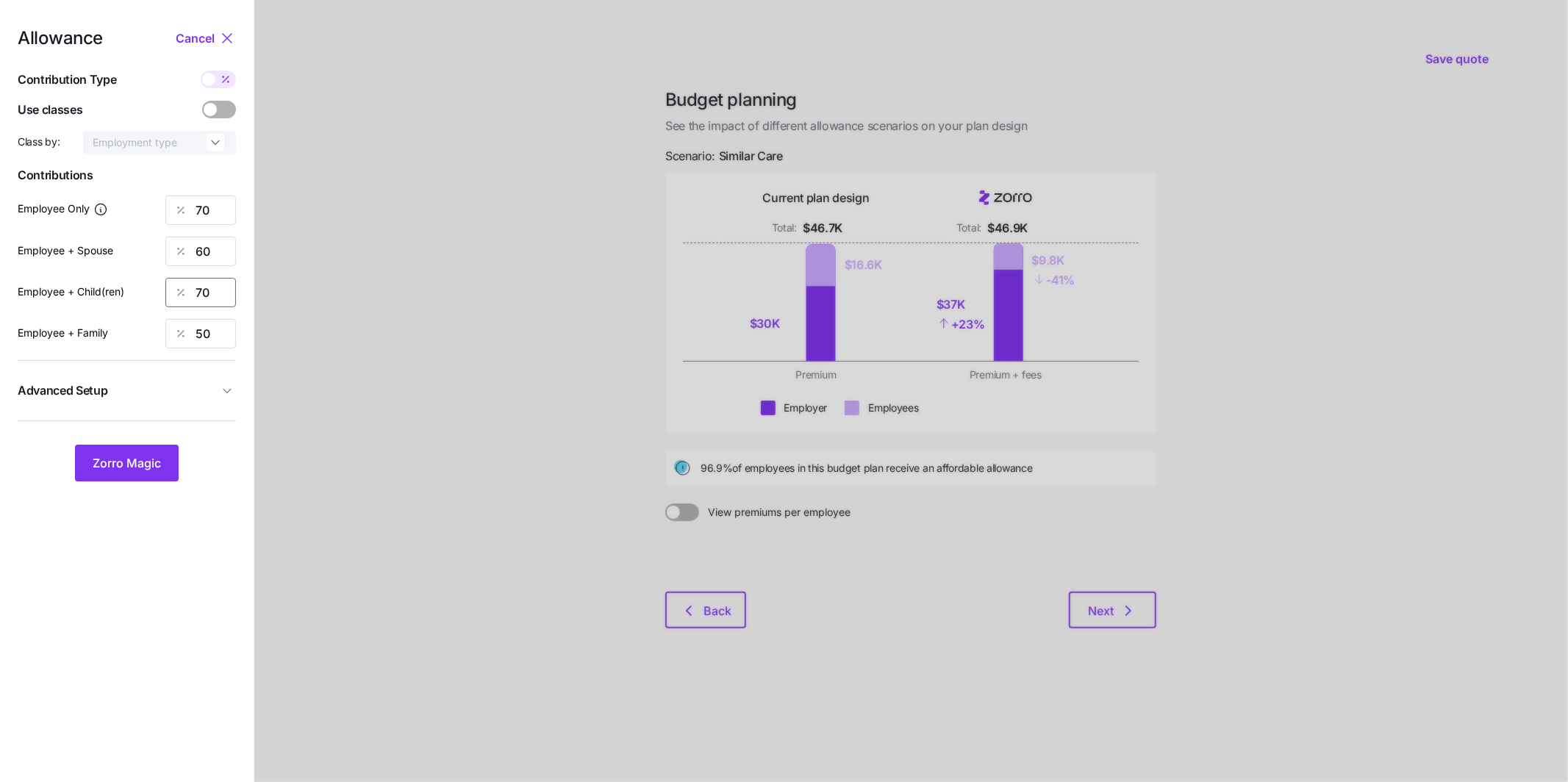
click at [169, 287] on div "70" at bounding box center [201, 292] width 71 height 29
type input "60"
click at [160, 454] on button "Zorro Magic" at bounding box center [127, 462] width 104 height 37
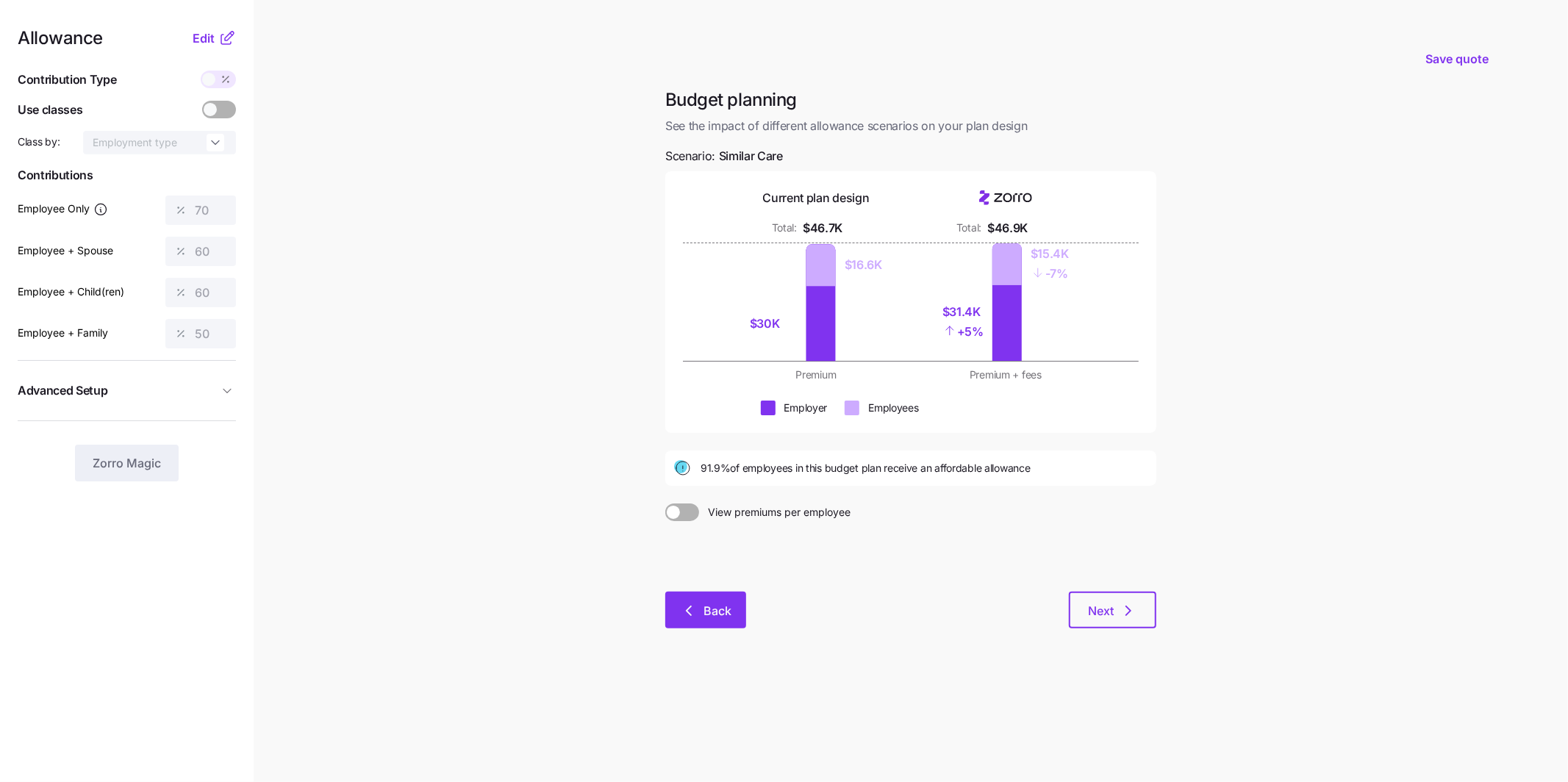
click at [725, 603] on span "Back" at bounding box center [717, 610] width 28 height 17
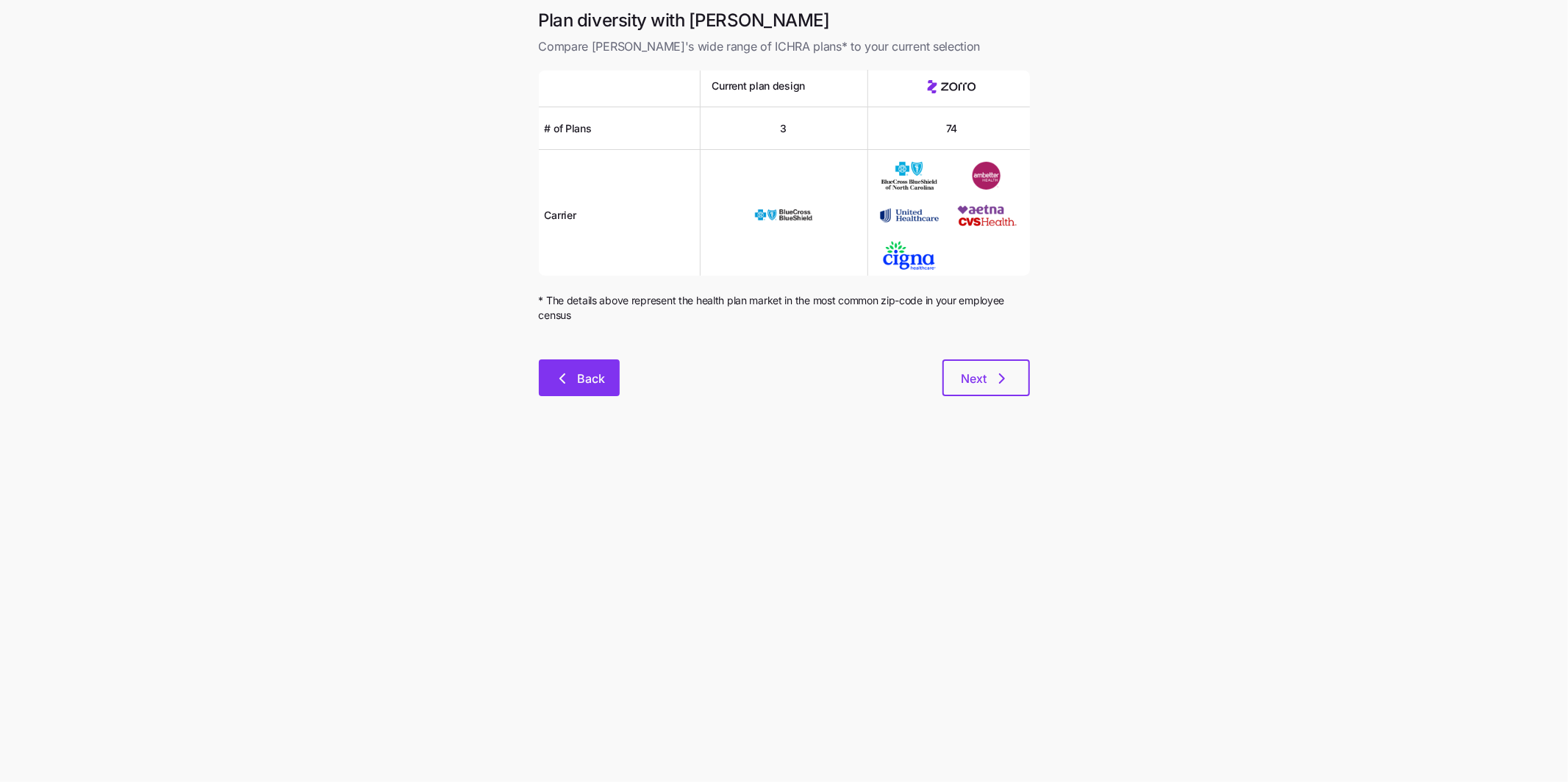
click at [590, 386] on span "Back" at bounding box center [591, 377] width 28 height 17
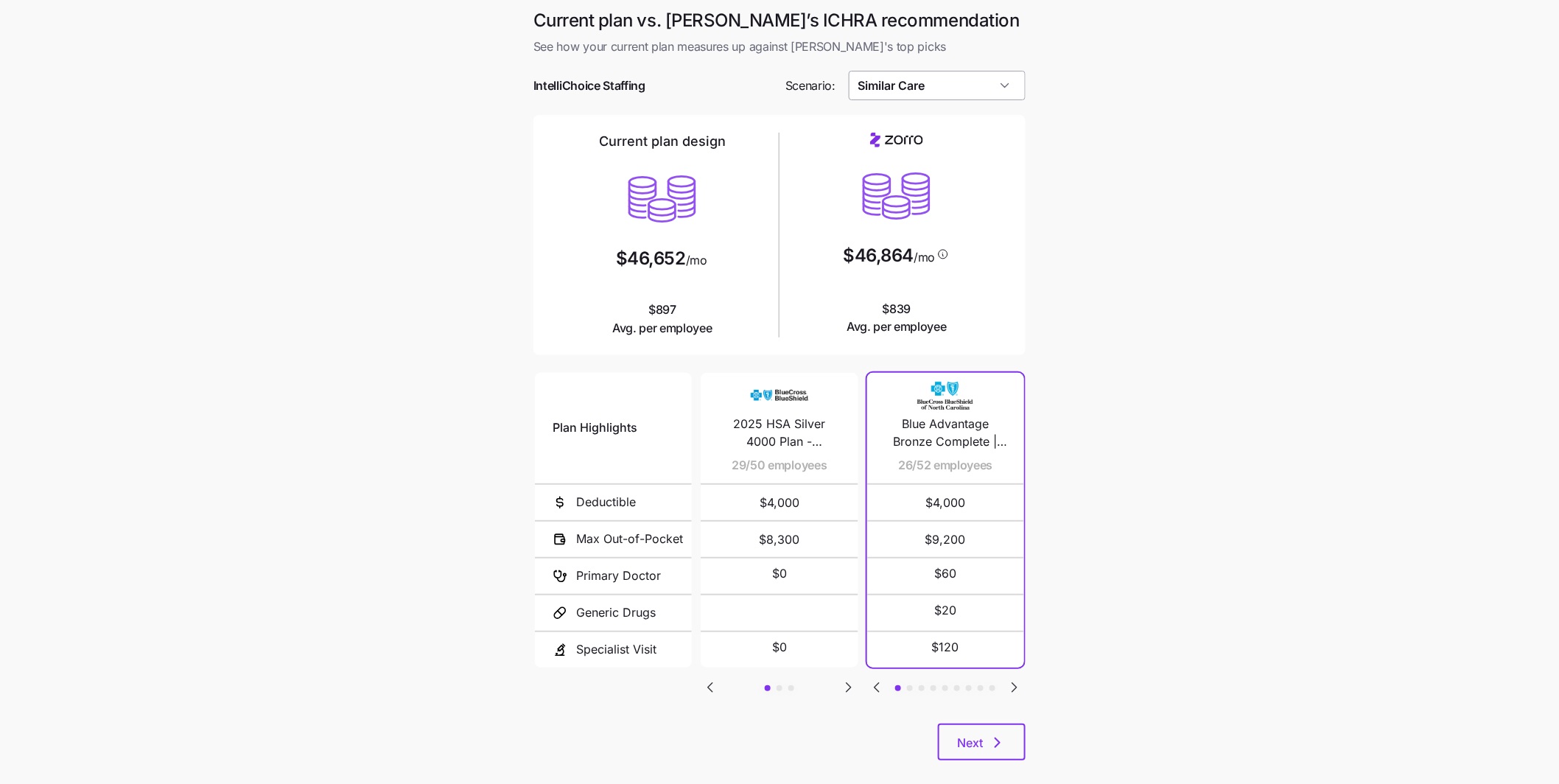
click at [901, 91] on input "Similar Care" at bounding box center [938, 85] width 178 height 29
click at [901, 125] on span "Low Cost Gold" at bounding box center [898, 126] width 70 height 17
click at [947, 90] on input "Low Cost Gold" at bounding box center [938, 85] width 178 height 29
click at [934, 223] on div "Low Cost Silver" at bounding box center [938, 237] width 166 height 28
click at [968, 88] on input "Low Cost Silver" at bounding box center [938, 85] width 178 height 29
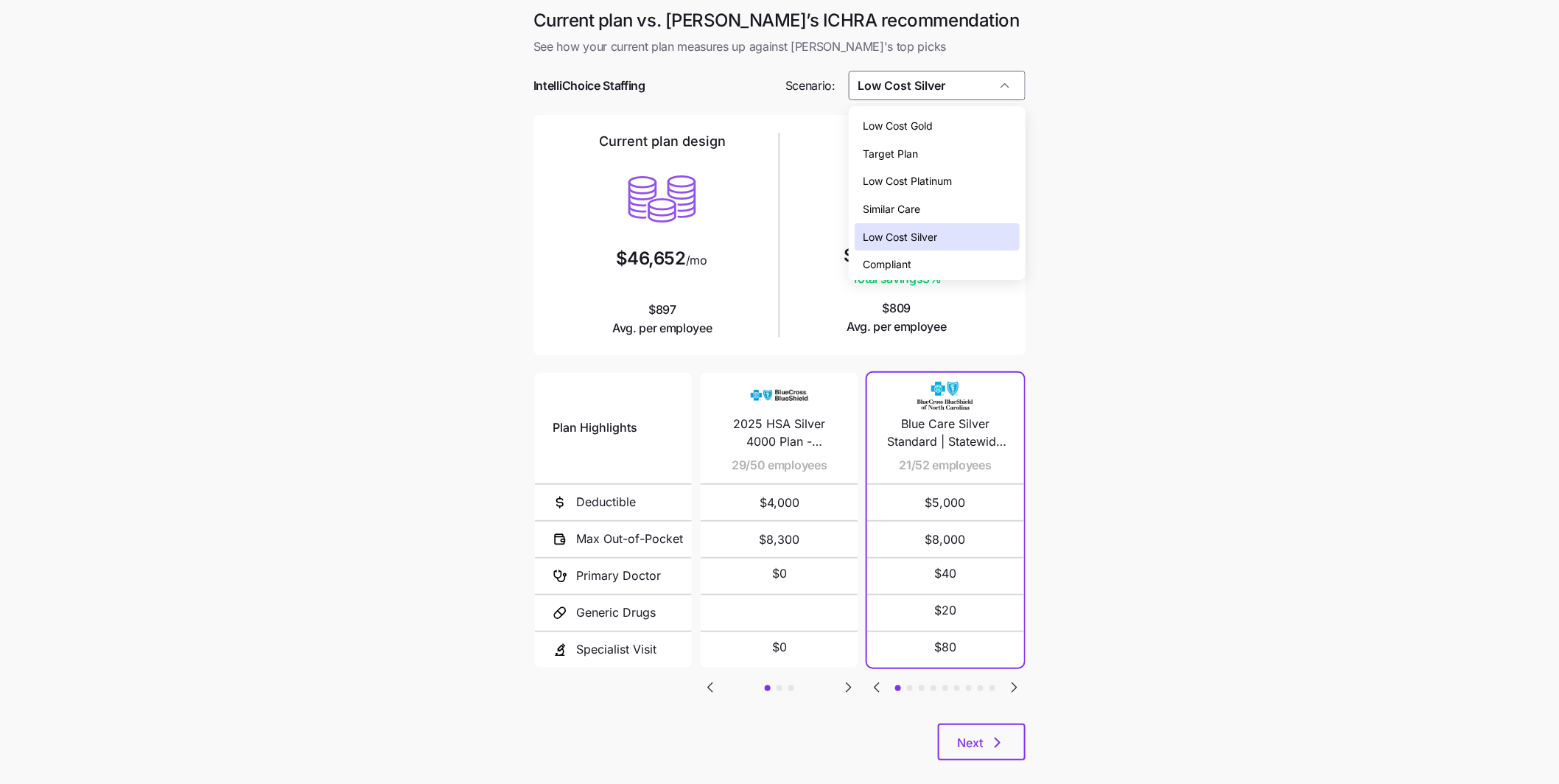
click at [925, 204] on div "Similar Care" at bounding box center [938, 208] width 166 height 28
type input "Similar Care"
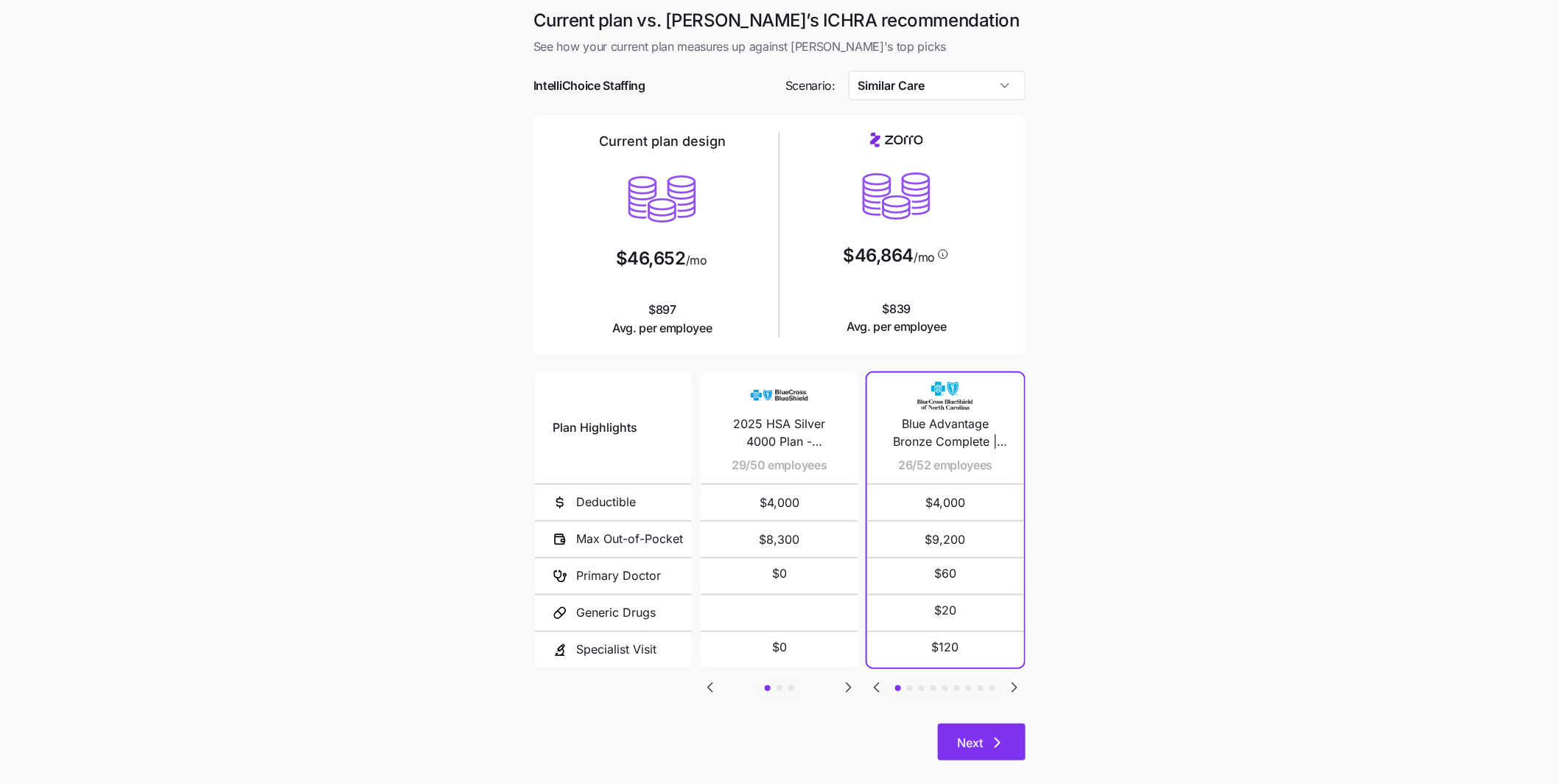
click at [972, 738] on span "Next" at bounding box center [970, 742] width 26 height 17
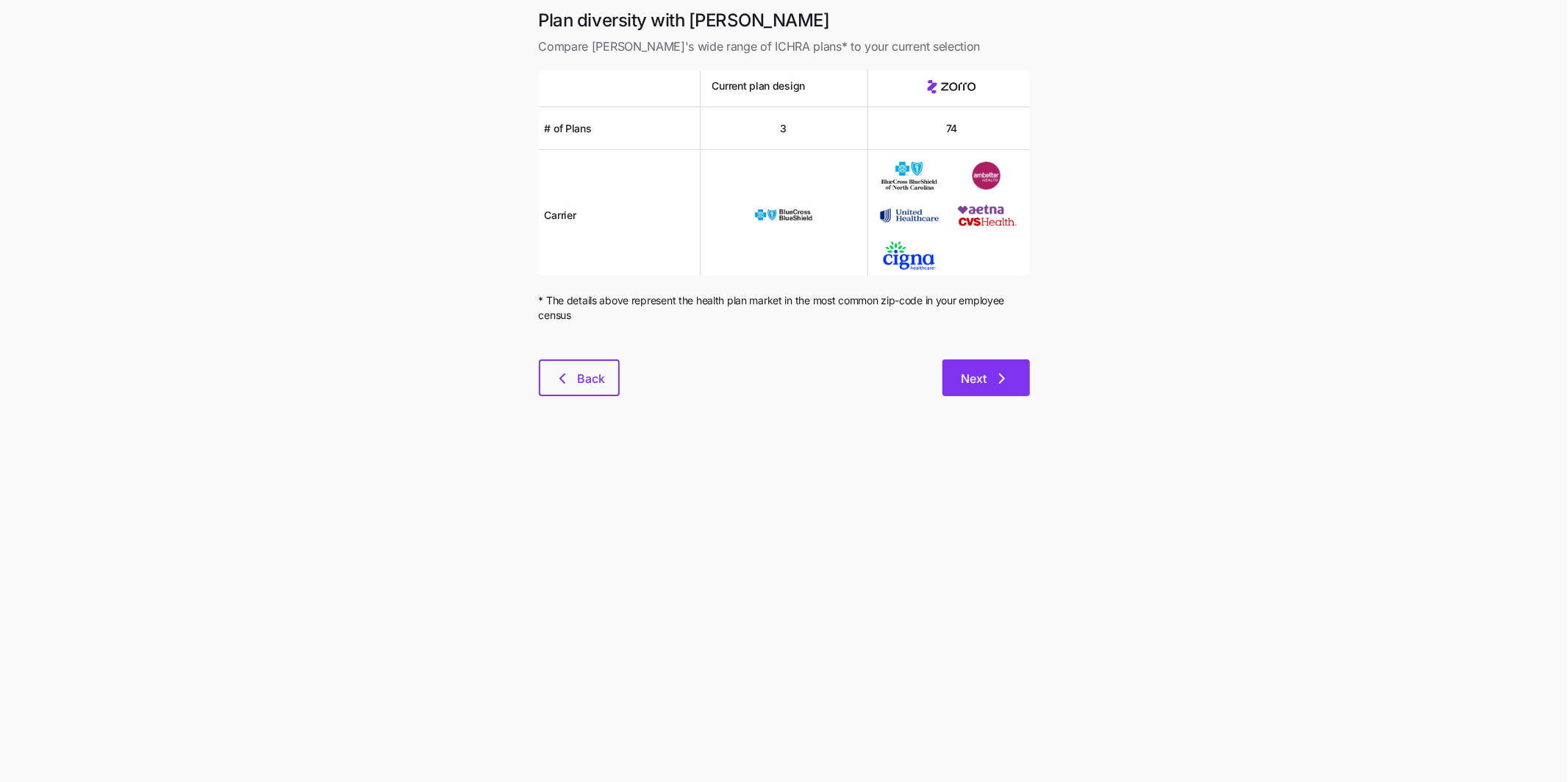
click at [1015, 381] on button "Next" at bounding box center [986, 377] width 88 height 37
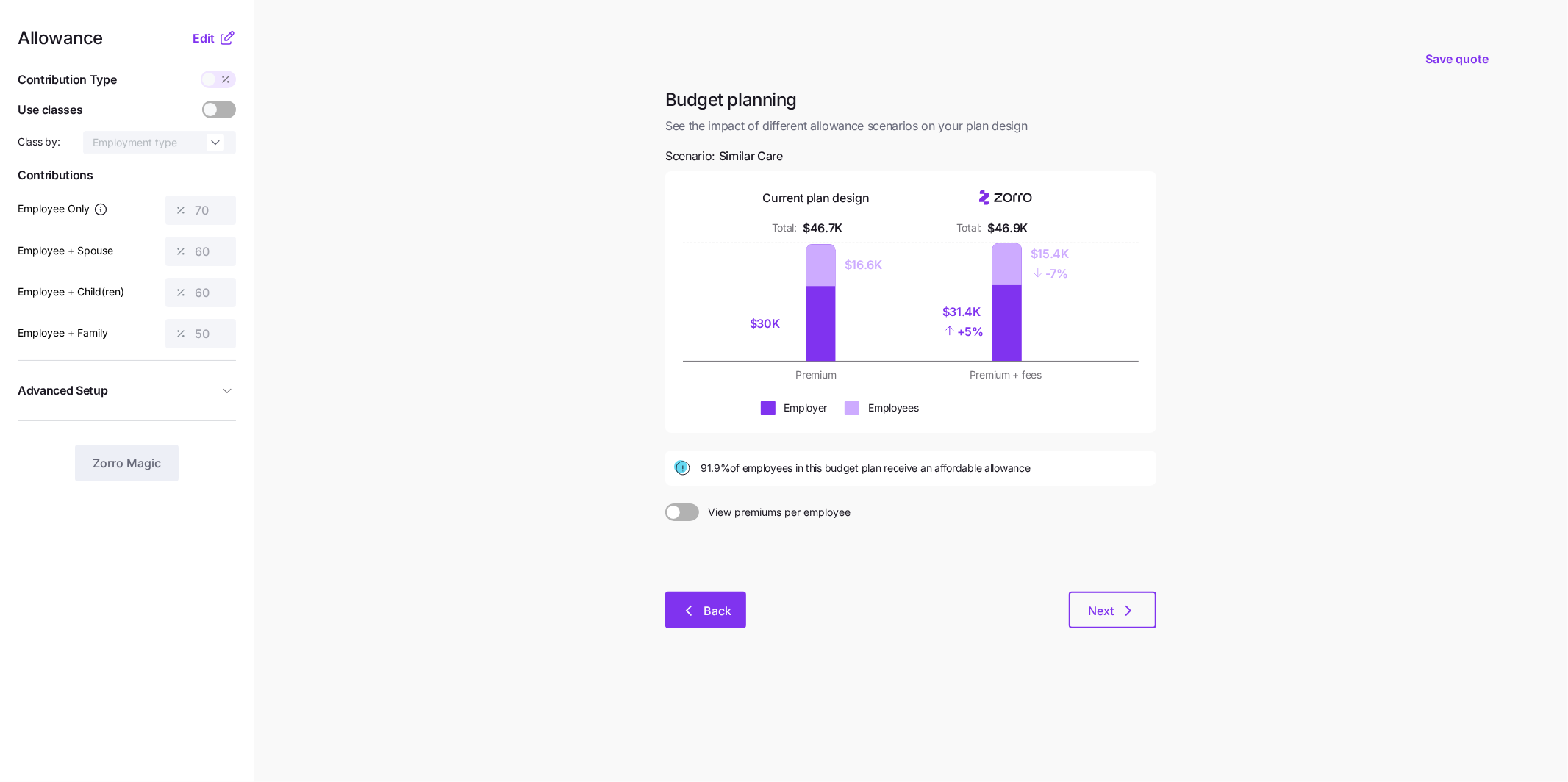
click at [734, 611] on button "Back" at bounding box center [706, 609] width 81 height 37
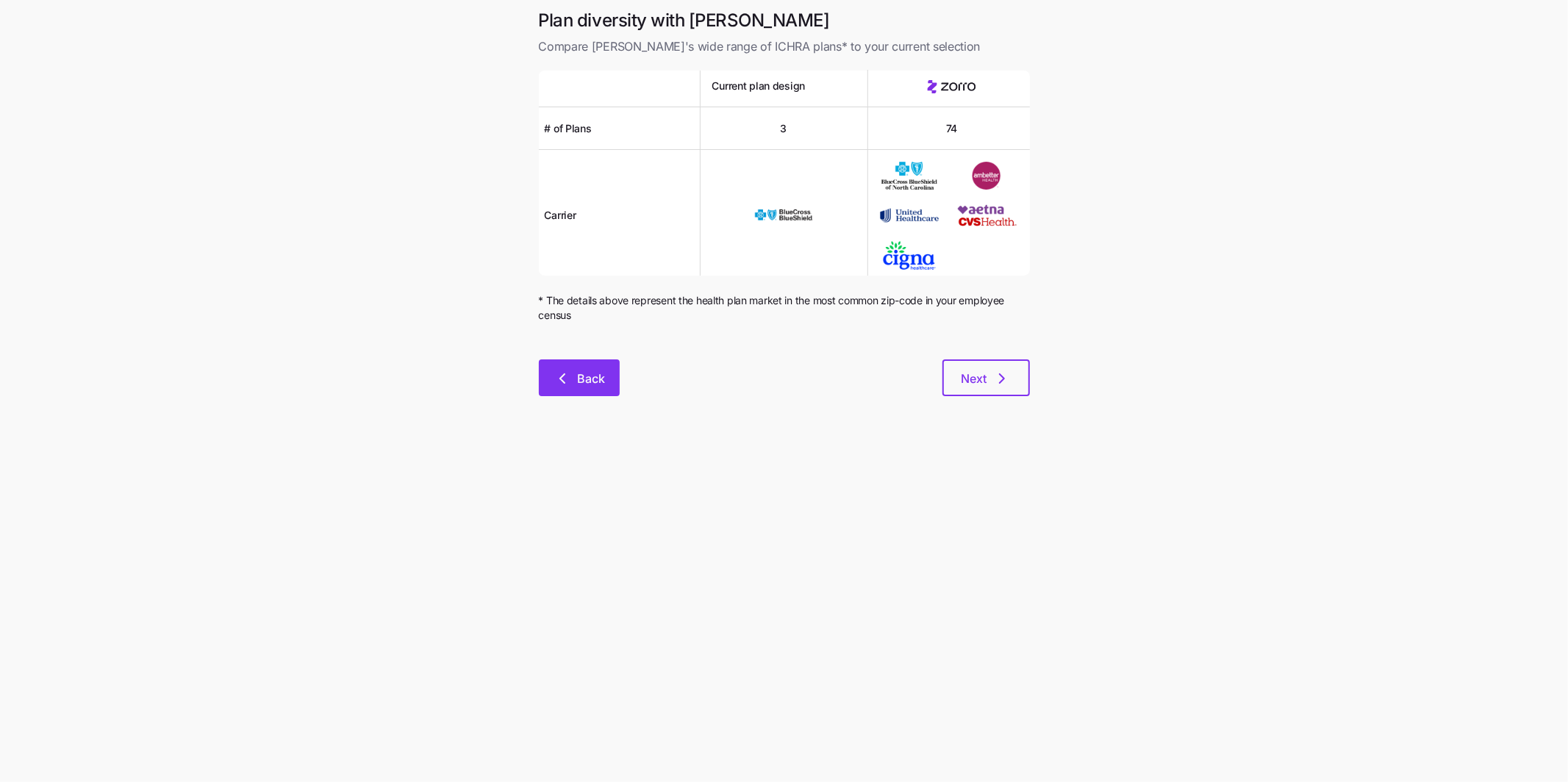
click at [609, 385] on button "Back" at bounding box center [580, 377] width 81 height 37
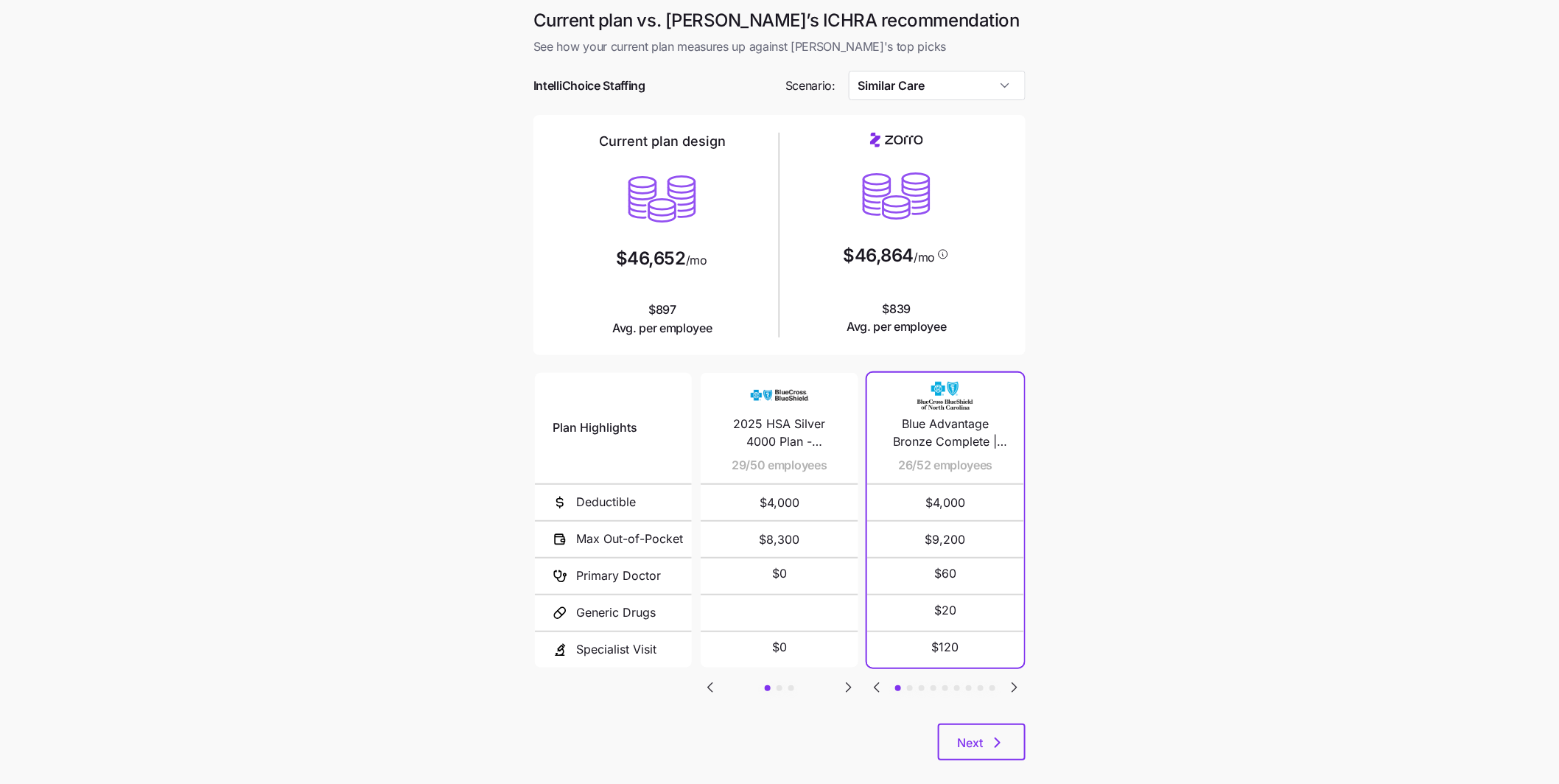
click at [1174, 299] on main "Current plan vs. Zorro’s ICHRA recommendation See how your current plan measure…" at bounding box center [780, 402] width 1559 height 804
click at [1010, 93] on input "Similar Care" at bounding box center [938, 85] width 178 height 29
click at [1139, 366] on main "Current plan vs. Zorro’s ICHRA recommendation See how your current plan measure…" at bounding box center [780, 402] width 1559 height 804
click at [1002, 87] on input "Low Cost Platinum" at bounding box center [938, 85] width 178 height 29
click at [932, 266] on div "Similar Care" at bounding box center [938, 264] width 166 height 28
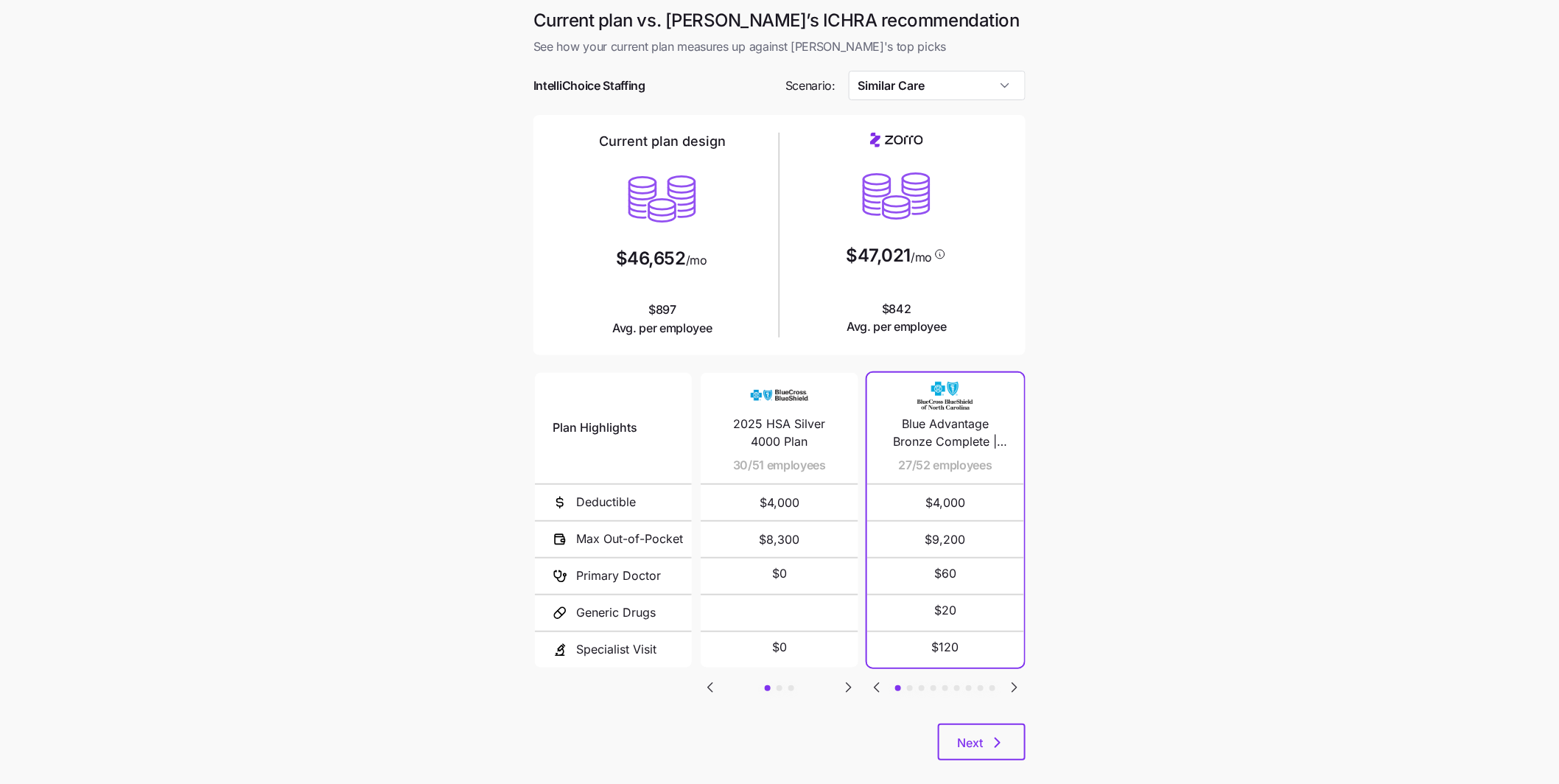
type input "Similar Care"
click at [849, 688] on icon "Go to next slide" at bounding box center [849, 688] width 5 height 9
click at [705, 692] on icon "Go to previous slide" at bounding box center [710, 687] width 17 height 17
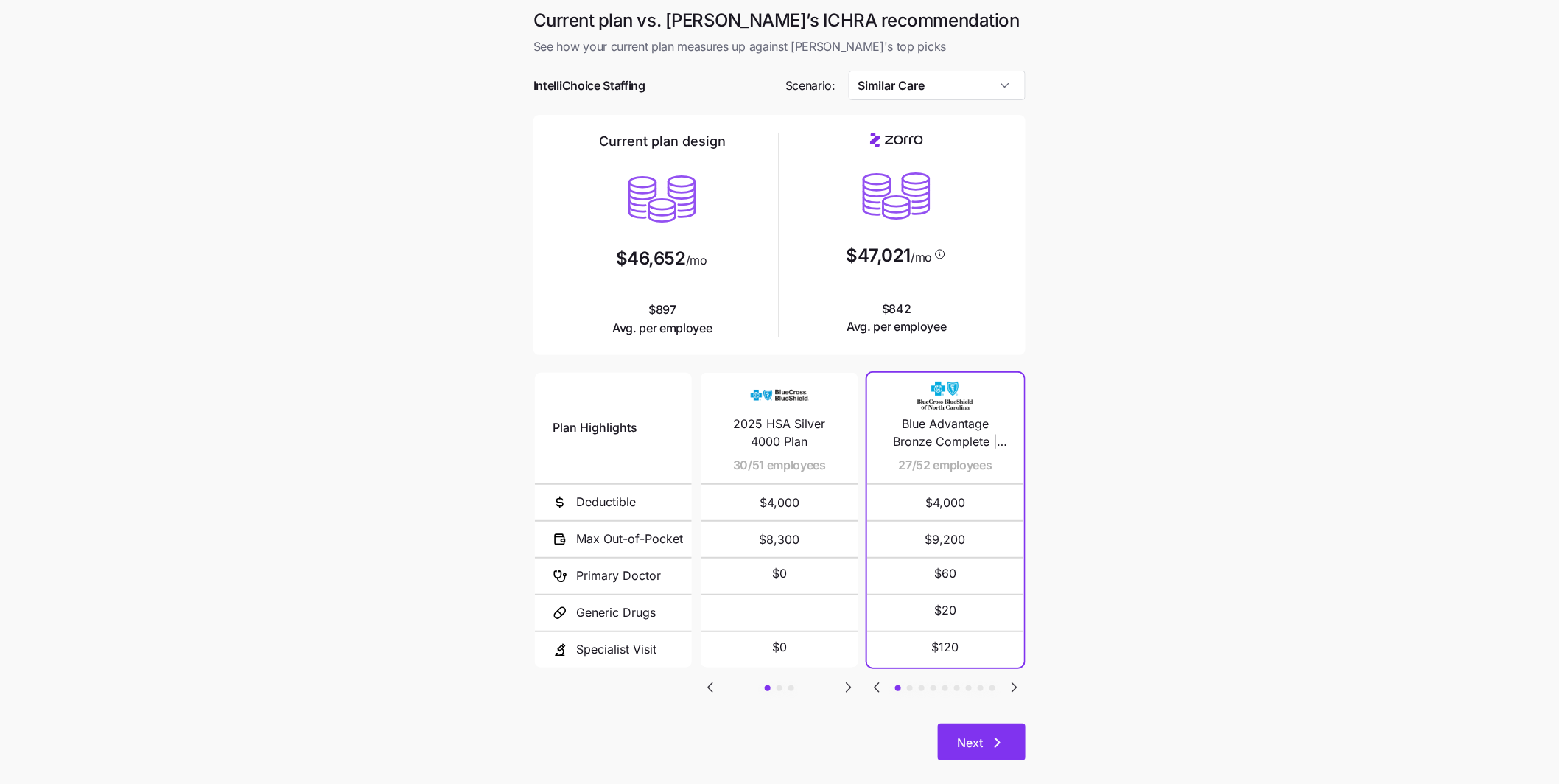
click at [998, 740] on icon "button" at bounding box center [998, 743] width 5 height 9
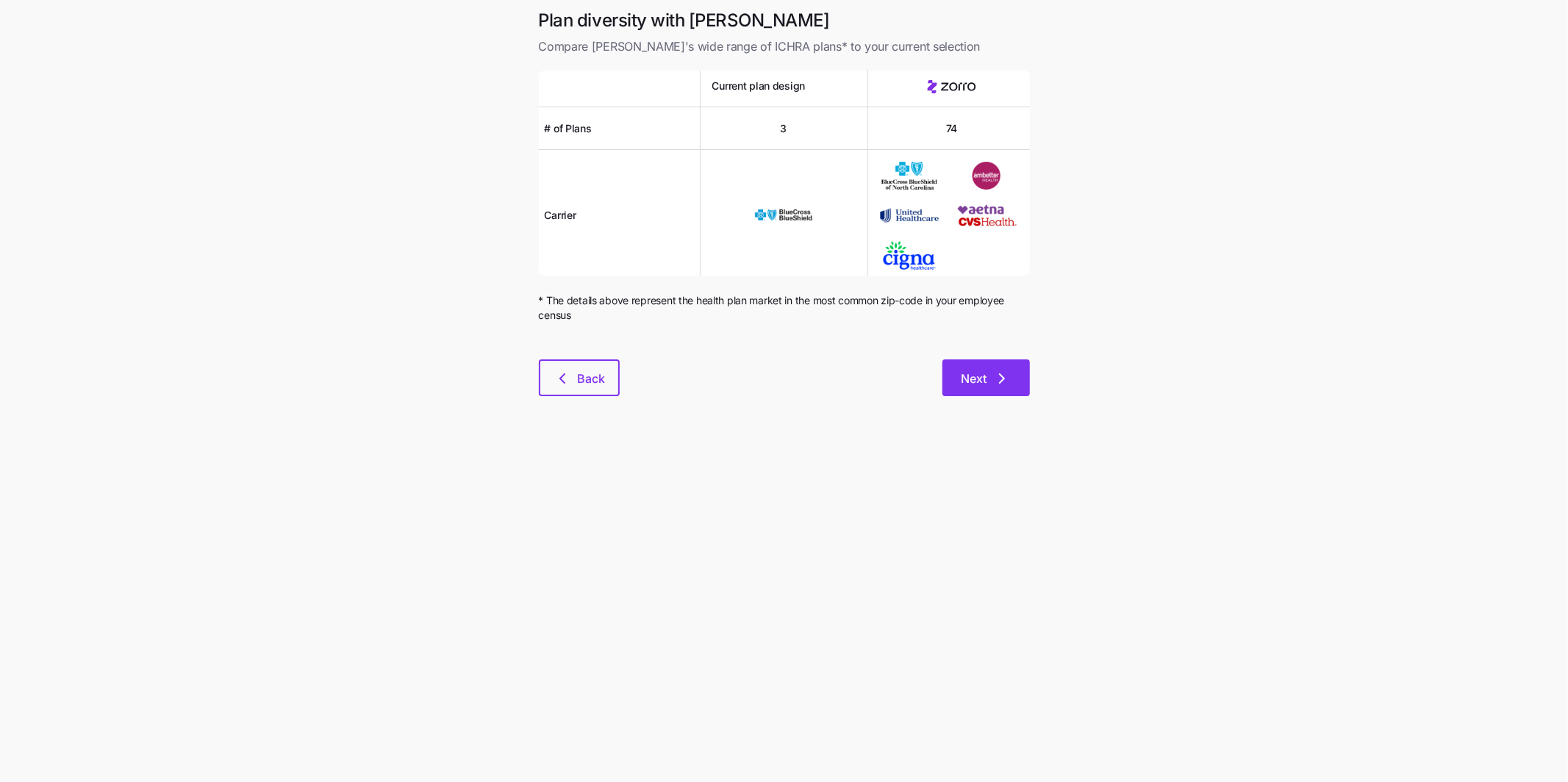
click at [1003, 391] on button "Next" at bounding box center [986, 377] width 88 height 37
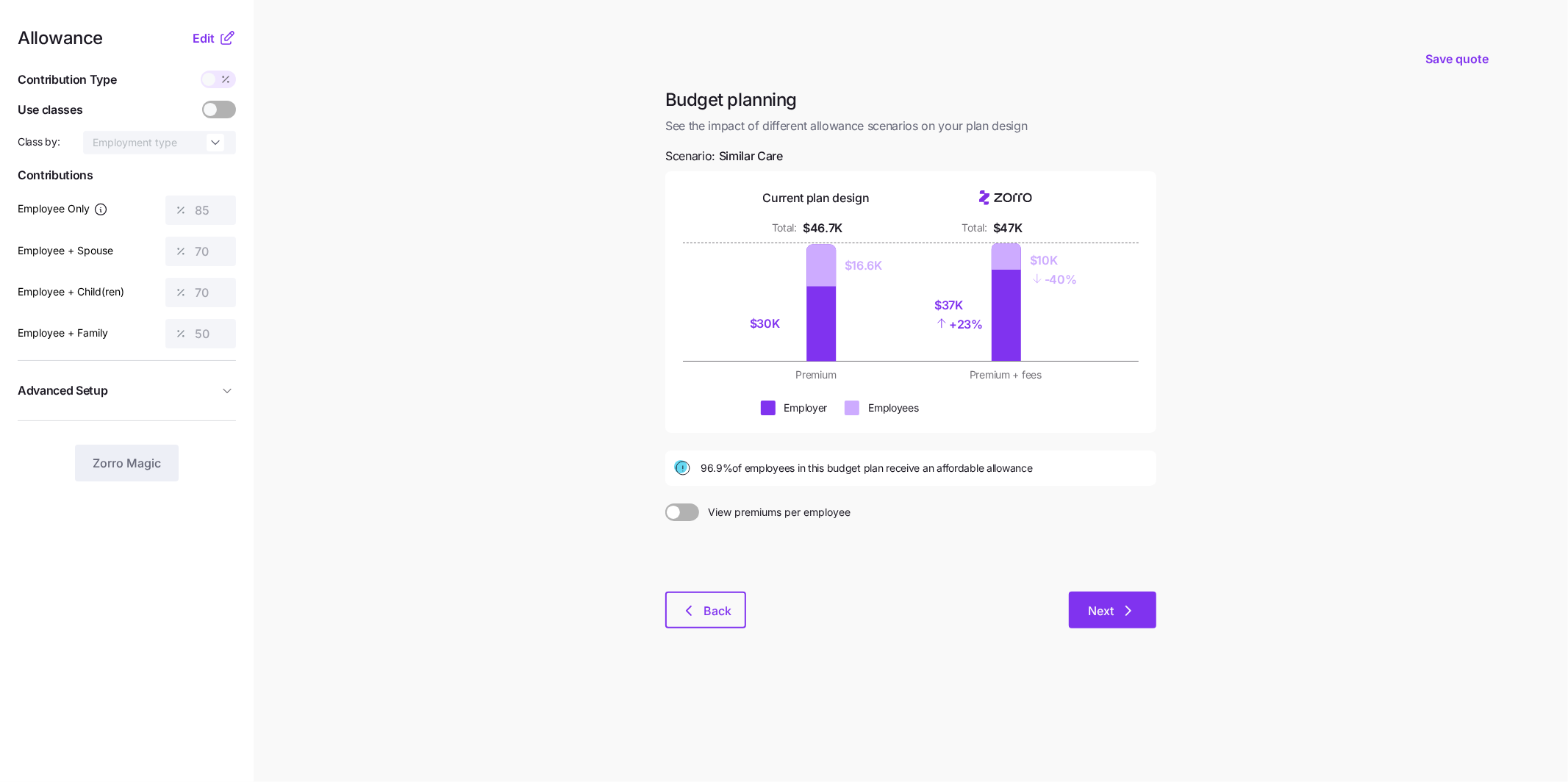
click at [1111, 610] on span "Next" at bounding box center [1101, 610] width 26 height 17
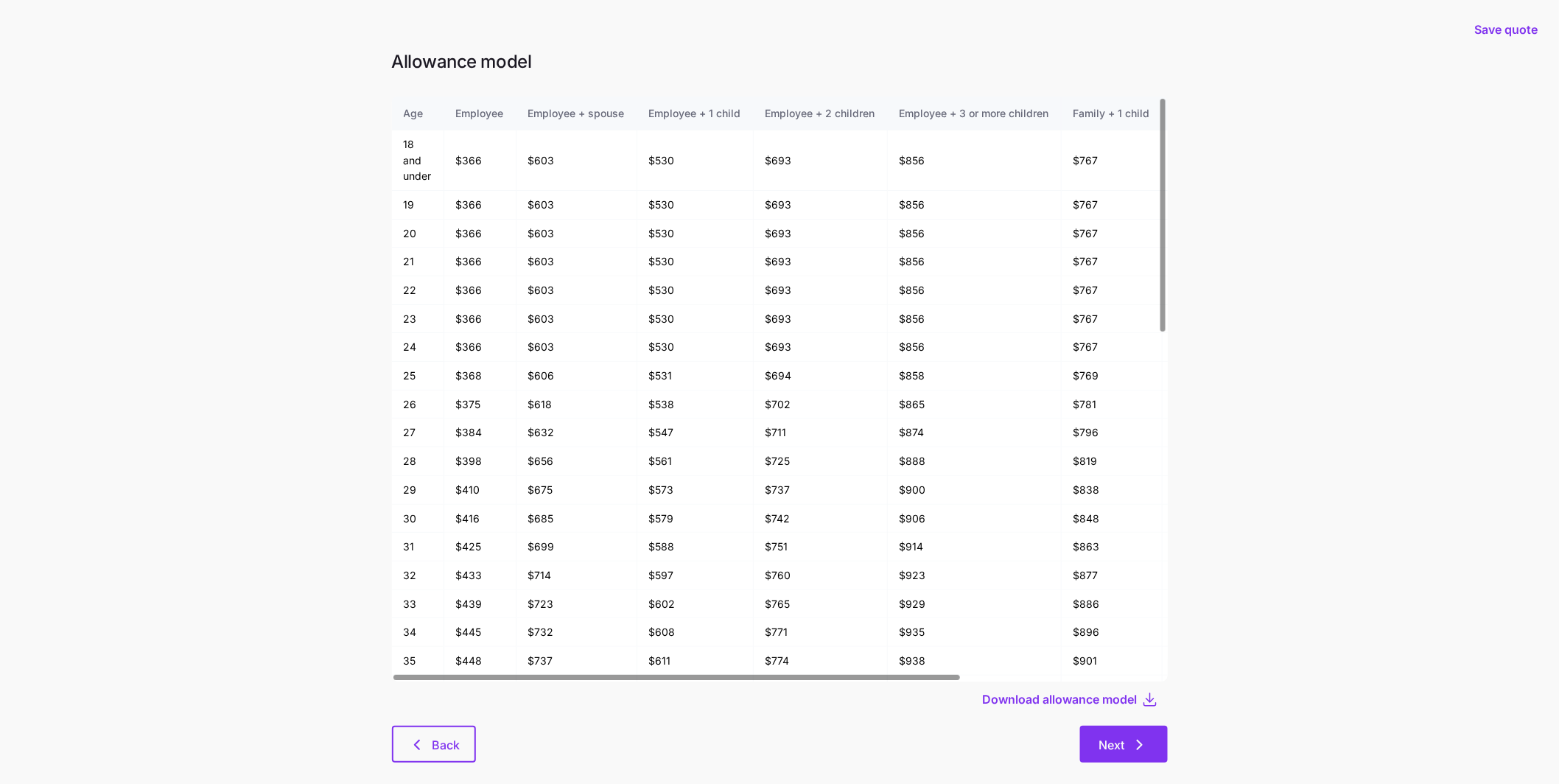
click at [1108, 734] on button "Next" at bounding box center [1123, 743] width 88 height 37
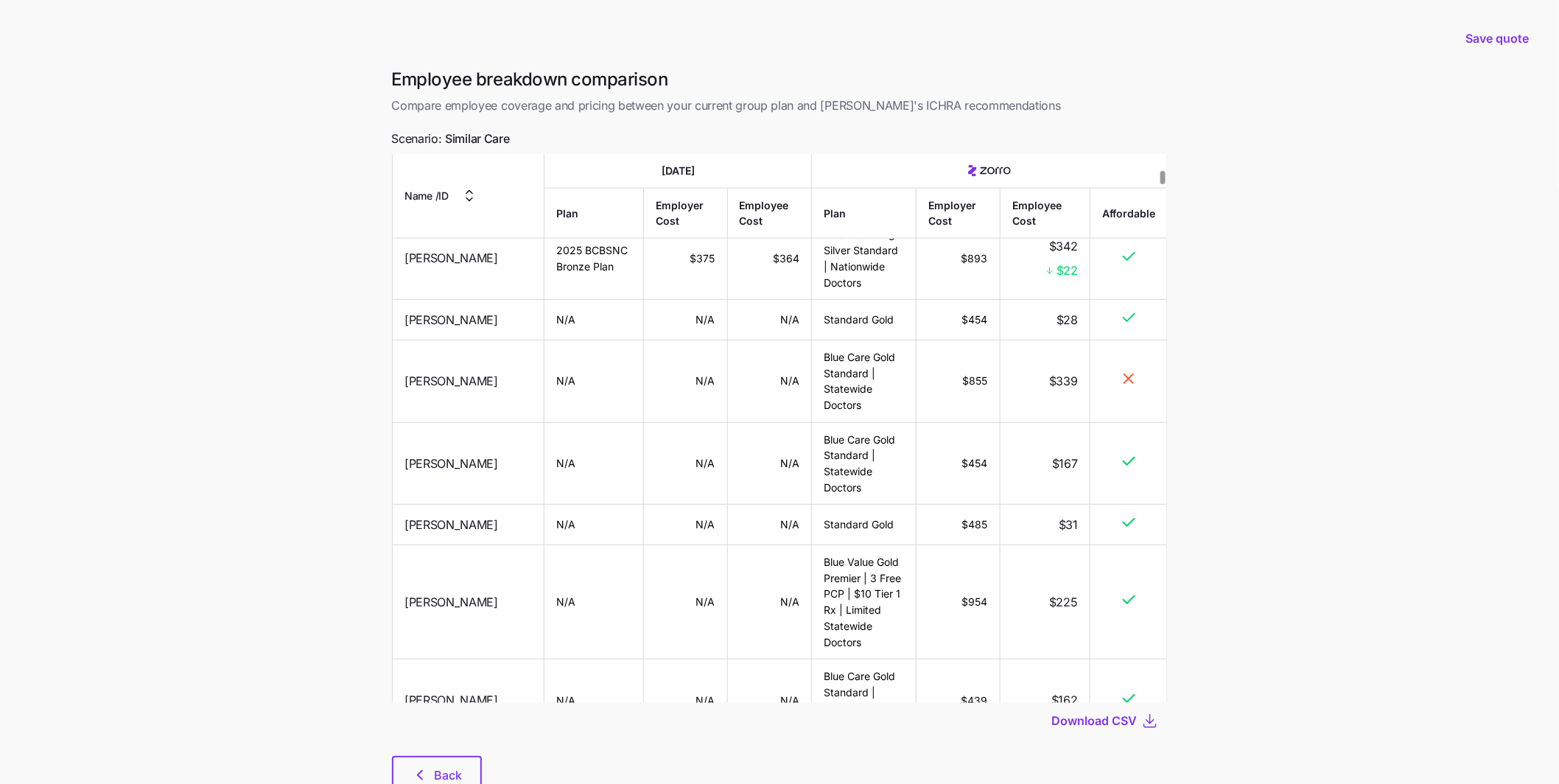
scroll to position [725, 0]
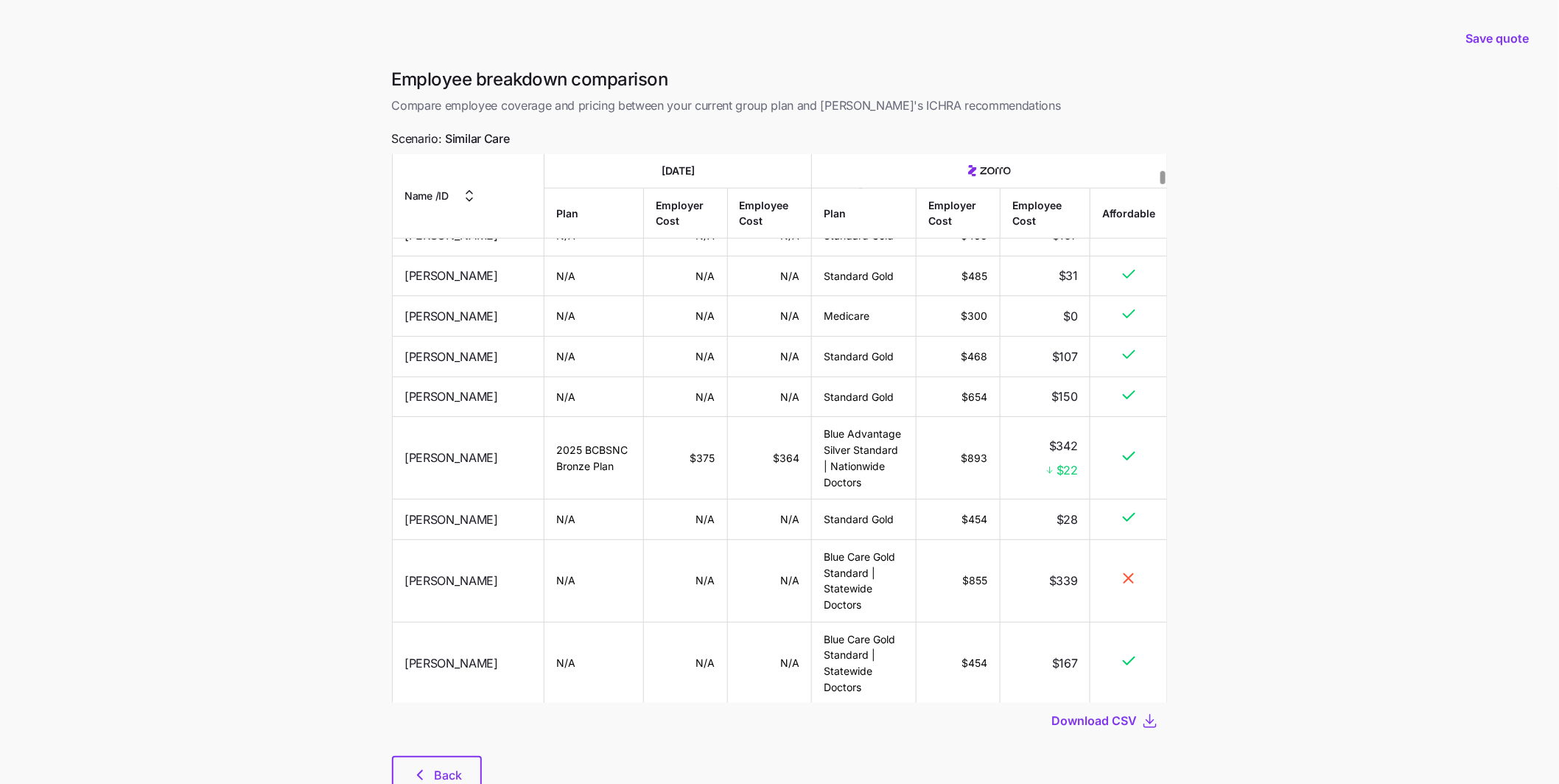
click at [475, 200] on icon "button" at bounding box center [468, 196] width 17 height 17
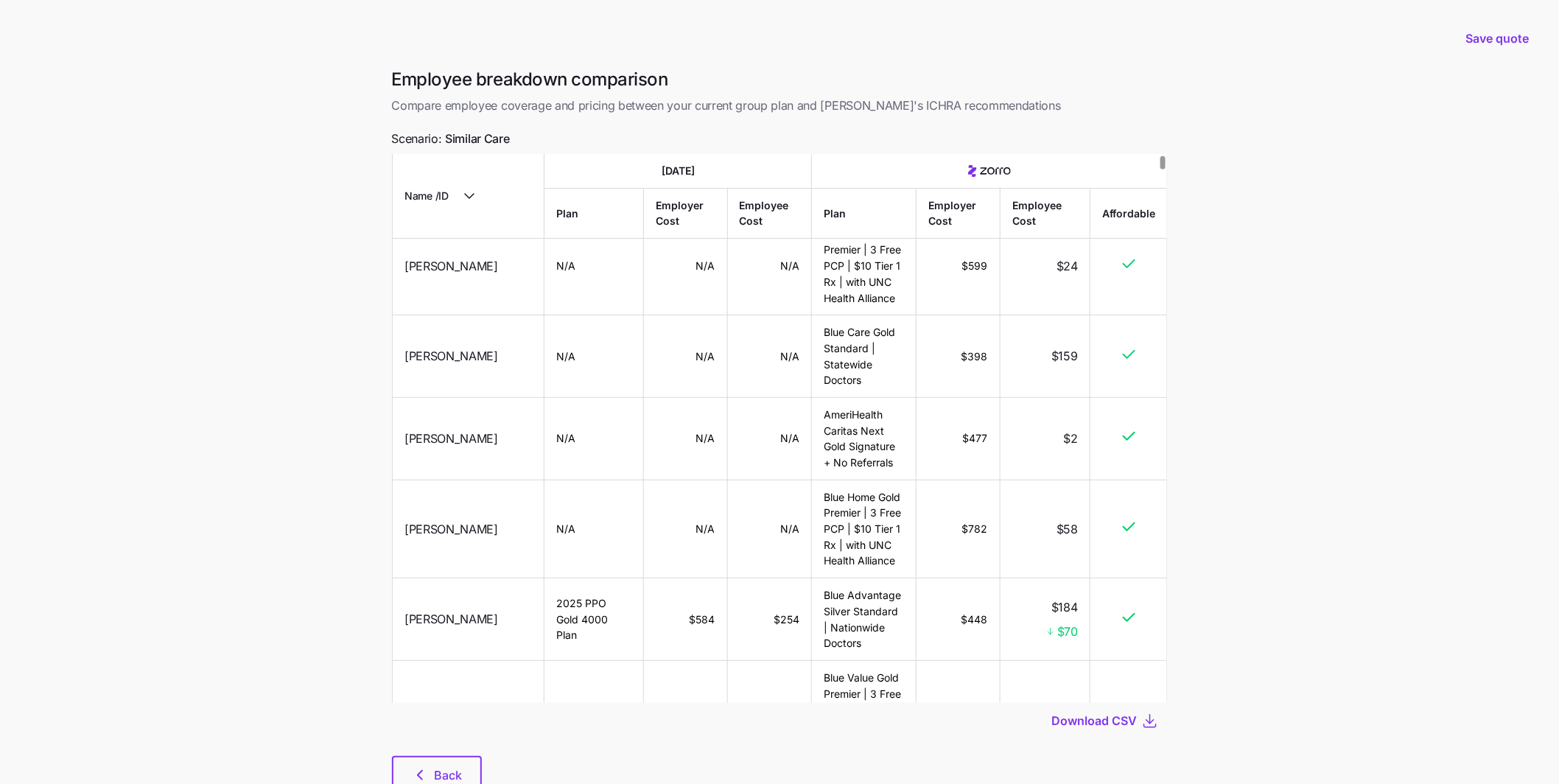
scroll to position [0, 0]
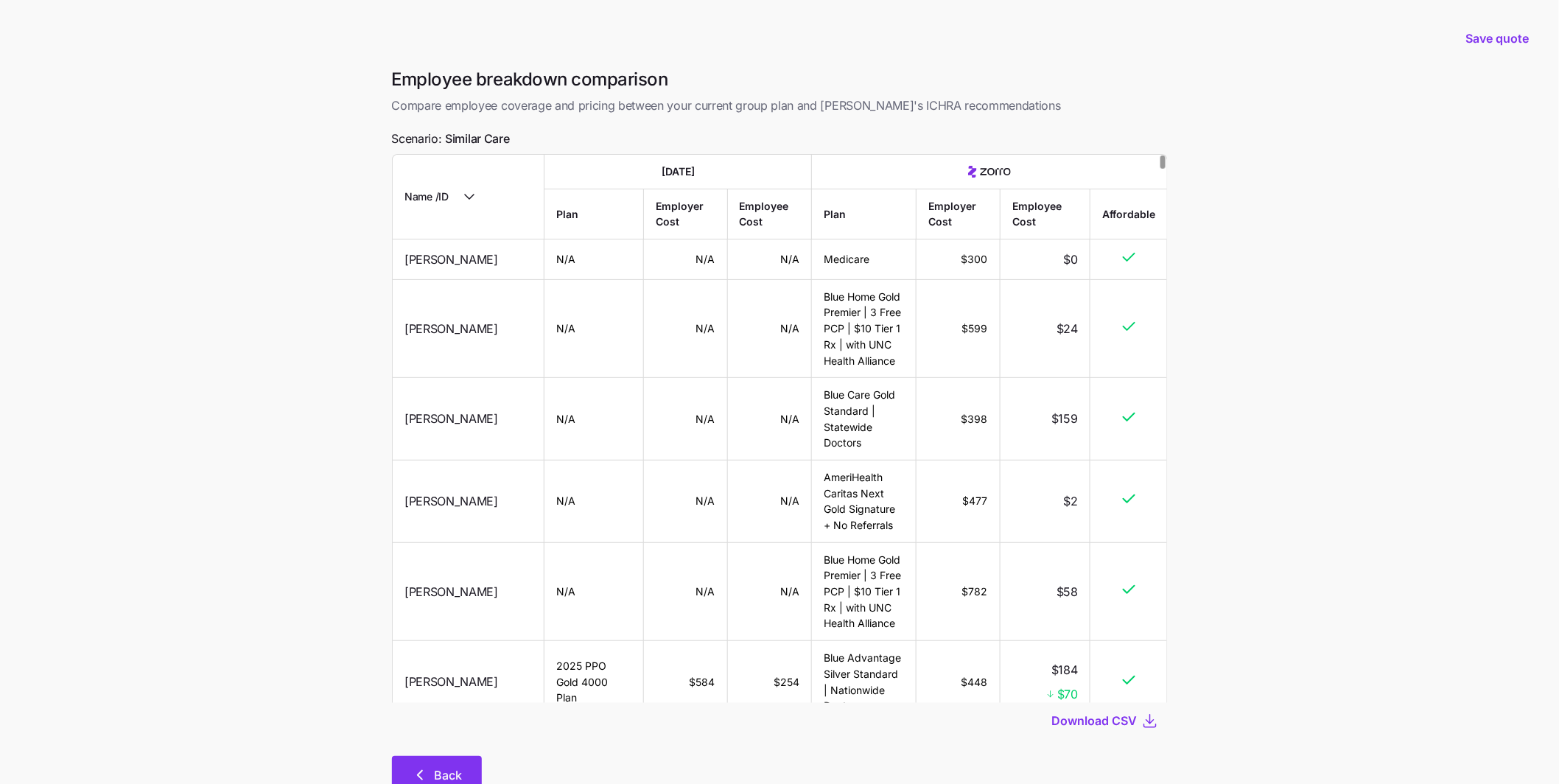
click at [461, 764] on button "Back" at bounding box center [436, 774] width 90 height 37
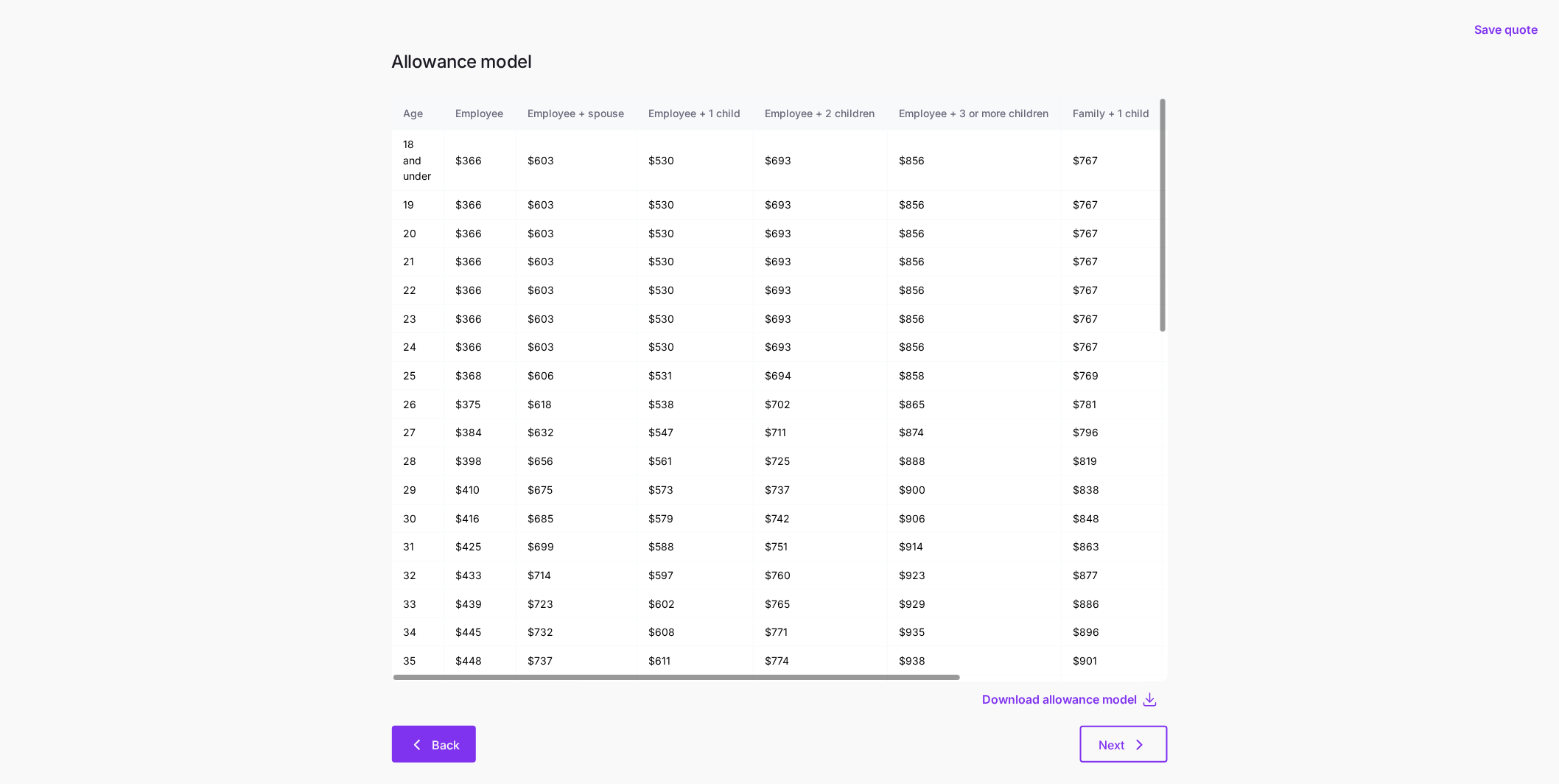
click at [460, 758] on button "Back" at bounding box center [434, 743] width 84 height 37
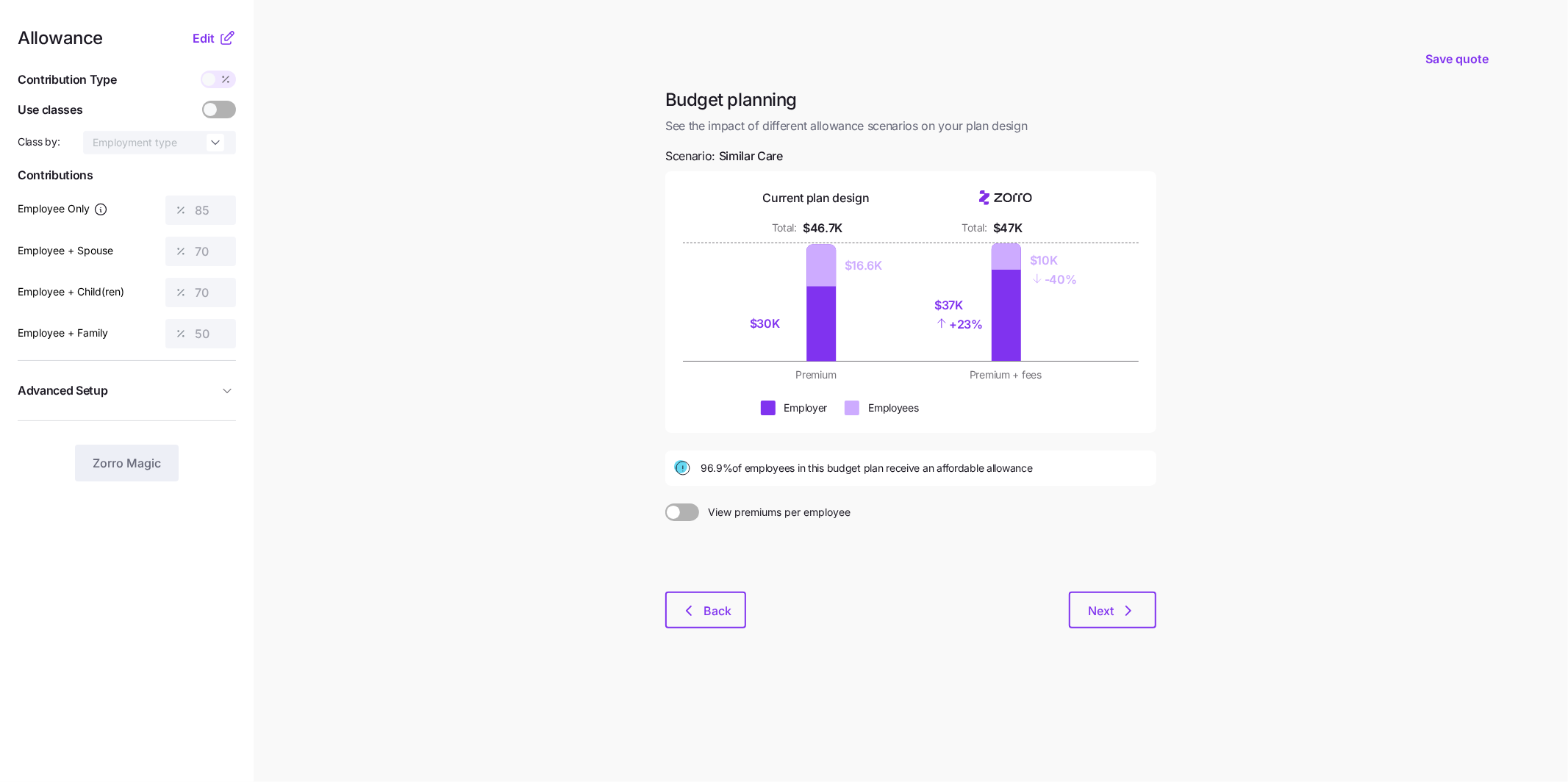
click at [686, 589] on div at bounding box center [911, 556] width 491 height 71
click at [705, 622] on button "Back" at bounding box center [706, 609] width 81 height 37
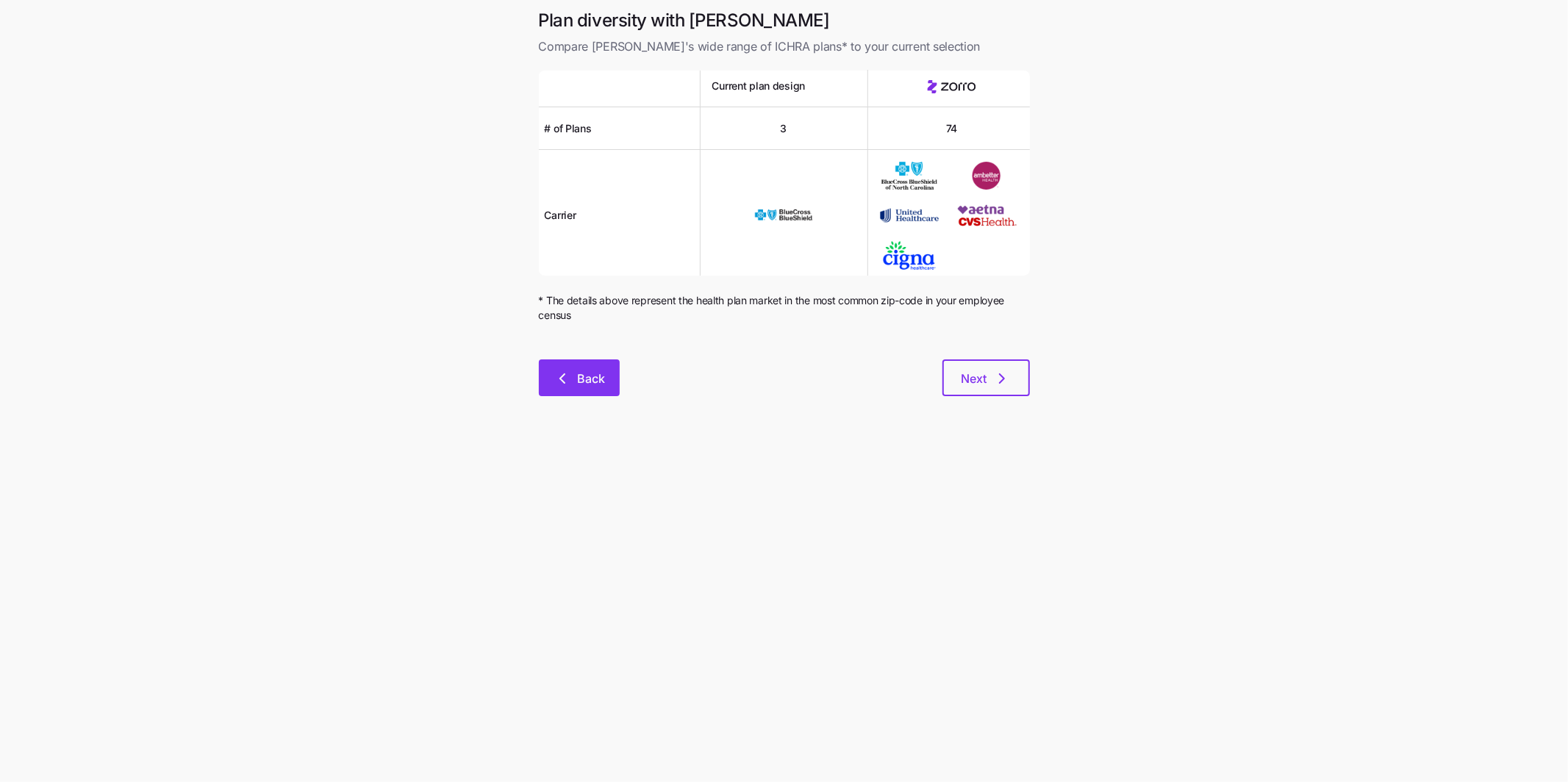
click at [598, 372] on span "Back" at bounding box center [591, 377] width 28 height 17
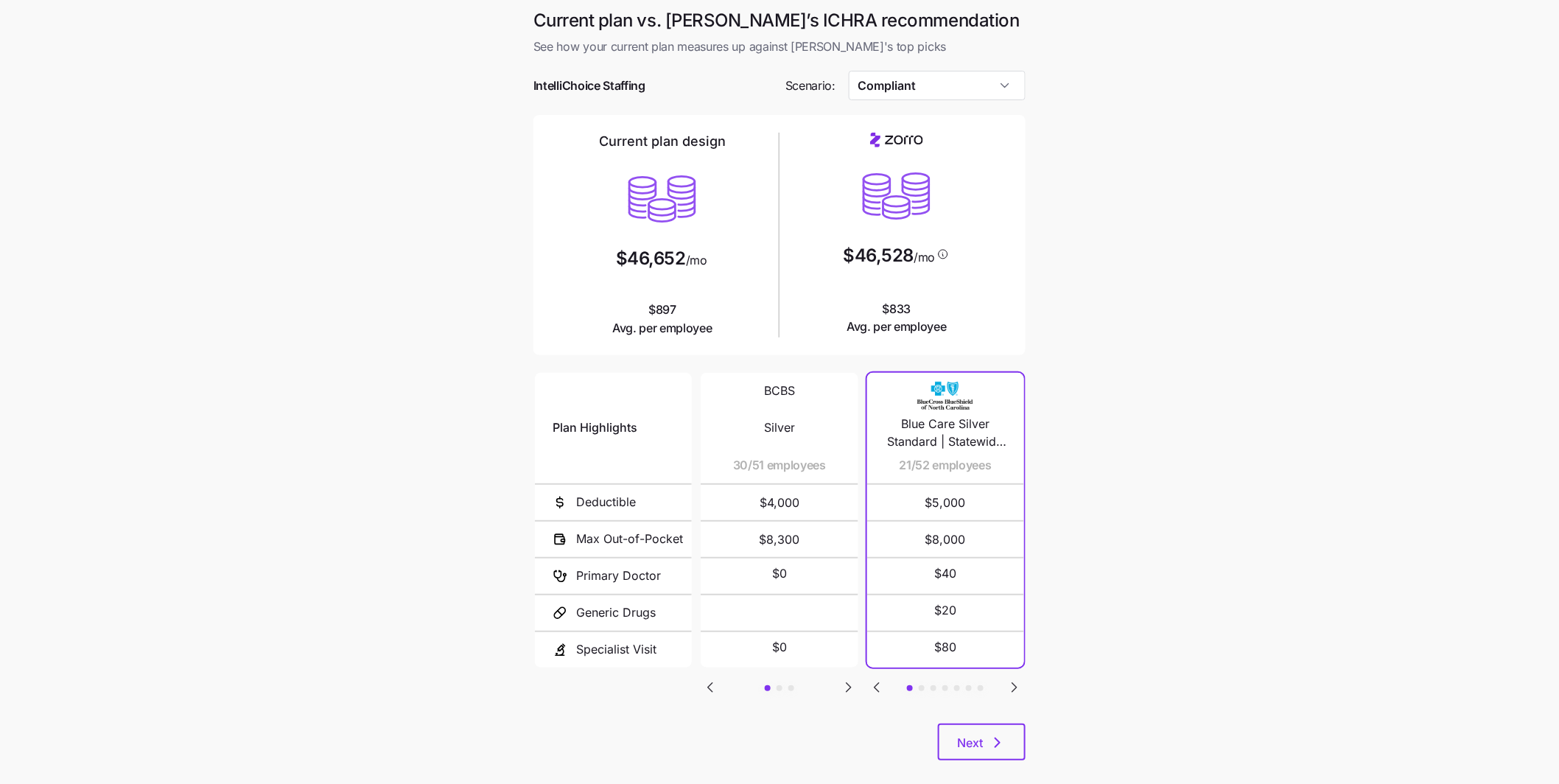
click at [851, 687] on icon "Go to next slide" at bounding box center [848, 687] width 17 height 17
click at [846, 688] on icon "Go to next slide" at bounding box center [848, 687] width 17 height 17
click at [713, 689] on icon "Go to previous slide" at bounding box center [710, 688] width 5 height 9
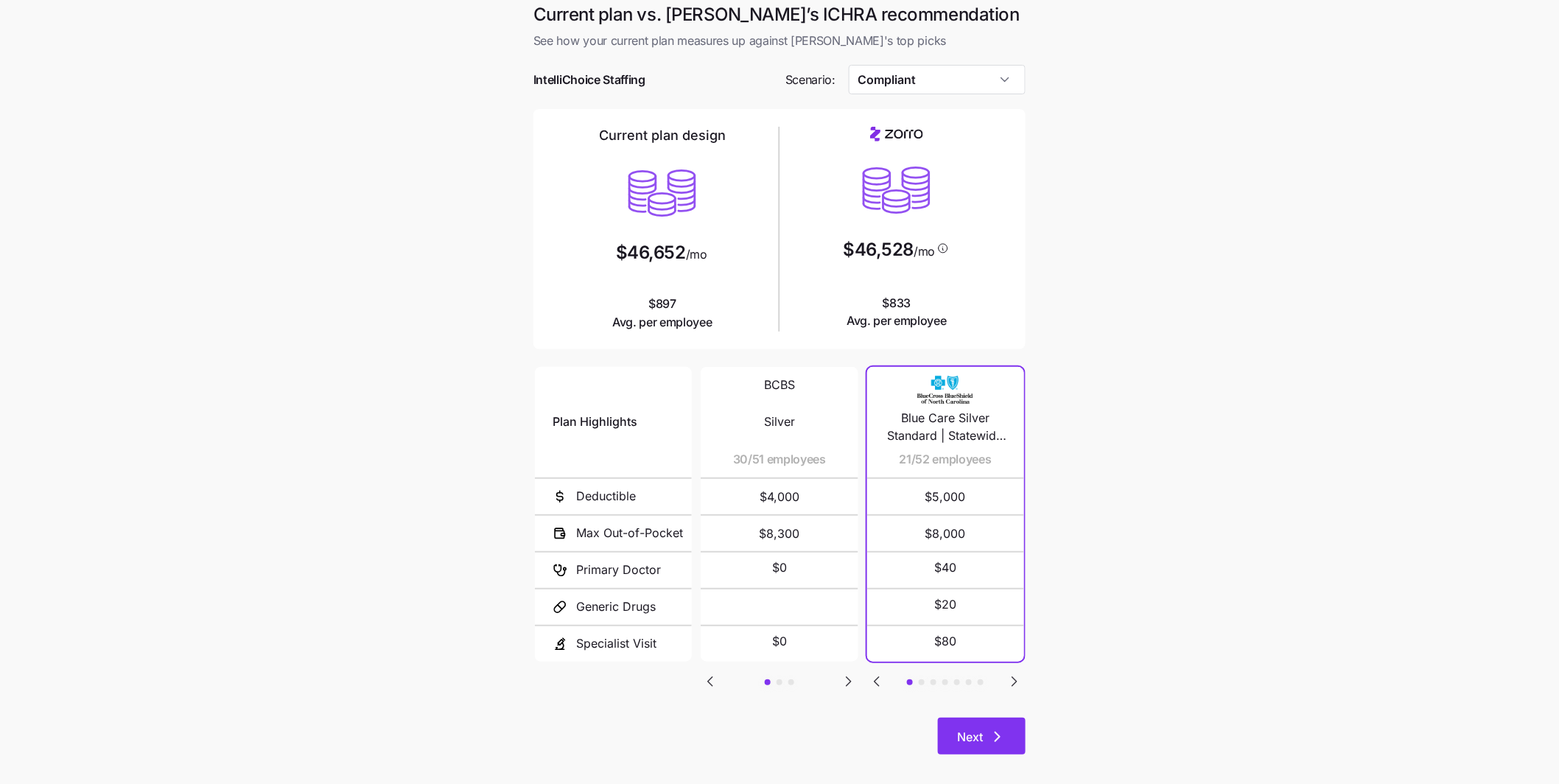
click at [993, 733] on icon "button" at bounding box center [997, 736] width 17 height 17
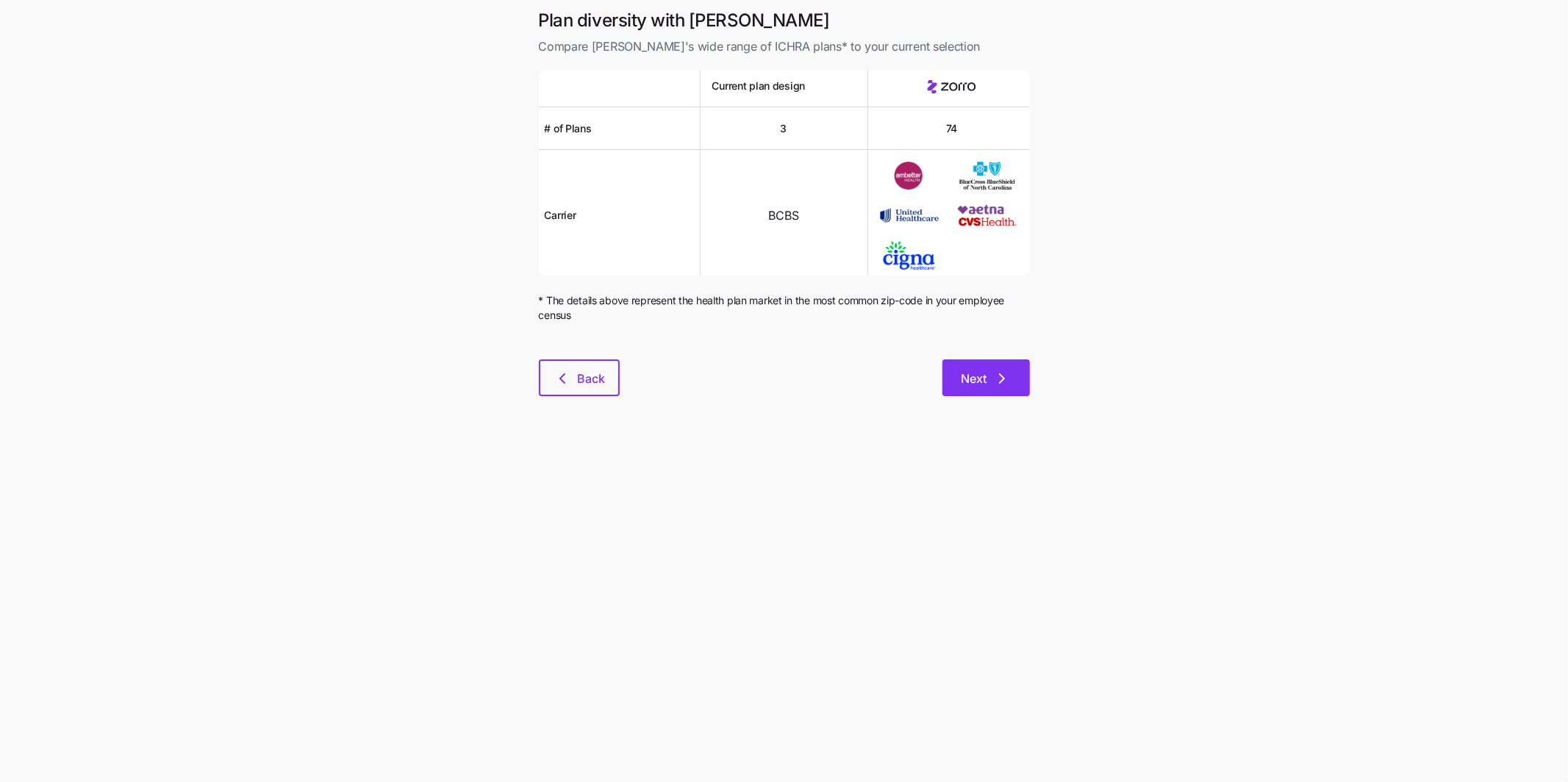
click at [981, 366] on button "Next" at bounding box center [986, 377] width 88 height 37
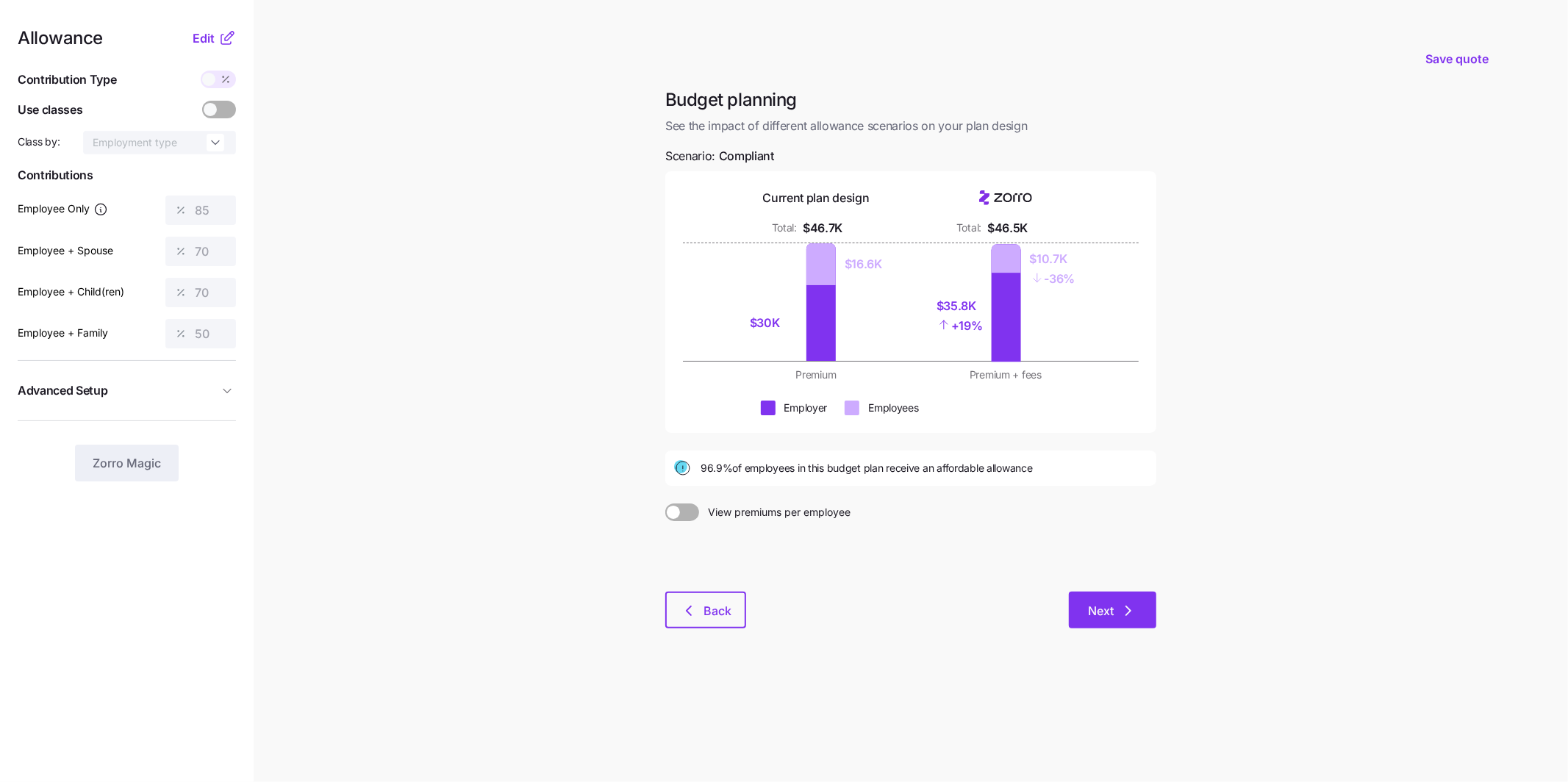
click at [1127, 606] on icon "button" at bounding box center [1129, 611] width 5 height 9
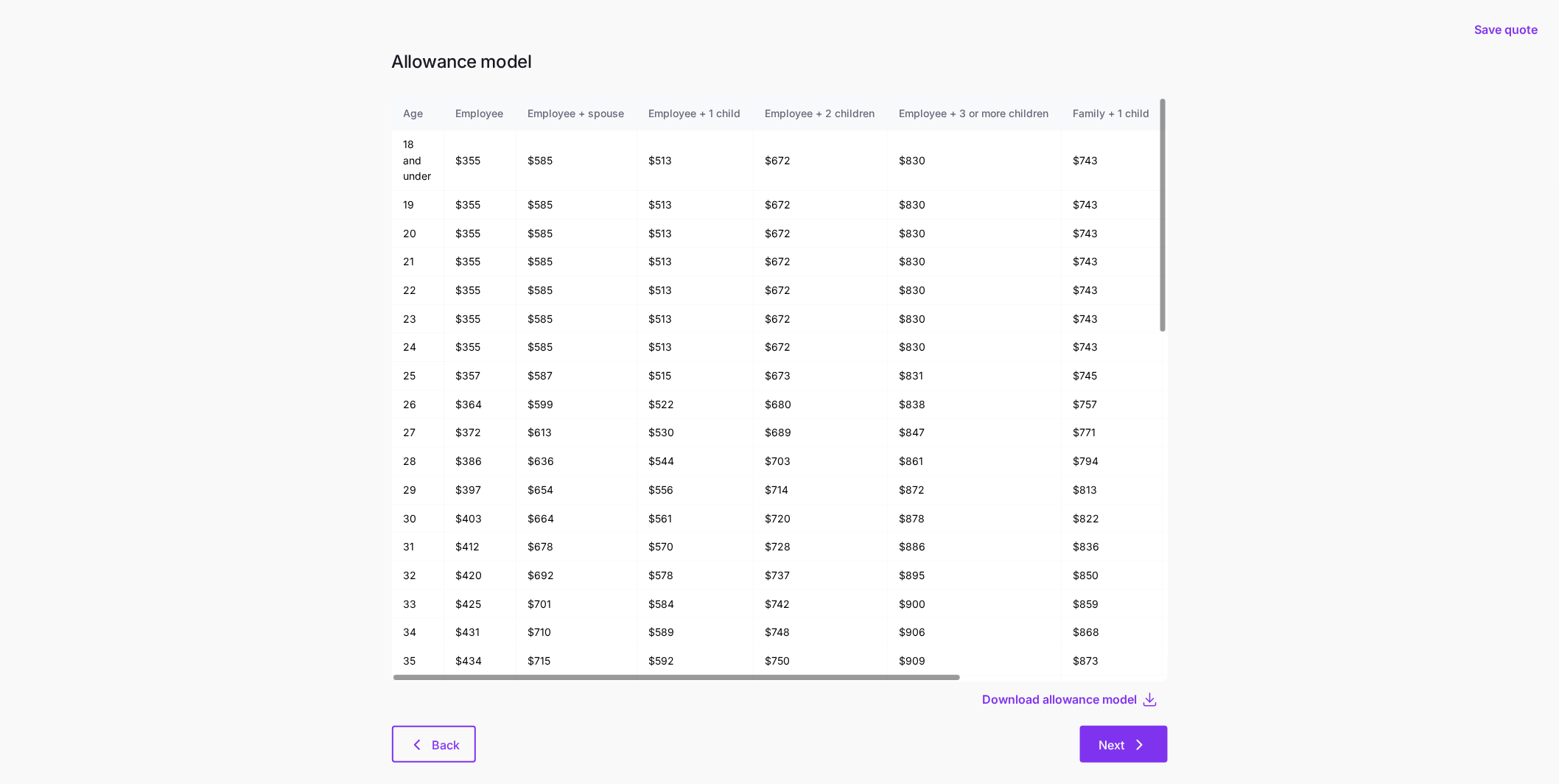
click at [1132, 731] on button "Next" at bounding box center [1123, 743] width 88 height 37
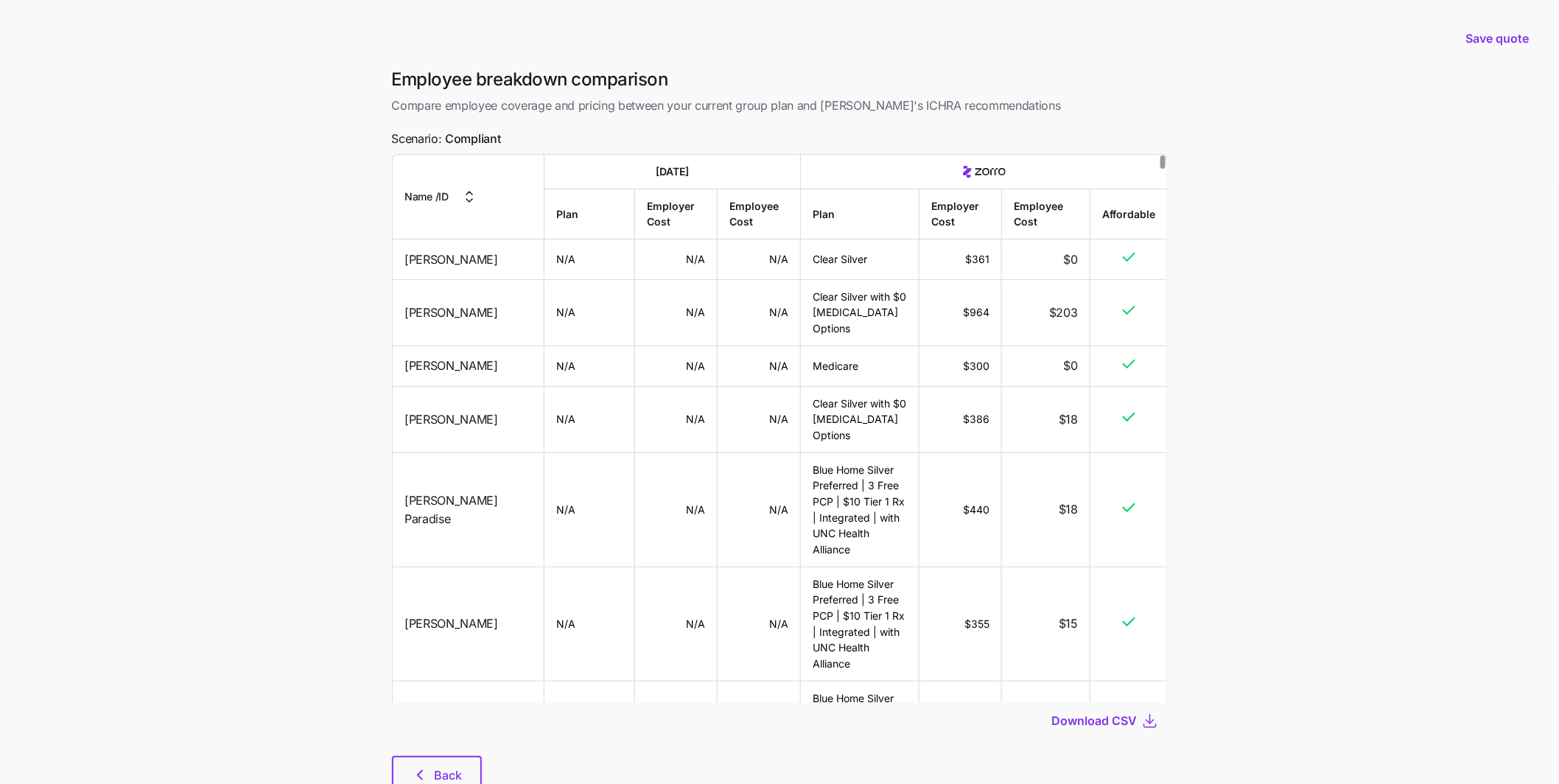
click at [1095, 730] on div "Download CSV" at bounding box center [780, 720] width 776 height 35
click at [1098, 722] on span "Download CSV" at bounding box center [1095, 720] width 86 height 17
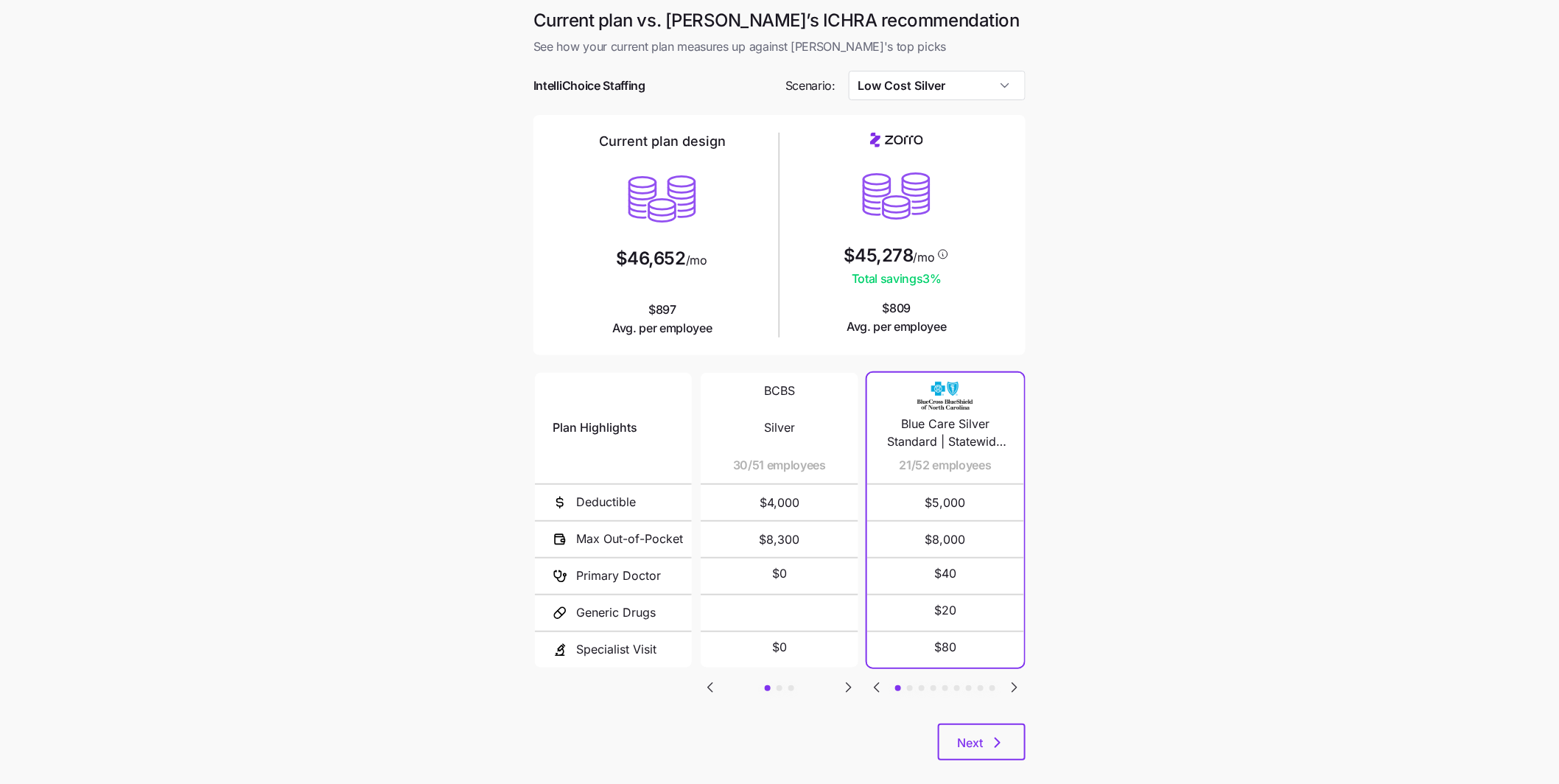
scroll to position [20, 0]
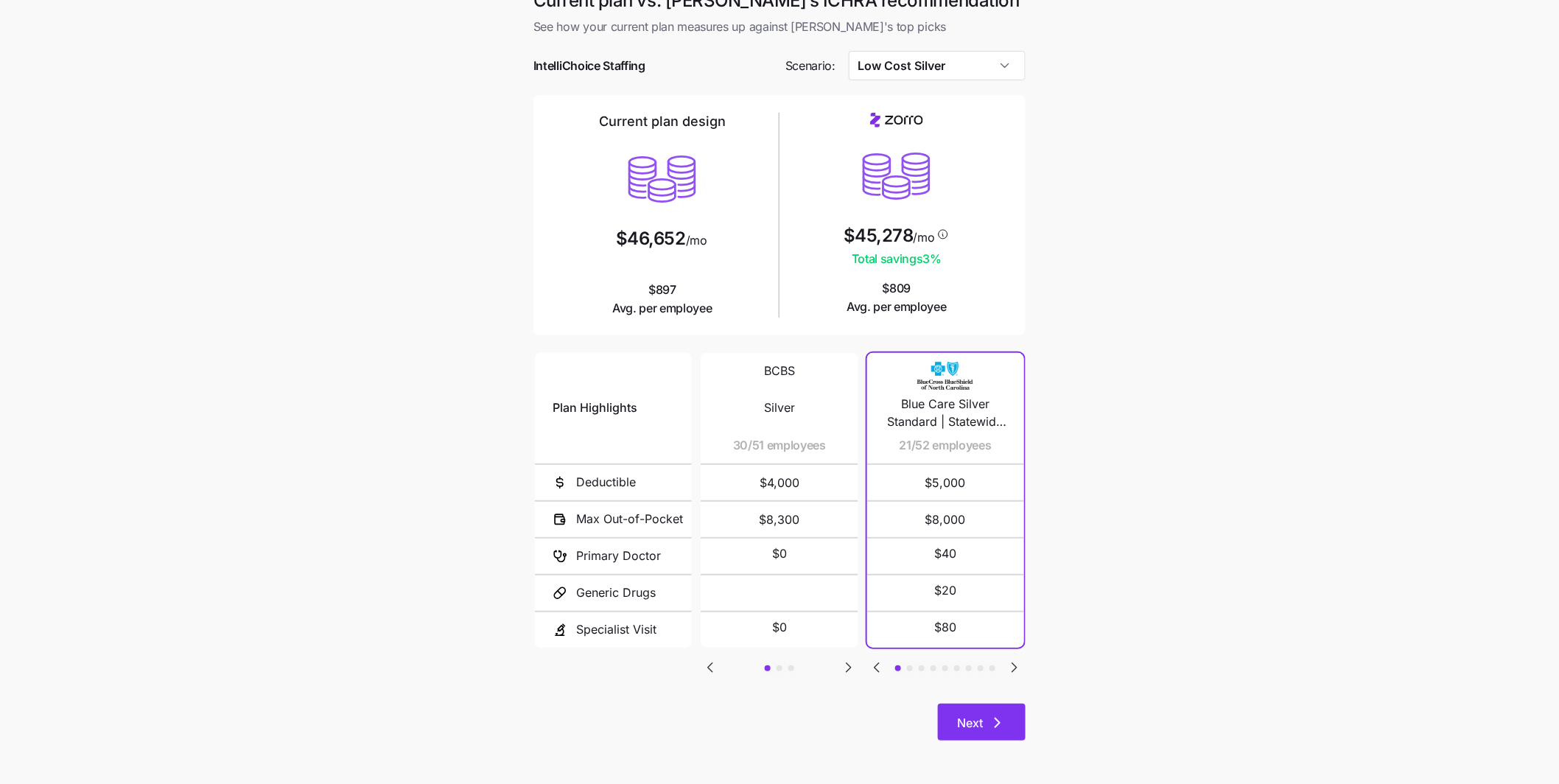
click at [1005, 726] on icon "button" at bounding box center [997, 722] width 17 height 17
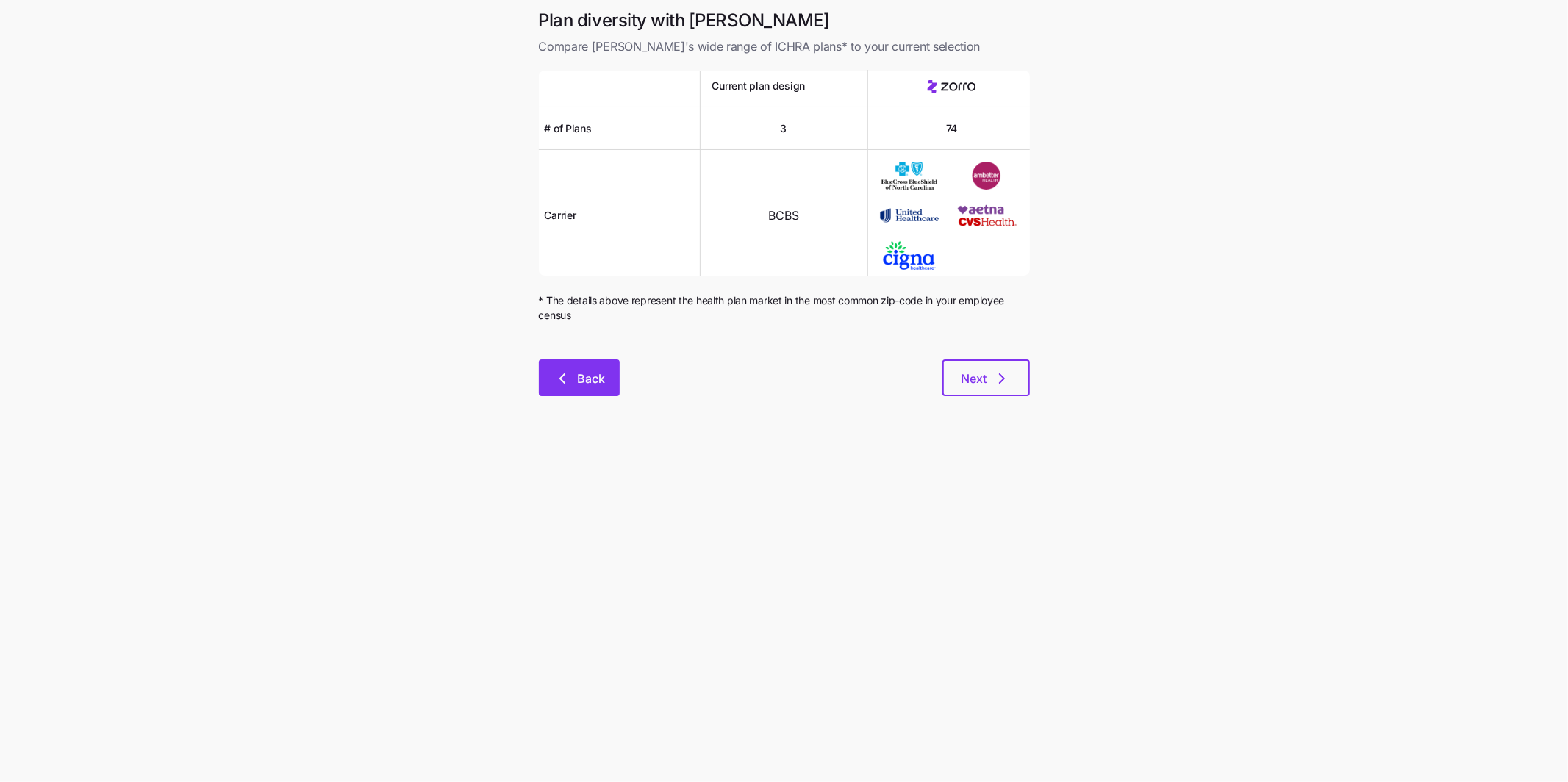
click at [596, 389] on button "Back" at bounding box center [580, 377] width 81 height 37
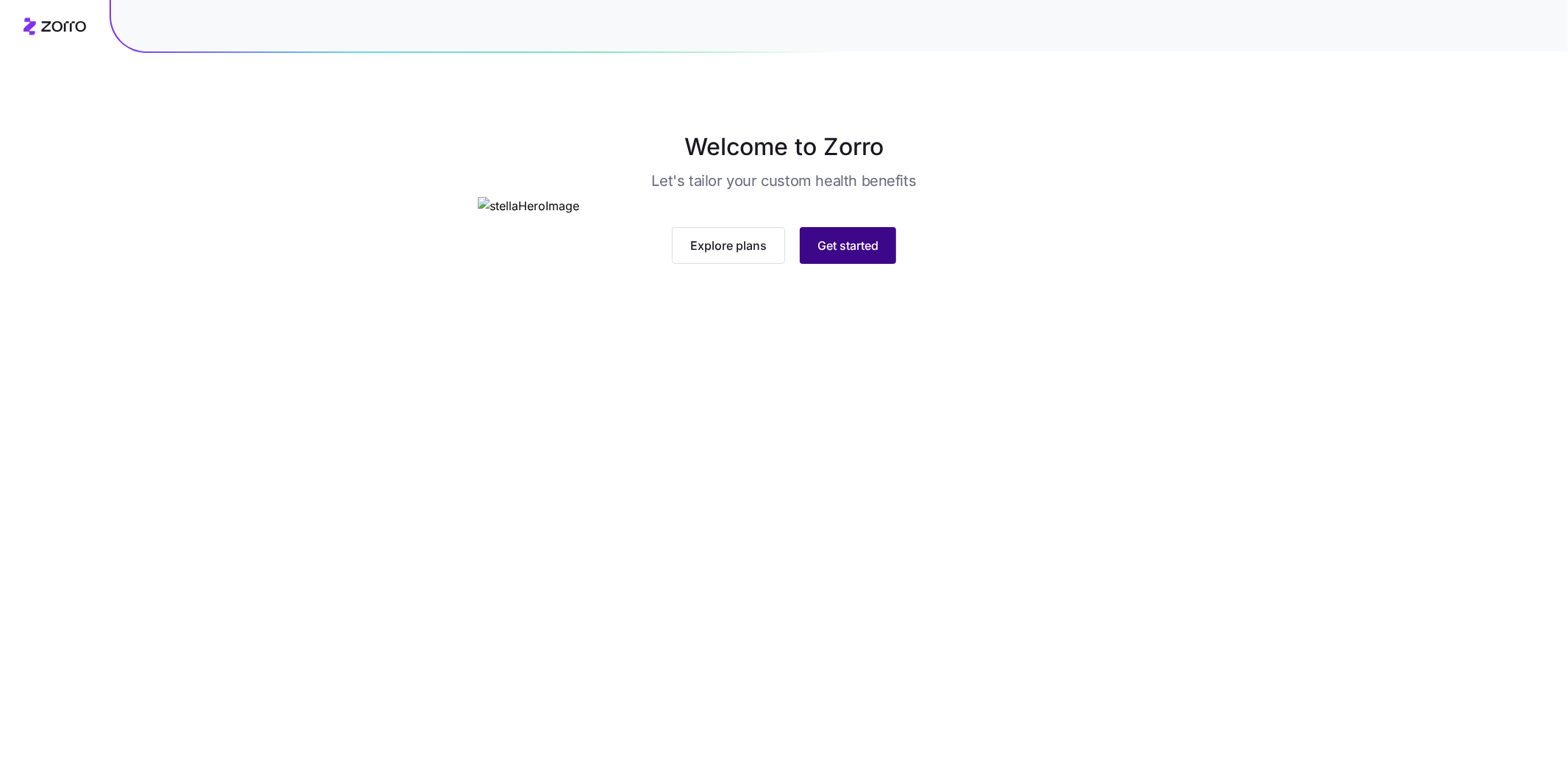
click at [870, 254] on span "Get started" at bounding box center [848, 245] width 61 height 17
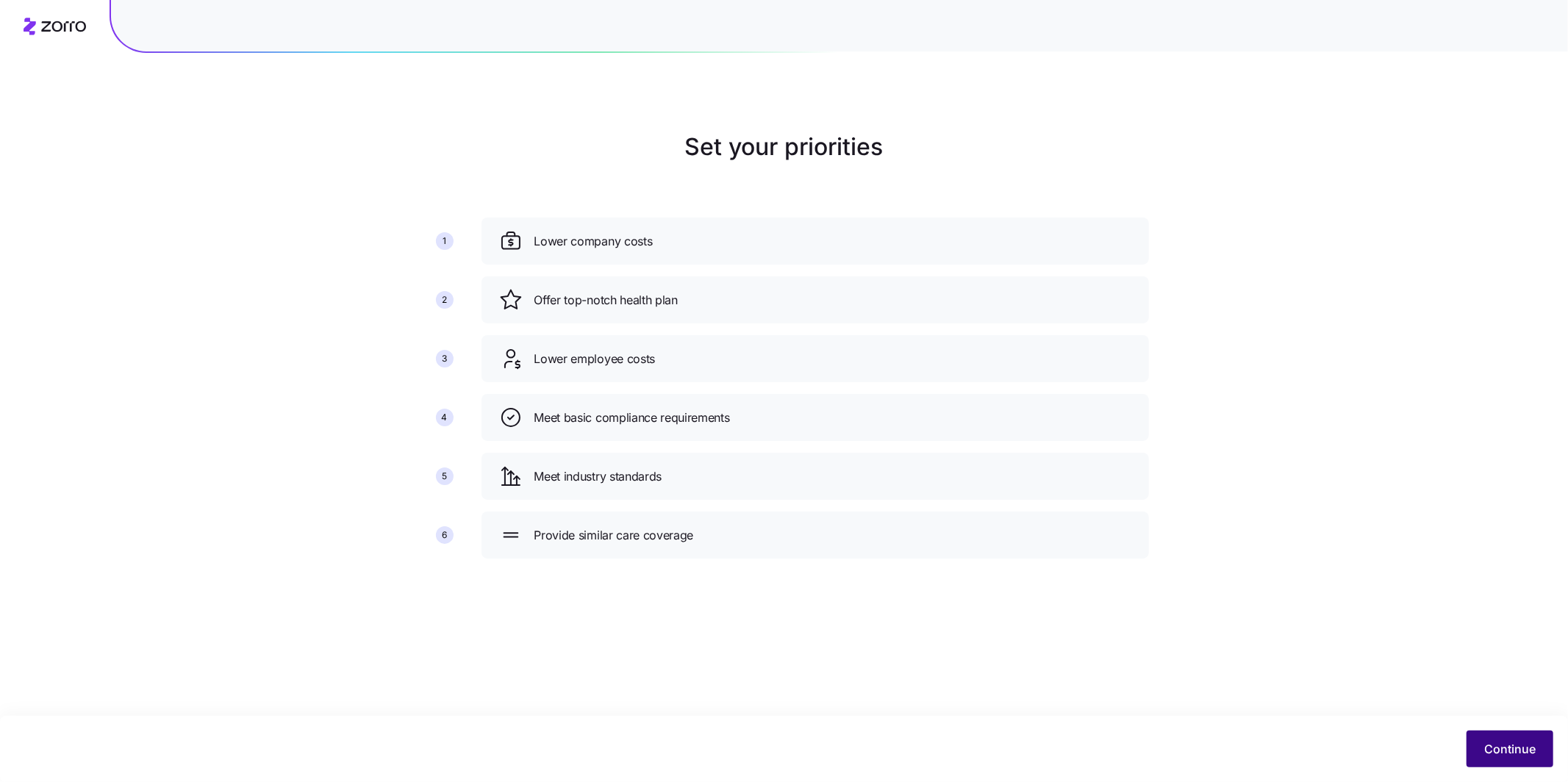
click at [1522, 749] on span "Continue" at bounding box center [1510, 748] width 52 height 17
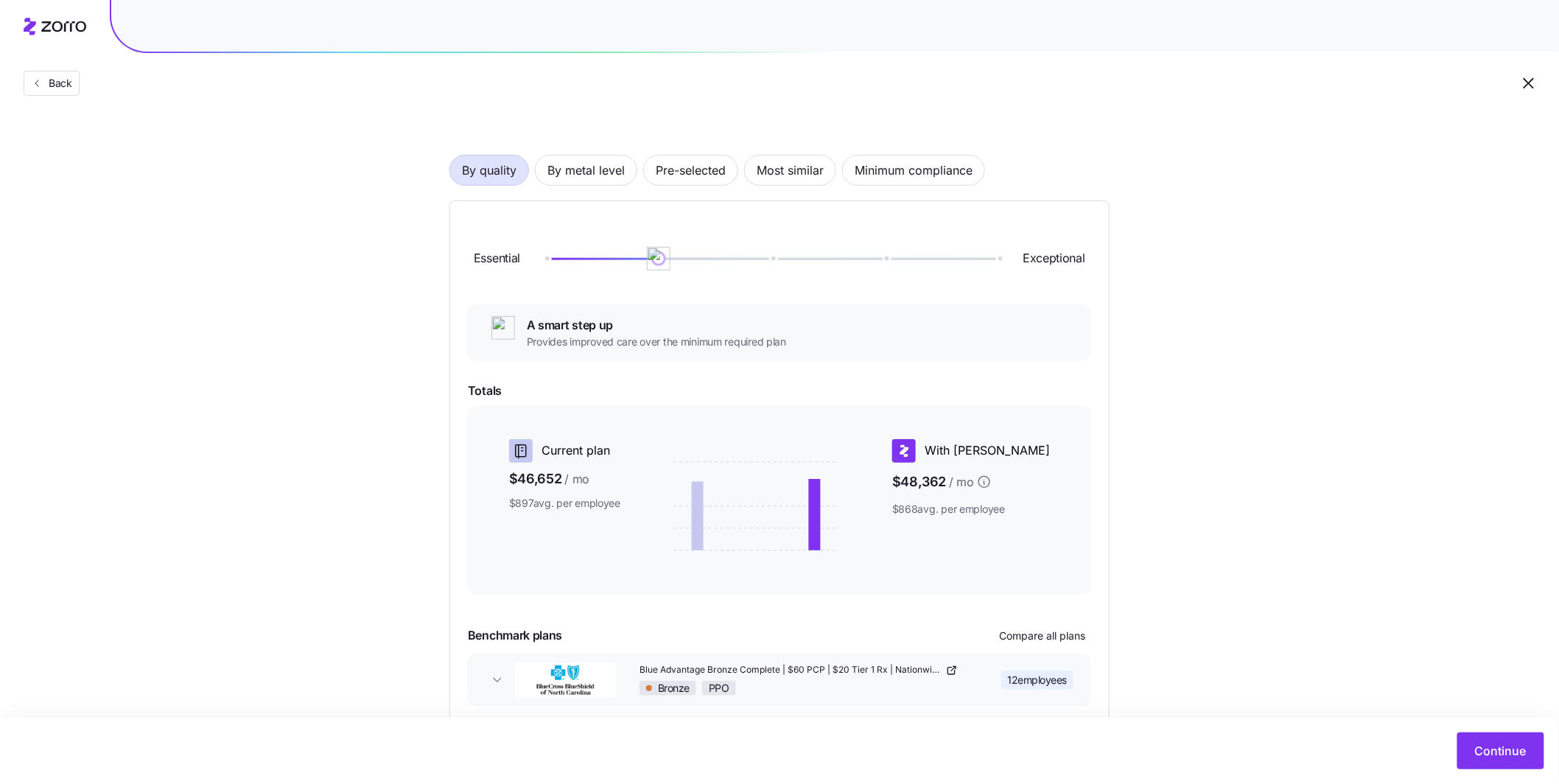
scroll to position [133, 0]
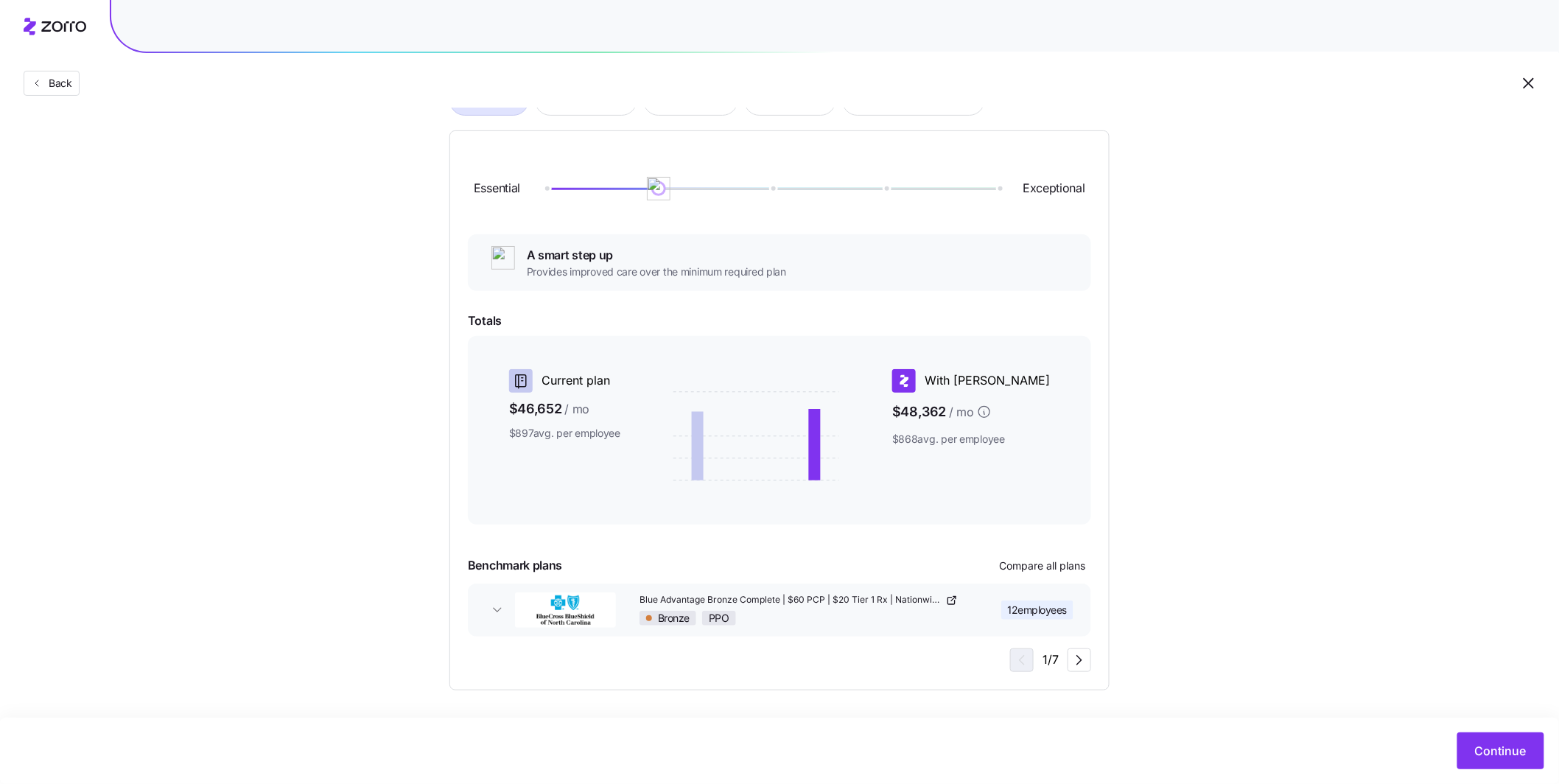
click at [974, 604] on div "12 employees" at bounding box center [1017, 609] width 113 height 19
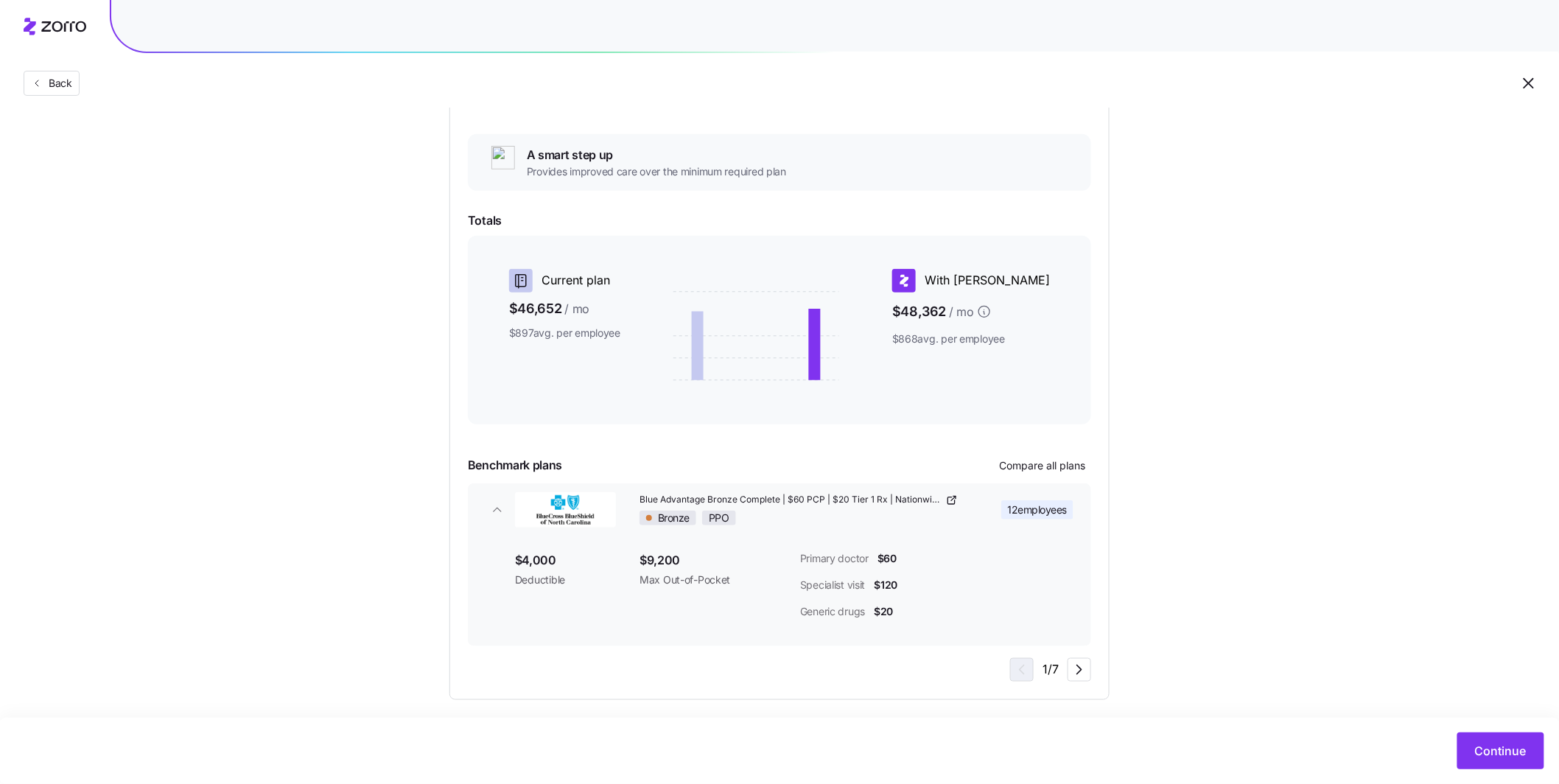
scroll to position [243, 0]
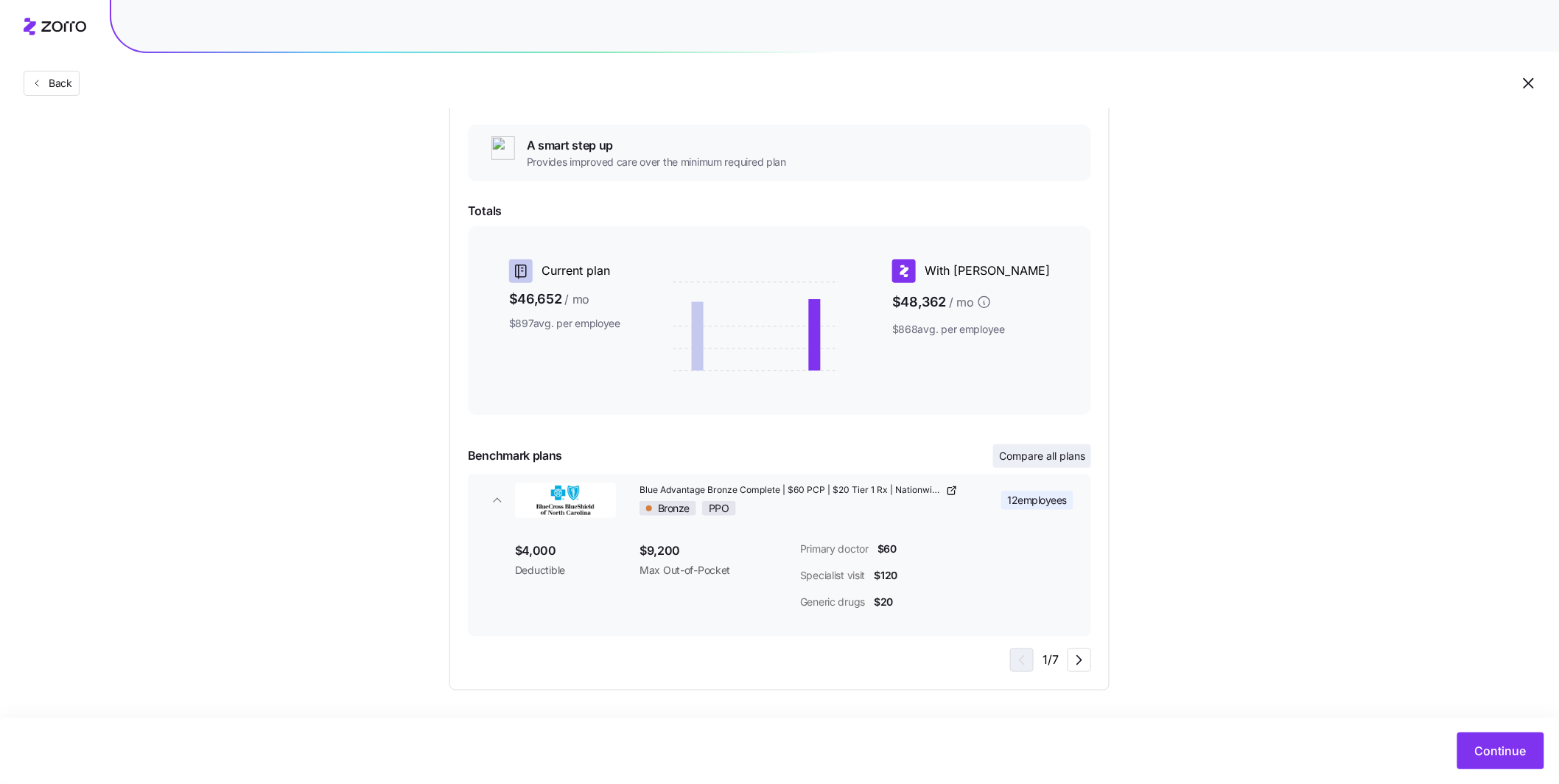
click at [1053, 465] on button "Compare all plans" at bounding box center [1042, 455] width 98 height 23
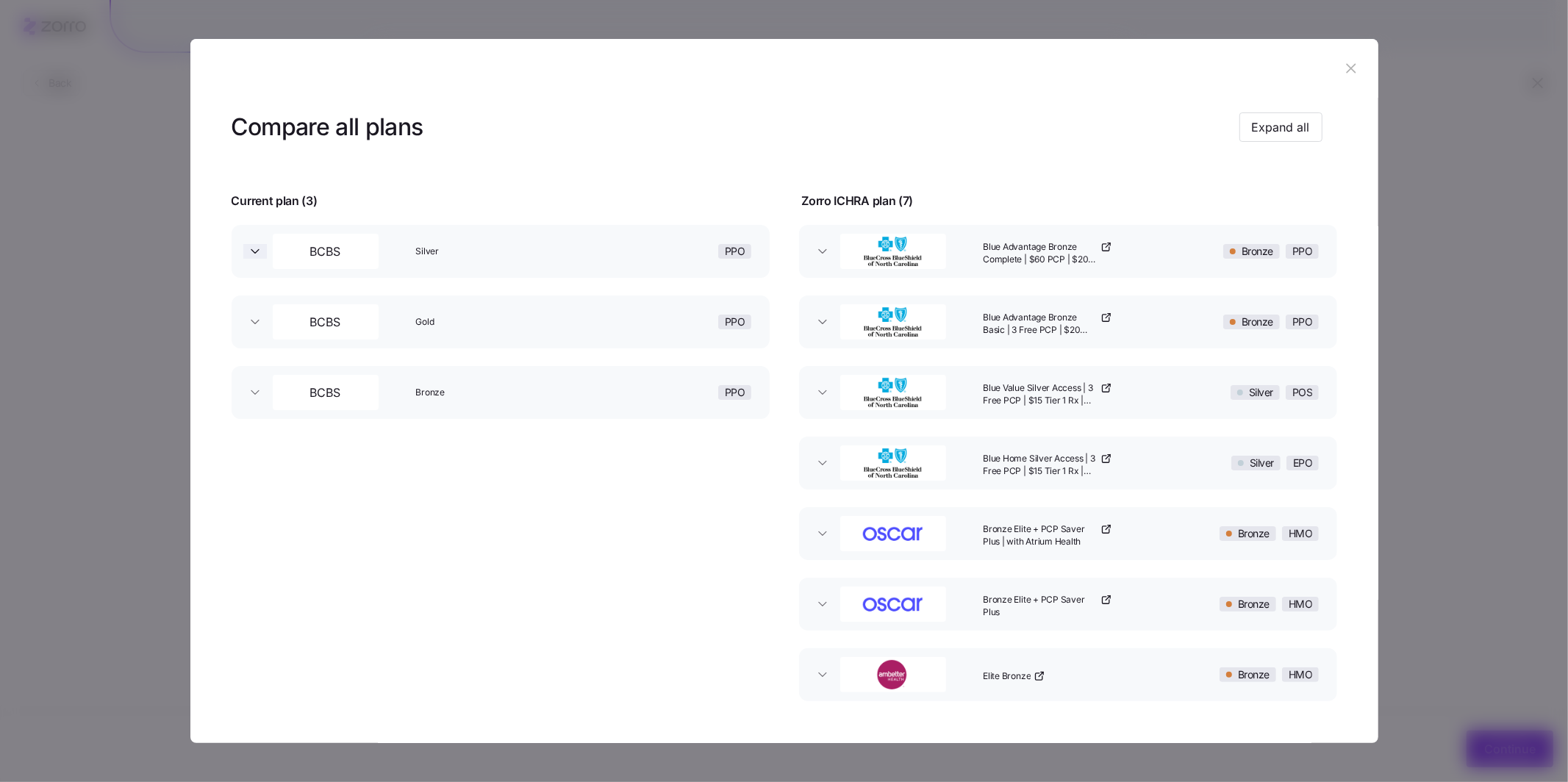
click at [254, 257] on icon "button" at bounding box center [255, 251] width 15 height 15
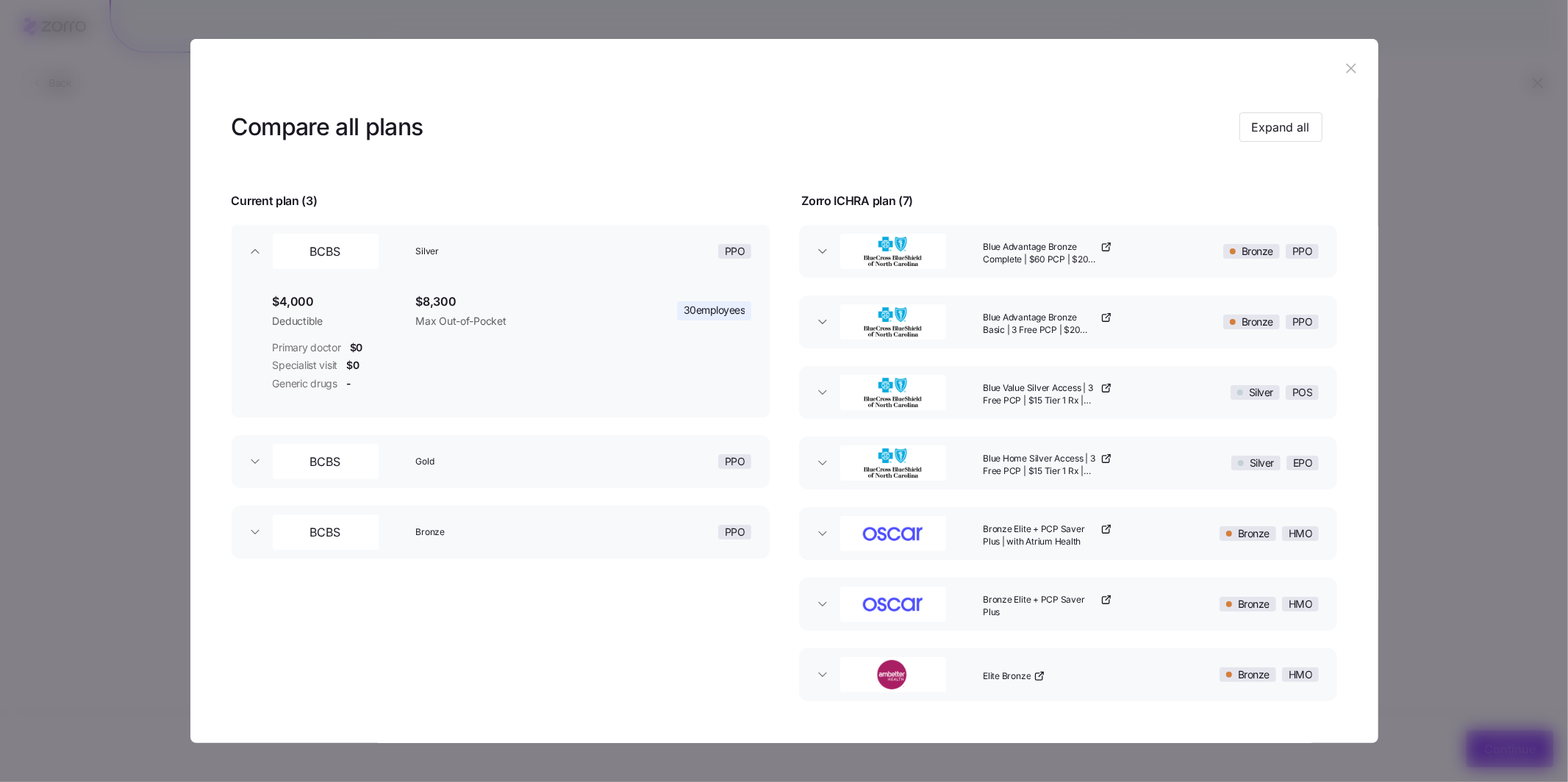
click at [1343, 72] on icon "button" at bounding box center [1352, 68] width 17 height 17
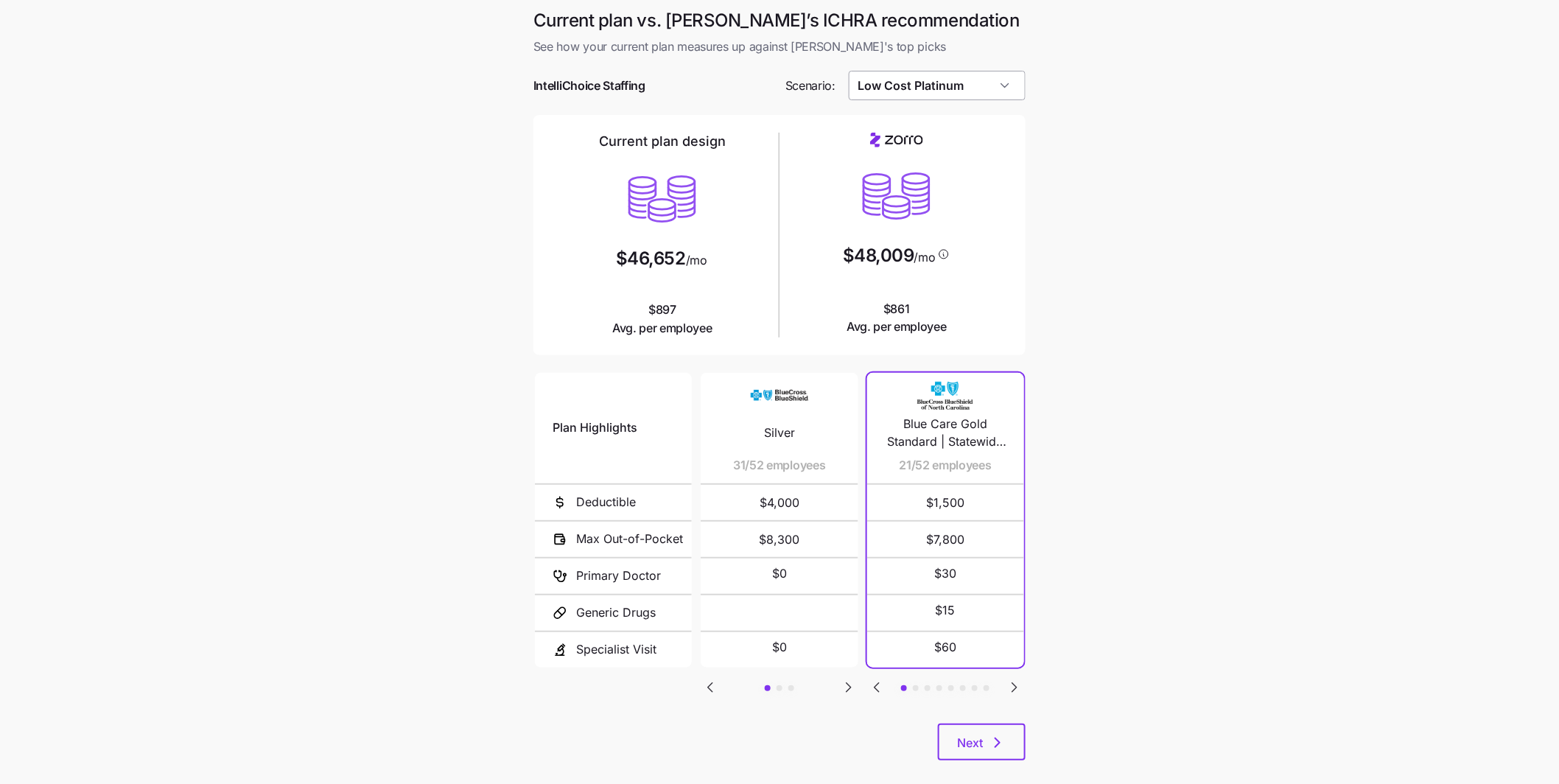
click at [985, 84] on input "Low Cost Platinum" at bounding box center [938, 85] width 178 height 29
click at [923, 195] on div "Low Cost Silver" at bounding box center [938, 208] width 166 height 28
click at [947, 99] on input "Low Cost Silver" at bounding box center [938, 85] width 178 height 29
click at [921, 172] on div "Similar Care" at bounding box center [938, 181] width 166 height 28
type input "Similar Care"
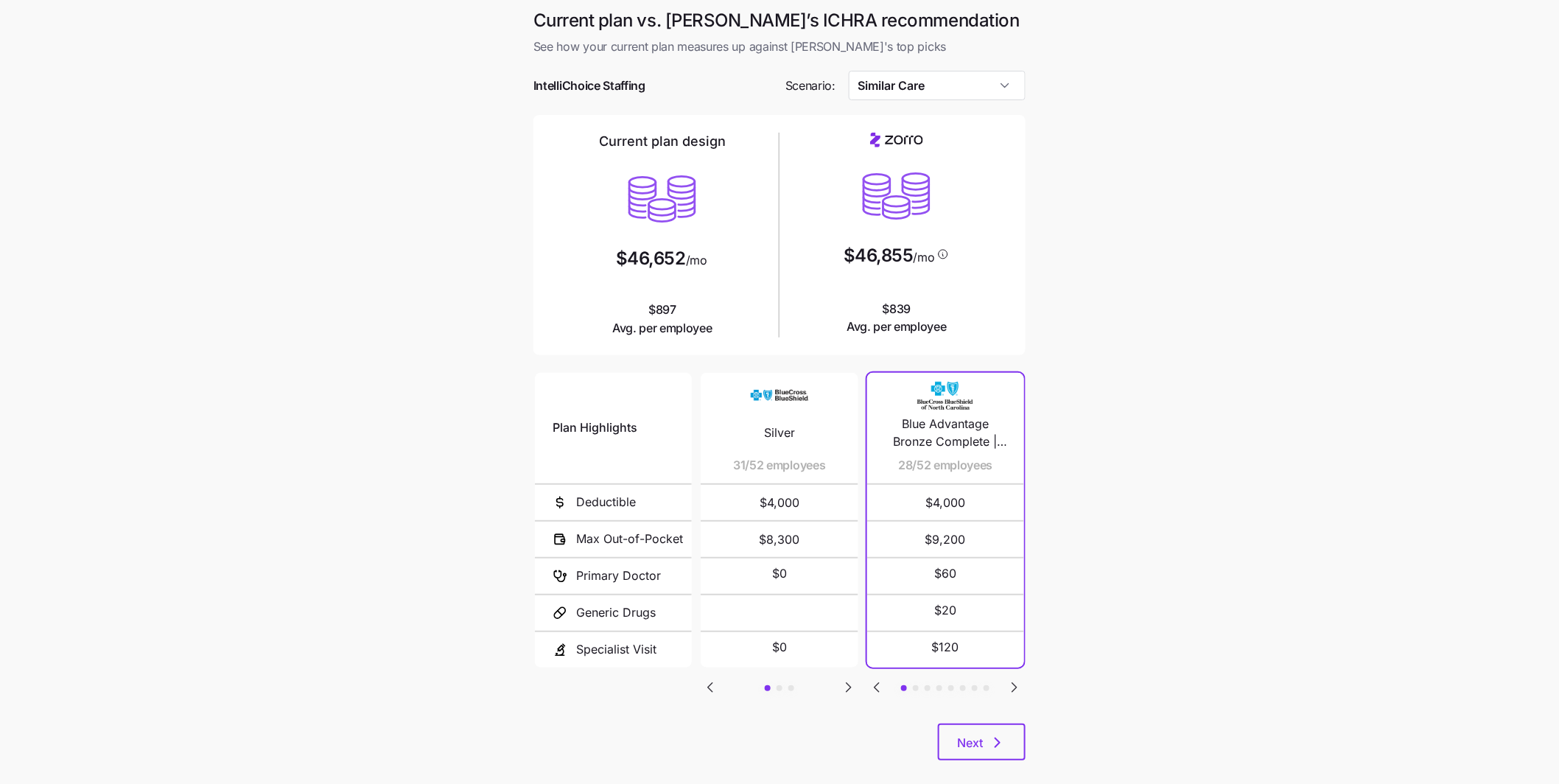
click at [1181, 327] on main "Current plan vs. [PERSON_NAME]’s ICHRA recommendation See how your current plan…" at bounding box center [780, 402] width 1559 height 804
click at [994, 91] on input "Similar Care" at bounding box center [938, 85] width 178 height 29
click at [953, 188] on div "Similar Care" at bounding box center [938, 181] width 166 height 28
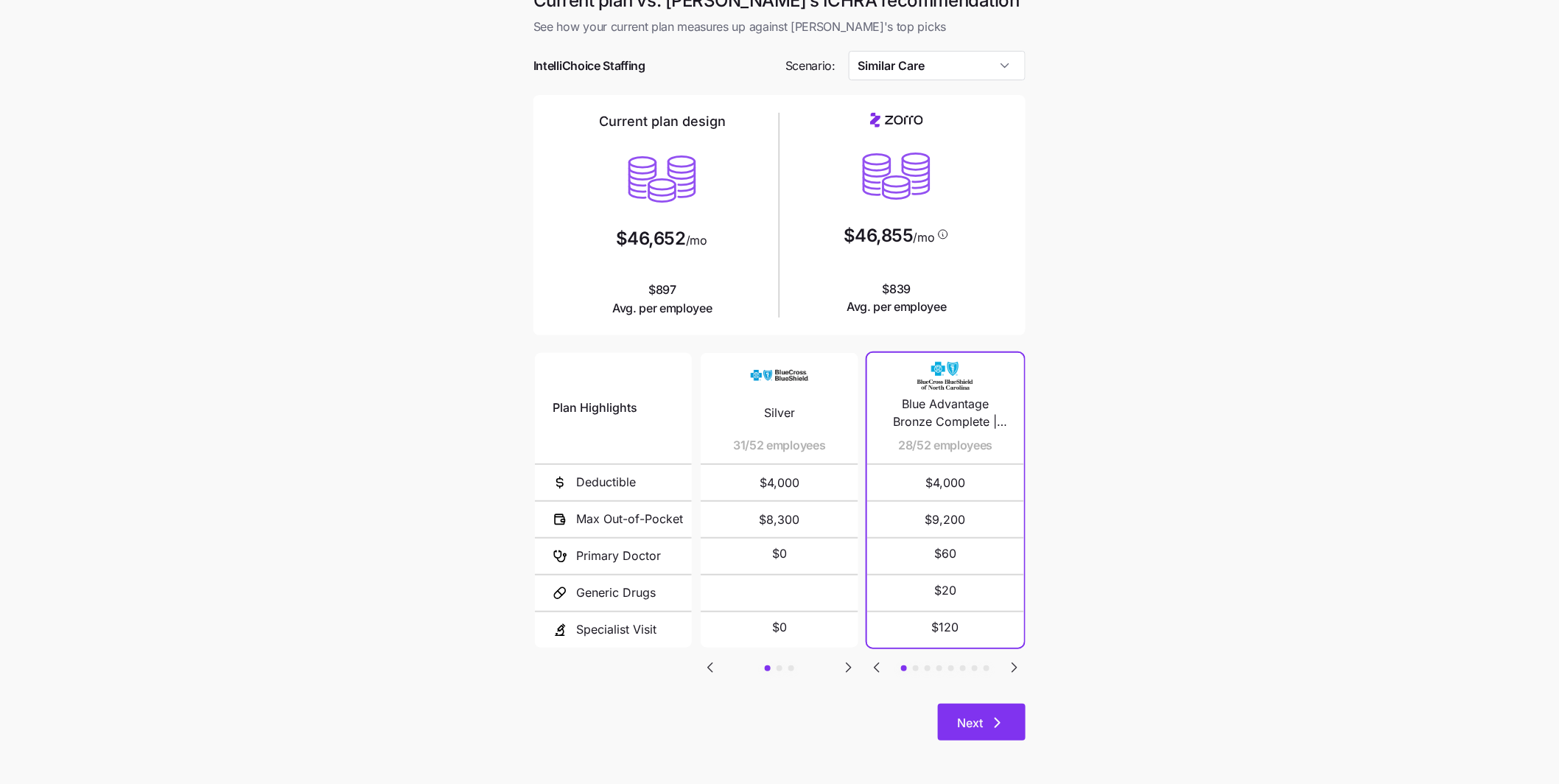
click at [995, 726] on icon "button" at bounding box center [997, 722] width 17 height 17
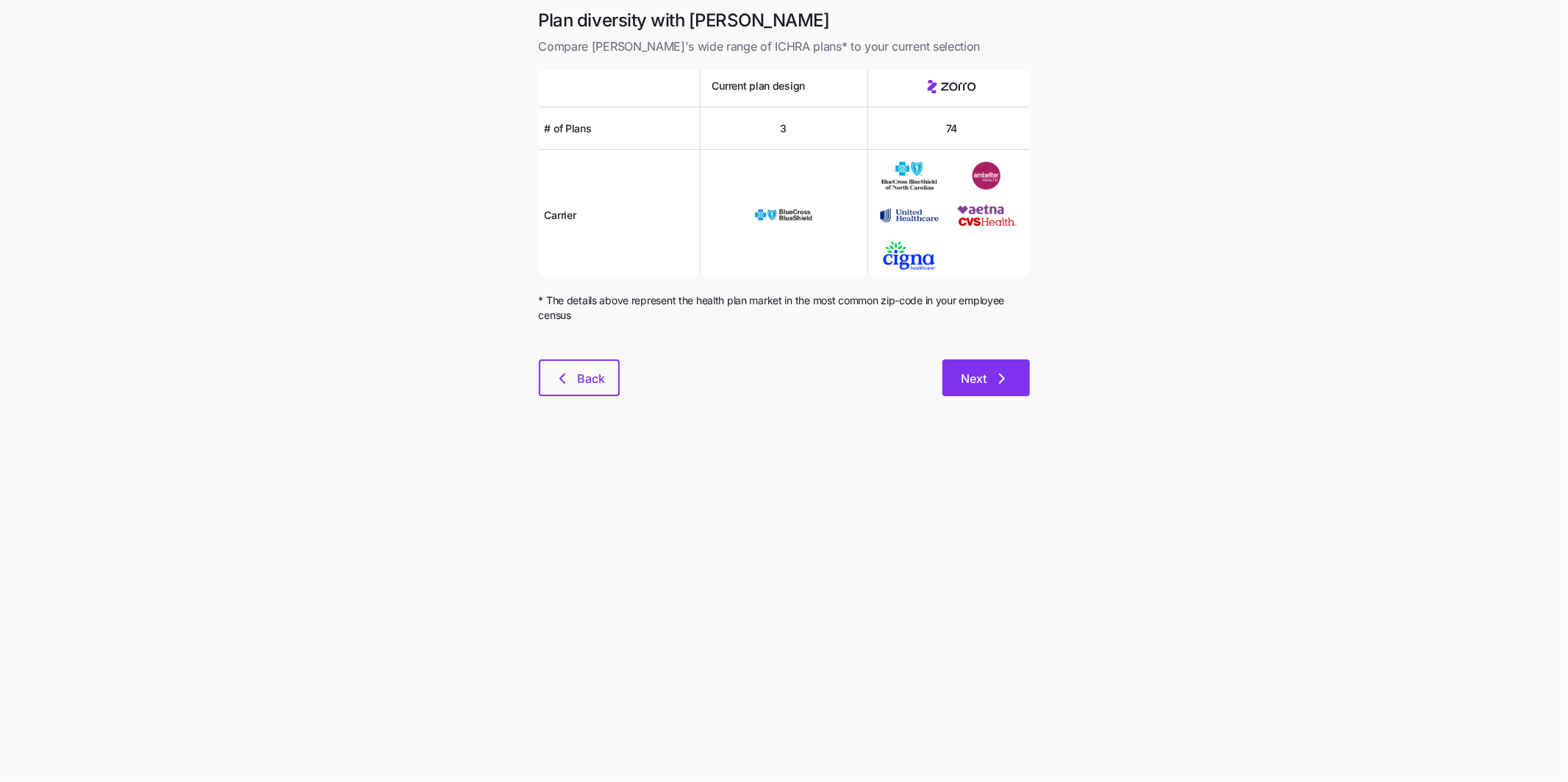
click at [994, 379] on icon "button" at bounding box center [1002, 377] width 17 height 17
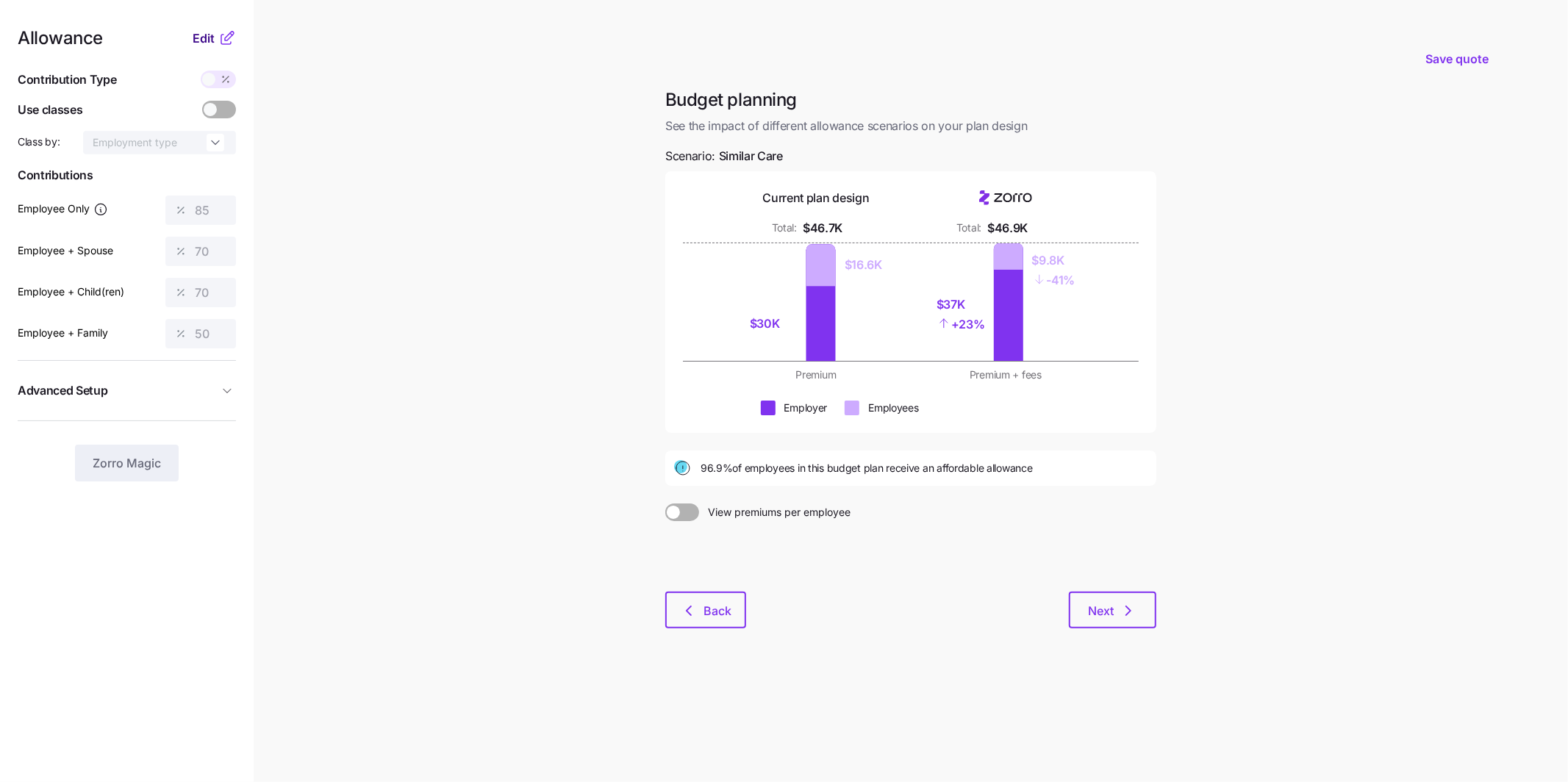
click at [202, 40] on span "Edit" at bounding box center [204, 38] width 22 height 17
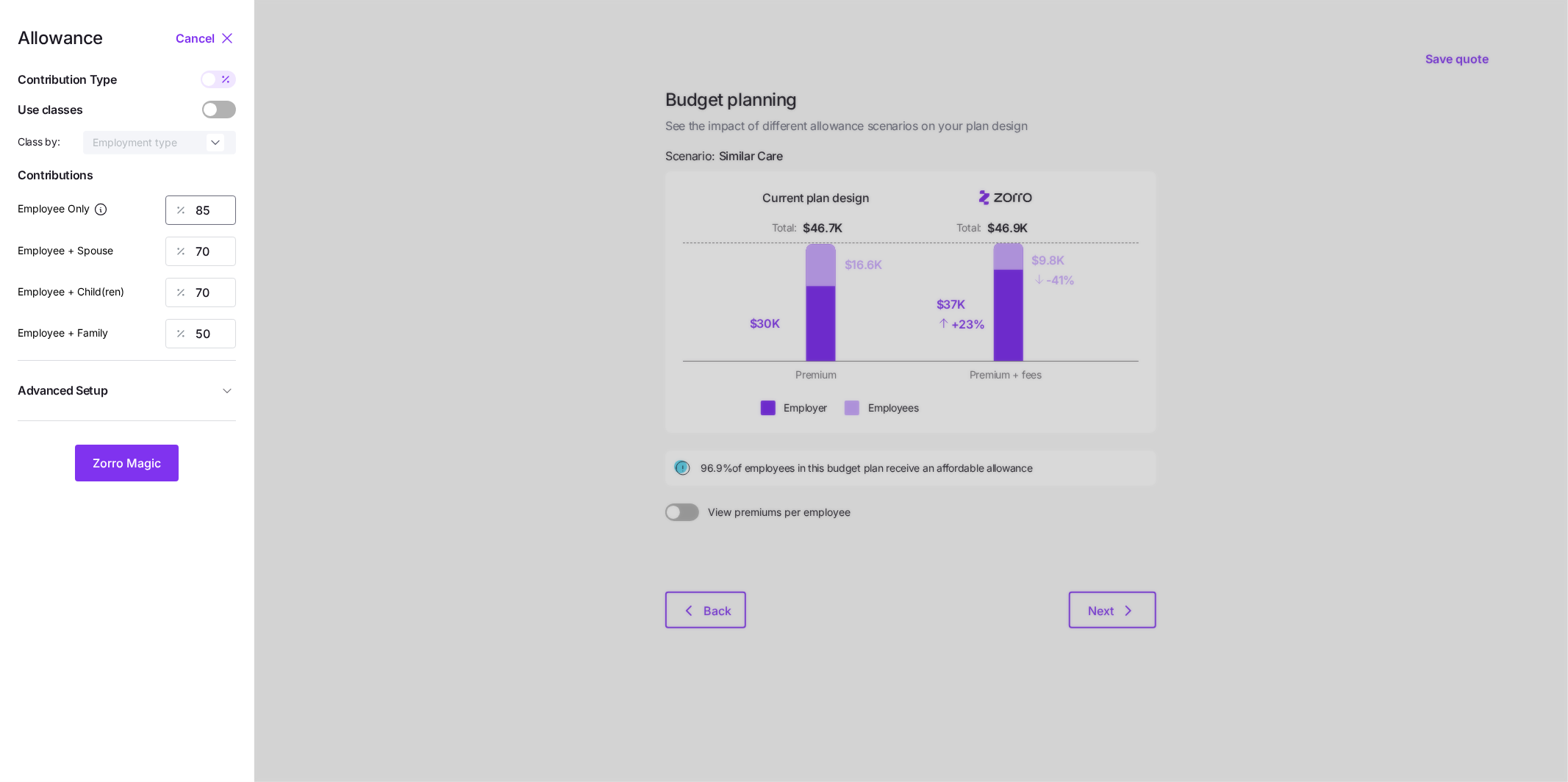
drag, startPoint x: 219, startPoint y: 213, endPoint x: 159, endPoint y: 201, distance: 61.2
click at [158, 202] on div "Employee Only 85" at bounding box center [126, 209] width 219 height 29
click at [434, 260] on div at bounding box center [912, 391] width 1314 height 782
click at [205, 38] on span "Cancel" at bounding box center [195, 38] width 39 height 17
type input "85"
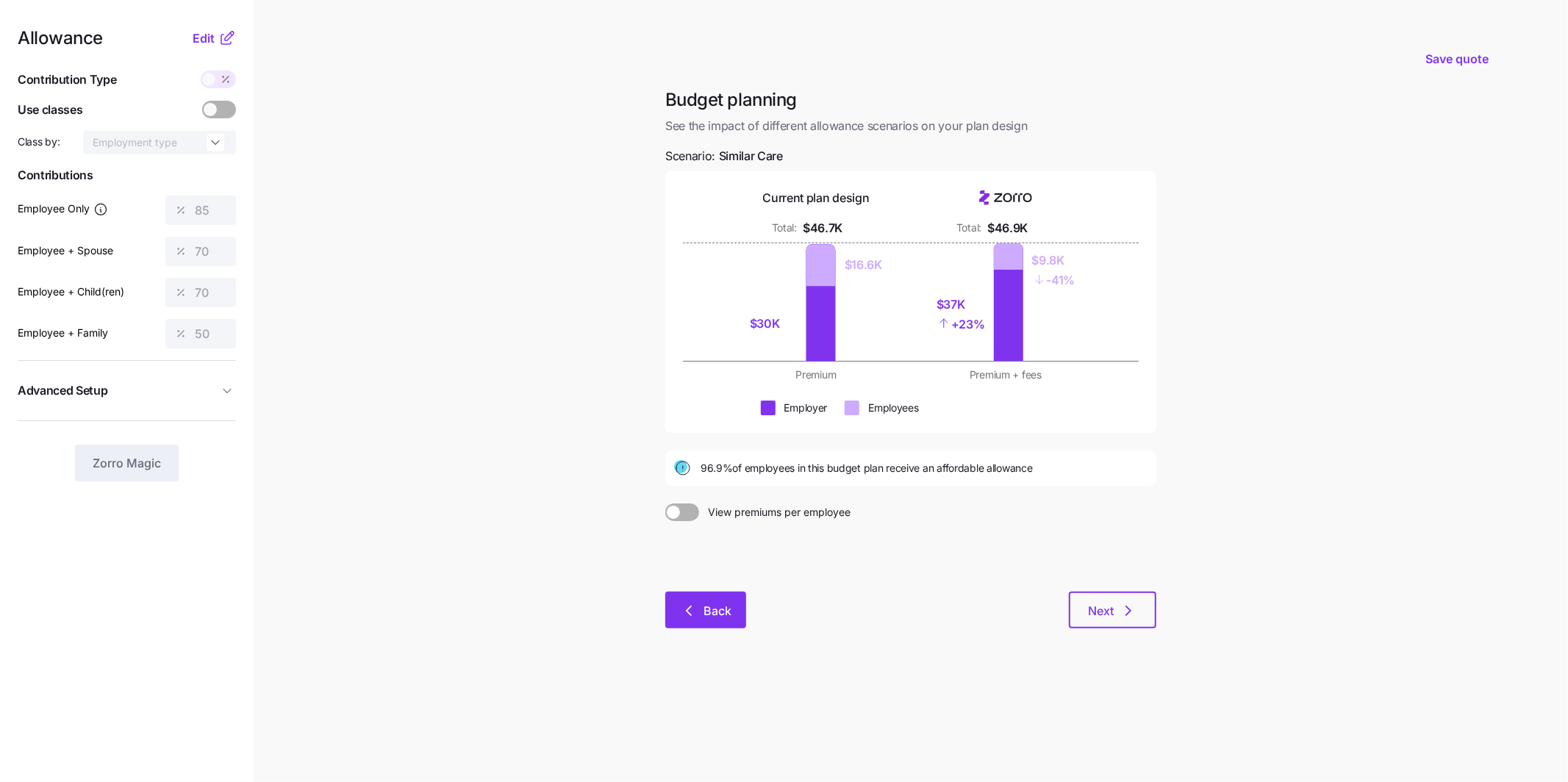
click at [725, 605] on span "Back" at bounding box center [717, 610] width 28 height 17
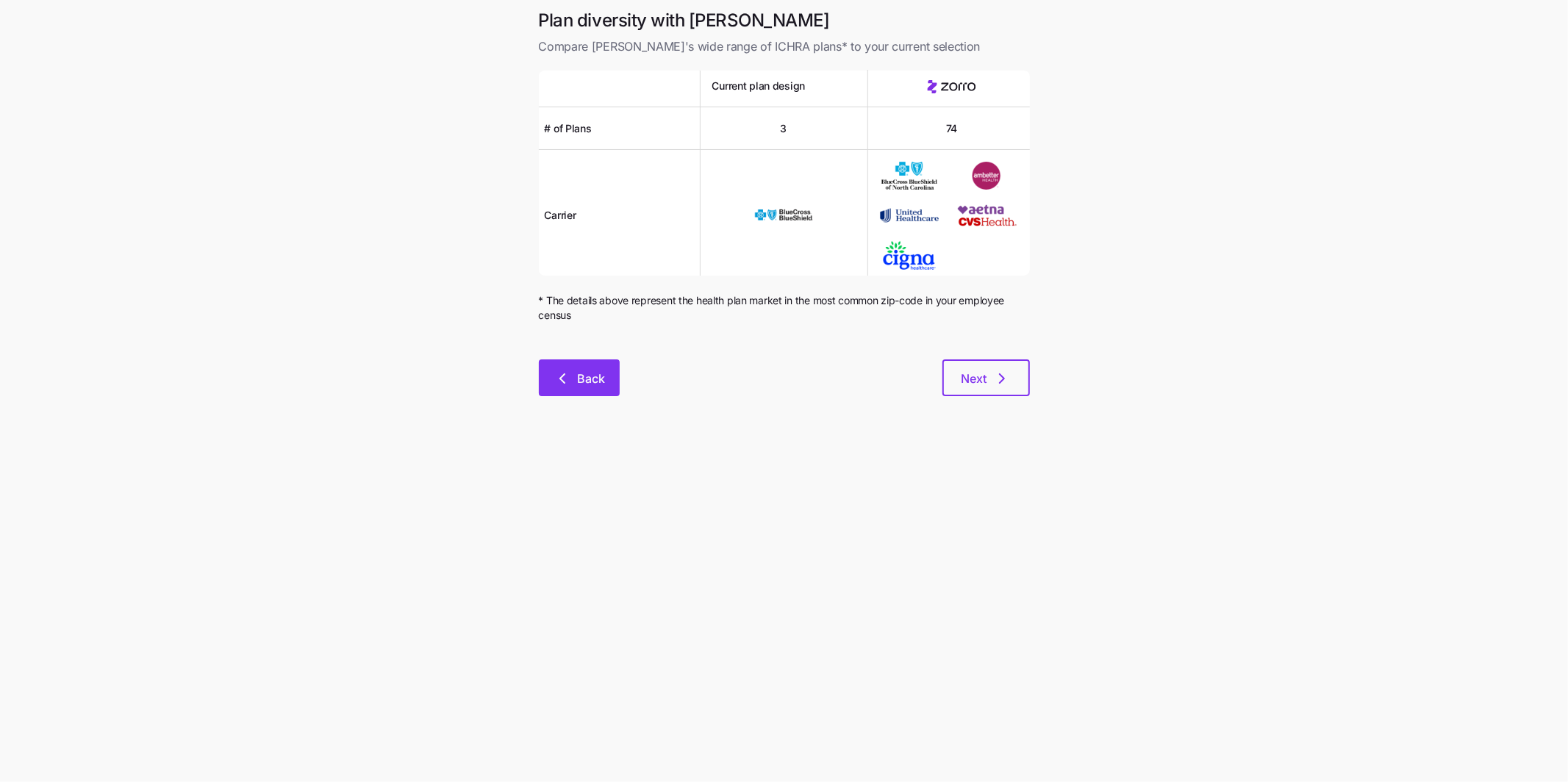
click at [595, 374] on span "Back" at bounding box center [591, 377] width 28 height 17
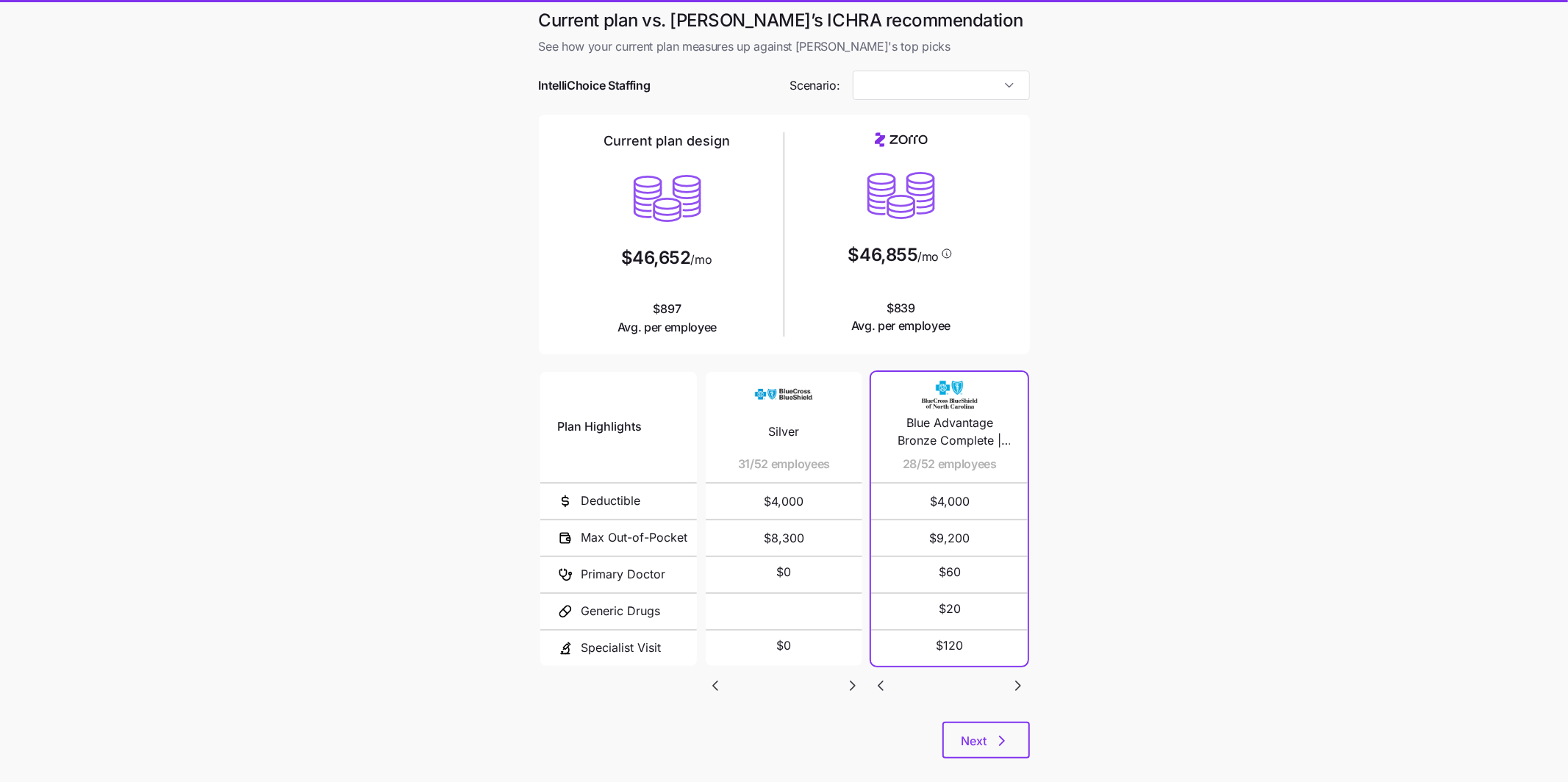
type input "Similar Care"
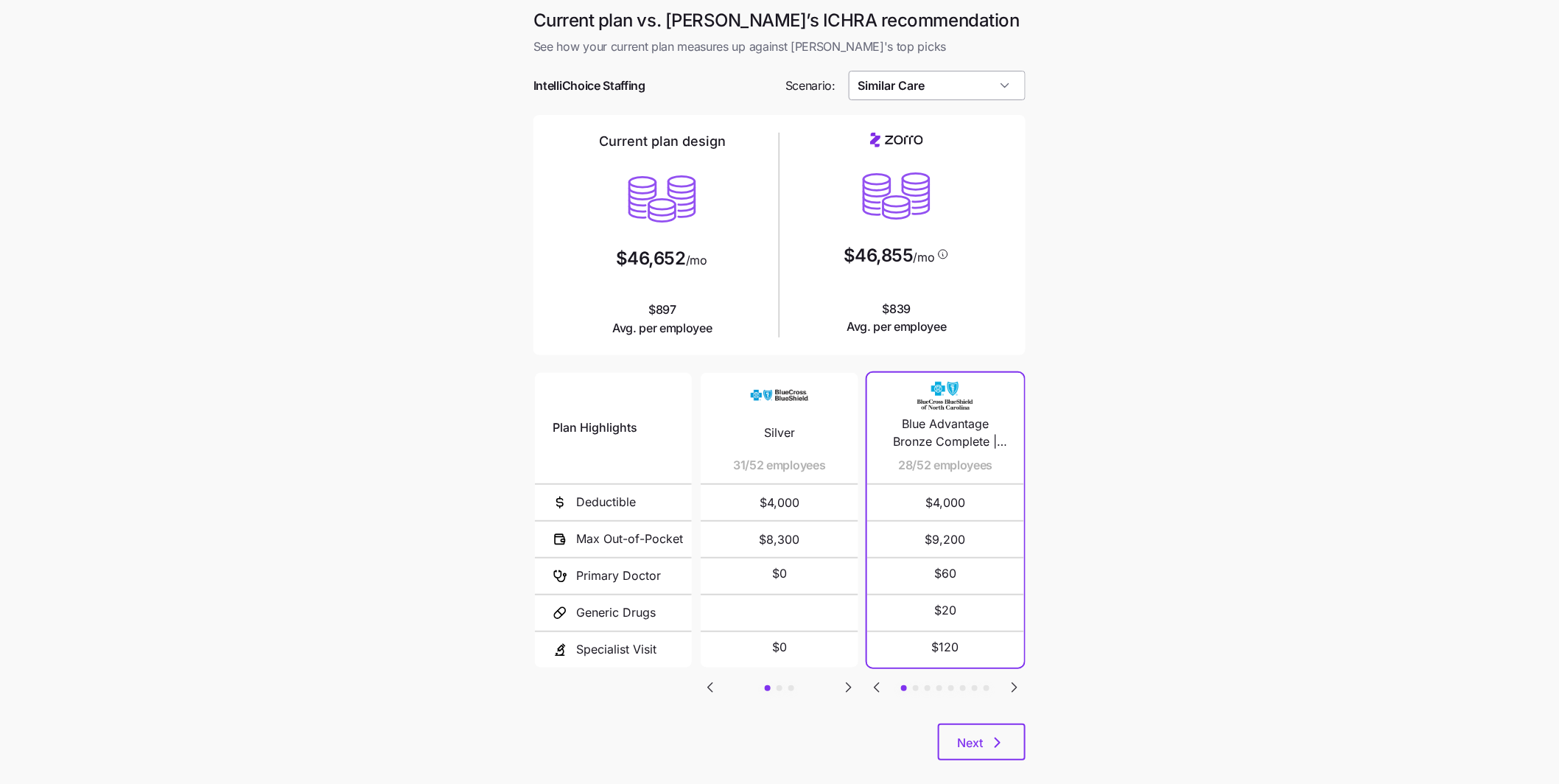
click at [964, 85] on input "Similar Care" at bounding box center [938, 85] width 178 height 29
click at [962, 178] on div "Similar Care" at bounding box center [938, 181] width 166 height 28
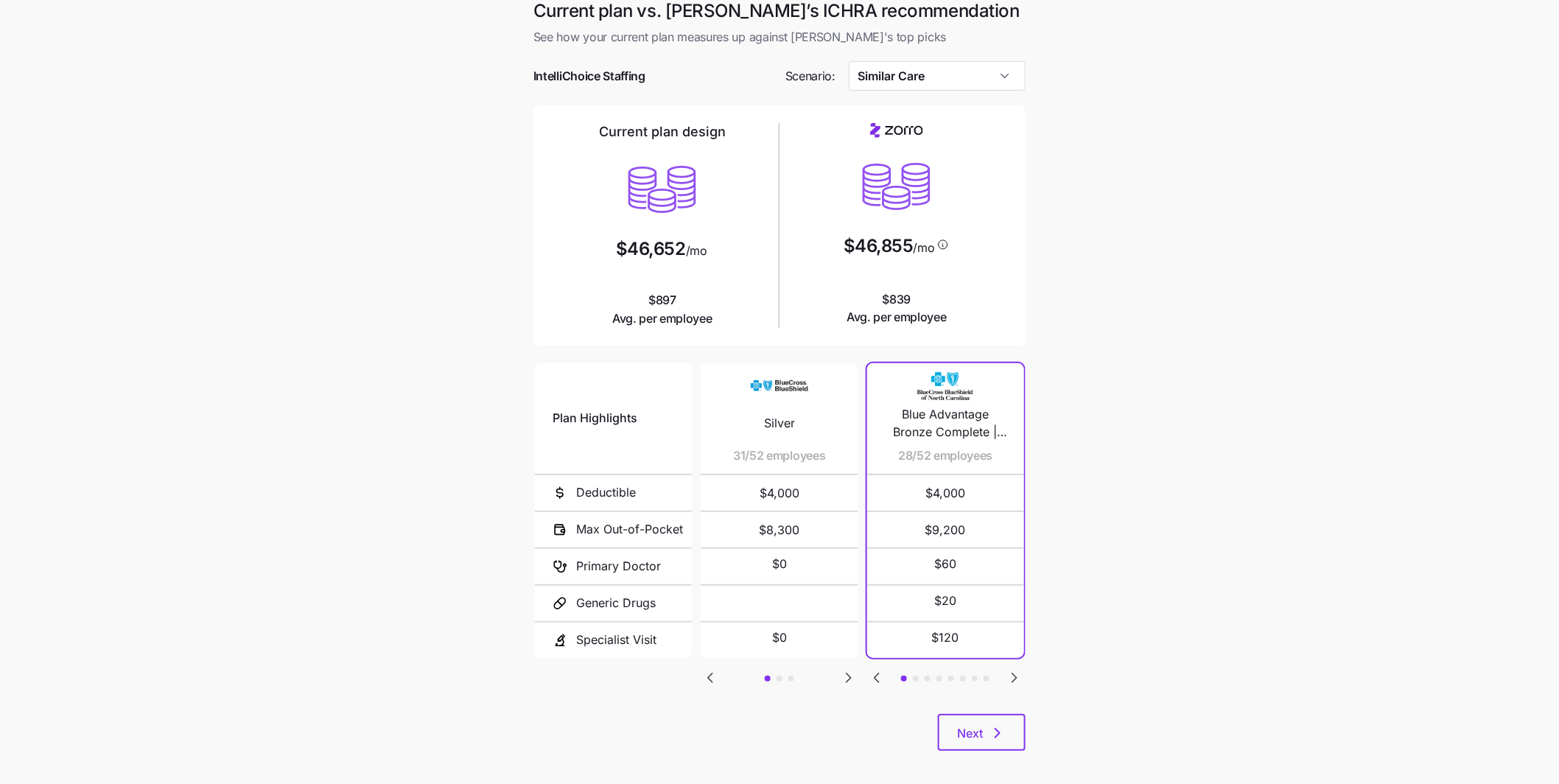
scroll to position [20, 0]
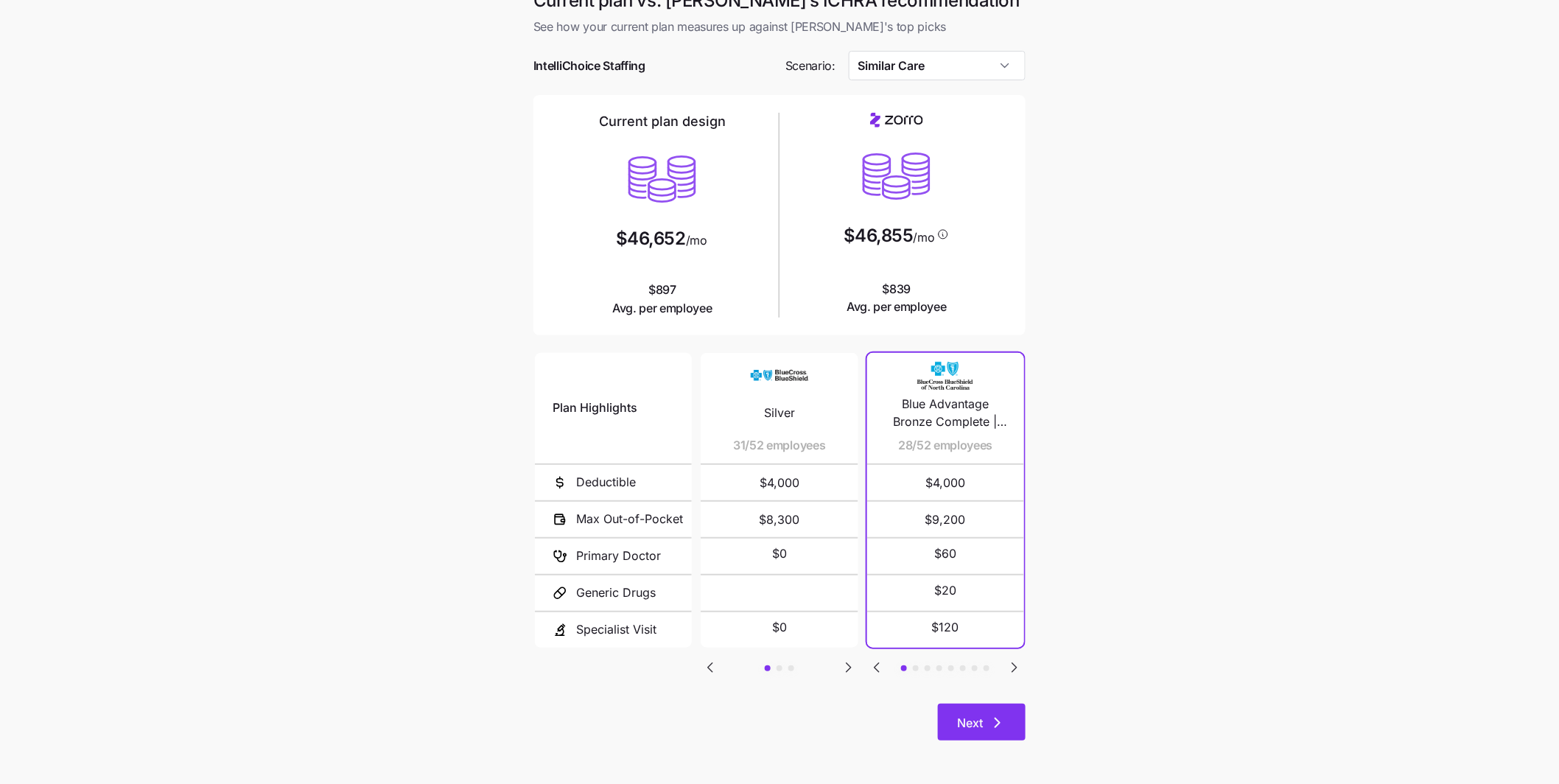
click at [1011, 727] on button "Next" at bounding box center [981, 722] width 88 height 37
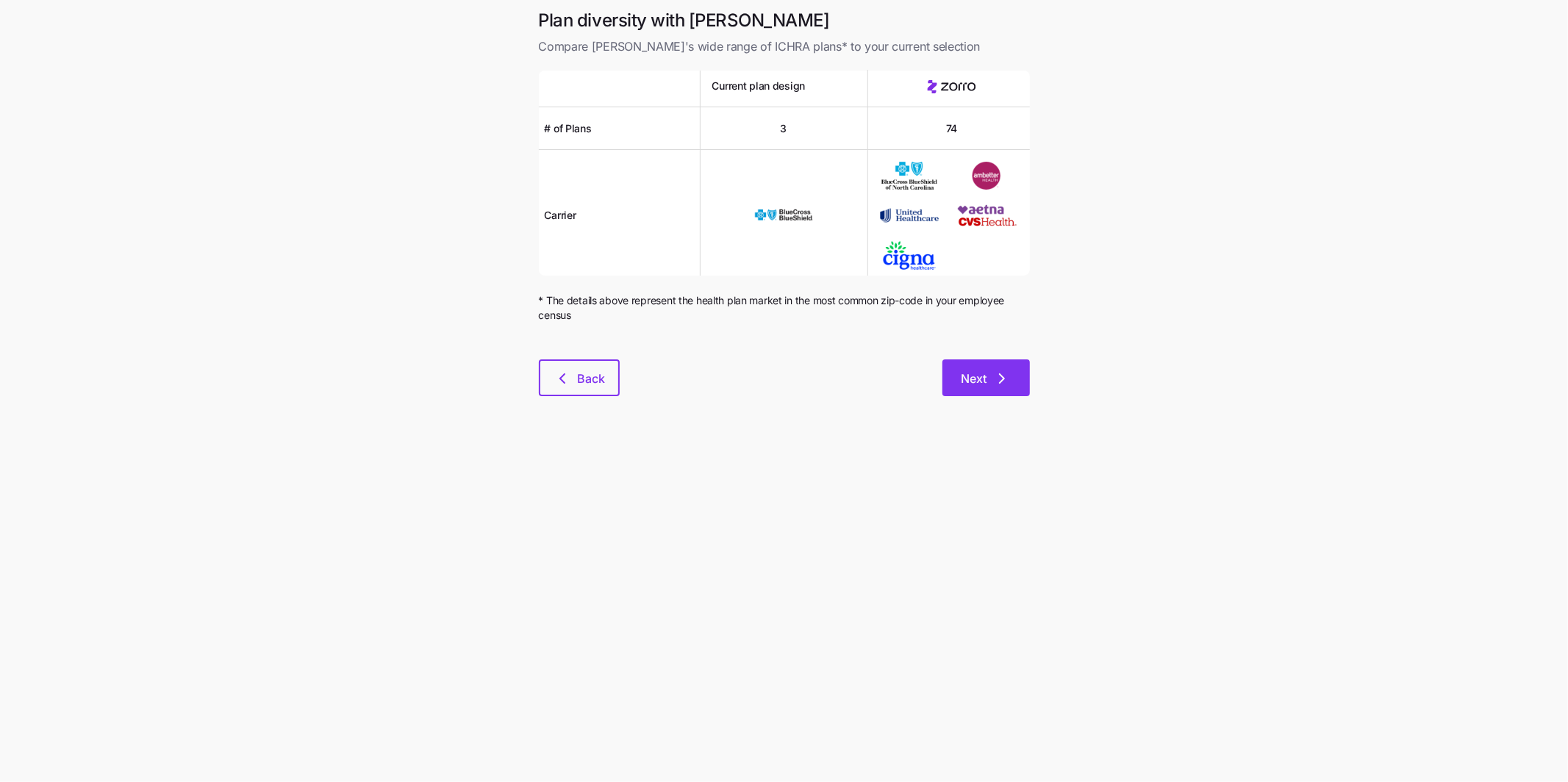
click at [1006, 377] on icon "button" at bounding box center [1002, 377] width 17 height 17
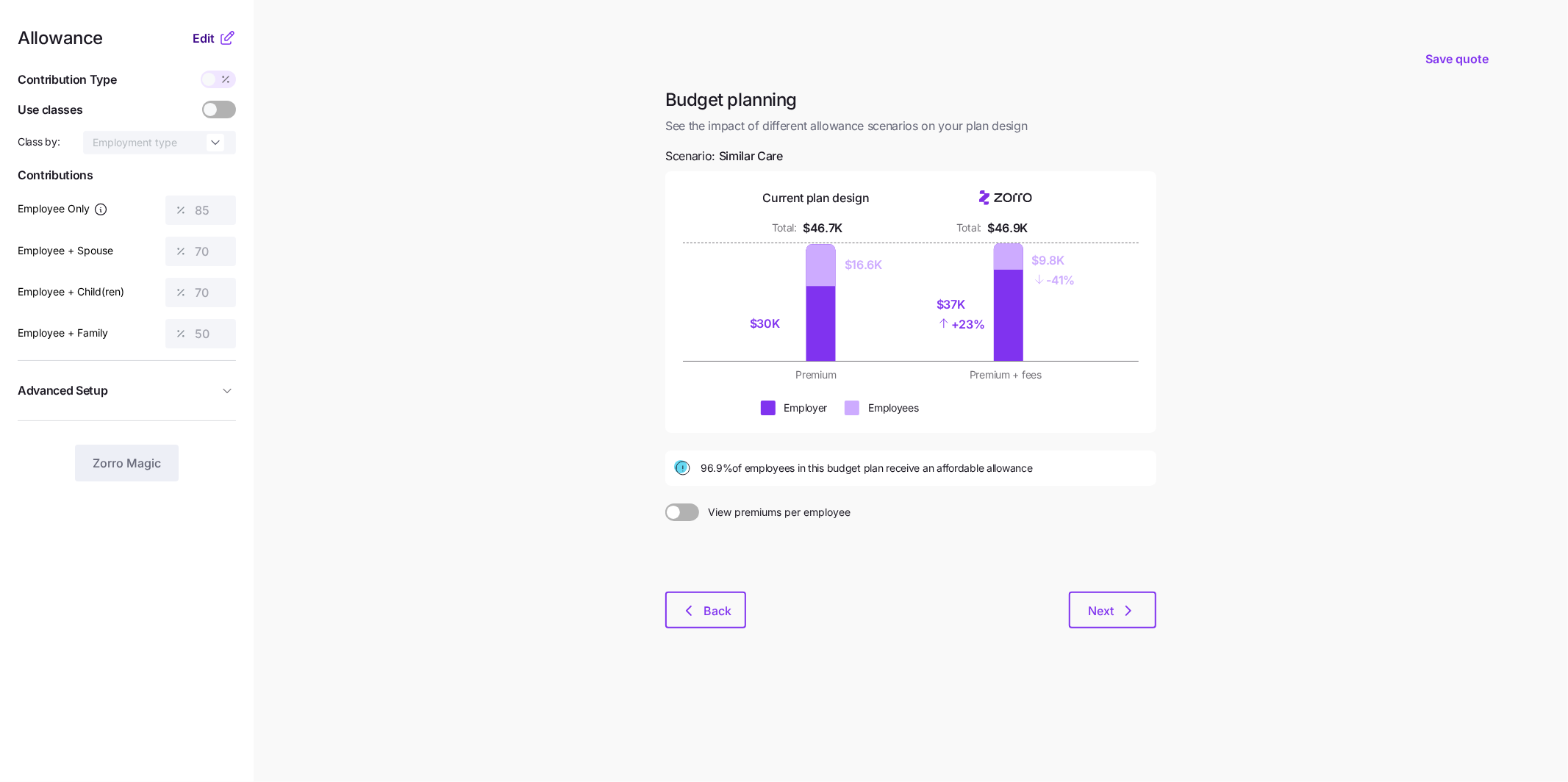
click at [207, 36] on span "Edit" at bounding box center [204, 38] width 22 height 17
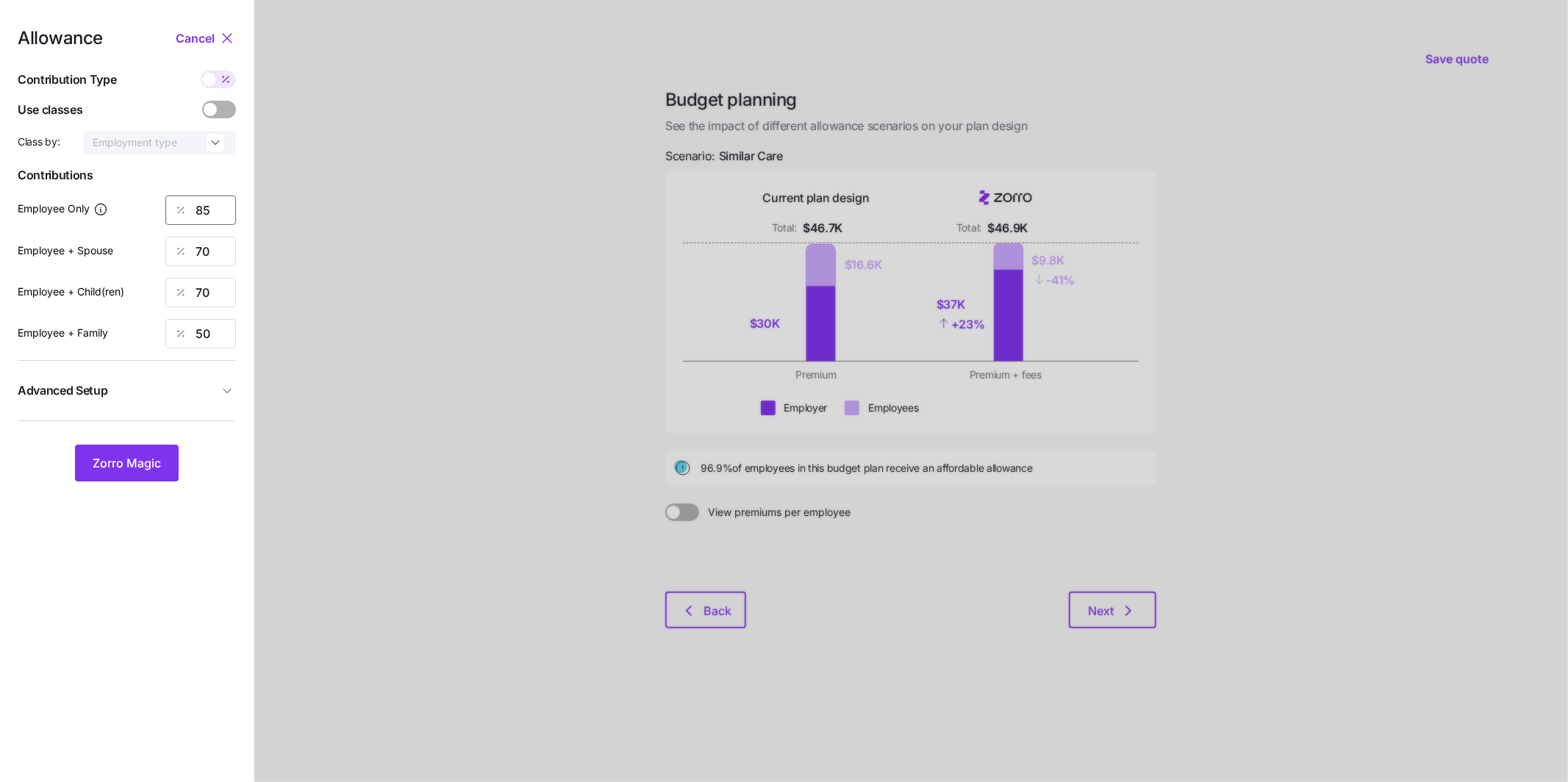
drag, startPoint x: 211, startPoint y: 216, endPoint x: 151, endPoint y: 200, distance: 62.1
click at [161, 203] on div "Employee Only 85" at bounding box center [126, 209] width 219 height 29
type input "70"
click at [125, 474] on button "Zorro Magic" at bounding box center [127, 462] width 104 height 37
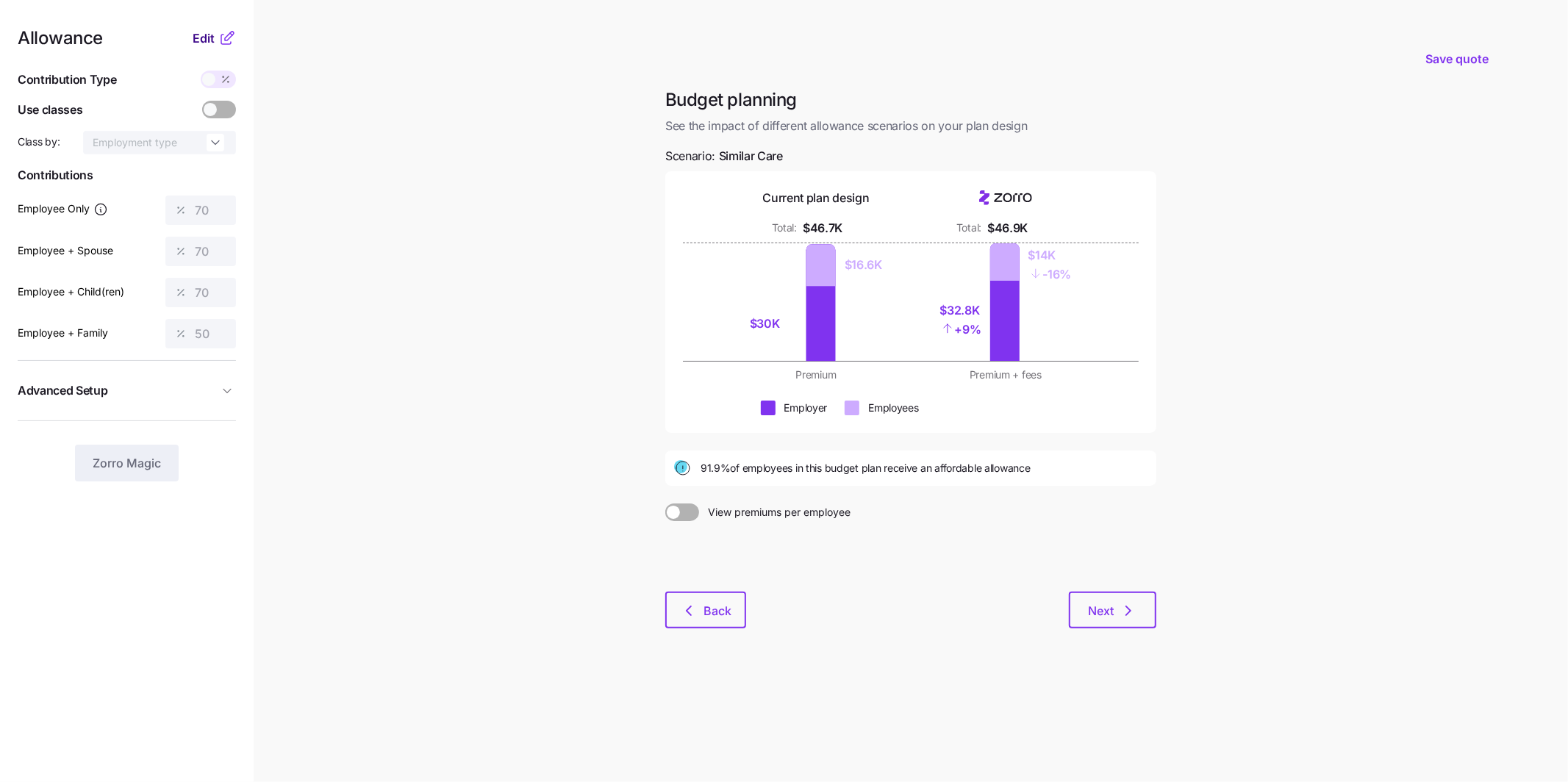
click at [211, 42] on span "Edit" at bounding box center [204, 38] width 22 height 17
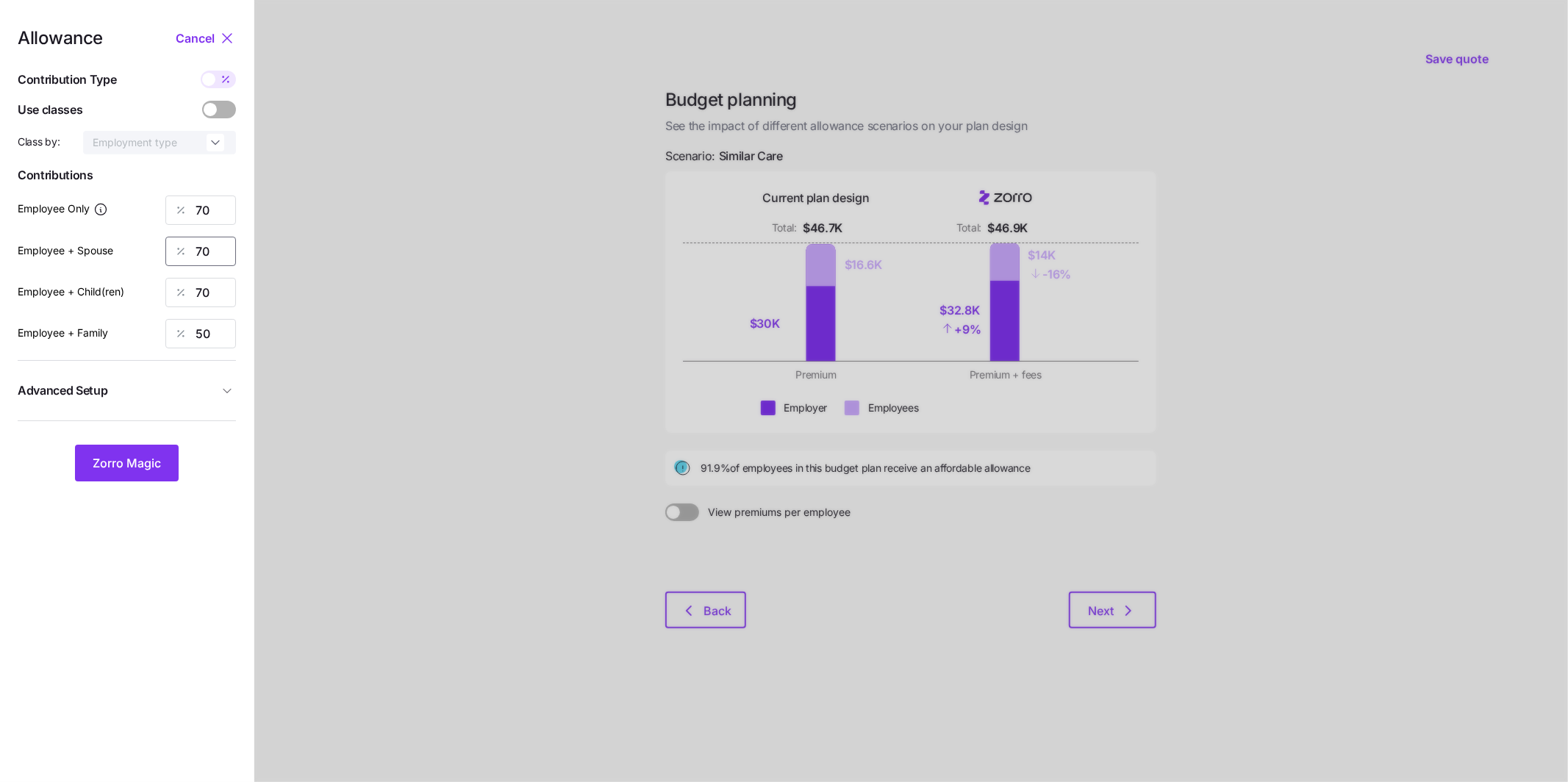
drag, startPoint x: 204, startPoint y: 249, endPoint x: 123, endPoint y: 223, distance: 85.1
click at [158, 237] on div "Employee + Spouse 70" at bounding box center [126, 251] width 219 height 29
type input "50"
click at [160, 284] on div "Employee + Child(ren) 70" at bounding box center [126, 292] width 219 height 29
type input "50"
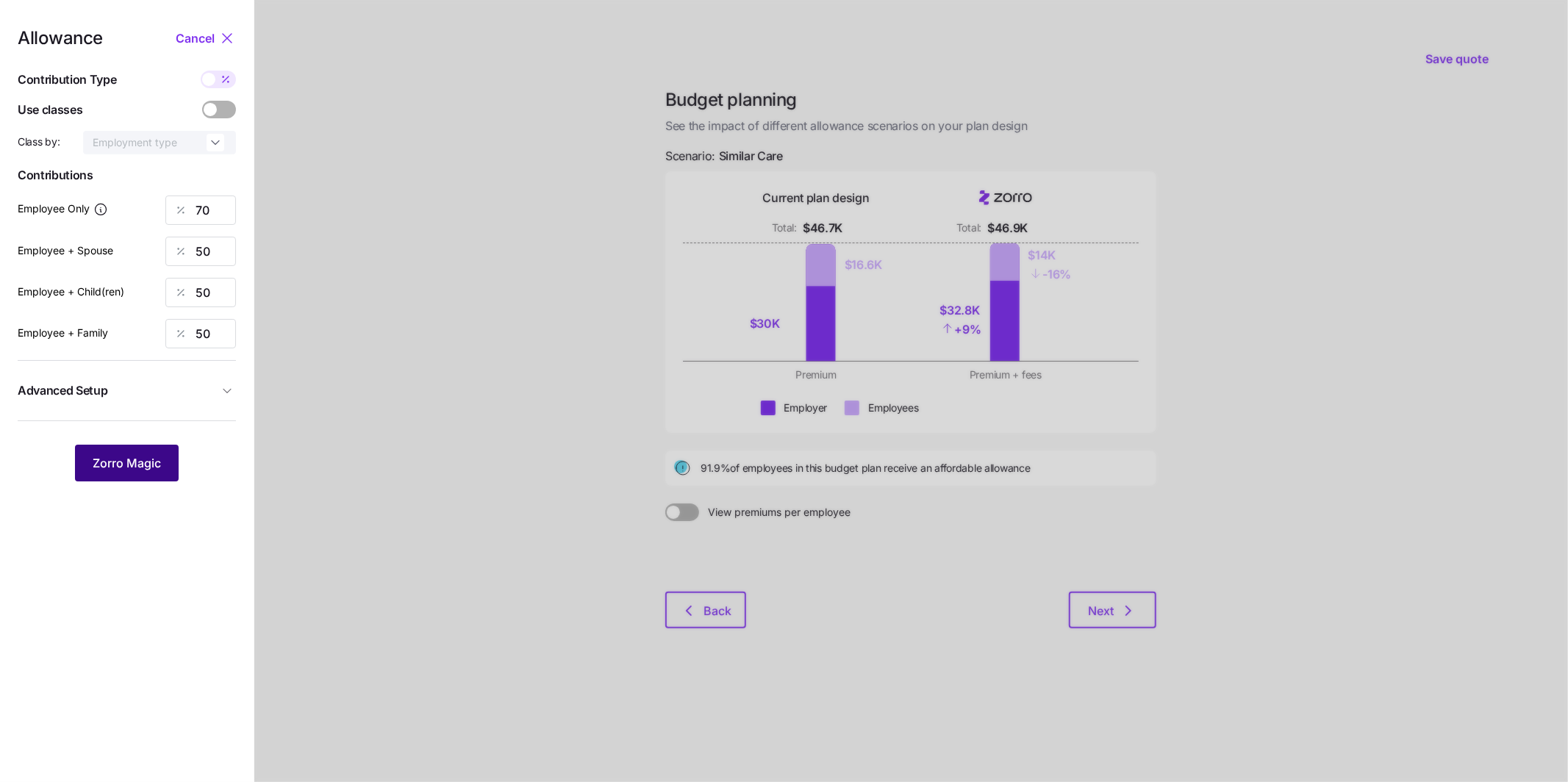
click at [158, 449] on button "Zorro Magic" at bounding box center [127, 462] width 104 height 37
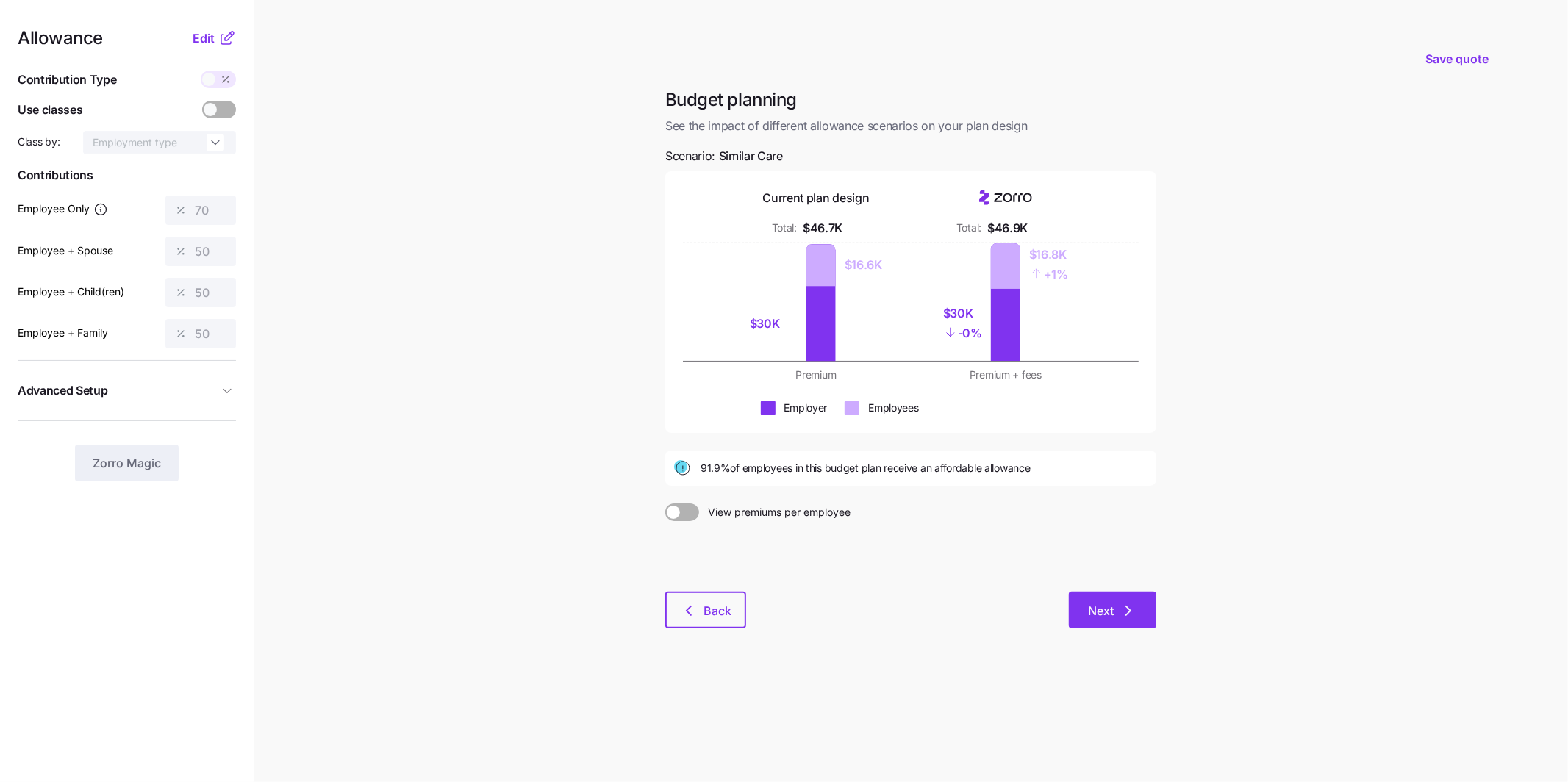
click at [1118, 612] on span "Next" at bounding box center [1113, 610] width 50 height 17
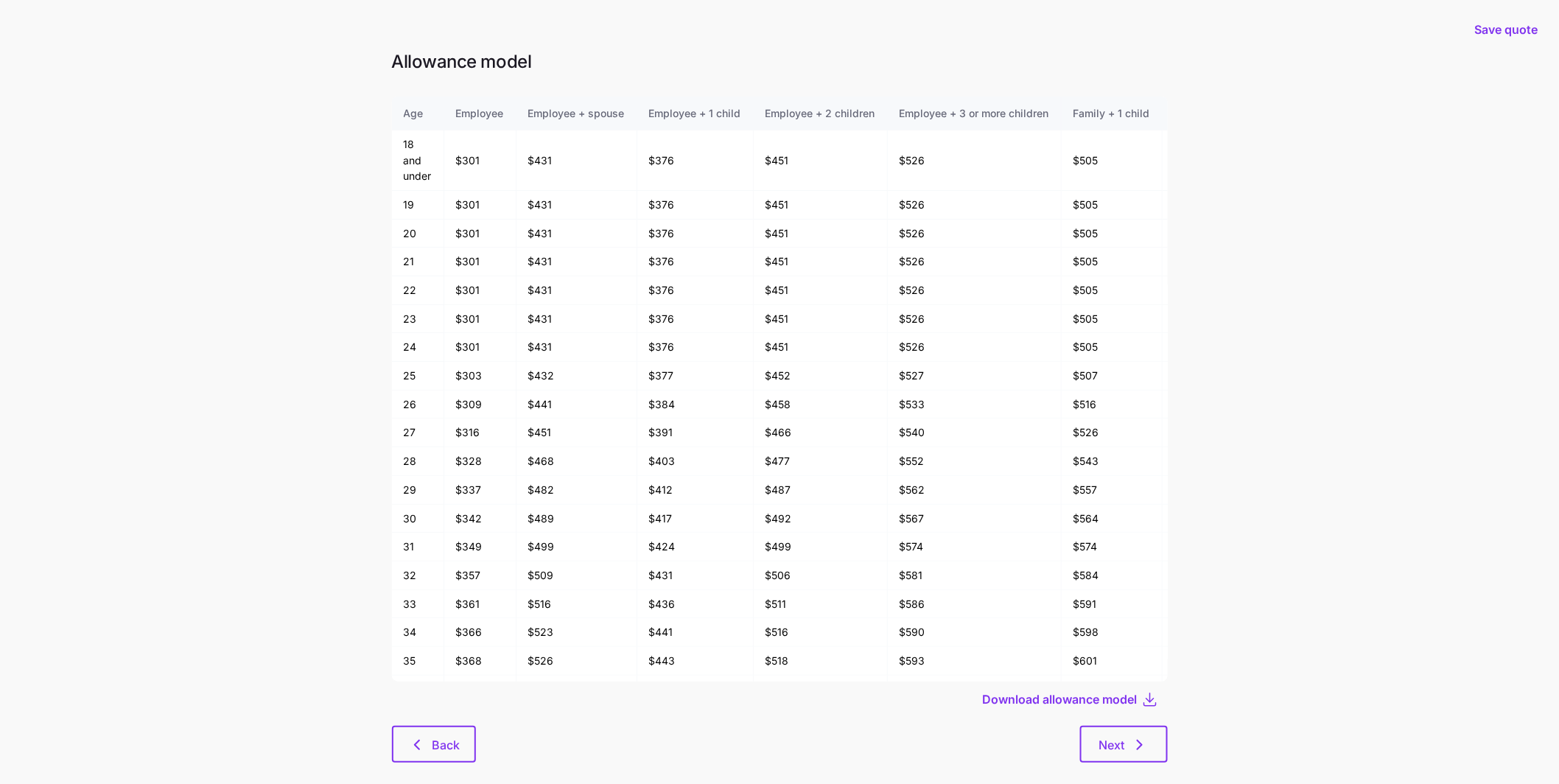
click at [1149, 763] on div "Allowance model Age Employee Employee + spouse Employee + 1 child Employee + 2 …" at bounding box center [780, 415] width 799 height 730
click at [1149, 757] on button "Next" at bounding box center [1123, 743] width 88 height 37
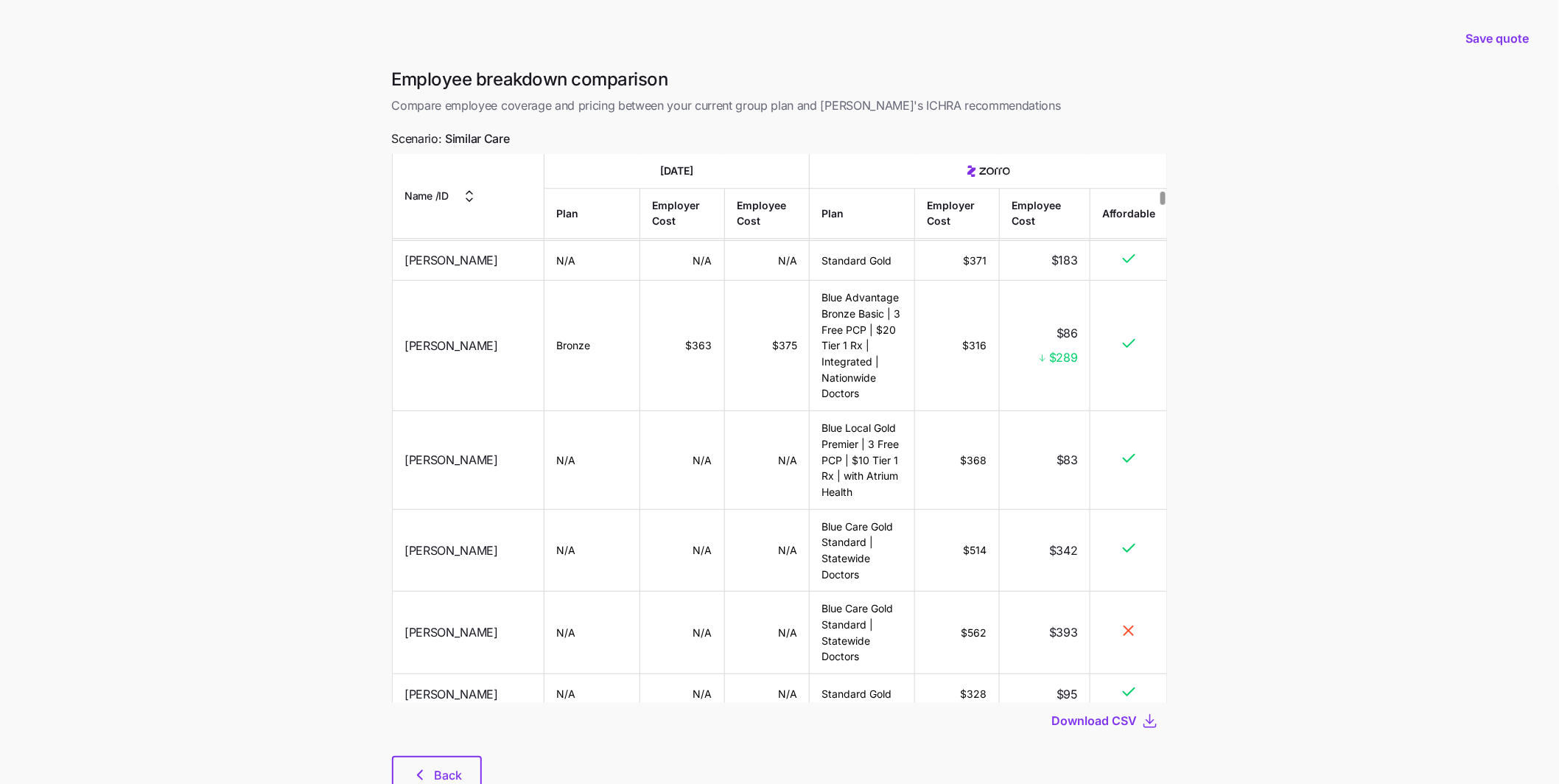
scroll to position [1690, 0]
drag, startPoint x: 854, startPoint y: 369, endPoint x: 776, endPoint y: 281, distance: 117.6
click at [820, 296] on td "Blue Advantage Bronze Basic | 3 Free PCP | $20 Tier 1 Rx | Integrated | Nationw…" at bounding box center [862, 346] width 105 height 130
drag, startPoint x: 510, startPoint y: 141, endPoint x: 412, endPoint y: 132, distance: 98.4
click at [412, 132] on div "Employee breakdown comparison Compare employee coverage and pricing between you…" at bounding box center [780, 439] width 799 height 743
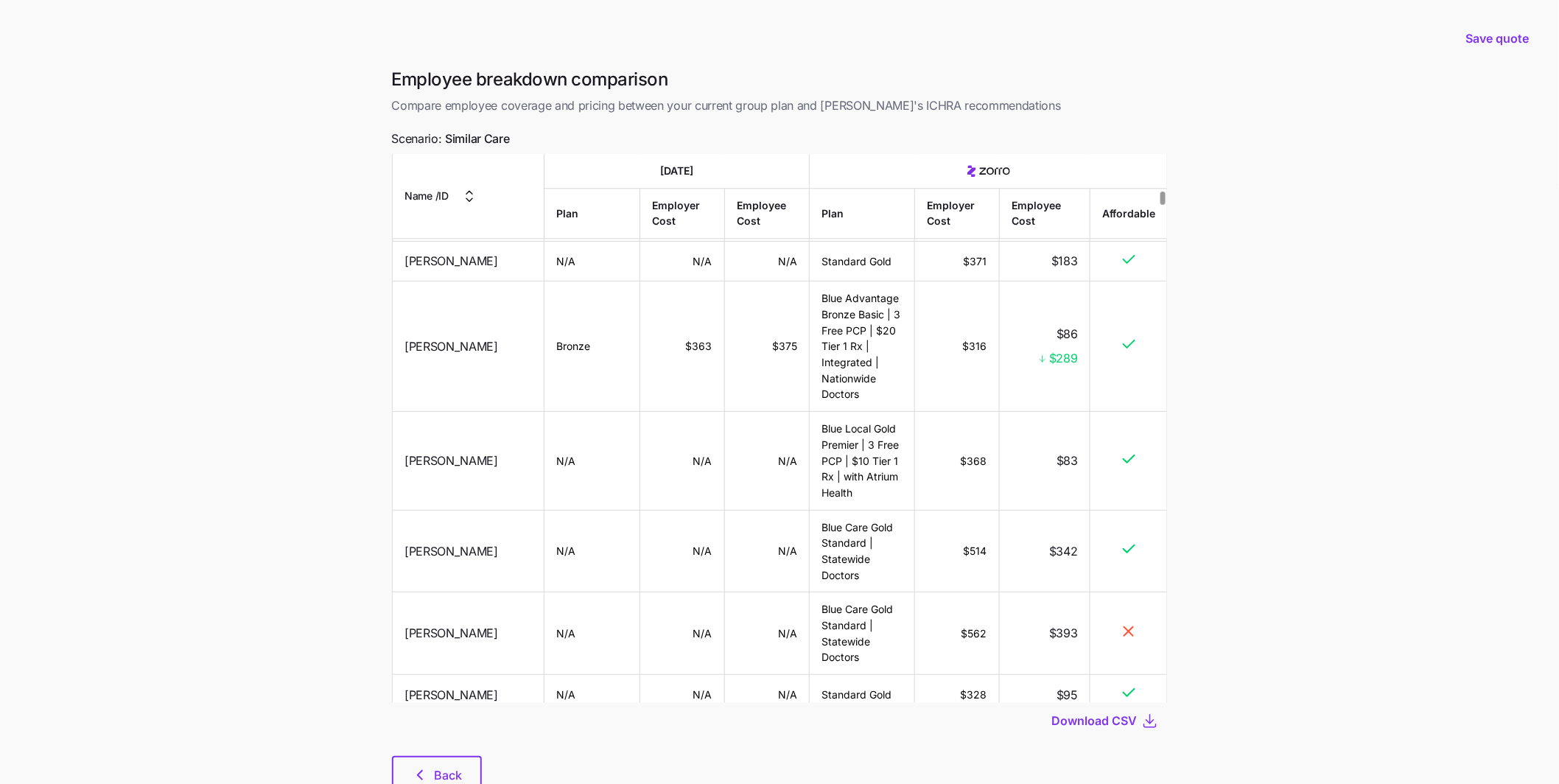
click at [942, 331] on td "$316" at bounding box center [957, 346] width 84 height 130
click at [1494, 39] on span "Save quote" at bounding box center [1497, 38] width 63 height 17
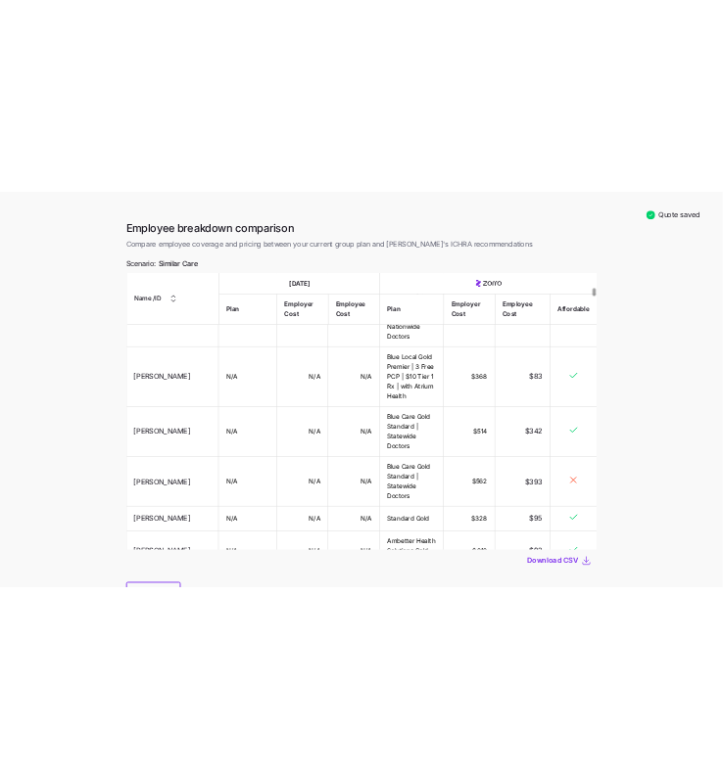
scroll to position [1916, 0]
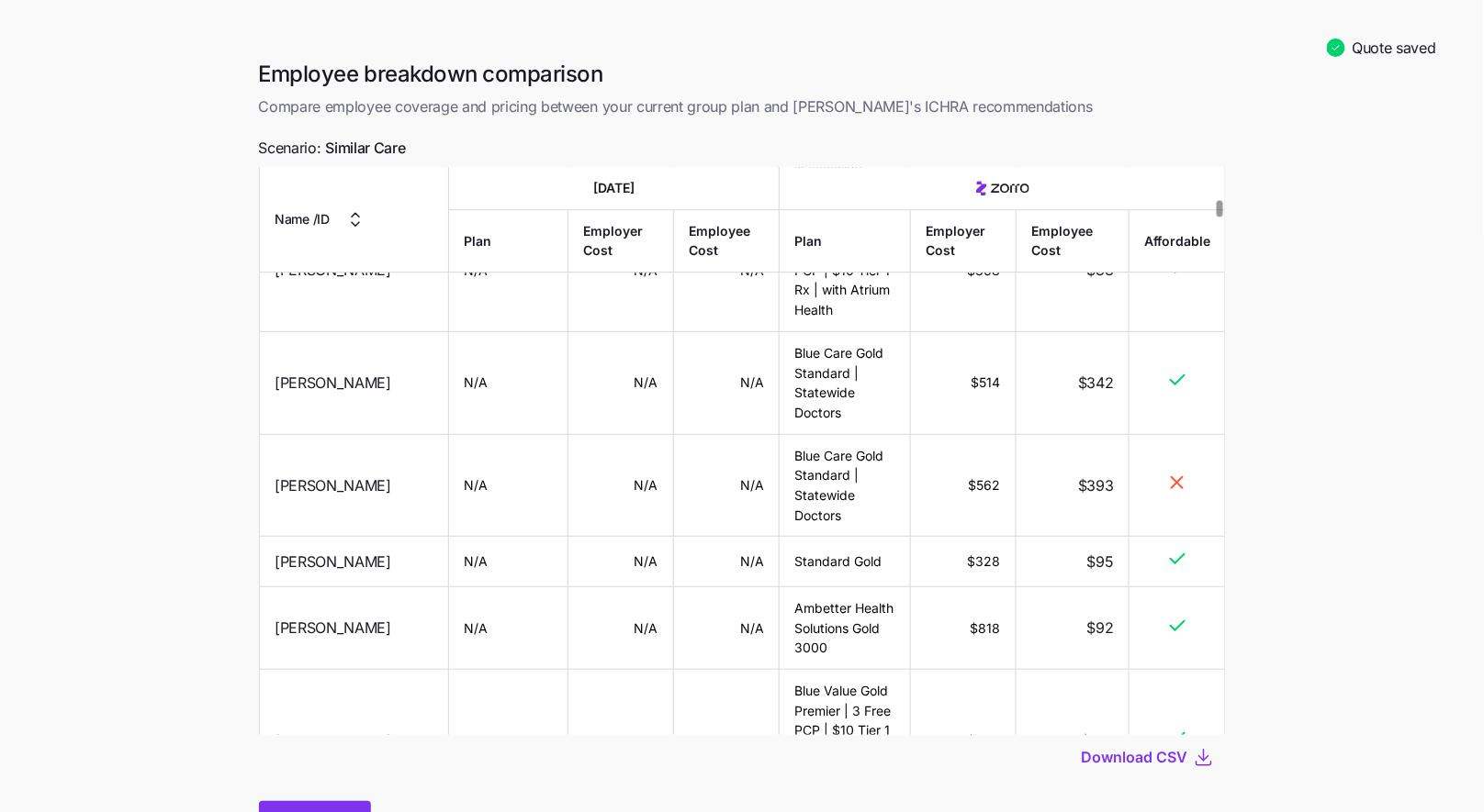
click at [320, 804] on button "Back" at bounding box center [314, 824] width 112 height 46
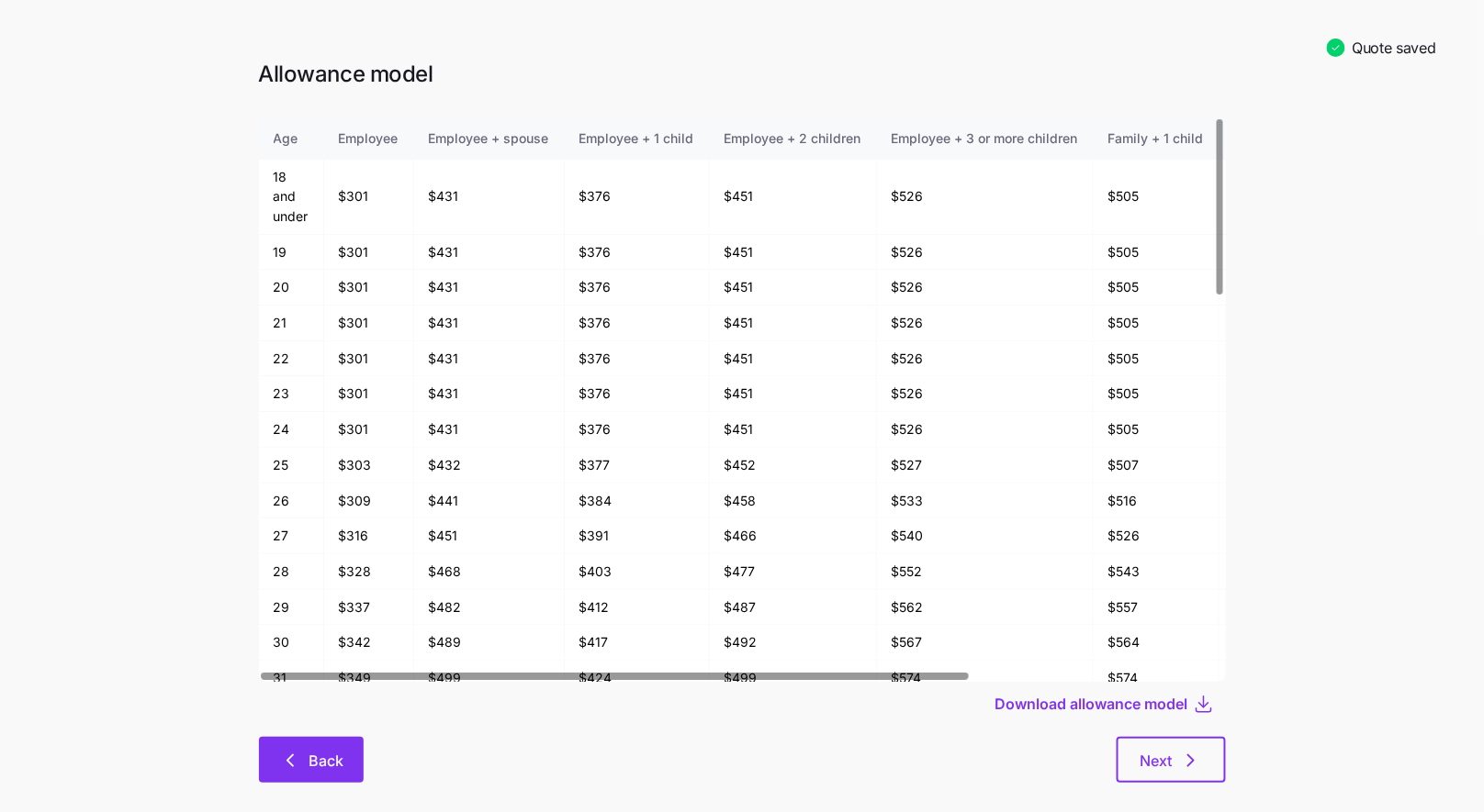
click at [351, 763] on button "Back" at bounding box center [311, 759] width 105 height 46
